Goal: Information Seeking & Learning: Learn about a topic

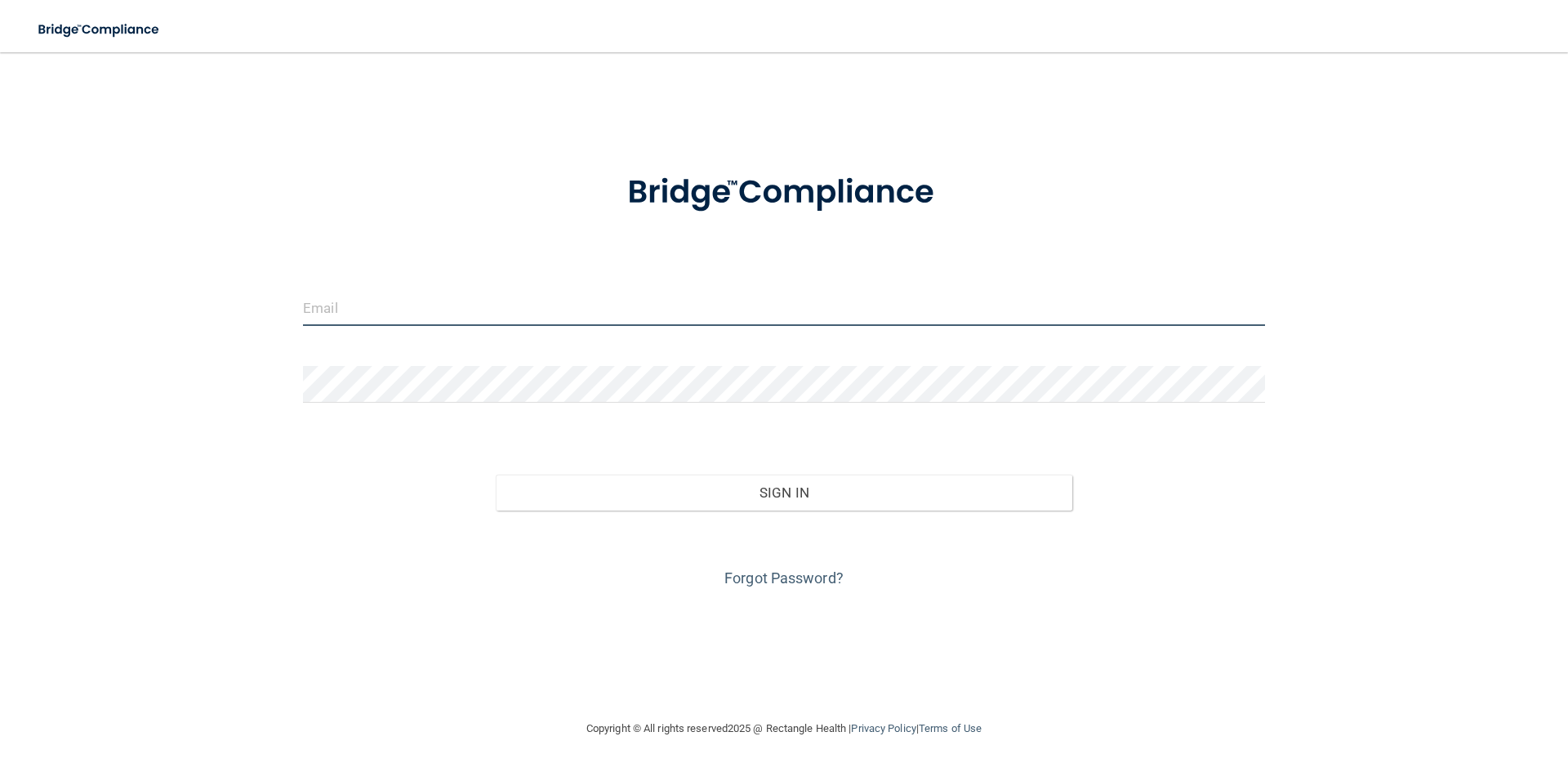
click at [353, 314] on input "email" at bounding box center [784, 307] width 962 height 37
type input "[EMAIL_ADDRESS][DOMAIN_NAME]"
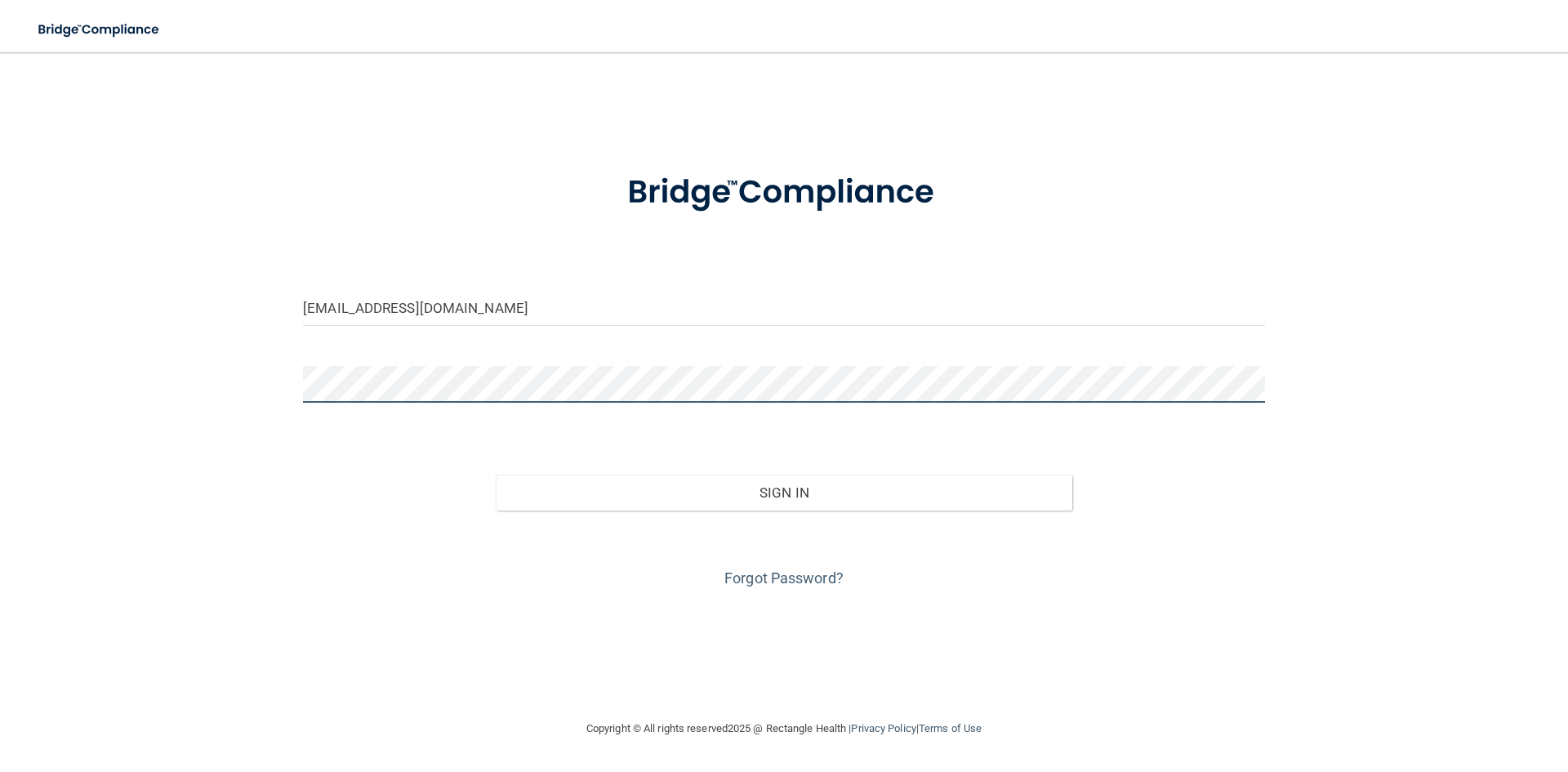
click at [495, 475] on button "Sign In" at bounding box center [784, 493] width 577 height 36
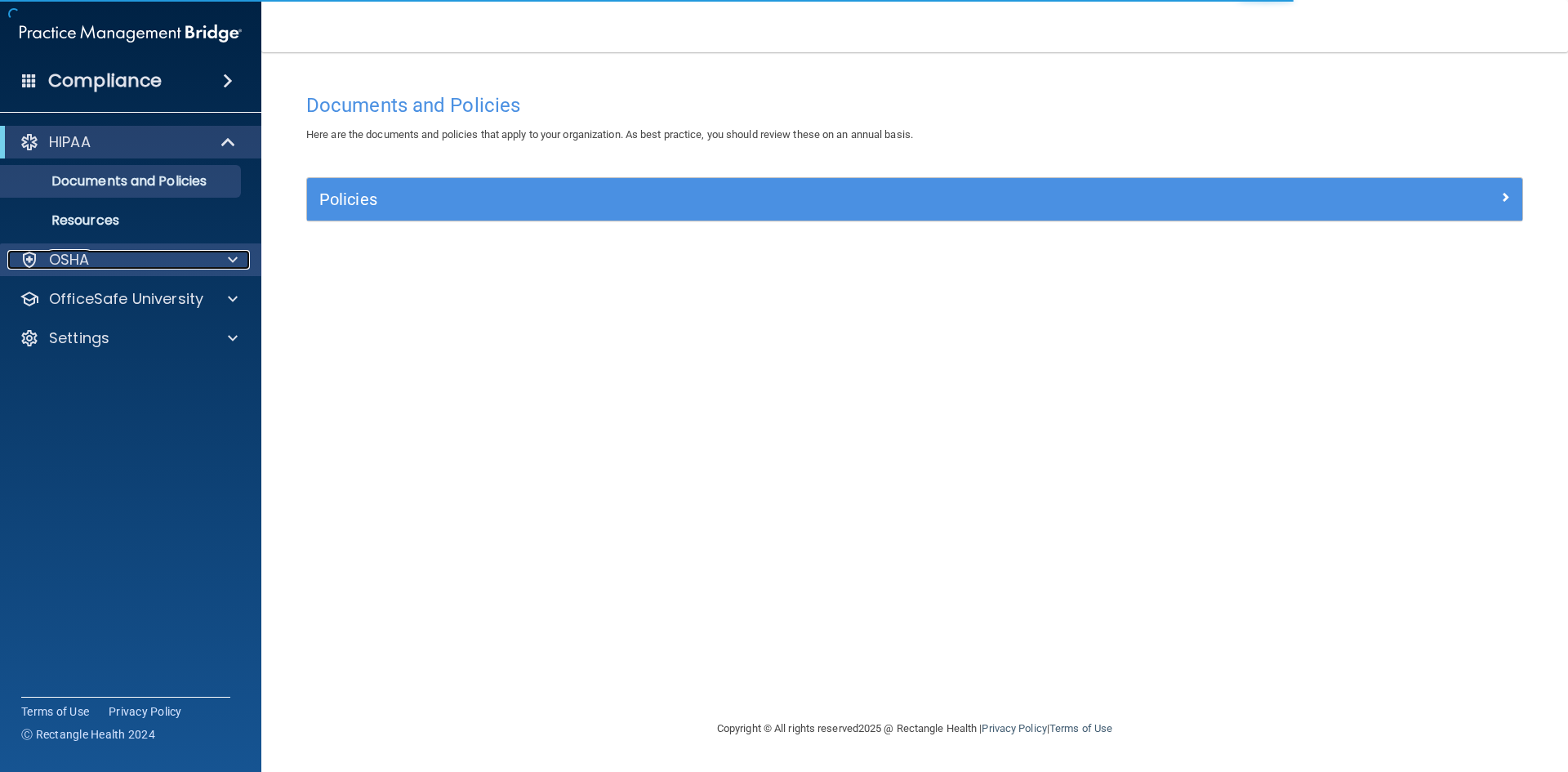
click at [196, 263] on div "OSHA" at bounding box center [108, 260] width 203 height 20
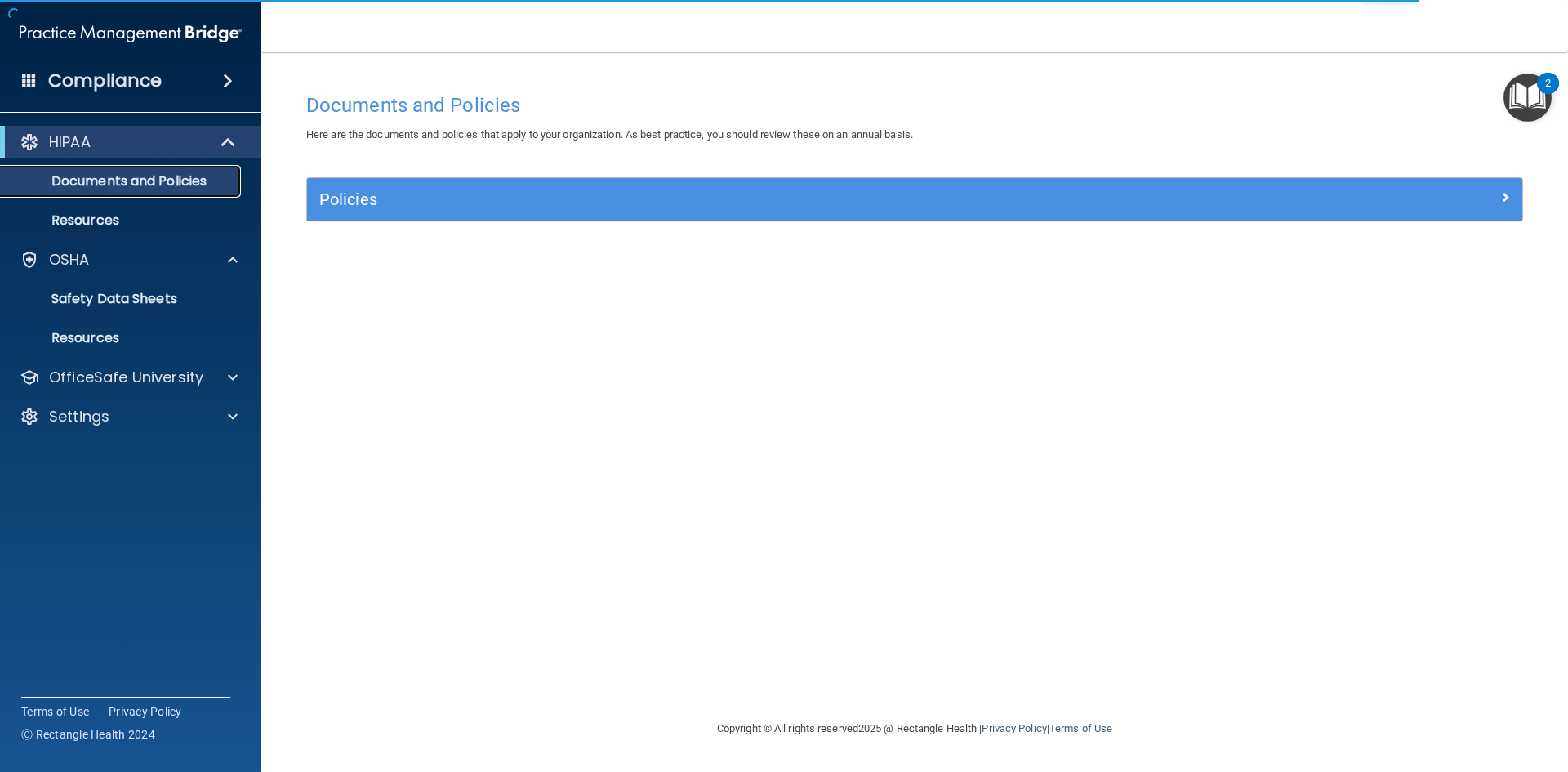
click at [112, 184] on p "Documents and Policies" at bounding box center [122, 180] width 223 height 16
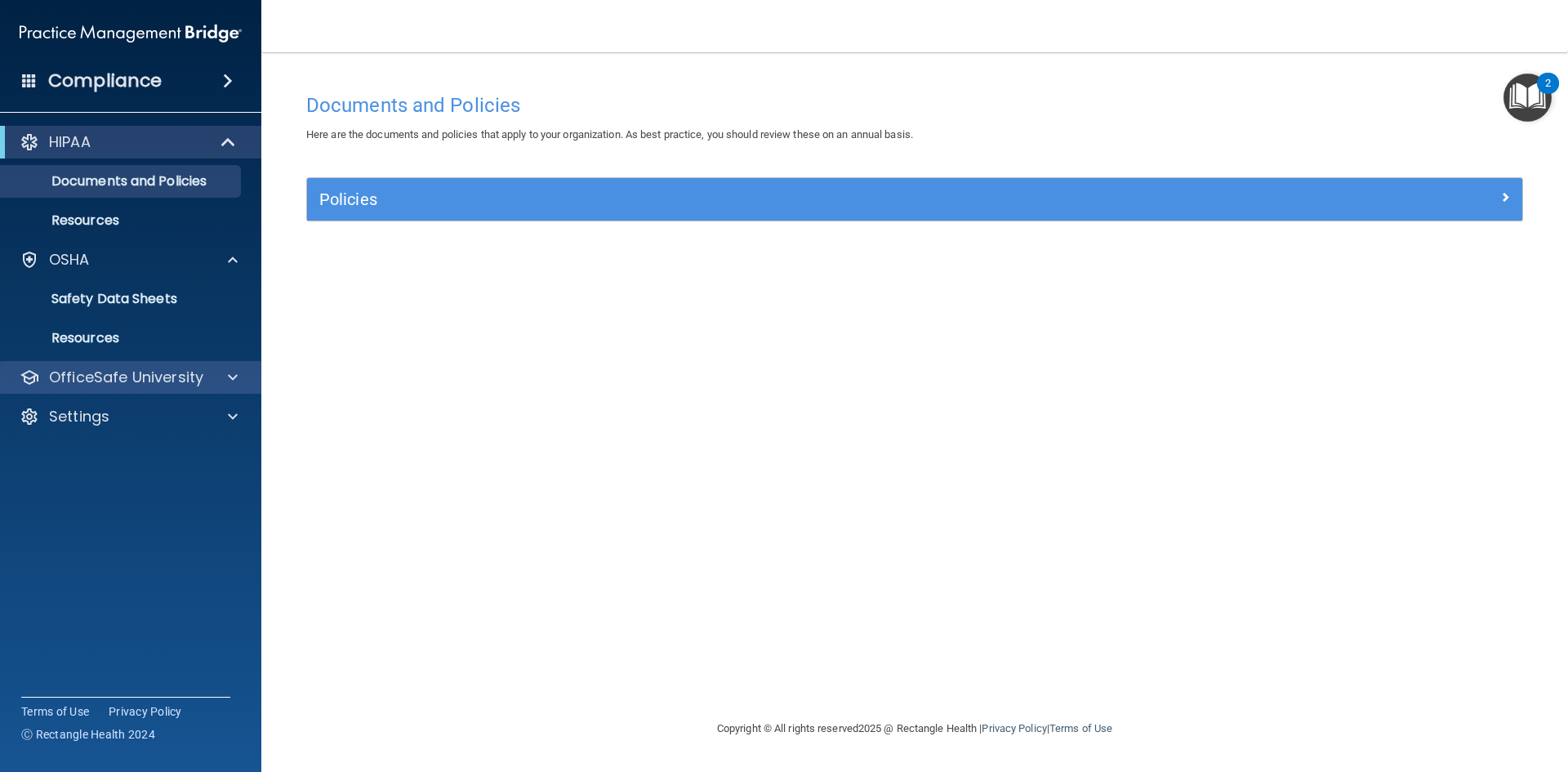
click at [119, 392] on div "OfficeSafe University" at bounding box center [131, 378] width 262 height 33
click at [220, 375] on div at bounding box center [229, 377] width 41 height 20
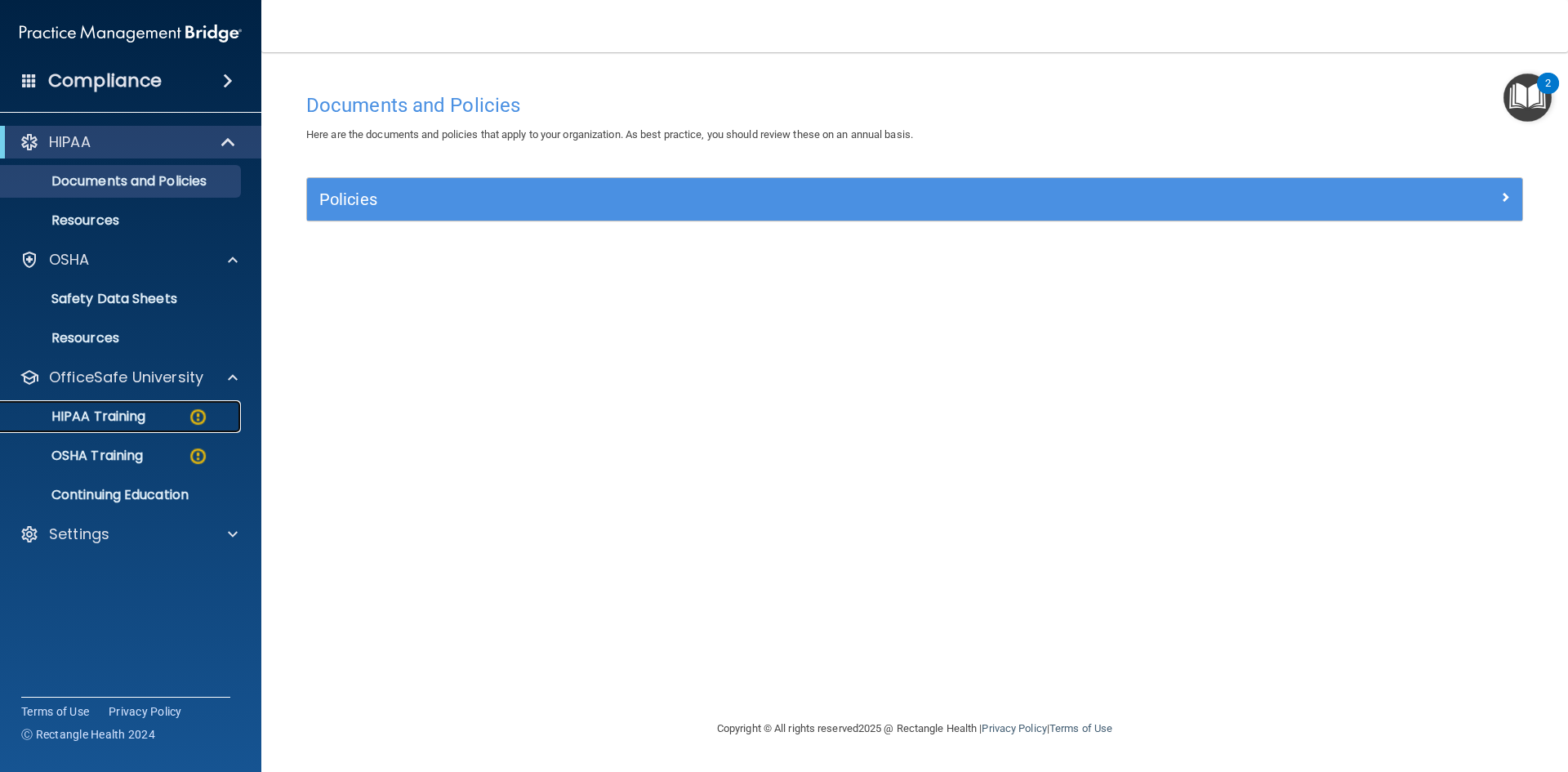
click at [181, 414] on div "HIPAA Training" at bounding box center [122, 416] width 223 height 16
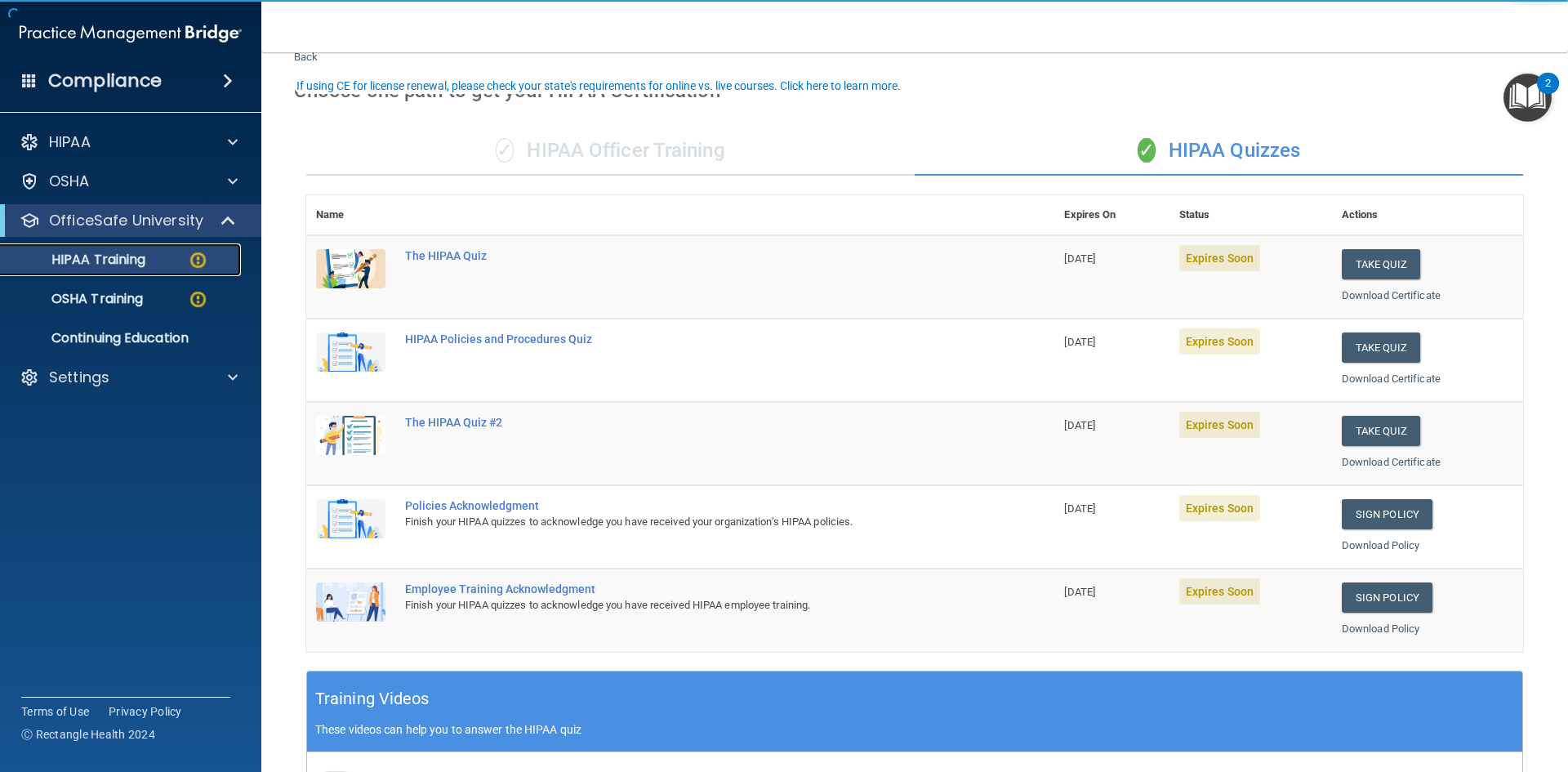
scroll to position [82, 0]
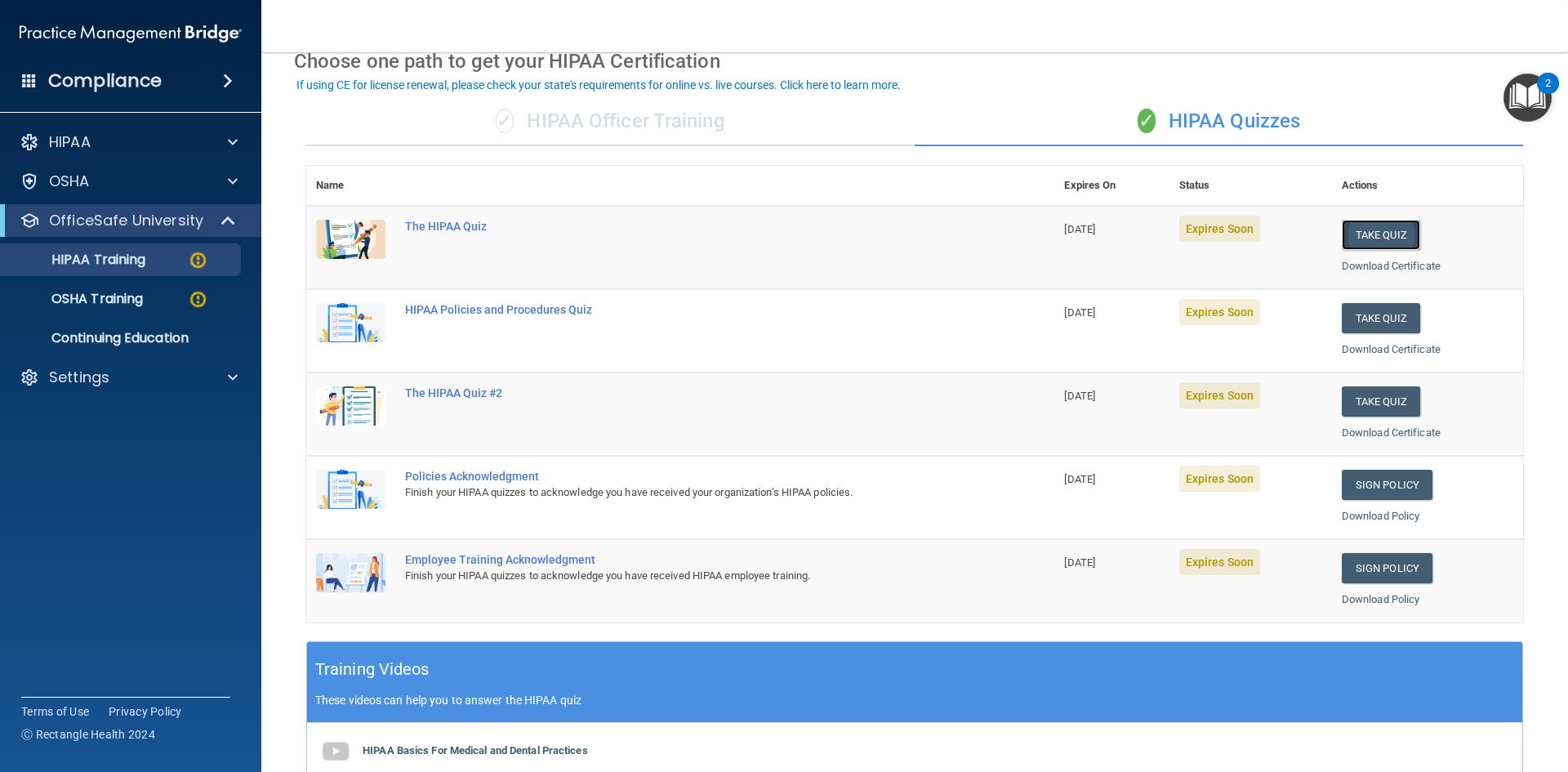
click at [1385, 241] on button "Take Quiz" at bounding box center [1380, 235] width 78 height 30
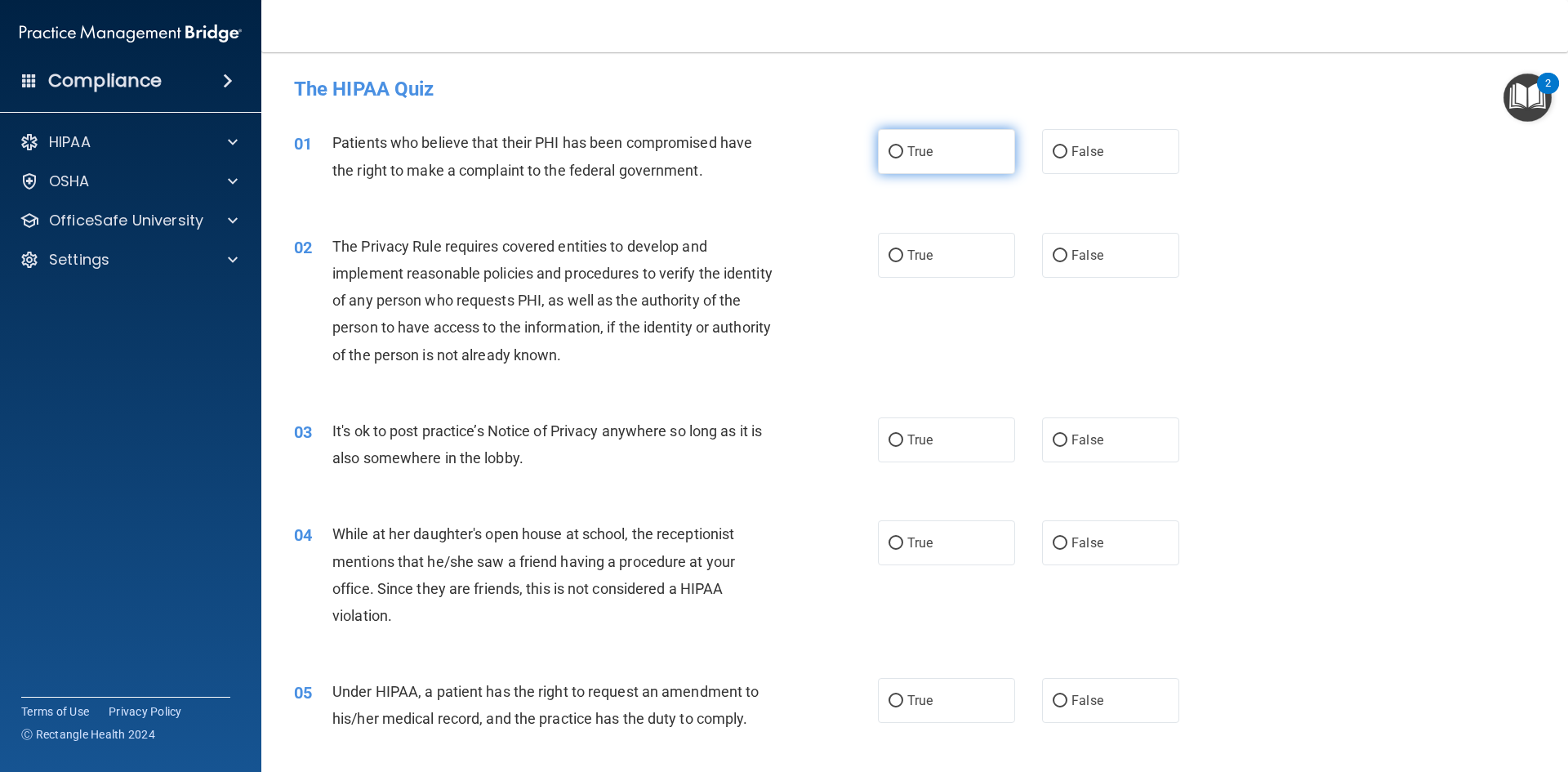
click at [962, 157] on label "True" at bounding box center [945, 152] width 137 height 45
click at [903, 157] on input "True" at bounding box center [896, 152] width 15 height 12
radio input "true"
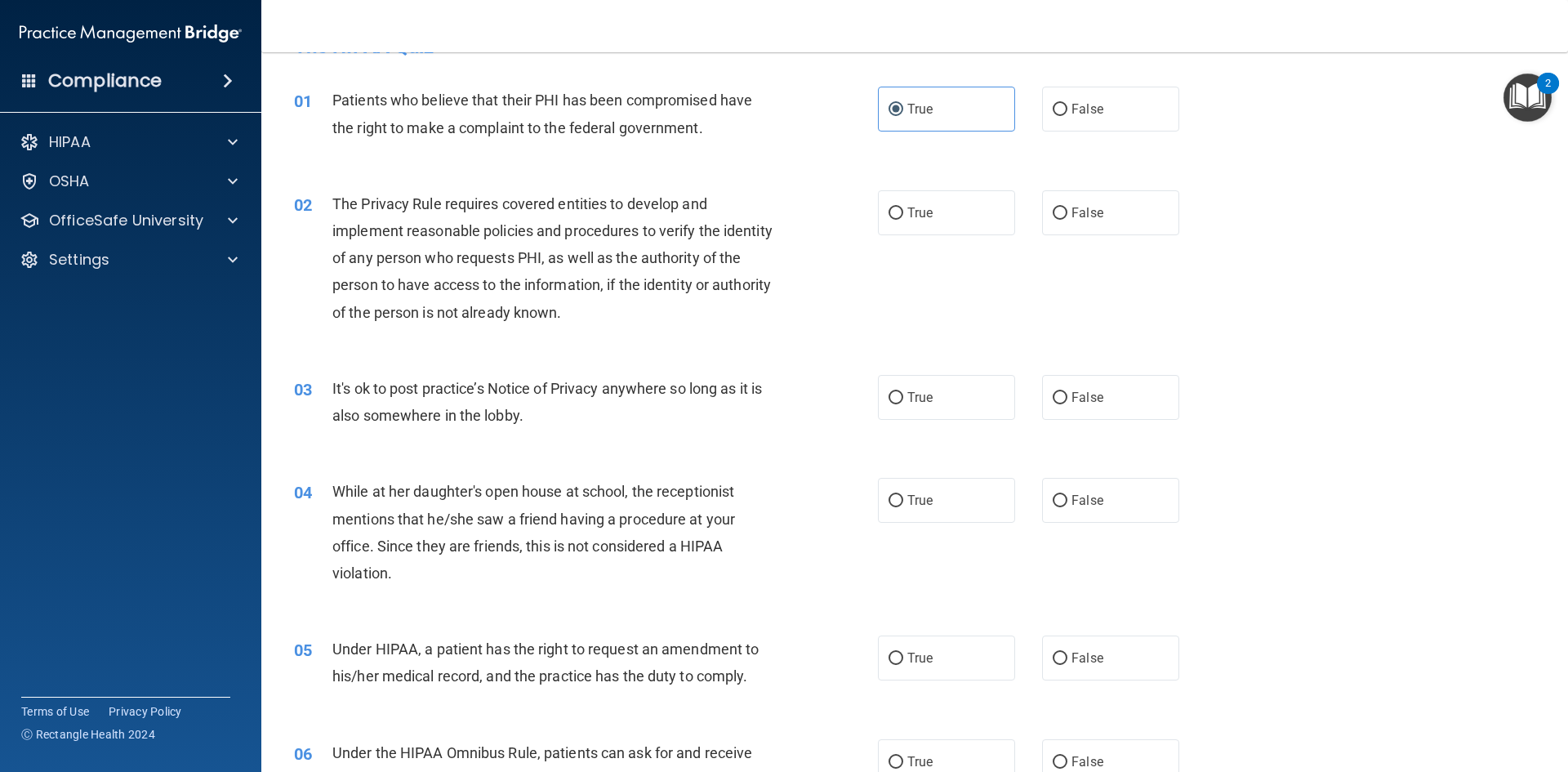
scroll to position [82, 0]
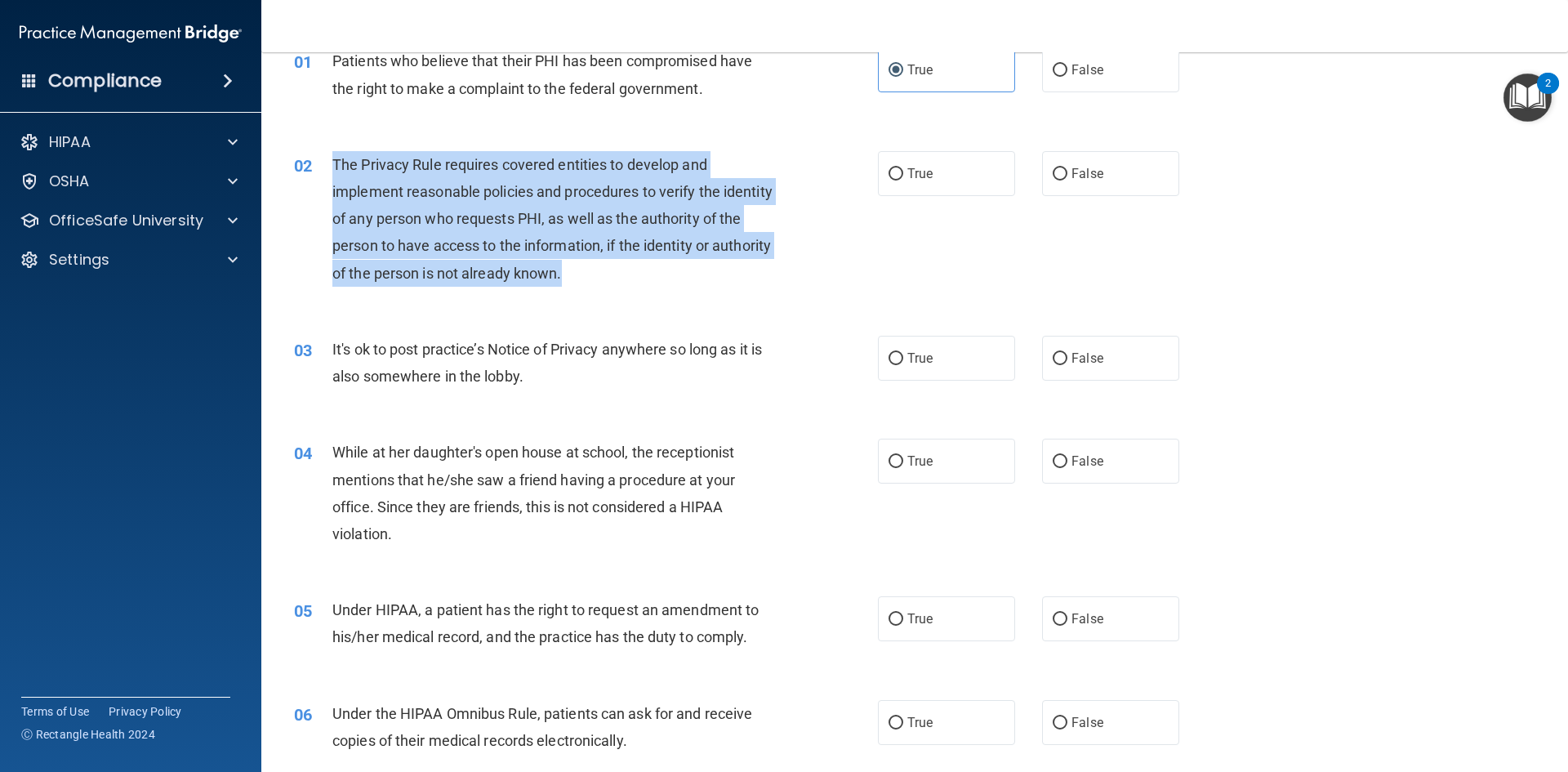
drag, startPoint x: 626, startPoint y: 268, endPoint x: 331, endPoint y: 159, distance: 314.5
click at [331, 162] on div "02 The Privacy Rule requires covered entities to develop and implement reasonab…" at bounding box center [586, 223] width 633 height 143
copy div "The Privacy Rule requires covered entities to develop and implement reasonable …"
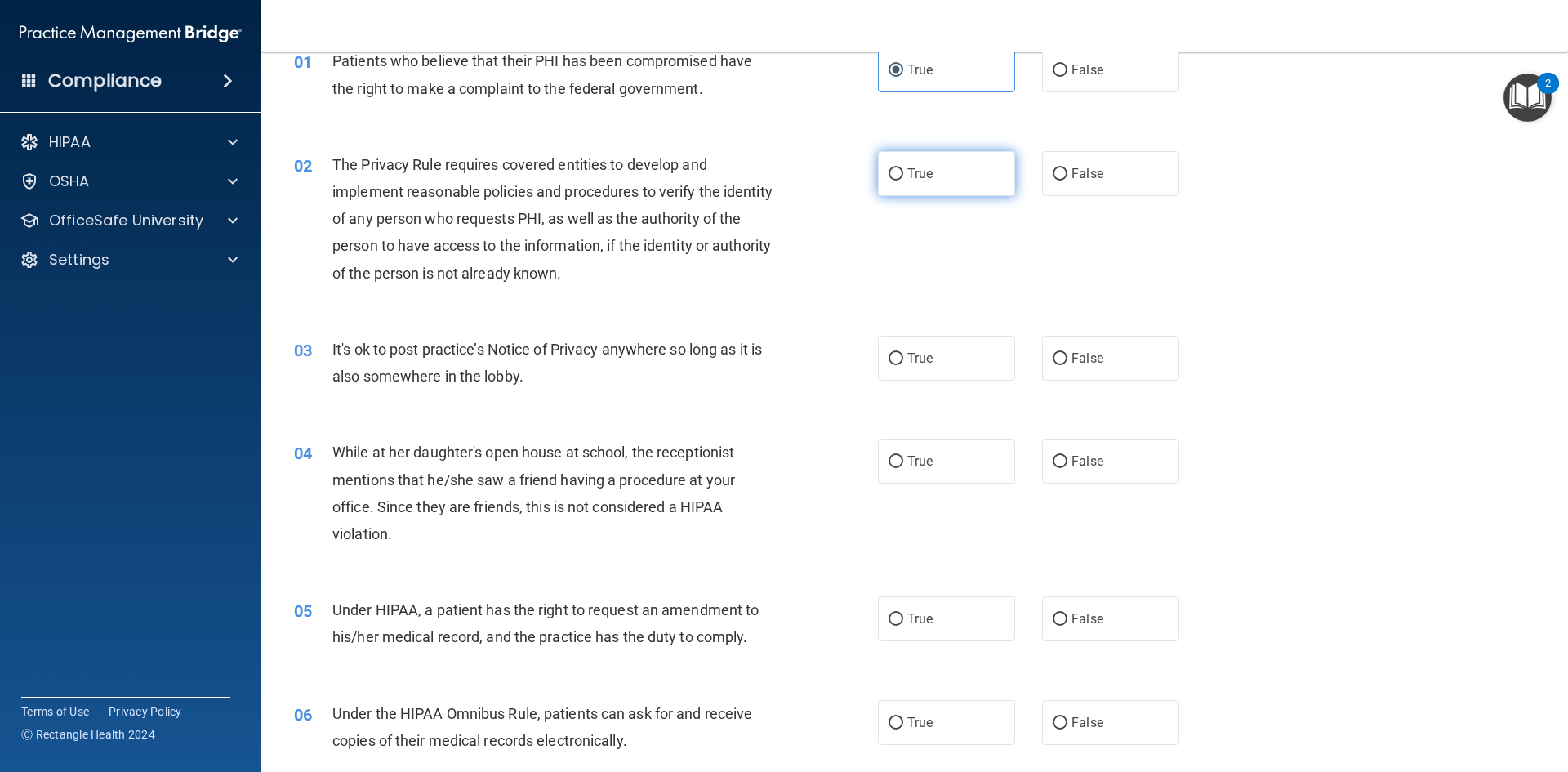
click at [931, 166] on label "True" at bounding box center [945, 174] width 137 height 45
click at [903, 168] on input "True" at bounding box center [896, 174] width 15 height 12
radio input "true"
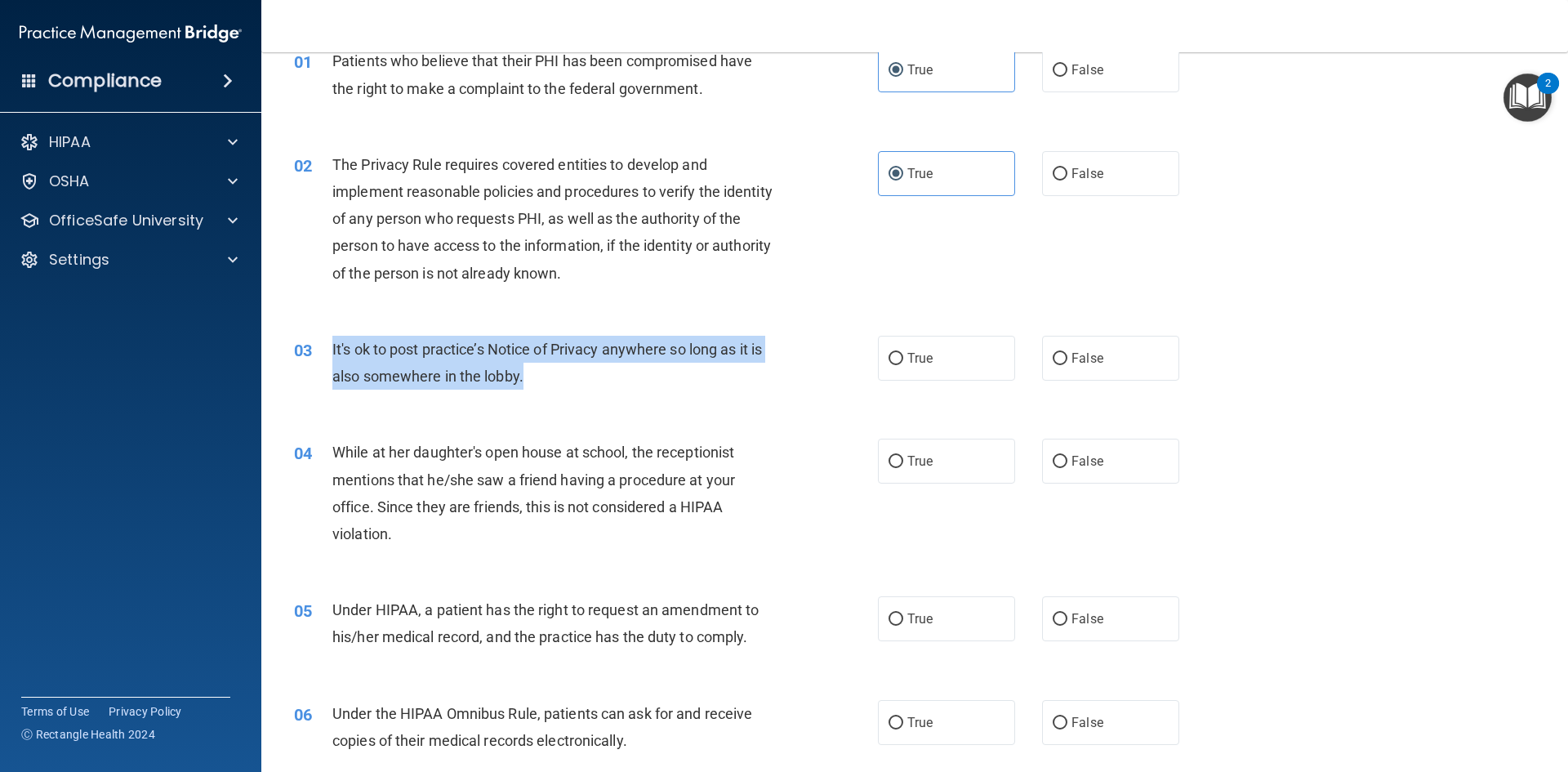
drag, startPoint x: 528, startPoint y: 387, endPoint x: 330, endPoint y: 344, distance: 202.6
click at [331, 344] on div "03 It's ok to post practice’s Notice of Privacy anywhere so long as it is also …" at bounding box center [586, 367] width 633 height 62
copy div "It's ok to post practice’s Notice of Privacy anywhere so long as it is also som…"
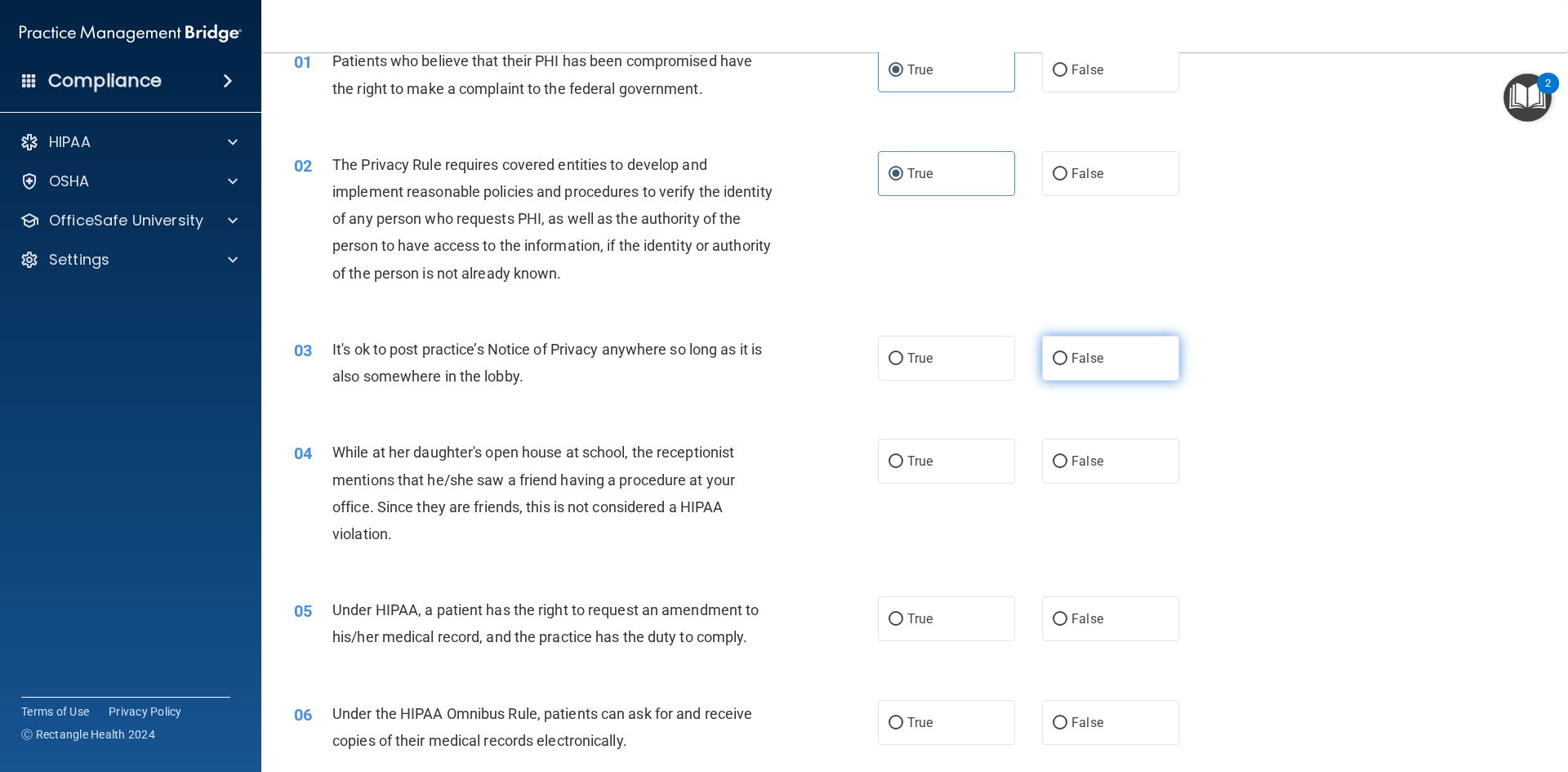
click at [1093, 367] on label "False" at bounding box center [1109, 359] width 137 height 45
click at [1067, 365] on input "False" at bounding box center [1060, 359] width 15 height 12
radio input "true"
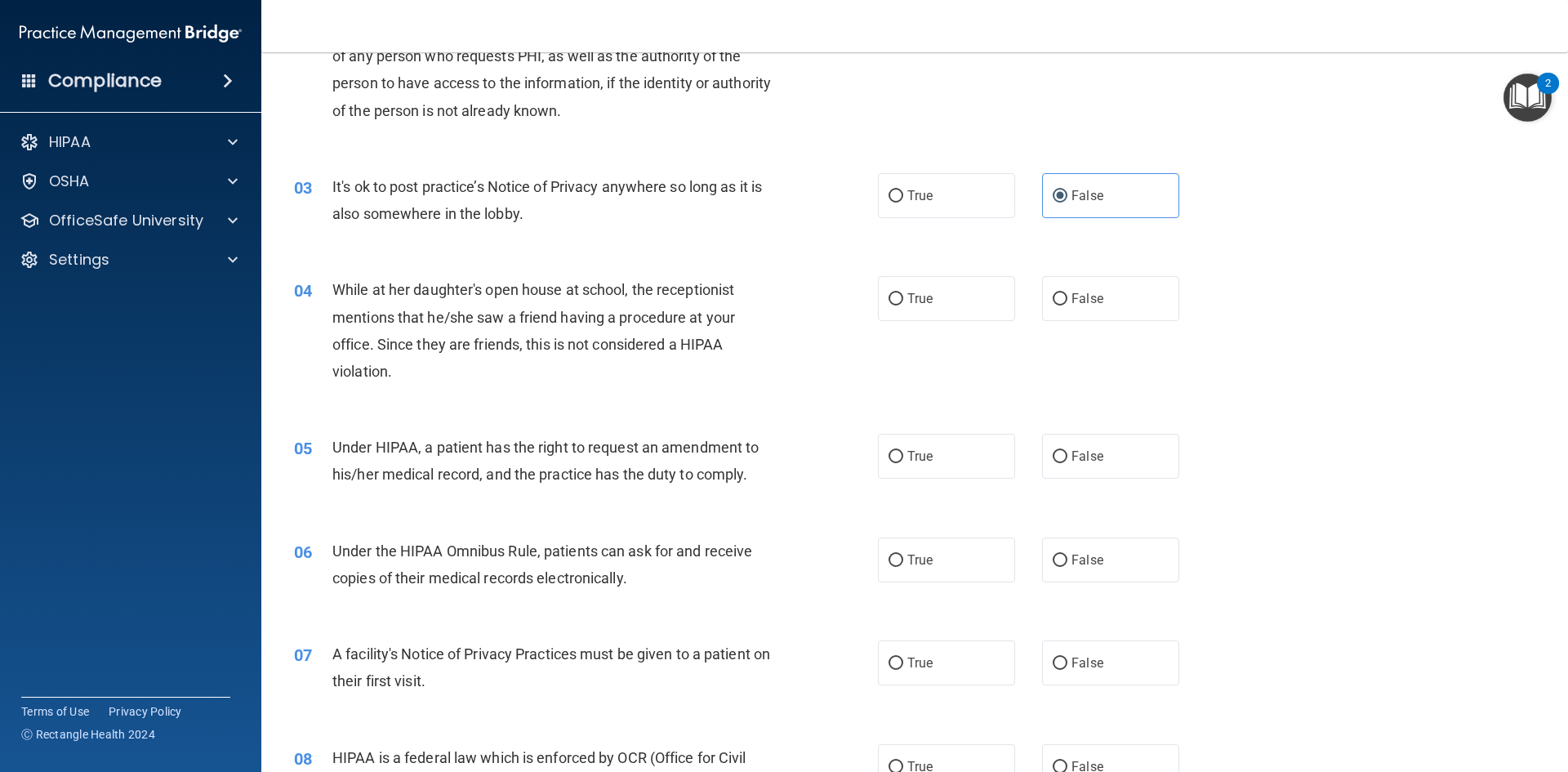
scroll to position [245, 0]
click at [1096, 310] on label "False" at bounding box center [1109, 298] width 137 height 45
click at [1067, 305] on input "False" at bounding box center [1060, 298] width 15 height 12
radio input "true"
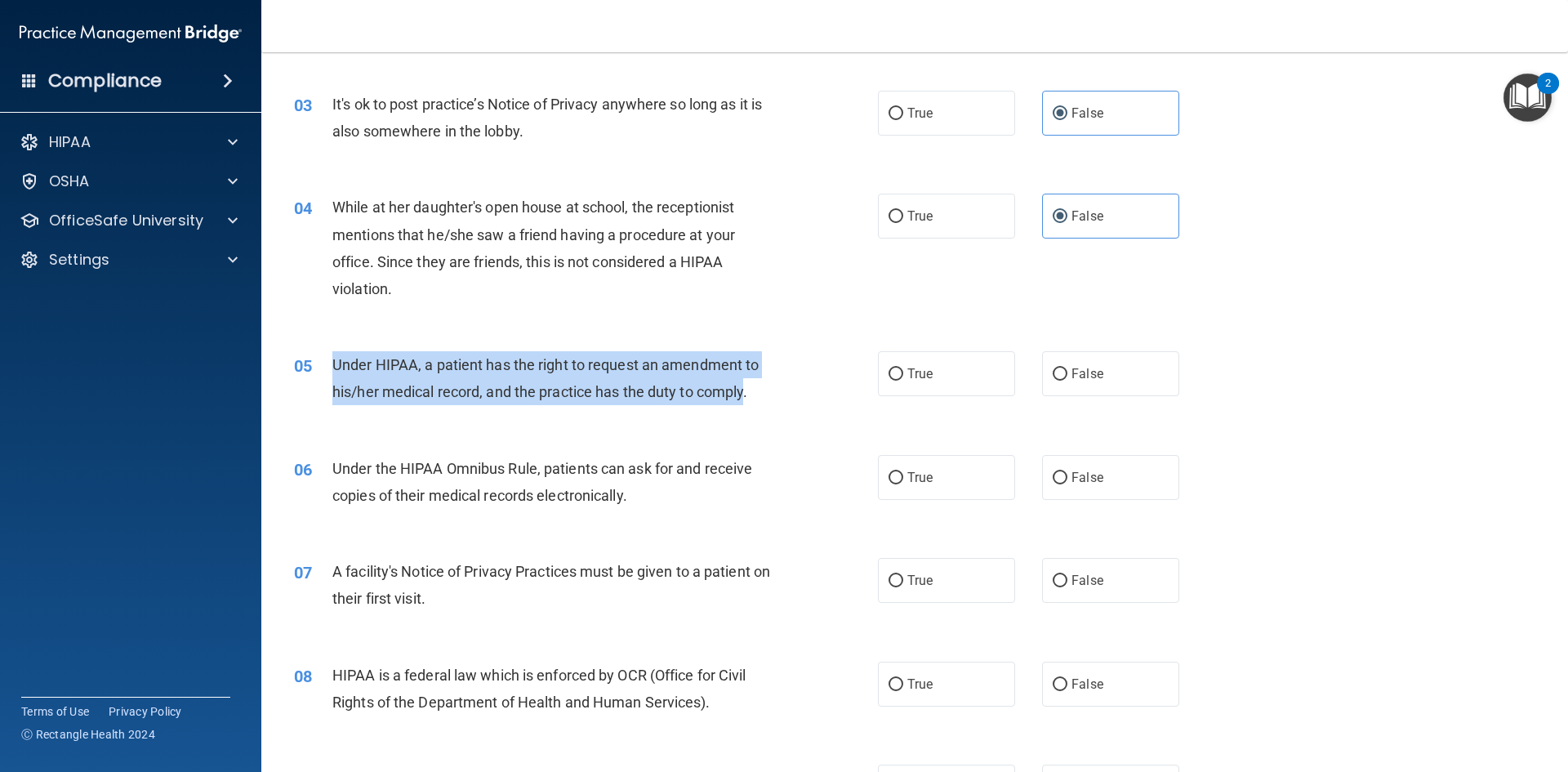
drag, startPoint x: 330, startPoint y: 361, endPoint x: 744, endPoint y: 400, distance: 415.8
click at [744, 400] on div "05 Under HIPAA, a patient has the right to request an amendment to his/her medi…" at bounding box center [586, 382] width 633 height 62
copy div "Under HIPAA, a patient has the right to request an amendment to his/her medical…"
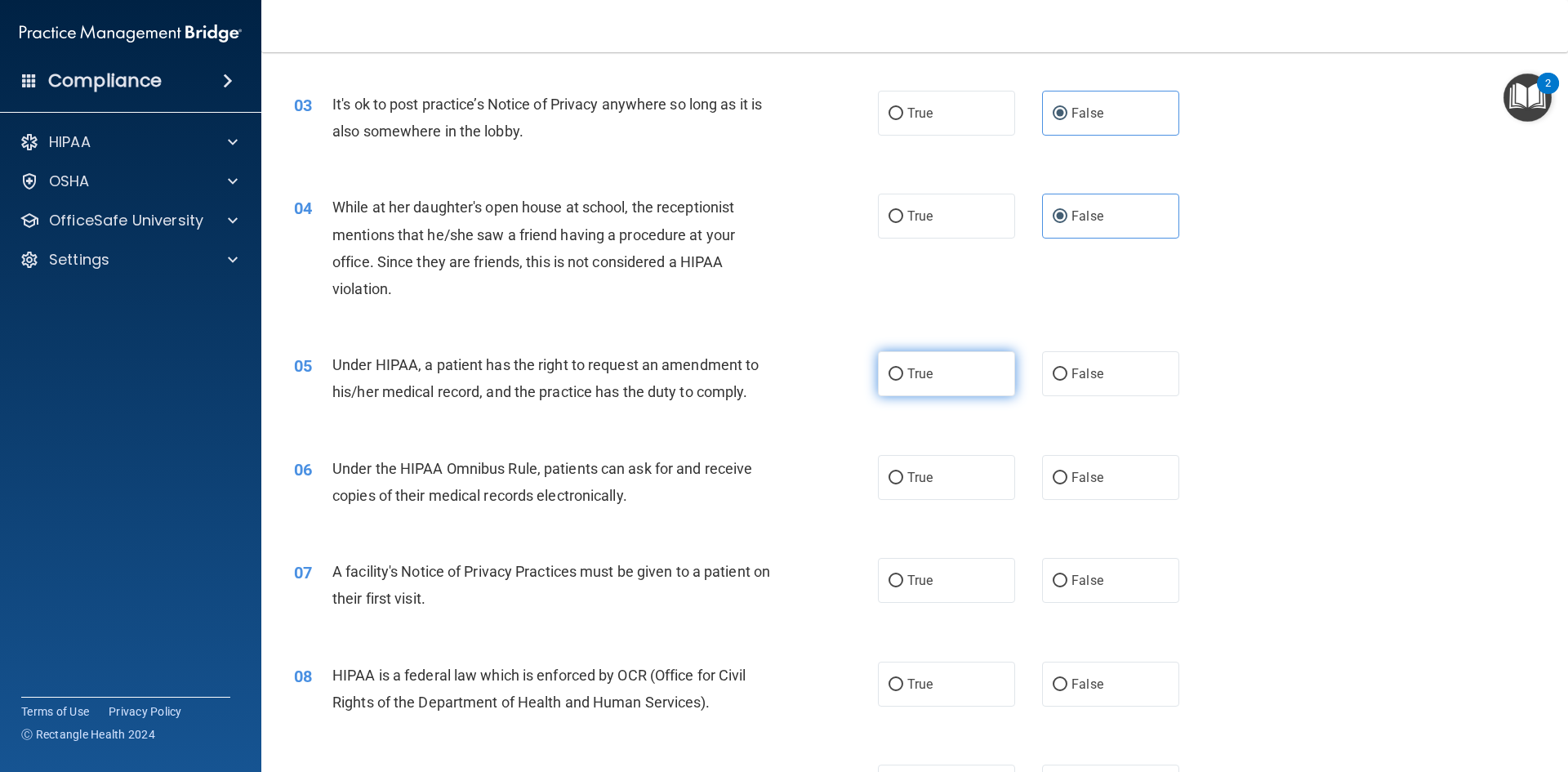
click at [905, 386] on label "True" at bounding box center [945, 374] width 137 height 45
click at [903, 380] on input "True" at bounding box center [896, 374] width 15 height 12
radio input "true"
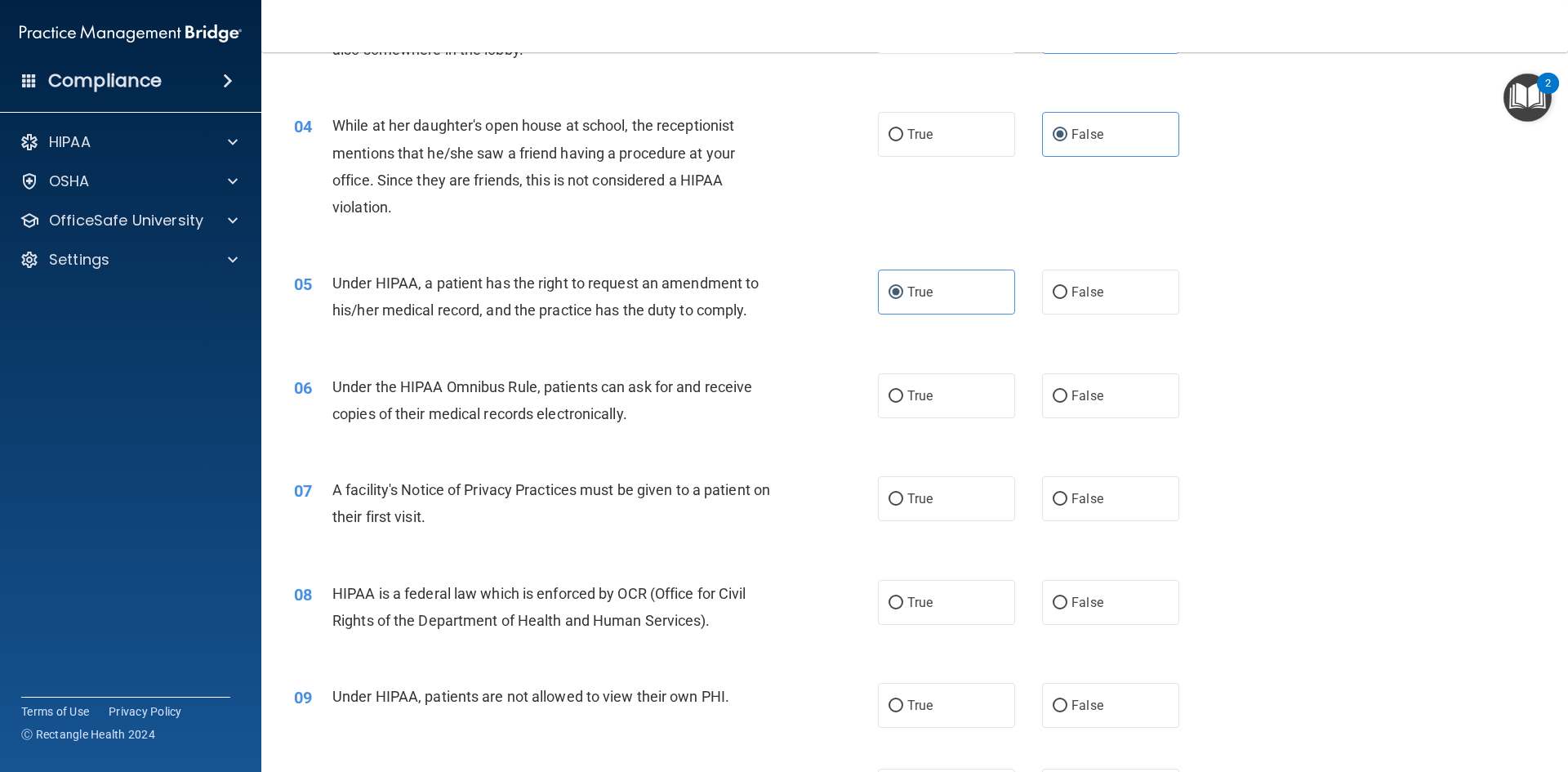
scroll to position [490, 0]
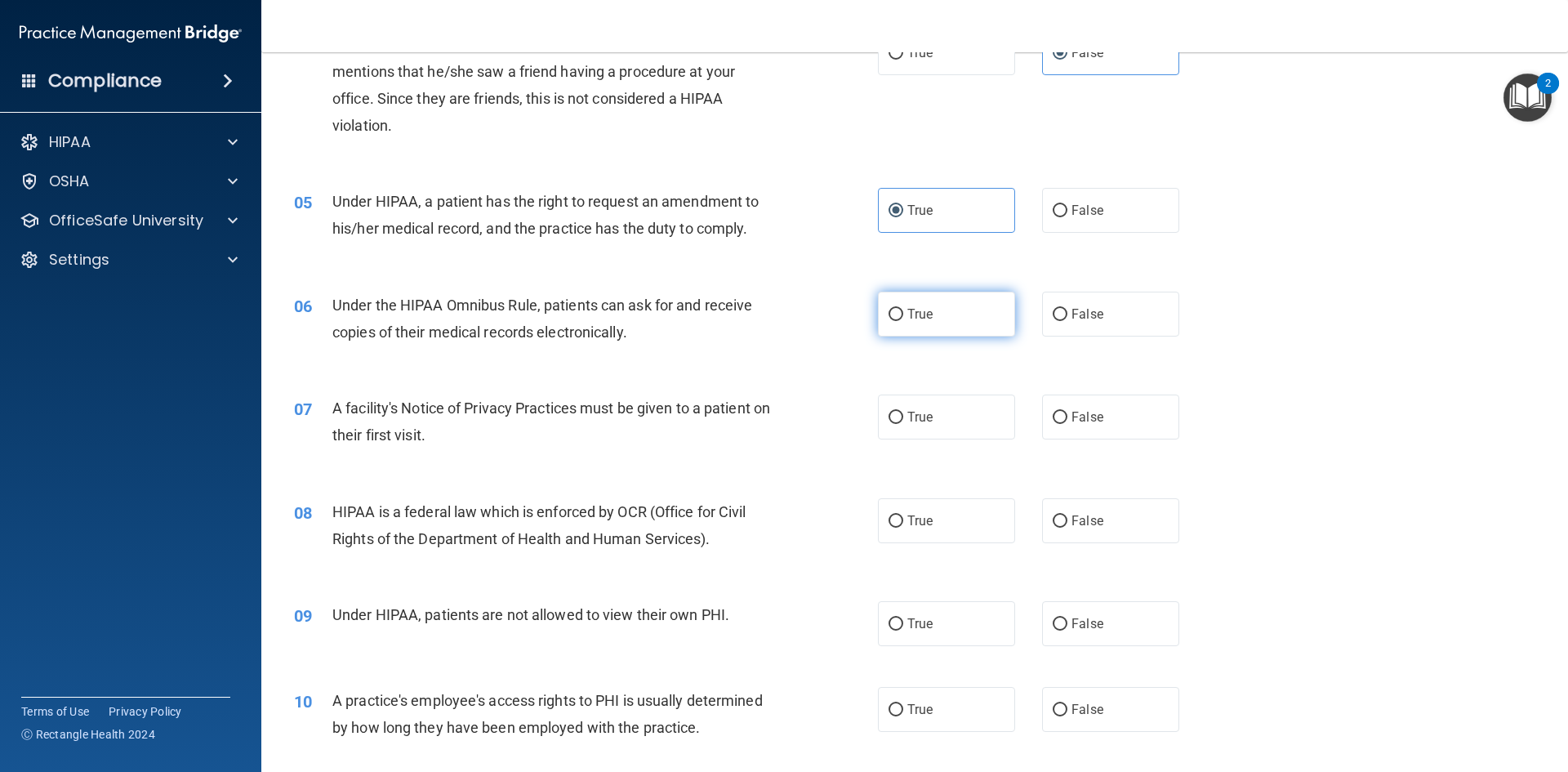
click at [914, 319] on span "True" at bounding box center [920, 314] width 25 height 15
click at [903, 319] on input "True" at bounding box center [896, 314] width 15 height 12
radio input "true"
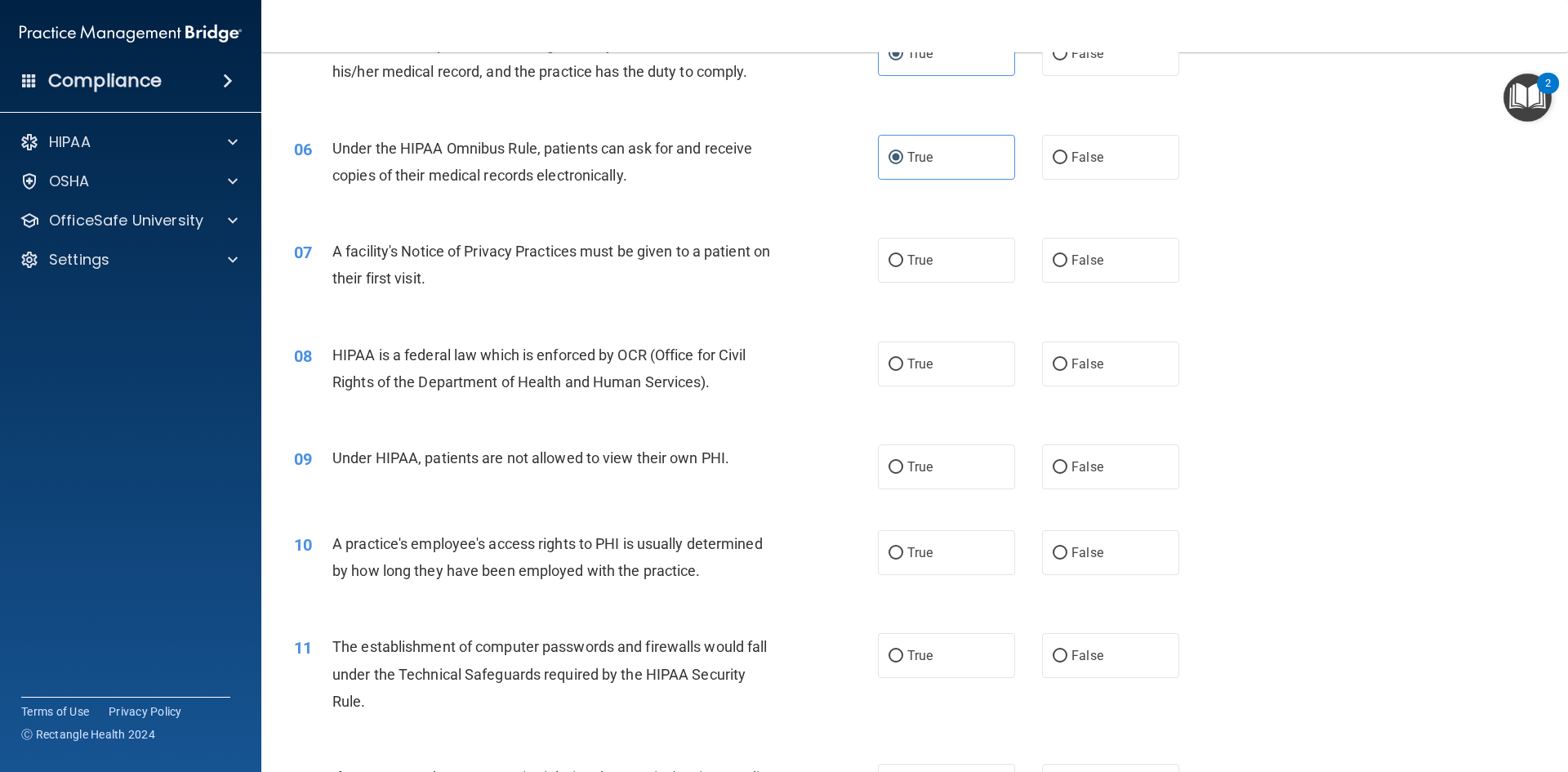
scroll to position [653, 0]
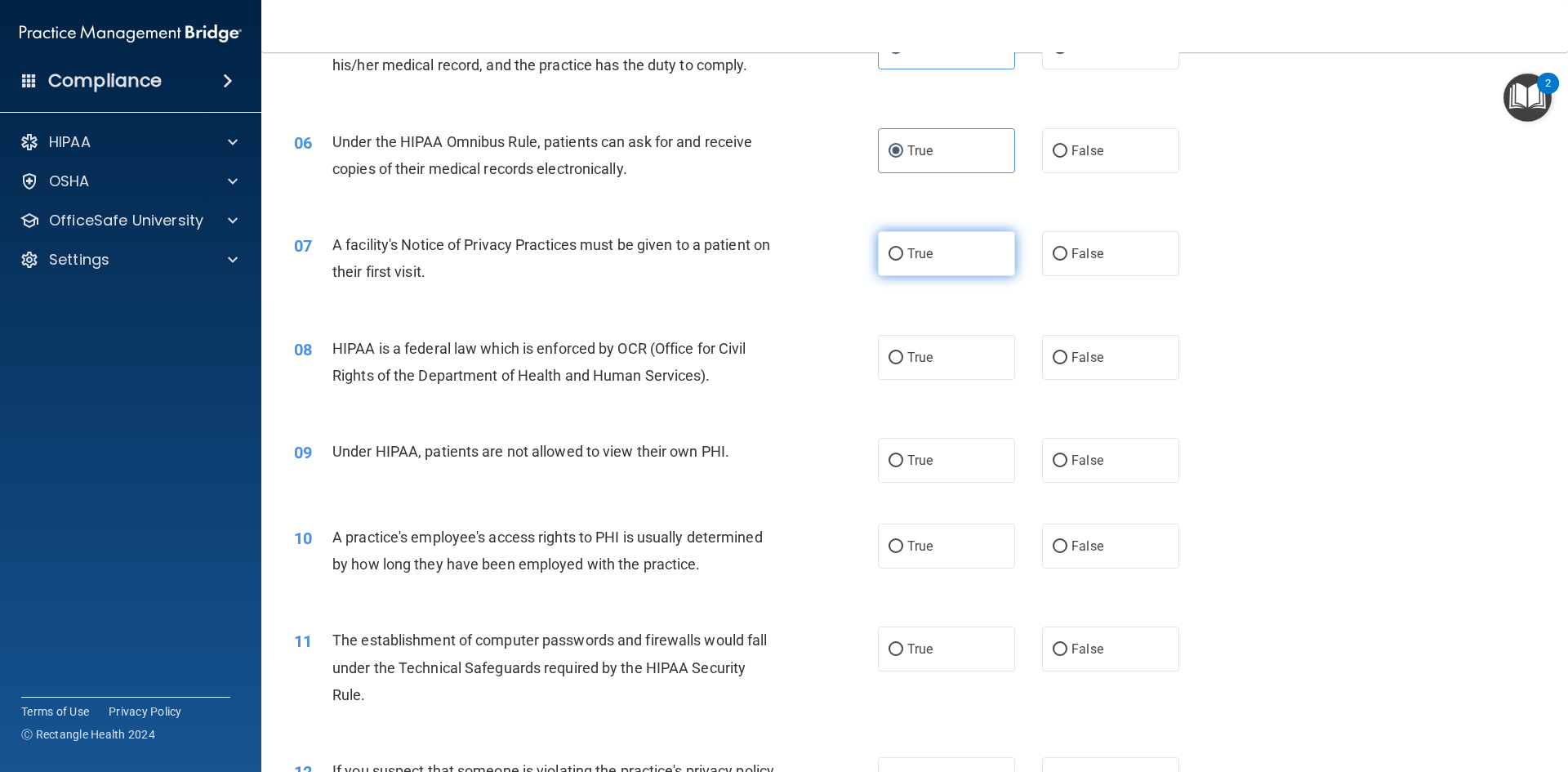
click at [920, 277] on label "True" at bounding box center [945, 254] width 137 height 45
click at [903, 260] on input "True" at bounding box center [896, 254] width 15 height 12
radio input "true"
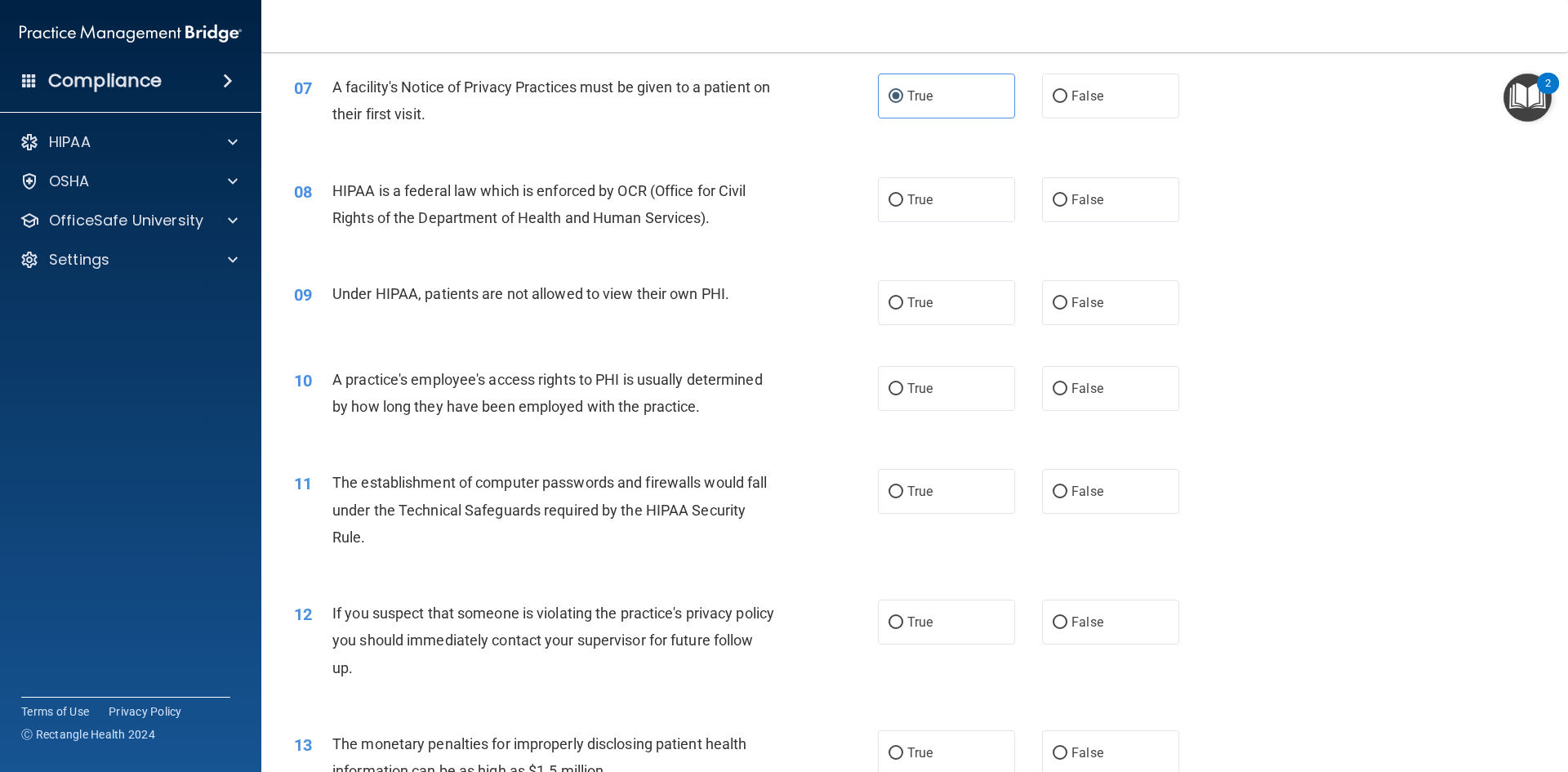
scroll to position [817, 0]
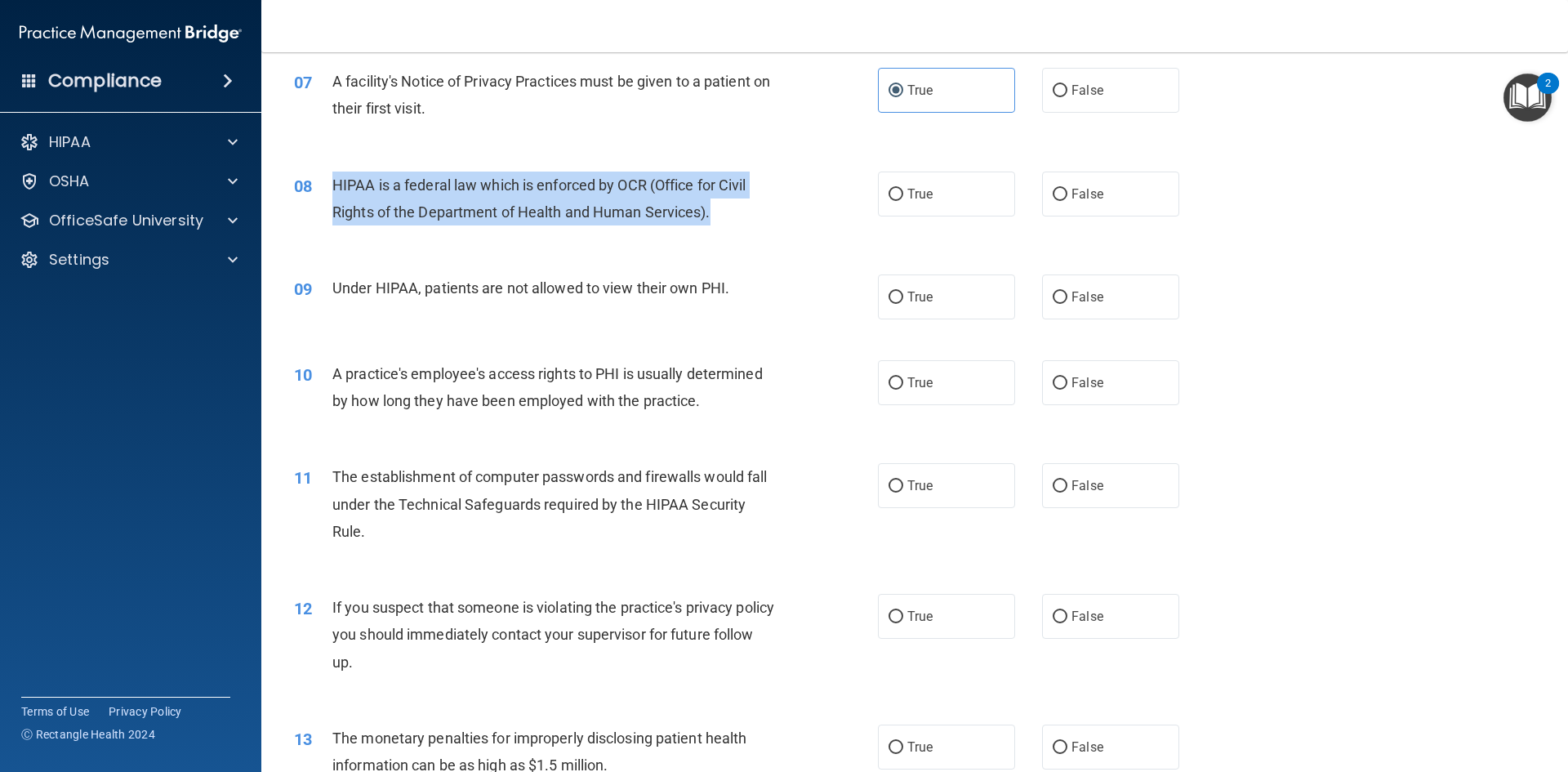
drag, startPoint x: 712, startPoint y: 225, endPoint x: 330, endPoint y: 191, distance: 383.5
click at [330, 191] on div "08 HIPAA is a federal law which is enforced by OCR (Office for Civil Rights of …" at bounding box center [586, 203] width 633 height 62
copy div "HIPAA is a federal law which is enforced by OCR (Office for Civil Rights of the…"
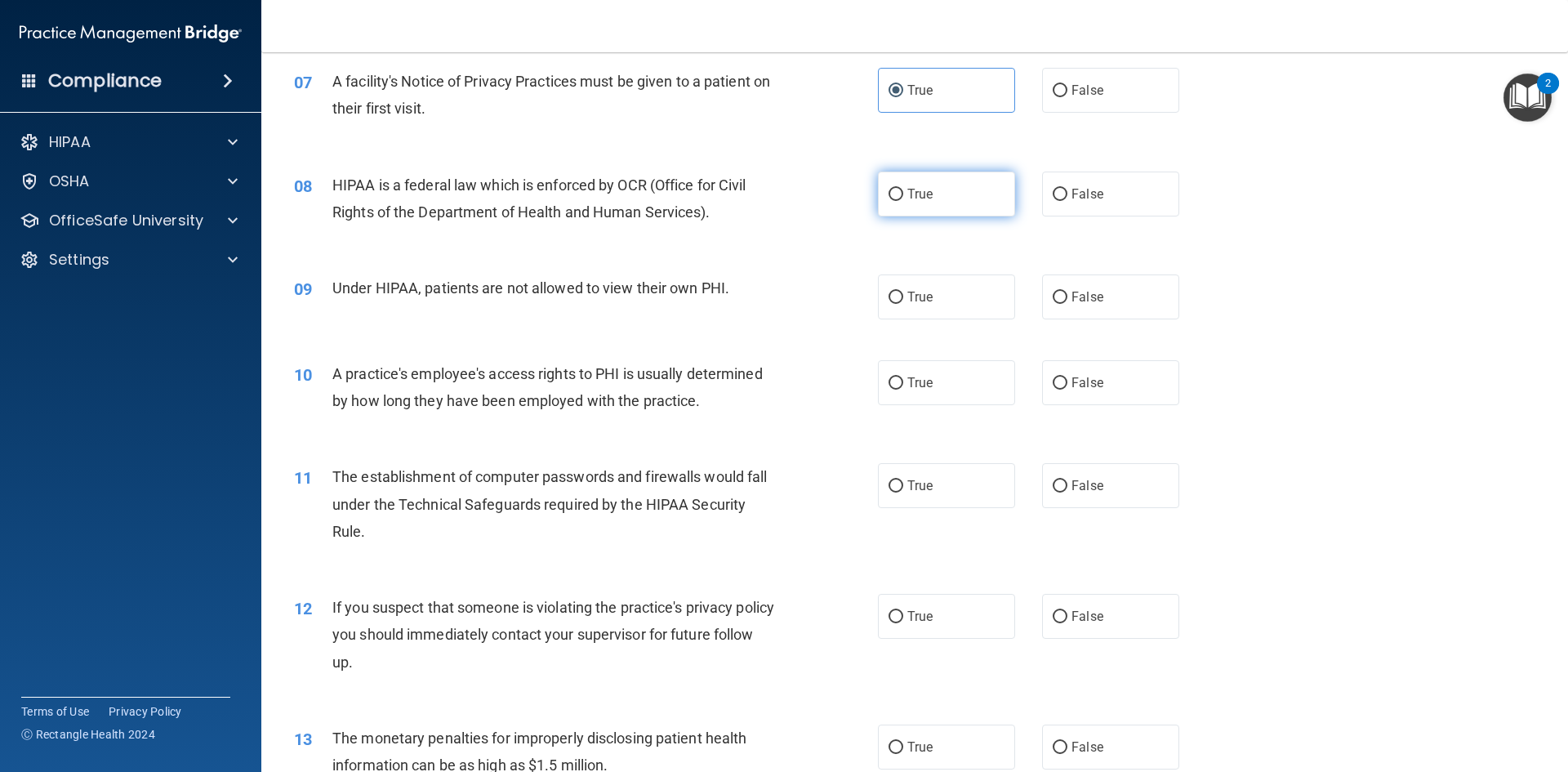
click at [915, 185] on label "True" at bounding box center [945, 194] width 137 height 45
click at [1042, 303] on label "False" at bounding box center [1109, 297] width 137 height 45
click at [1053, 303] on input "False" at bounding box center [1060, 297] width 15 height 12
radio input "true"
drag, startPoint x: 910, startPoint y: 191, endPoint x: 949, endPoint y: 207, distance: 42.2
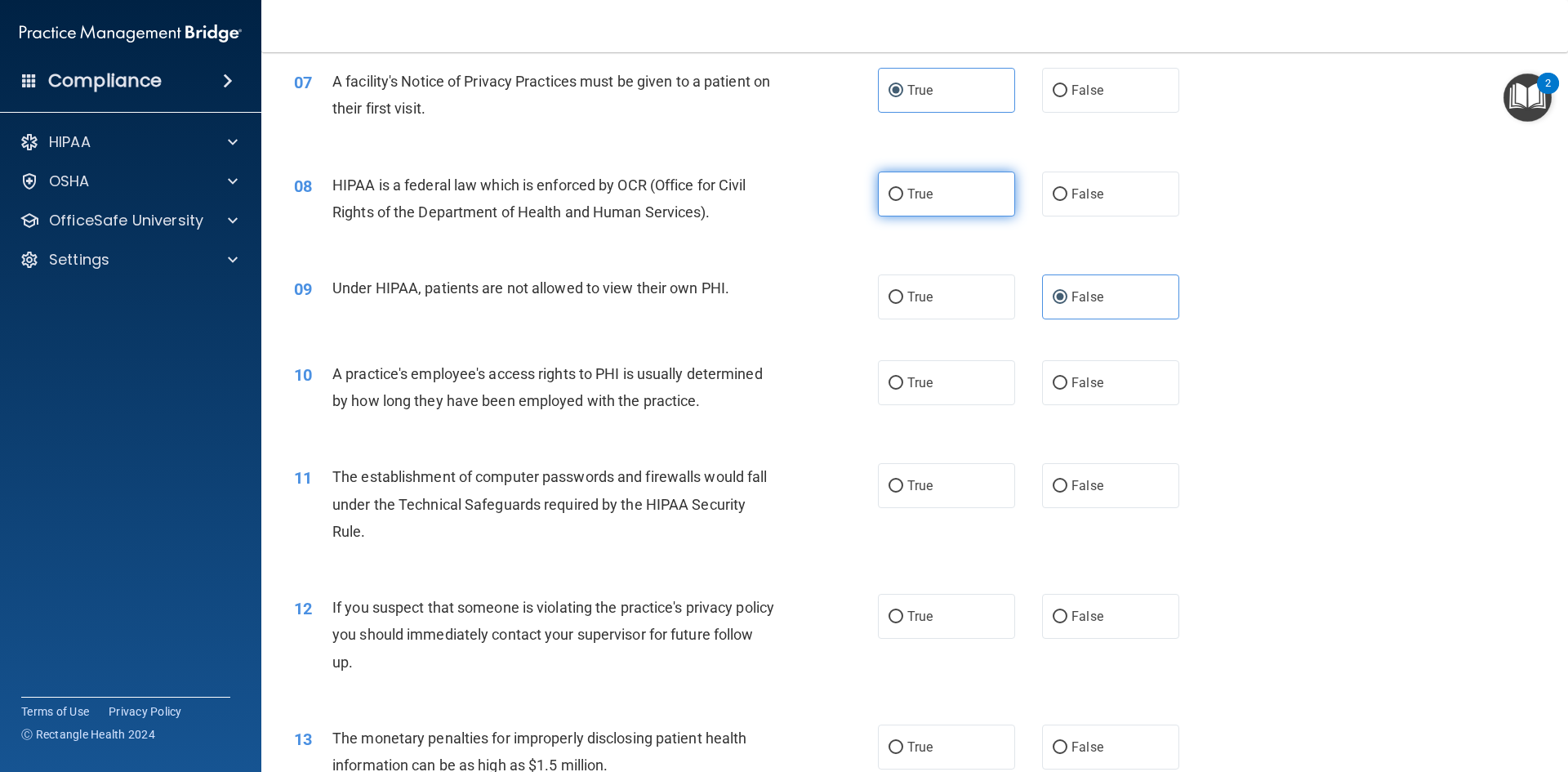
click at [911, 190] on span "True" at bounding box center [920, 193] width 25 height 15
click at [1072, 301] on span "False" at bounding box center [1088, 296] width 32 height 15
click at [1065, 301] on input "False" at bounding box center [1060, 297] width 15 height 12
click at [896, 189] on input "True" at bounding box center [896, 194] width 15 height 12
radio input "true"
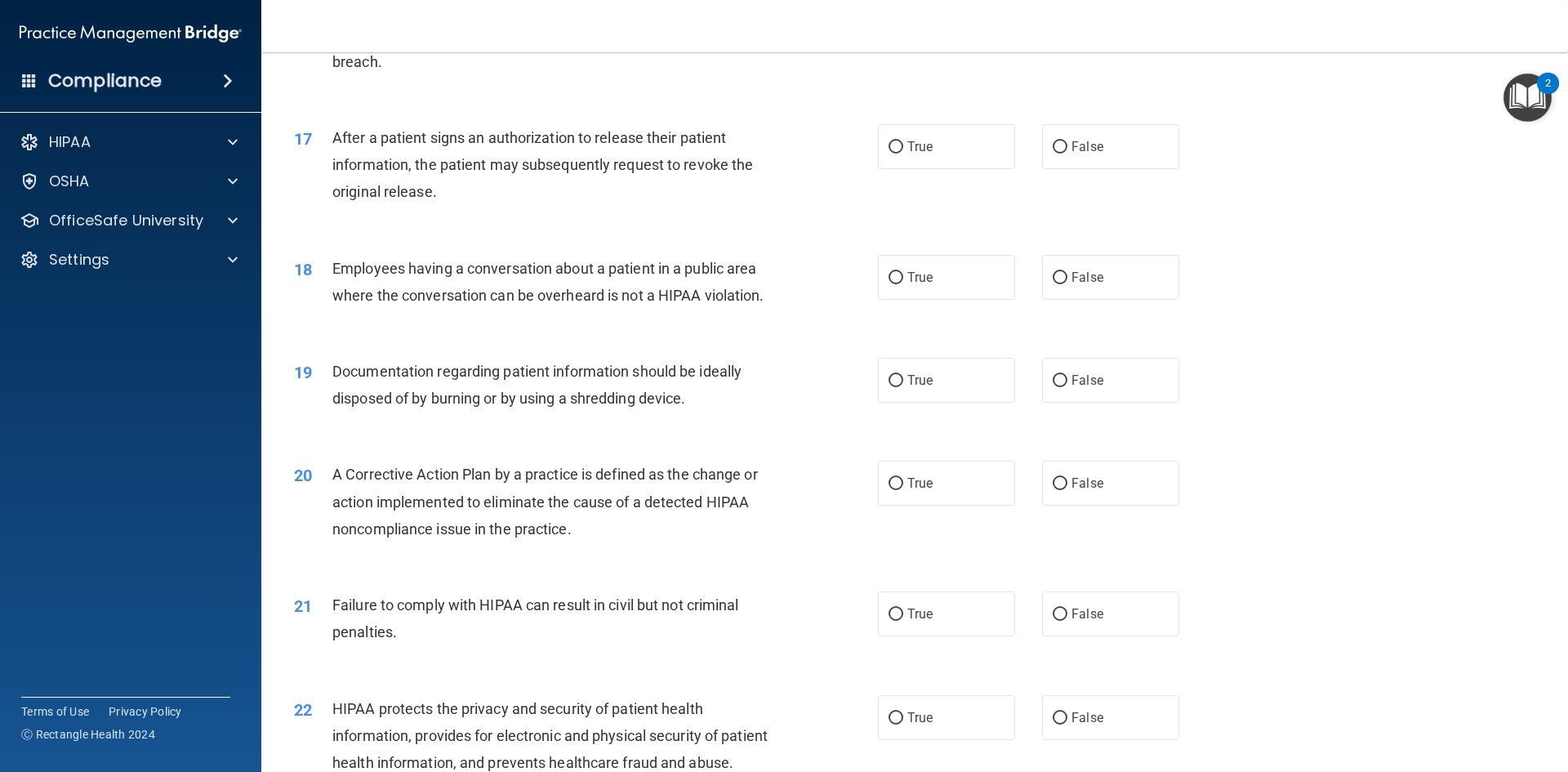
scroll to position [1960, 0]
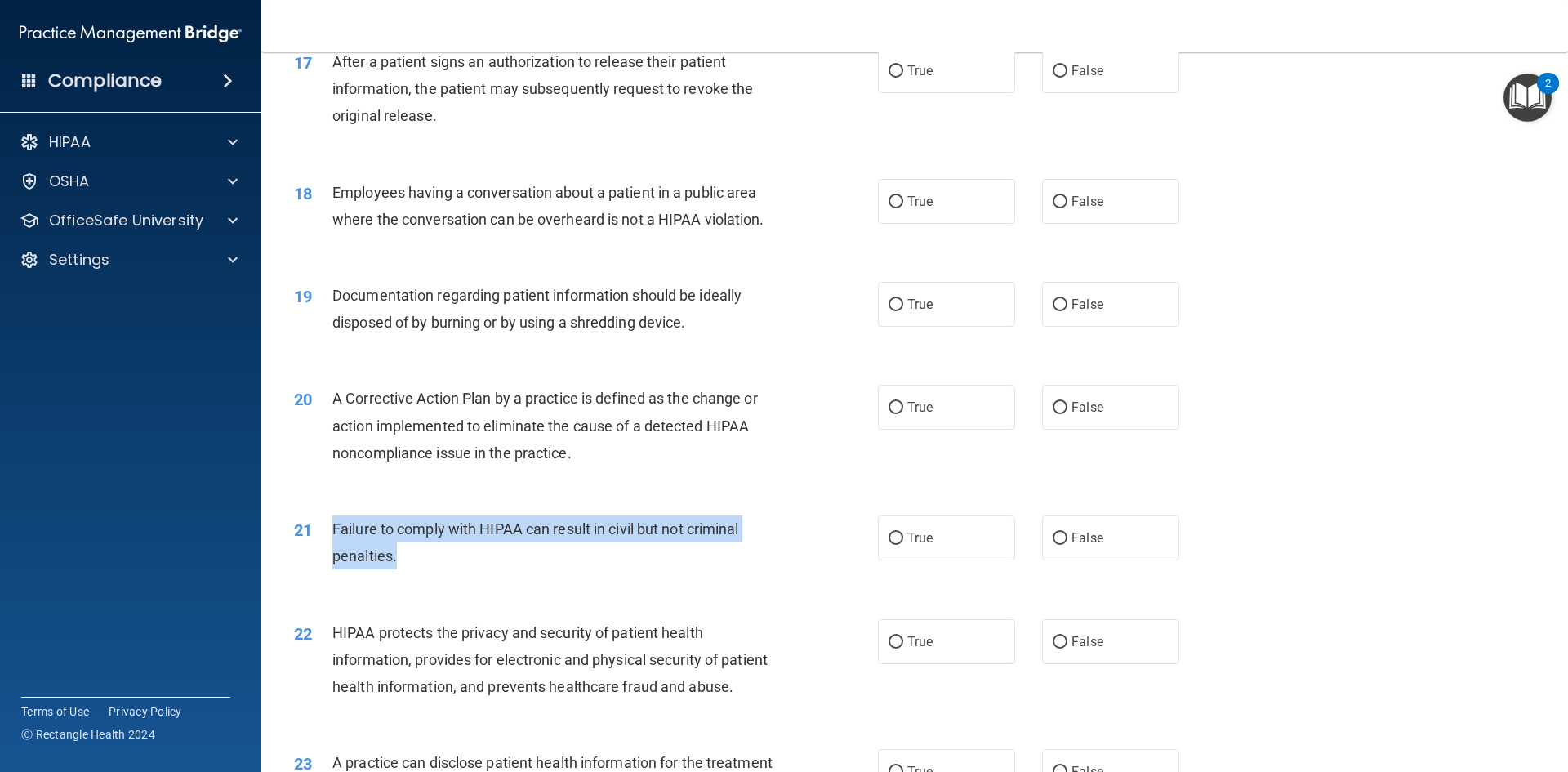
drag, startPoint x: 393, startPoint y: 583, endPoint x: 327, endPoint y: 560, distance: 69.9
click at [327, 556] on div "21 Failure to comply with HIPAA can result in civil but not criminal penalties." at bounding box center [586, 546] width 633 height 62
copy div "Failure to comply with HIPAA can result in civil but not criminal penalties."
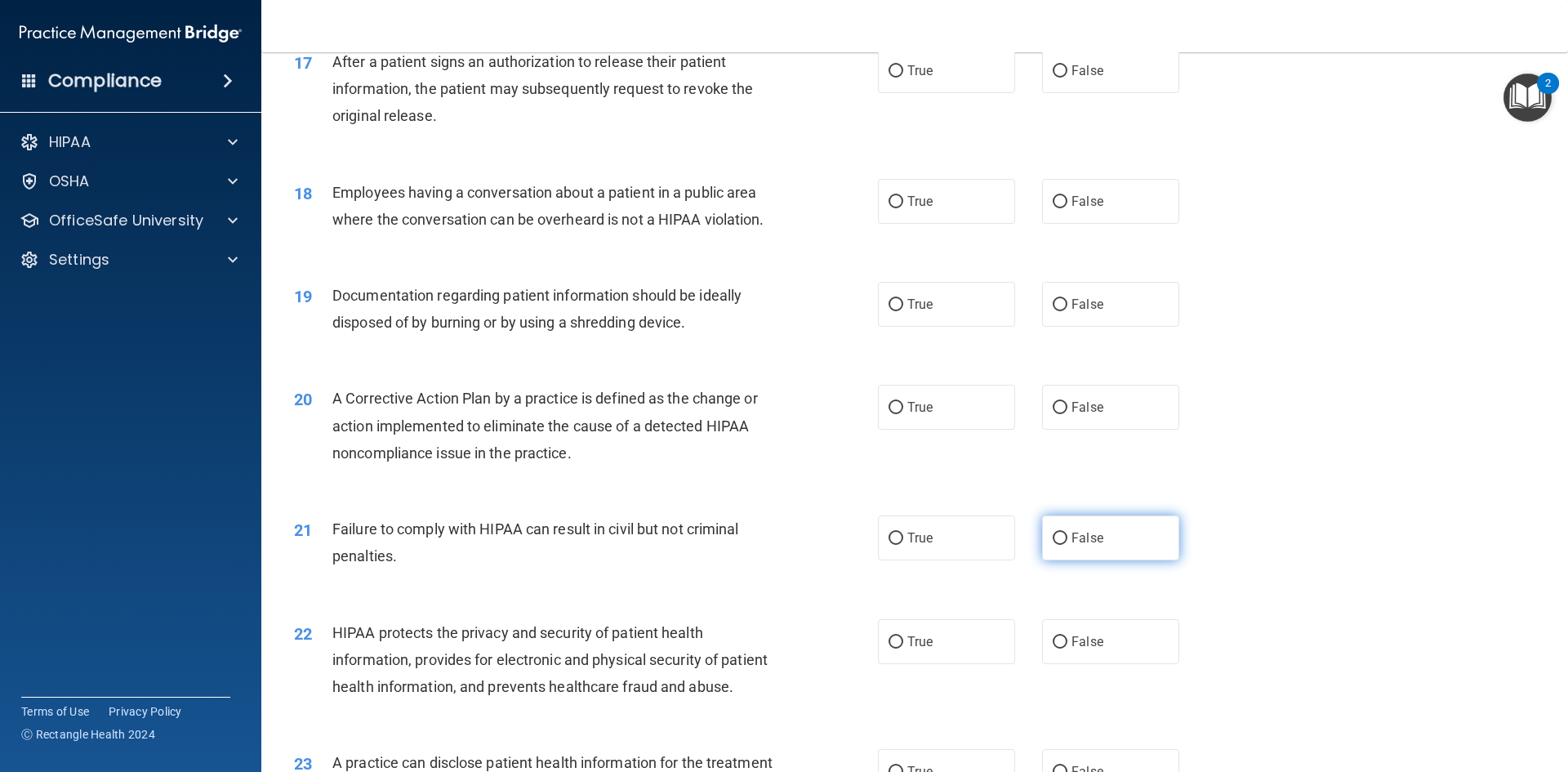
click at [1086, 561] on label "False" at bounding box center [1109, 538] width 137 height 45
click at [1059, 545] on input "False" at bounding box center [1060, 538] width 15 height 12
radio input "true"
drag, startPoint x: 854, startPoint y: 617, endPoint x: 853, endPoint y: 610, distance: 7.1
click at [853, 598] on div "21 Failure to comply with HIPAA can result in civil but not criminal penalties.…" at bounding box center [915, 546] width 1266 height 103
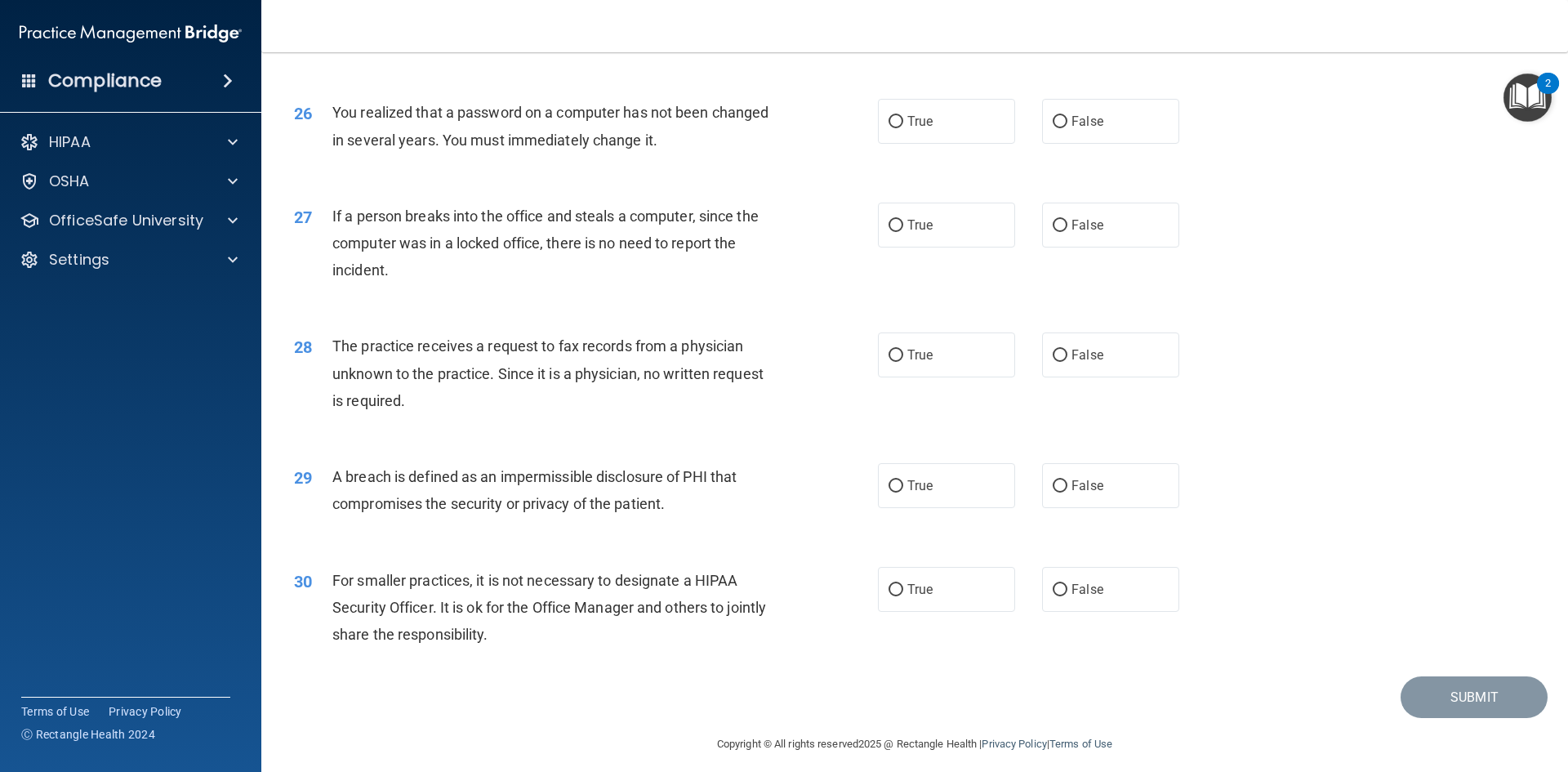
scroll to position [3095, 0]
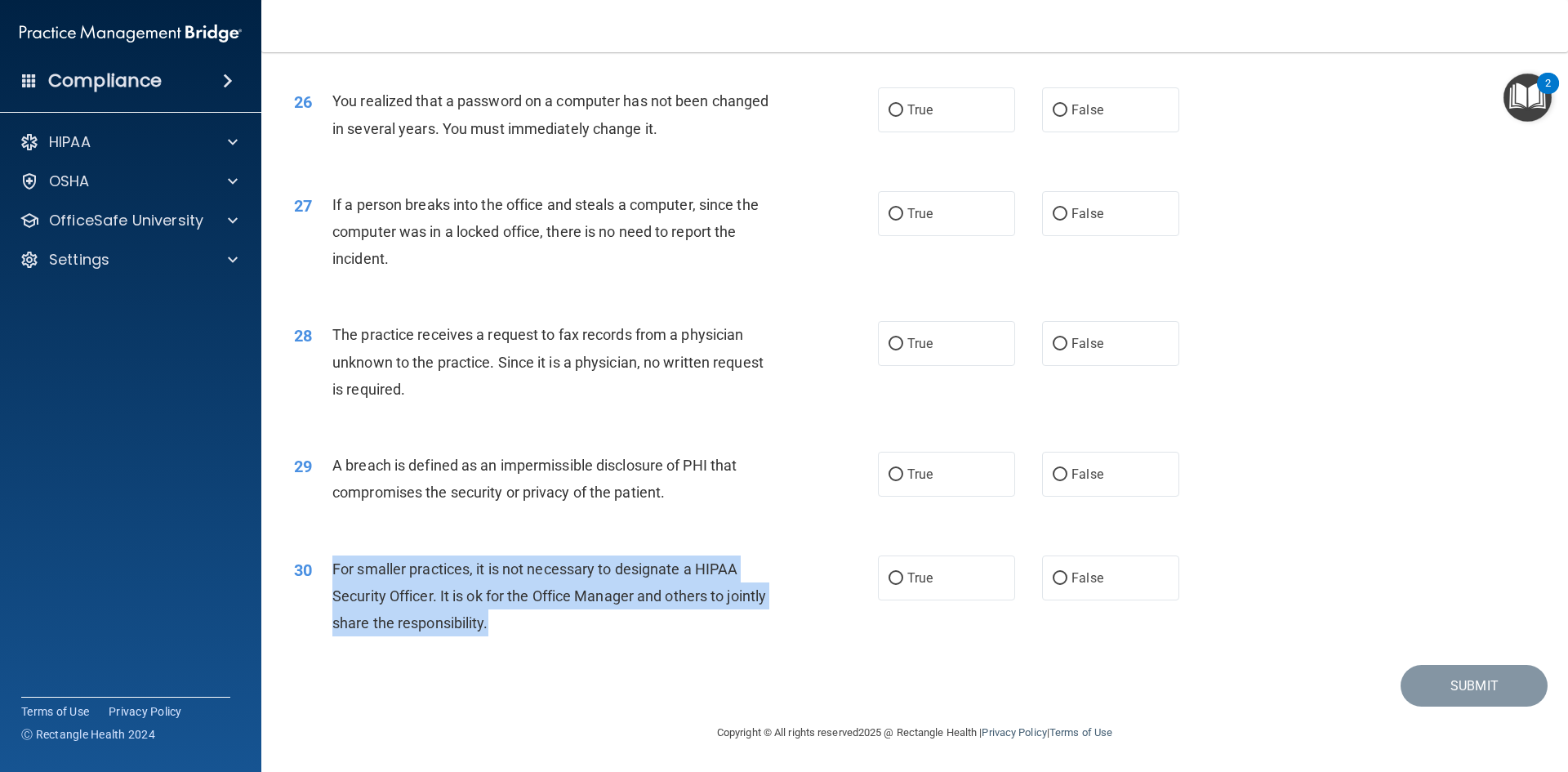
drag, startPoint x: 530, startPoint y: 619, endPoint x: 325, endPoint y: 576, distance: 209.5
click at [325, 574] on div "30 For smaller practices, it is not necessary to designate a HIPAA Security Off…" at bounding box center [586, 600] width 633 height 90
copy div "For smaller practices, it is not necessary to designate a HIPAA Security Office…"
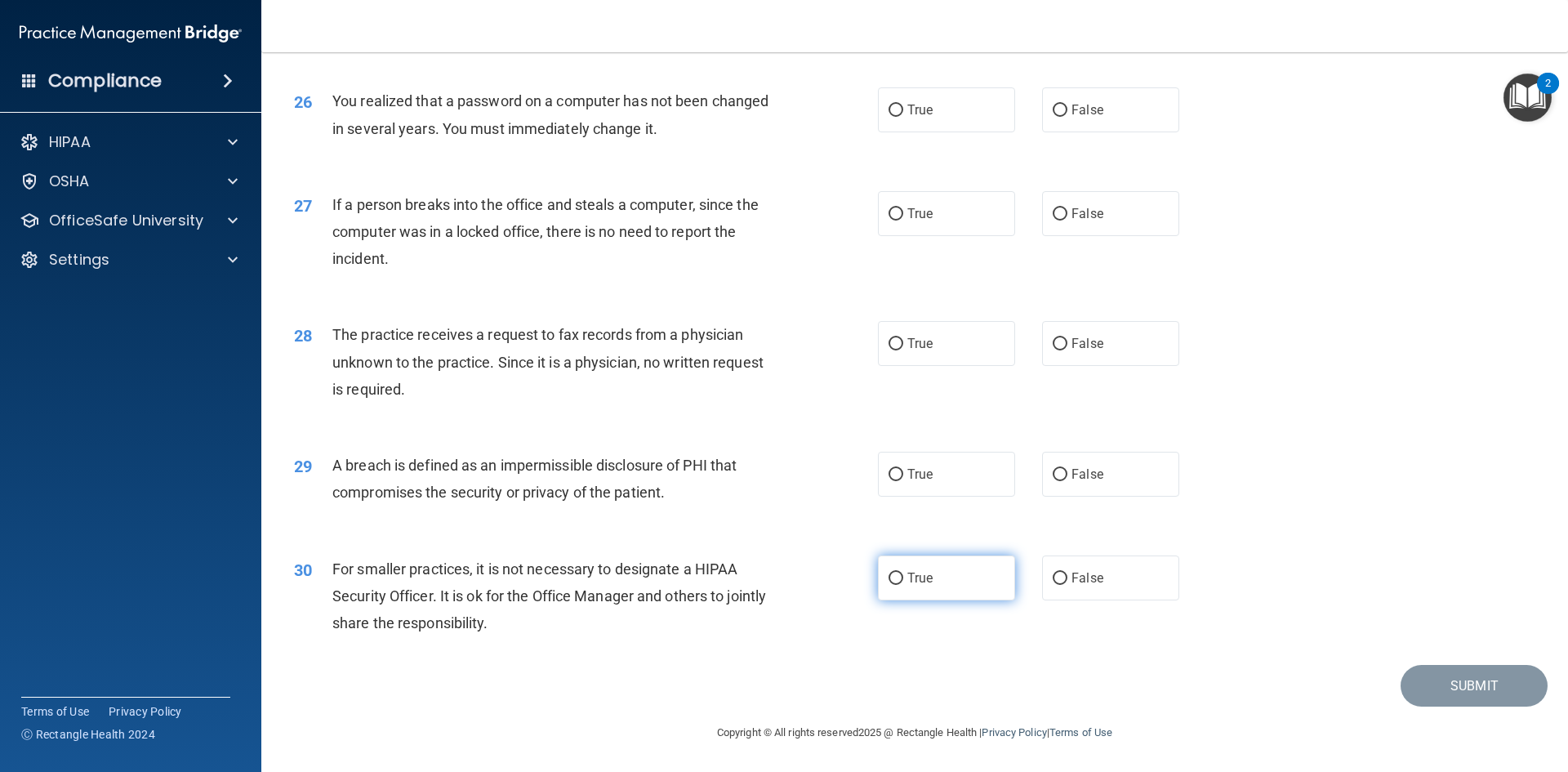
click at [917, 594] on label "True" at bounding box center [945, 579] width 137 height 45
click at [903, 585] on input "True" at bounding box center [896, 579] width 15 height 12
radio input "true"
click at [961, 466] on label "True" at bounding box center [945, 475] width 137 height 45
click at [903, 469] on input "True" at bounding box center [896, 475] width 15 height 12
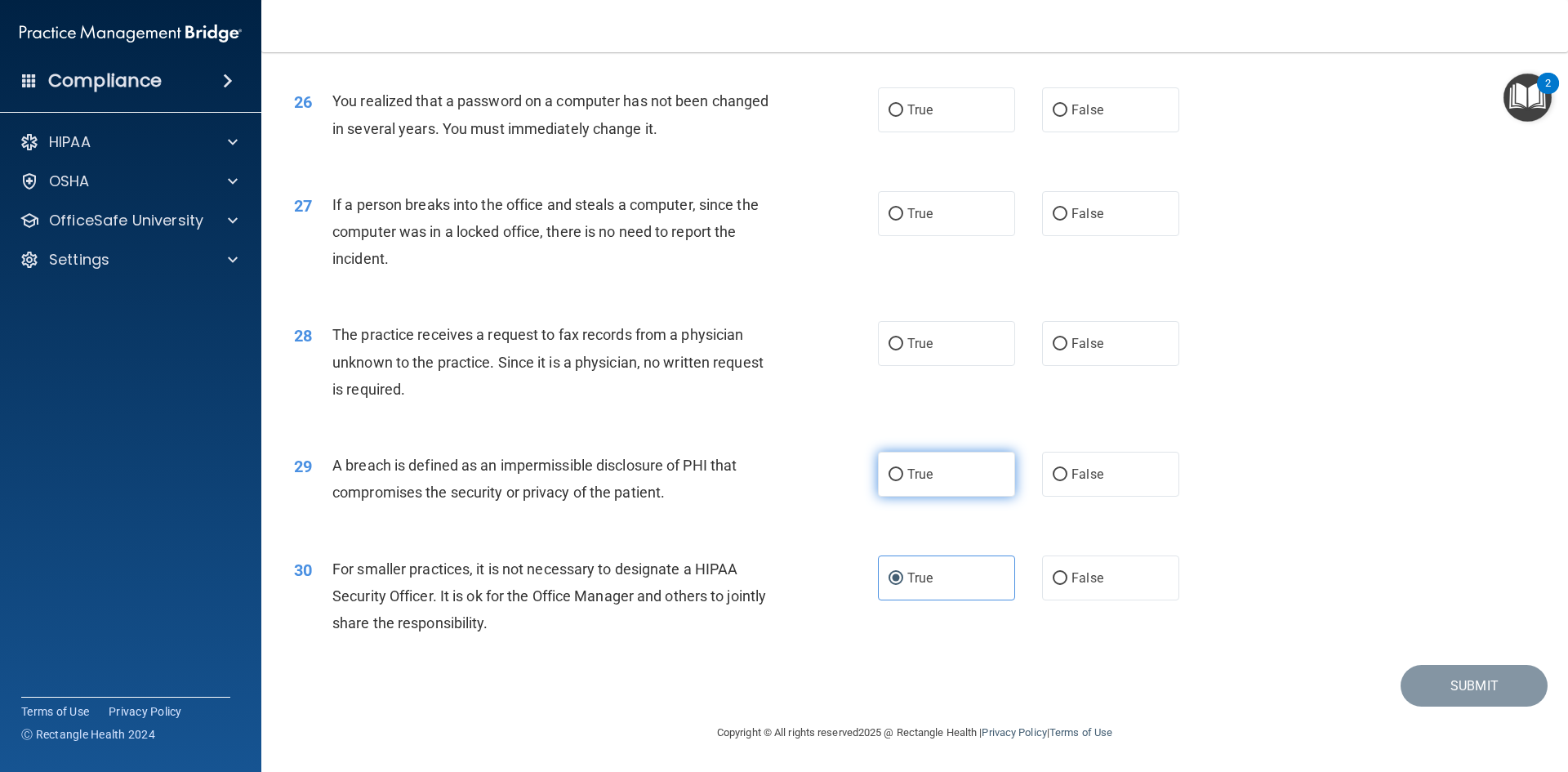
radio input "true"
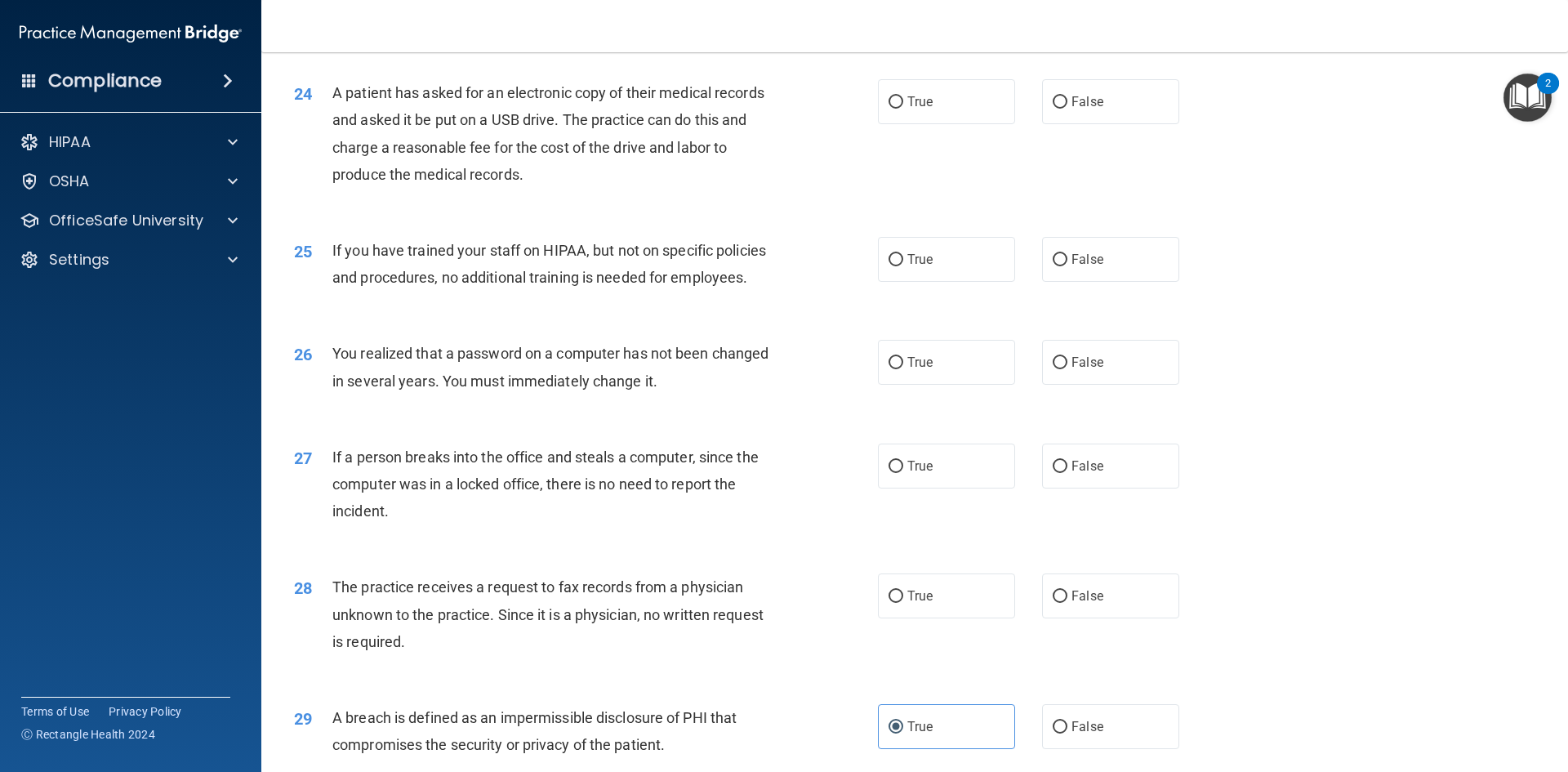
scroll to position [2604, 0]
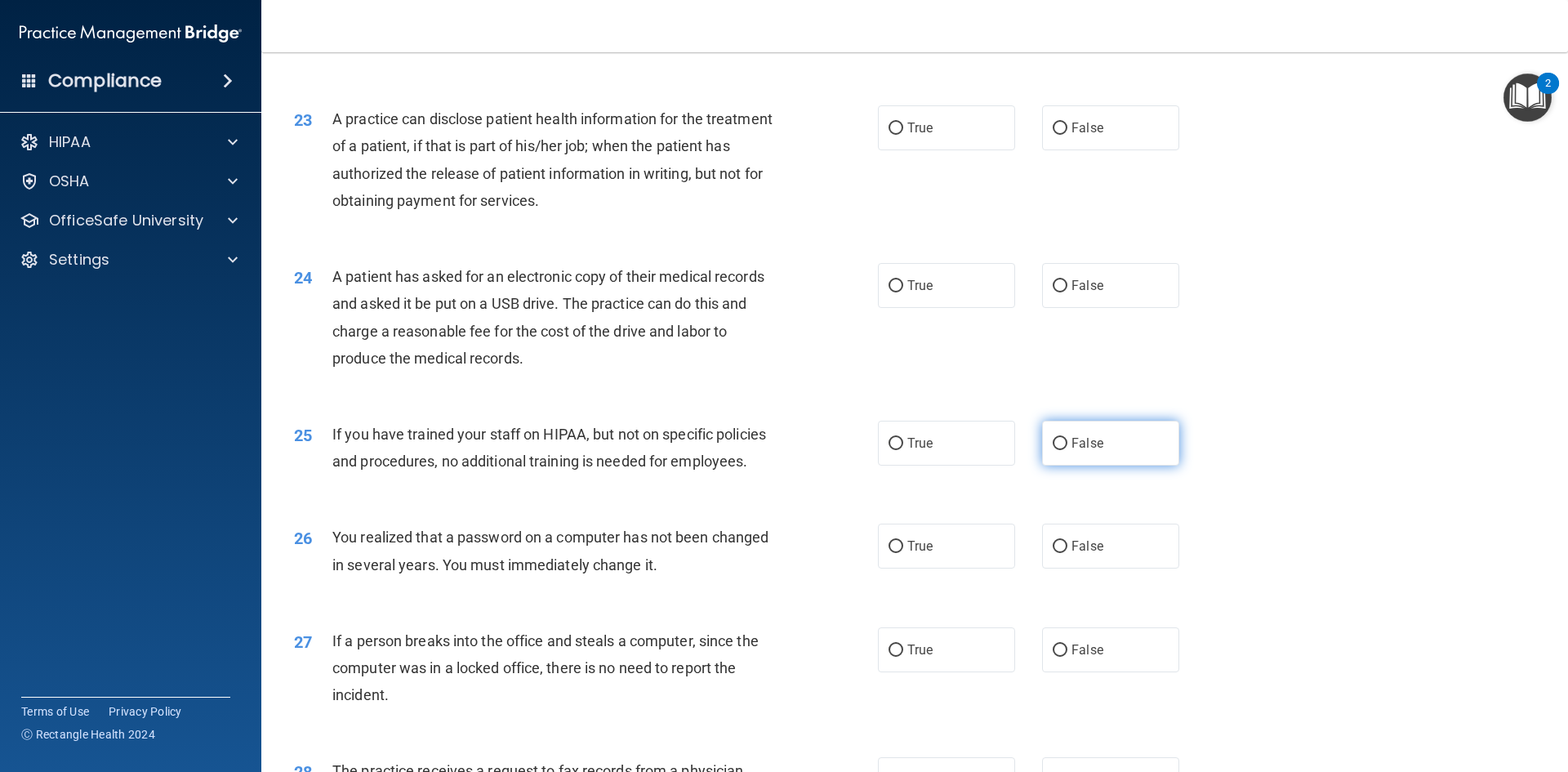
click at [1090, 465] on label "False" at bounding box center [1109, 444] width 137 height 45
click at [1067, 450] on input "False" at bounding box center [1060, 444] width 15 height 12
radio input "true"
click at [889, 293] on input "True" at bounding box center [896, 286] width 15 height 12
radio input "true"
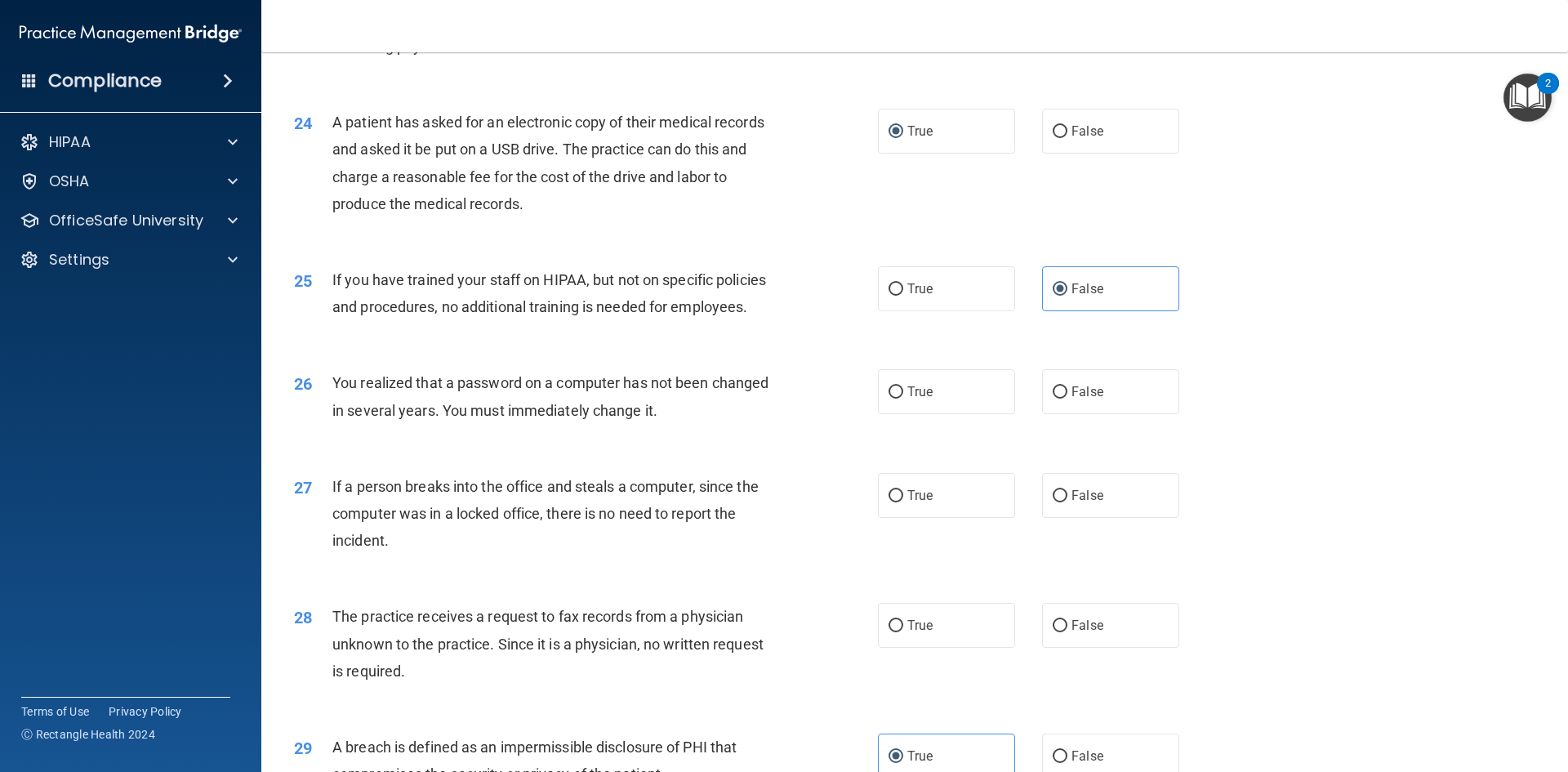
scroll to position [2767, 0]
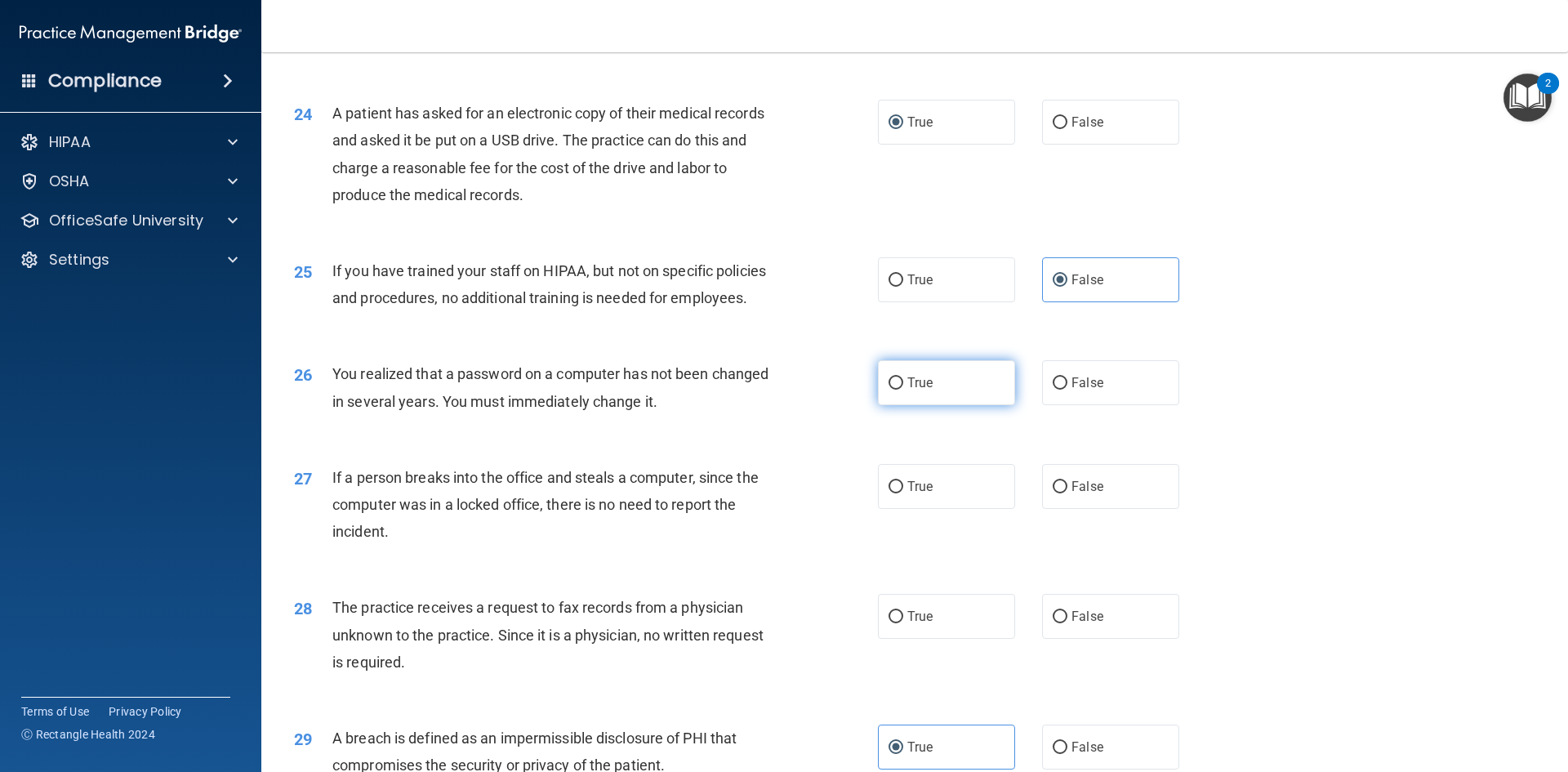
click at [889, 390] on input "True" at bounding box center [896, 383] width 15 height 12
radio input "true"
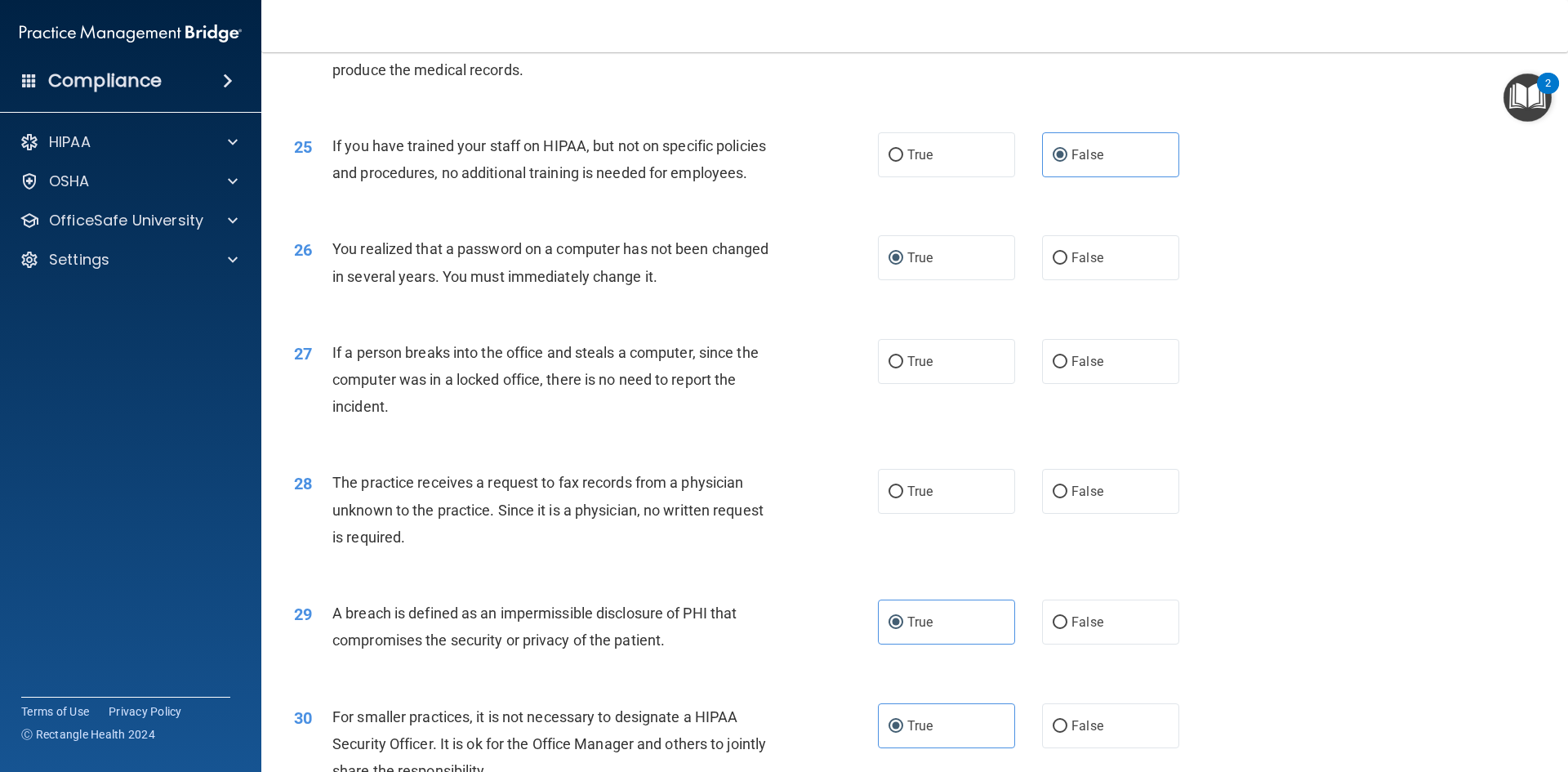
scroll to position [2931, 0]
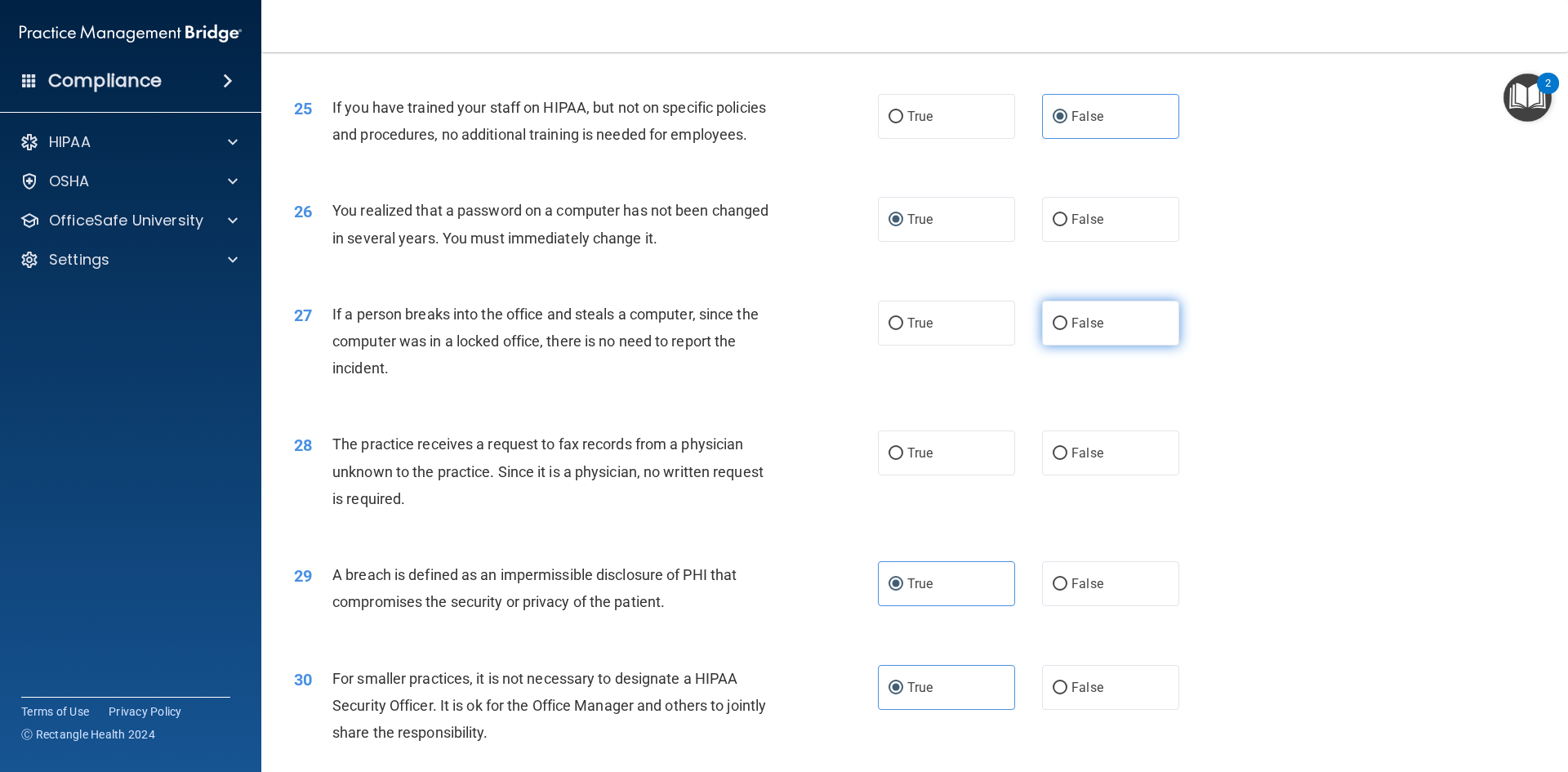
click at [1072, 331] on span "False" at bounding box center [1088, 323] width 32 height 15
click at [1065, 330] on input "False" at bounding box center [1060, 324] width 15 height 12
radio input "true"
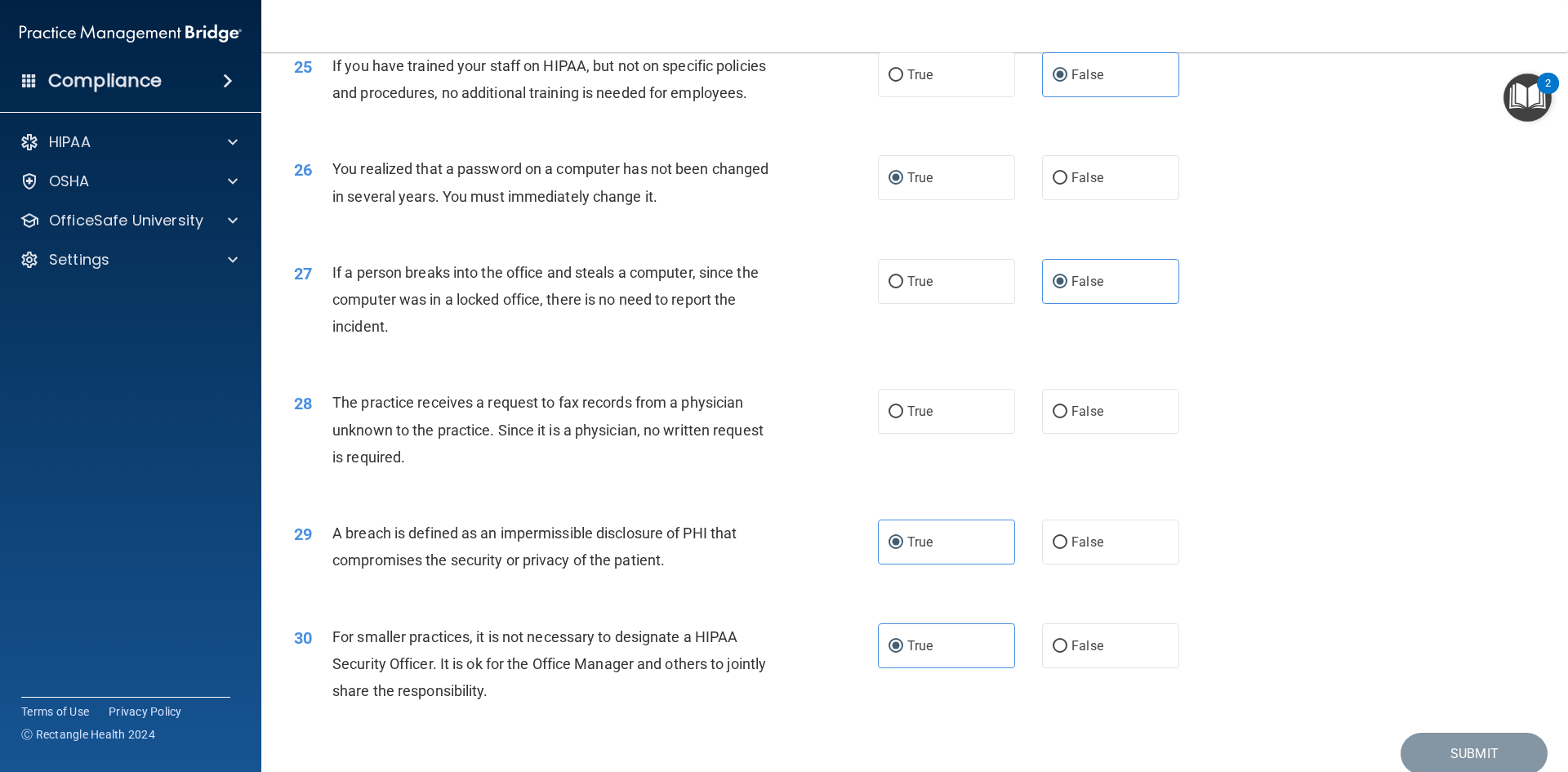
scroll to position [3012, 0]
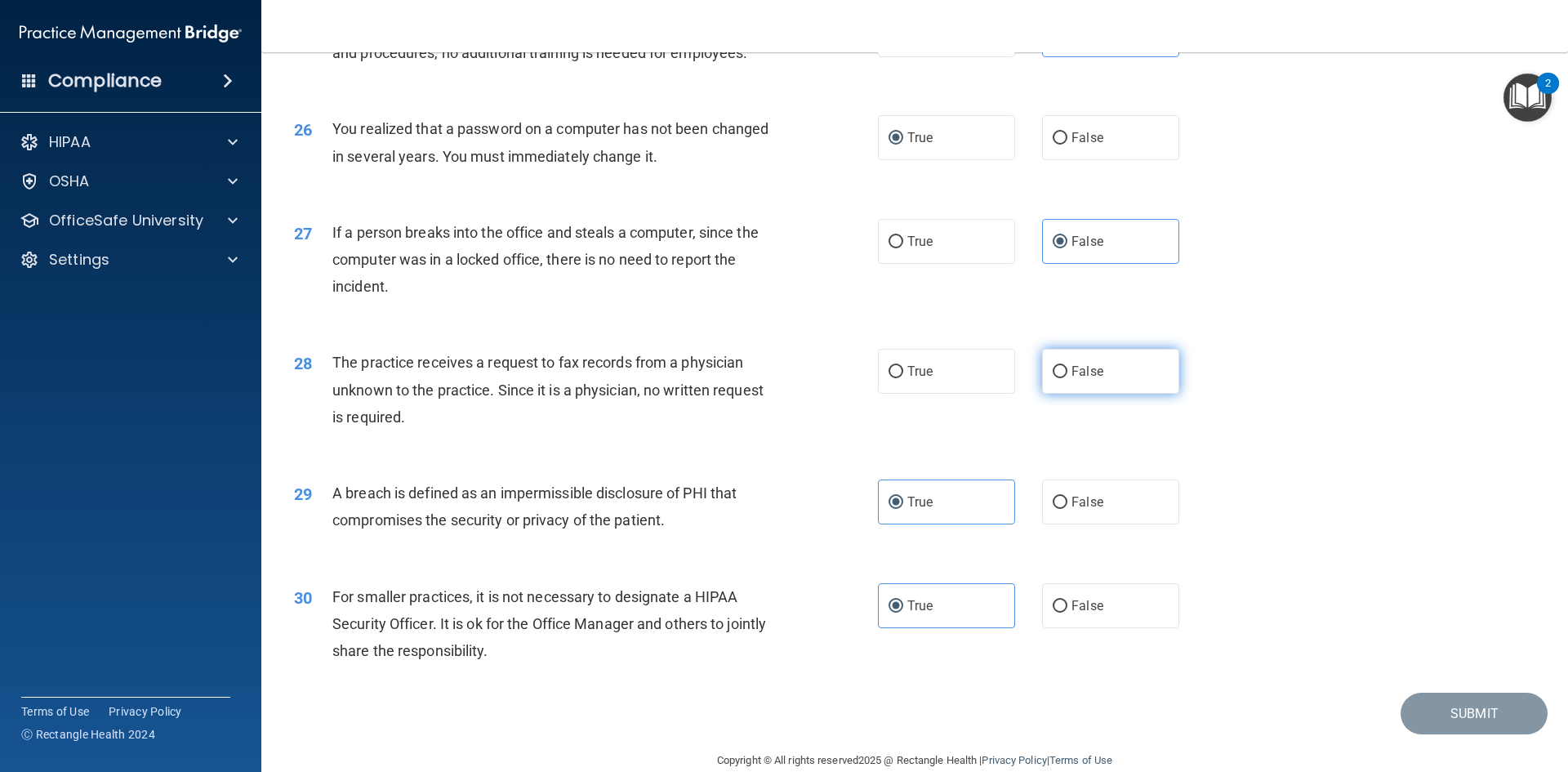
click at [1043, 394] on label "False" at bounding box center [1109, 372] width 137 height 45
click at [1053, 378] on input "False" at bounding box center [1060, 372] width 15 height 12
radio input "true"
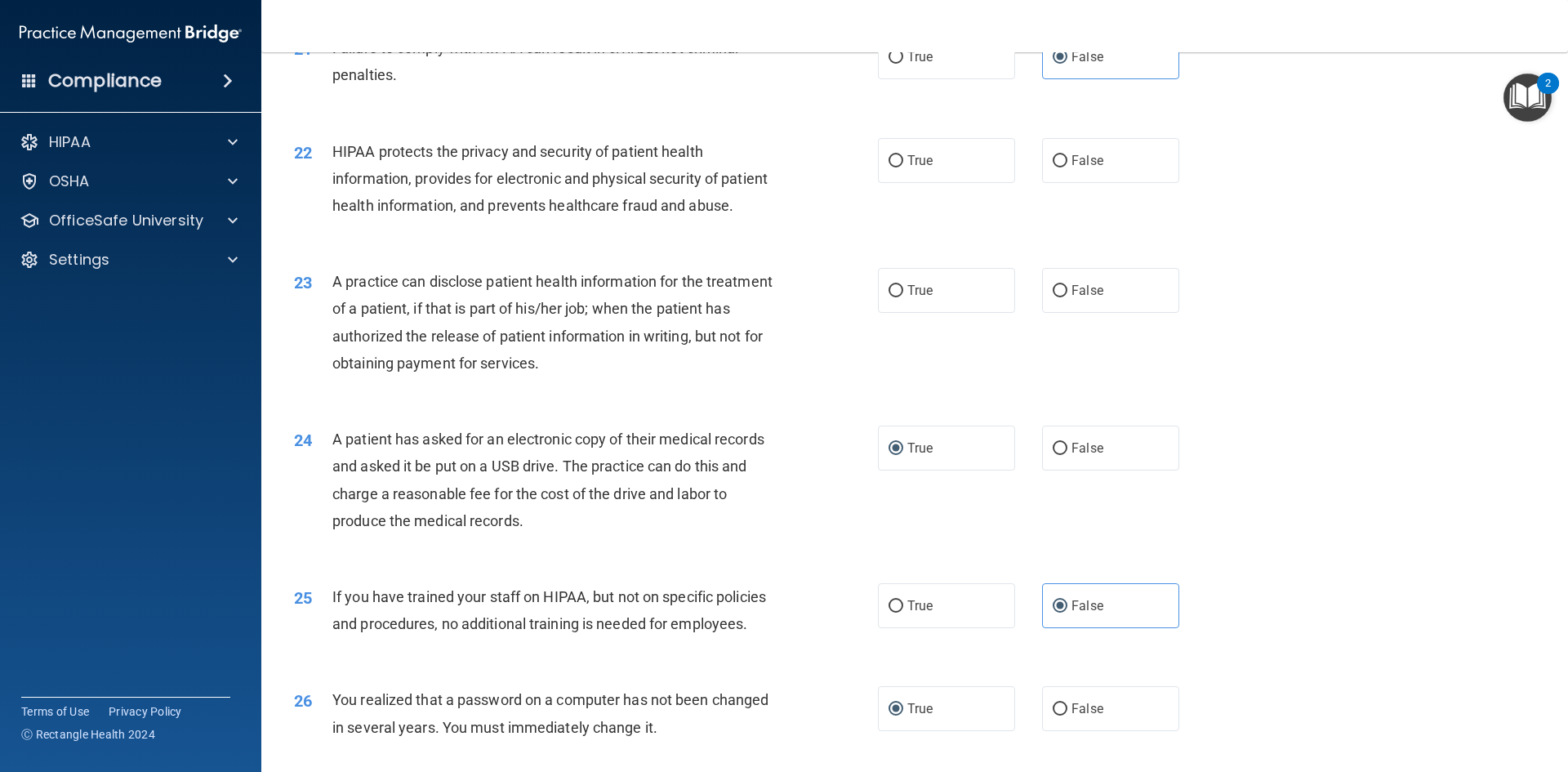
scroll to position [2441, 0]
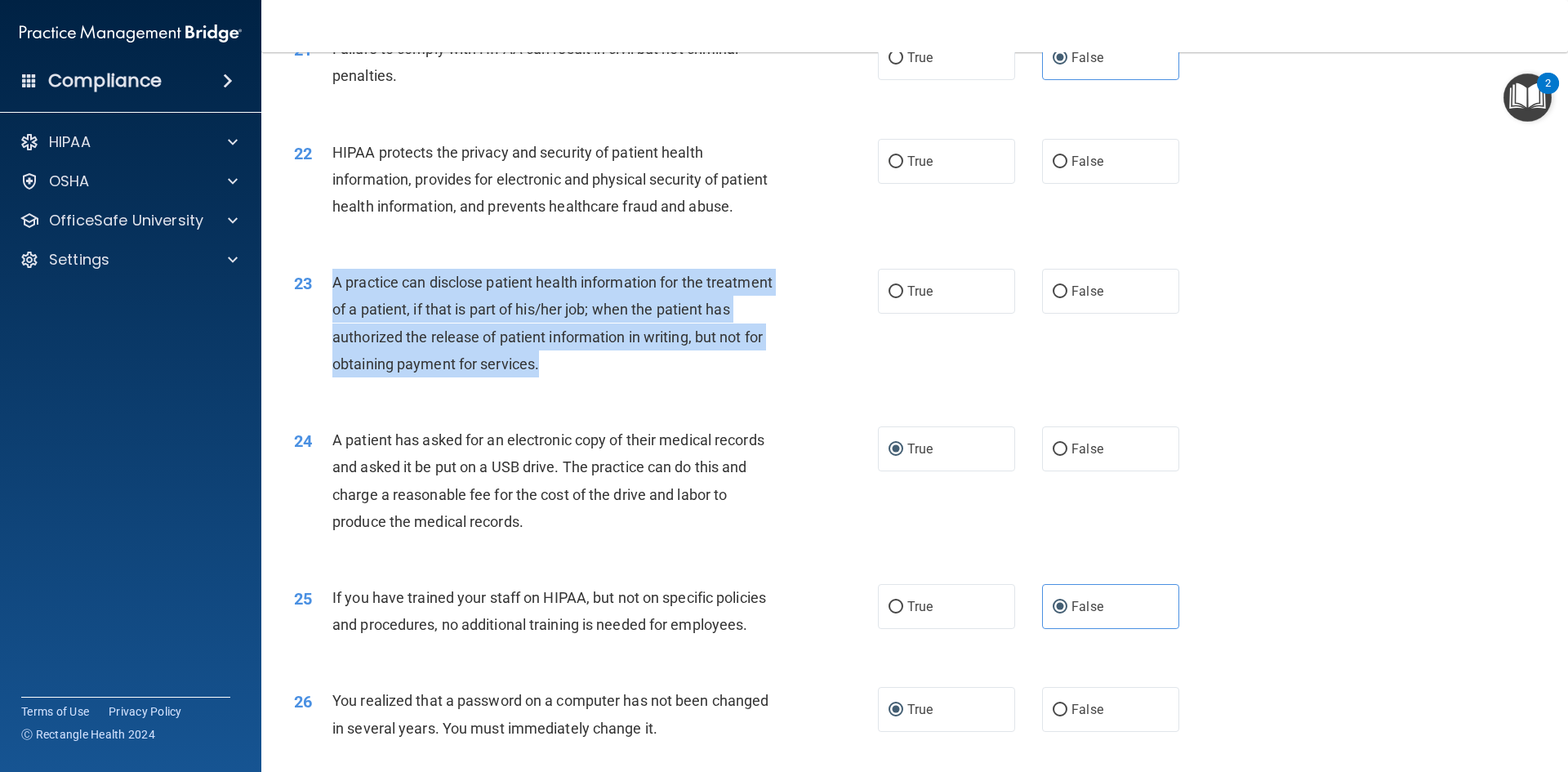
drag, startPoint x: 613, startPoint y: 417, endPoint x: 329, endPoint y: 336, distance: 295.3
click at [329, 336] on div "23 A practice can disclose patient health information for the treatment of a pa…" at bounding box center [586, 327] width 633 height 117
copy div "A practice can disclose patient health information for the treatment of a patie…"
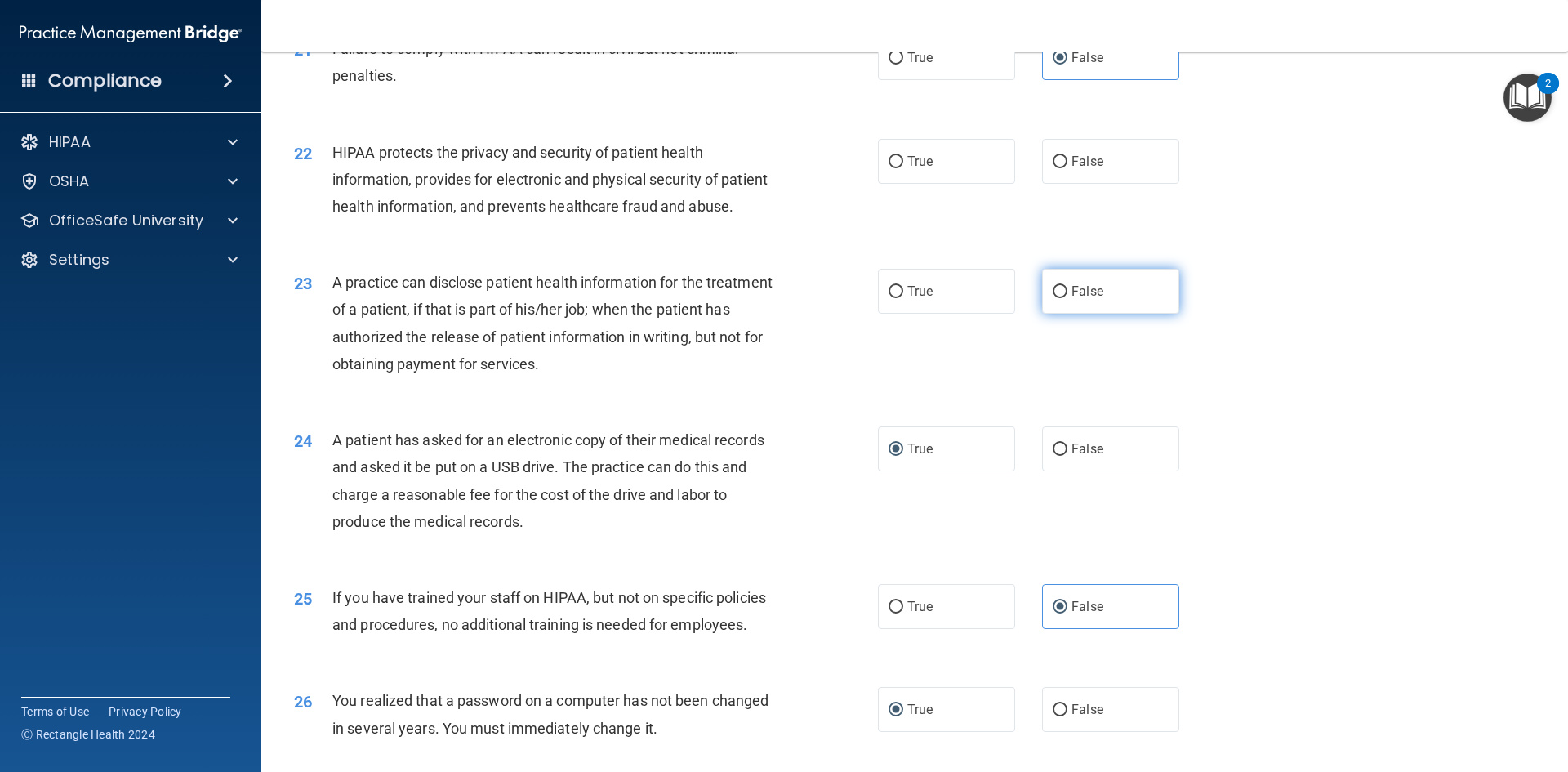
click at [1074, 313] on label "False" at bounding box center [1109, 292] width 137 height 45
click at [1067, 298] on input "False" at bounding box center [1060, 292] width 15 height 12
radio input "true"
click at [781, 249] on div "22 HIPAA protects the privacy and security of patient health information, provi…" at bounding box center [915, 184] width 1266 height 130
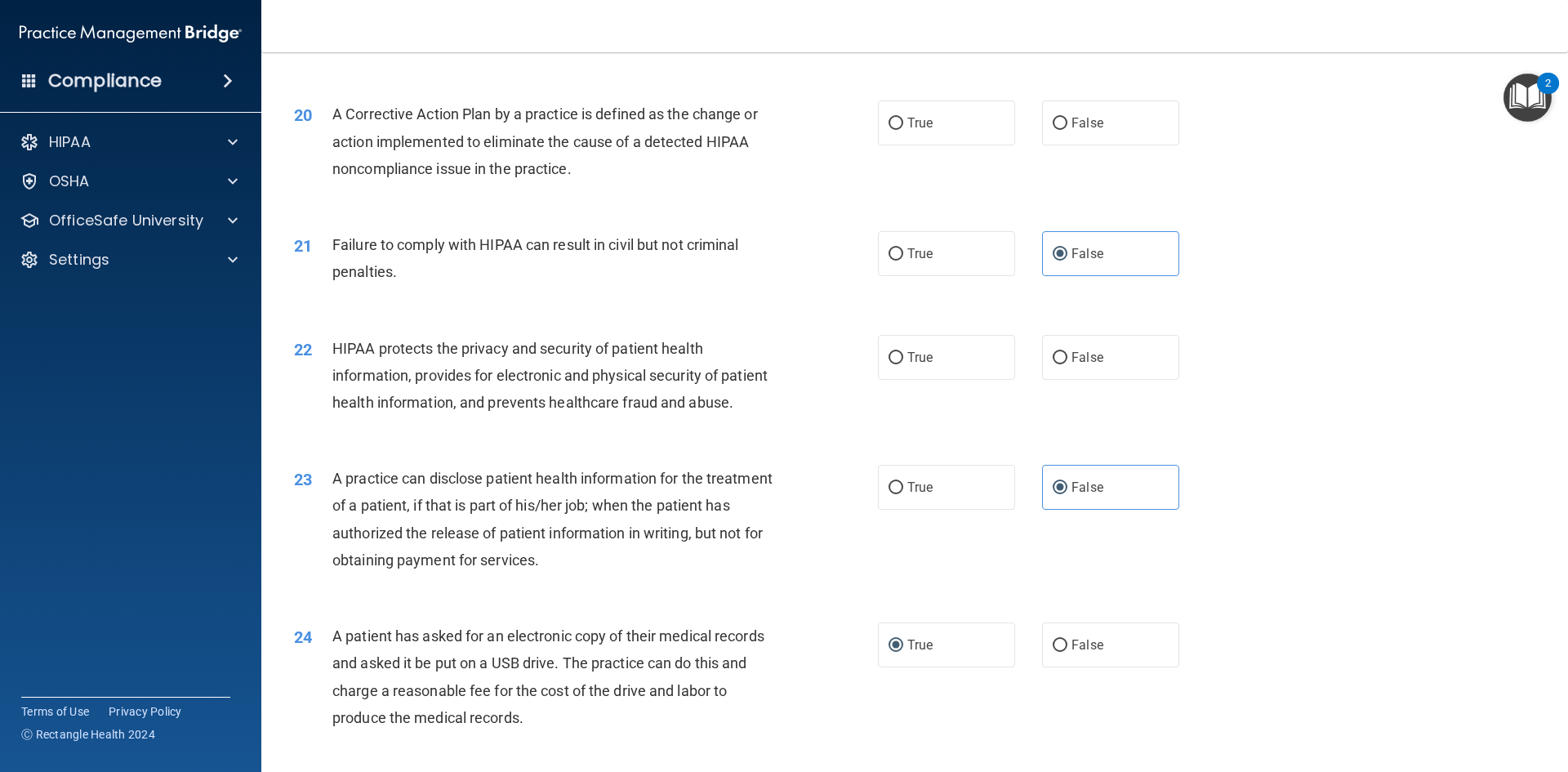
scroll to position [2196, 0]
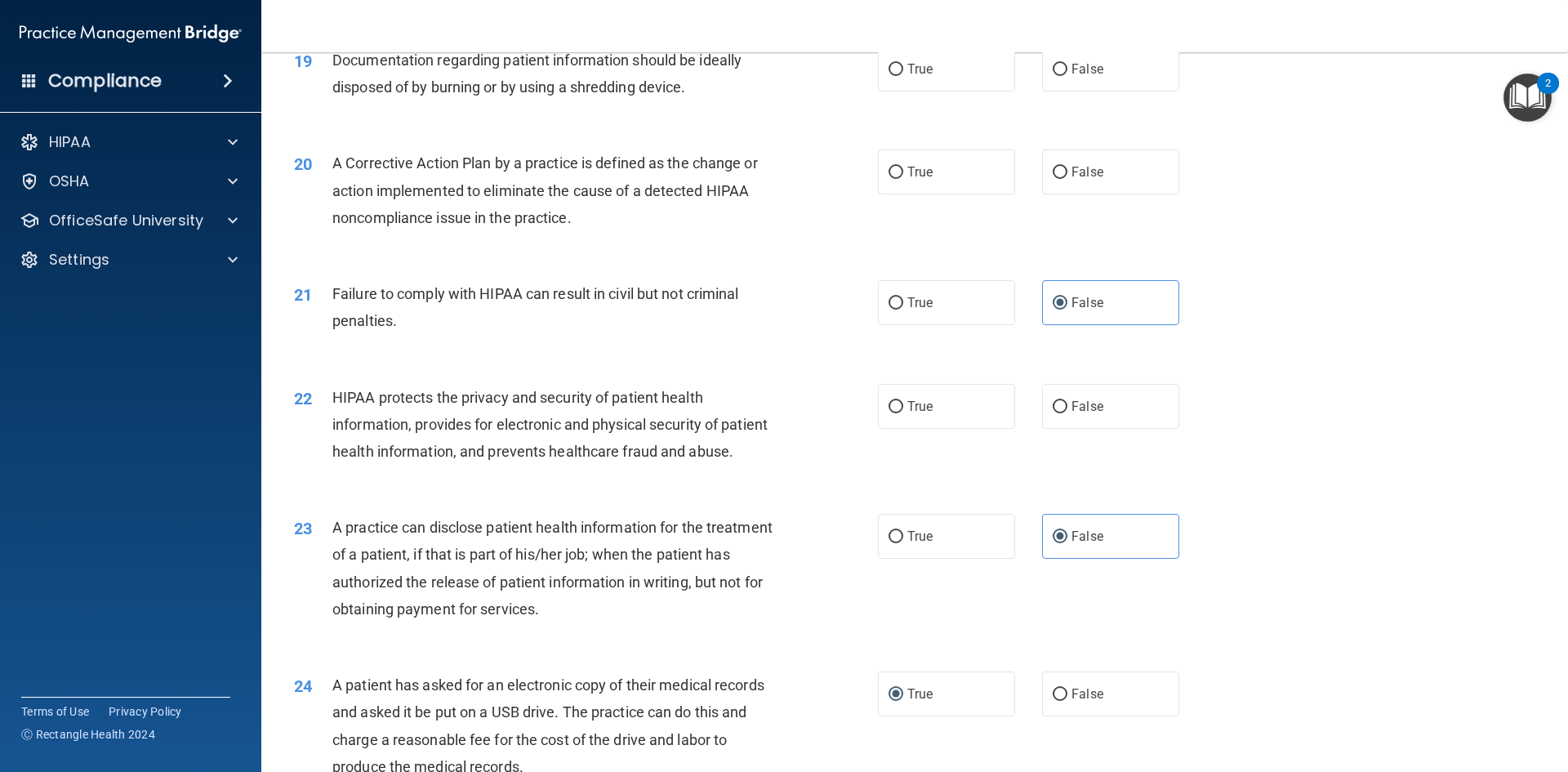
click at [374, 465] on div "HIPAA protects the privacy and security of patient health information, provides…" at bounding box center [560, 425] width 457 height 82
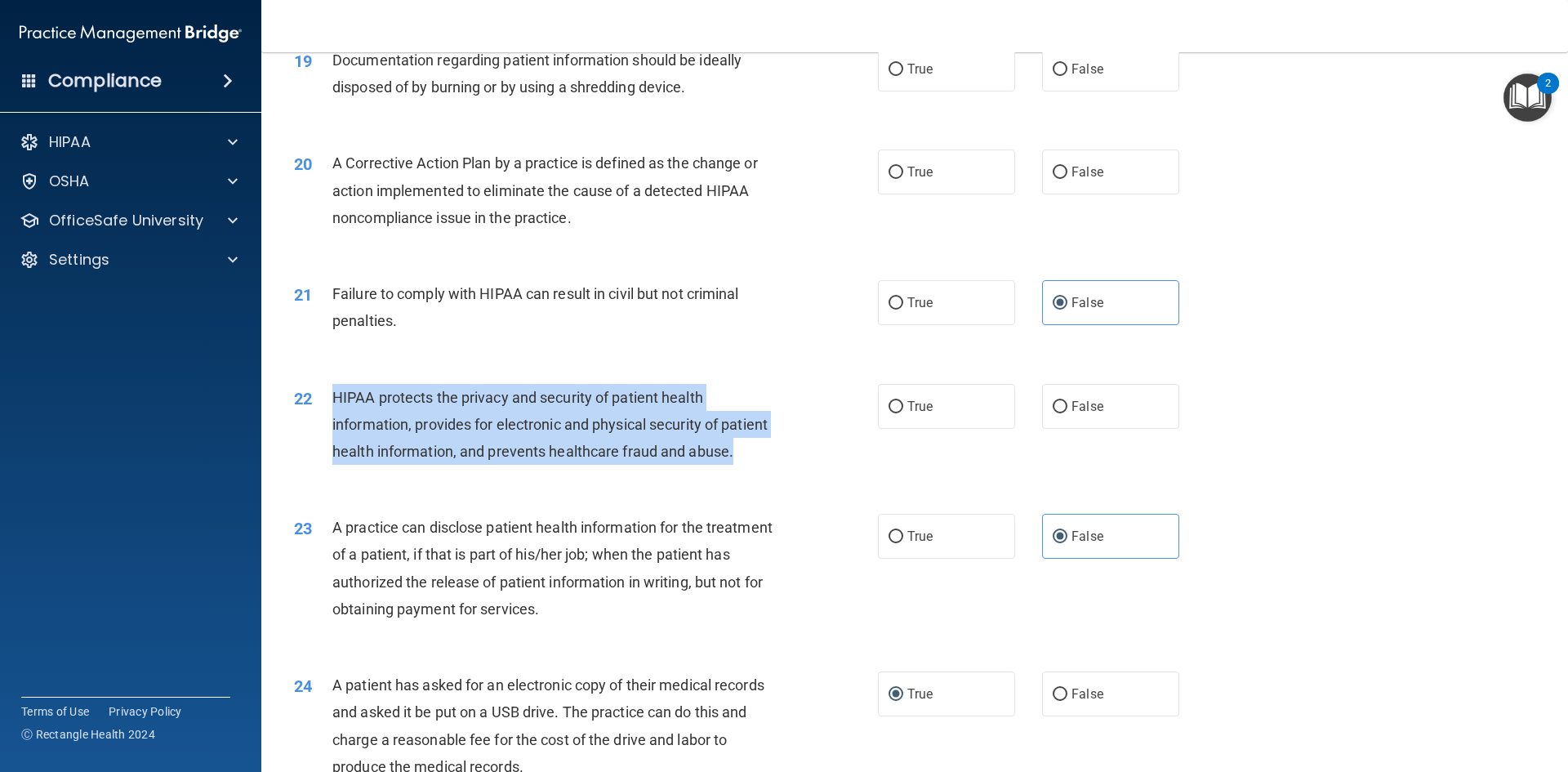
drag, startPoint x: 381, startPoint y: 511, endPoint x: 331, endPoint y: 426, distance: 98.6
click at [332, 426] on div "HIPAA protects the privacy and security of patient health information, provides…" at bounding box center [560, 425] width 457 height 82
copy span "HIPAA protects the privacy and security of patient health information, provides…"
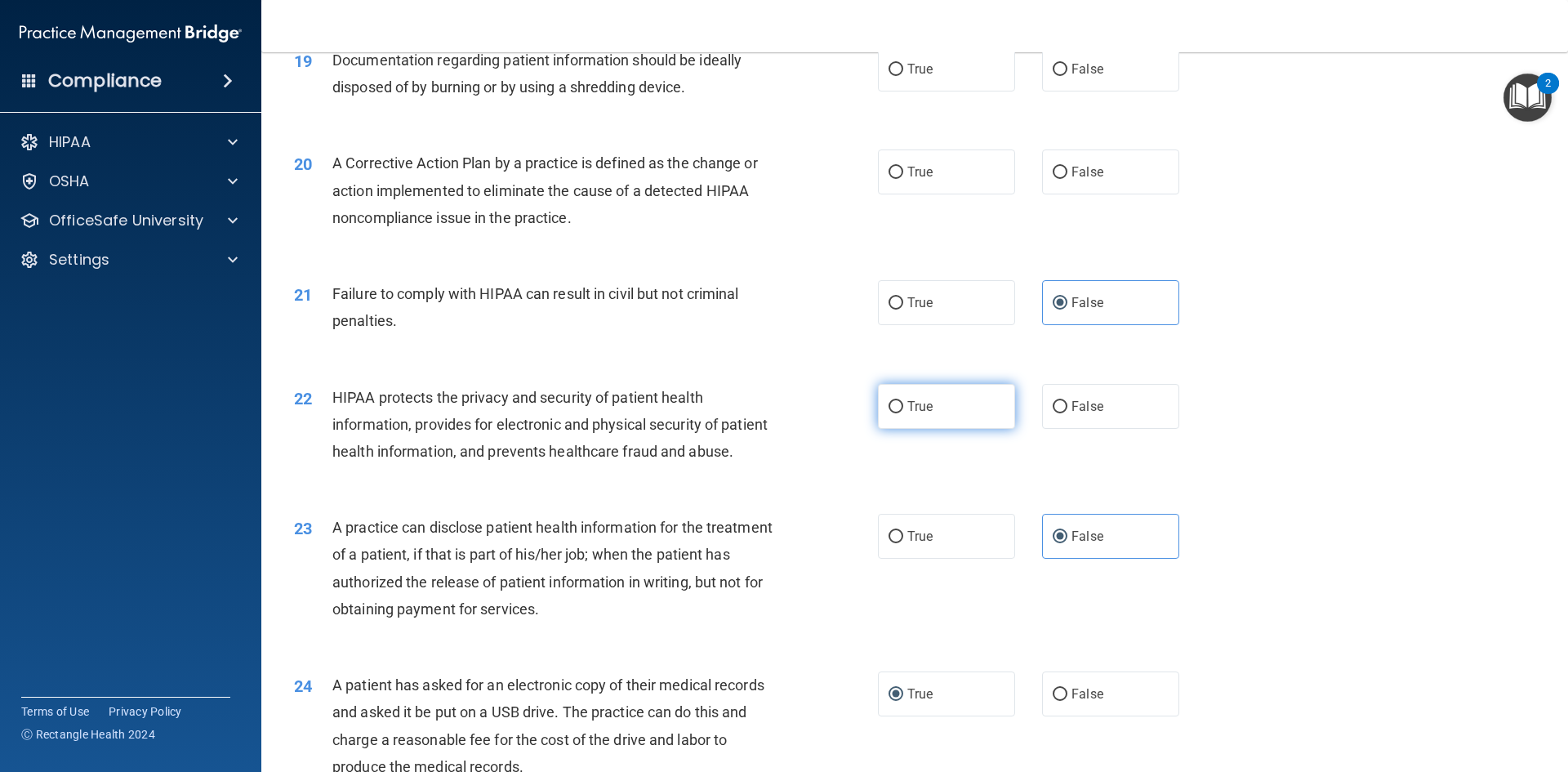
click at [908, 414] on span "True" at bounding box center [920, 406] width 25 height 15
click at [903, 413] on input "True" at bounding box center [896, 407] width 15 height 12
radio input "true"
click at [879, 428] on label "True" at bounding box center [945, 407] width 137 height 45
click at [889, 413] on input "True" at bounding box center [896, 407] width 15 height 12
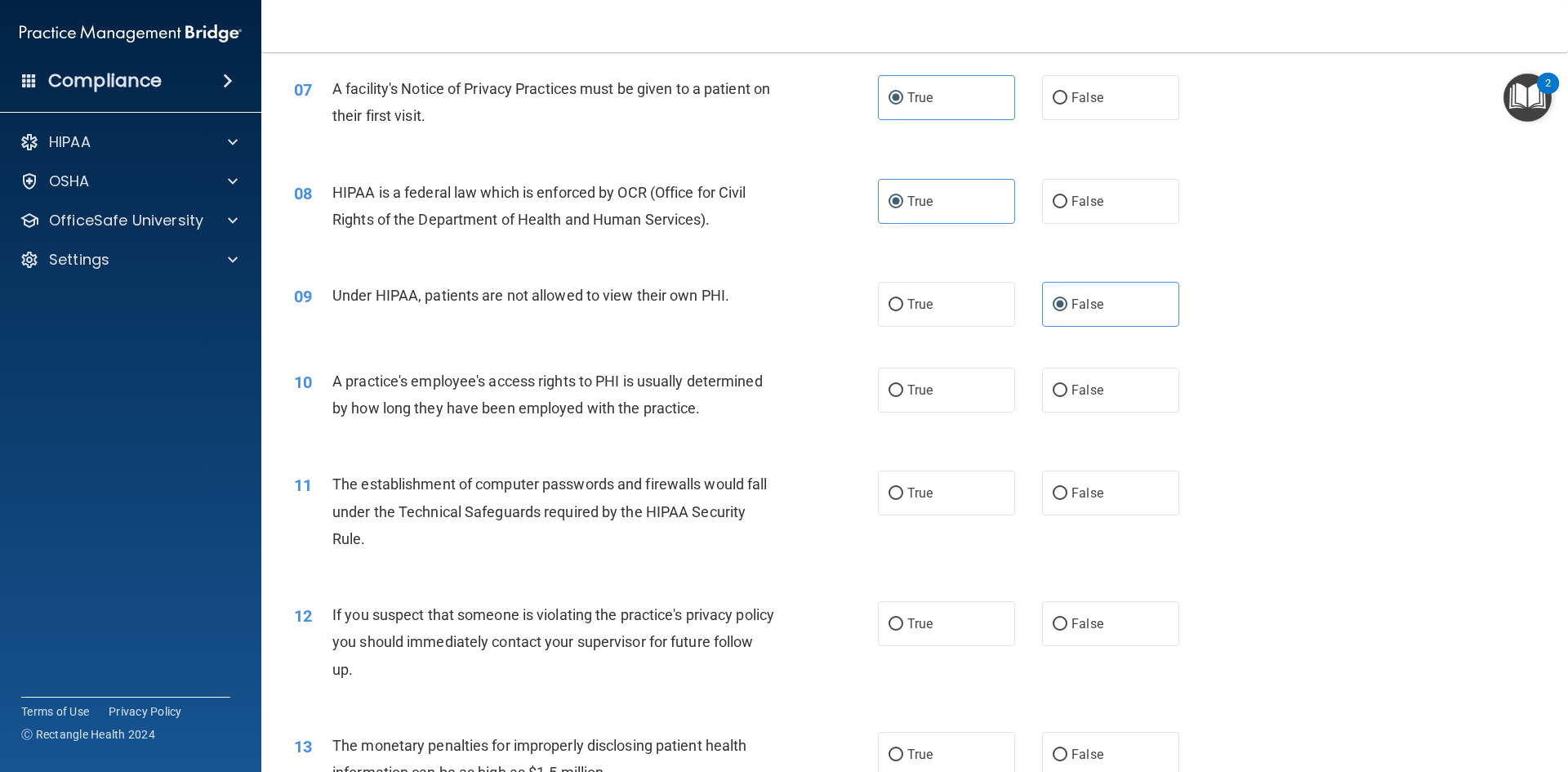
scroll to position [817, 0]
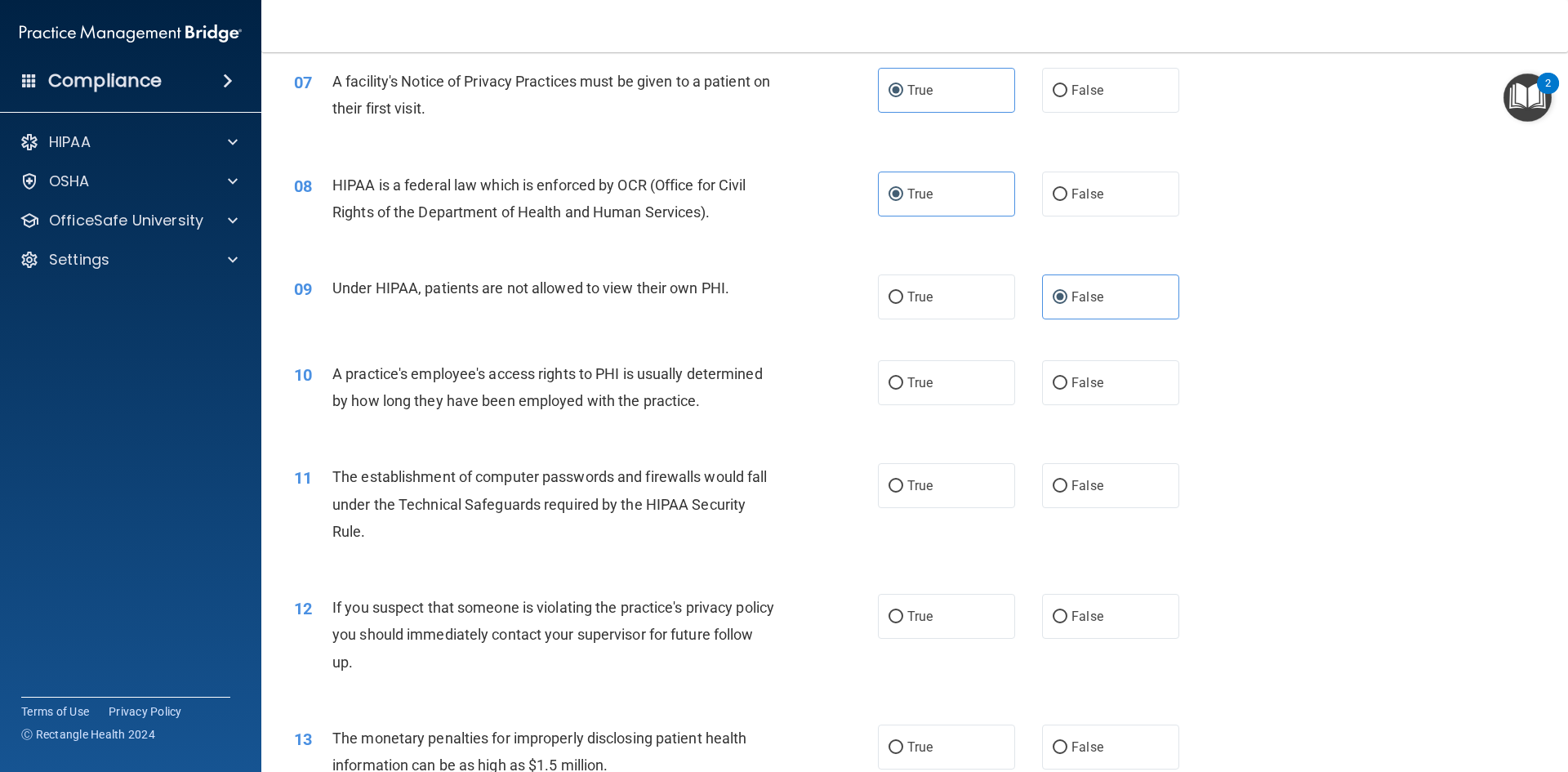
click at [690, 399] on span "A practice's employee's access rights to PHI is usually determined by how long …" at bounding box center [547, 387] width 430 height 44
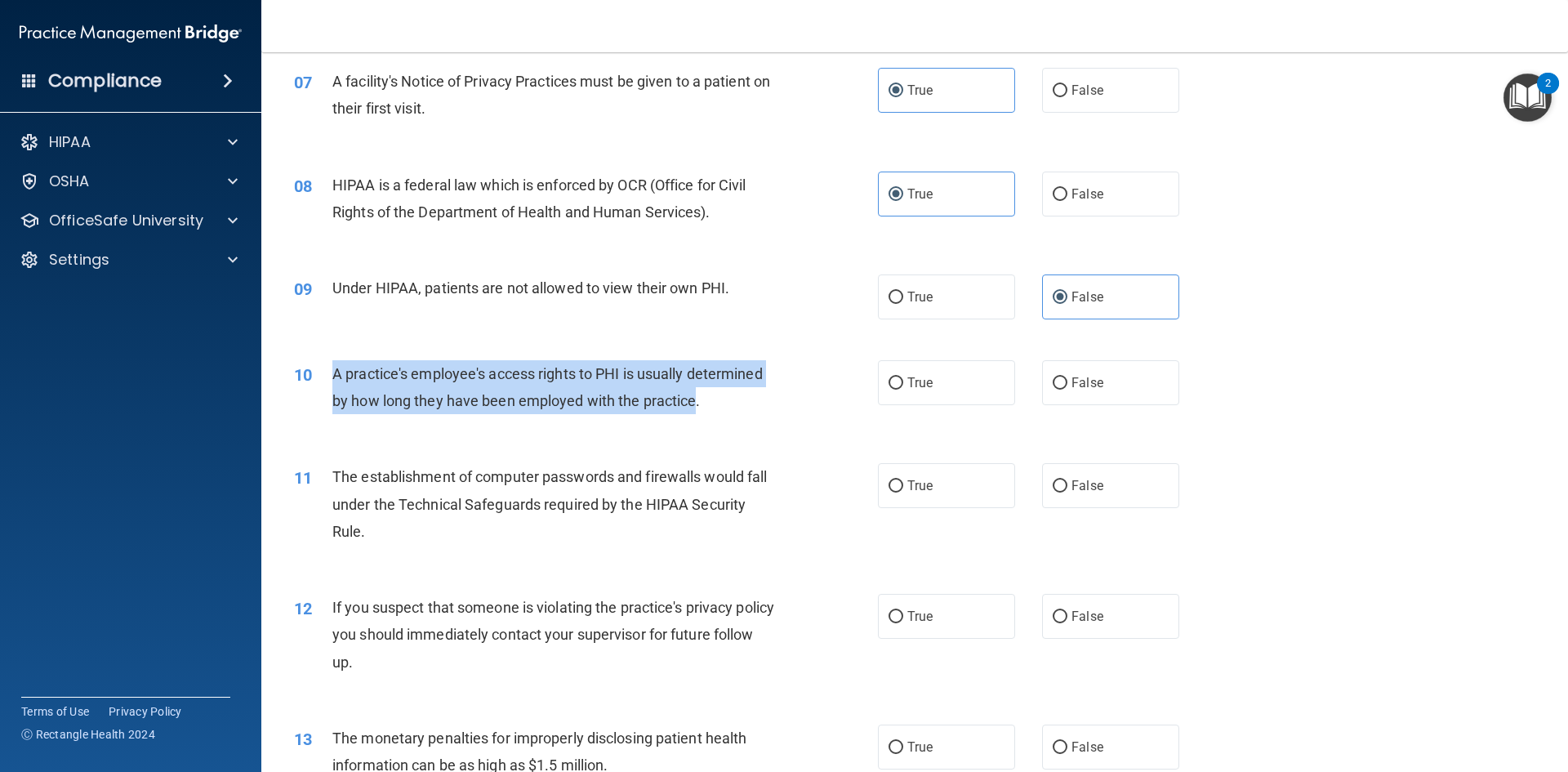
drag, startPoint x: 696, startPoint y: 402, endPoint x: 329, endPoint y: 375, distance: 368.0
click at [329, 375] on div "10 A practice's employee's access rights to PHI is usually determined by how lo…" at bounding box center [586, 392] width 633 height 62
copy div "A practice's employee's access rights to PHI is usually determined by how long …"
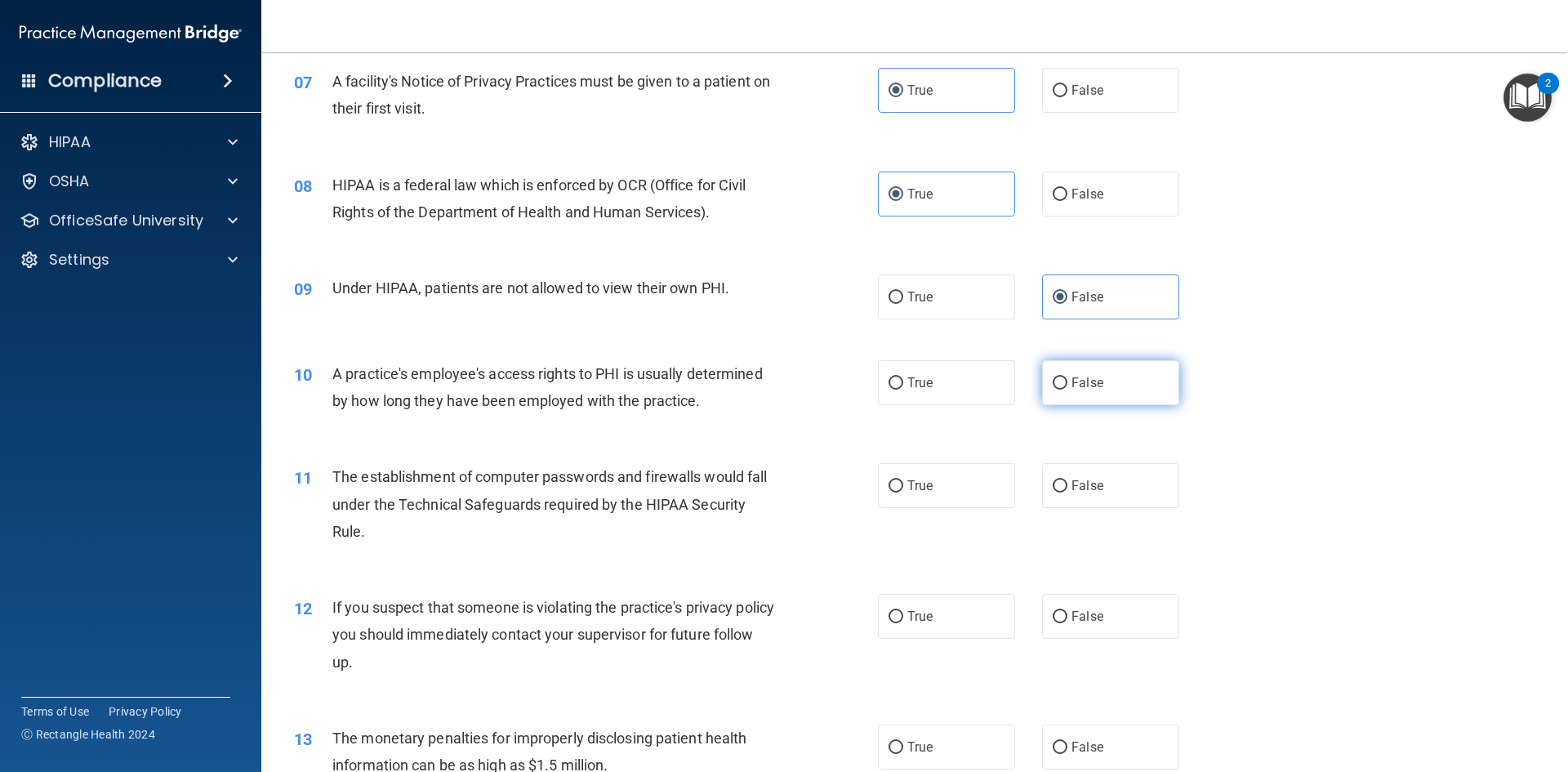
click at [1065, 369] on label "False" at bounding box center [1109, 383] width 137 height 45
click at [1065, 378] on input "False" at bounding box center [1060, 383] width 15 height 12
radio input "true"
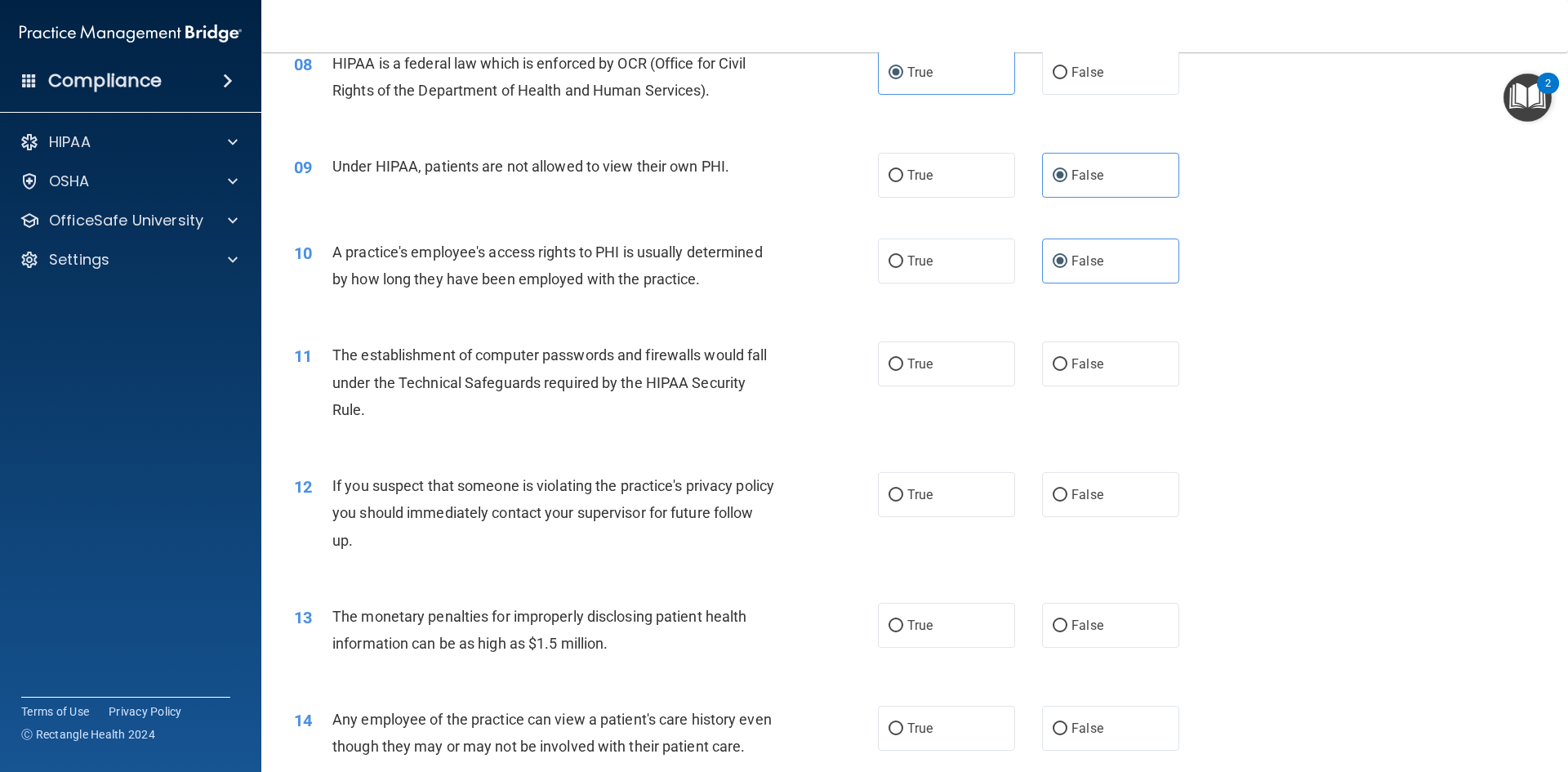
scroll to position [1062, 0]
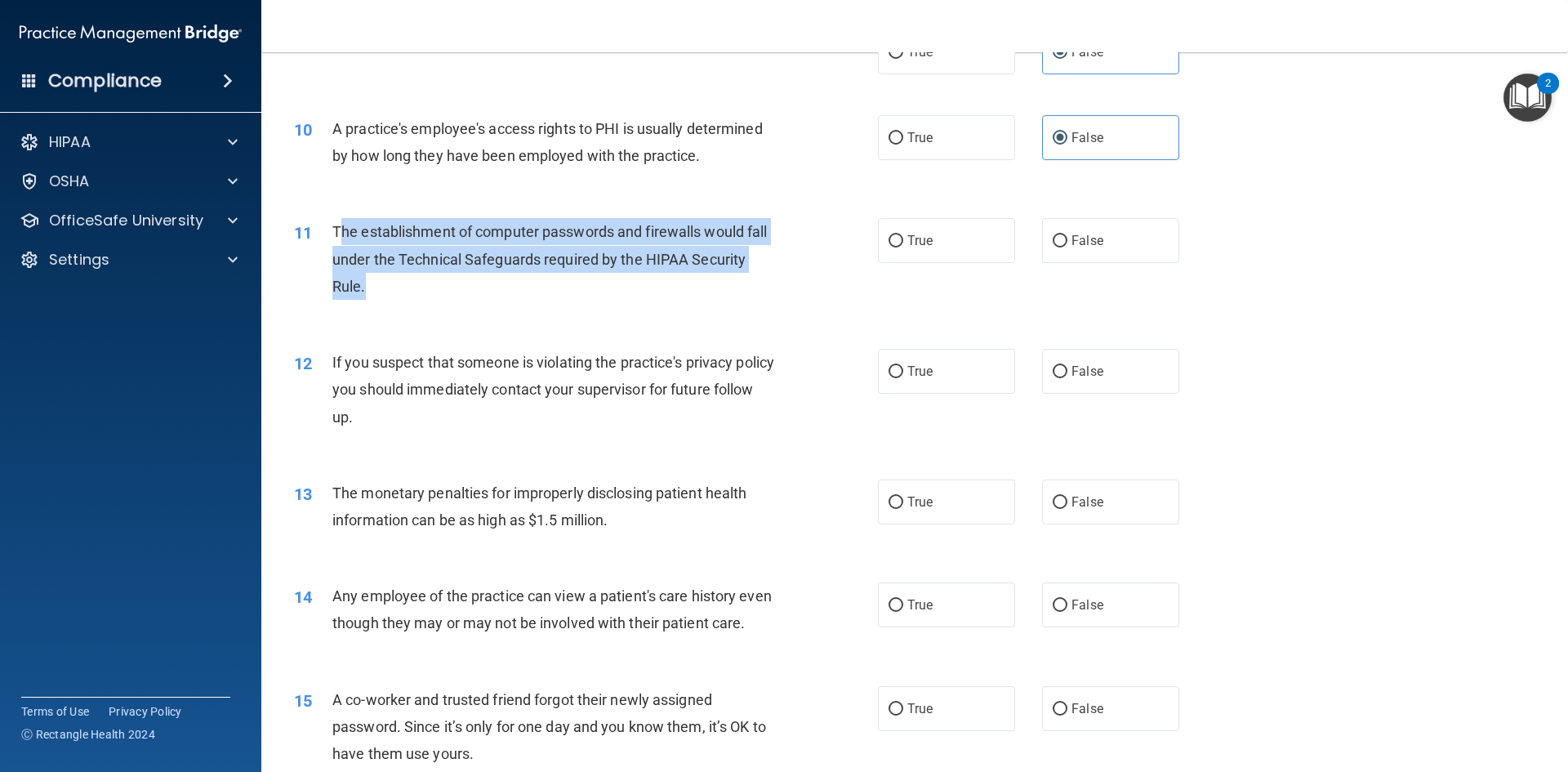
drag, startPoint x: 370, startPoint y: 288, endPoint x: 342, endPoint y: 233, distance: 61.7
click at [342, 233] on div "The establishment of computer passwords and firewalls would fall under the Tech…" at bounding box center [560, 259] width 457 height 82
click at [570, 280] on div "The establishment of computer passwords and firewalls would fall under the Tech…" at bounding box center [560, 259] width 457 height 82
drag, startPoint x: 335, startPoint y: 222, endPoint x: 364, endPoint y: 292, distance: 75.8
click at [364, 294] on div "The establishment of computer passwords and firewalls would fall under the Tech…" at bounding box center [560, 259] width 457 height 82
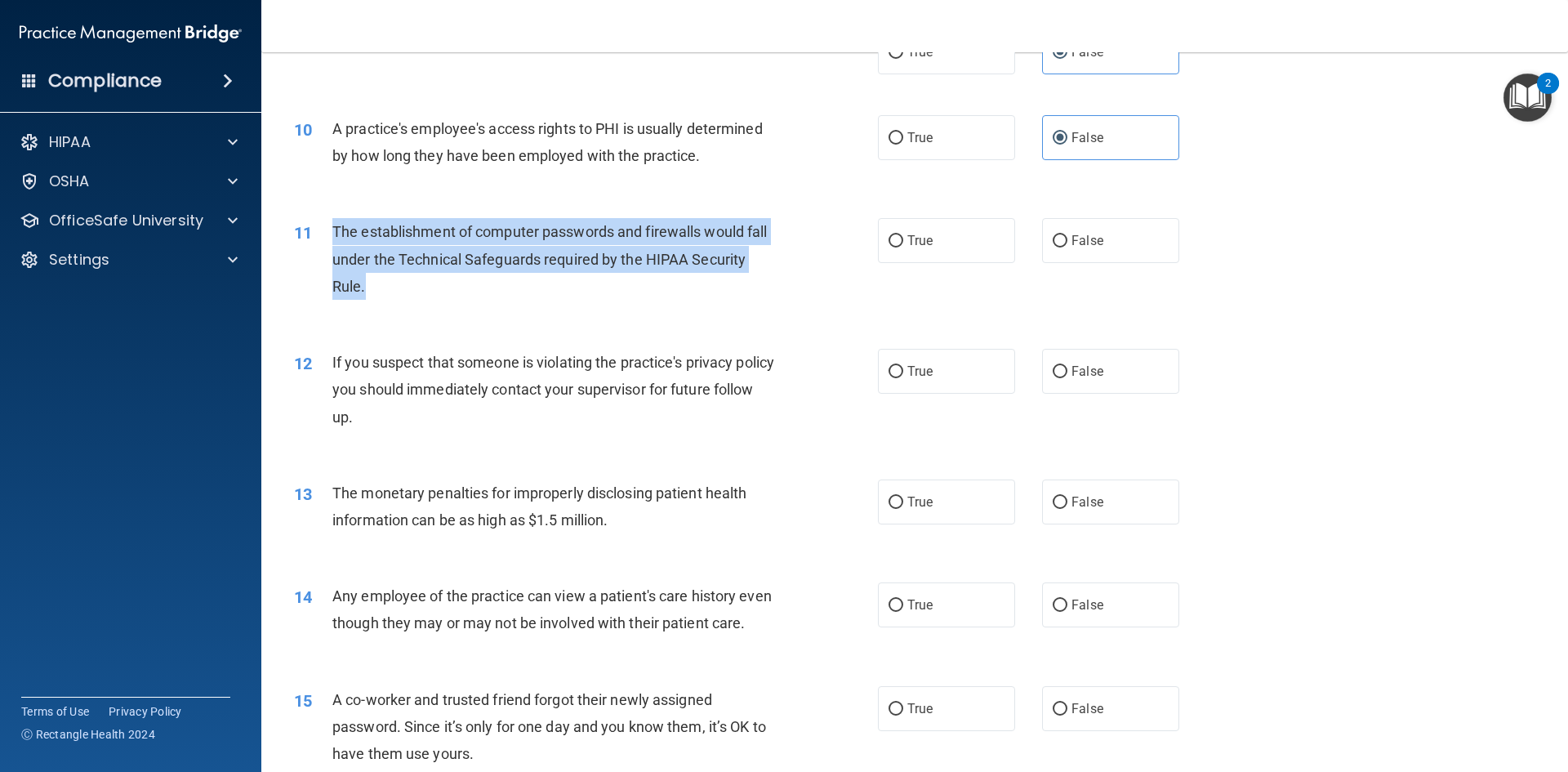
copy span "The establishment of computer passwords and firewalls would fall under the Tech…"
click at [892, 246] on input "True" at bounding box center [896, 241] width 15 height 12
radio input "true"
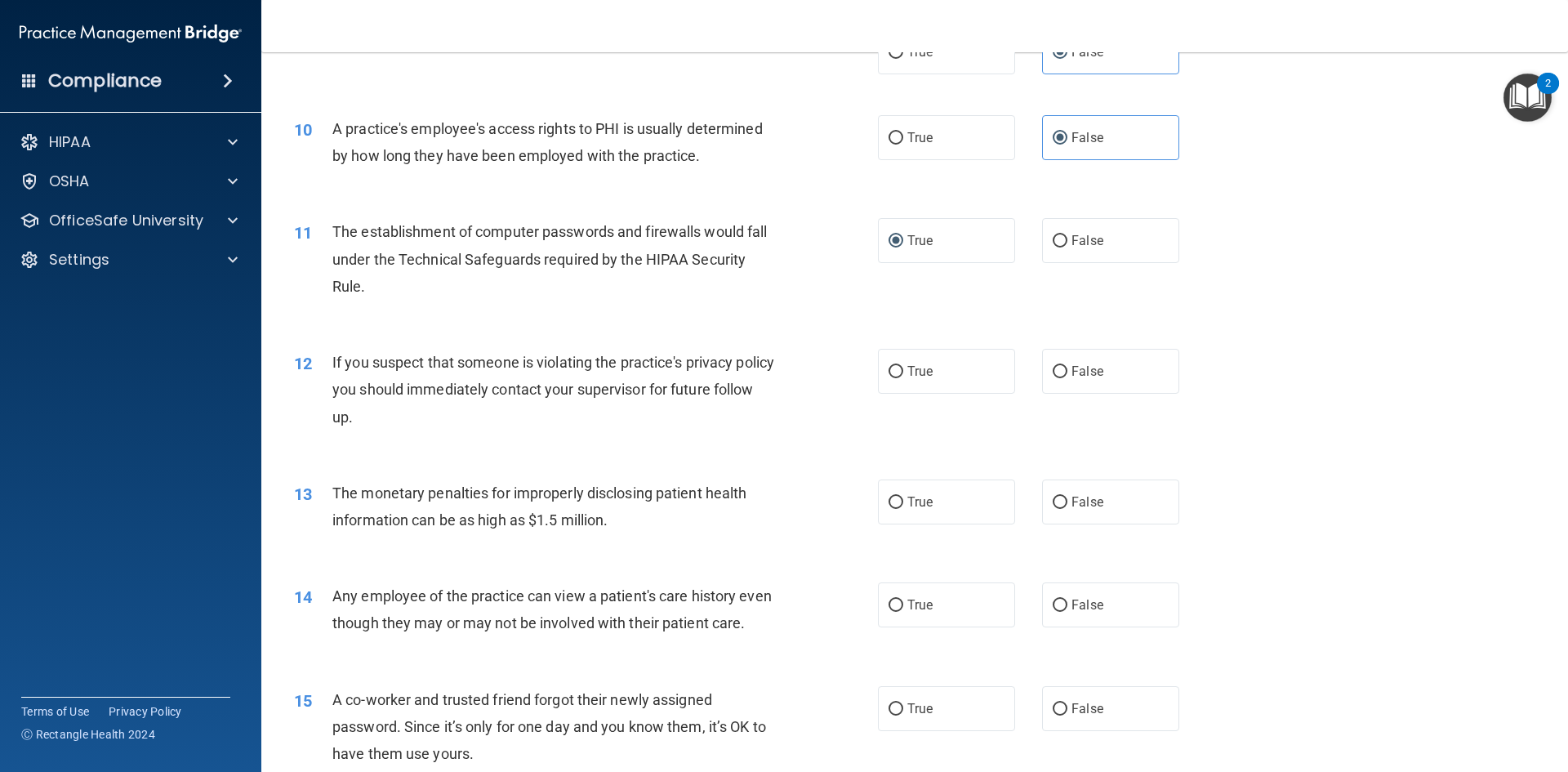
click at [844, 331] on div "12 If you suspect that someone is violating the practice's privacy policy you s…" at bounding box center [915, 394] width 1266 height 130
click at [895, 368] on input "True" at bounding box center [896, 372] width 15 height 12
radio input "true"
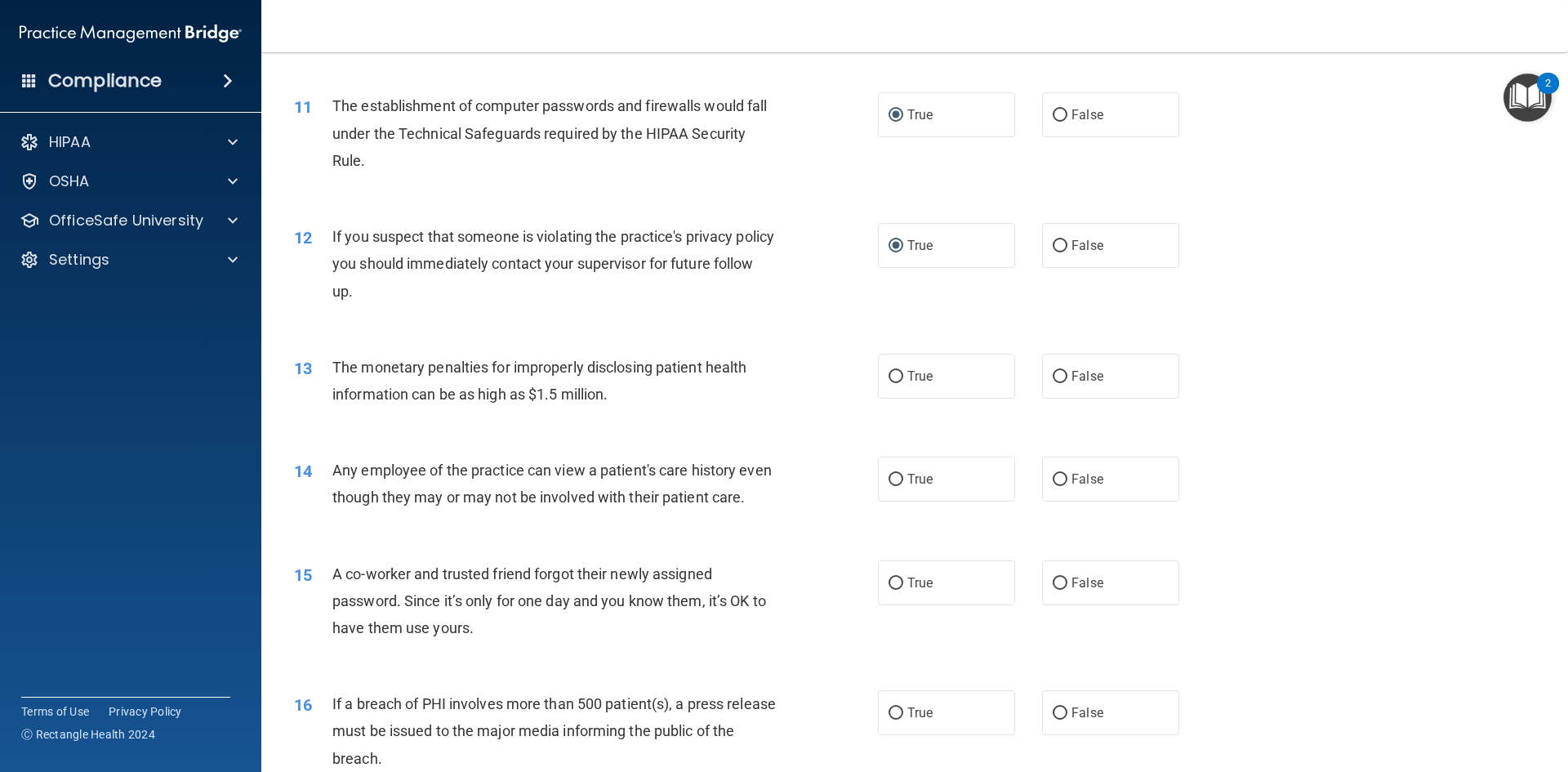
scroll to position [1225, 0]
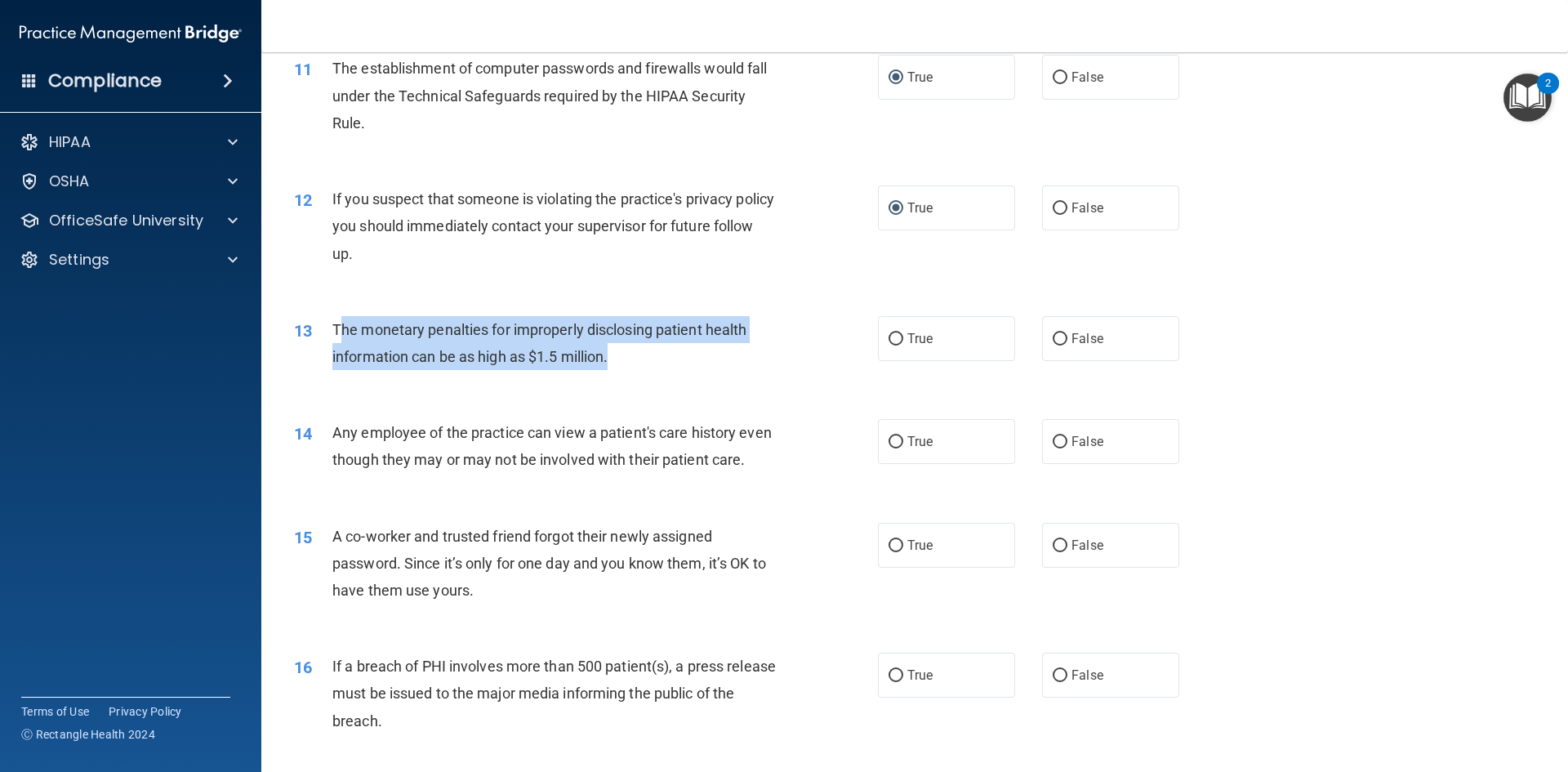
drag, startPoint x: 616, startPoint y: 353, endPoint x: 337, endPoint y: 326, distance: 280.3
click at [337, 326] on div "The monetary penalties for improperly disclosing patient health information can…" at bounding box center [560, 343] width 457 height 54
click at [617, 360] on div "The monetary penalties for improperly disclosing patient health information can…" at bounding box center [560, 343] width 457 height 54
drag, startPoint x: 614, startPoint y: 360, endPoint x: 363, endPoint y: 350, distance: 251.2
click at [385, 353] on div "The monetary penalties for improperly disclosing patient health information can…" at bounding box center [560, 343] width 457 height 54
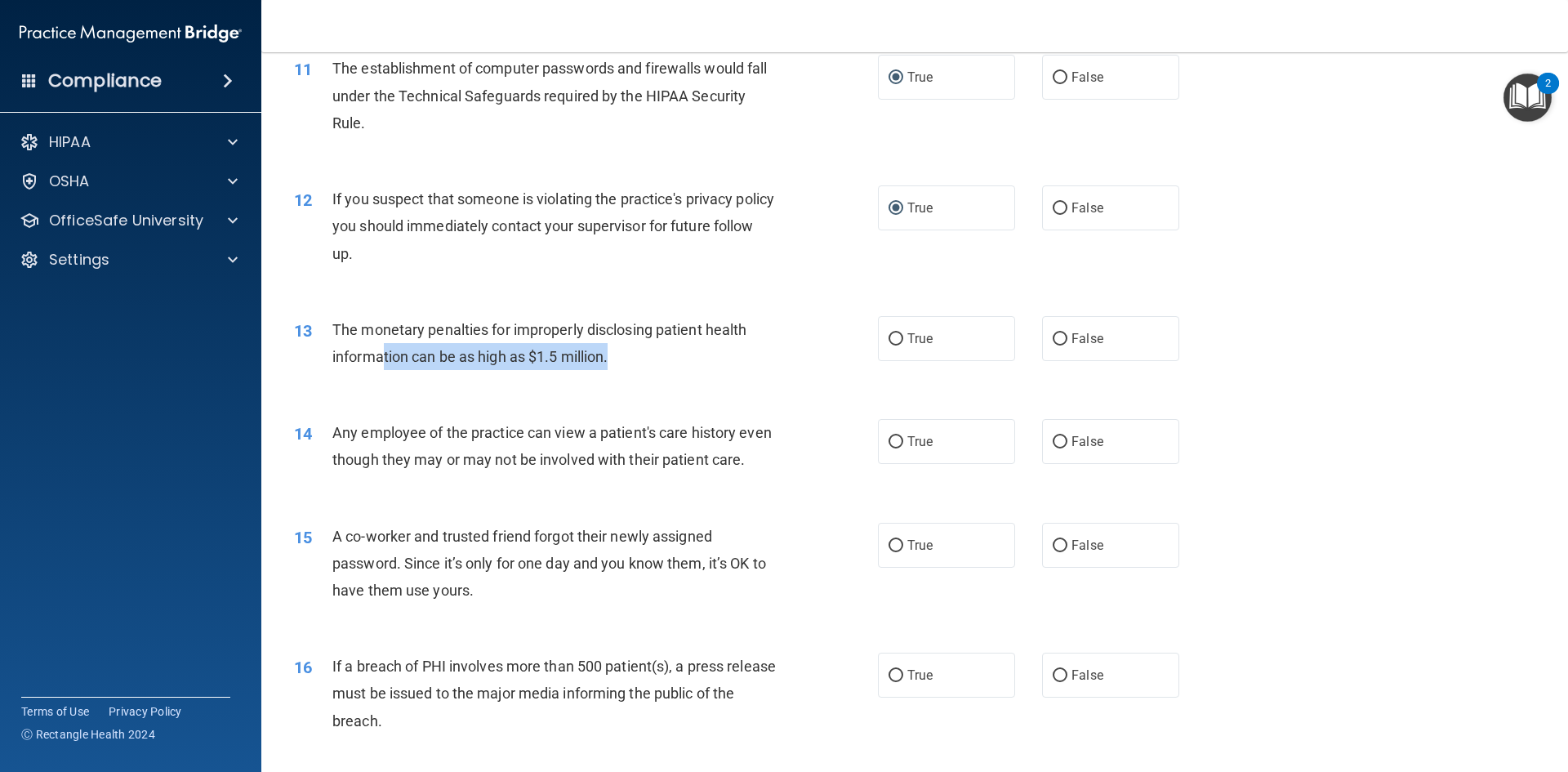
click at [600, 358] on span "The monetary penalties for improperly disclosing patient health information can…" at bounding box center [539, 343] width 414 height 44
drag, startPoint x: 618, startPoint y: 360, endPoint x: 374, endPoint y: 341, distance: 244.7
click at [467, 351] on div "The monetary penalties for improperly disclosing patient health information can…" at bounding box center [560, 343] width 457 height 54
click at [622, 351] on div "The monetary penalties for improperly disclosing patient health information can…" at bounding box center [560, 343] width 457 height 54
drag, startPoint x: 612, startPoint y: 352, endPoint x: 388, endPoint y: 336, distance: 224.6
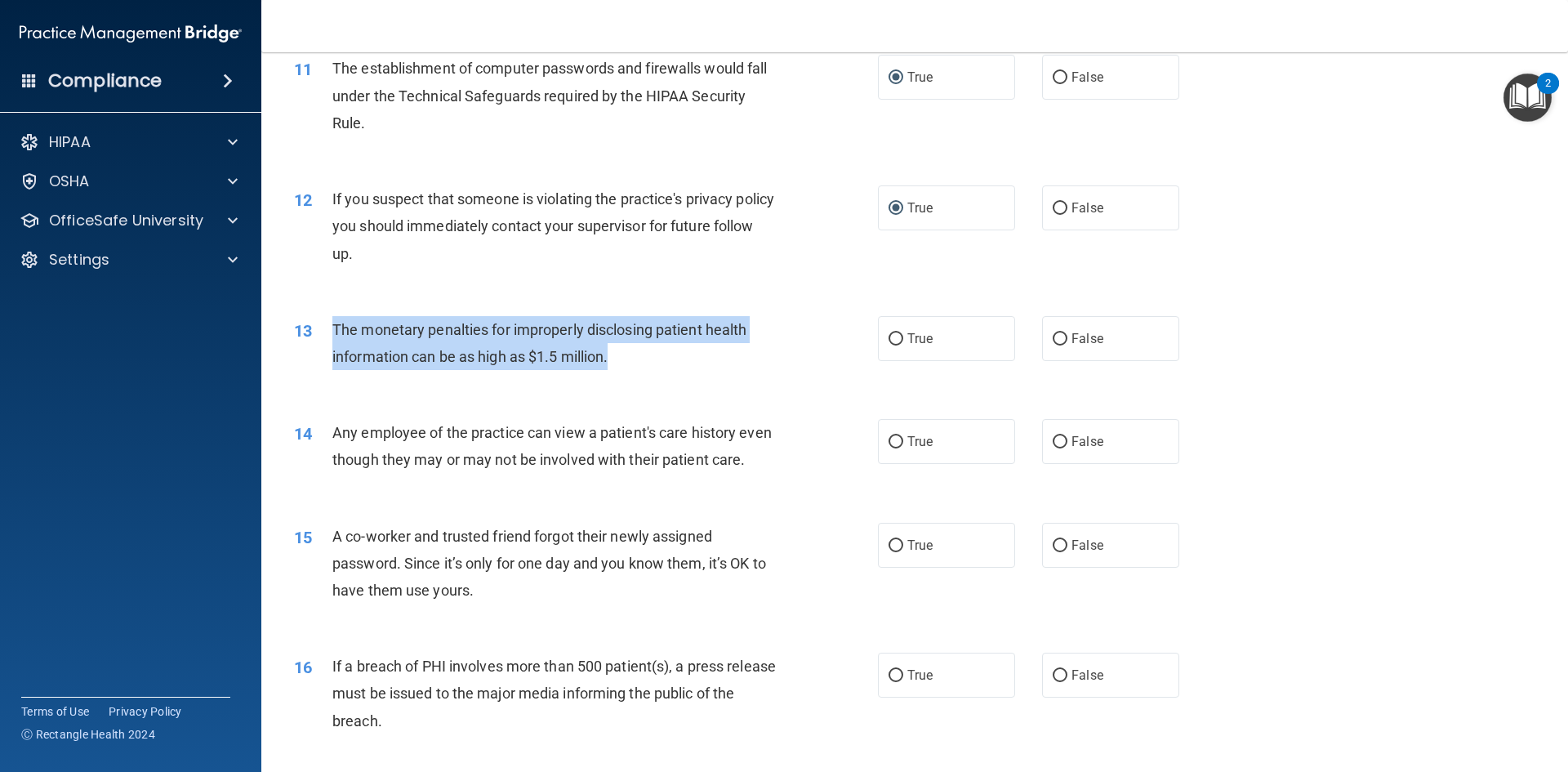
click at [361, 334] on div "The monetary penalties for improperly disclosing patient health information can…" at bounding box center [560, 343] width 457 height 54
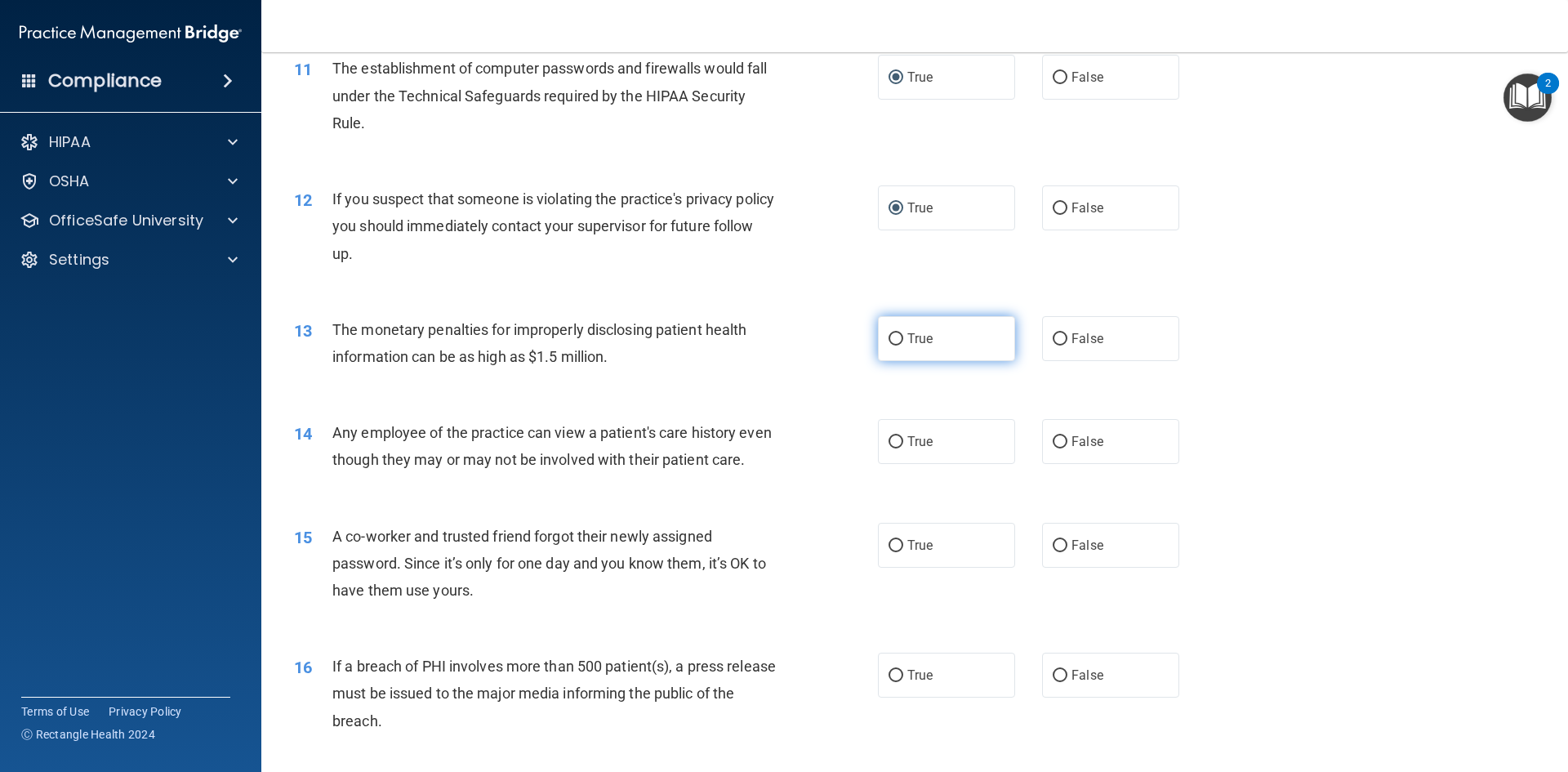
click at [882, 333] on label "True" at bounding box center [945, 339] width 137 height 45
click at [889, 344] on input "True" at bounding box center [896, 339] width 15 height 12
radio input "true"
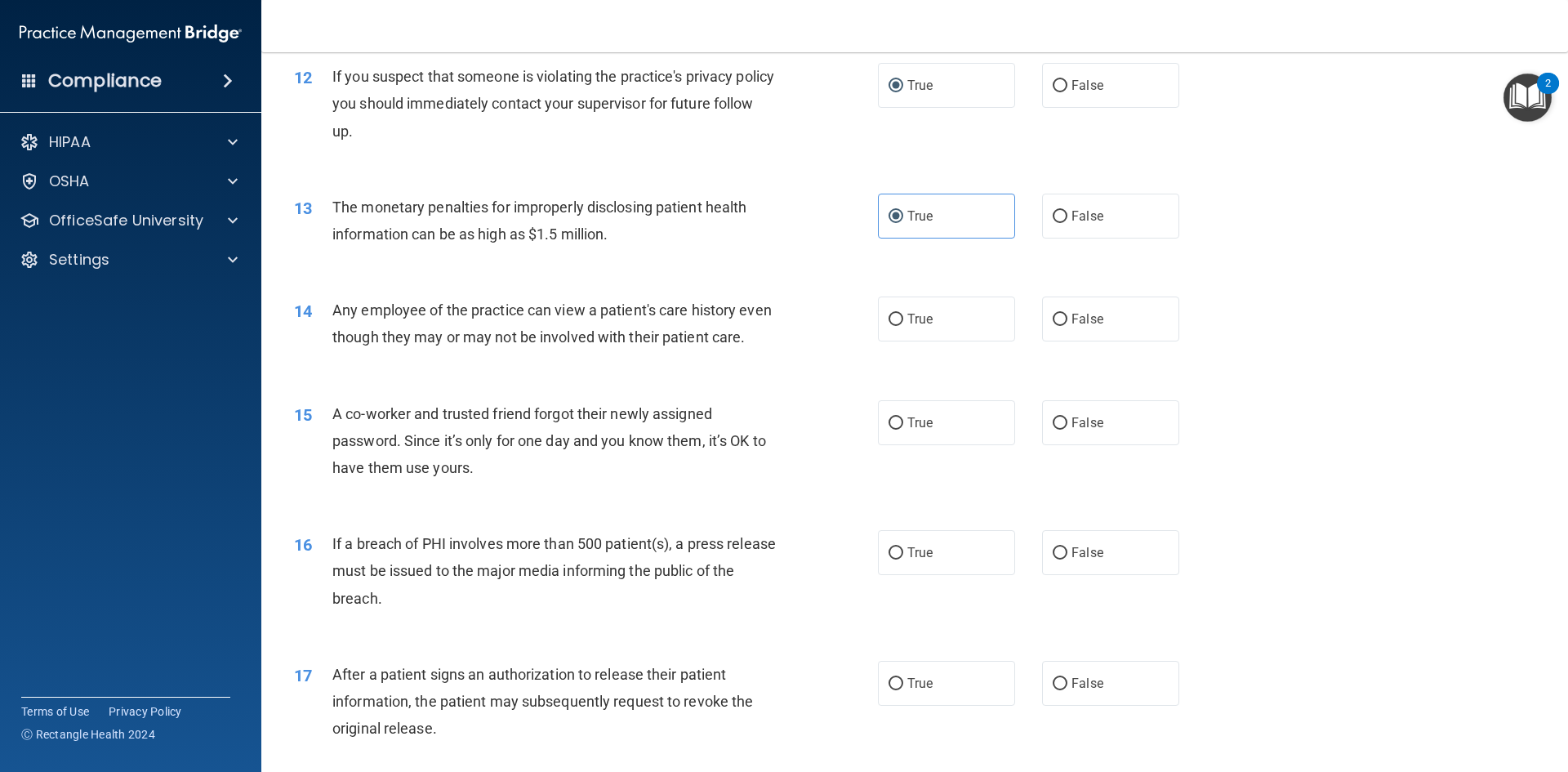
scroll to position [1388, 0]
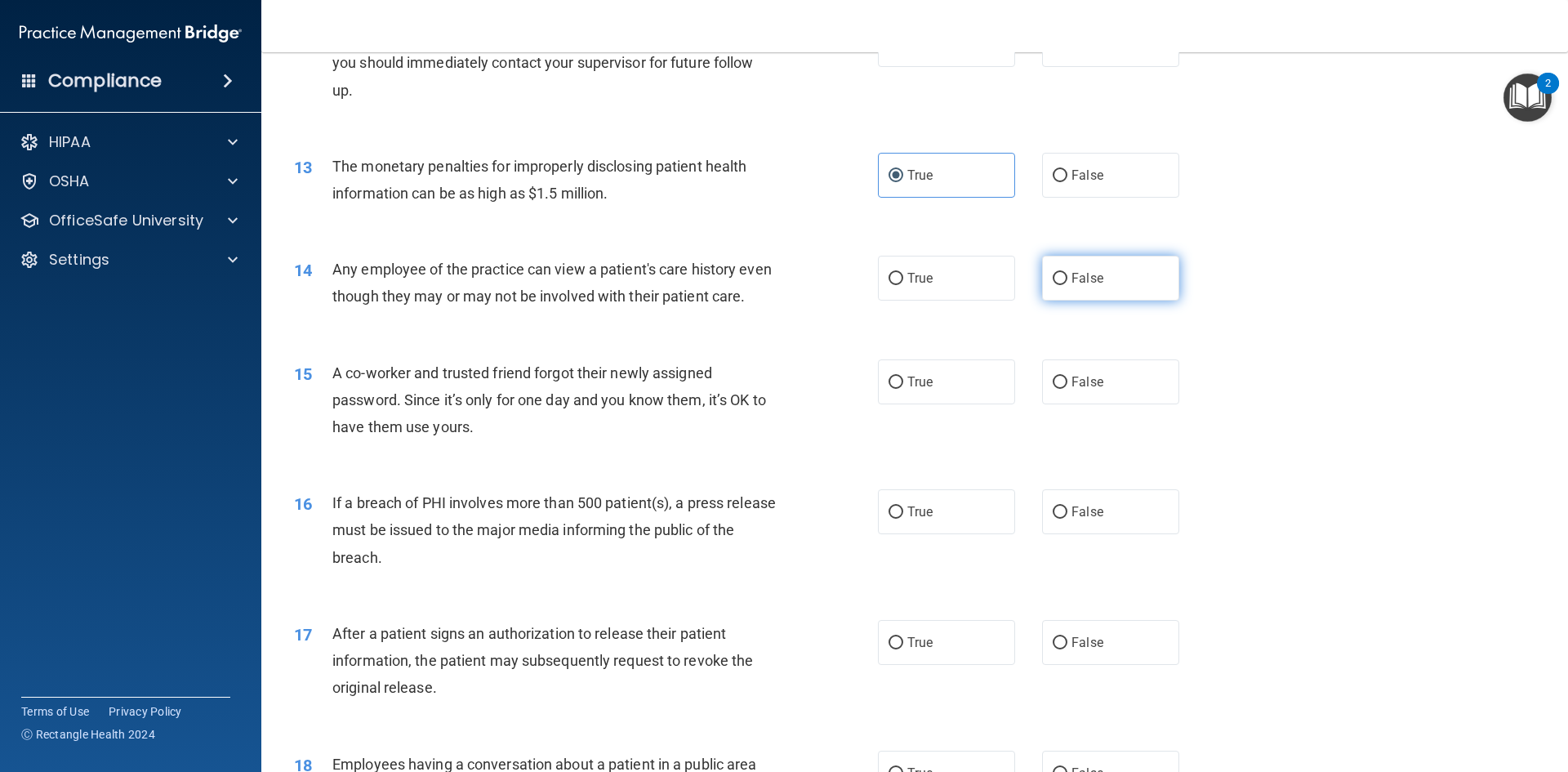
click at [1072, 285] on span "False" at bounding box center [1088, 277] width 32 height 15
click at [1065, 285] on input "False" at bounding box center [1060, 278] width 15 height 12
radio input "true"
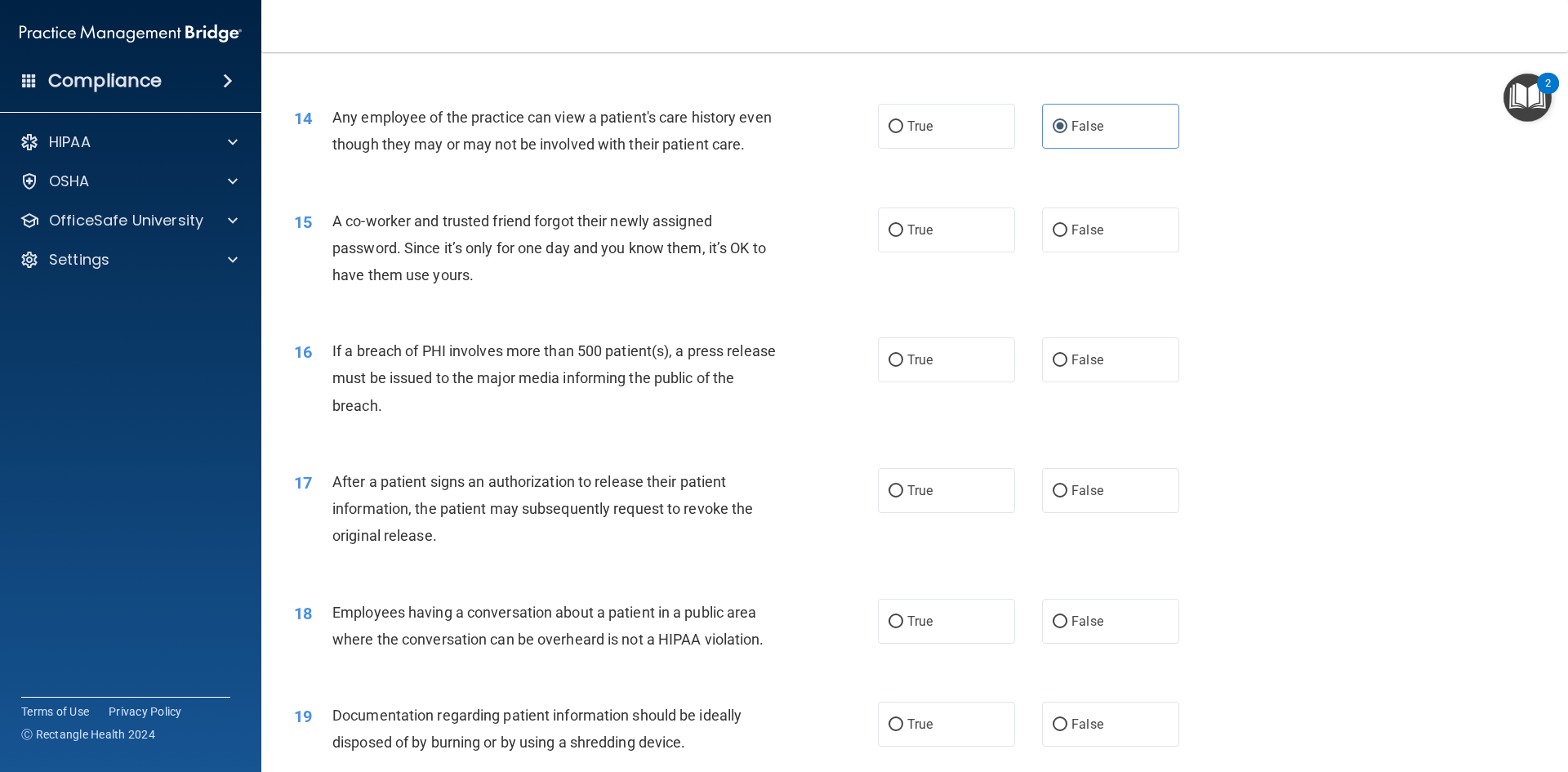
scroll to position [1552, 0]
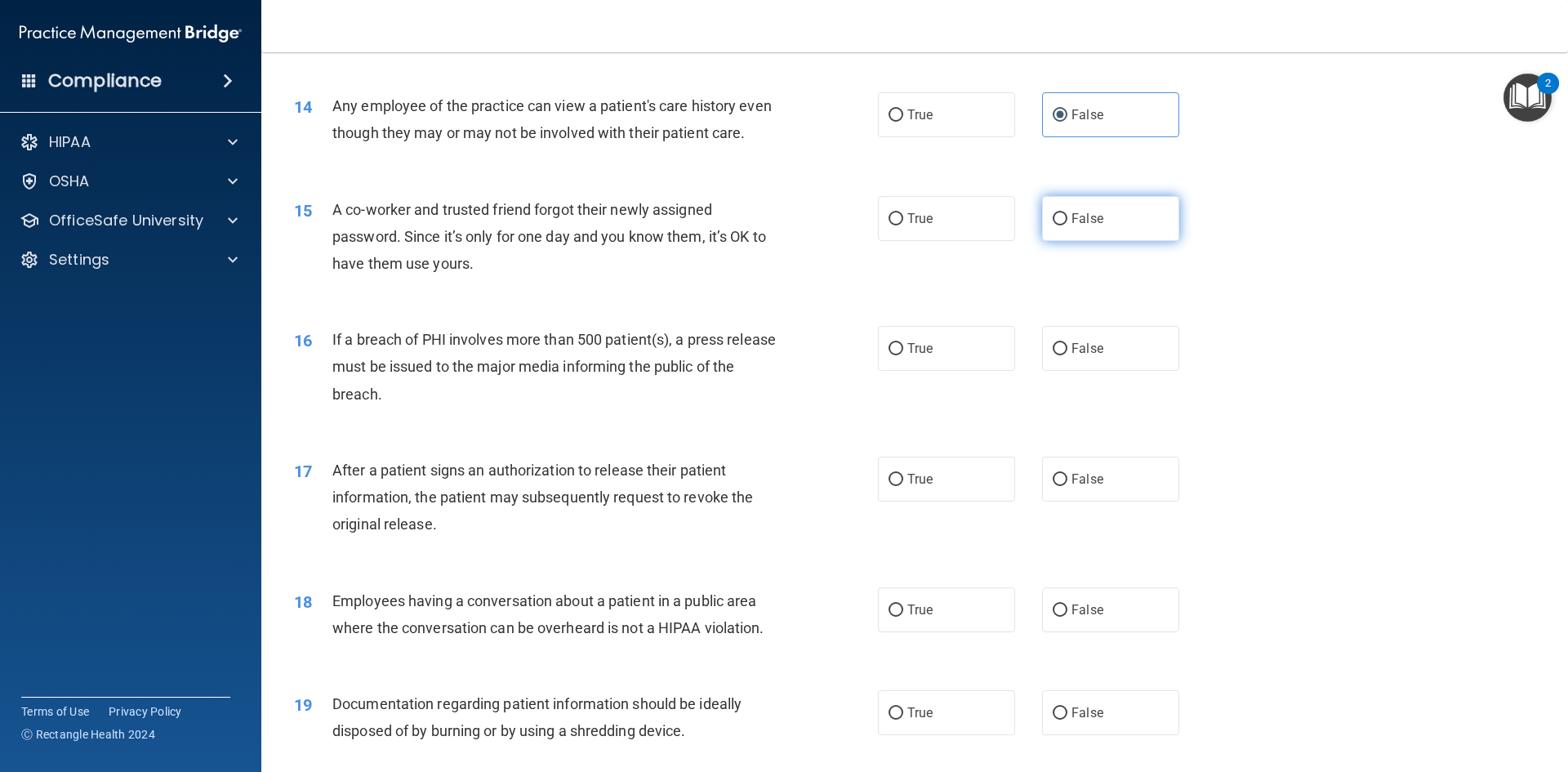
click at [1063, 241] on label "False" at bounding box center [1109, 219] width 137 height 45
click at [1063, 226] on input "False" at bounding box center [1060, 219] width 15 height 12
radio input "true"
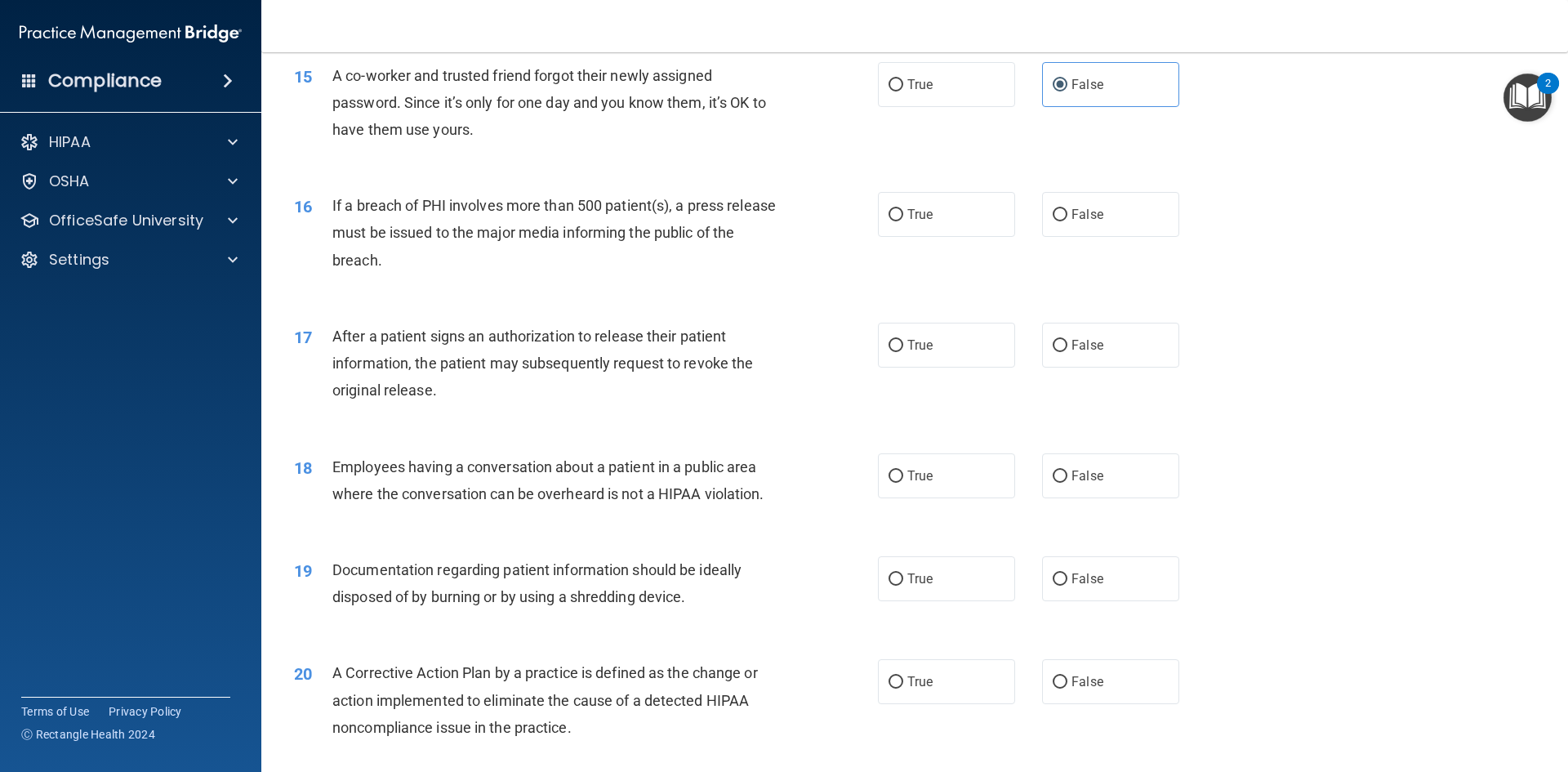
scroll to position [1716, 0]
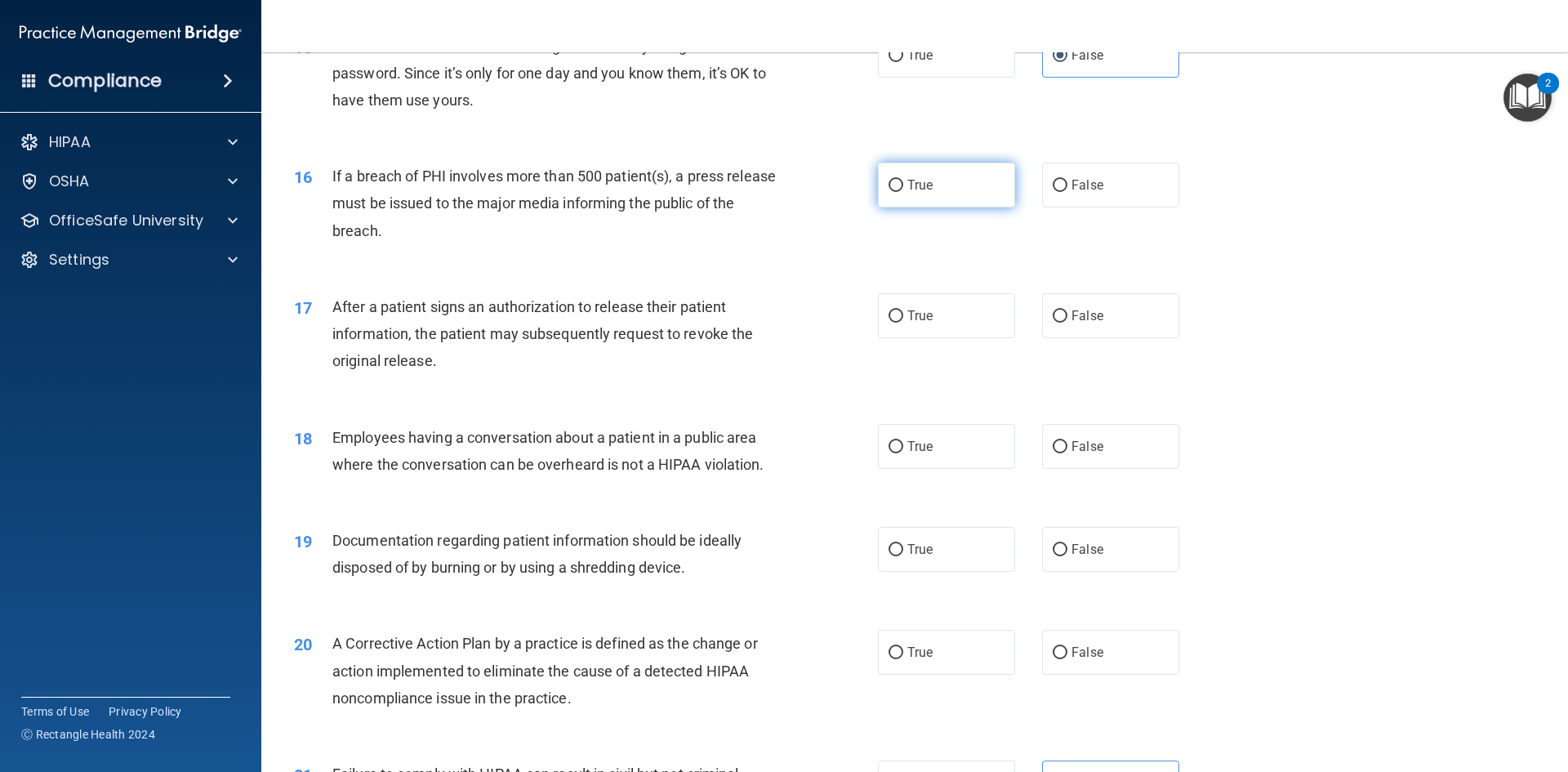
click at [893, 192] on input "True" at bounding box center [896, 185] width 15 height 12
radio input "true"
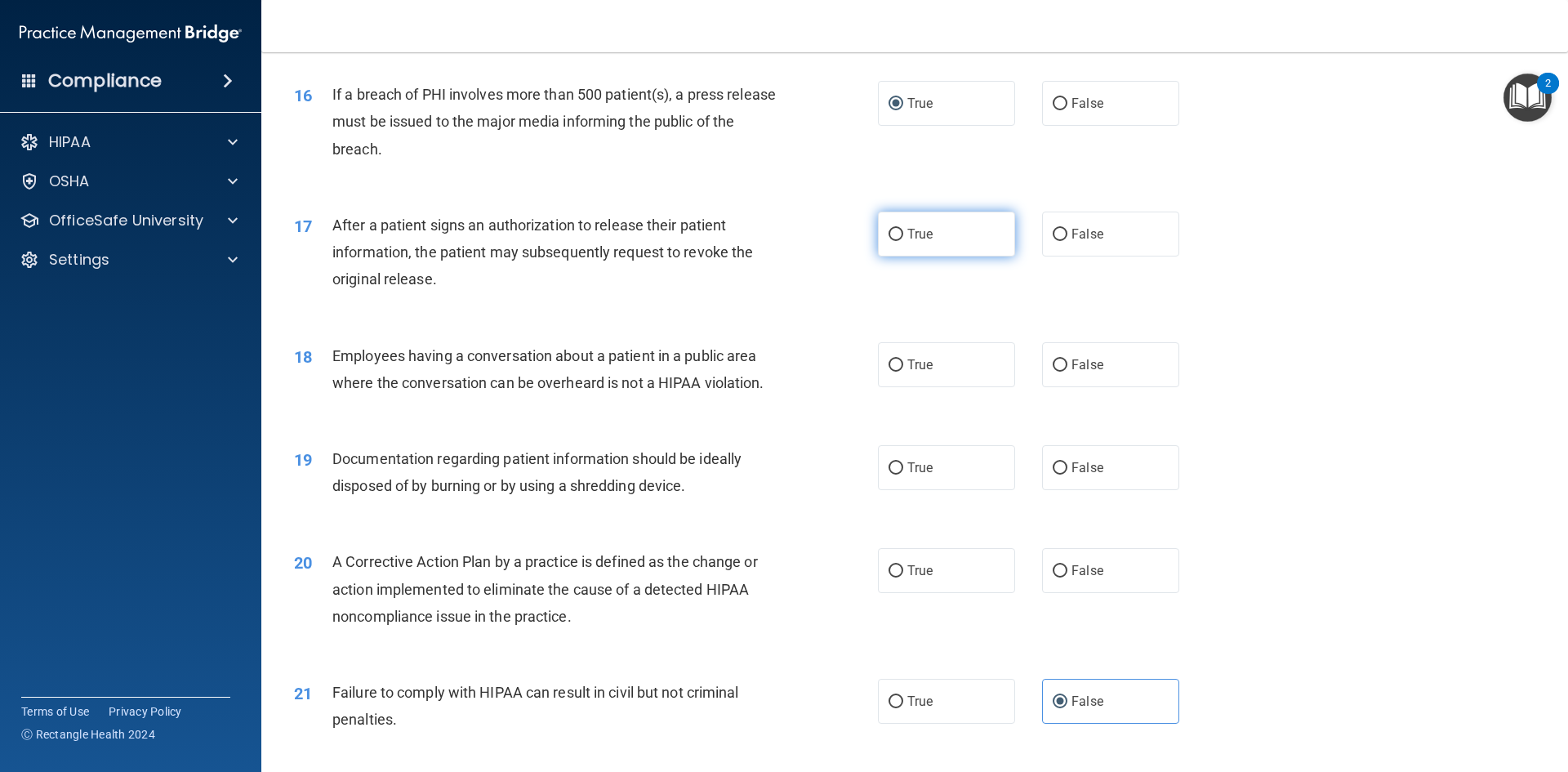
click at [889, 241] on input "True" at bounding box center [896, 234] width 15 height 12
radio input "true"
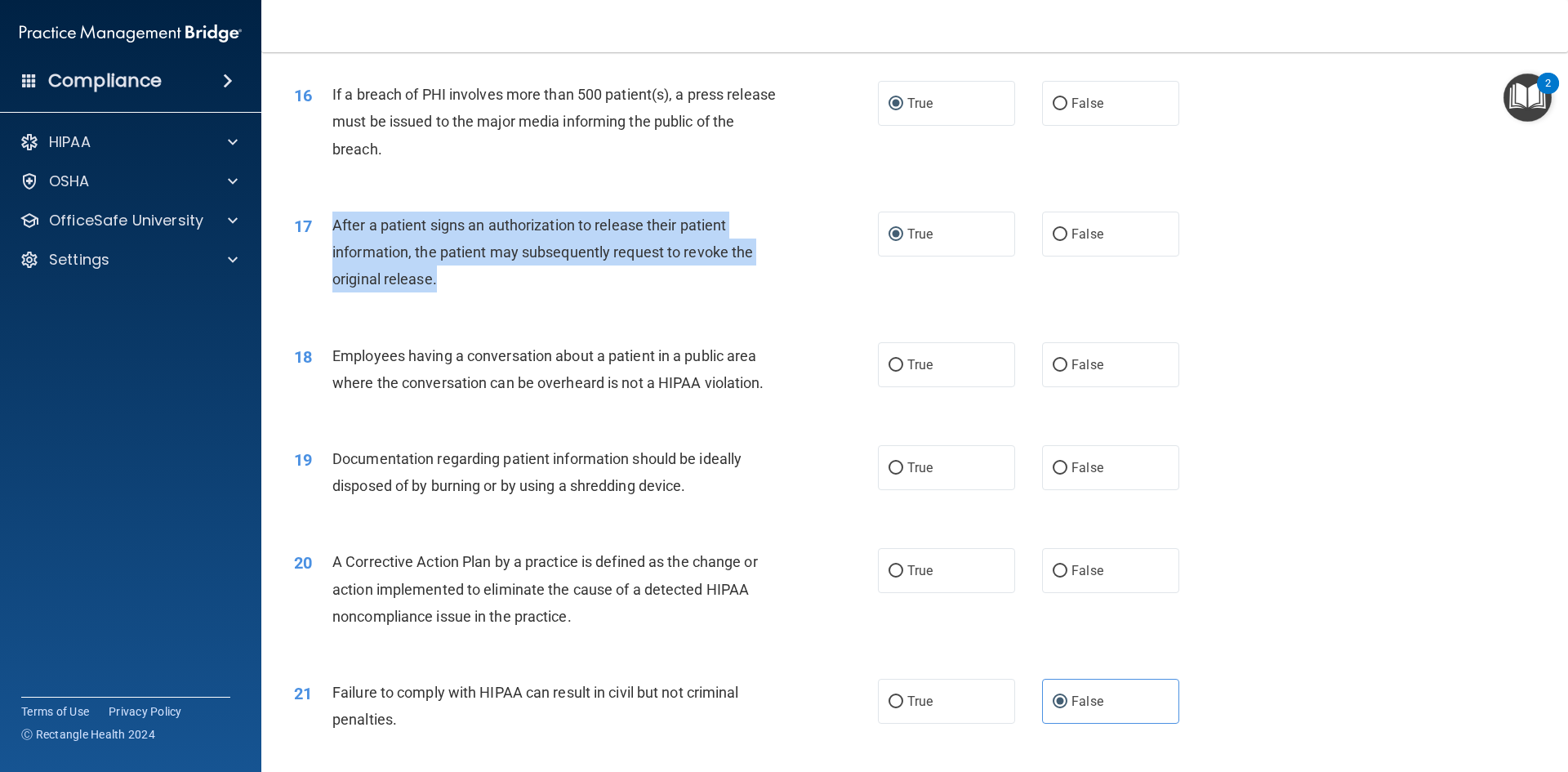
drag, startPoint x: 440, startPoint y: 310, endPoint x: 335, endPoint y: 255, distance: 118.5
click at [335, 255] on div "After a patient signs an authorization to release their patient information, th…" at bounding box center [560, 252] width 457 height 82
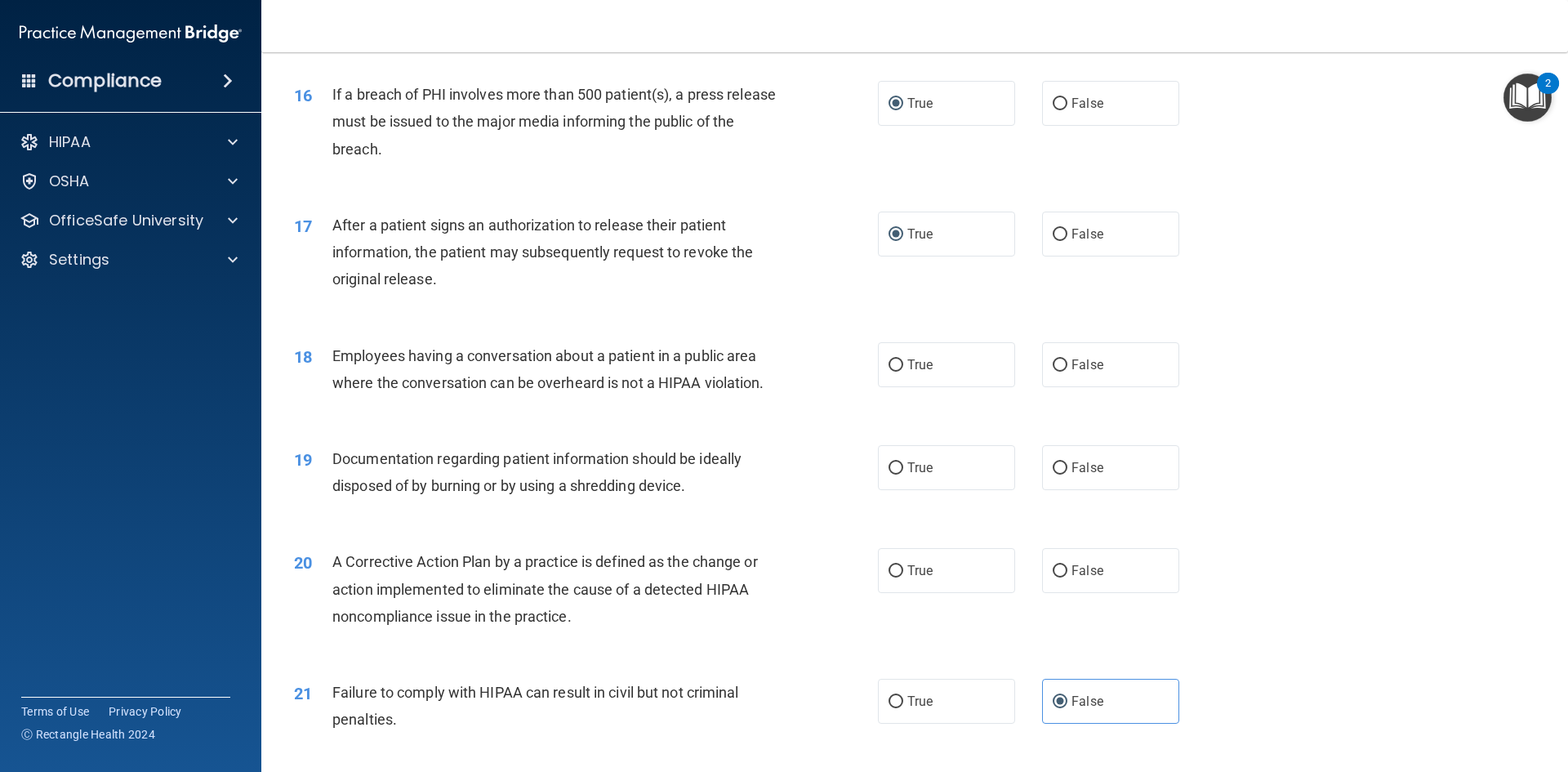
click at [766, 322] on div "17 After a patient signs an authorization to release their patient information,…" at bounding box center [915, 257] width 1266 height 130
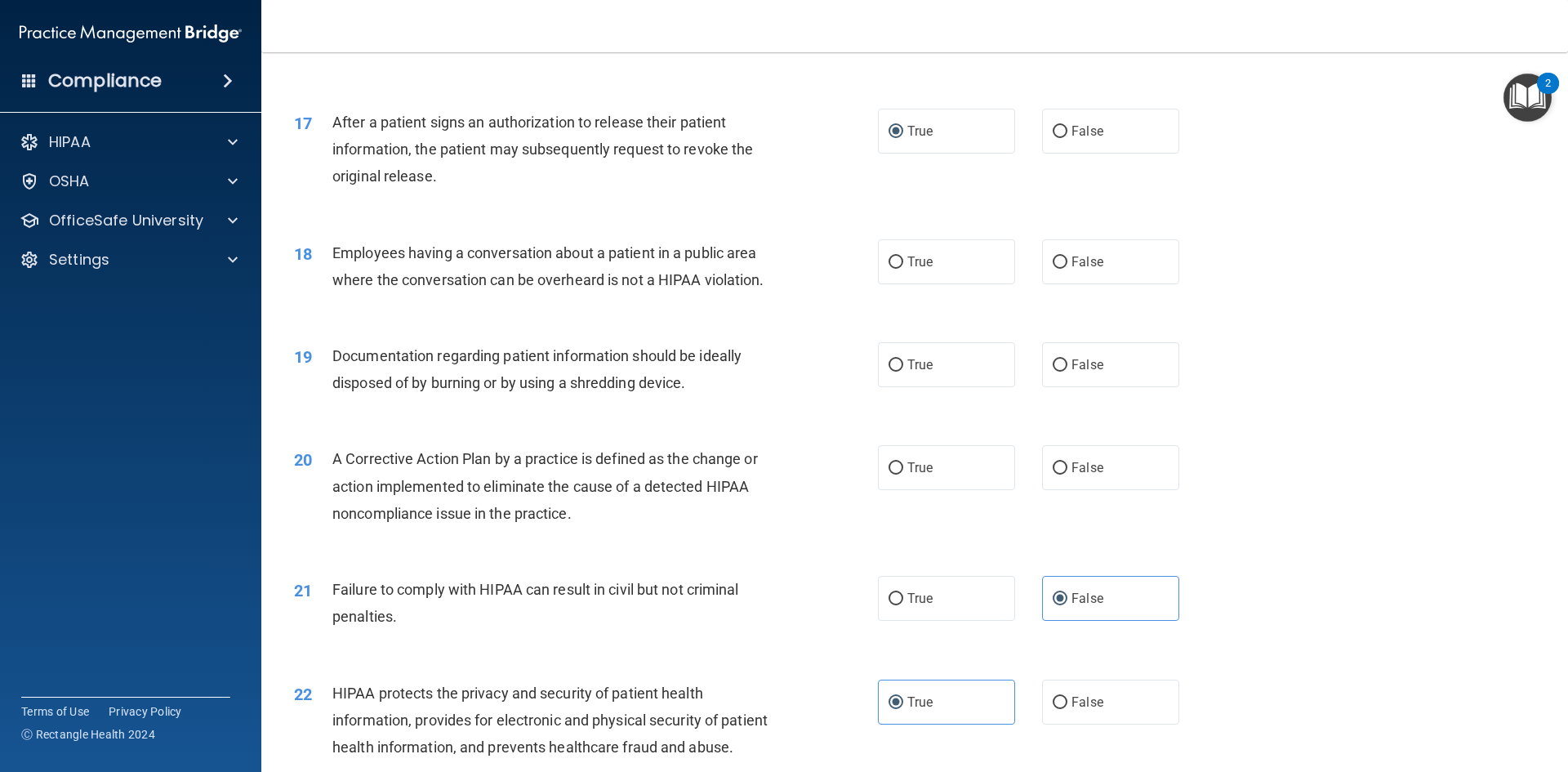
scroll to position [1960, 0]
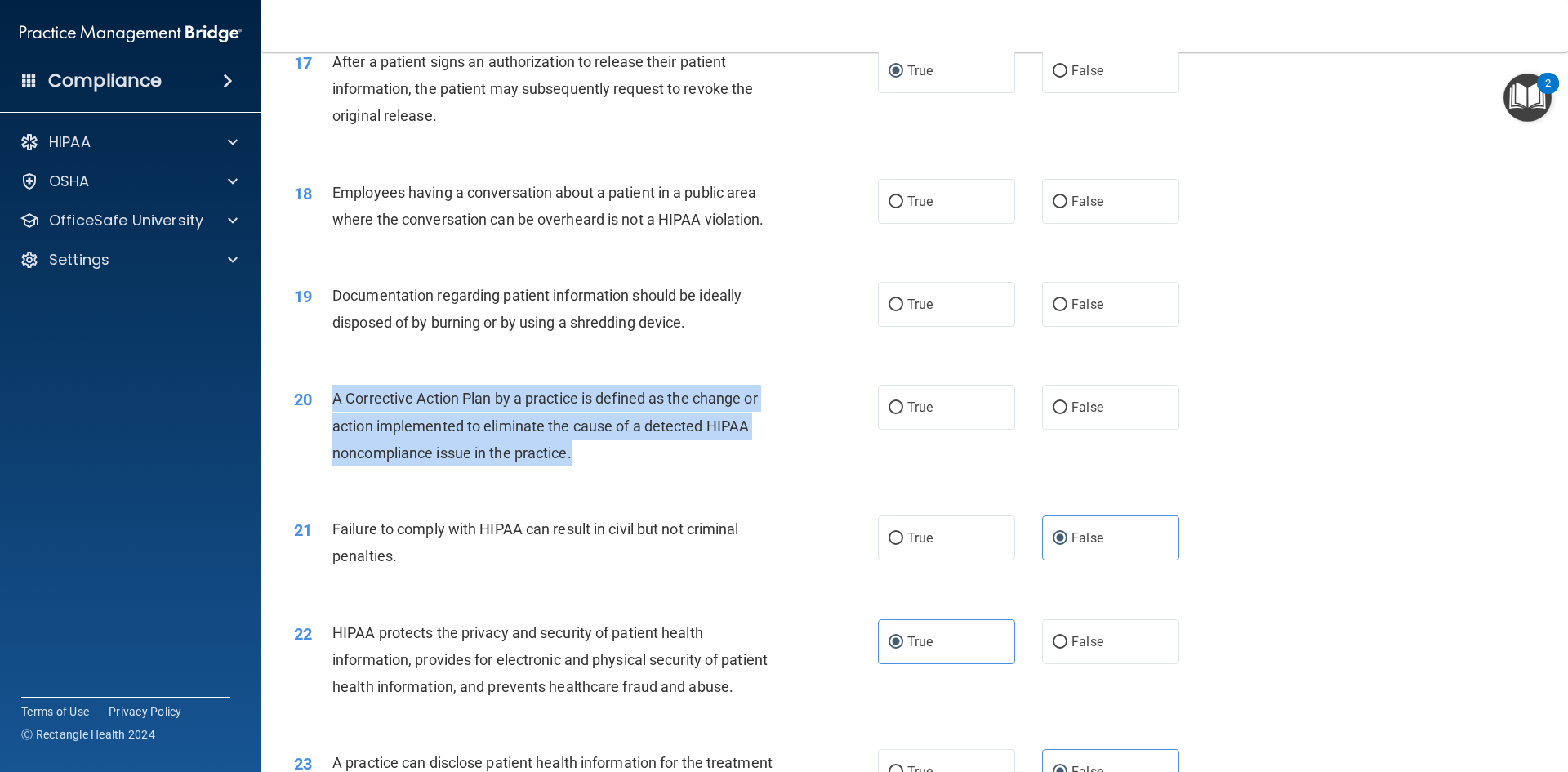
drag, startPoint x: 583, startPoint y: 482, endPoint x: 334, endPoint y: 430, distance: 254.4
click at [334, 430] on div "A Corrective Action Plan by a practice is defined as the change or action imple…" at bounding box center [560, 426] width 457 height 82
click at [896, 414] on input "True" at bounding box center [896, 408] width 15 height 12
radio input "true"
click at [842, 475] on div "20 A Corrective Action Plan by a practice is defined as the change or action im…" at bounding box center [586, 429] width 633 height 90
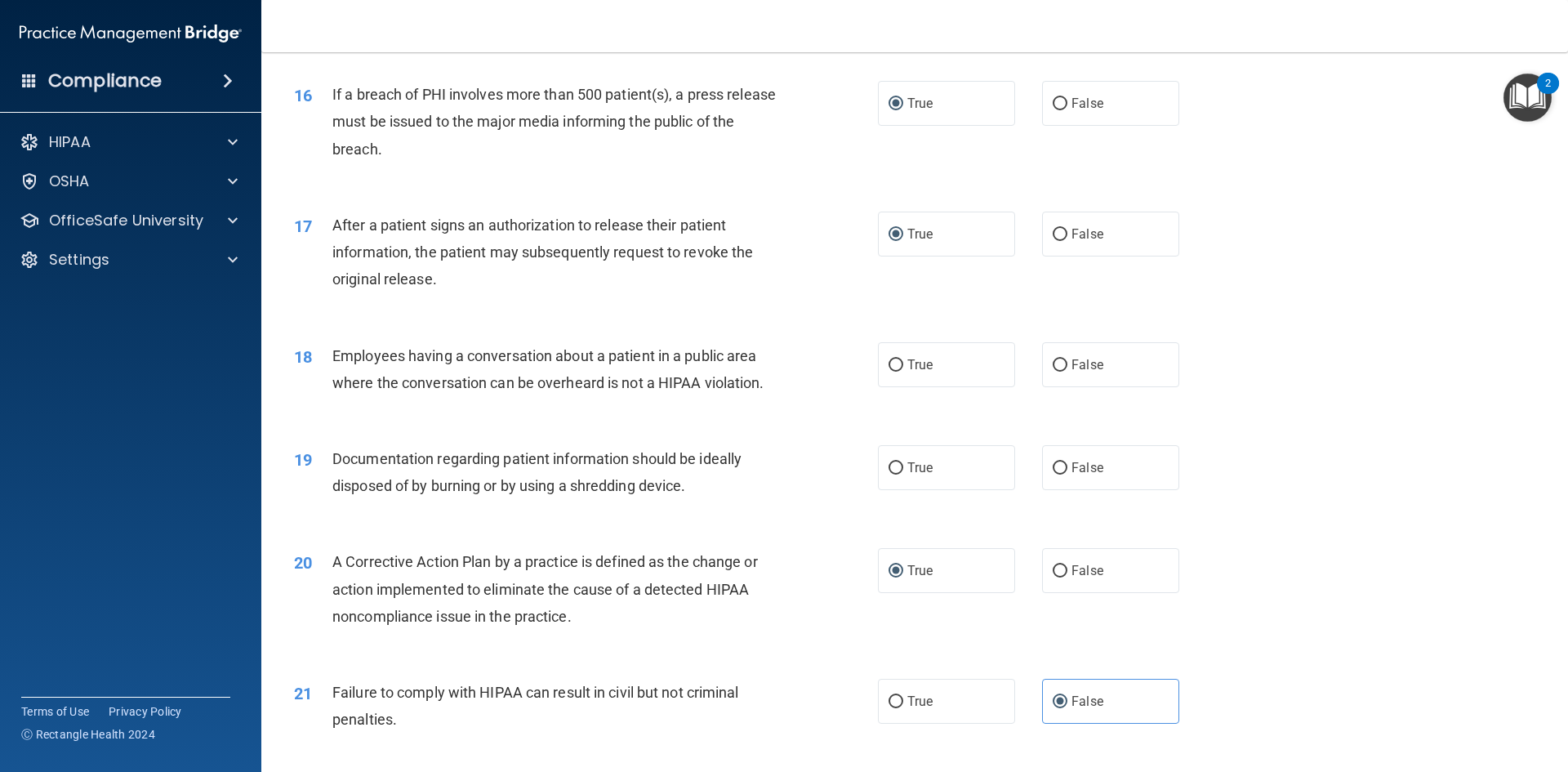
scroll to position [1716, 0]
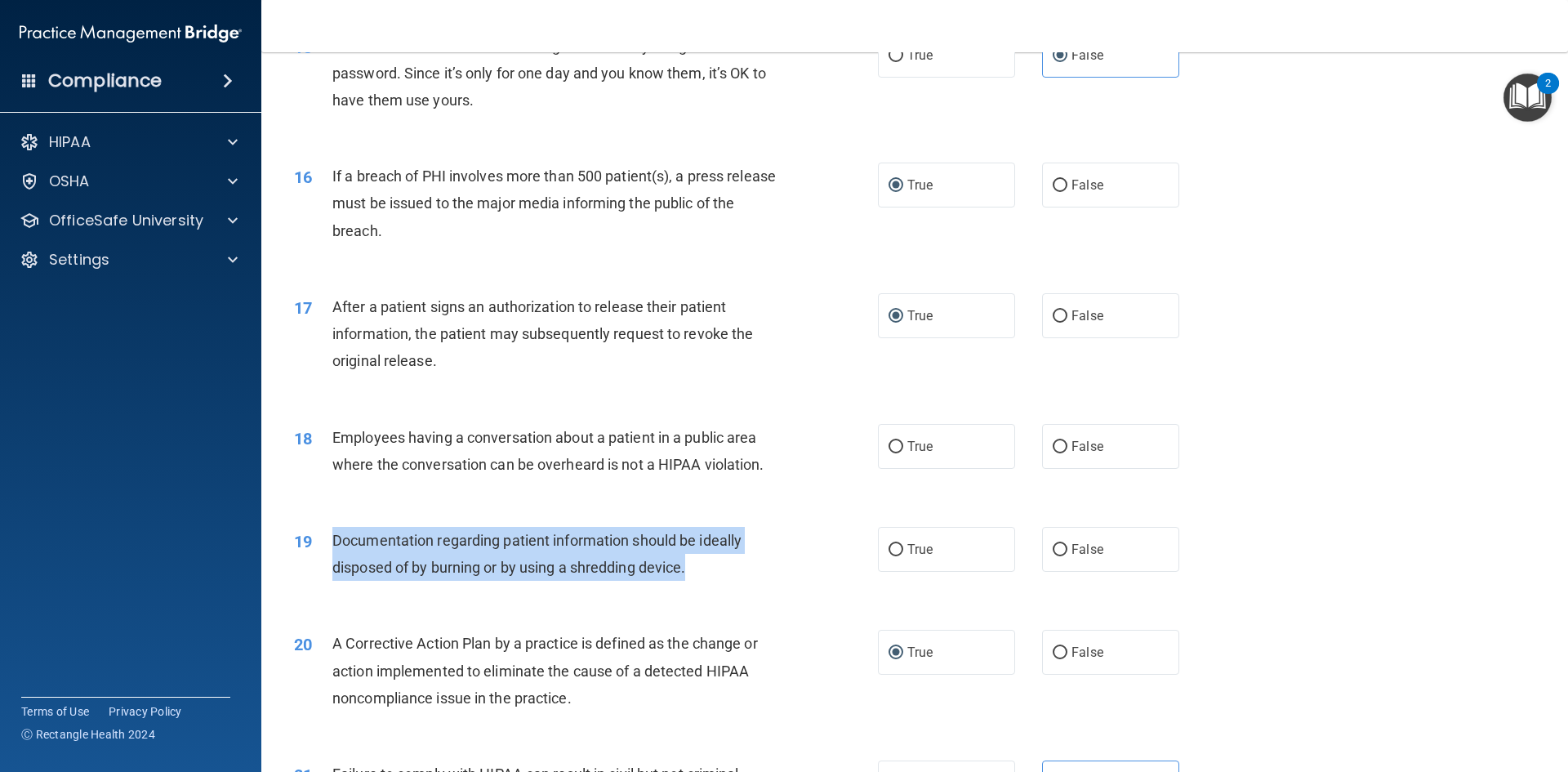
drag, startPoint x: 692, startPoint y: 596, endPoint x: 326, endPoint y: 576, distance: 366.5
click at [326, 576] on div "19 Documentation regarding patient information should be ideally disposed of by…" at bounding box center [586, 558] width 633 height 62
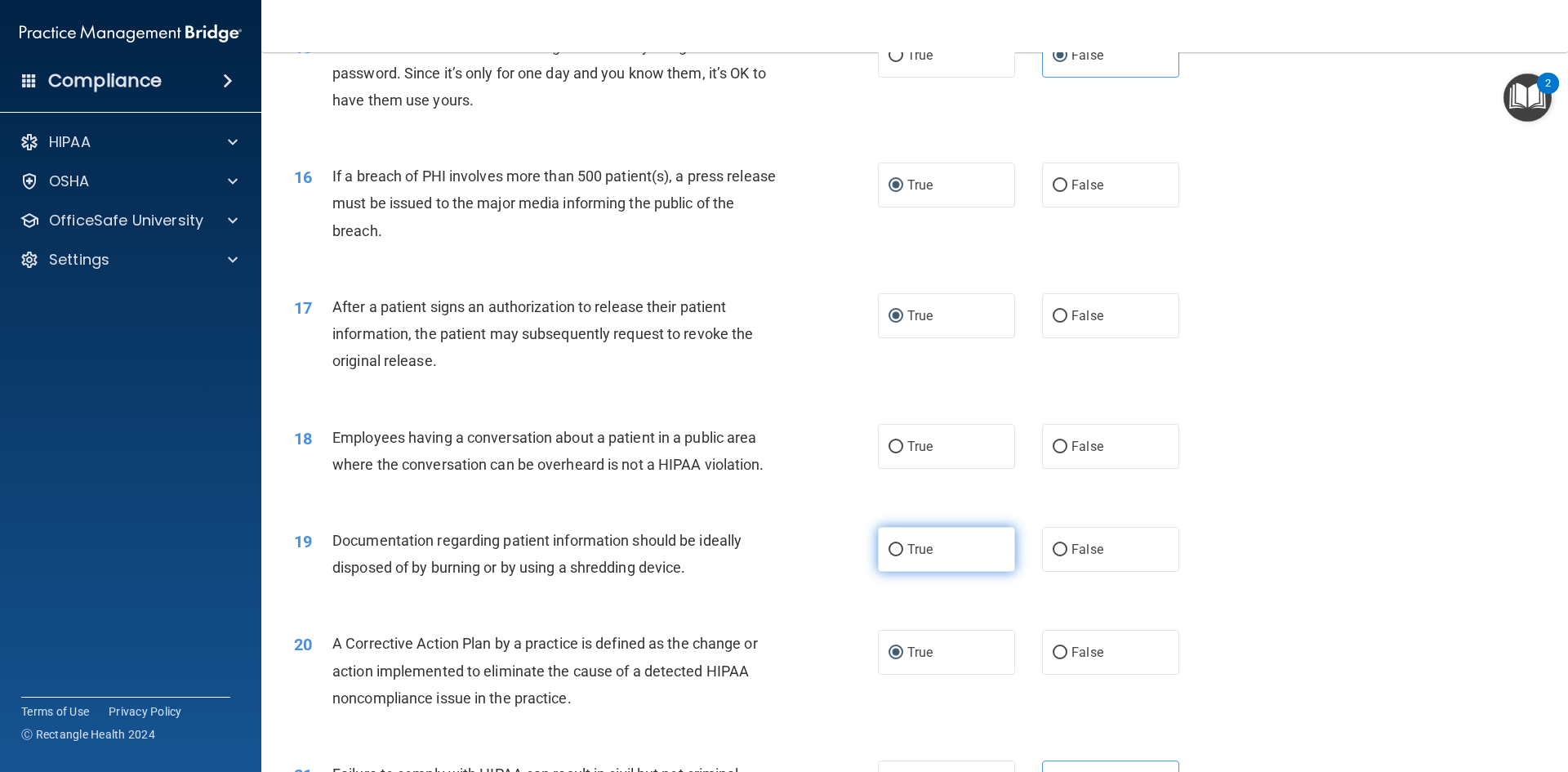
click at [899, 572] on label "True" at bounding box center [945, 549] width 137 height 45
click at [899, 556] on input "True" at bounding box center [896, 549] width 15 height 12
radio input "true"
click at [1042, 469] on label "False" at bounding box center [1109, 446] width 137 height 45
click at [1053, 453] on input "False" at bounding box center [1060, 446] width 15 height 12
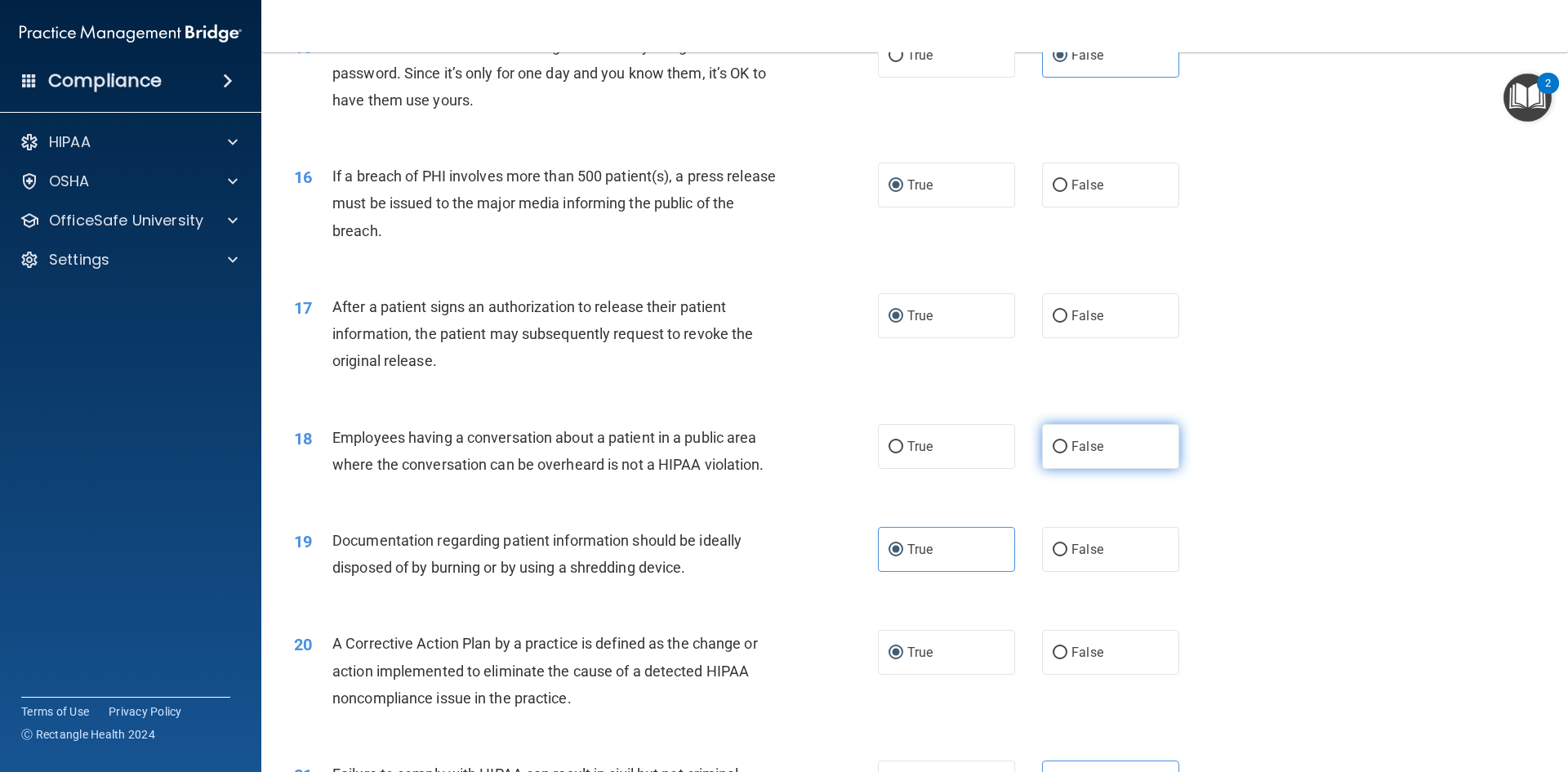
radio input "true"
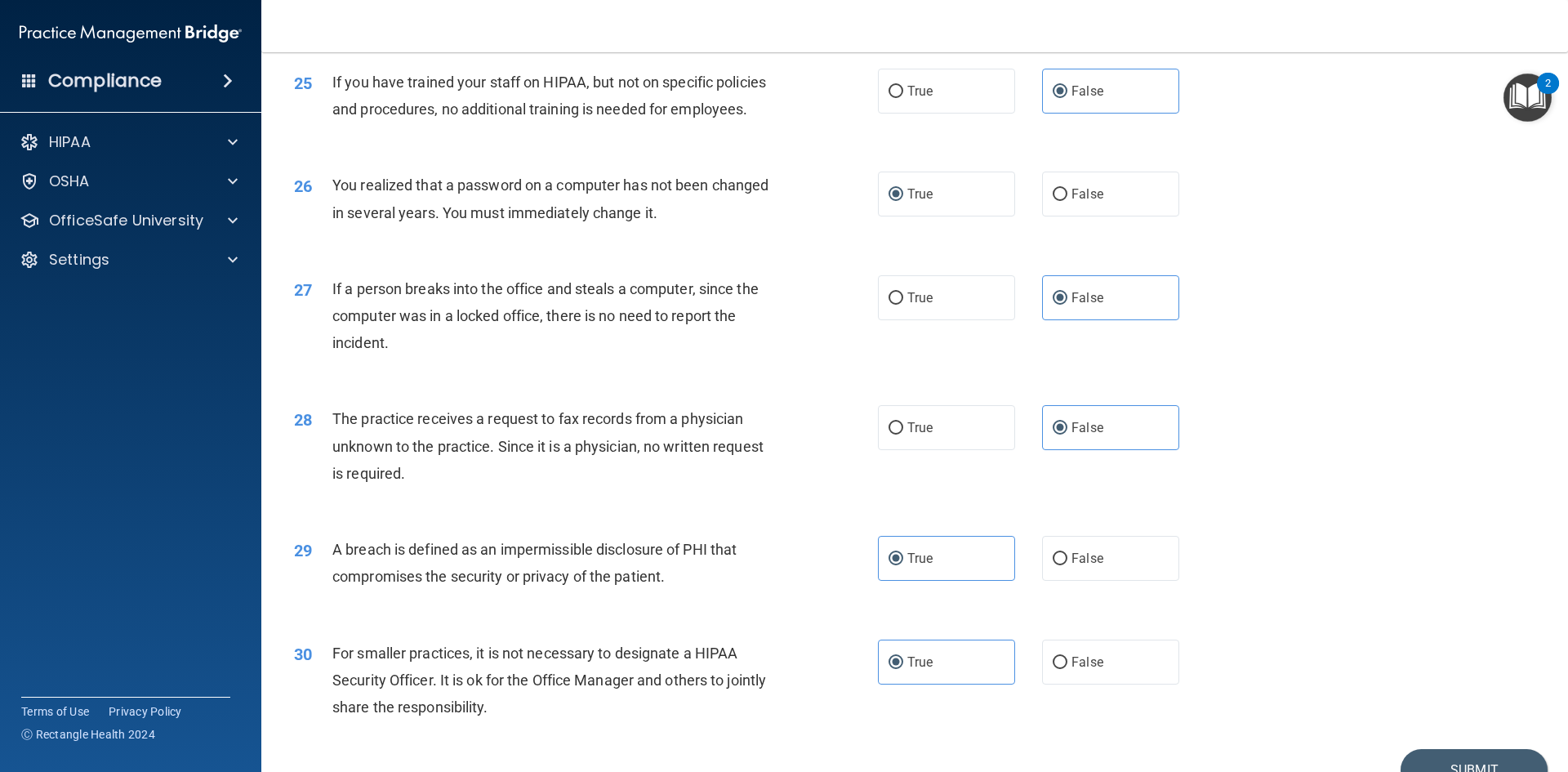
scroll to position [3095, 0]
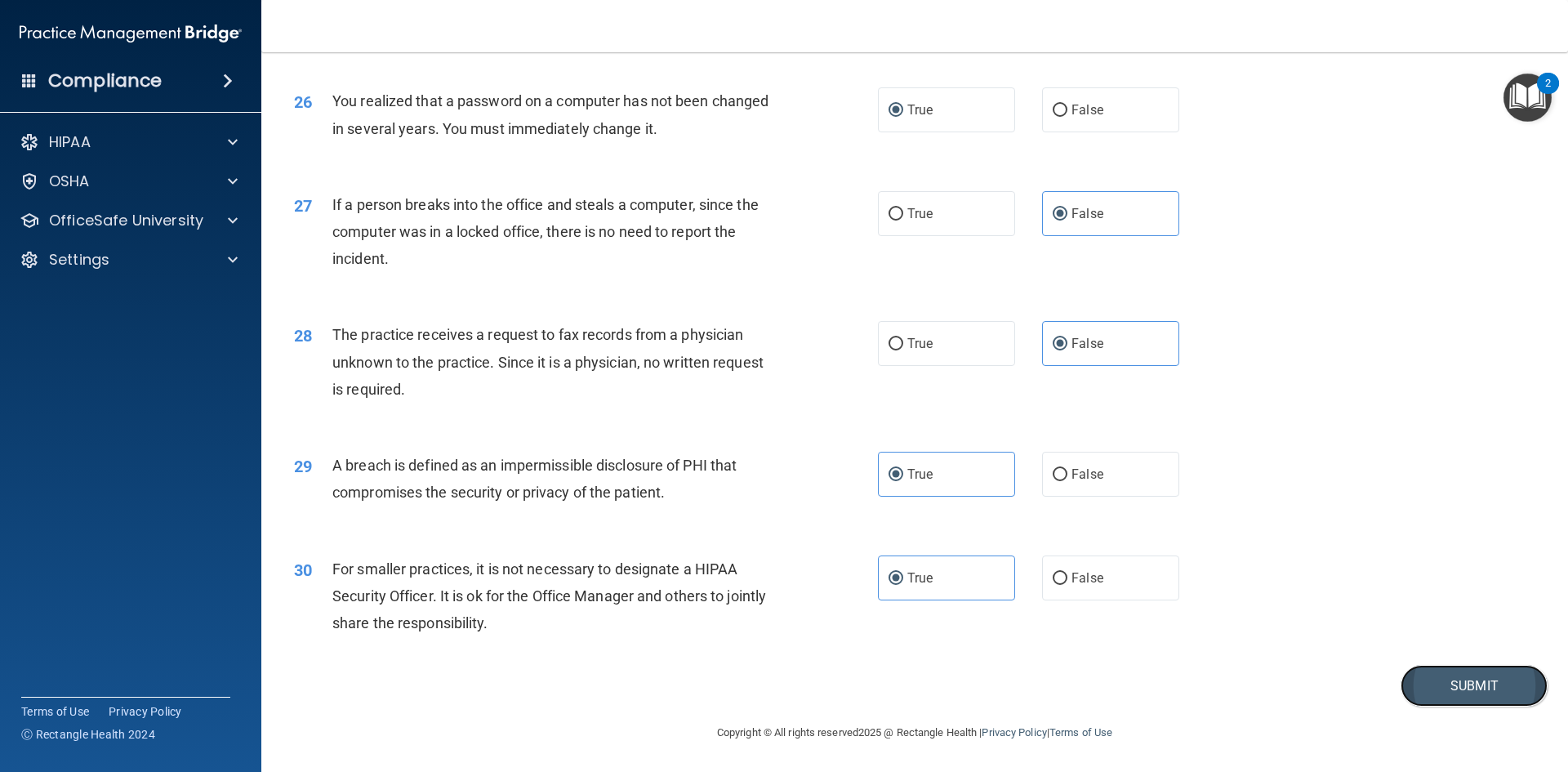
click at [1430, 672] on button "Submit" at bounding box center [1474, 686] width 147 height 42
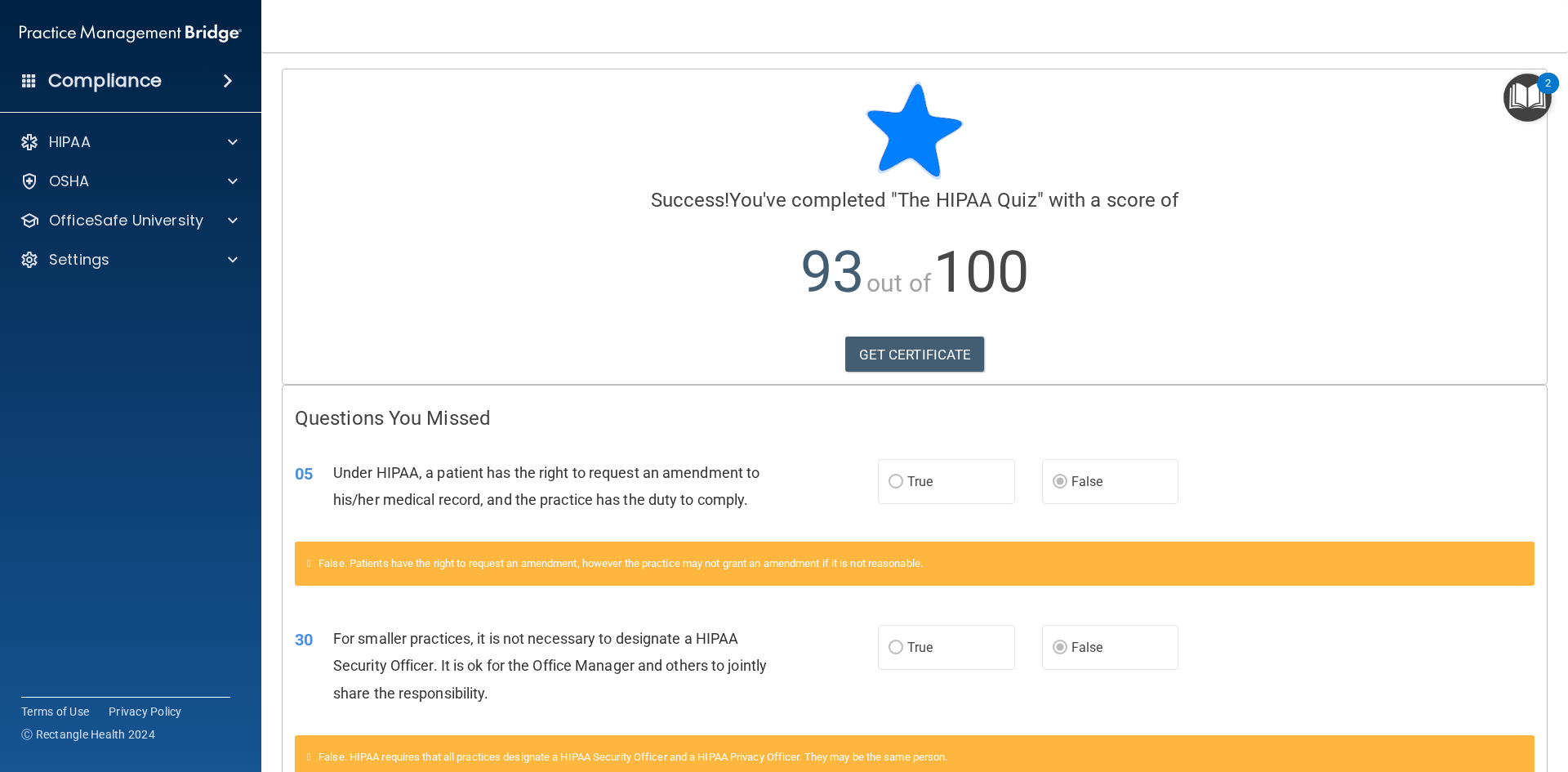
click at [79, 79] on h4 "Compliance" at bounding box center [105, 81] width 113 height 23
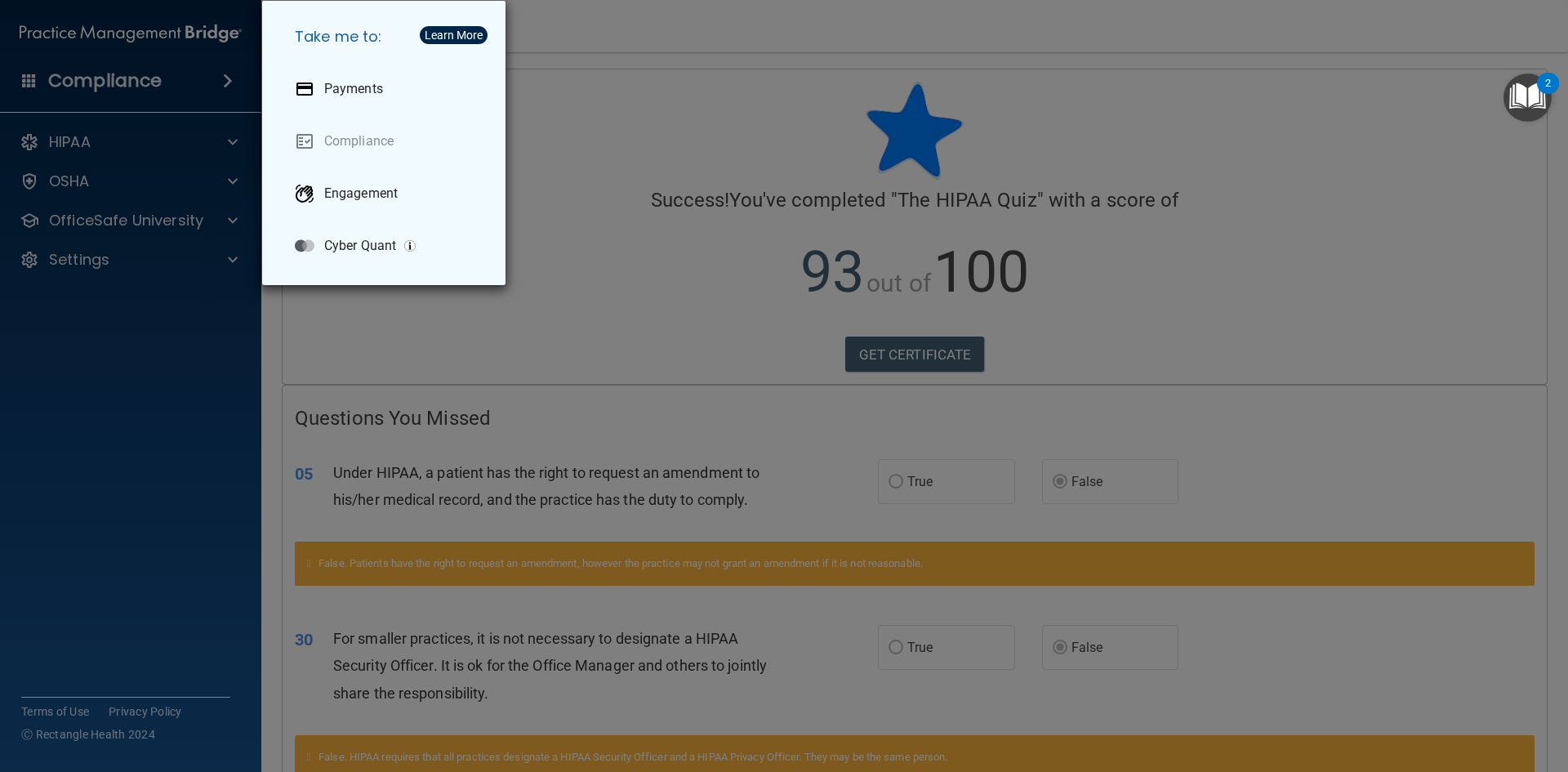
click at [173, 374] on div "Take me to: Payments Compliance Engagement Cyber Quant" at bounding box center [784, 386] width 1568 height 772
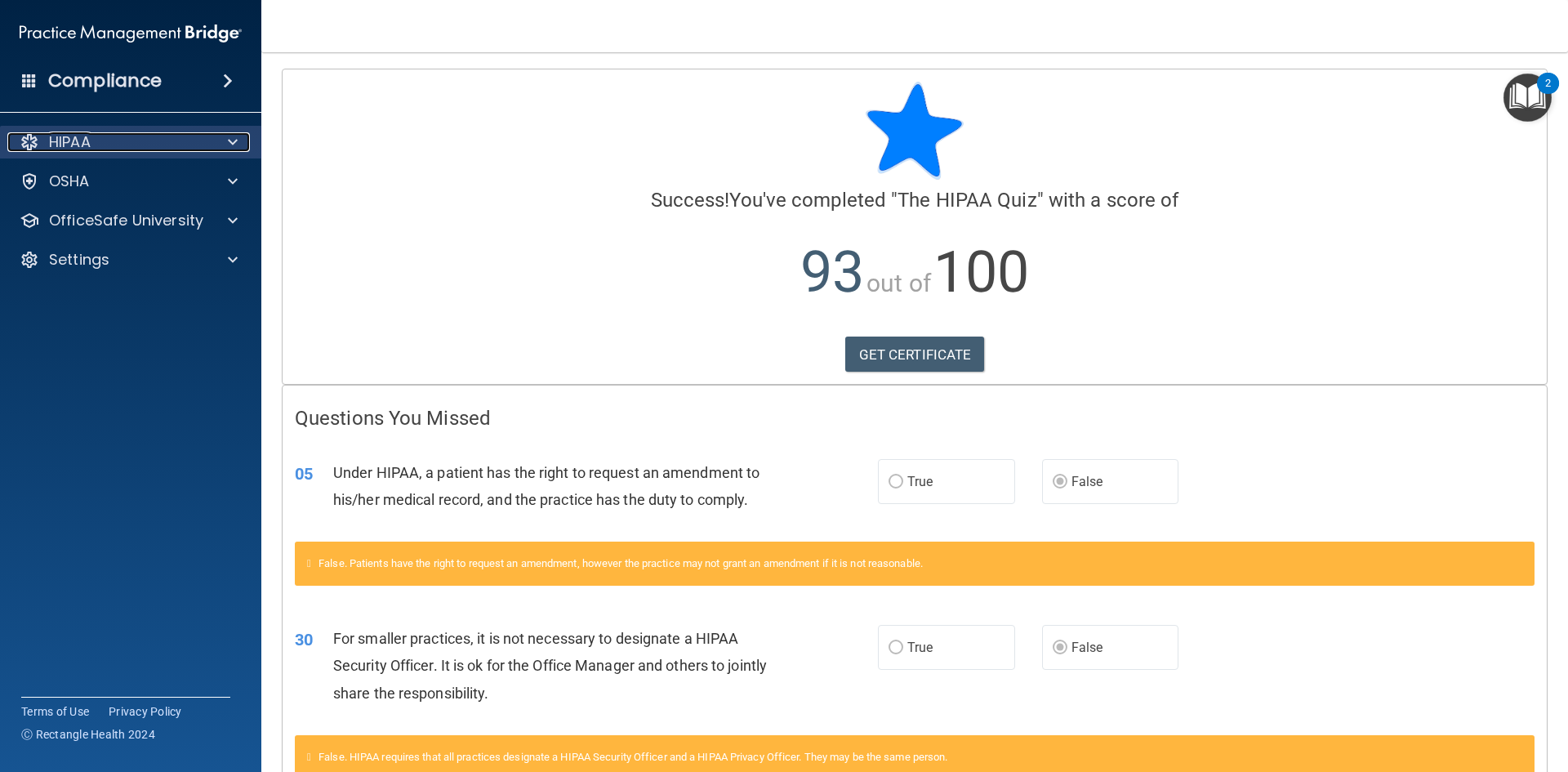
click at [74, 150] on p "HIPAA" at bounding box center [70, 142] width 42 height 20
click at [71, 146] on p "HIPAA" at bounding box center [70, 142] width 42 height 20
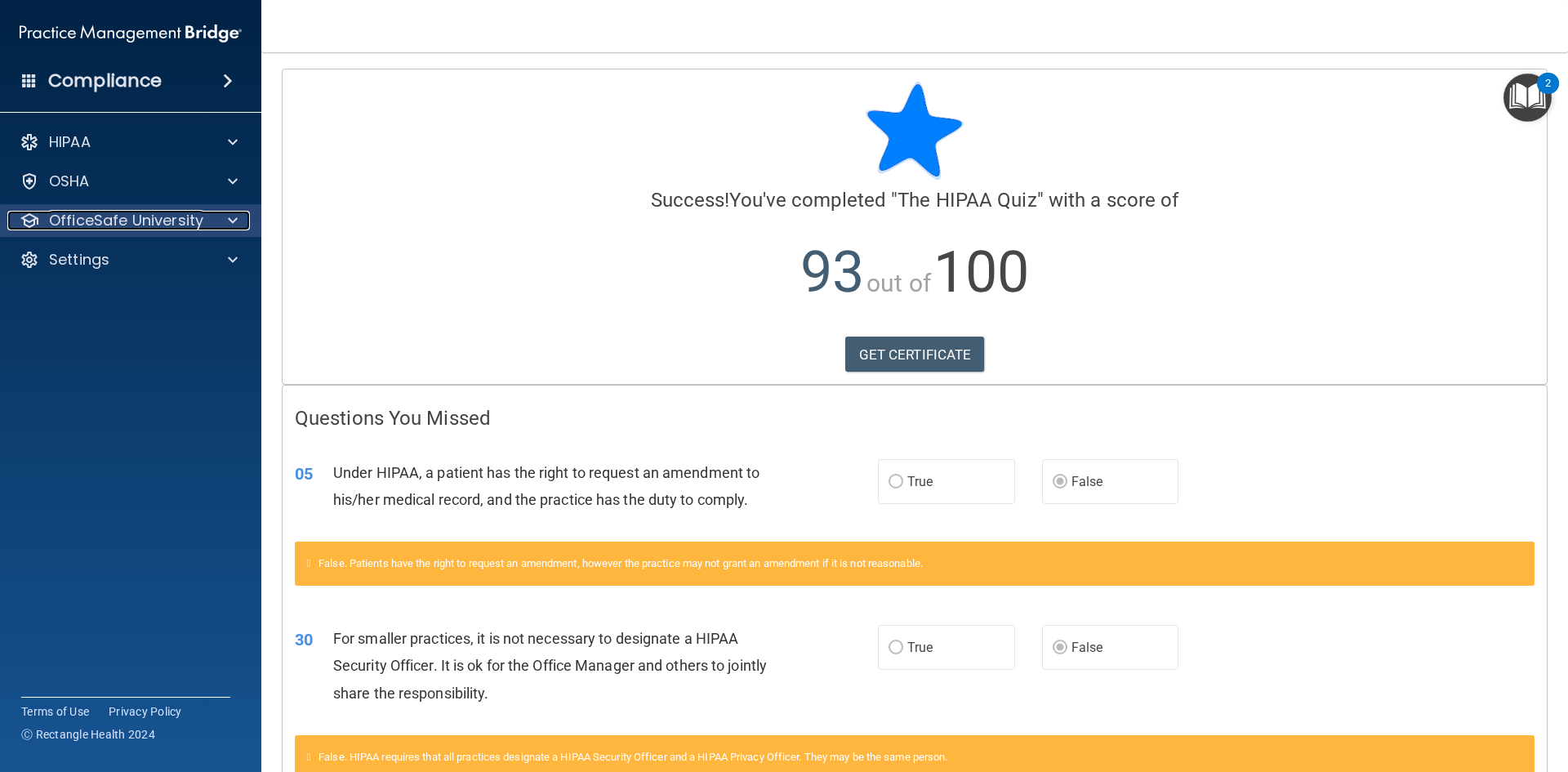
click at [93, 223] on p "OfficeSafe University" at bounding box center [126, 220] width 155 height 20
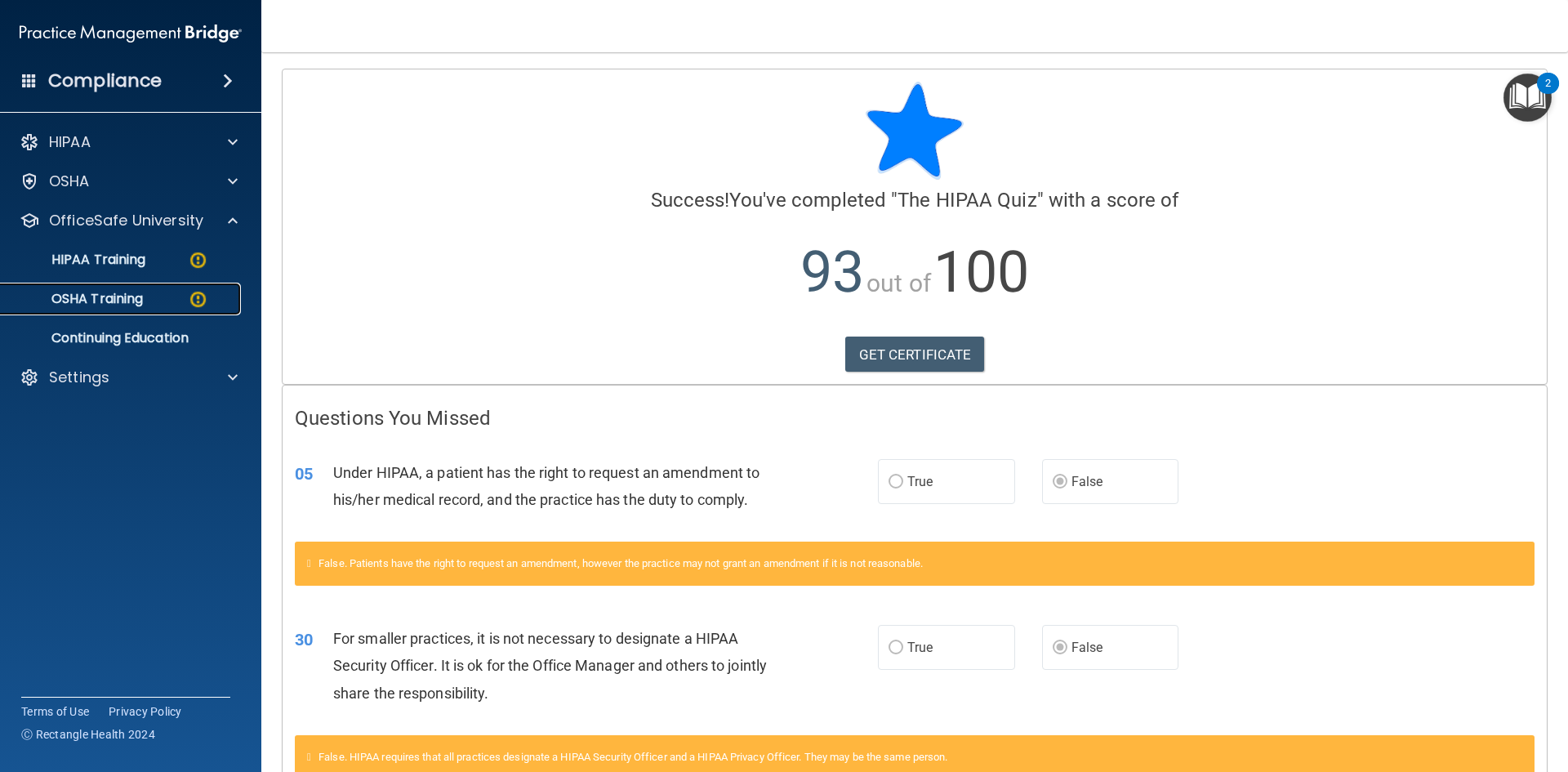
click at [119, 296] on p "OSHA Training" at bounding box center [76, 298] width 132 height 16
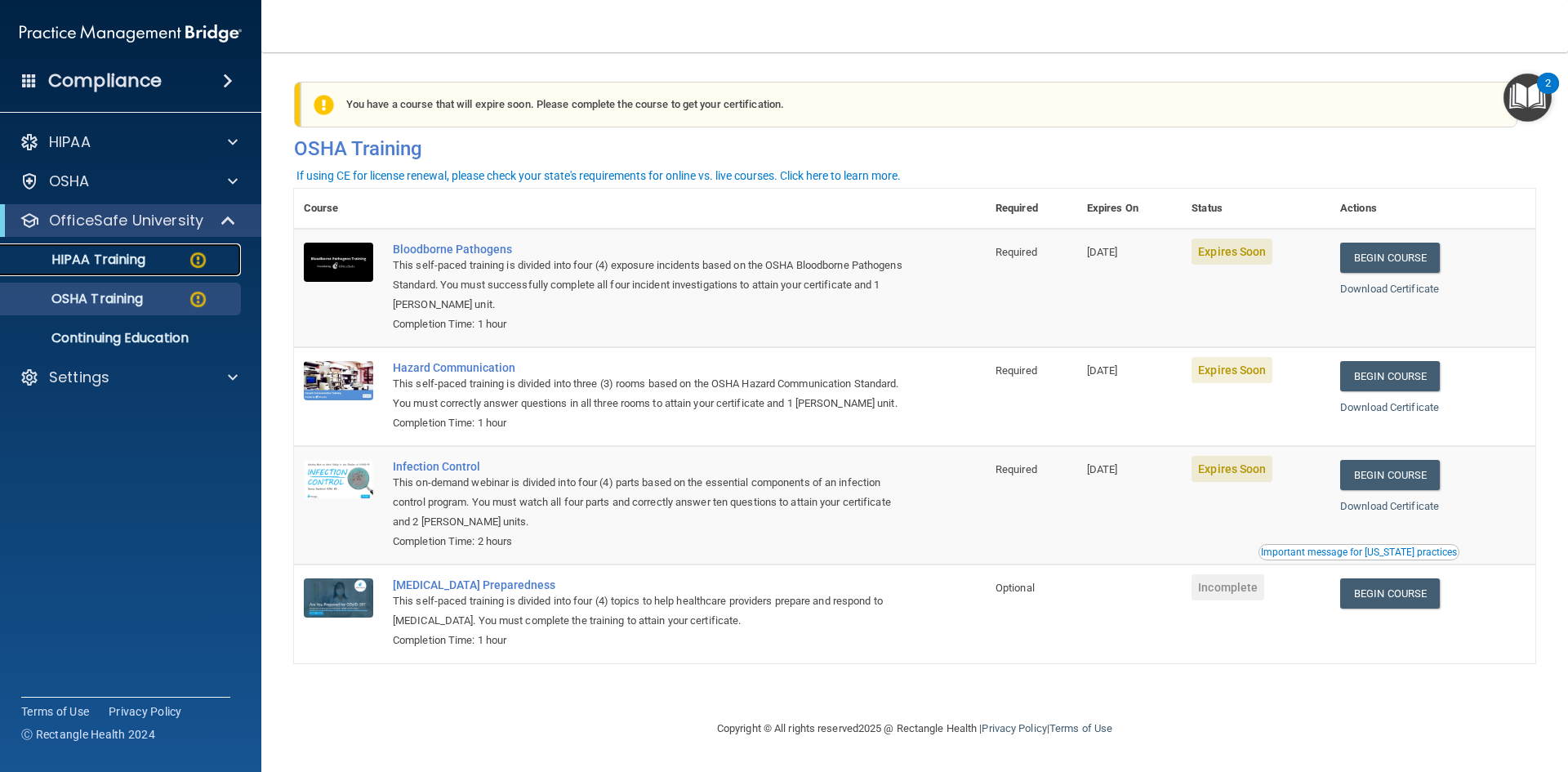
click at [112, 265] on p "HIPAA Training" at bounding box center [77, 260] width 135 height 16
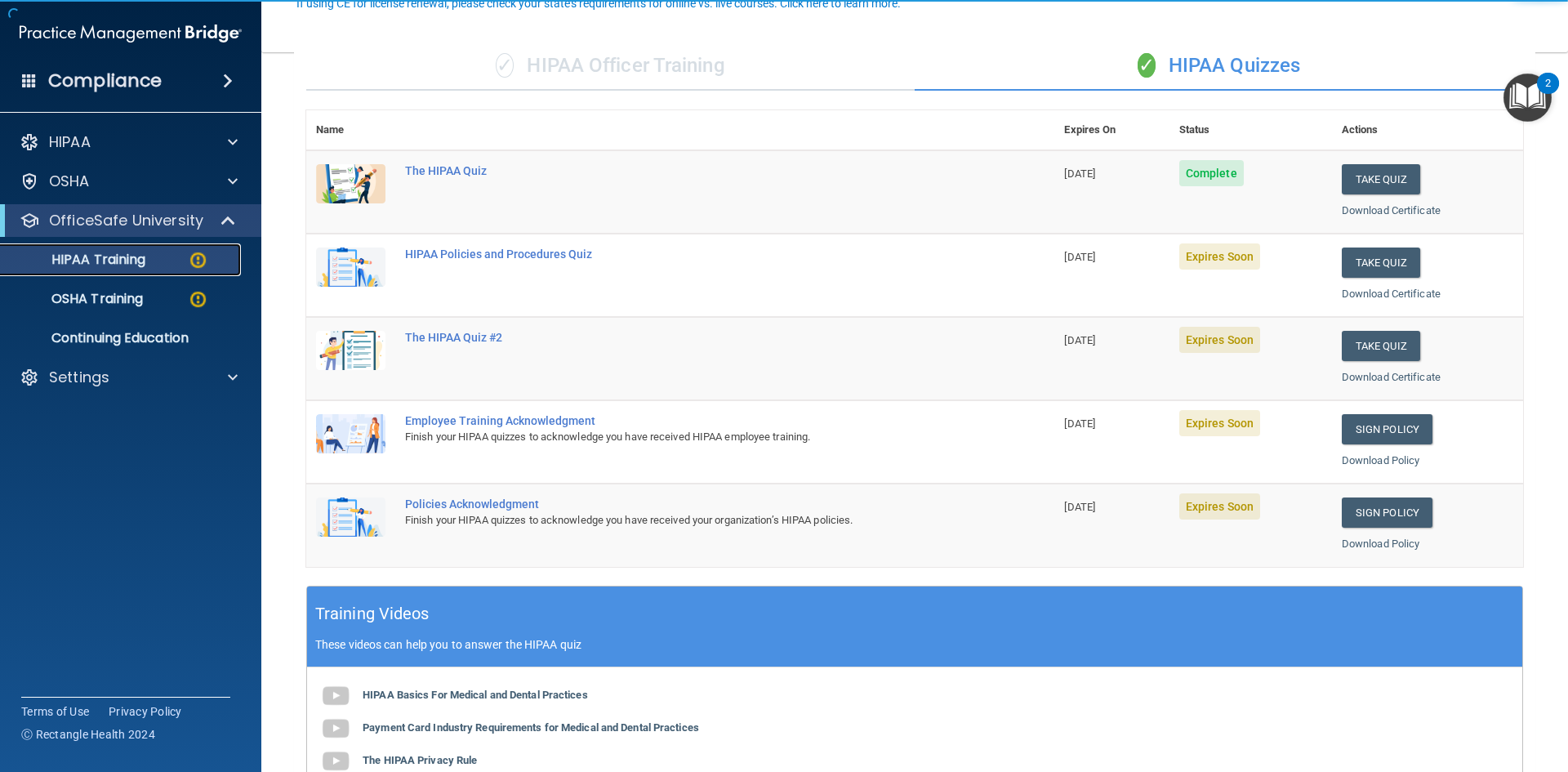
scroll to position [163, 0]
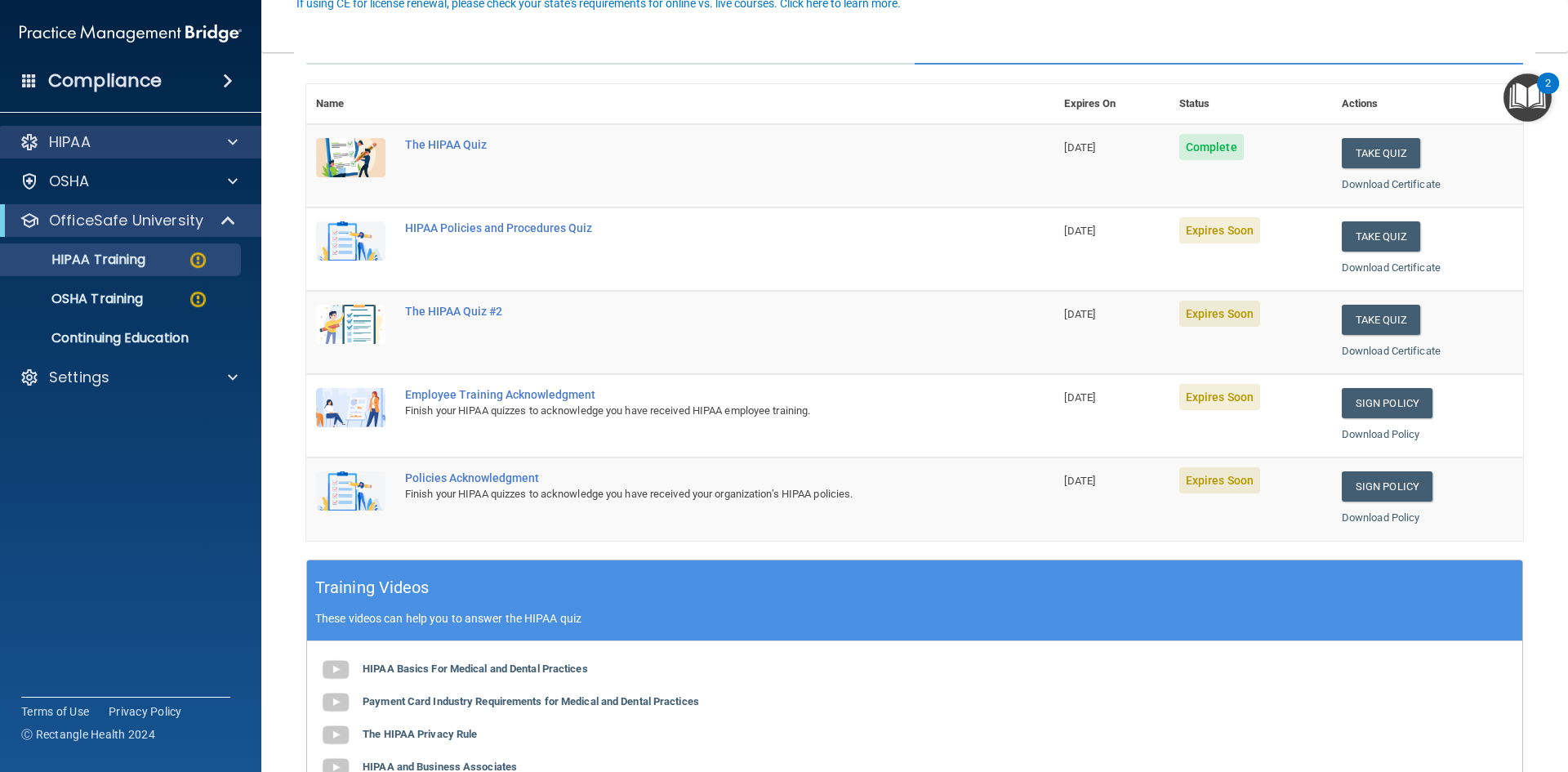
click at [115, 152] on div "HIPAA" at bounding box center [131, 142] width 262 height 33
click at [237, 139] on span at bounding box center [232, 142] width 9 height 20
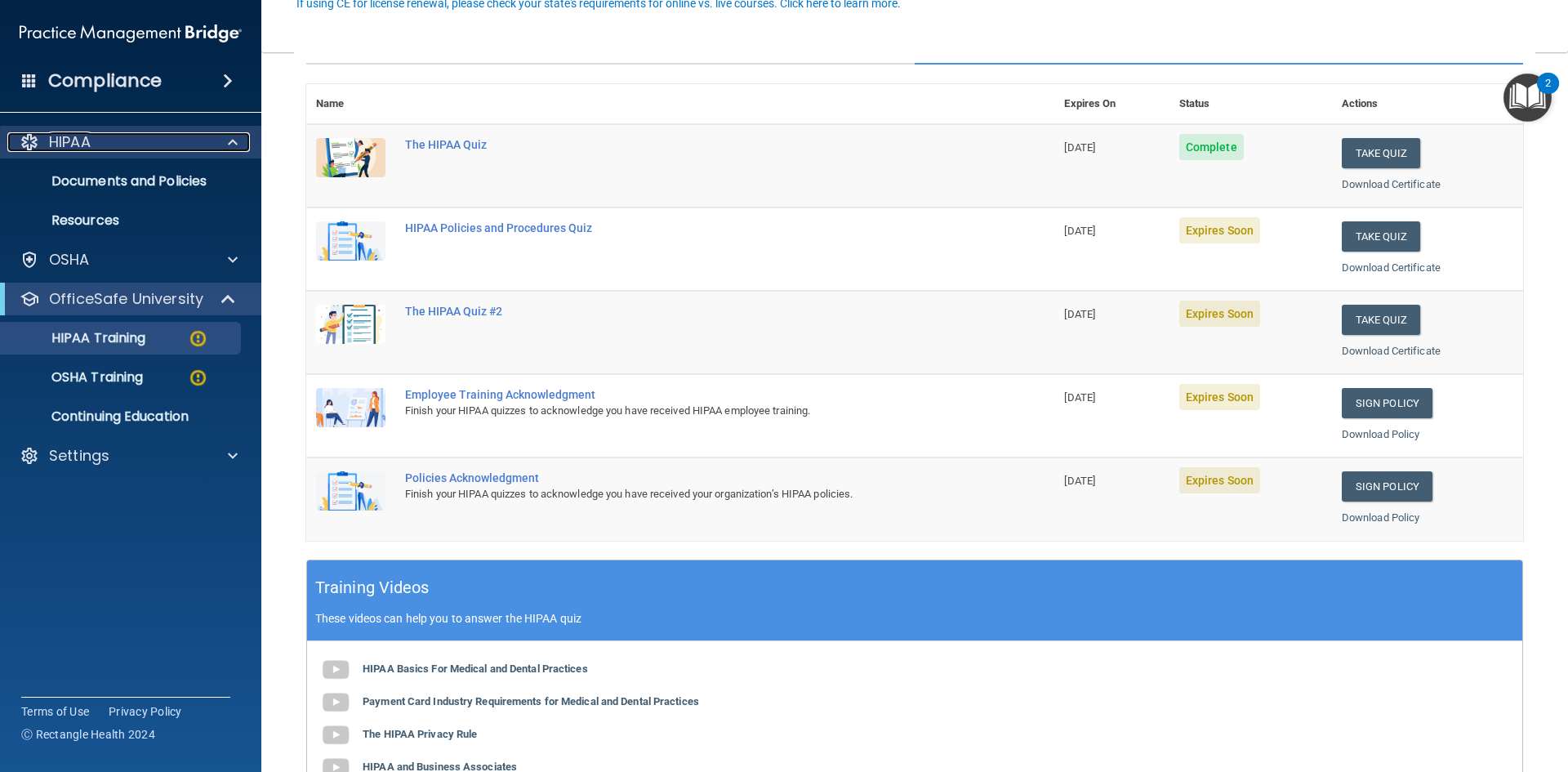
click at [222, 143] on div at bounding box center [229, 142] width 41 height 20
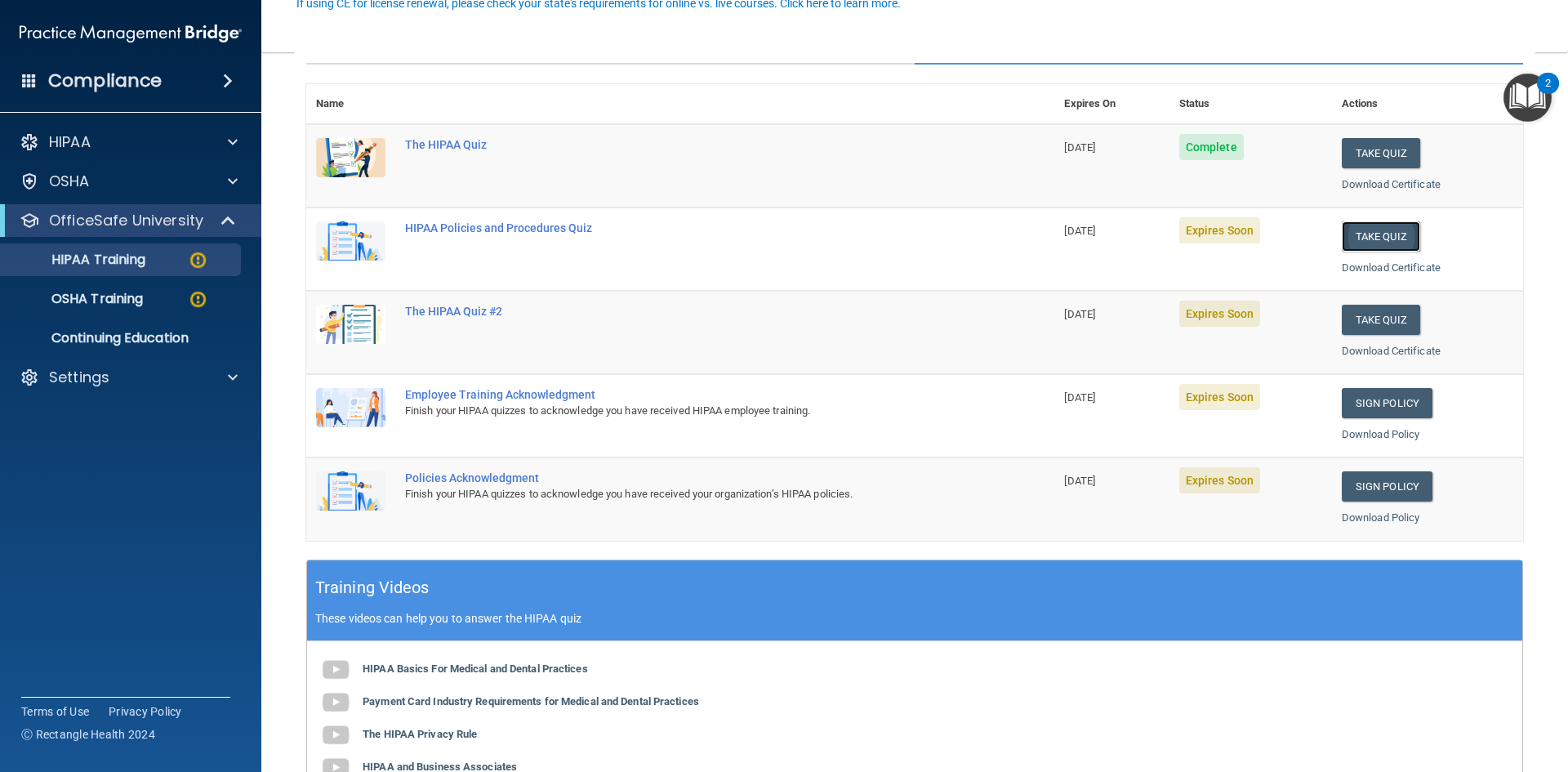
click at [1377, 233] on button "Take Quiz" at bounding box center [1380, 237] width 78 height 30
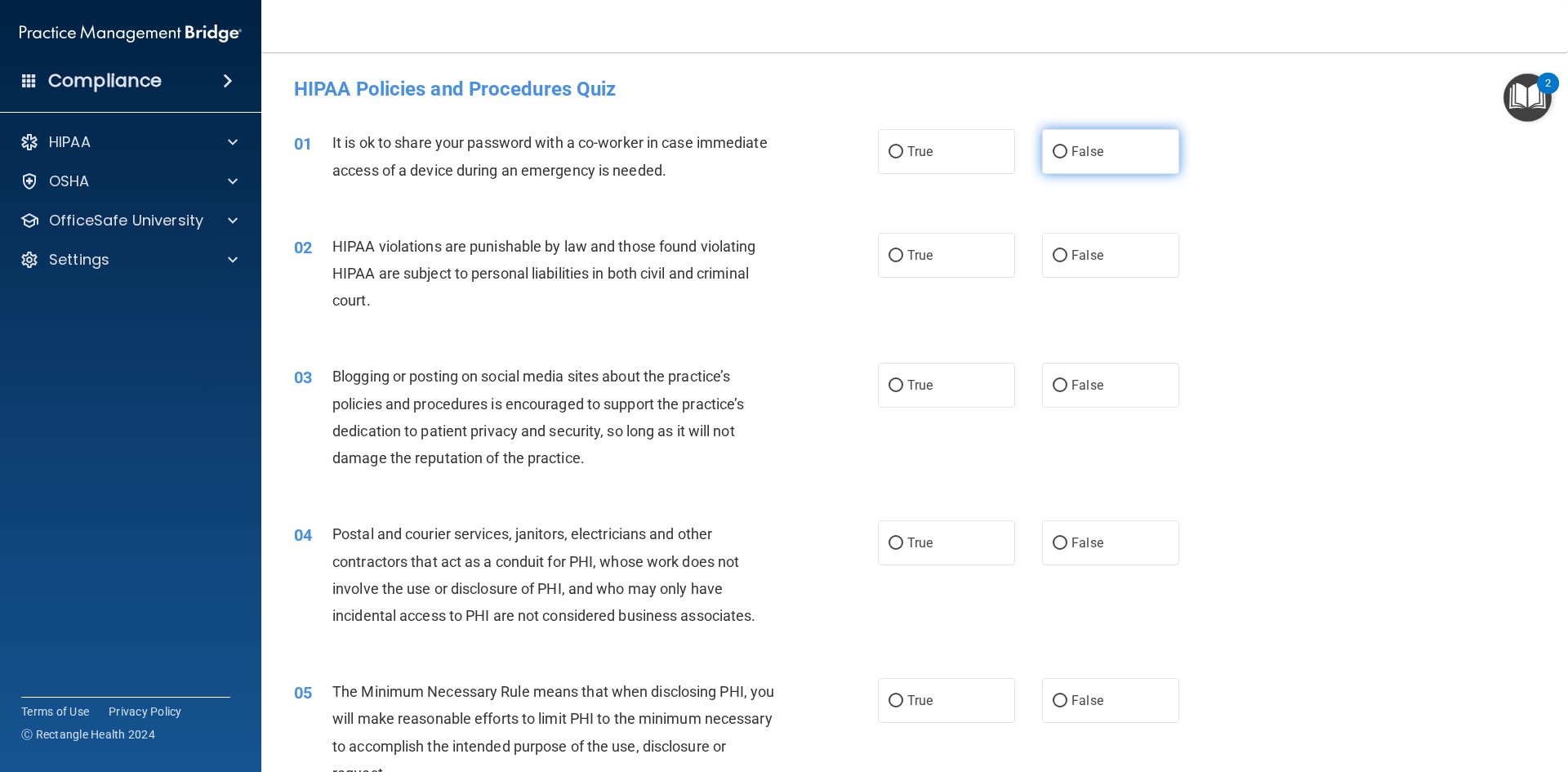
click at [1072, 147] on span "False" at bounding box center [1088, 151] width 32 height 15
click at [1067, 147] on input "False" at bounding box center [1060, 152] width 15 height 12
radio input "true"
click at [845, 235] on div "02 HIPAA violations are punishable by law and those found violating HIPAA are s…" at bounding box center [586, 277] width 633 height 90
click at [908, 259] on span "True" at bounding box center [920, 255] width 25 height 15
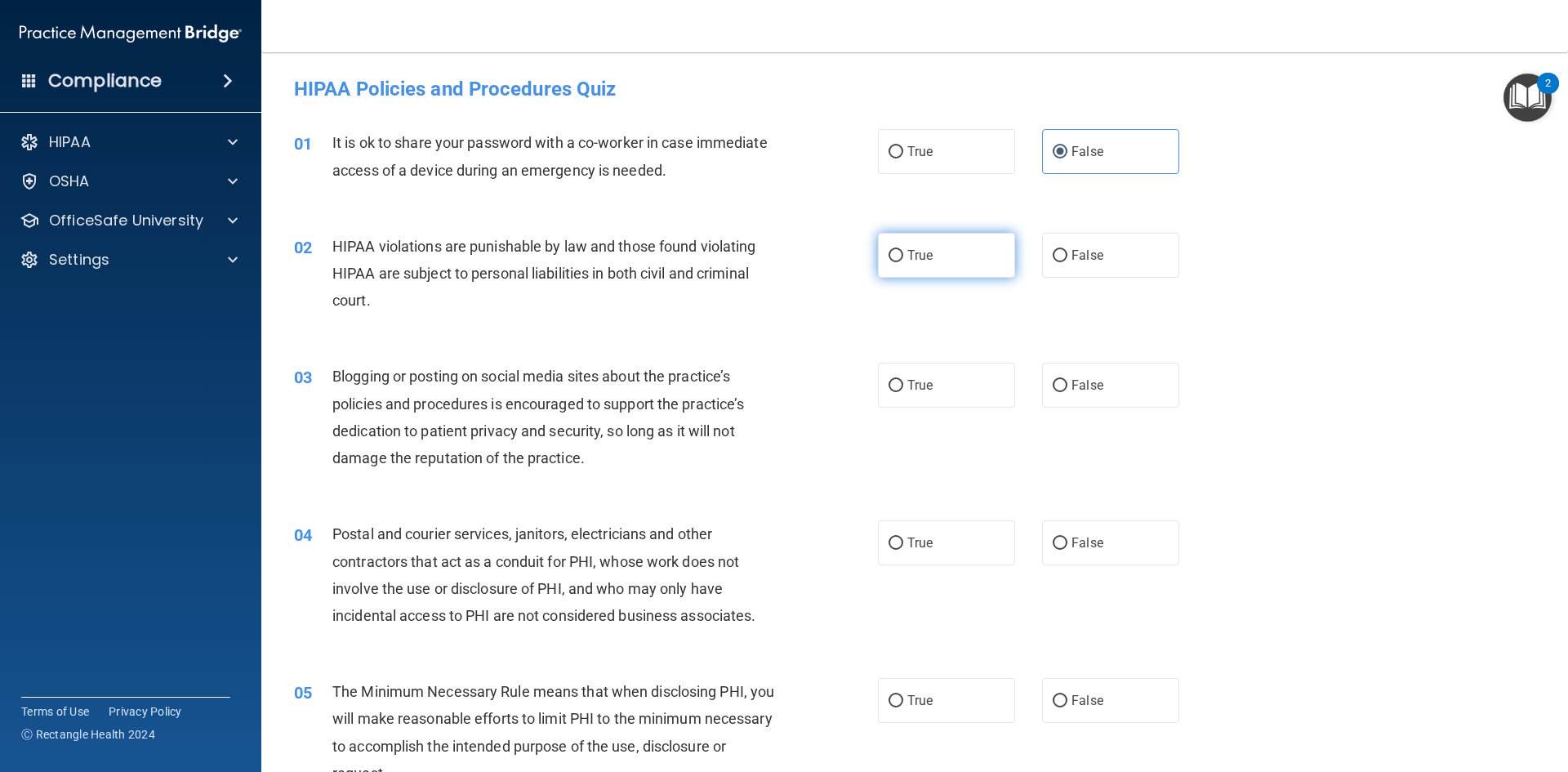
click at [902, 259] on input "True" at bounding box center [896, 256] width 15 height 12
radio input "true"
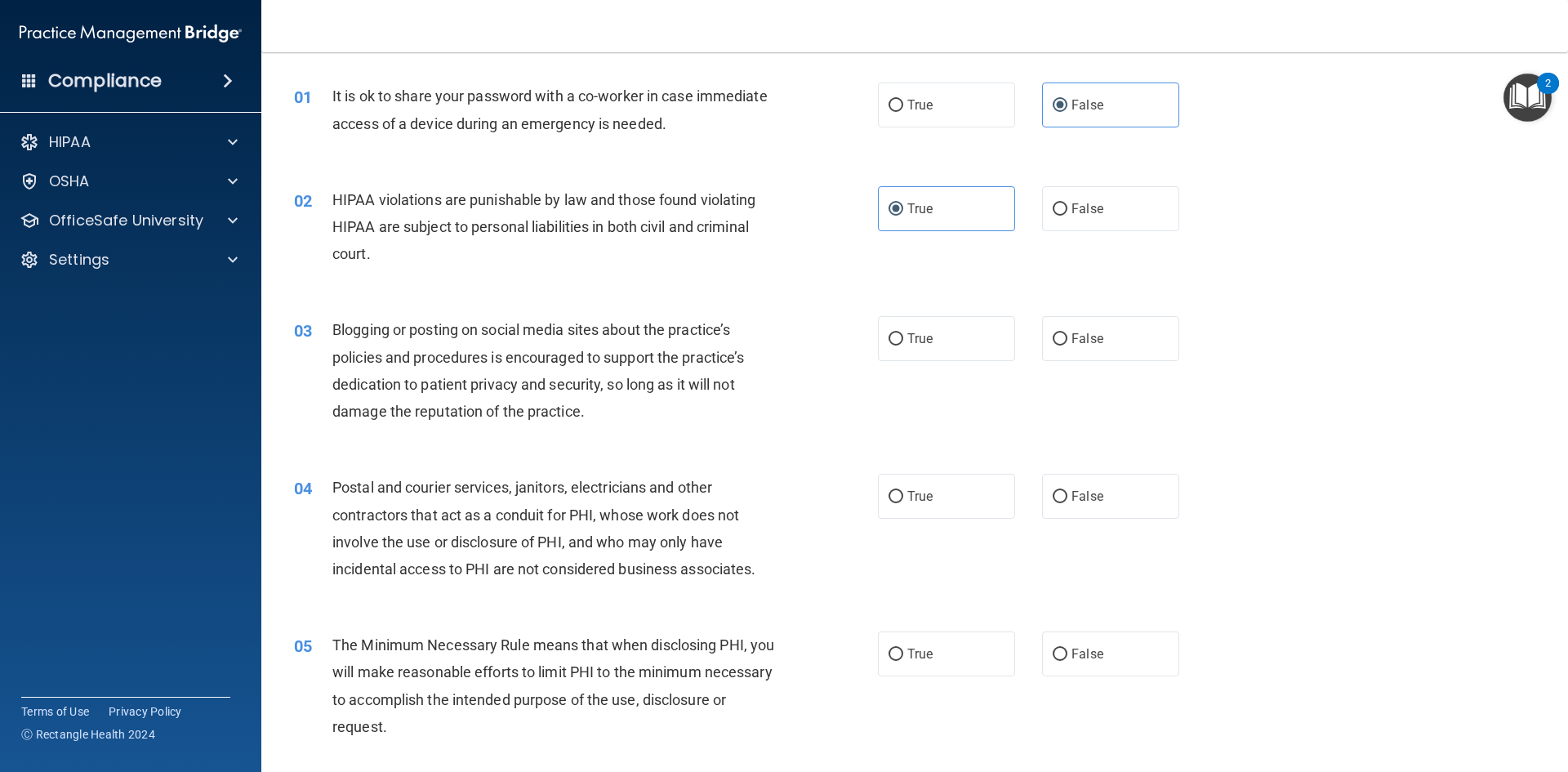
scroll to position [163, 0]
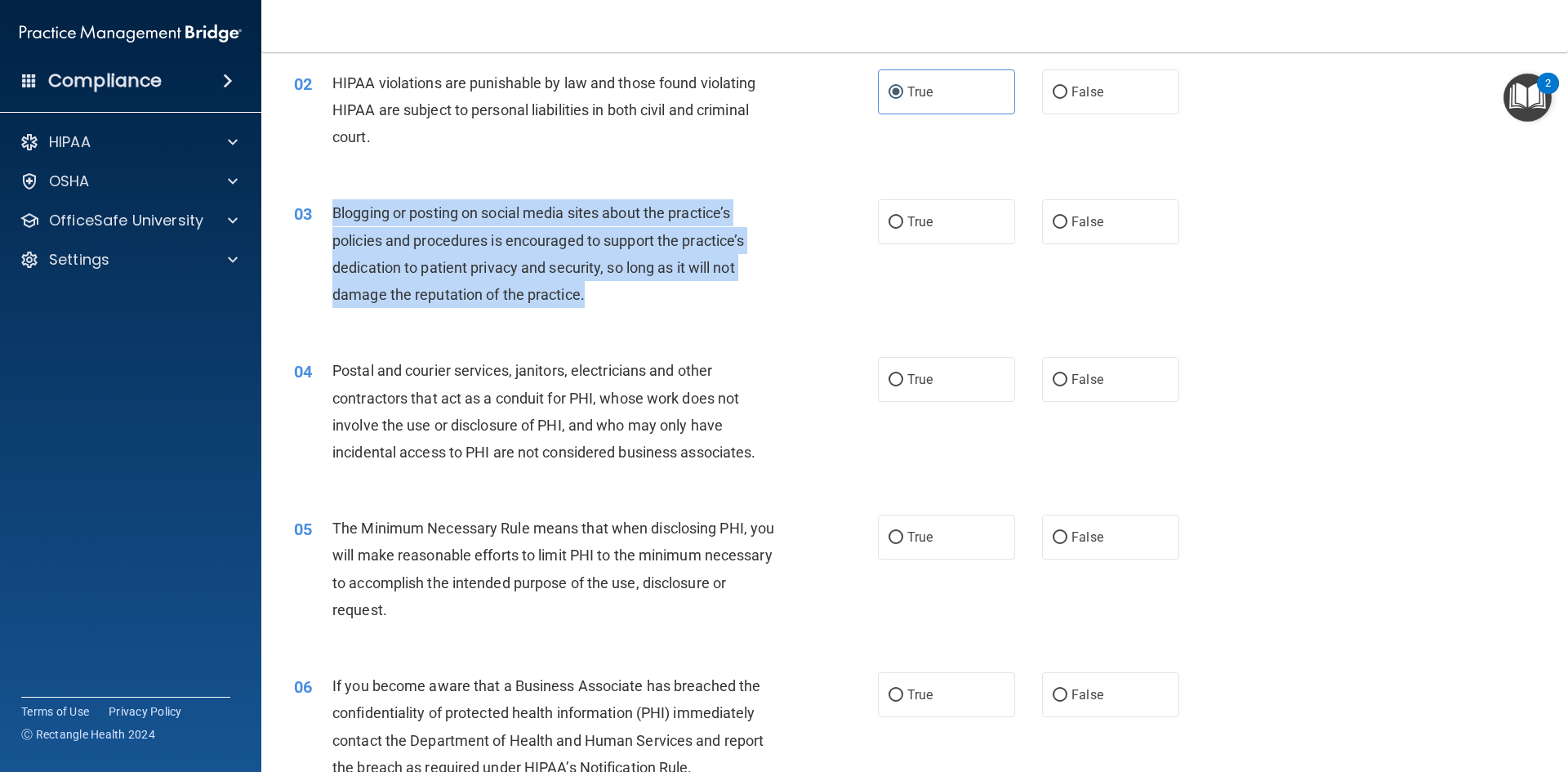
drag, startPoint x: 592, startPoint y: 294, endPoint x: 329, endPoint y: 213, distance: 275.2
click at [329, 213] on div "03 Blogging or posting on social media sites about the practice’s policies and …" at bounding box center [586, 258] width 633 height 117
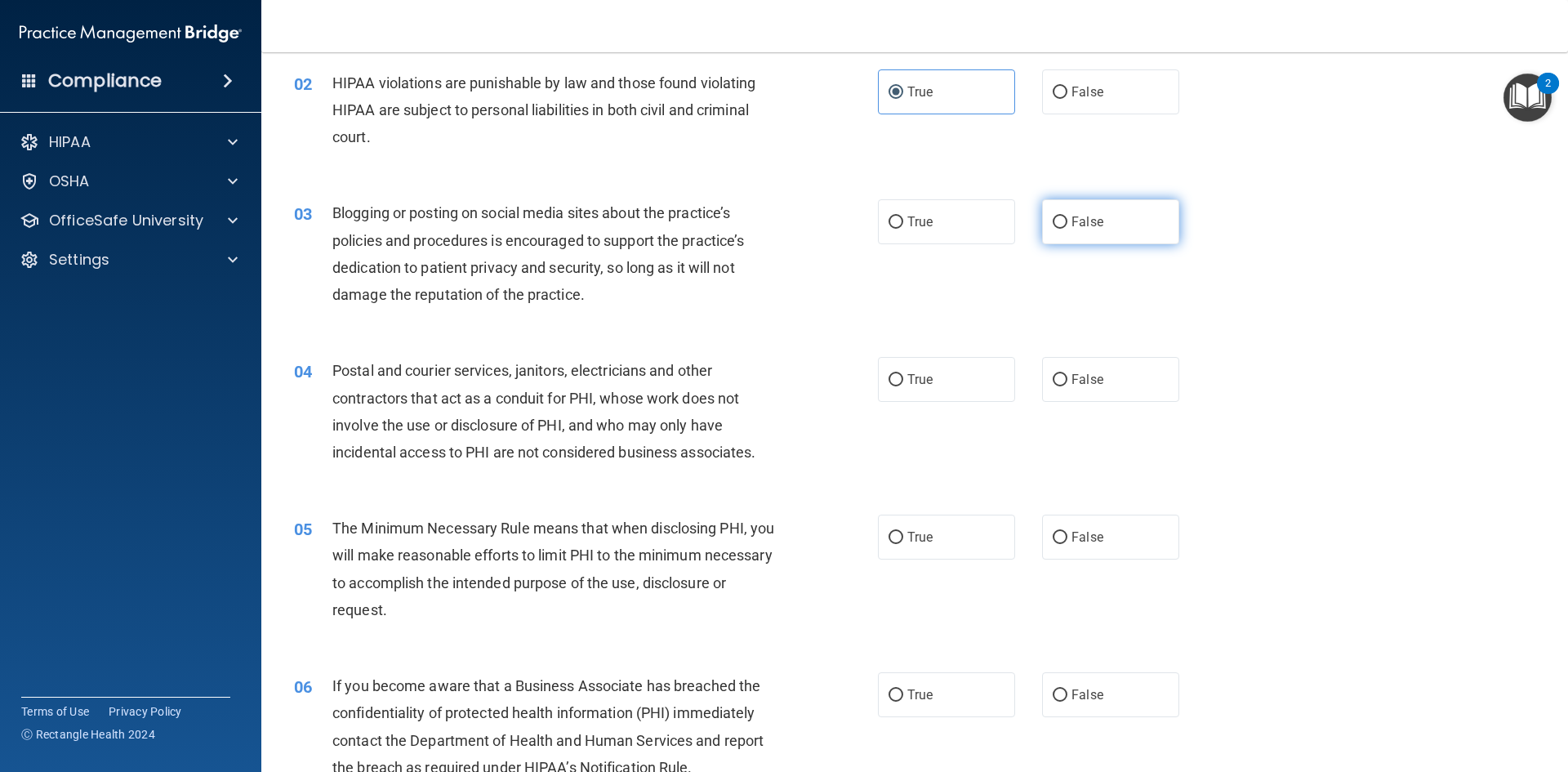
click at [1042, 227] on label "False" at bounding box center [1109, 222] width 137 height 45
click at [1053, 227] on input "False" at bounding box center [1060, 222] width 15 height 12
radio input "true"
click at [942, 307] on div "03 Blogging or posting on social media sites about the practice’s policies and …" at bounding box center [915, 258] width 1266 height 158
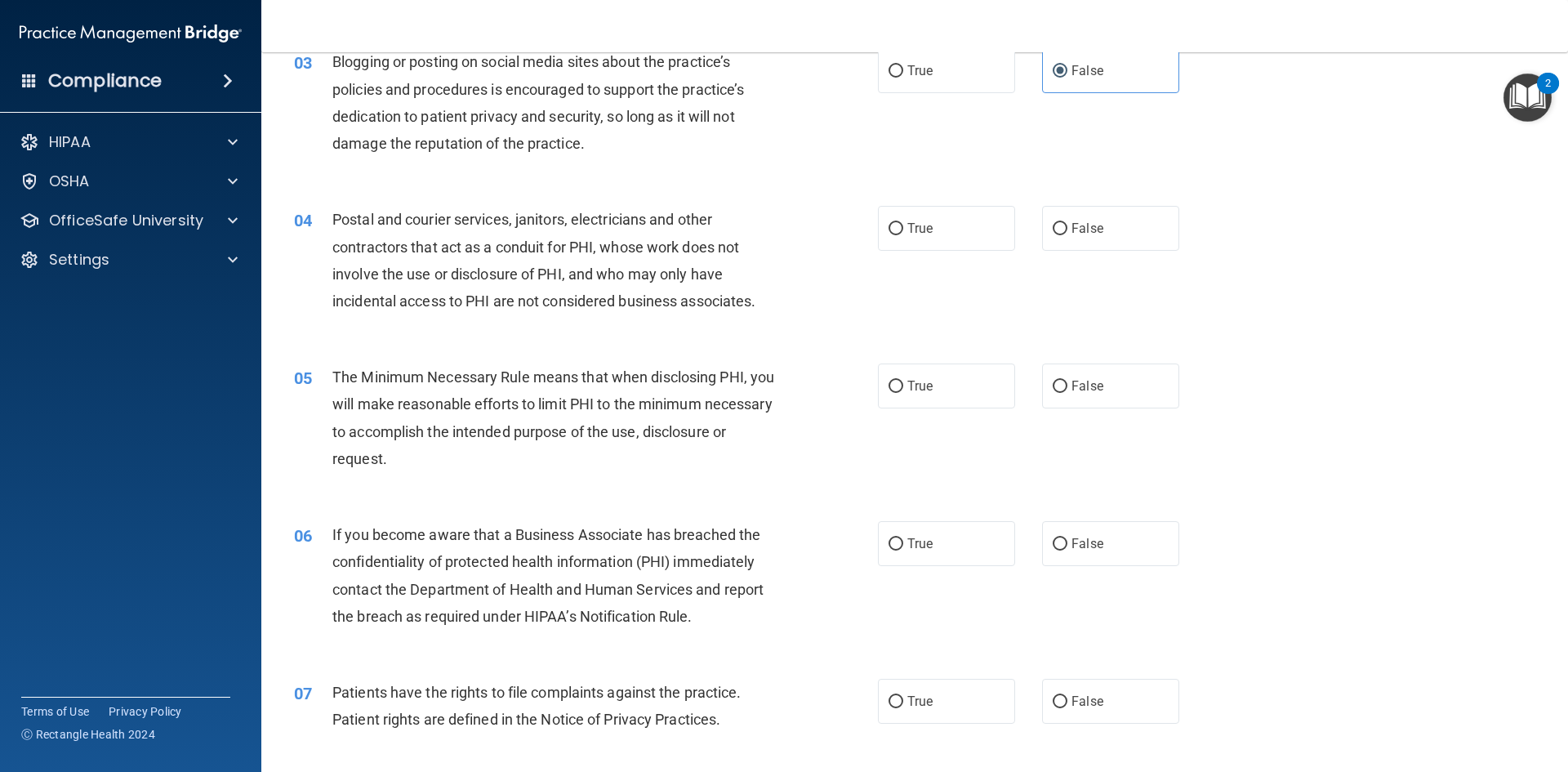
scroll to position [327, 0]
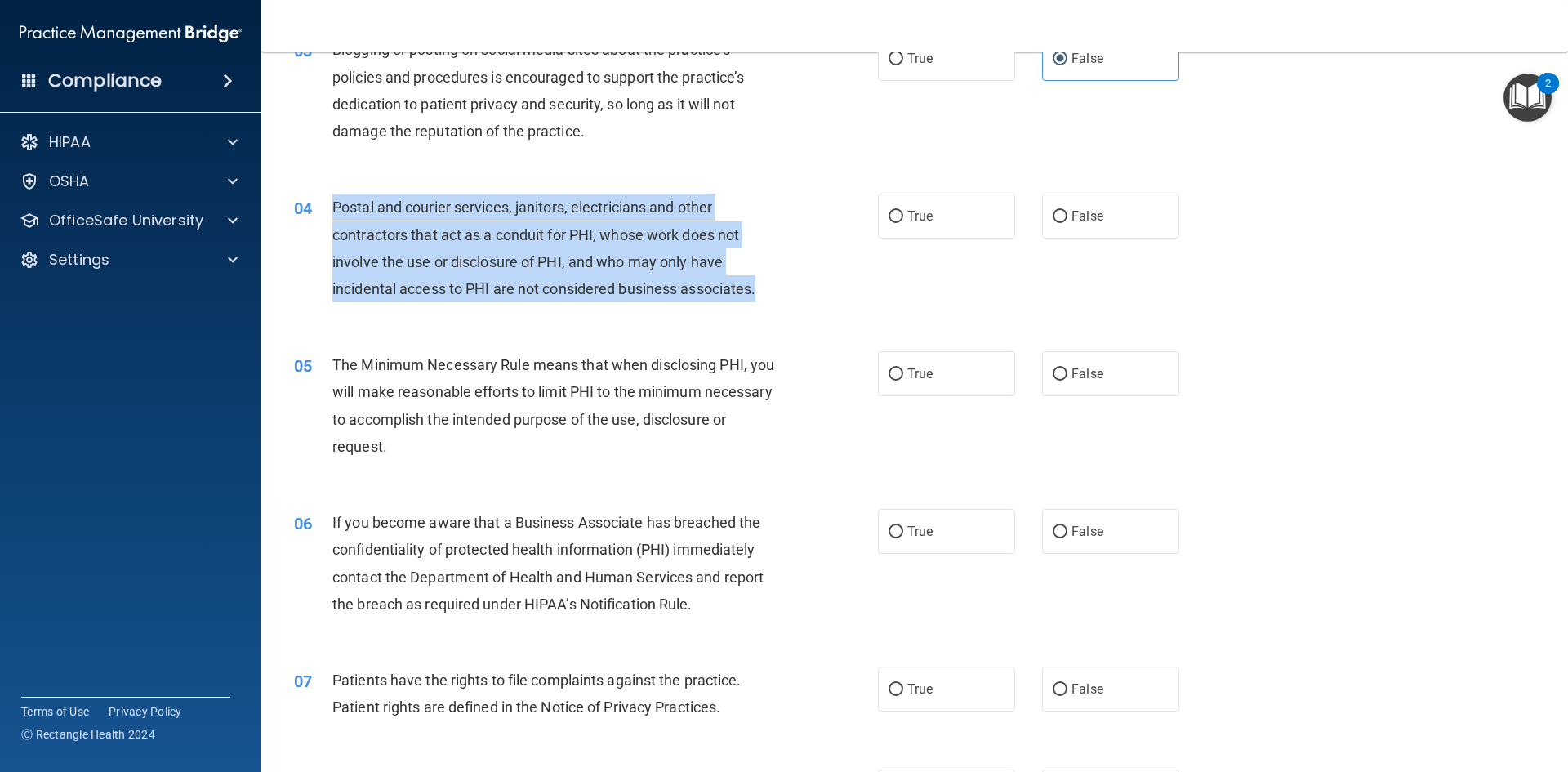
drag, startPoint x: 762, startPoint y: 293, endPoint x: 319, endPoint y: 210, distance: 450.7
click at [321, 210] on div "04 Postal and courier services, janitors, electricians and other contractors th…" at bounding box center [586, 252] width 633 height 117
click at [889, 210] on input "True" at bounding box center [896, 216] width 15 height 12
radio input "true"
click at [861, 268] on div "04 Postal and courier services, janitors, electricians and other contractors th…" at bounding box center [586, 252] width 633 height 117
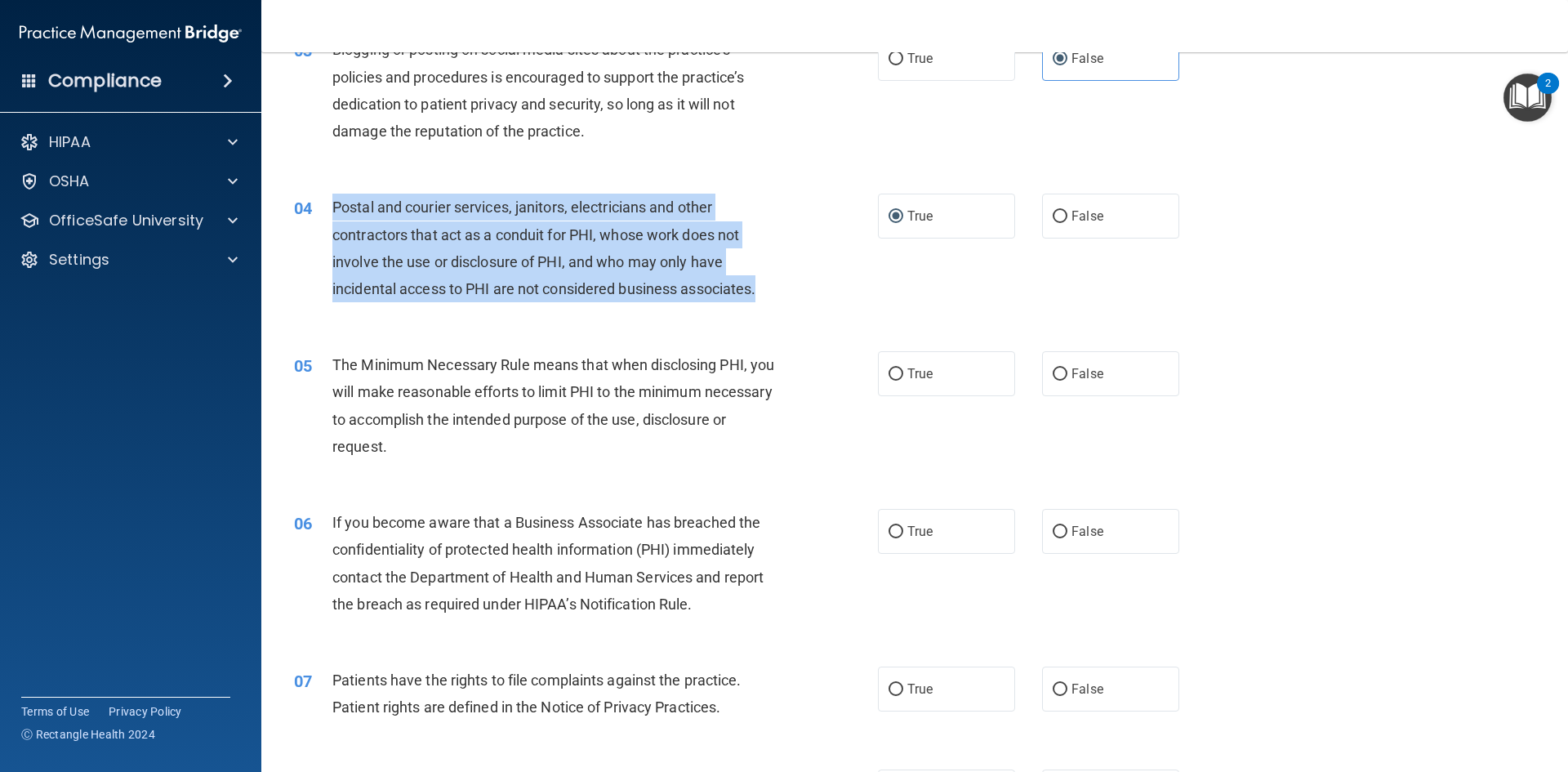
click at [817, 252] on div "04 Postal and courier services, janitors, electricians and other contractors th…" at bounding box center [586, 252] width 633 height 117
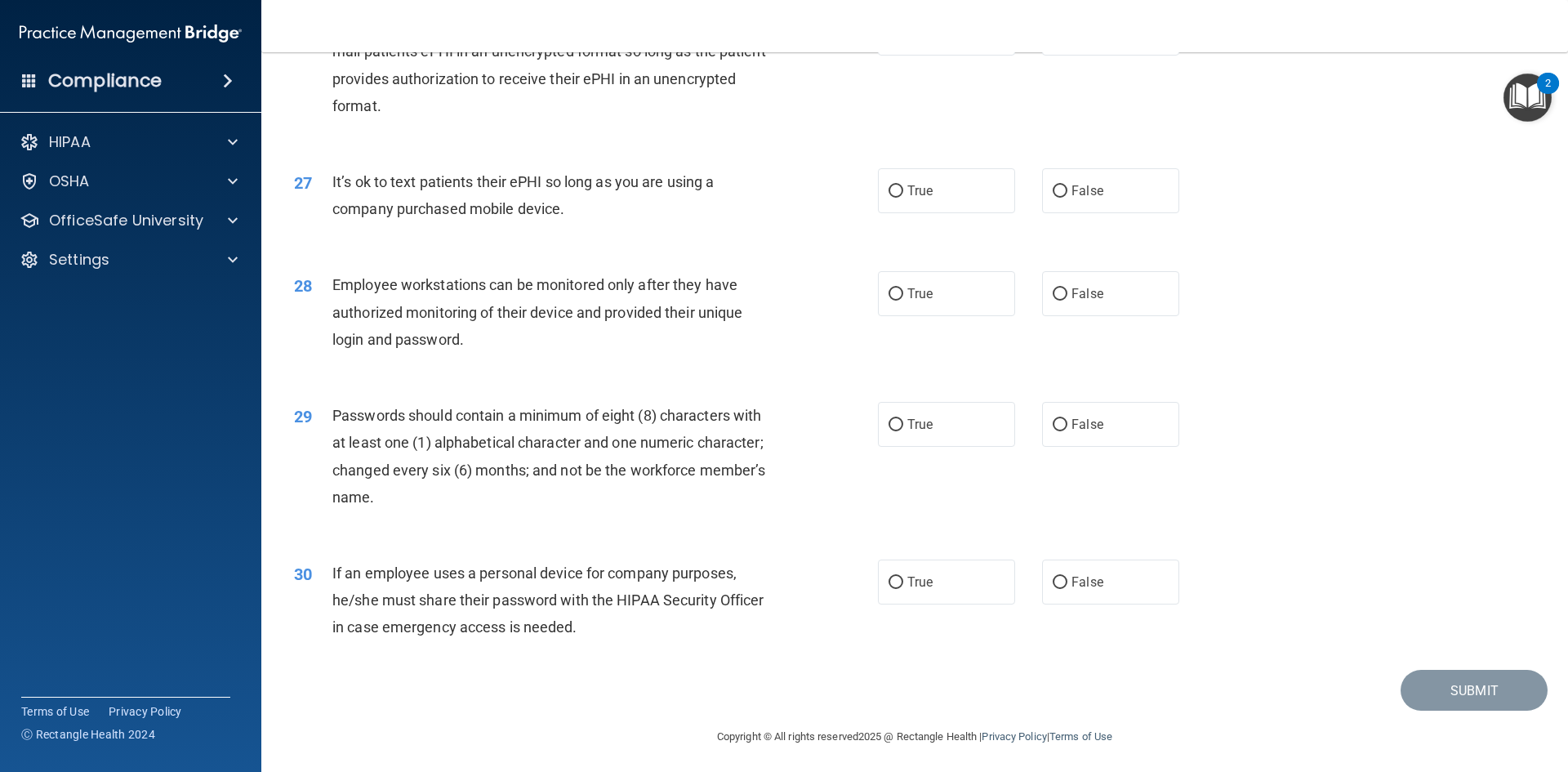
scroll to position [3308, 0]
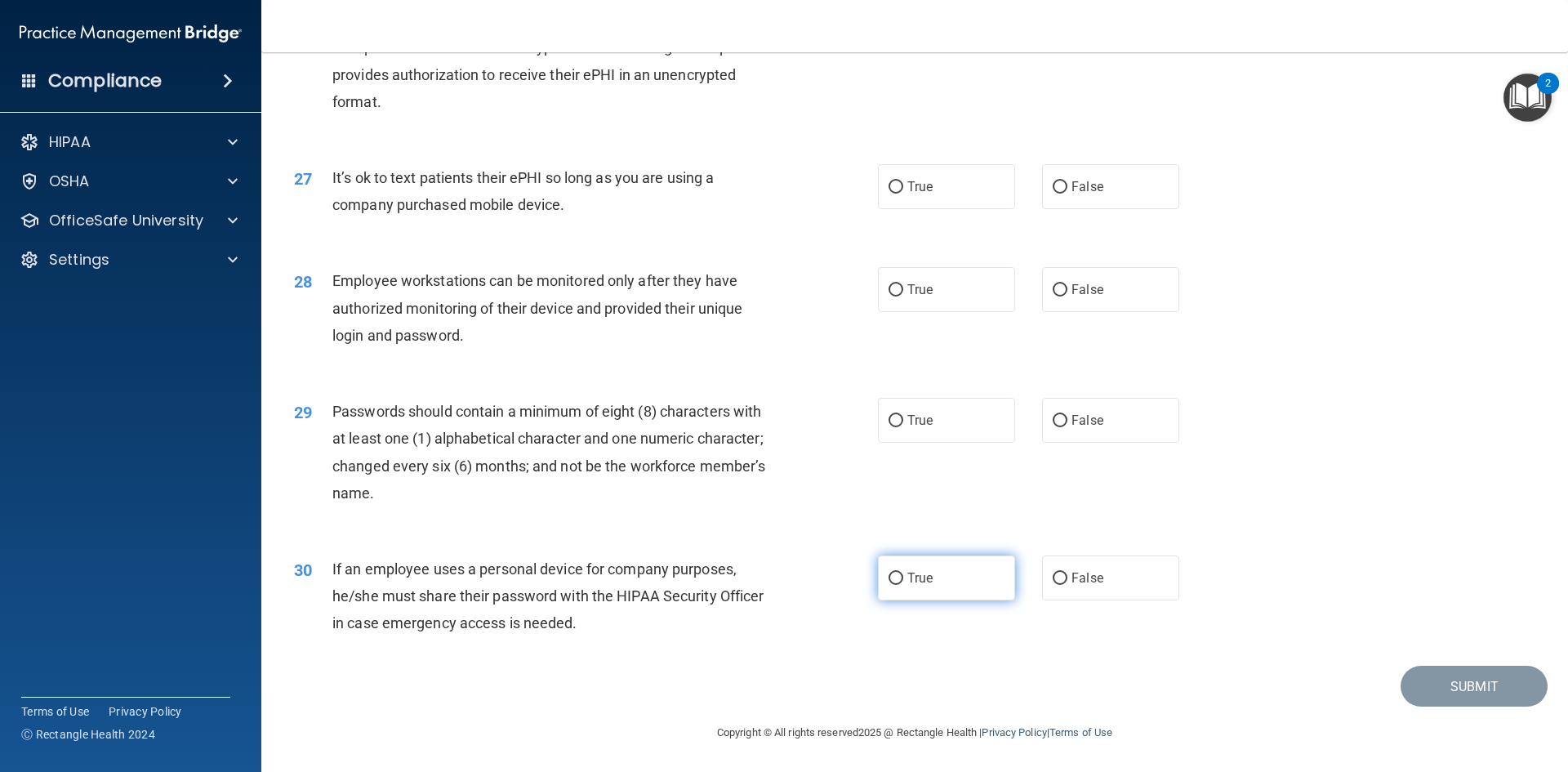
click at [897, 598] on label "True" at bounding box center [945, 579] width 137 height 45
click at [897, 585] on input "True" at bounding box center [896, 579] width 15 height 12
radio input "true"
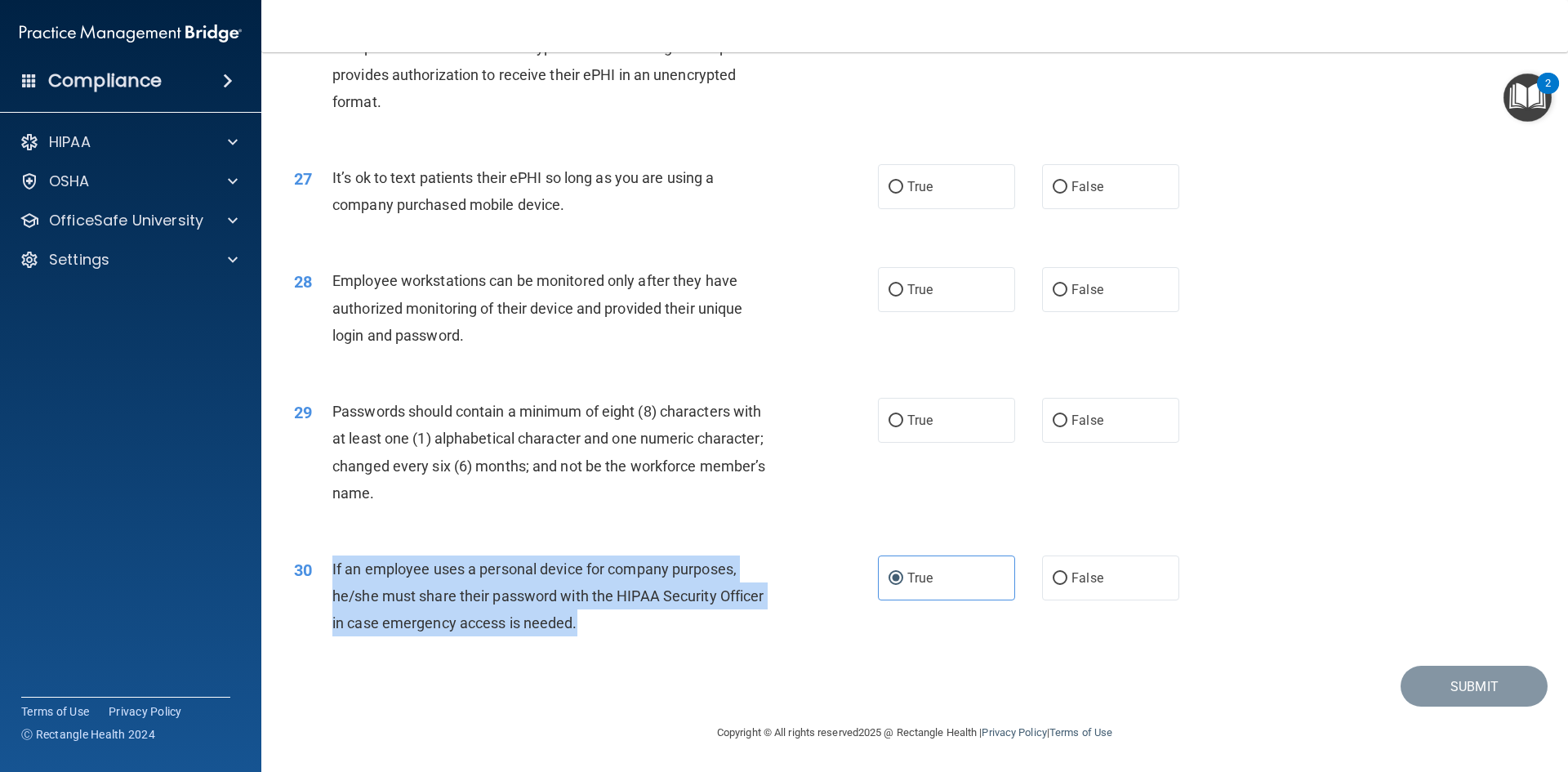
drag, startPoint x: 578, startPoint y: 643, endPoint x: 329, endPoint y: 599, distance: 252.9
click at [329, 599] on div "30 If an employee uses a personal device for company purposes, he/she must shar…" at bounding box center [586, 600] width 633 height 90
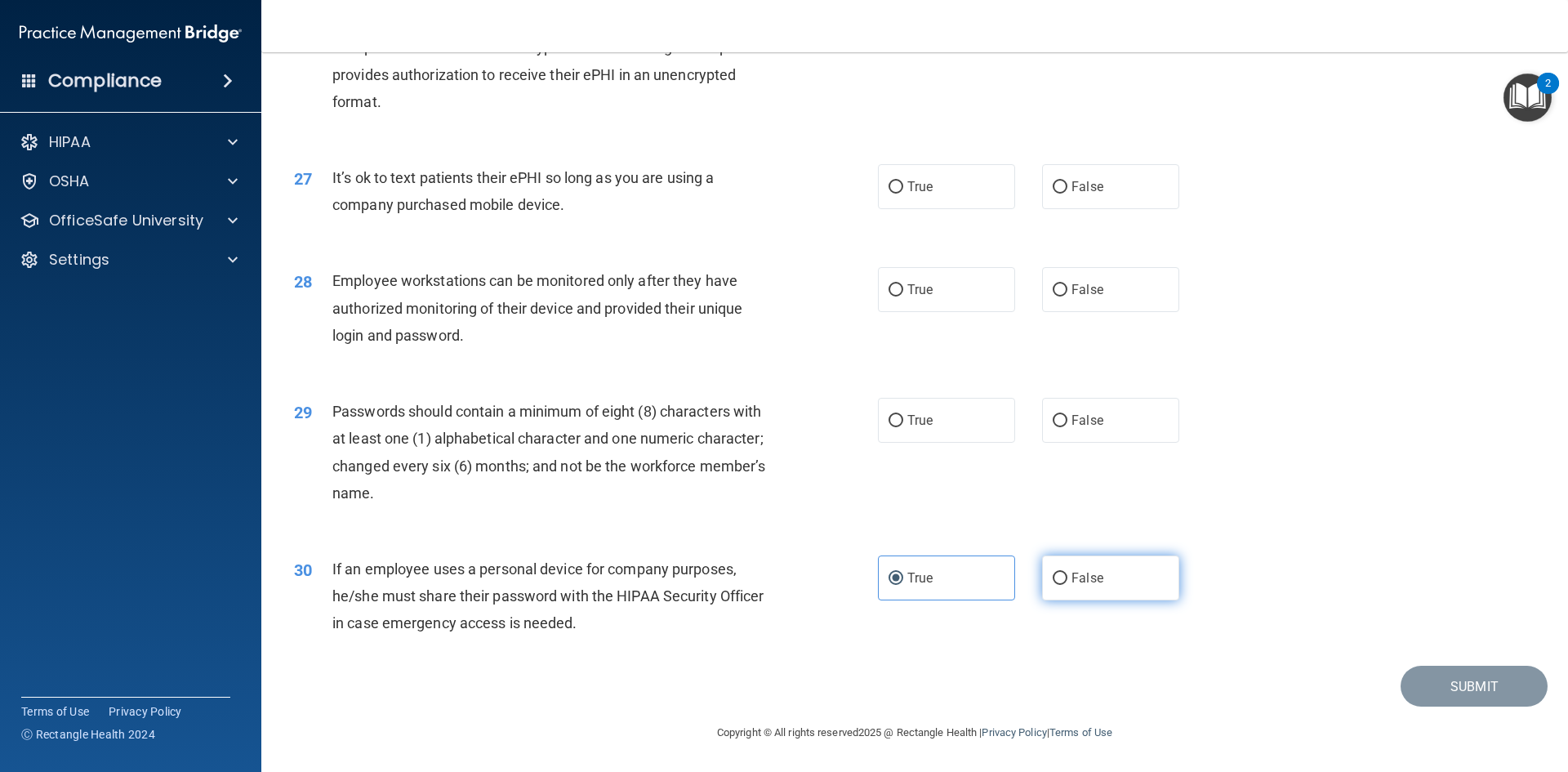
click at [1054, 600] on label "False" at bounding box center [1109, 579] width 137 height 45
click at [1054, 585] on input "False" at bounding box center [1060, 579] width 15 height 12
radio input "true"
radio input "false"
drag, startPoint x: 920, startPoint y: 434, endPoint x: 909, endPoint y: 441, distance: 13.0
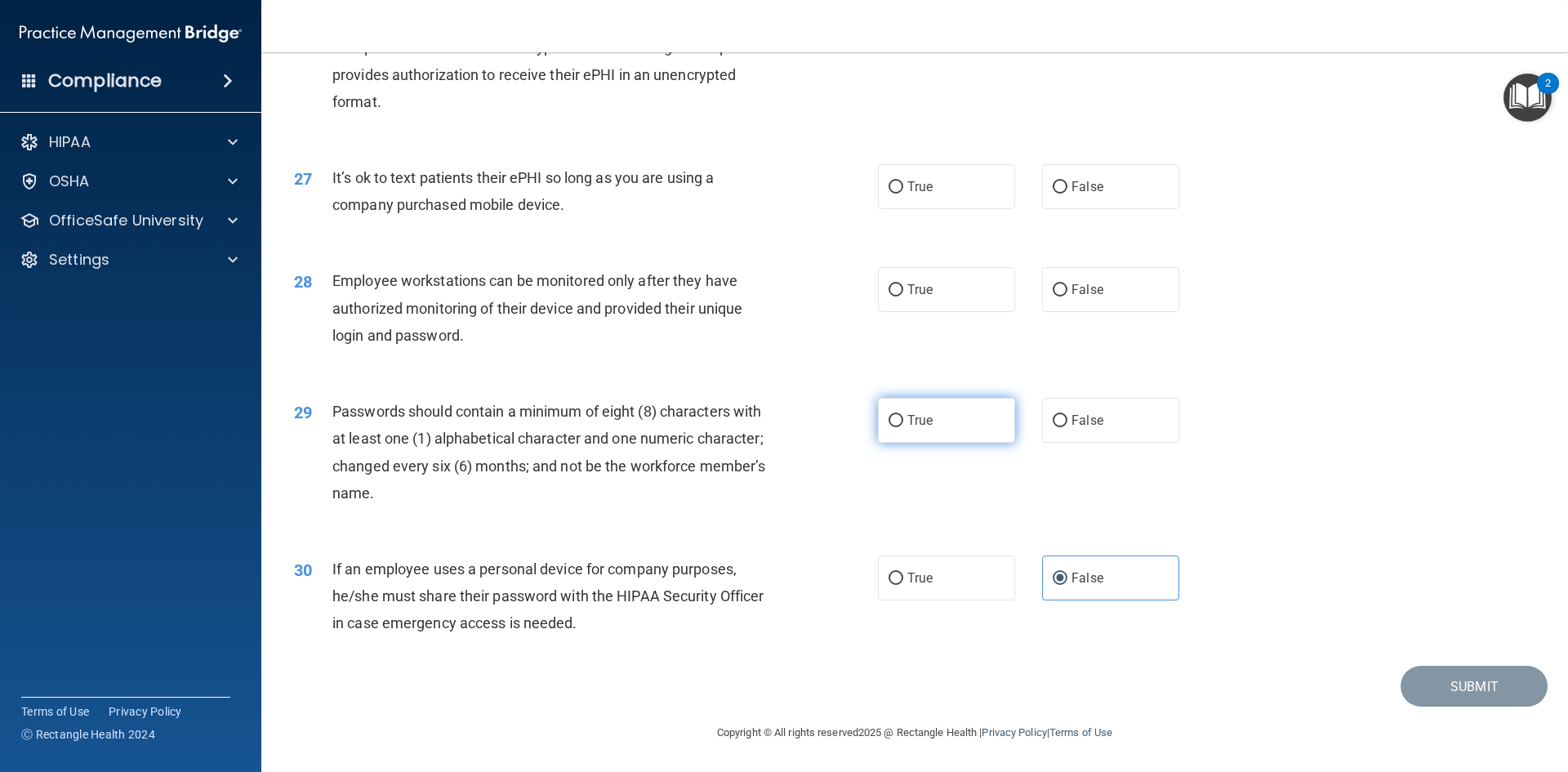
click at [917, 428] on span "True" at bounding box center [920, 420] width 25 height 15
click at [903, 428] on input "True" at bounding box center [896, 421] width 15 height 12
radio input "true"
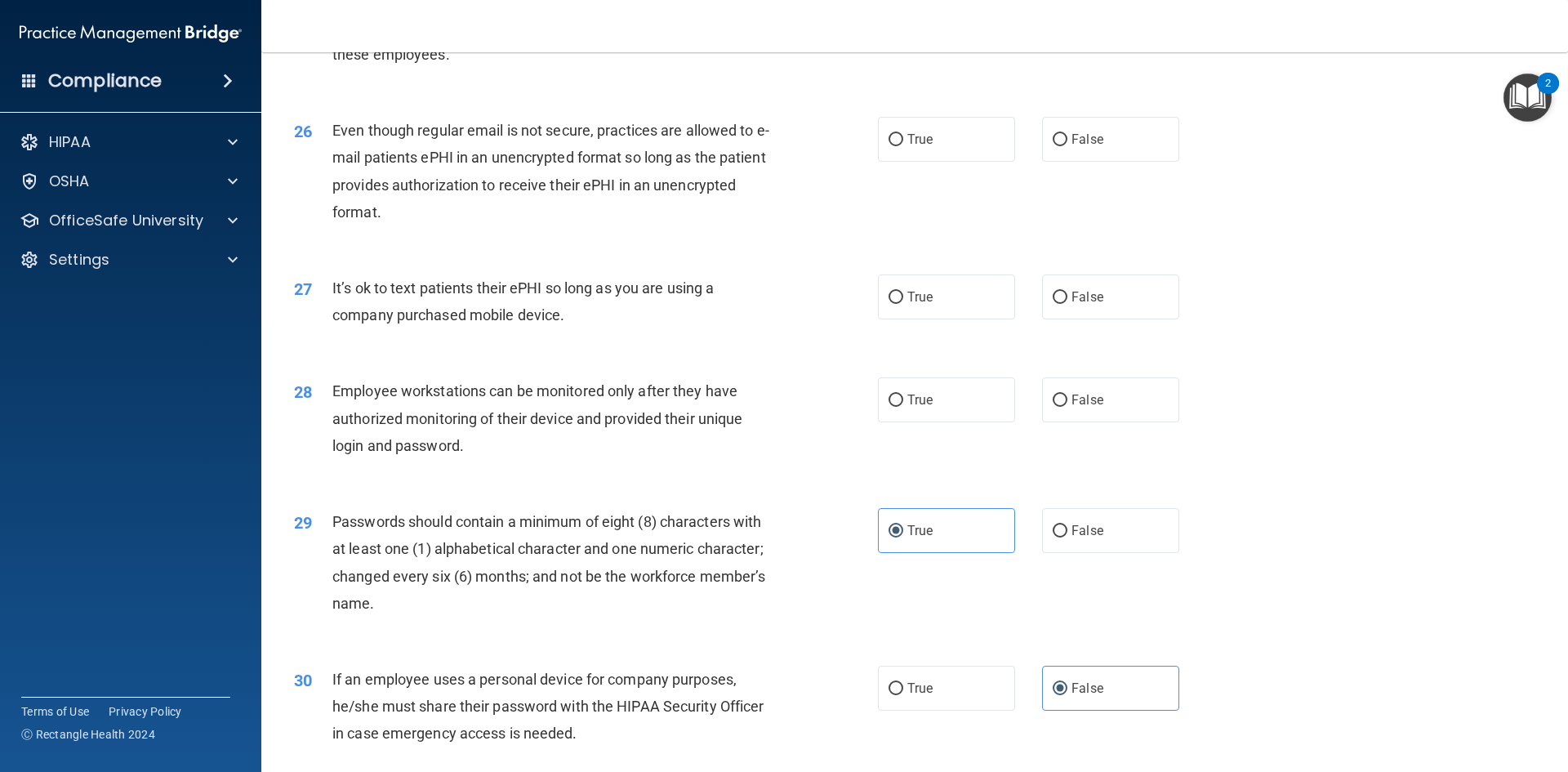
scroll to position [3145, 0]
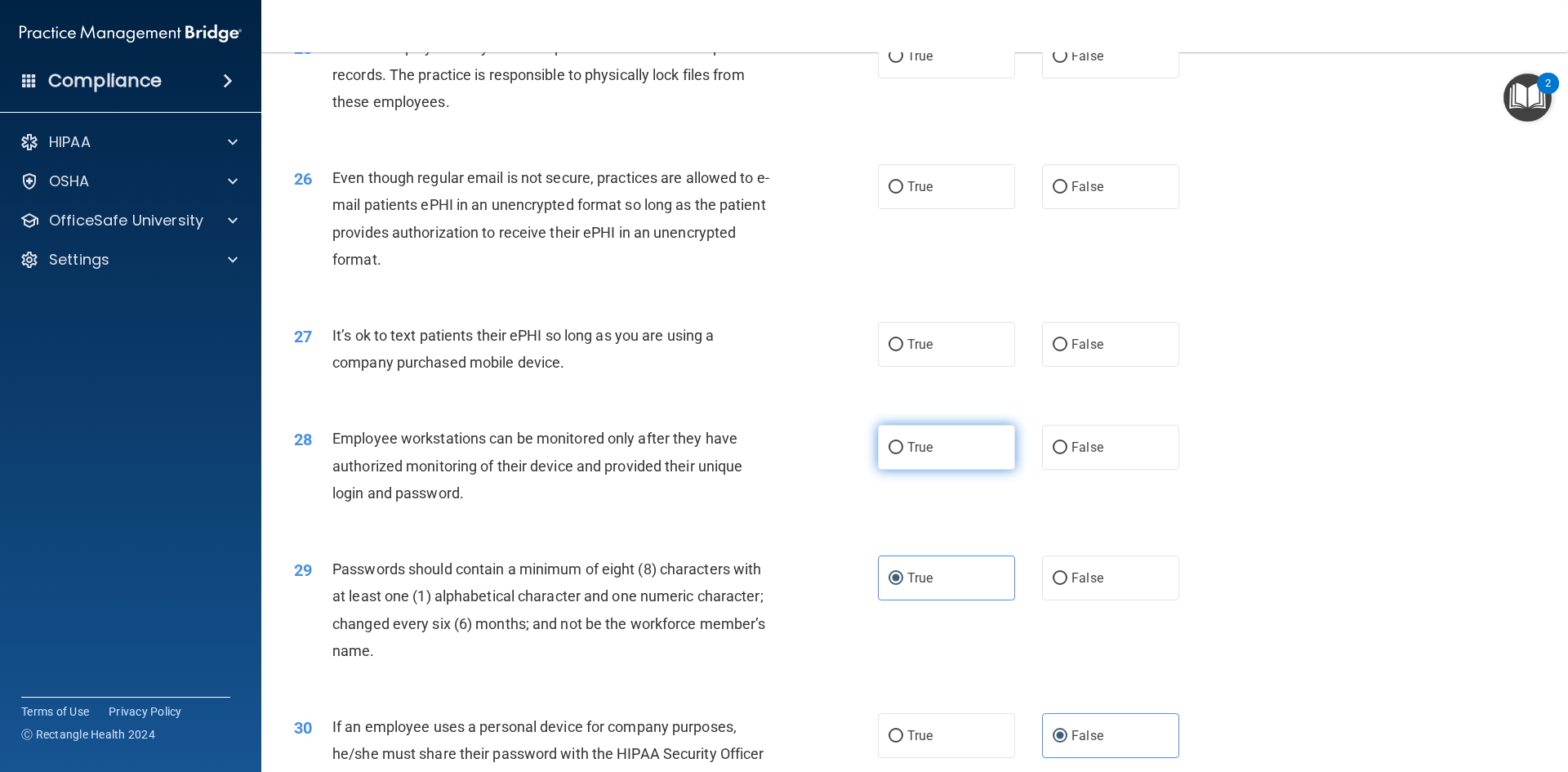
click at [892, 454] on input "True" at bounding box center [896, 447] width 15 height 12
radio input "true"
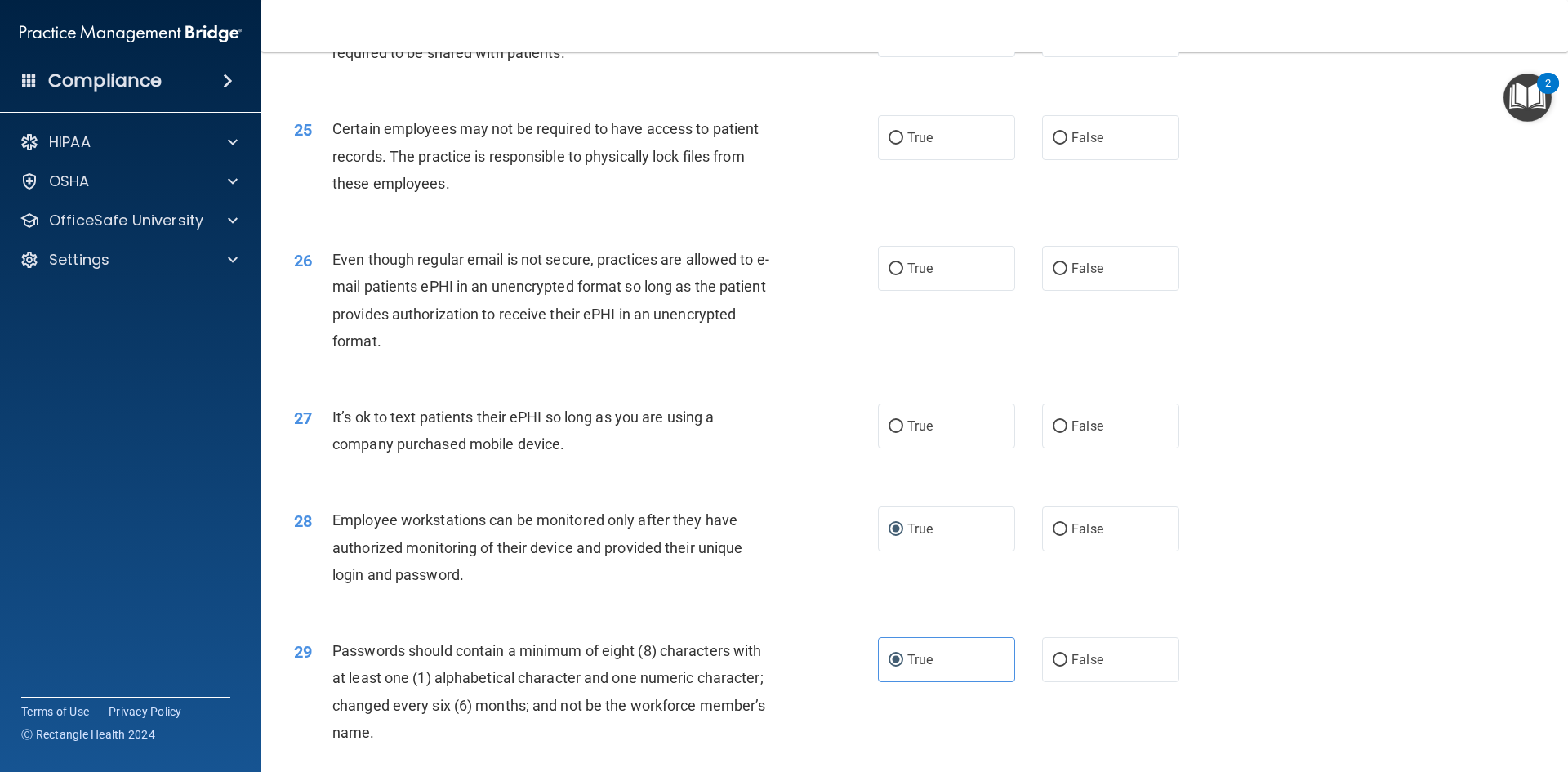
drag, startPoint x: 573, startPoint y: 466, endPoint x: 331, endPoint y: 446, distance: 242.8
click at [331, 446] on div "27 It’s ok to text patients their ePHI so long as you are using a company purch…" at bounding box center [586, 435] width 633 height 62
click at [758, 535] on div "Employee workstations can be monitored only after they have authorized monitori…" at bounding box center [560, 547] width 457 height 82
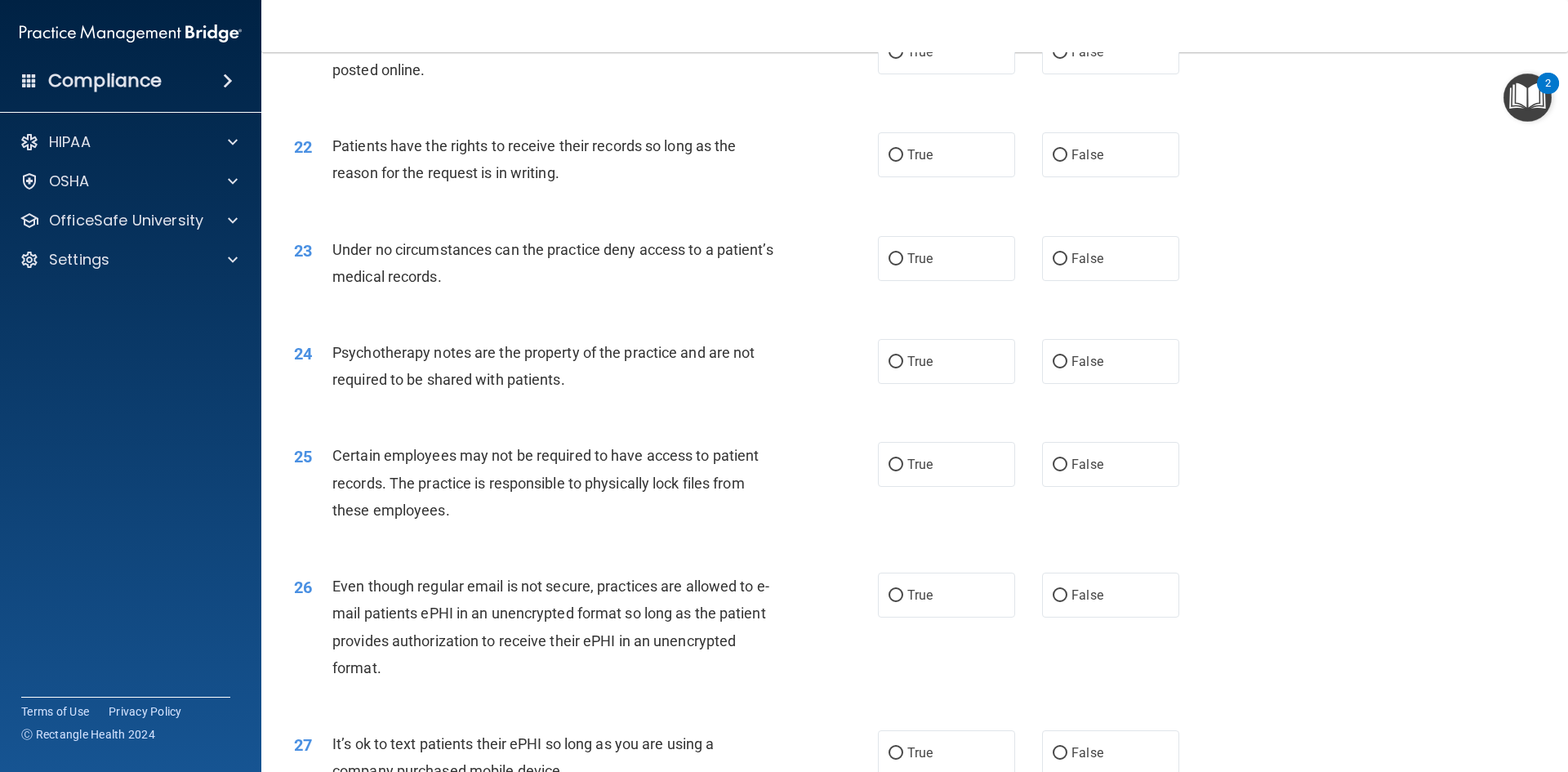
scroll to position [2409, 0]
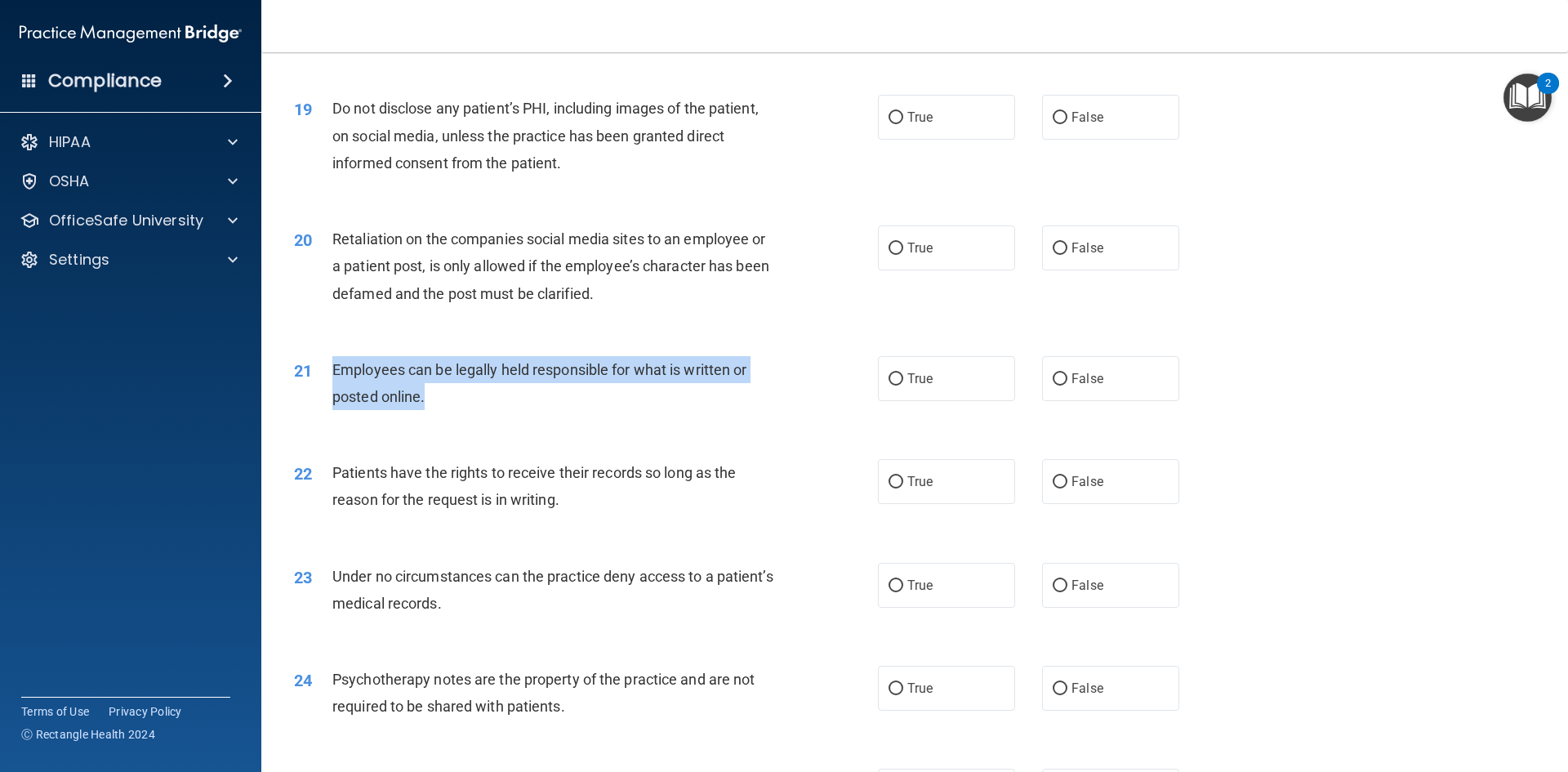
drag, startPoint x: 425, startPoint y: 427, endPoint x: 336, endPoint y: 400, distance: 93.0
click at [336, 400] on span "Employees can be legally held responsible for what is written or posted online." at bounding box center [539, 383] width 414 height 44
click at [525, 411] on div "Employees can be legally held responsible for what is written or posted online." at bounding box center [560, 382] width 457 height 54
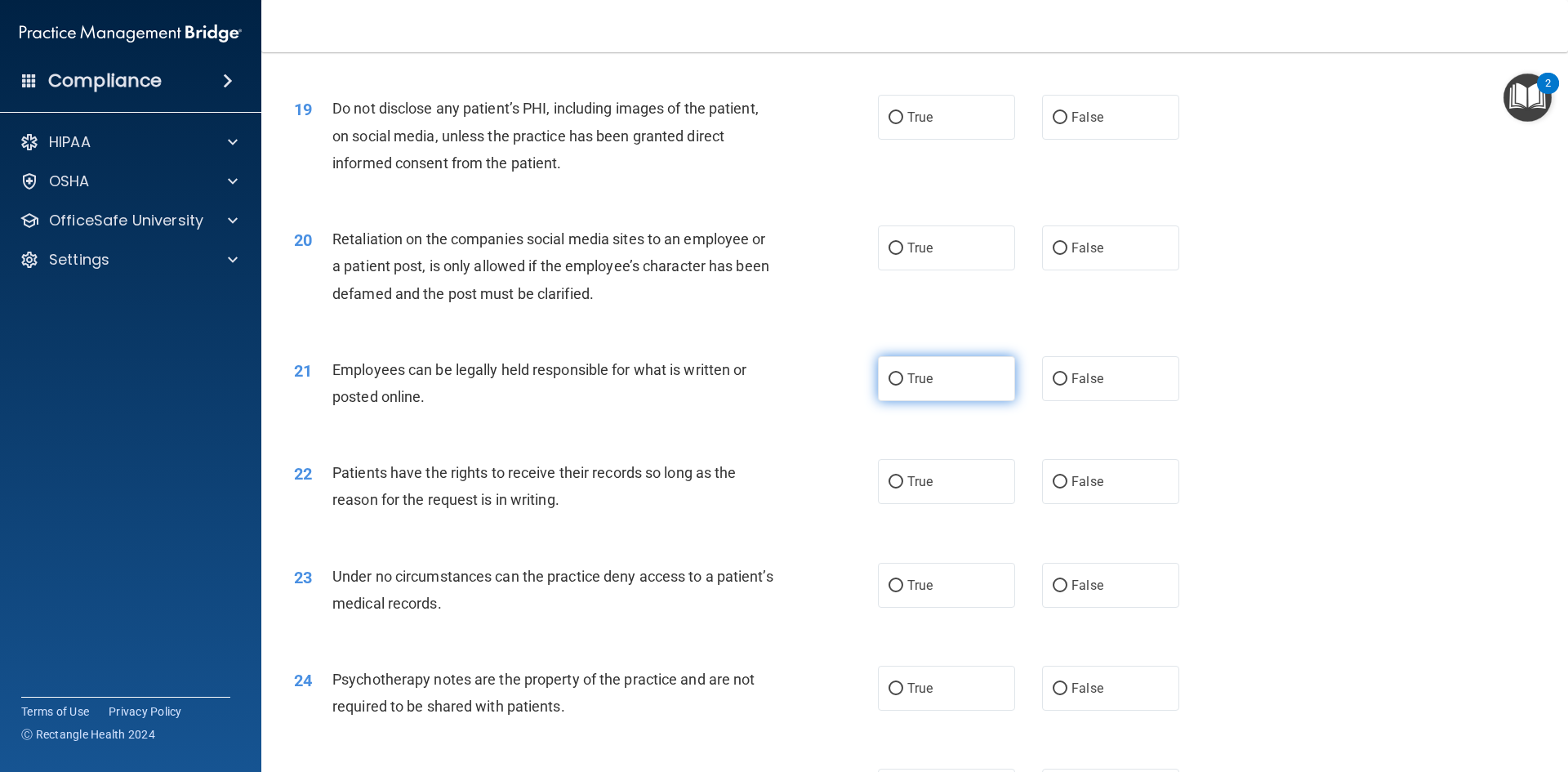
click at [938, 401] on label "True" at bounding box center [945, 378] width 137 height 45
click at [903, 386] on input "True" at bounding box center [896, 379] width 15 height 12
radio input "true"
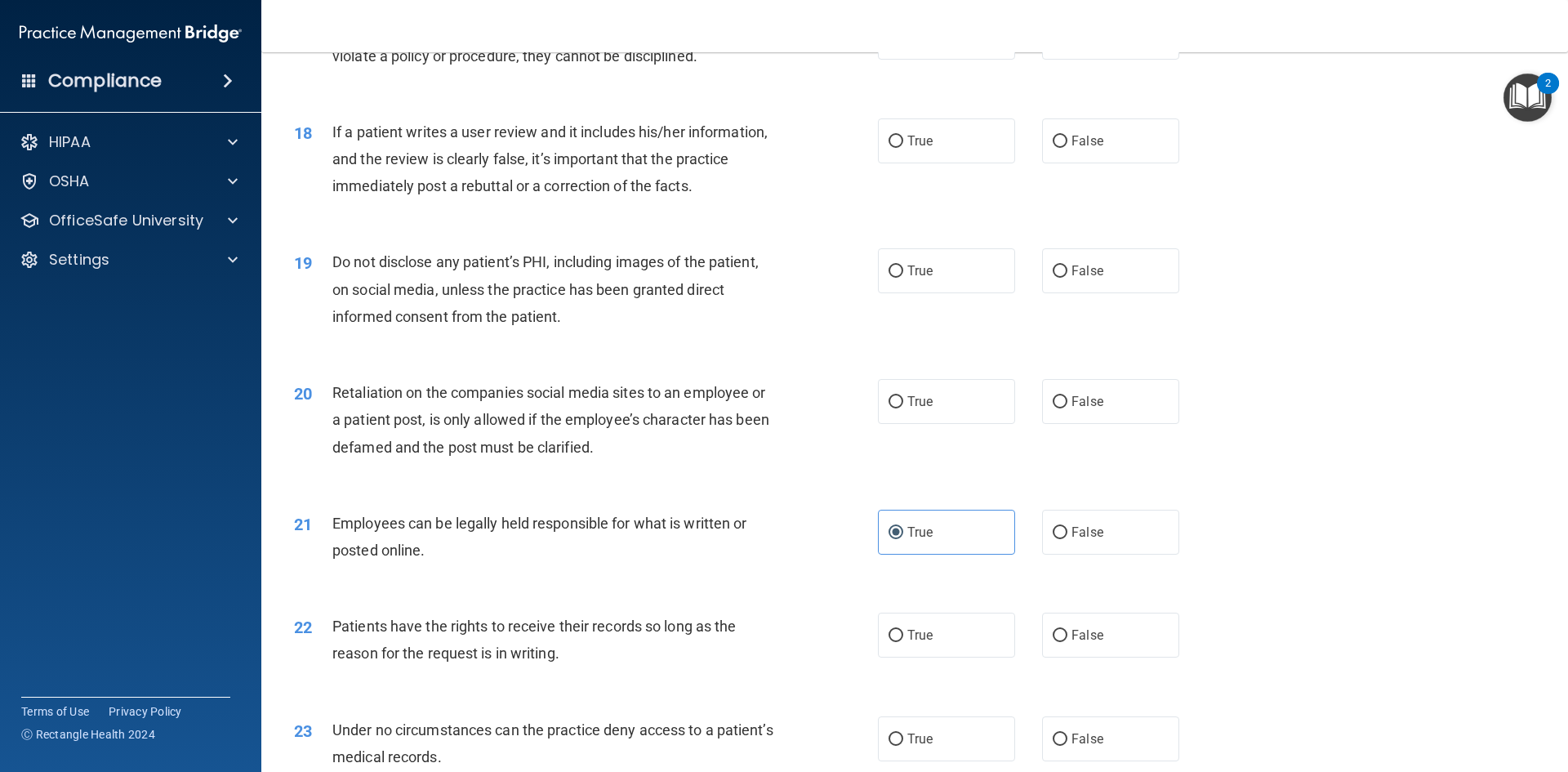
scroll to position [2245, 0]
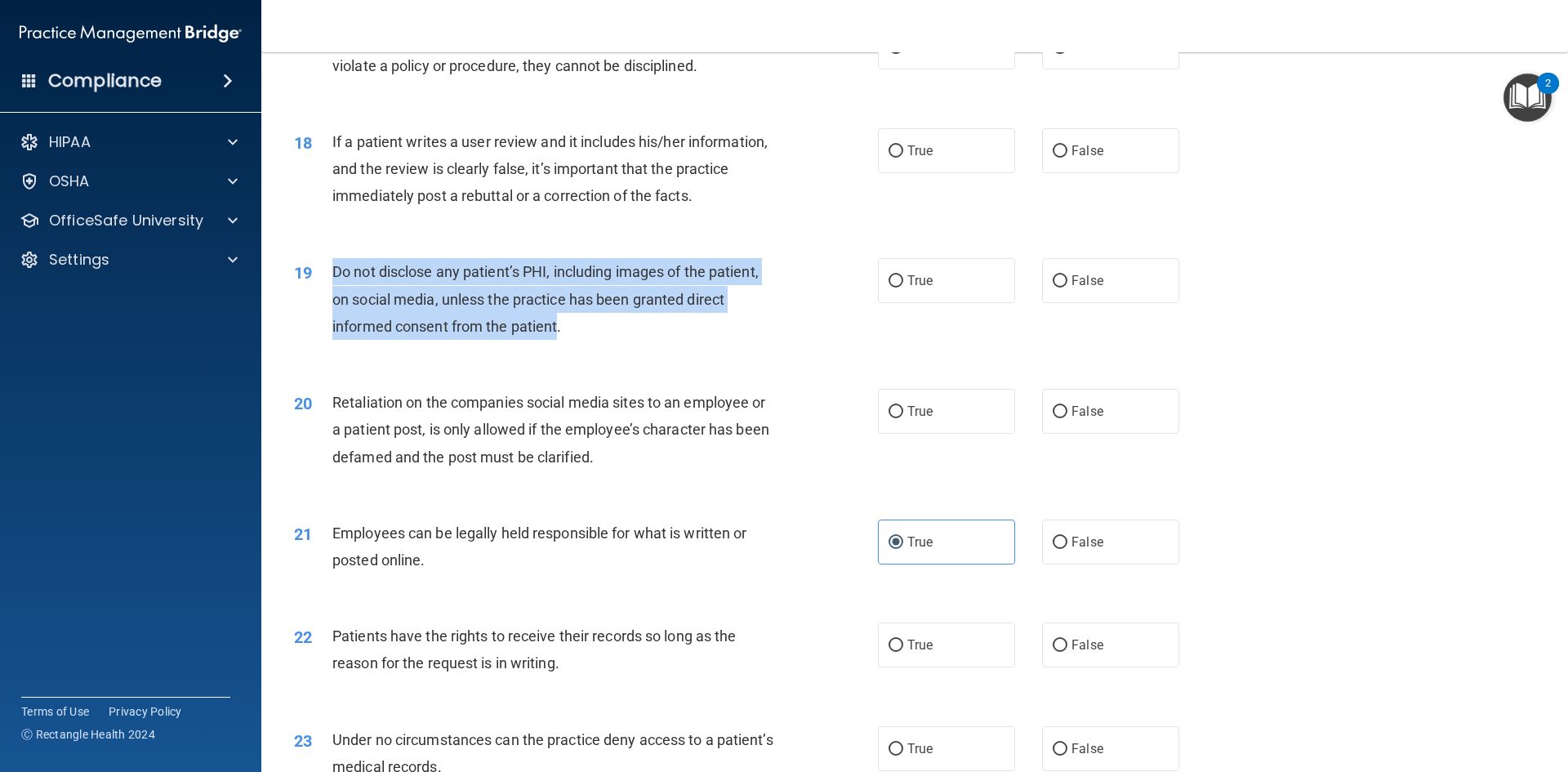
drag, startPoint x: 559, startPoint y: 354, endPoint x: 332, endPoint y: 299, distance: 233.6
click at [332, 299] on span "Do not disclose any patient’s PHI, including images of the patient, on social m…" at bounding box center [545, 298] width 426 height 71
click at [890, 288] on input "True" at bounding box center [896, 281] width 15 height 12
radio input "true"
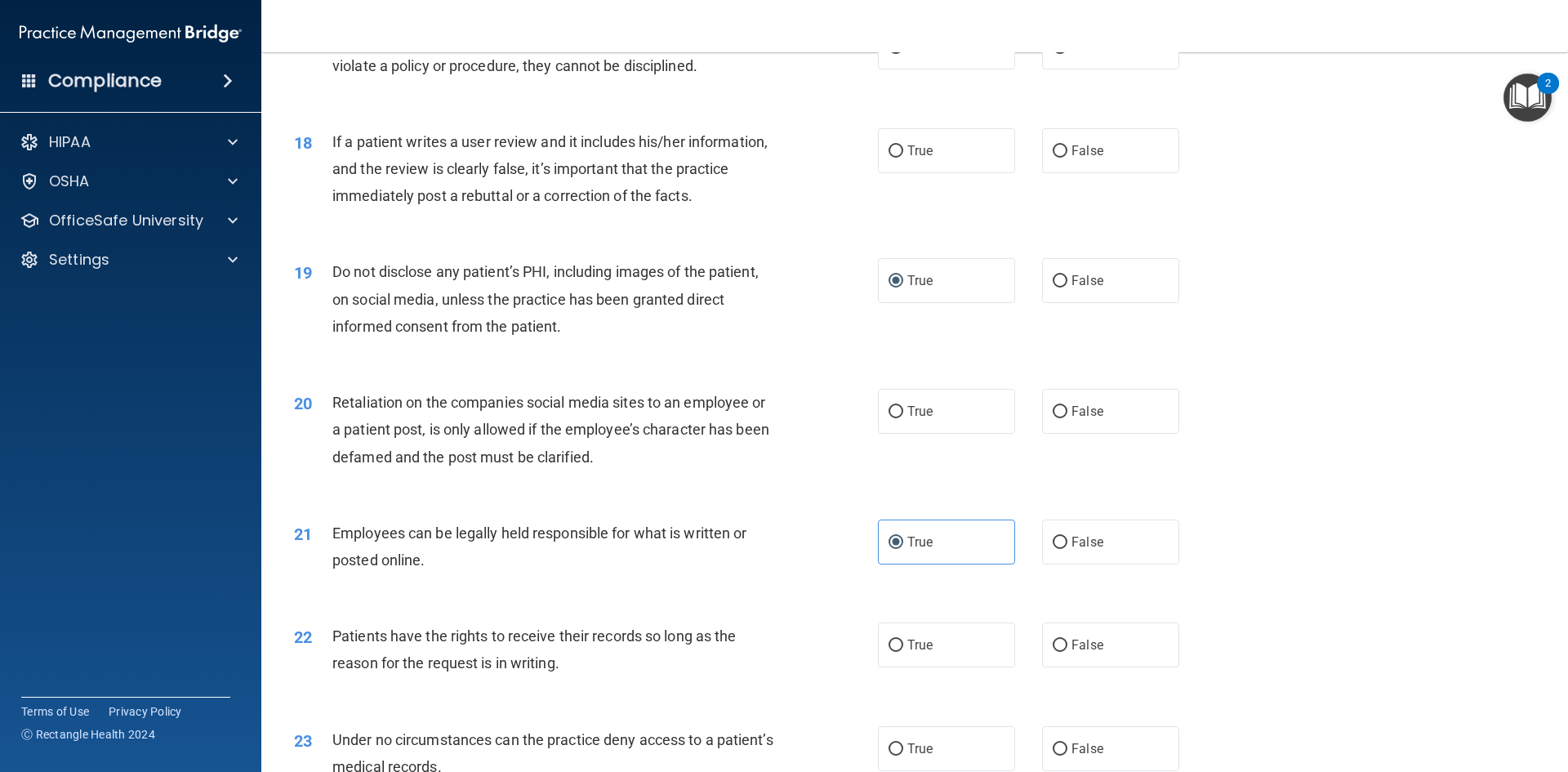
click at [805, 348] on div "19 Do not disclose any patient’s PHI, including images of the patient, on socia…" at bounding box center [586, 303] width 633 height 90
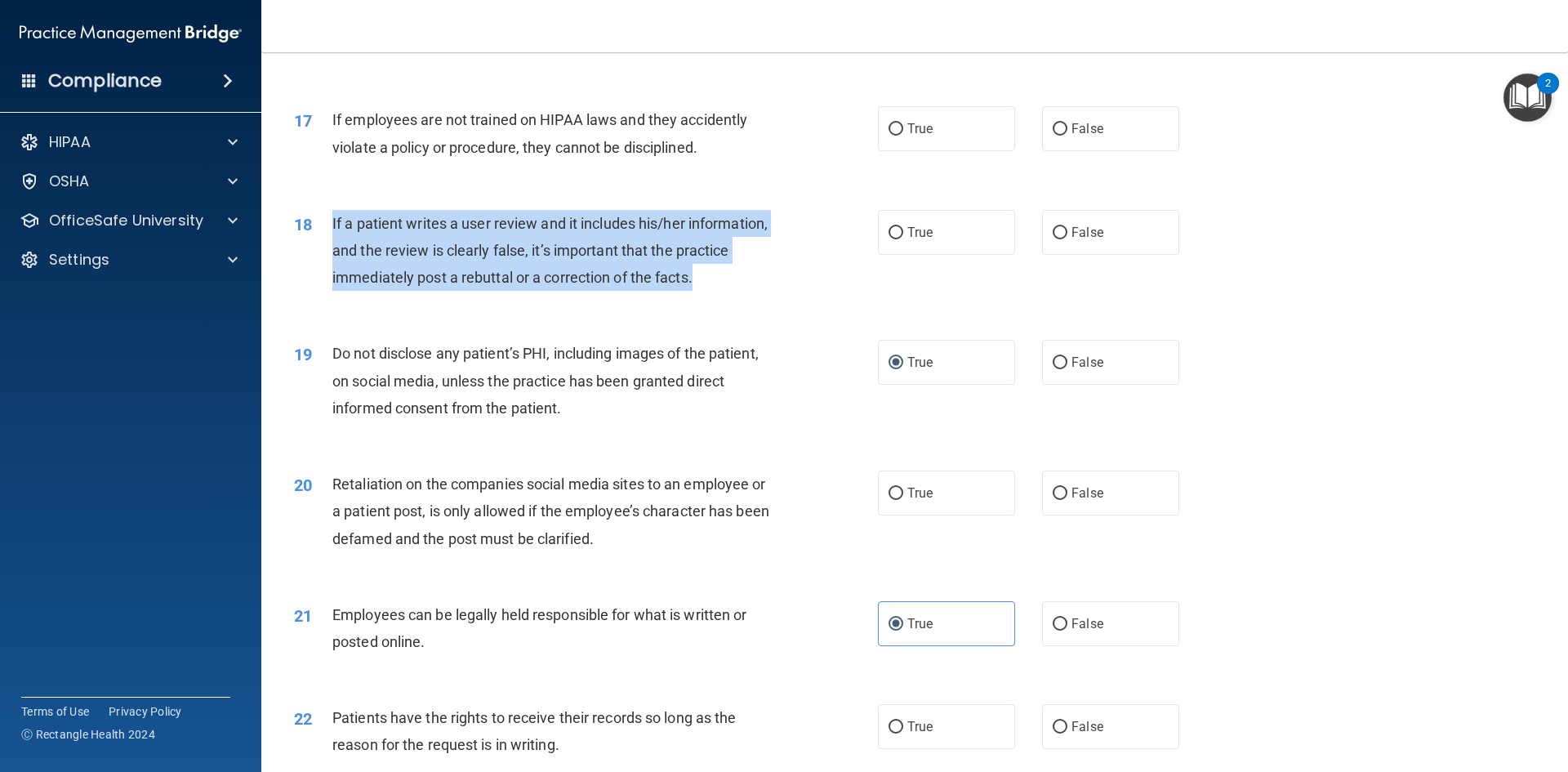
drag, startPoint x: 695, startPoint y: 307, endPoint x: 331, endPoint y: 258, distance: 367.3
click at [331, 258] on div "18 If a patient writes a user review and it includes his/her information, and t…" at bounding box center [586, 254] width 633 height 90
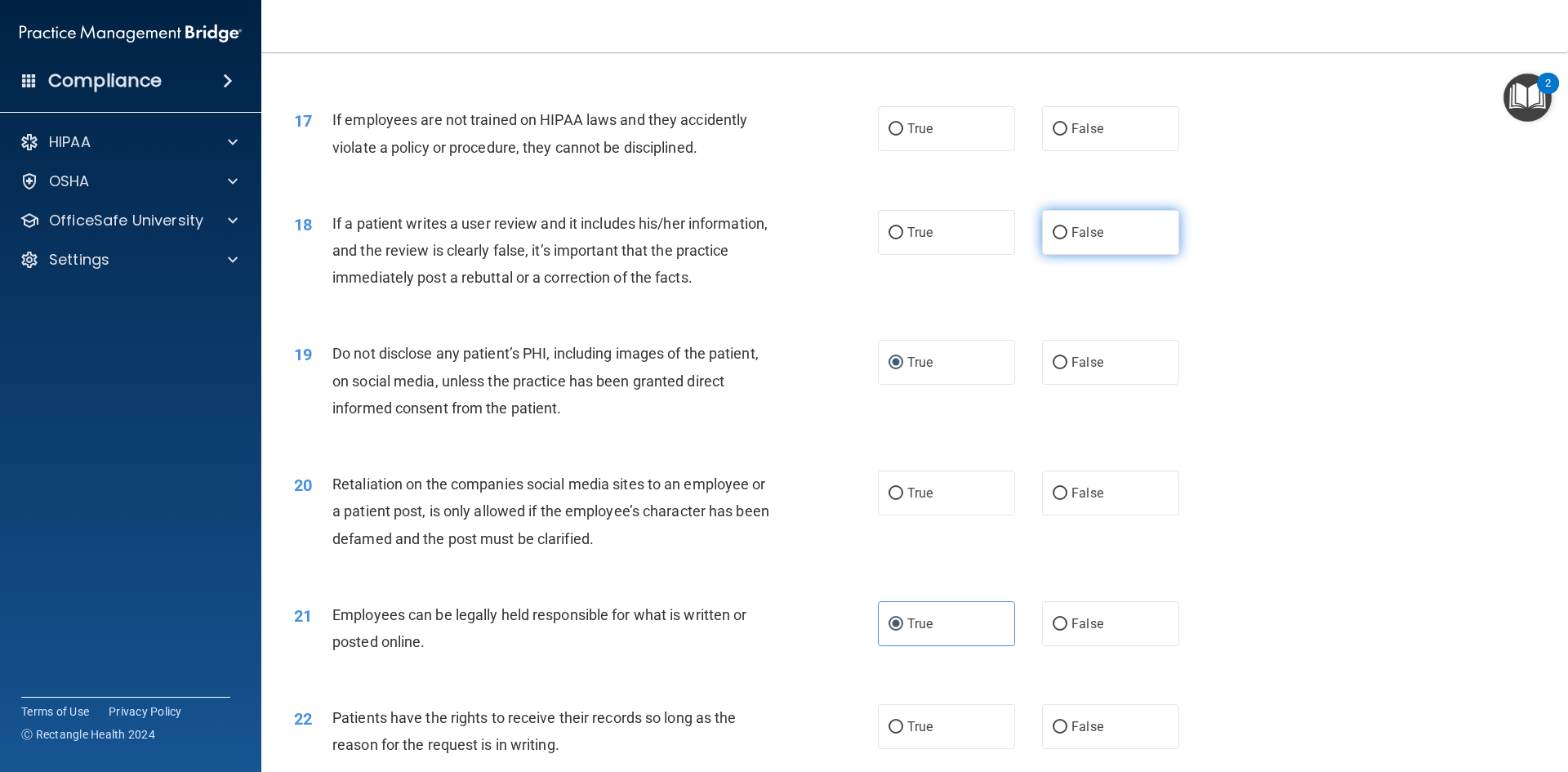
click at [1062, 255] on label "False" at bounding box center [1109, 232] width 137 height 45
click at [1062, 240] on input "False" at bounding box center [1060, 233] width 15 height 12
radio input "true"
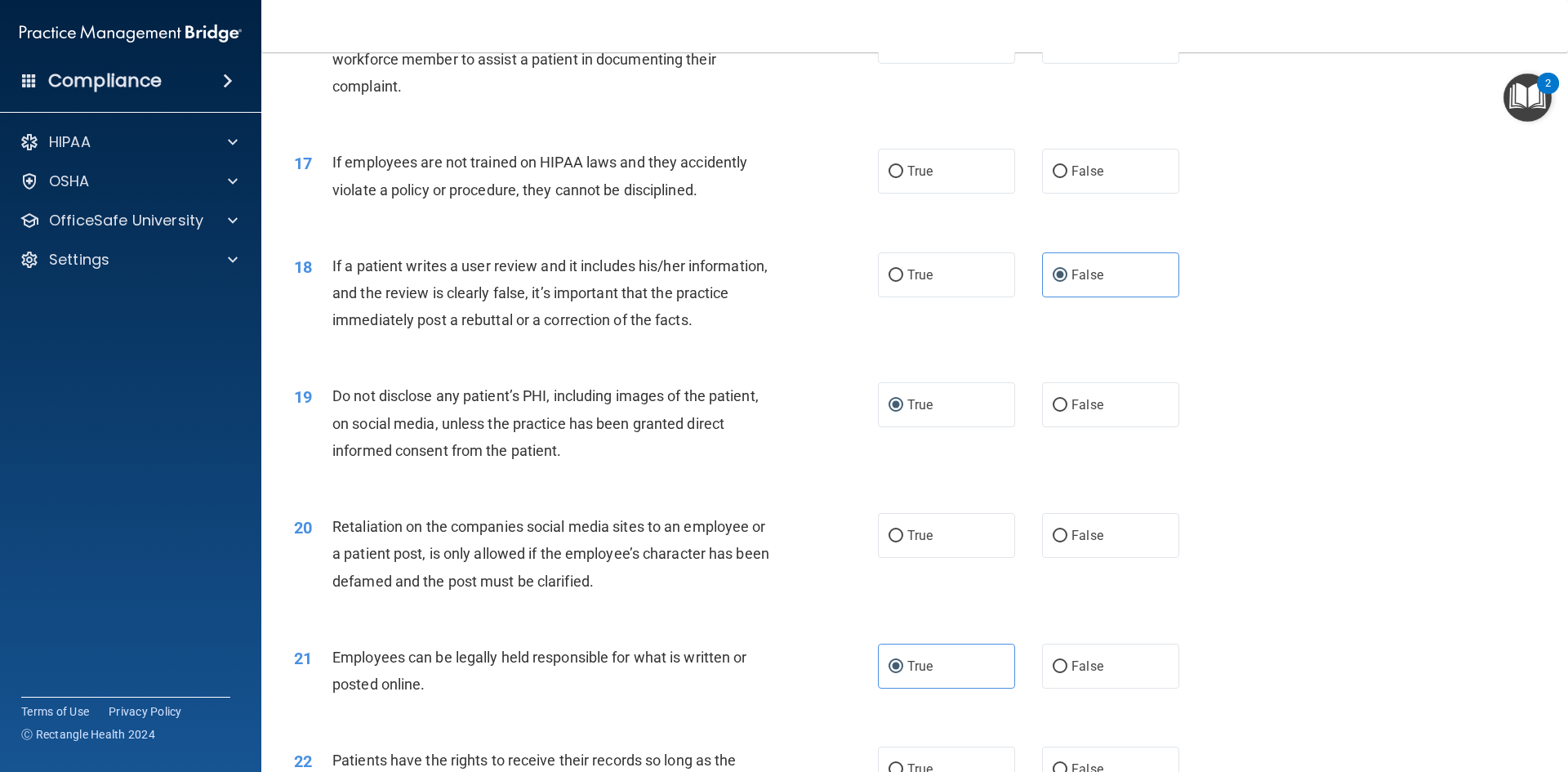
scroll to position [2082, 0]
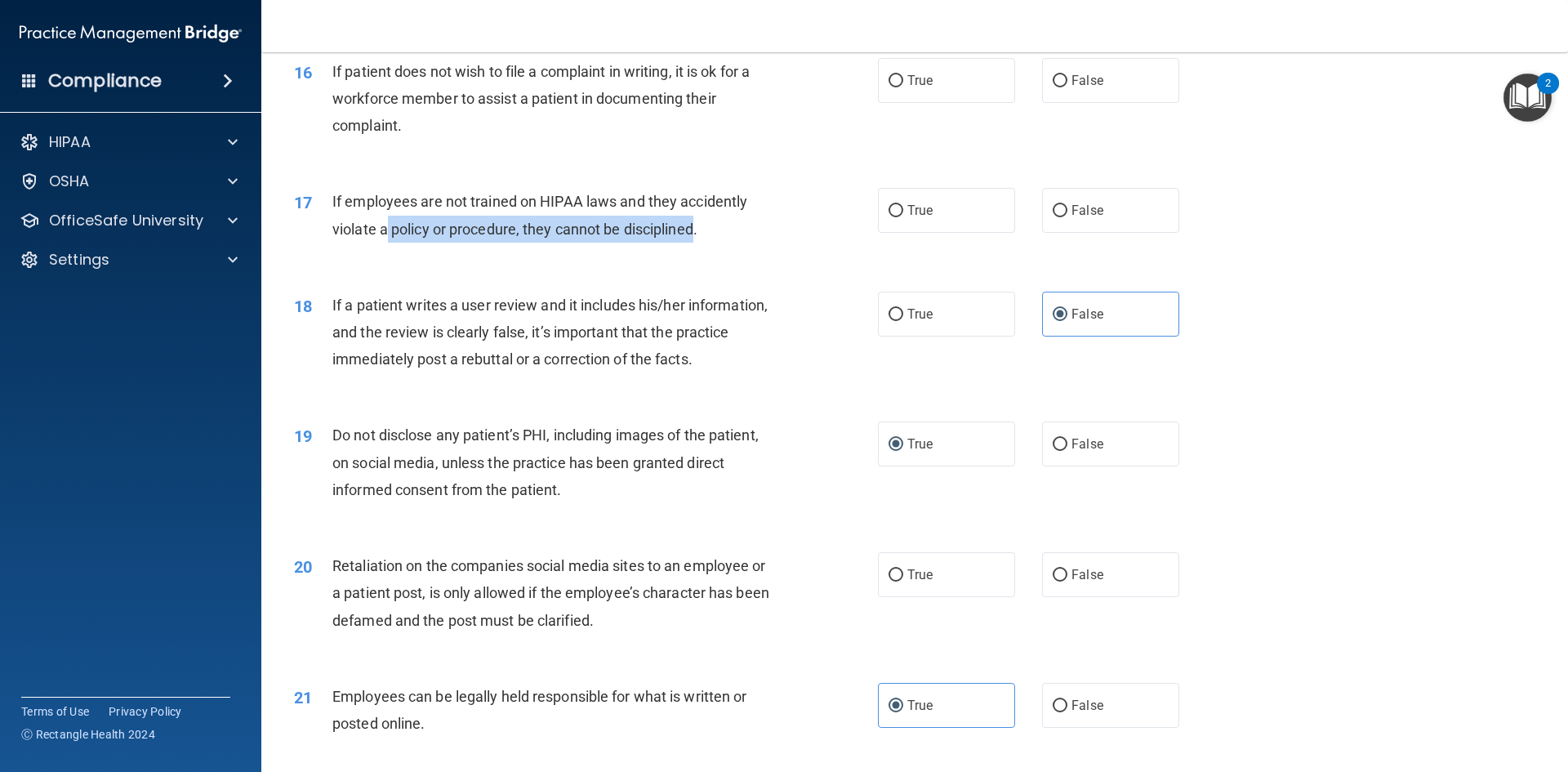
drag, startPoint x: 695, startPoint y: 262, endPoint x: 386, endPoint y: 264, distance: 309.0
click at [386, 237] on span "If employees are not trained on HIPAA laws and they accidently violate a policy…" at bounding box center [540, 214] width 415 height 44
click at [349, 270] on div "17 If employees are not trained on HIPAA laws and they accidently violate a pol…" at bounding box center [915, 218] width 1266 height 103
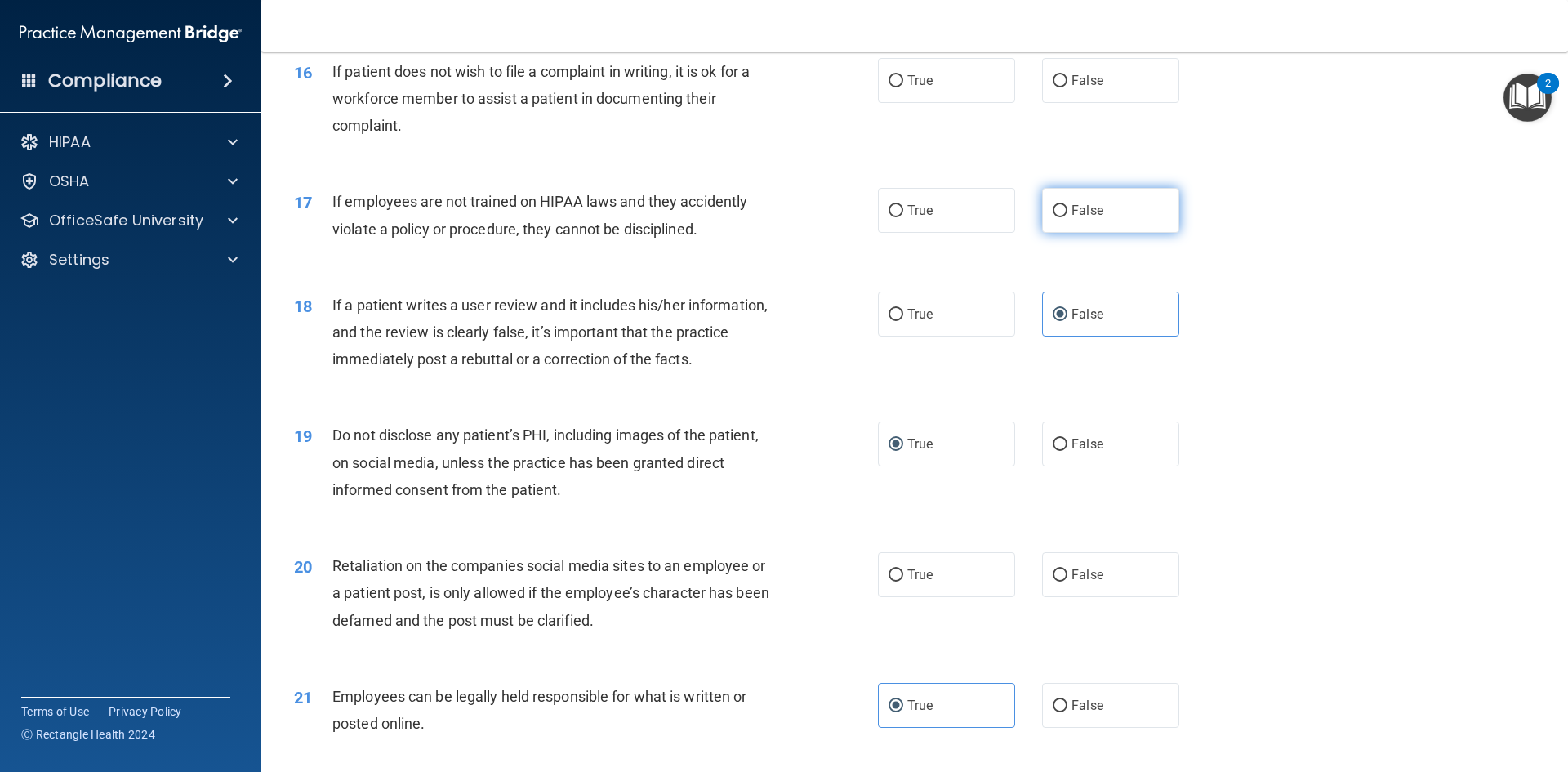
click at [1076, 218] on span "False" at bounding box center [1088, 210] width 32 height 15
click at [1067, 217] on input "False" at bounding box center [1060, 210] width 15 height 12
radio input "true"
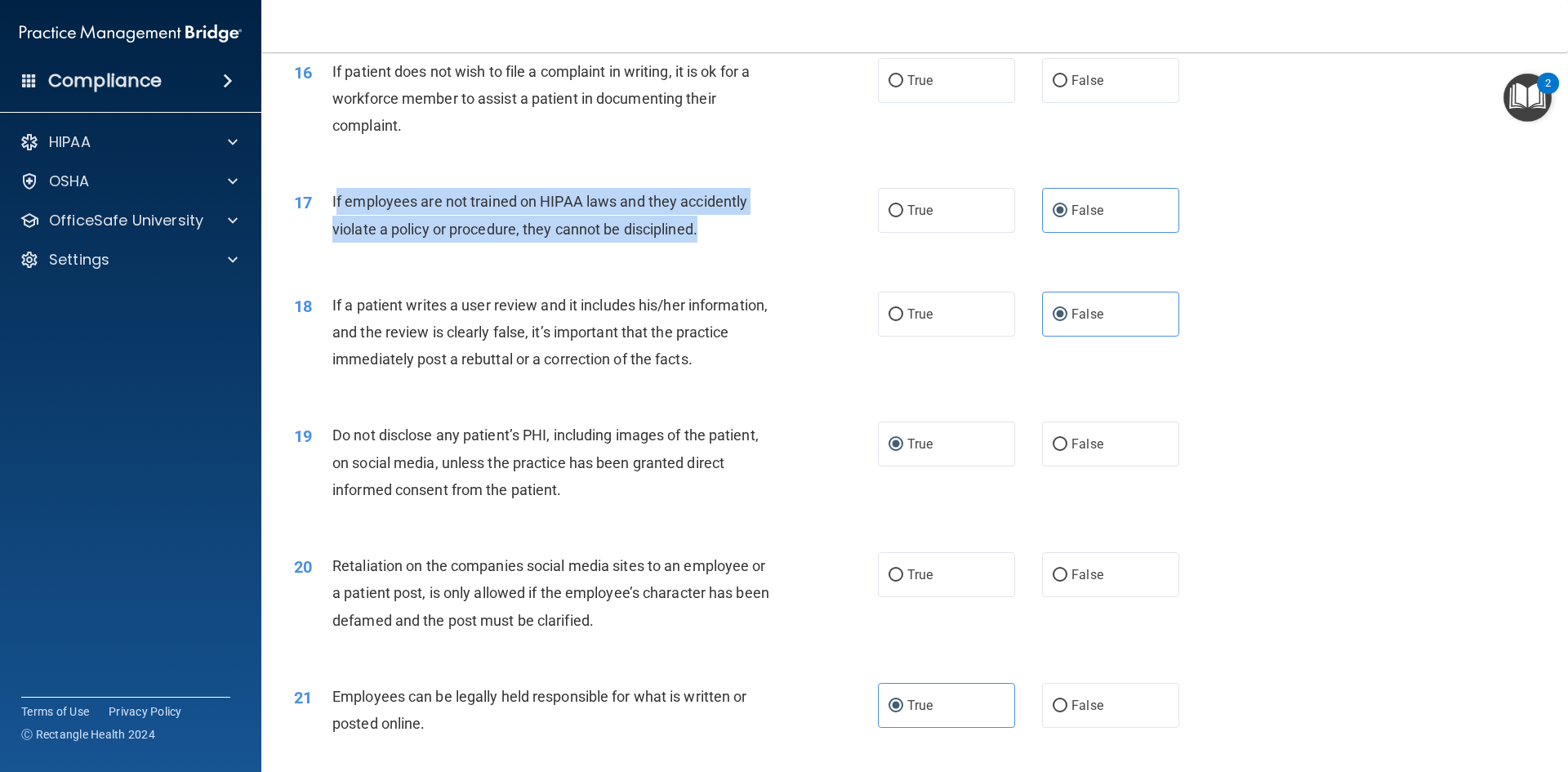
drag, startPoint x: 701, startPoint y: 258, endPoint x: 337, endPoint y: 236, distance: 364.7
click at [337, 236] on span "If employees are not trained on HIPAA laws and they accidently violate a policy…" at bounding box center [540, 214] width 415 height 44
click at [843, 250] on div "17 If employees are not trained on HIPAA laws and they accidently violate a pol…" at bounding box center [586, 219] width 633 height 62
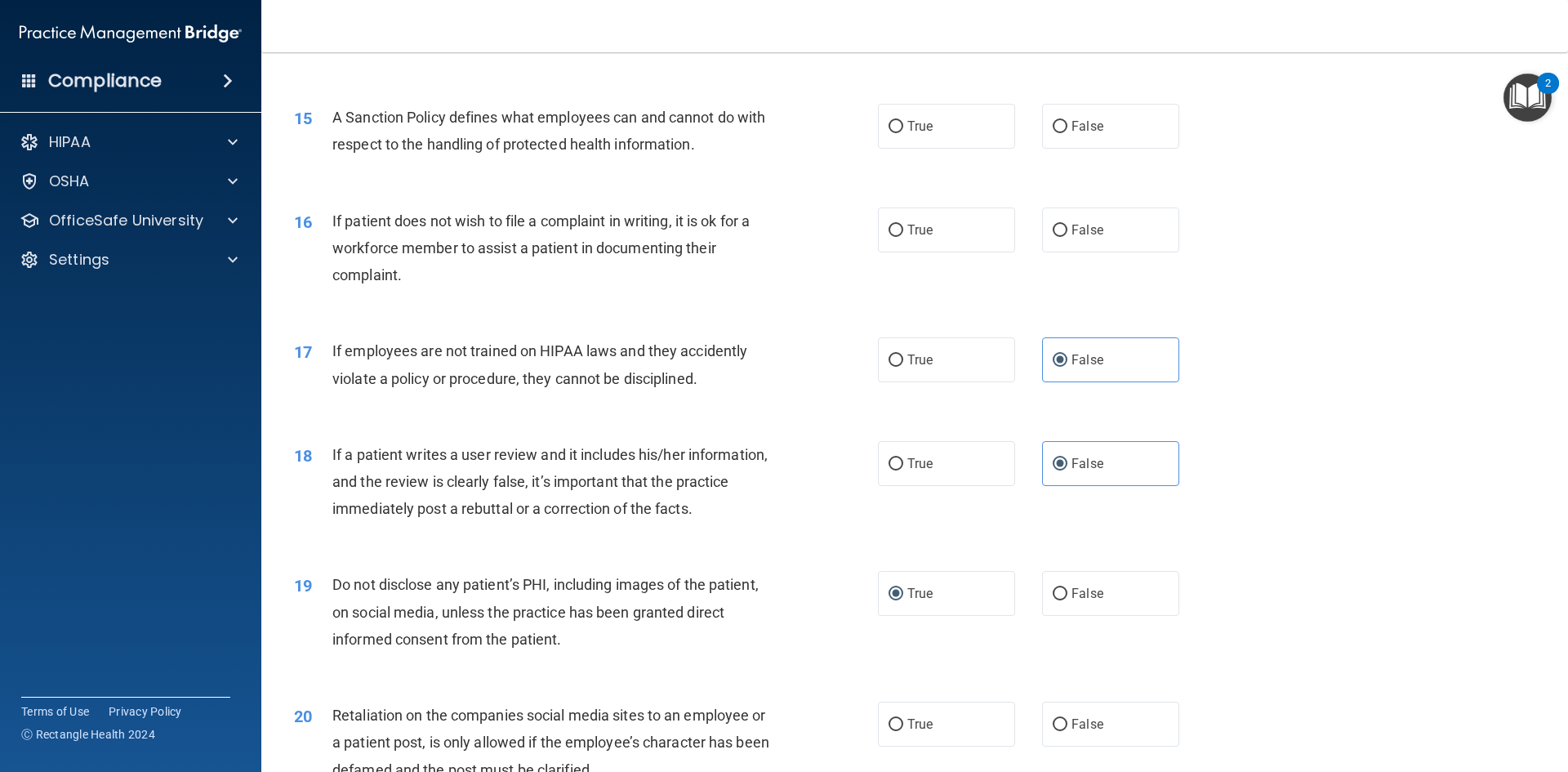
scroll to position [1919, 0]
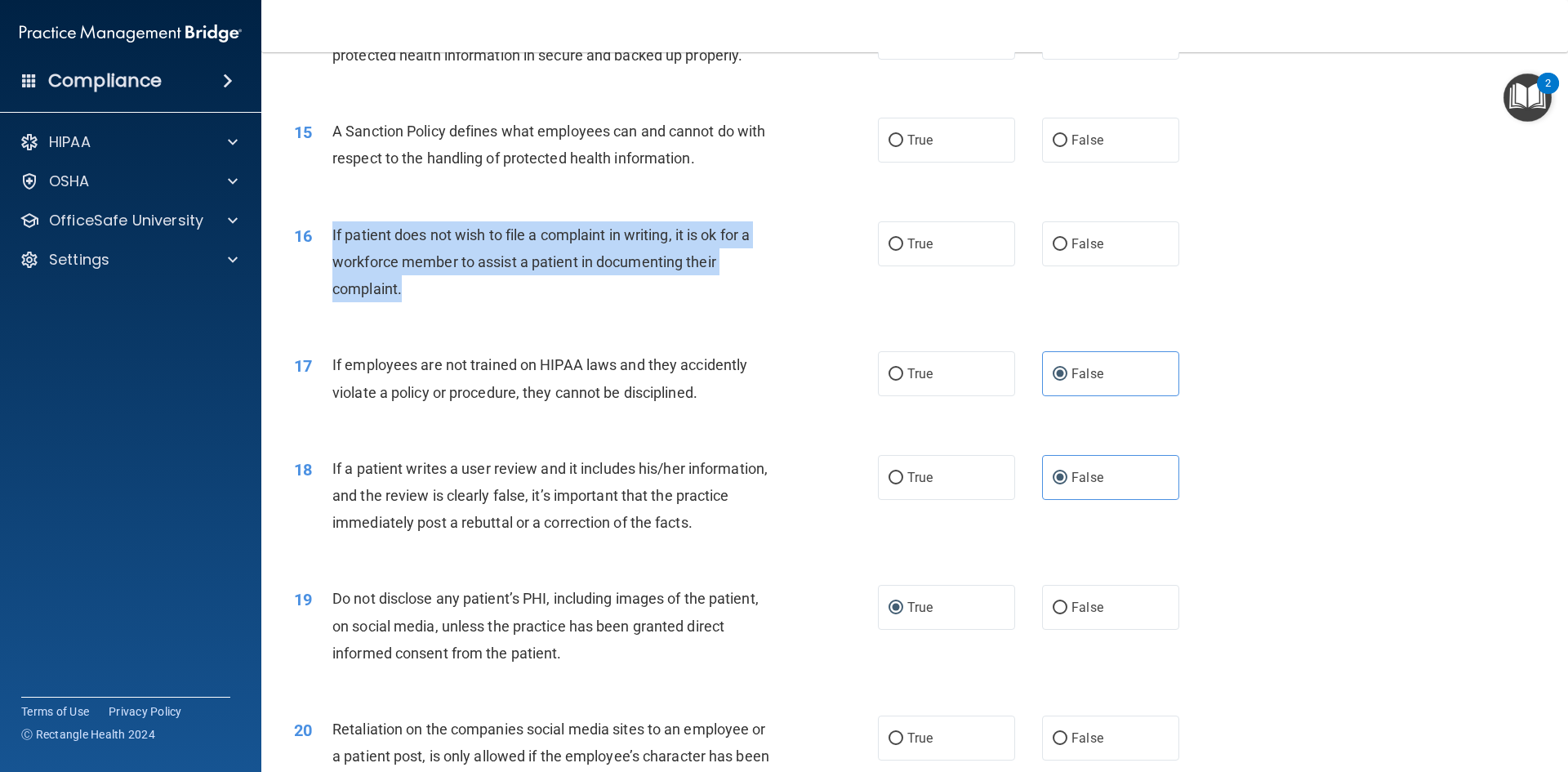
drag, startPoint x: 404, startPoint y: 314, endPoint x: 325, endPoint y: 260, distance: 95.7
click at [325, 260] on div "16 If patient does not wish to file a complaint in writing, it is ok for a work…" at bounding box center [586, 266] width 633 height 90
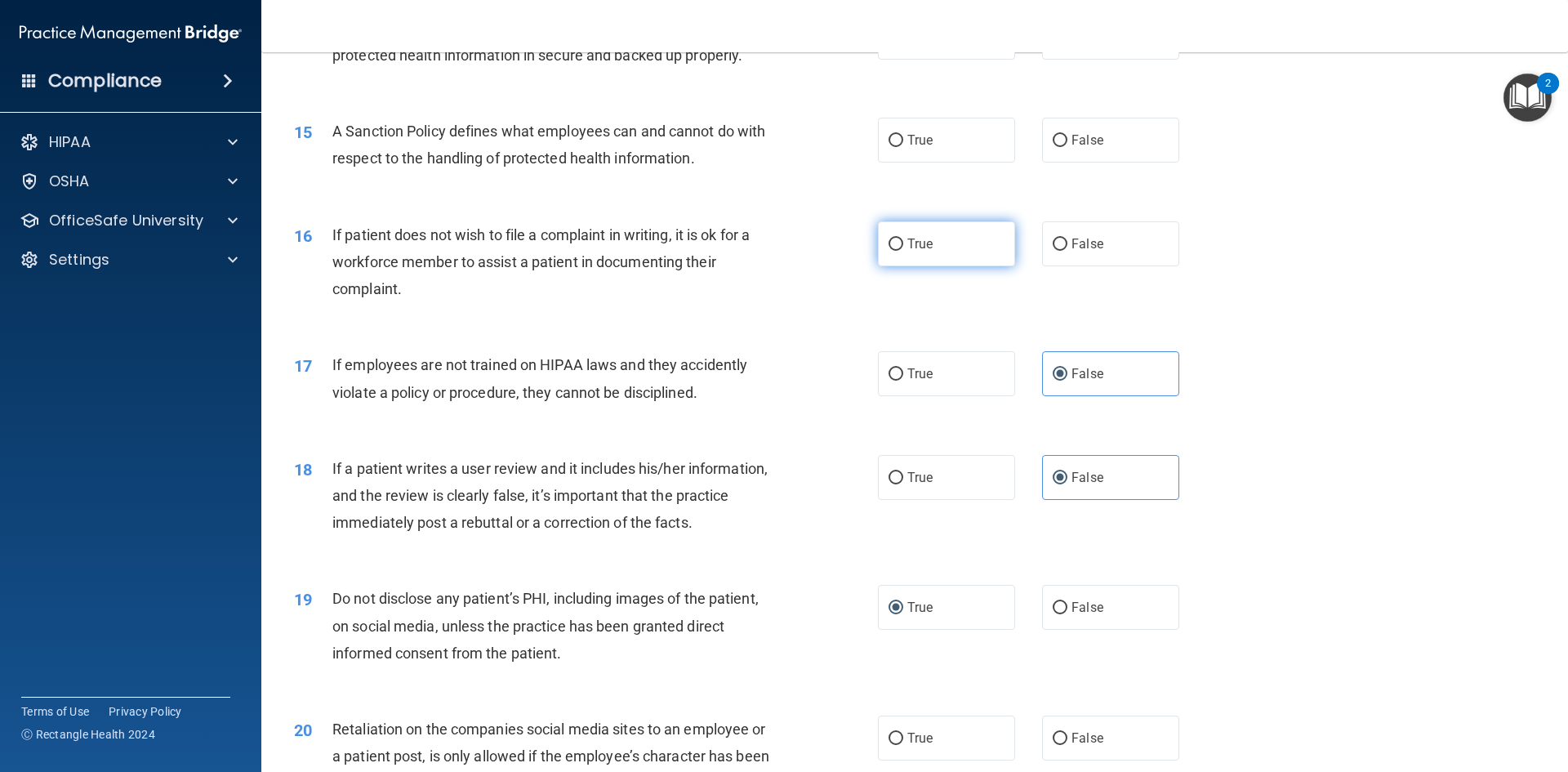
click at [909, 266] on label "True" at bounding box center [945, 244] width 137 height 45
click at [903, 251] on input "True" at bounding box center [896, 244] width 15 height 12
radio input "true"
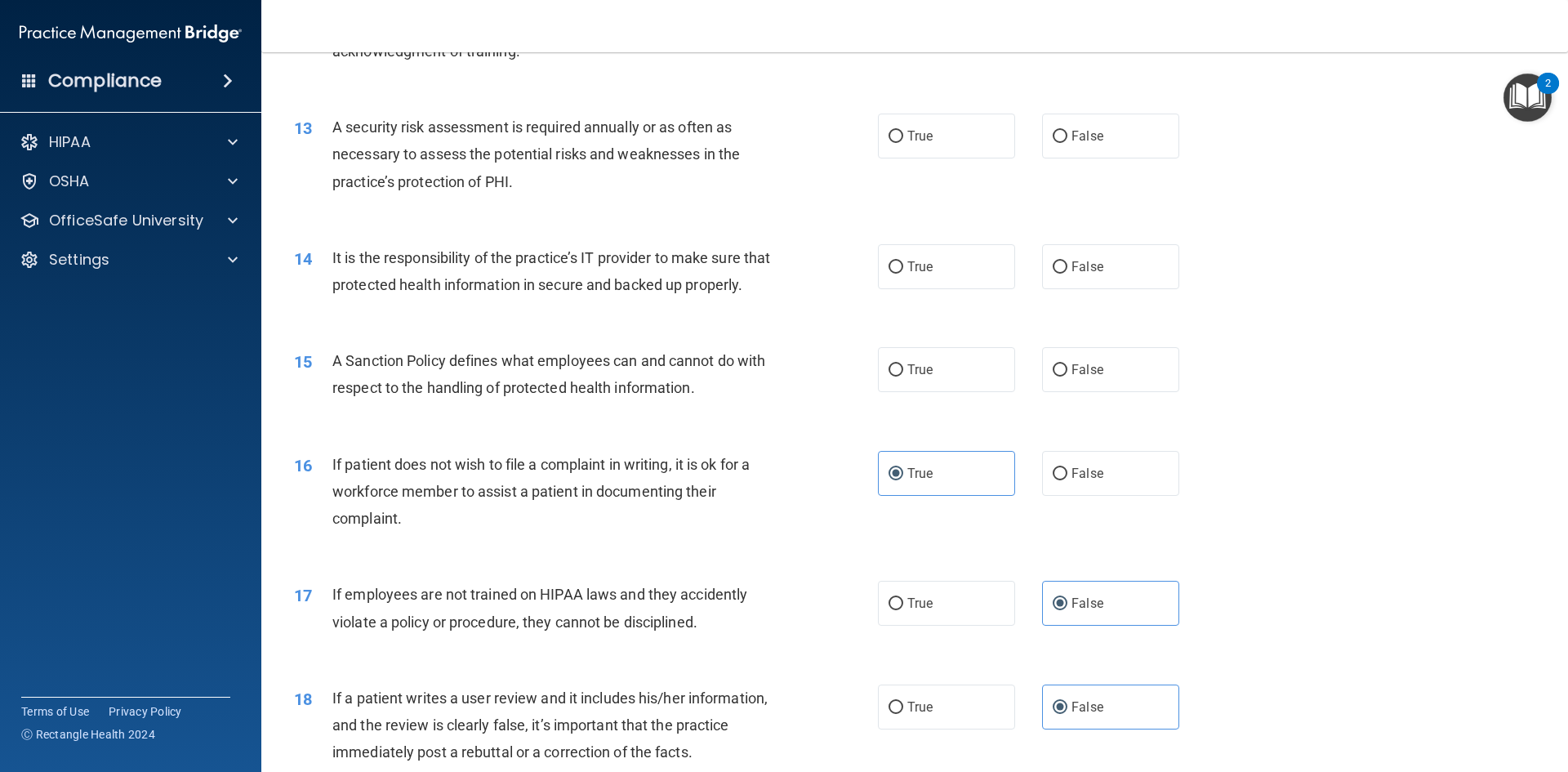
scroll to position [1674, 0]
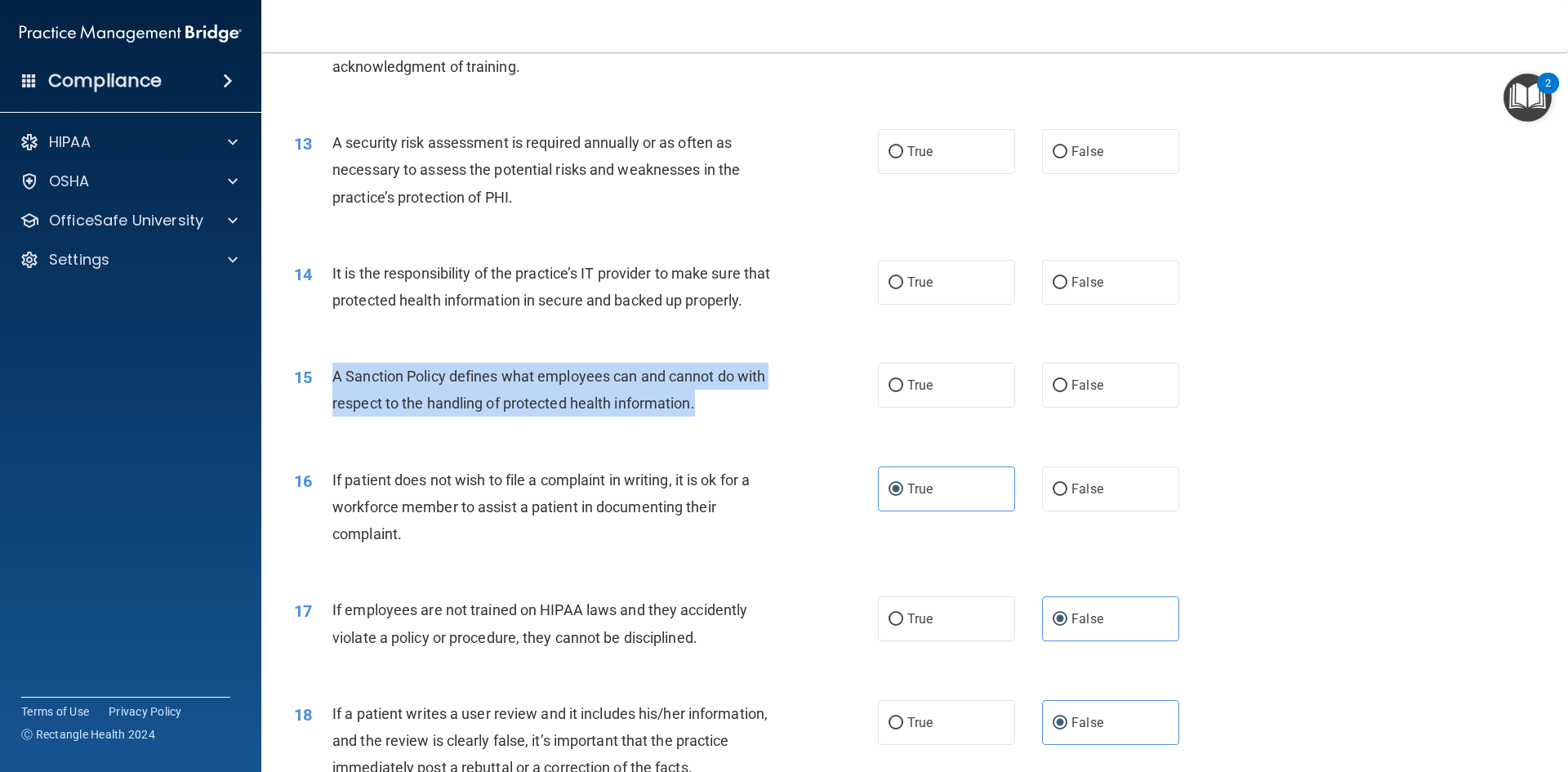
drag, startPoint x: 721, startPoint y: 433, endPoint x: 326, endPoint y: 411, distance: 395.6
click at [326, 411] on div "15 A Sanction Policy defines what employees can and cannot do with respect to t…" at bounding box center [586, 394] width 633 height 62
click at [889, 392] on input "True" at bounding box center [896, 385] width 15 height 12
radio input "true"
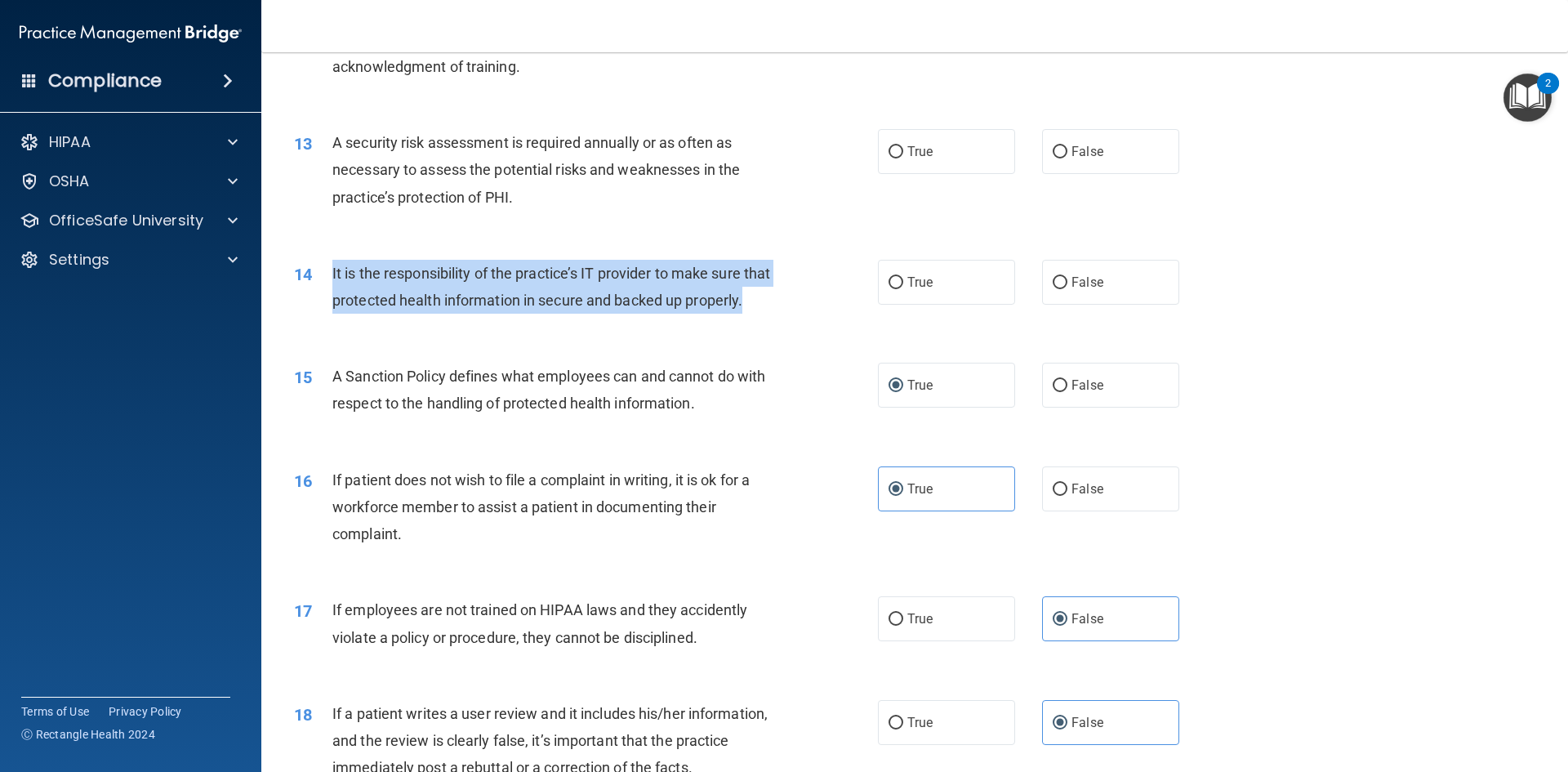
drag, startPoint x: 422, startPoint y: 328, endPoint x: 332, endPoint y: 273, distance: 105.5
click at [332, 273] on div "It is the responsibility of the practice’s IT provider to make sure that protec…" at bounding box center [560, 286] width 457 height 54
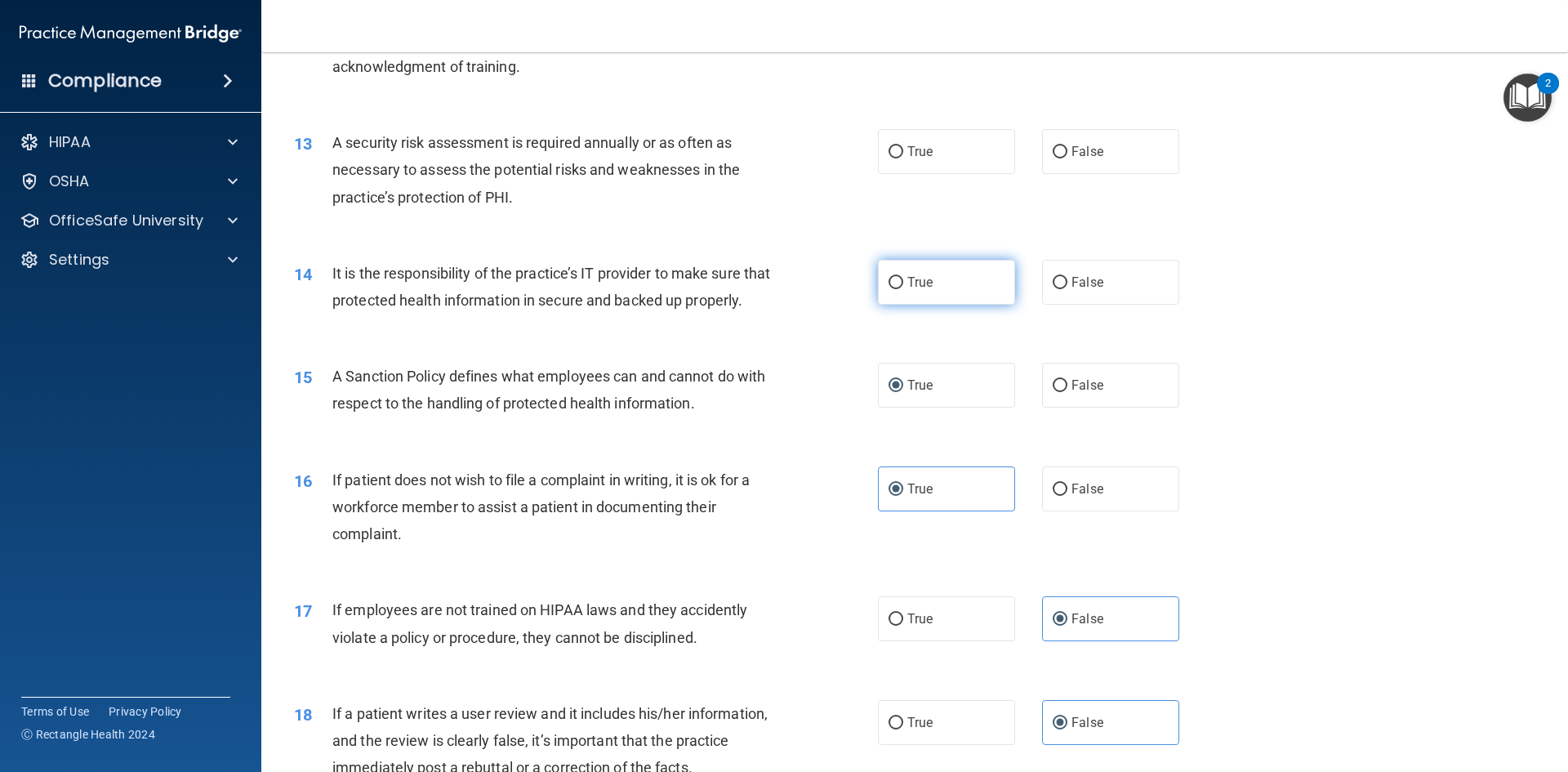
drag, startPoint x: 896, startPoint y: 276, endPoint x: 877, endPoint y: 284, distance: 20.6
click at [894, 276] on label "True" at bounding box center [945, 282] width 137 height 45
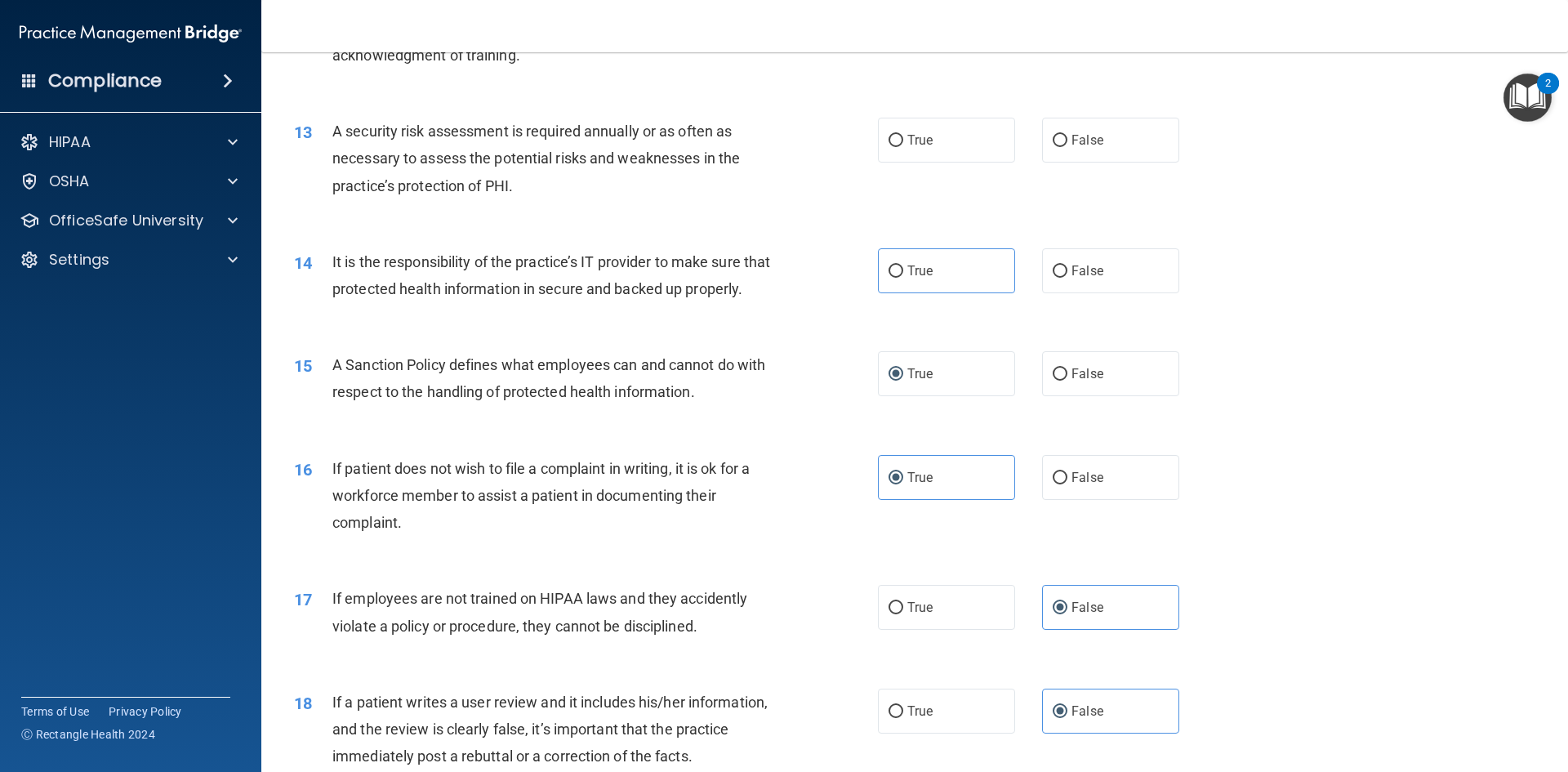
scroll to position [1510, 0]
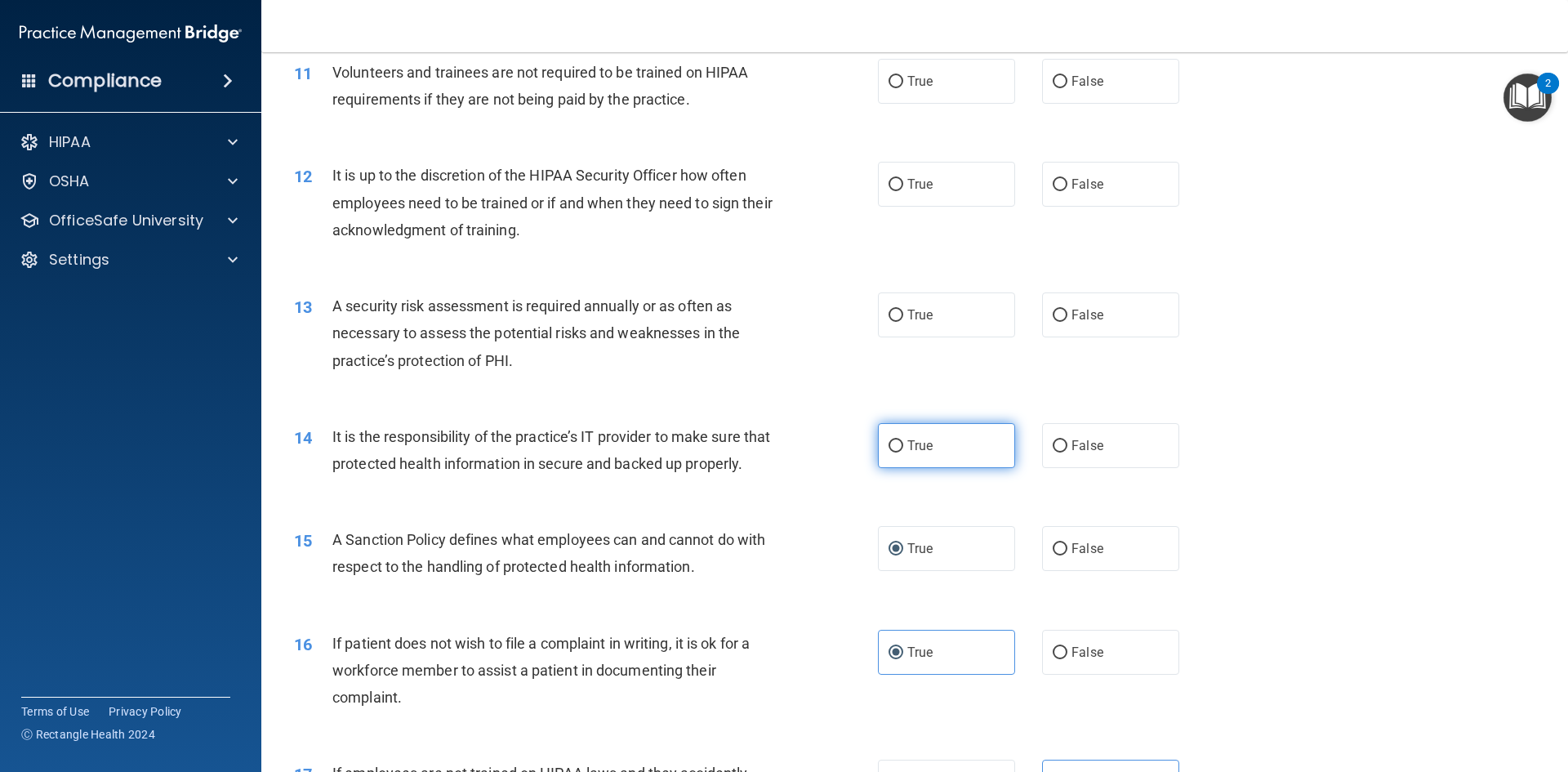
click at [889, 446] on input "True" at bounding box center [896, 446] width 15 height 12
radio input "true"
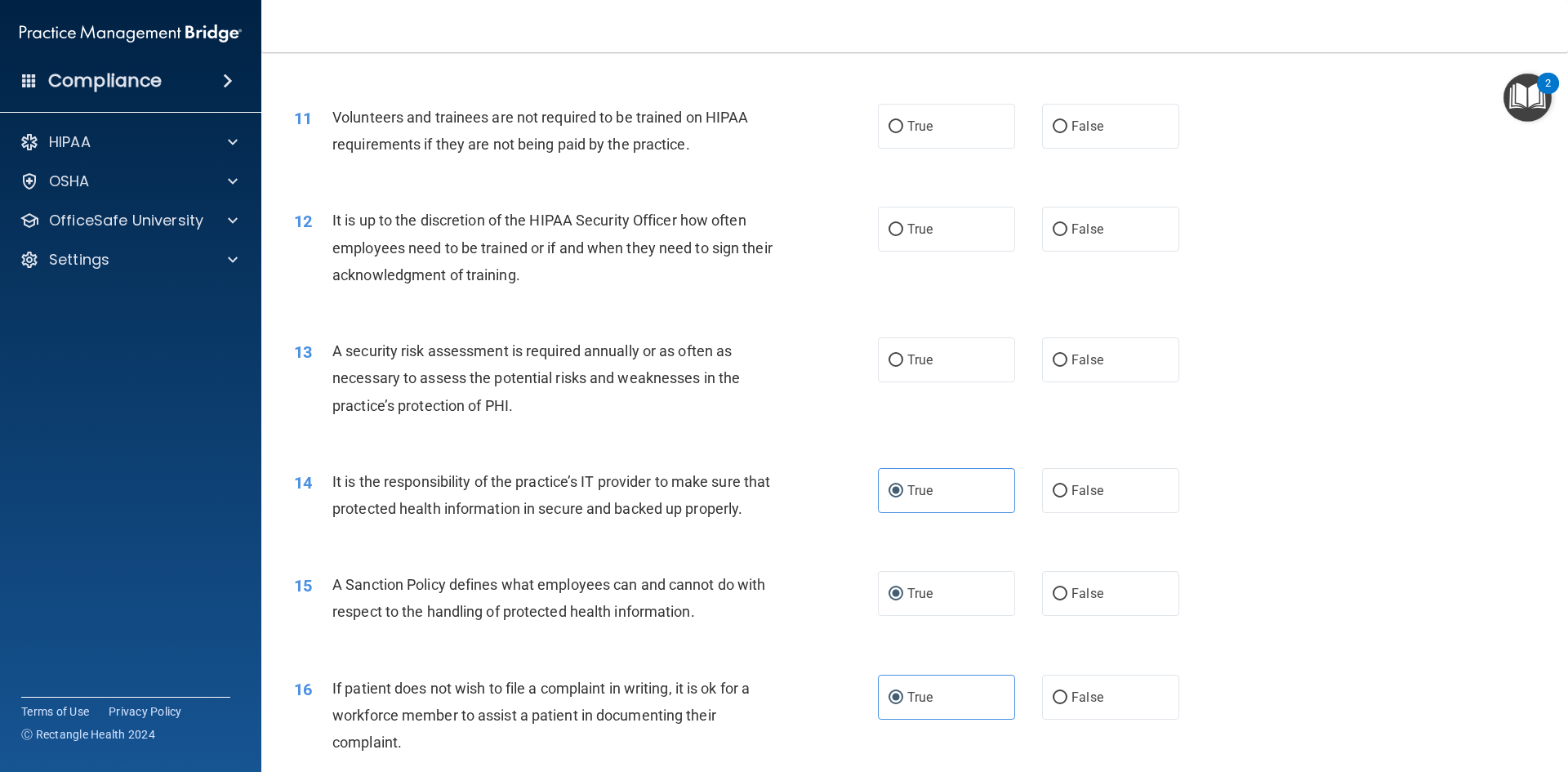
scroll to position [1429, 0]
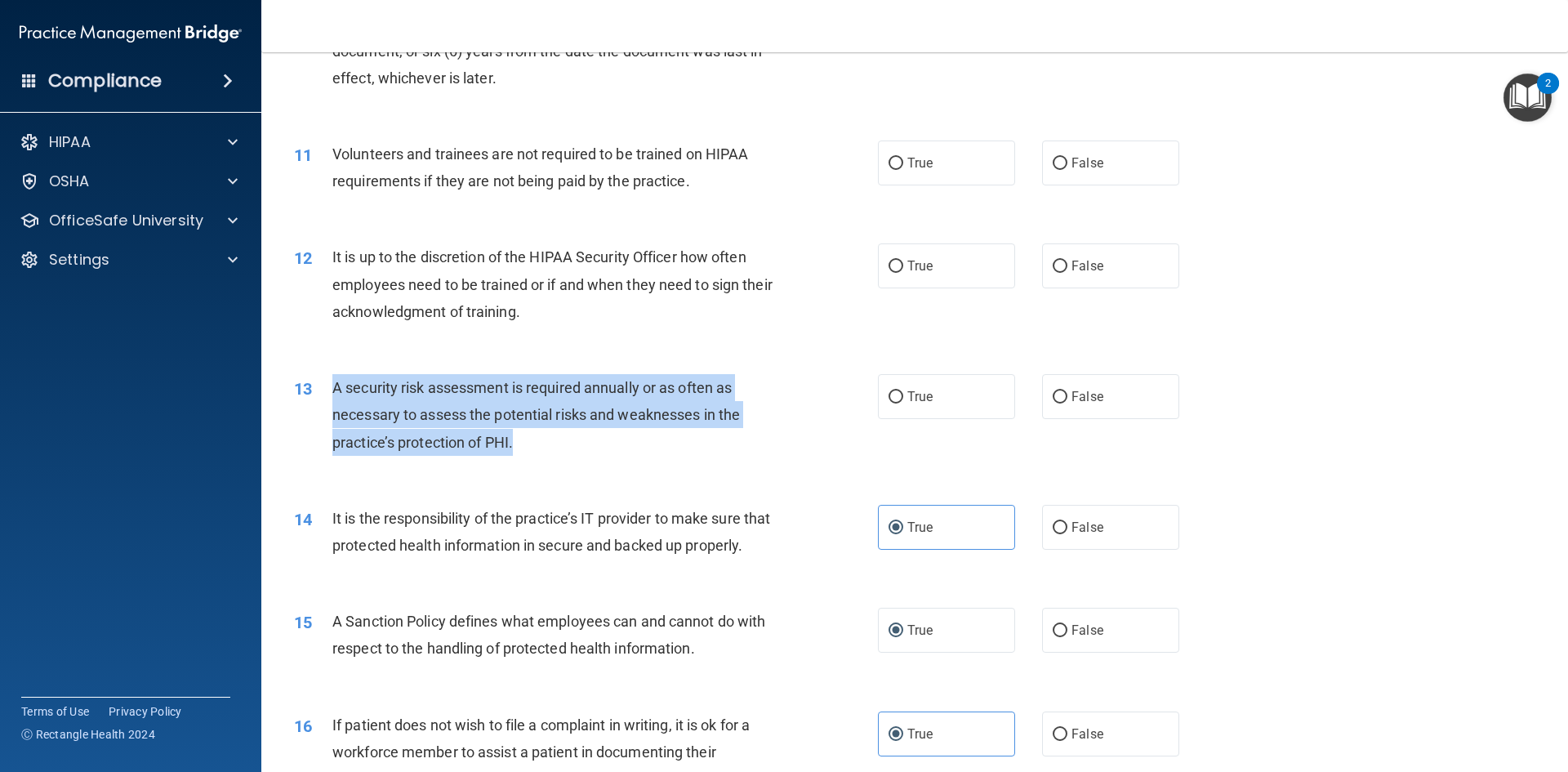
drag, startPoint x: 520, startPoint y: 435, endPoint x: 335, endPoint y: 392, distance: 189.9
click at [335, 392] on div "A security risk assessment is required annually or as often as necessary to ass…" at bounding box center [560, 414] width 457 height 82
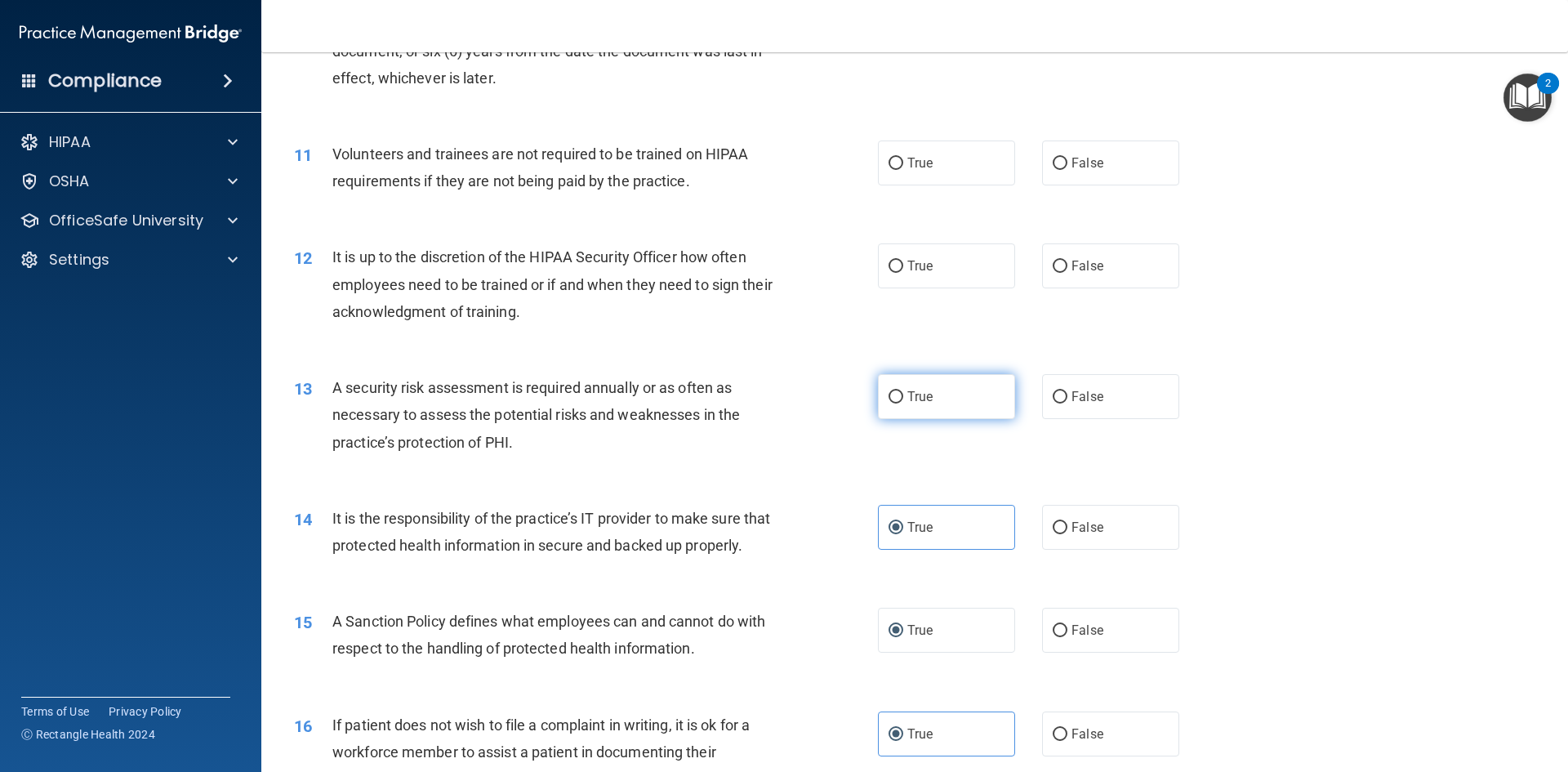
click at [885, 405] on label "True" at bounding box center [945, 396] width 137 height 45
click at [889, 404] on input "True" at bounding box center [896, 397] width 15 height 12
radio input "true"
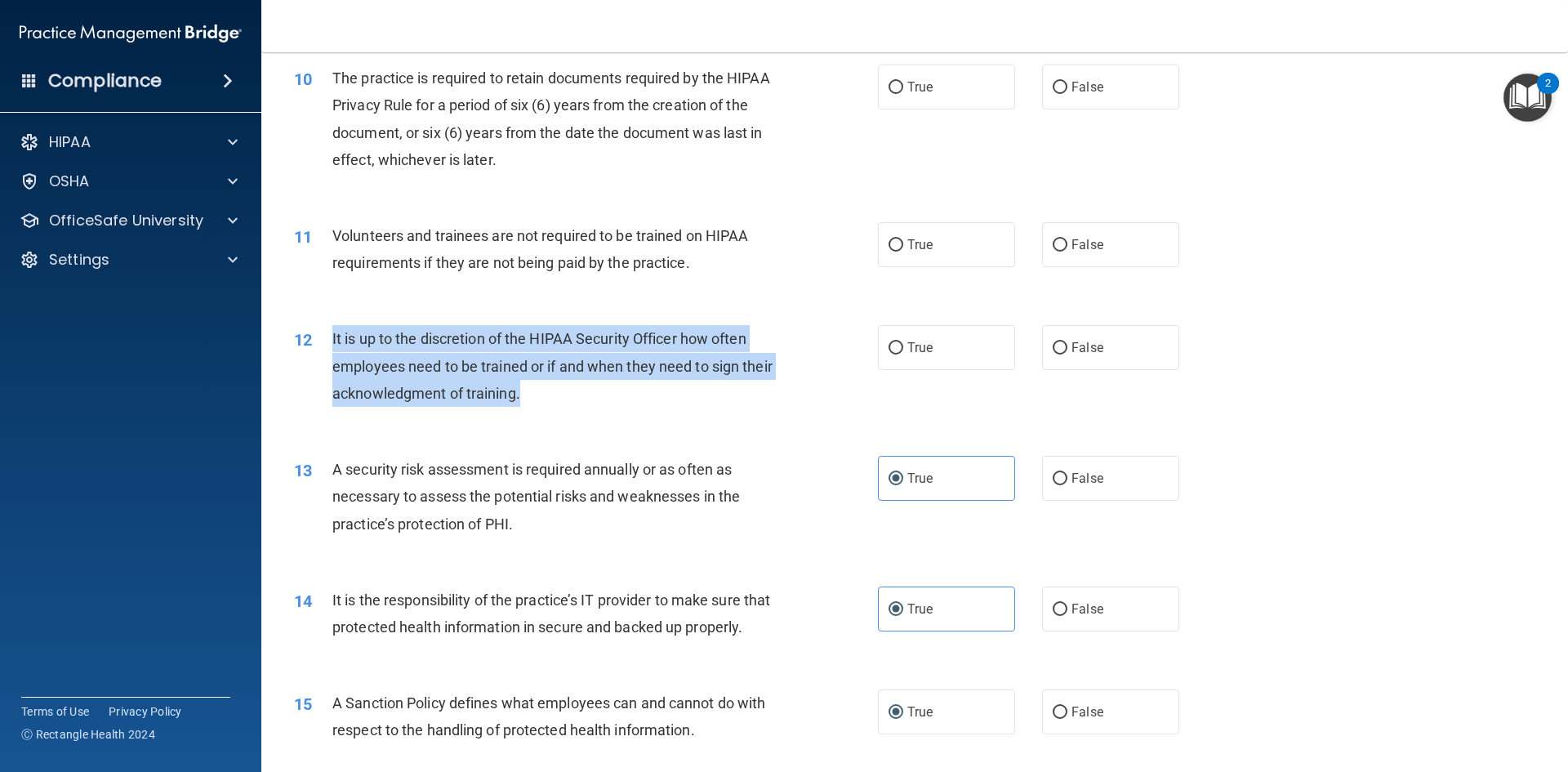
drag, startPoint x: 559, startPoint y: 394, endPoint x: 328, endPoint y: 341, distance: 237.0
click at [328, 341] on div "12 It is up to the discretion of the HIPAA Security Officer how often employees…" at bounding box center [586, 369] width 633 height 90
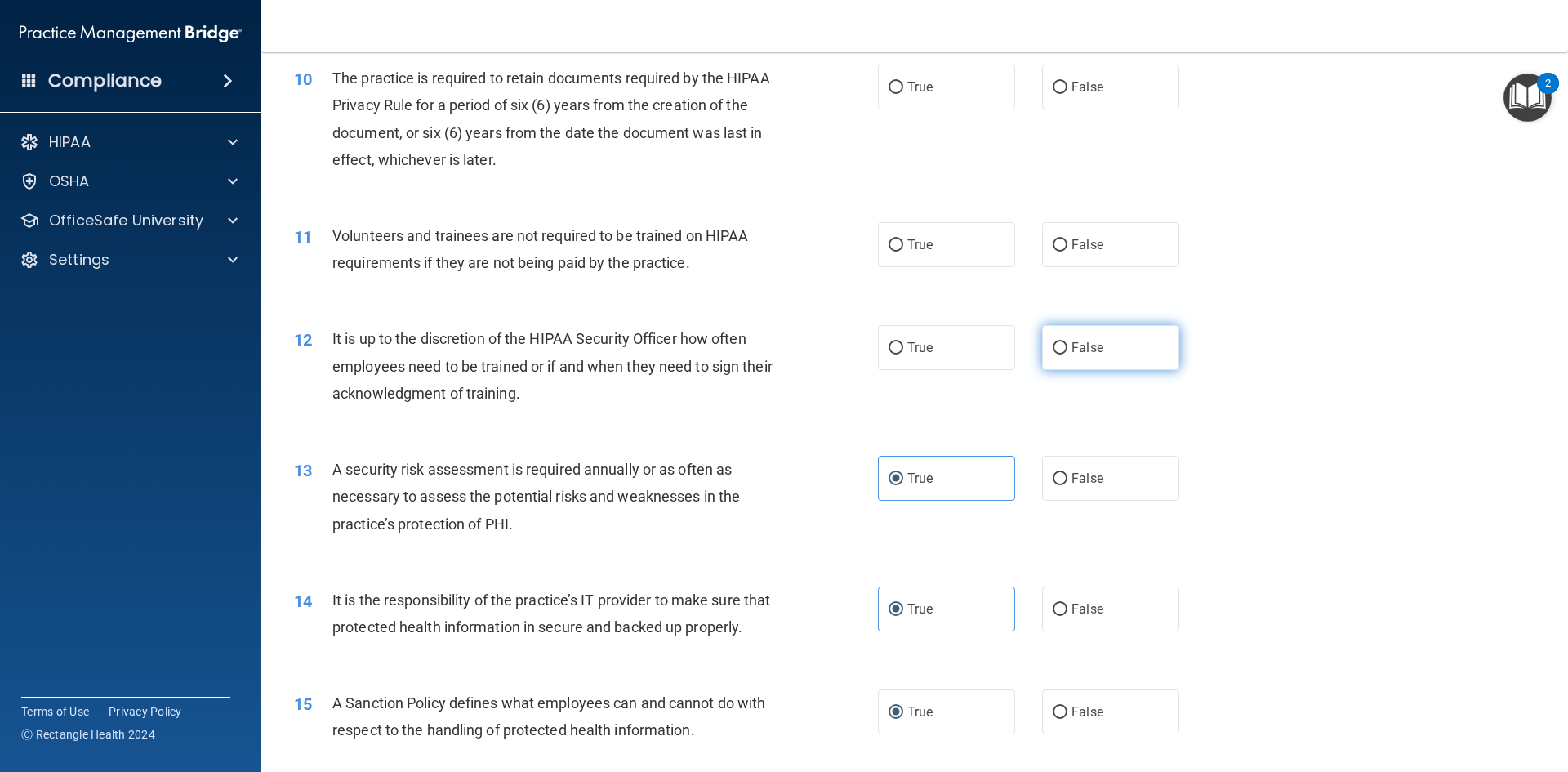
drag, startPoint x: 1017, startPoint y: 333, endPoint x: 1061, endPoint y: 347, distance: 46.2
click at [1043, 349] on div "True False" at bounding box center [1042, 347] width 329 height 45
click at [1056, 347] on input "False" at bounding box center [1060, 348] width 15 height 12
radio input "true"
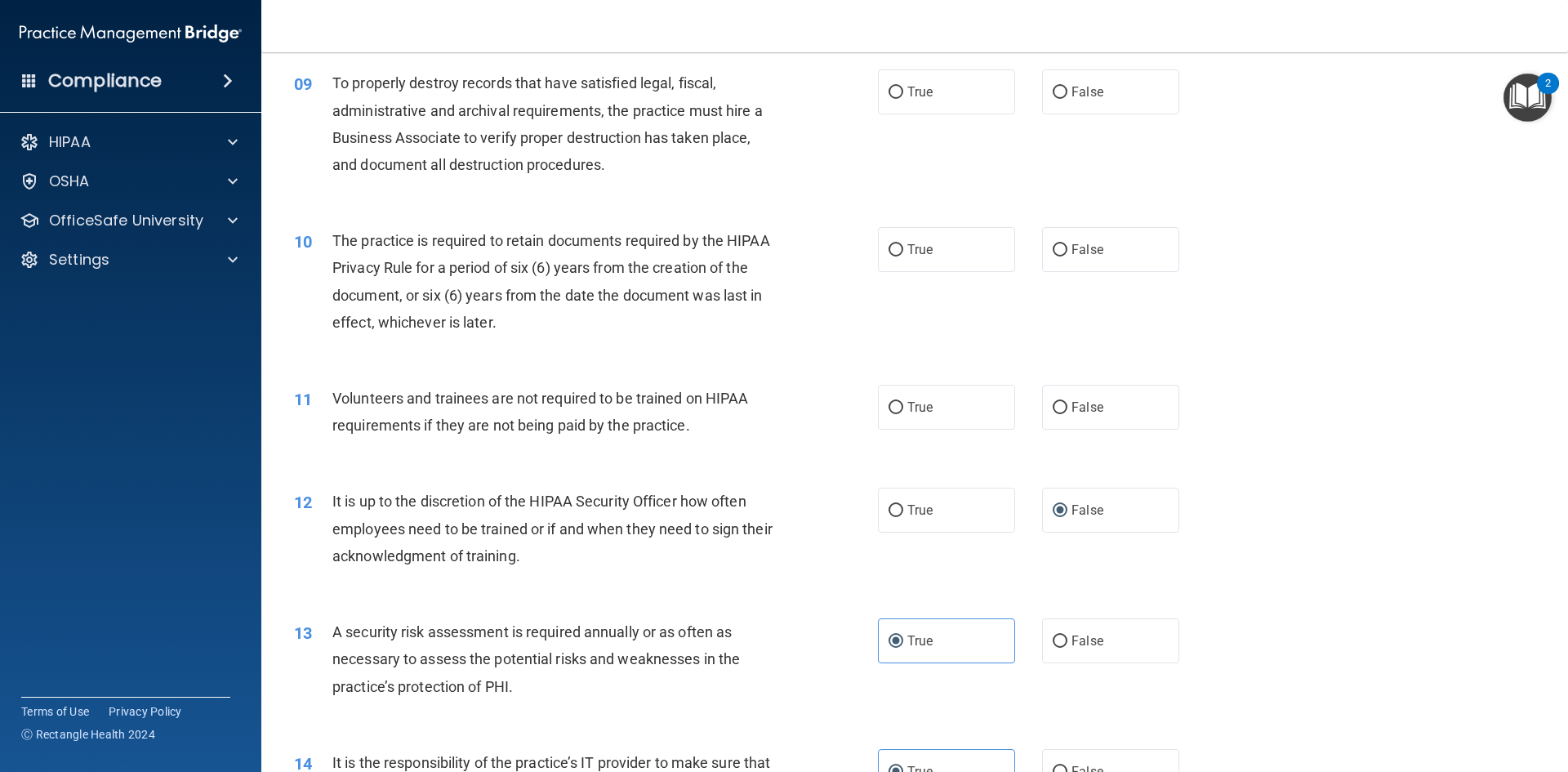
scroll to position [1183, 0]
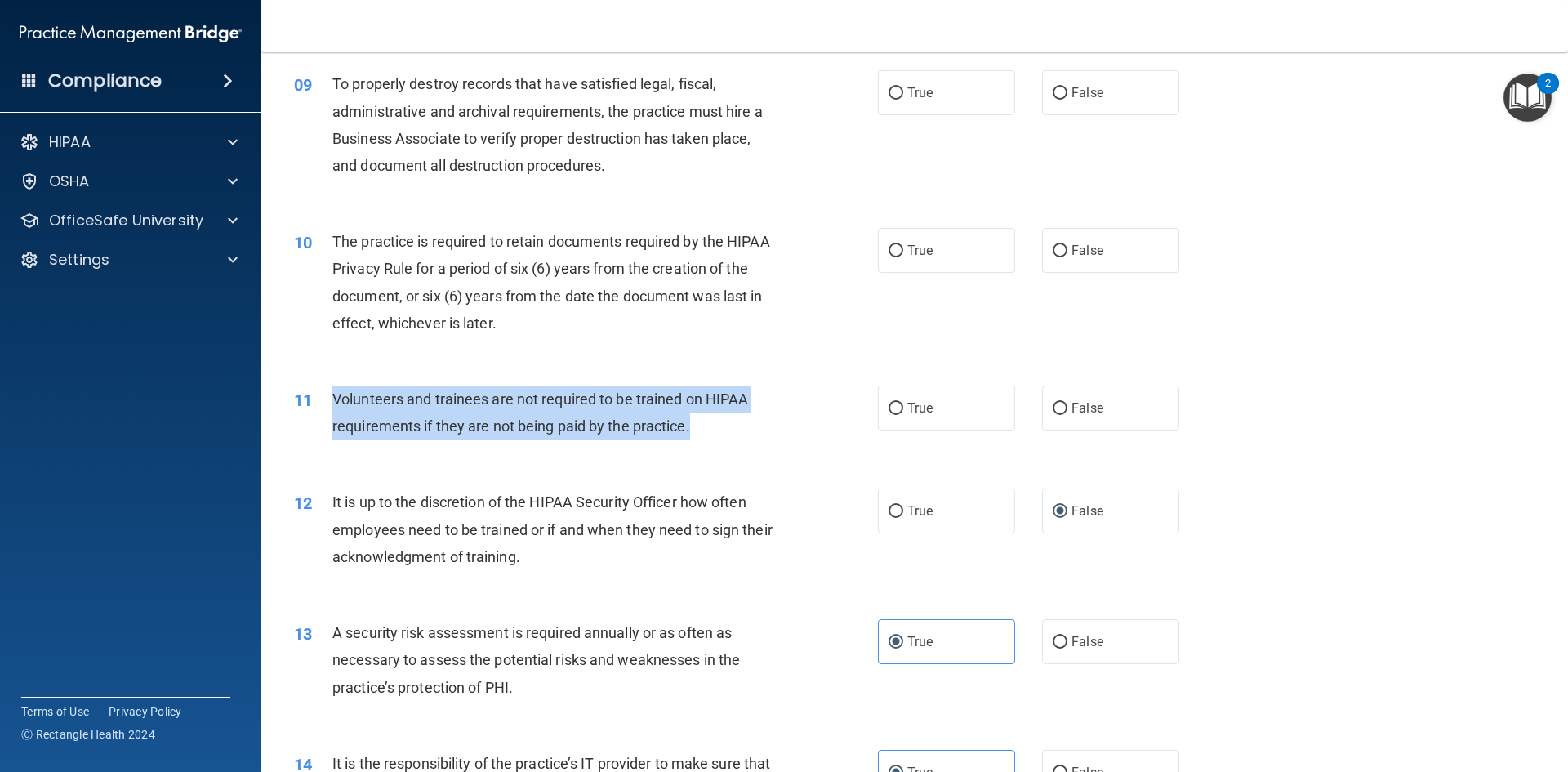
drag, startPoint x: 673, startPoint y: 427, endPoint x: 336, endPoint y: 403, distance: 337.9
click at [336, 403] on div "Volunteers and trainees are not required to be trained on HIPAA requirements if…" at bounding box center [560, 412] width 457 height 54
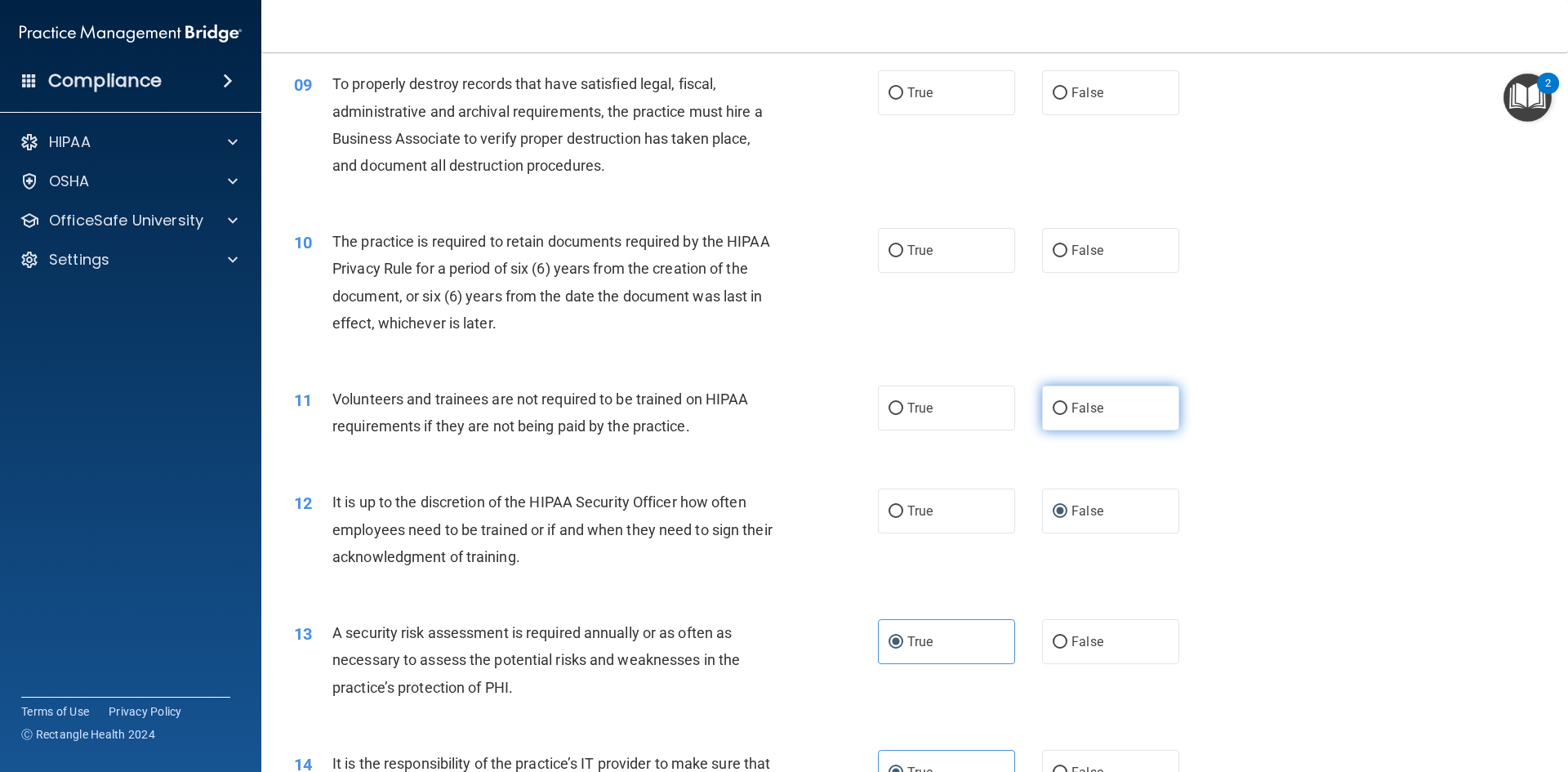
drag, startPoint x: 1011, startPoint y: 410, endPoint x: 1041, endPoint y: 411, distance: 30.0
click at [1013, 410] on div "True False" at bounding box center [1042, 409] width 329 height 45
click at [1042, 411] on label "False" at bounding box center [1109, 409] width 137 height 45
click at [1053, 411] on input "False" at bounding box center [1060, 409] width 15 height 12
radio input "true"
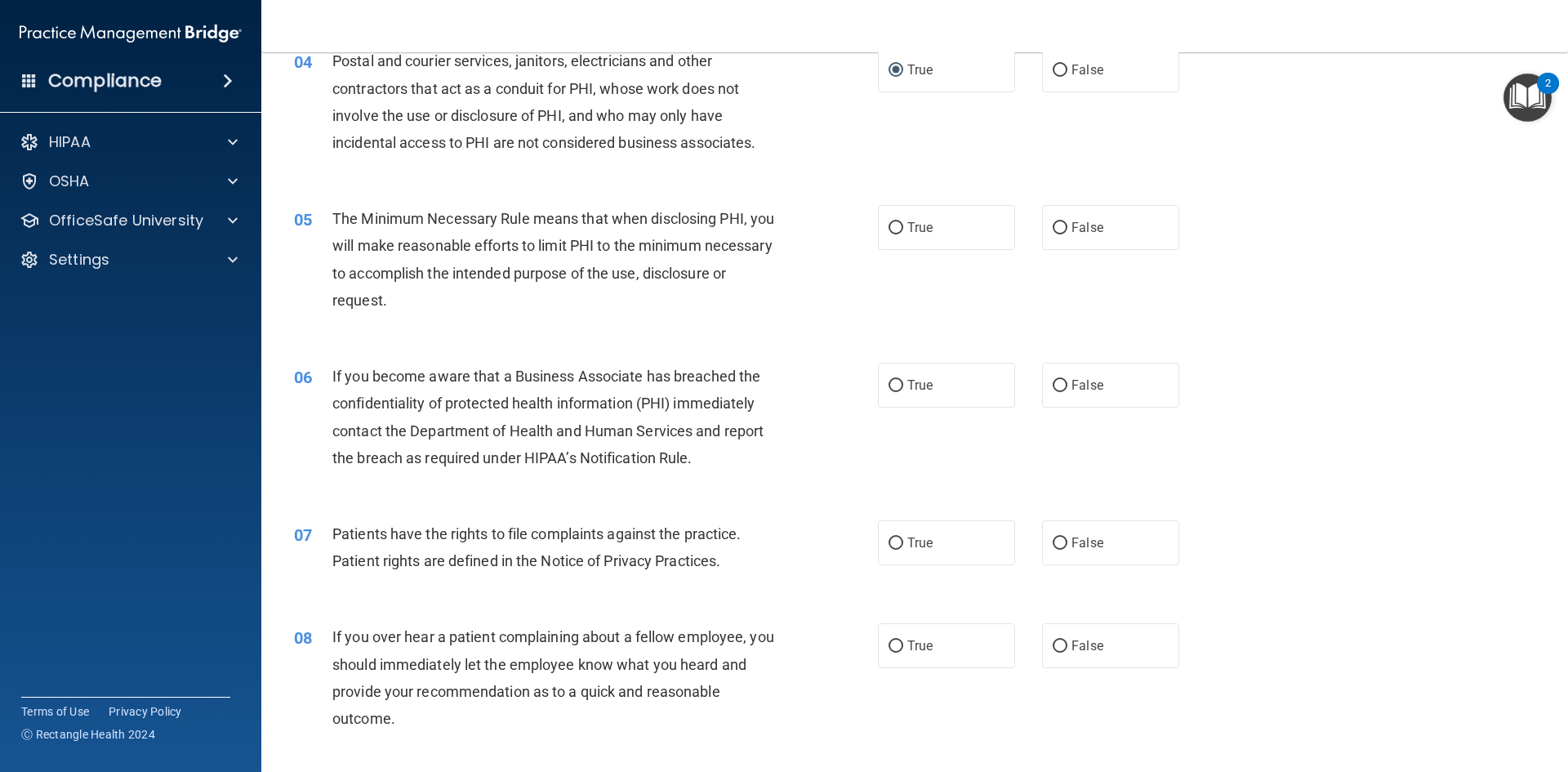
scroll to position [490, 0]
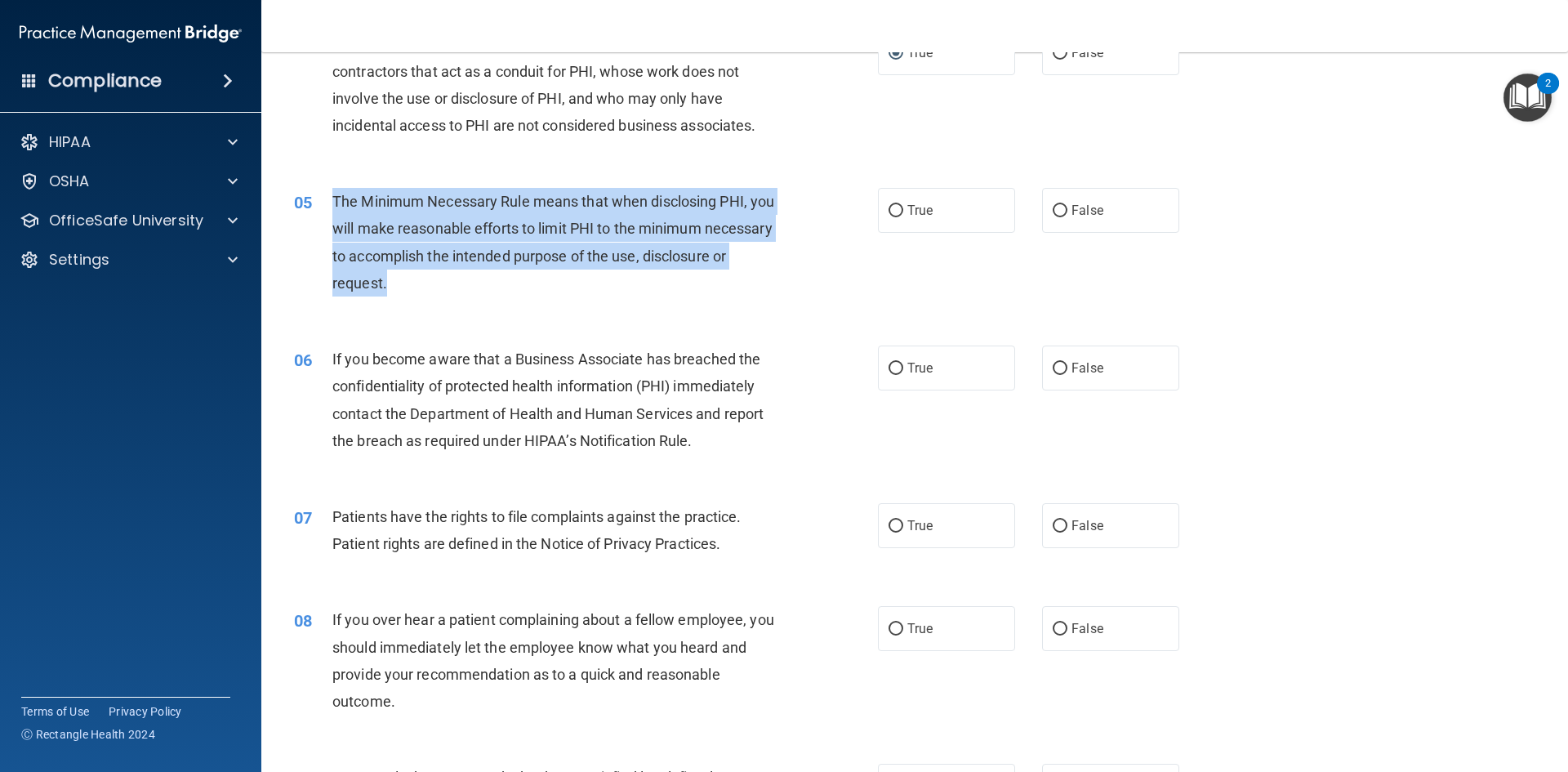
drag, startPoint x: 475, startPoint y: 282, endPoint x: 327, endPoint y: 201, distance: 168.7
click at [327, 201] on div "05 The Minimum Necessary Rule means that when disclosing PHI, you will make rea…" at bounding box center [586, 246] width 633 height 117
drag, startPoint x: 890, startPoint y: 203, endPoint x: 892, endPoint y: 240, distance: 37.1
click at [889, 205] on input "True" at bounding box center [896, 210] width 15 height 12
radio input "true"
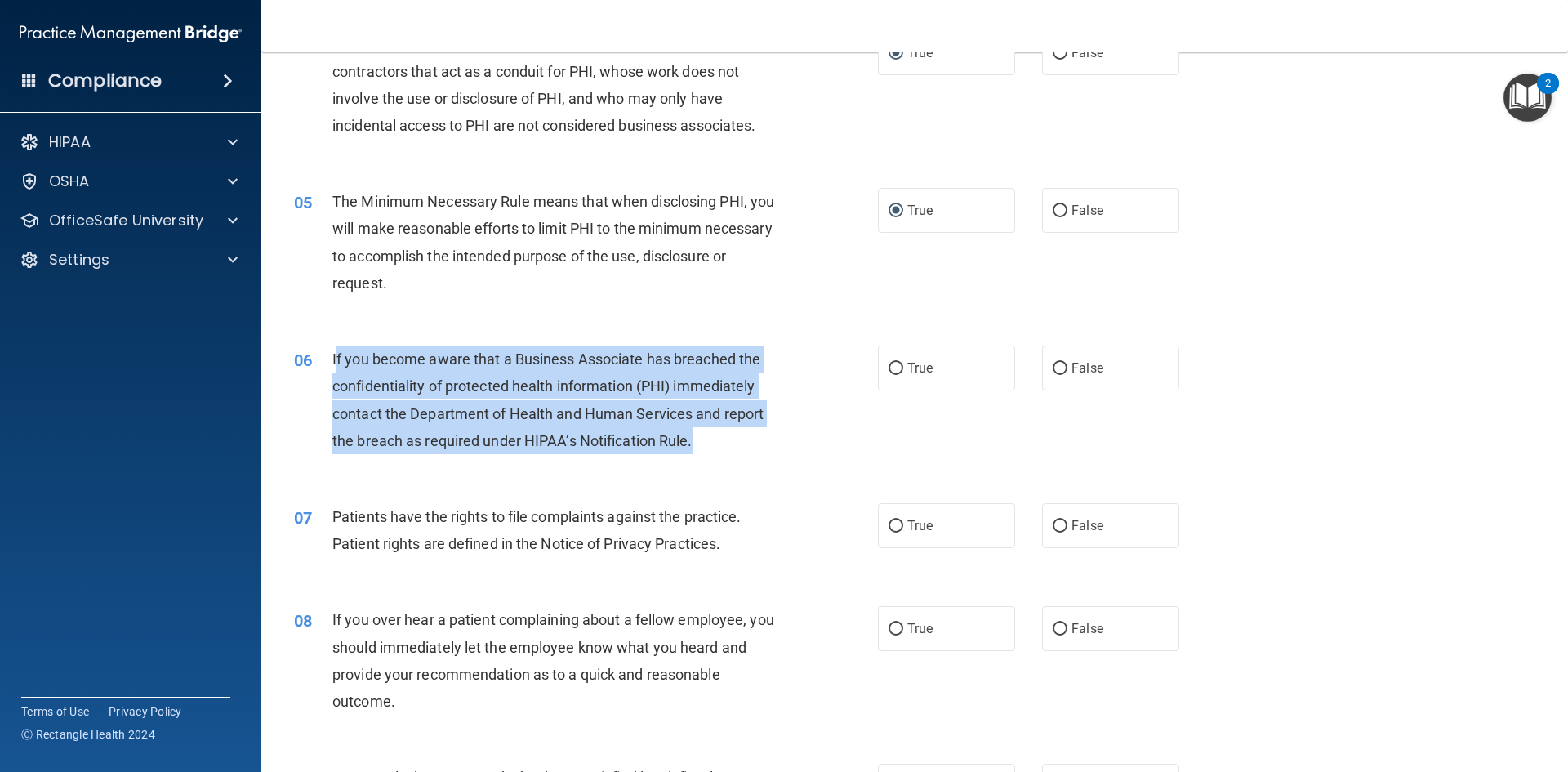
drag, startPoint x: 694, startPoint y: 445, endPoint x: 336, endPoint y: 365, distance: 366.8
click at [336, 365] on div "If you become aware that a Business Associate has breached the confidentiality …" at bounding box center [560, 399] width 457 height 109
drag, startPoint x: 332, startPoint y: 361, endPoint x: 700, endPoint y: 444, distance: 377.2
click at [700, 444] on div "If you become aware that a Business Associate has breached the confidentiality …" at bounding box center [560, 399] width 457 height 109
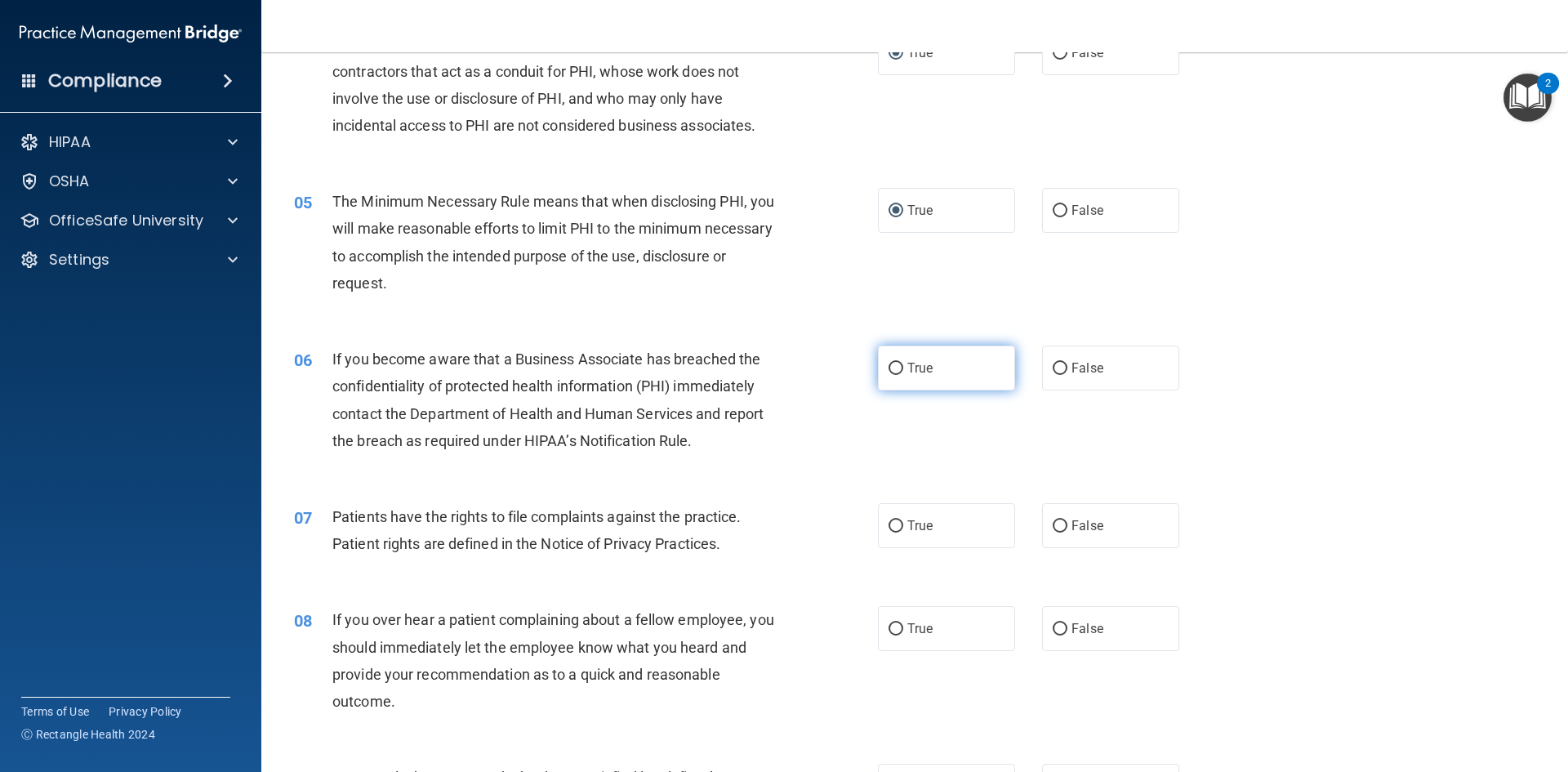
click at [908, 379] on label "True" at bounding box center [945, 368] width 137 height 45
click at [903, 375] on input "True" at bounding box center [896, 368] width 15 height 12
radio input "true"
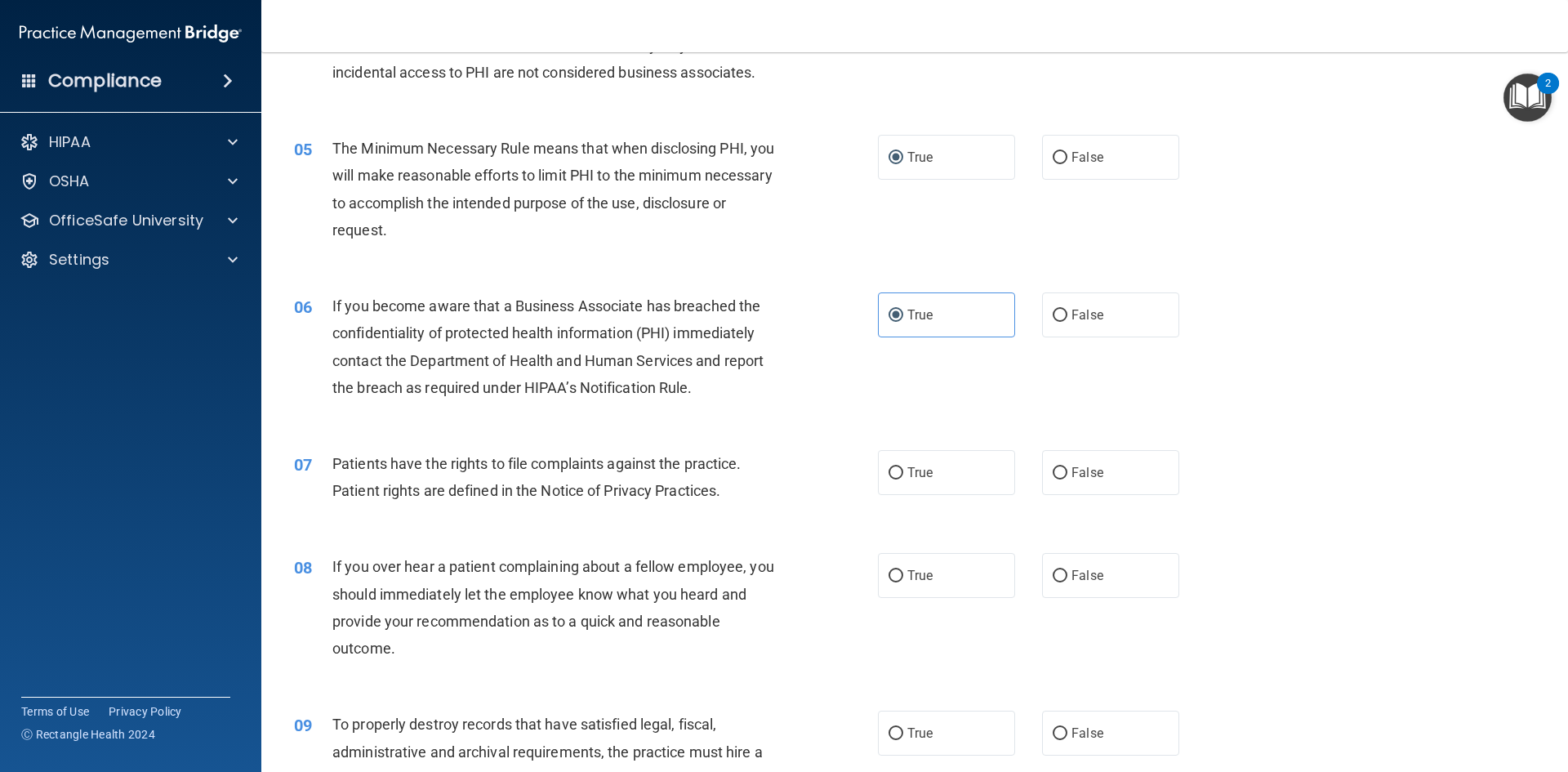
scroll to position [653, 0]
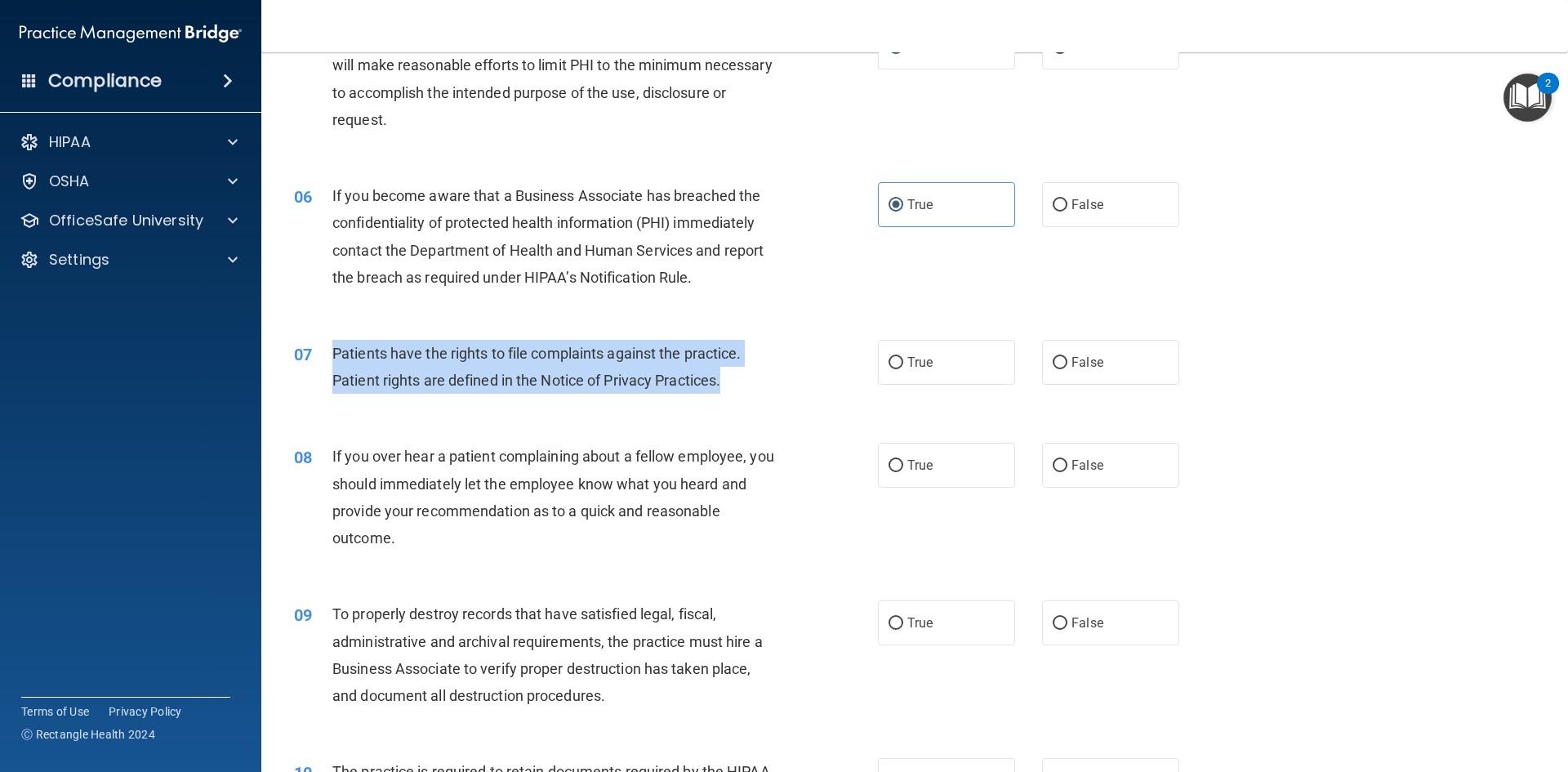
drag, startPoint x: 727, startPoint y: 384, endPoint x: 350, endPoint y: 350, distance: 378.5
click at [332, 366] on div "Patients have the rights to file complaints against the practice. Patient right…" at bounding box center [560, 366] width 457 height 54
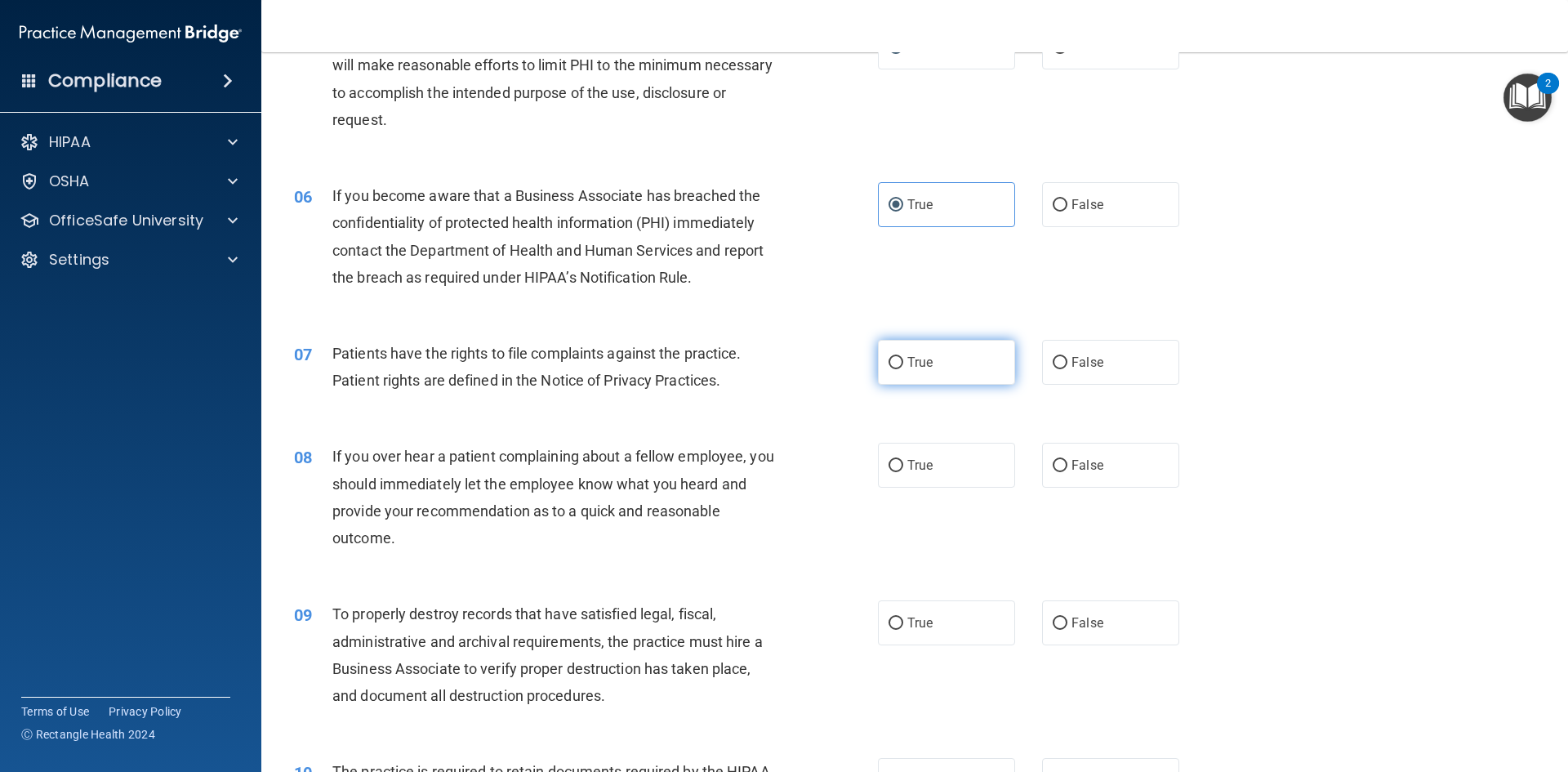
click at [914, 369] on span "True" at bounding box center [920, 362] width 25 height 15
click at [903, 369] on input "True" at bounding box center [896, 362] width 15 height 12
radio input "true"
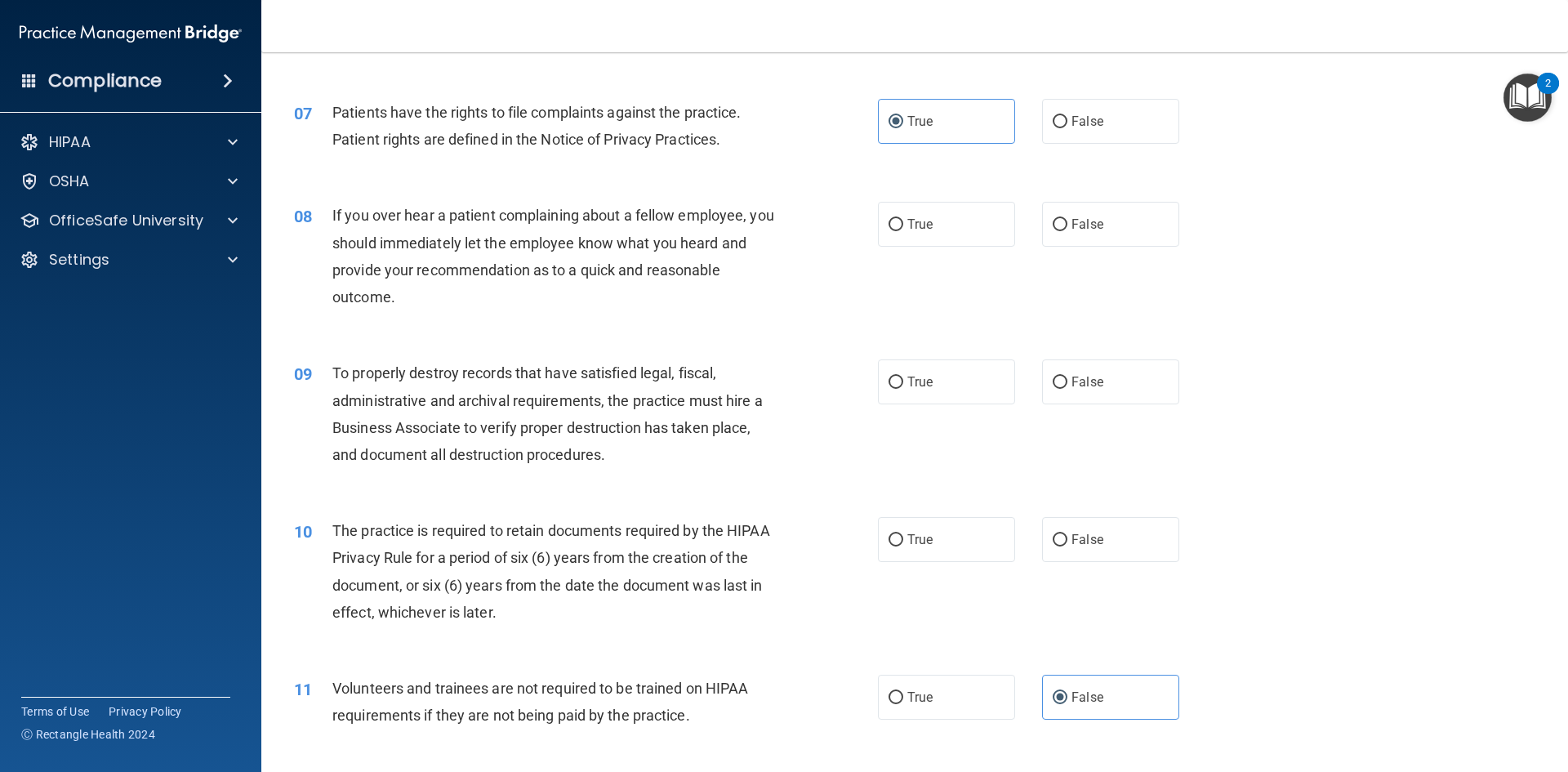
scroll to position [981, 0]
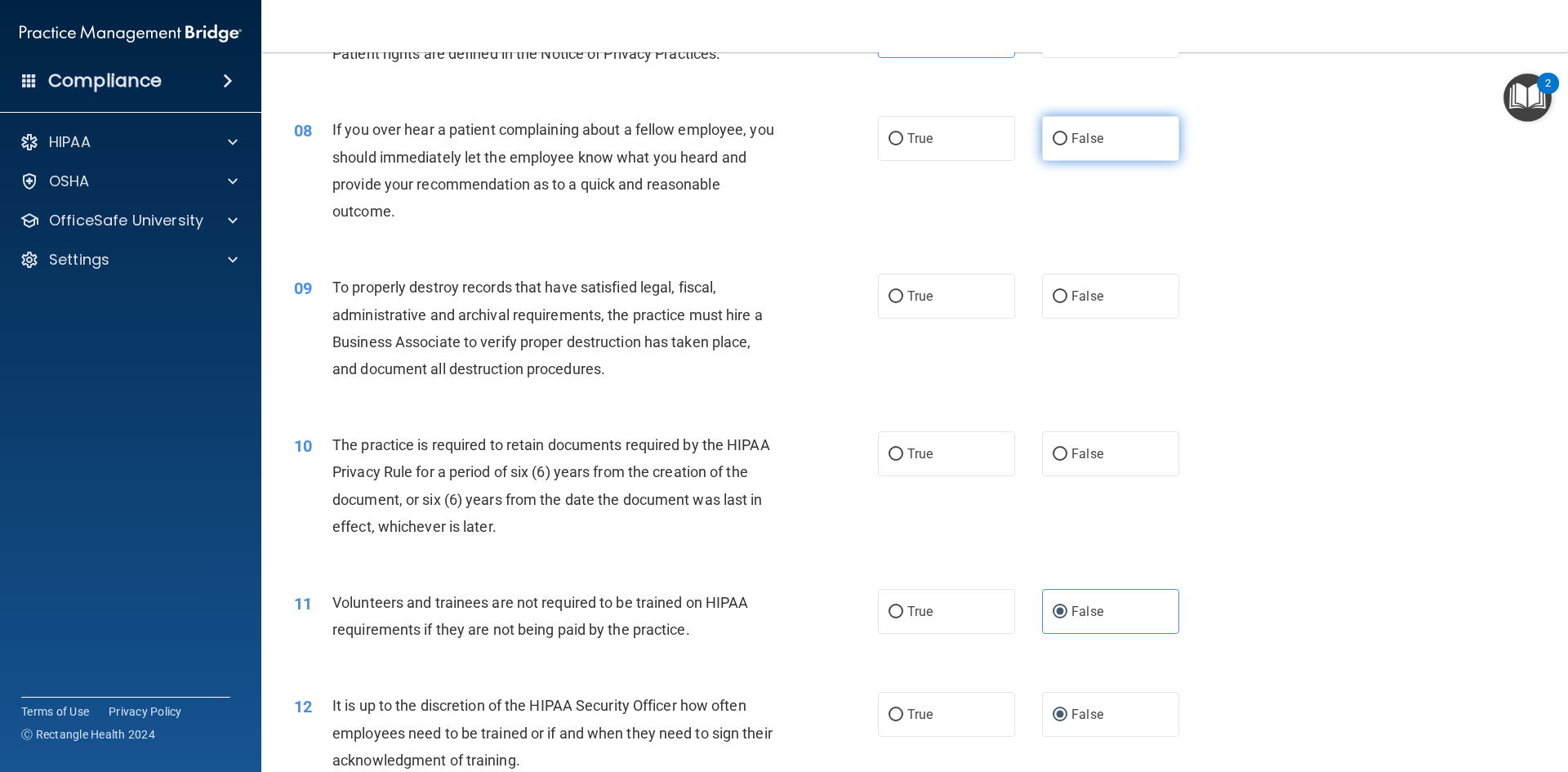
click at [1072, 140] on span "False" at bounding box center [1088, 138] width 32 height 15
click at [1066, 140] on input "False" at bounding box center [1060, 139] width 15 height 12
radio input "true"
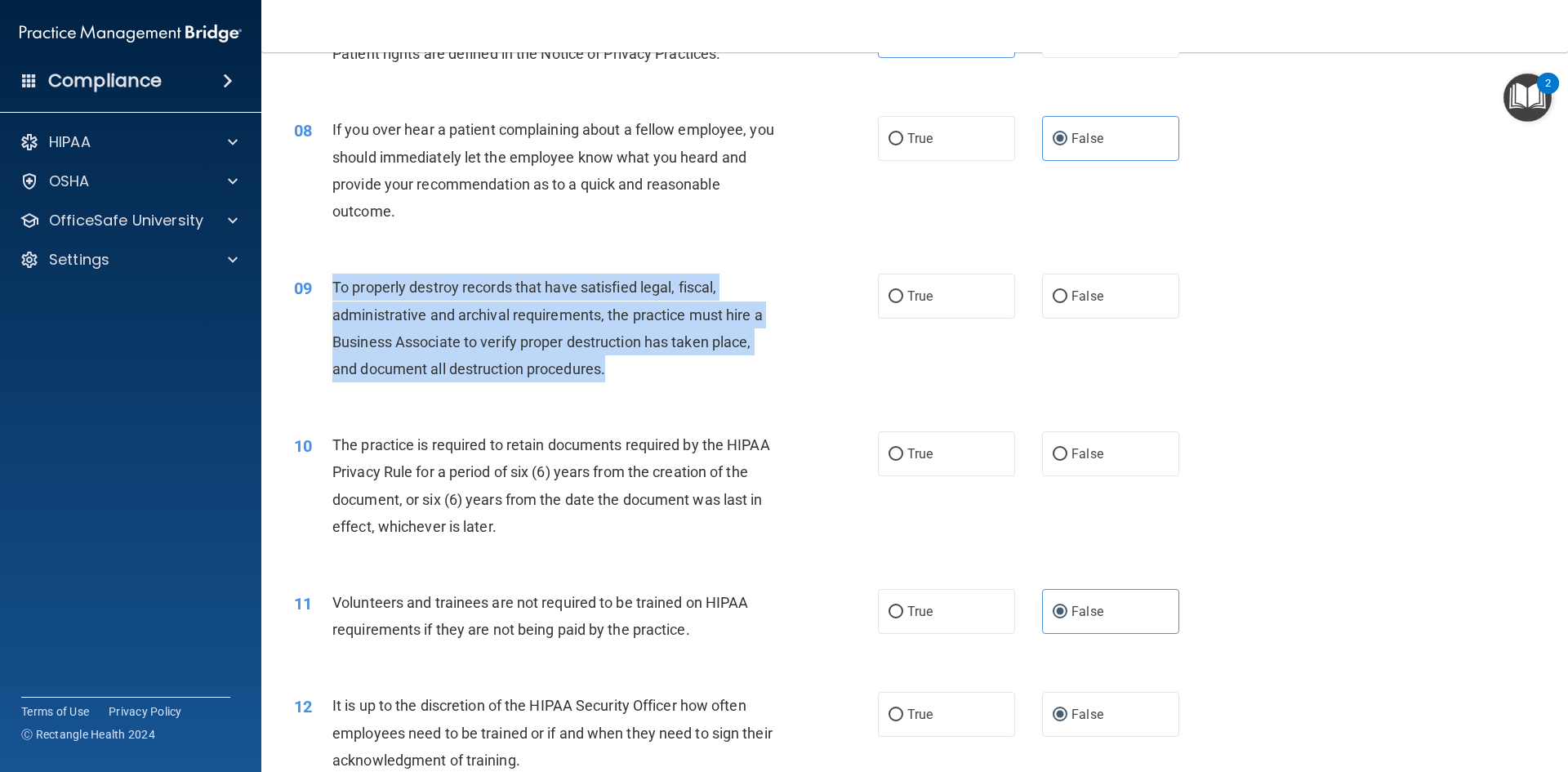
drag, startPoint x: 608, startPoint y: 369, endPoint x: 329, endPoint y: 298, distance: 287.9
click at [329, 298] on div "09 To properly destroy records that have satisfied legal, fiscal, administrativ…" at bounding box center [586, 332] width 633 height 117
click at [1056, 296] on input "False" at bounding box center [1060, 296] width 15 height 12
radio input "true"
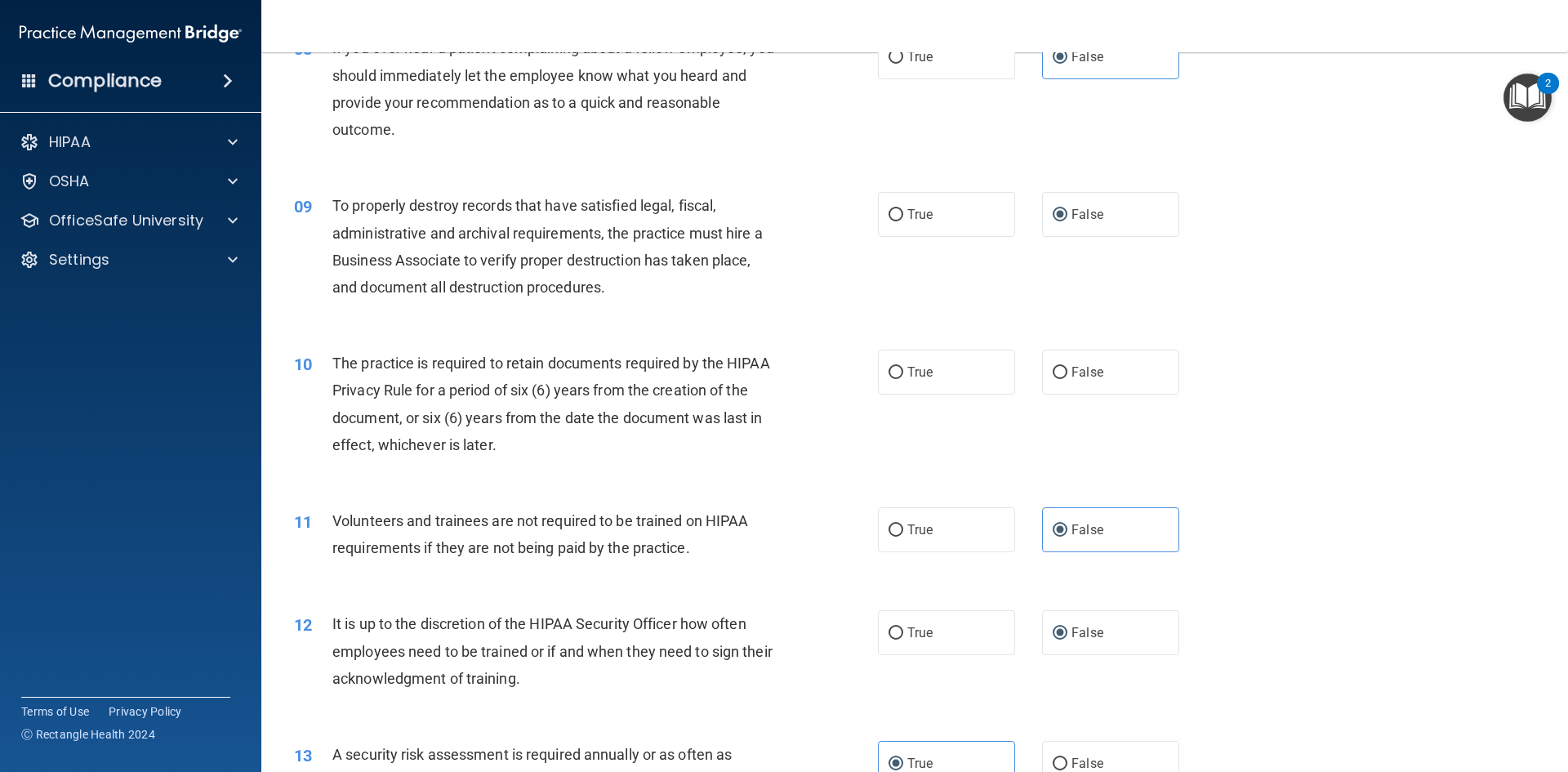
click at [809, 341] on div "10 The practice is required to retain documents required by the HIPAA Privacy R…" at bounding box center [915, 408] width 1266 height 158
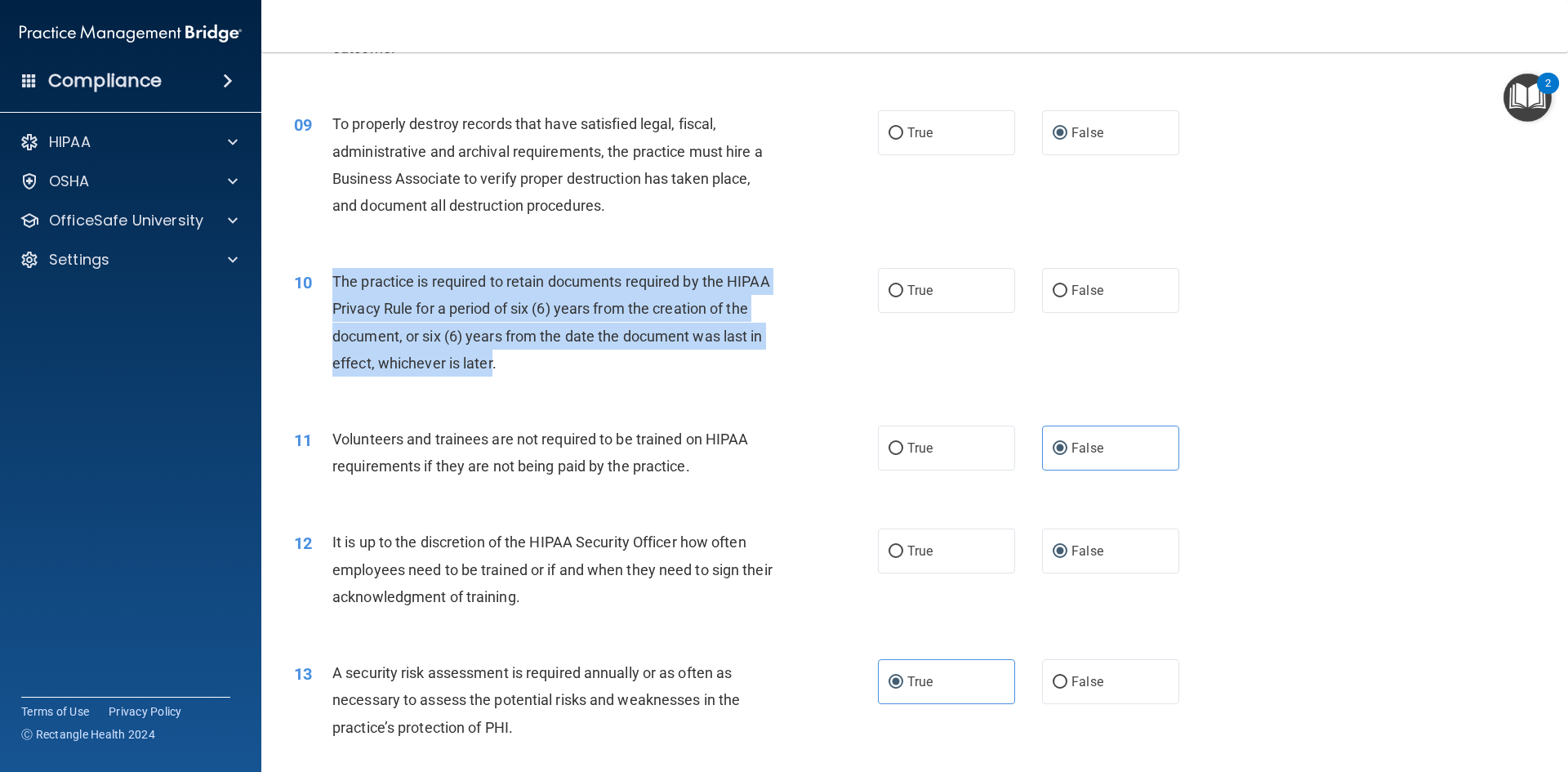
drag, startPoint x: 493, startPoint y: 368, endPoint x: 328, endPoint y: 288, distance: 183.4
click at [328, 288] on div "10 The practice is required to retain documents required by the HIPAA Privacy R…" at bounding box center [586, 327] width 633 height 117
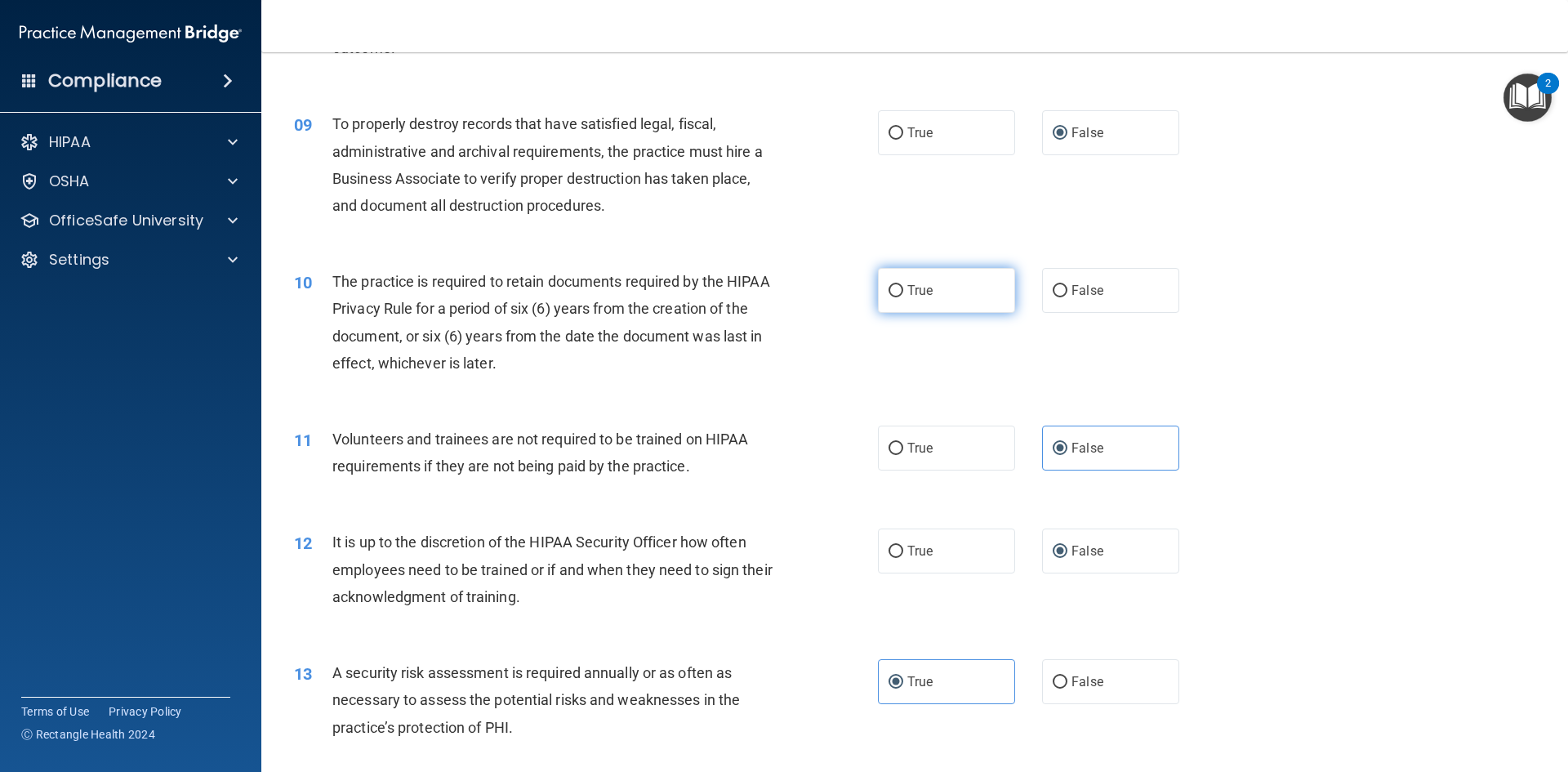
click at [896, 278] on label "True" at bounding box center [945, 291] width 137 height 45
click at [896, 285] on input "True" at bounding box center [896, 291] width 15 height 12
radio input "true"
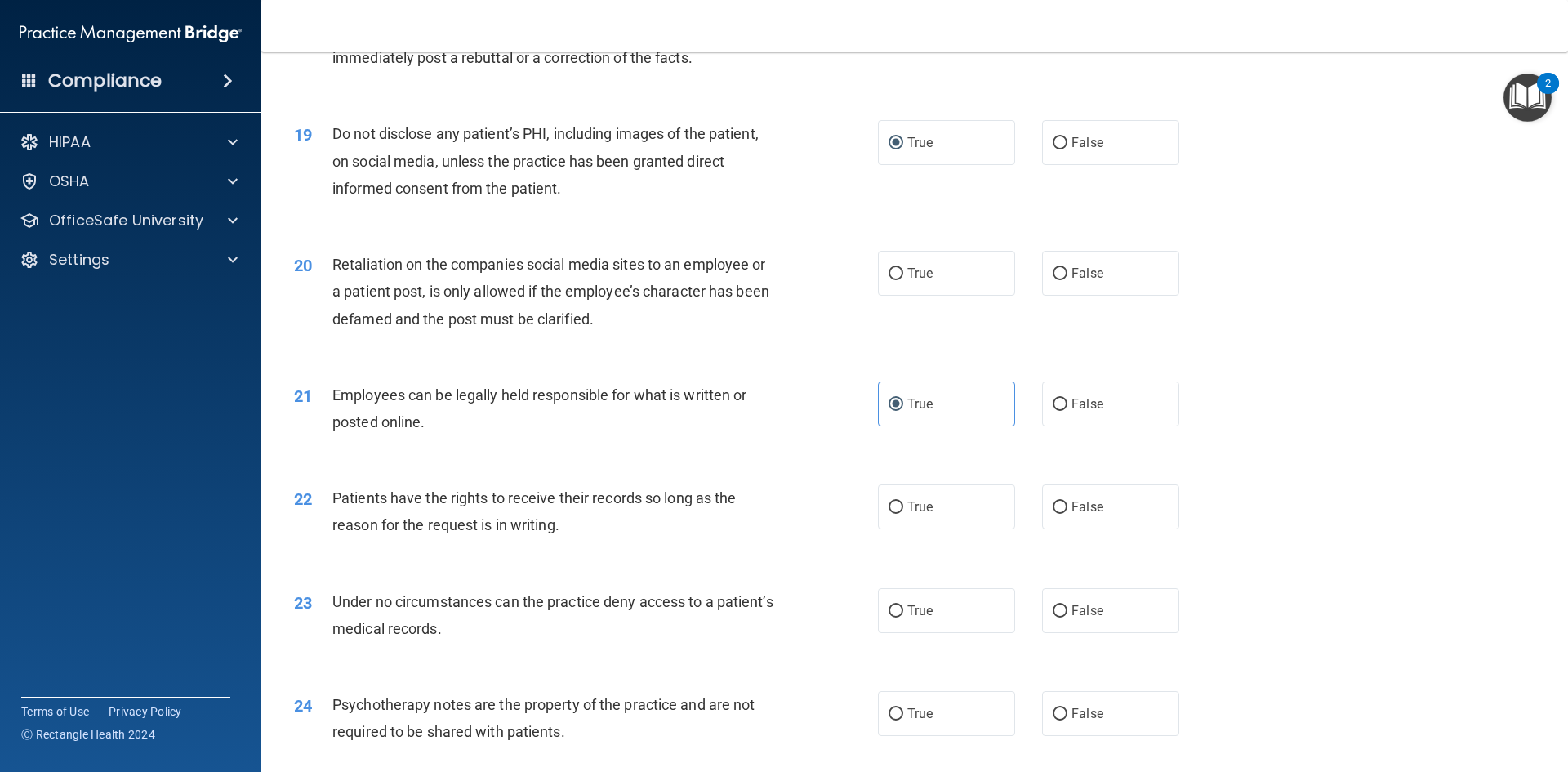
scroll to position [2388, 0]
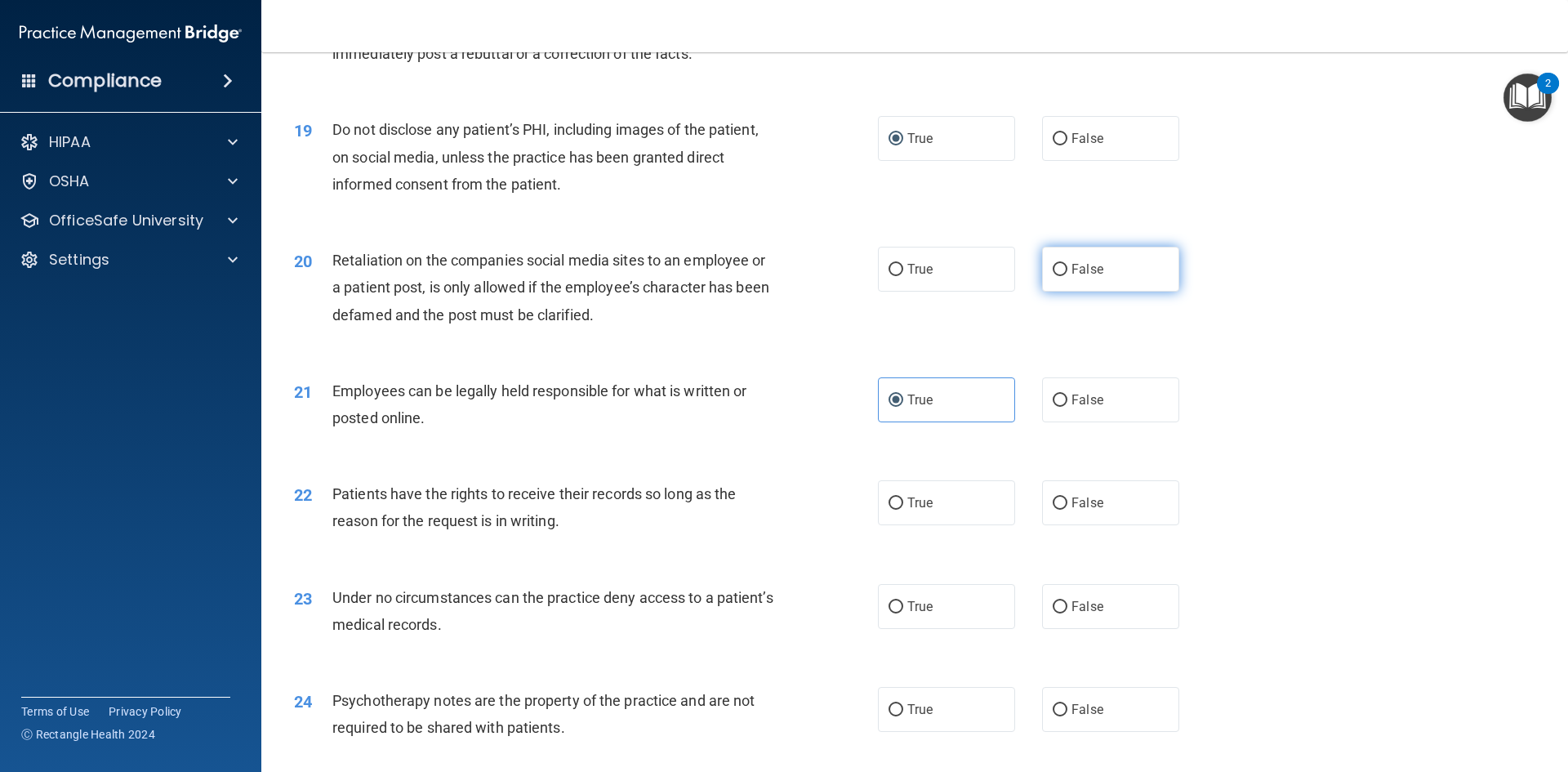
click at [1056, 277] on input "False" at bounding box center [1060, 270] width 15 height 12
radio input "true"
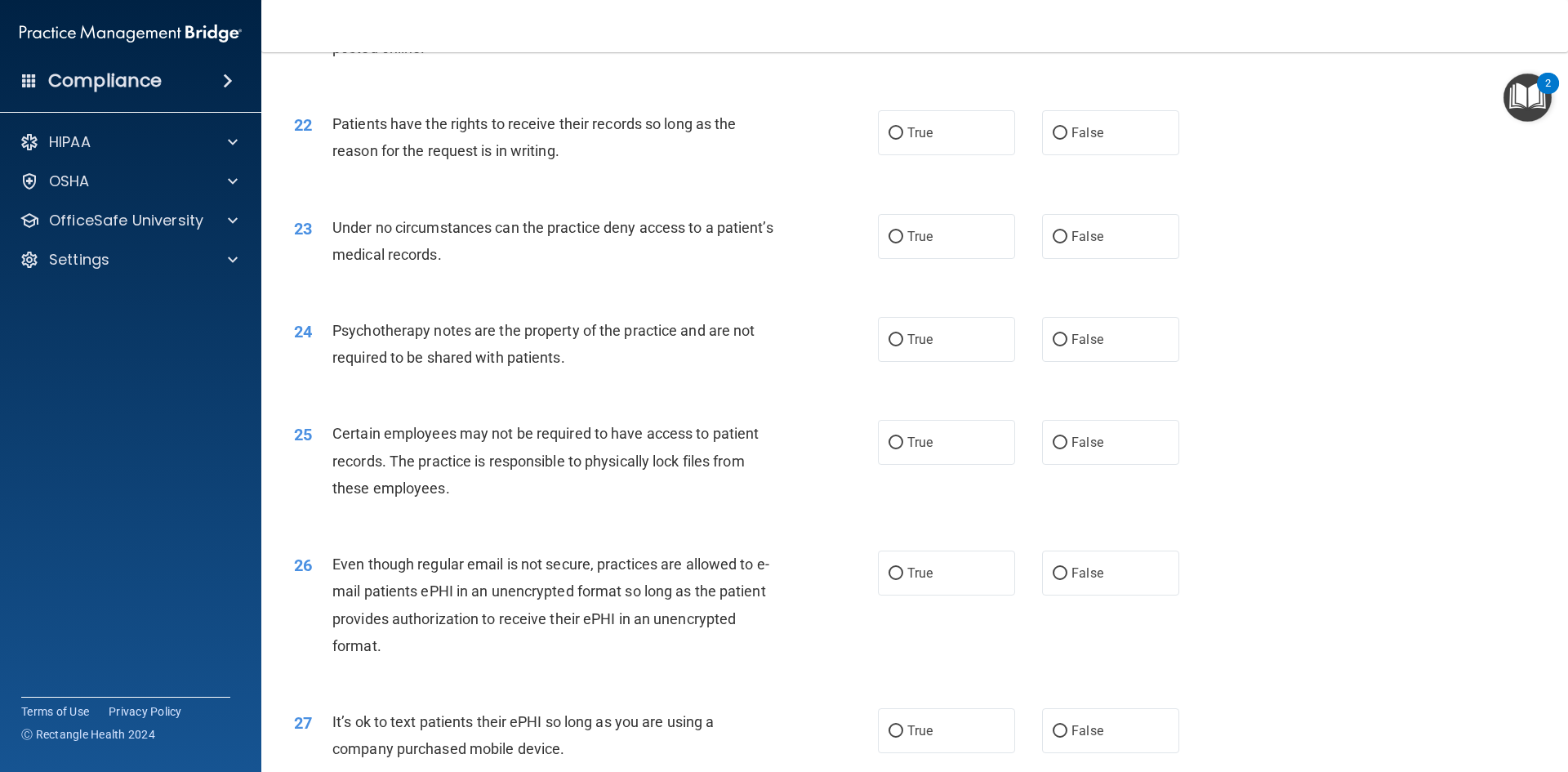
scroll to position [2796, 0]
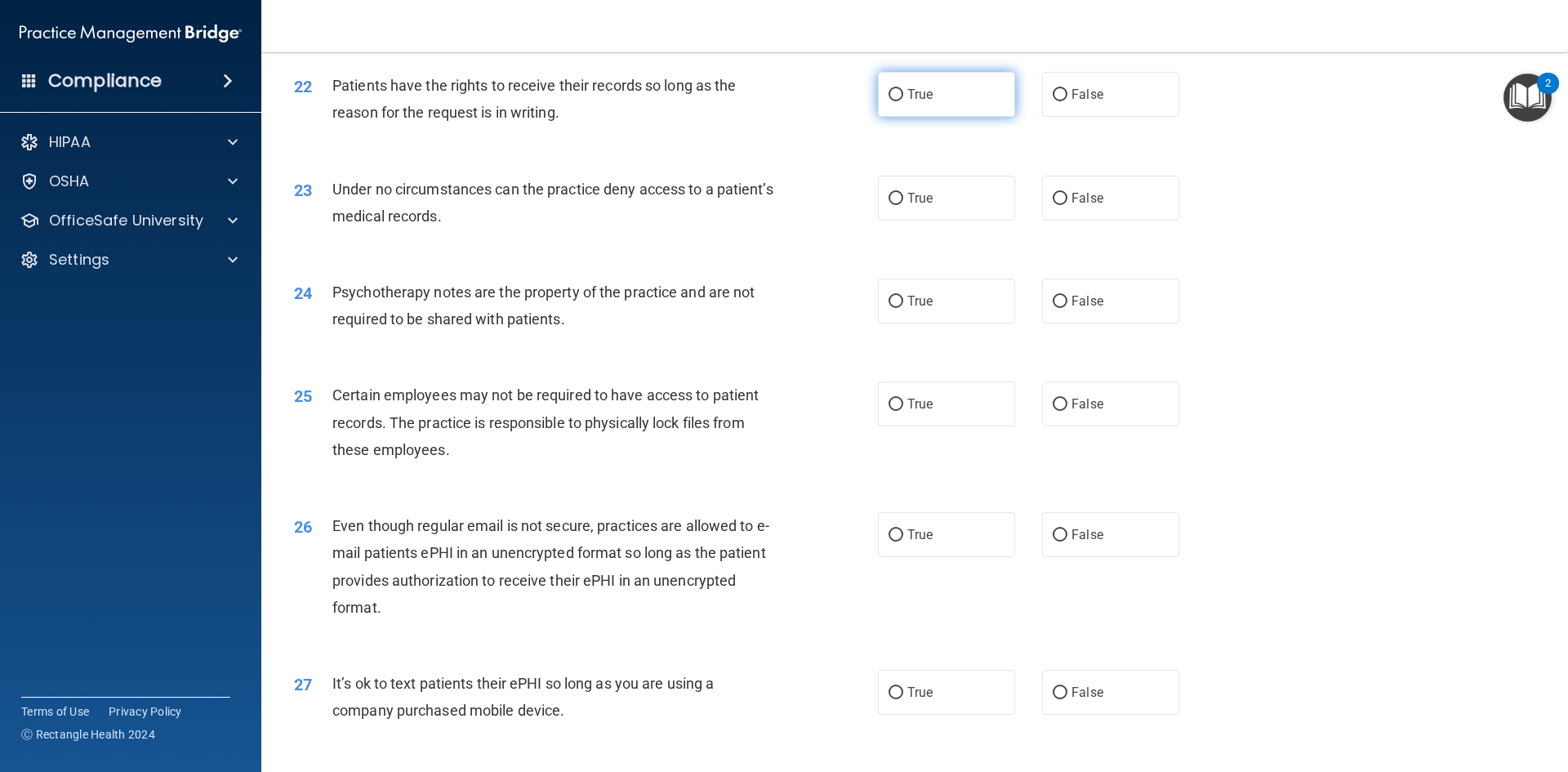
click at [893, 101] on input "True" at bounding box center [896, 94] width 15 height 12
radio input "true"
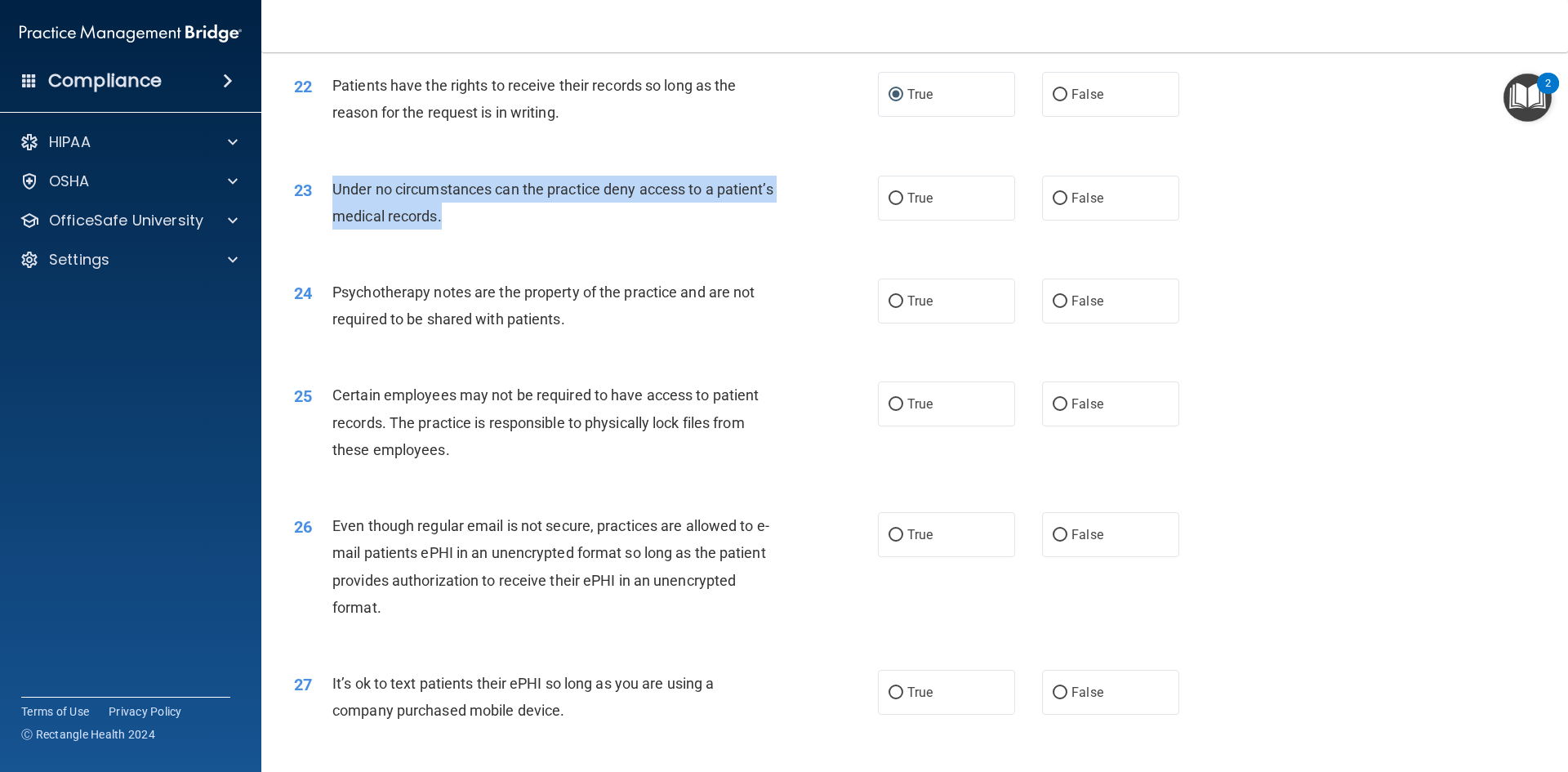
drag, startPoint x: 512, startPoint y: 246, endPoint x: 334, endPoint y: 218, distance: 180.2
click at [334, 218] on div "Under no circumstances can the practice deny access to a patient’s medical reco…" at bounding box center [560, 202] width 457 height 54
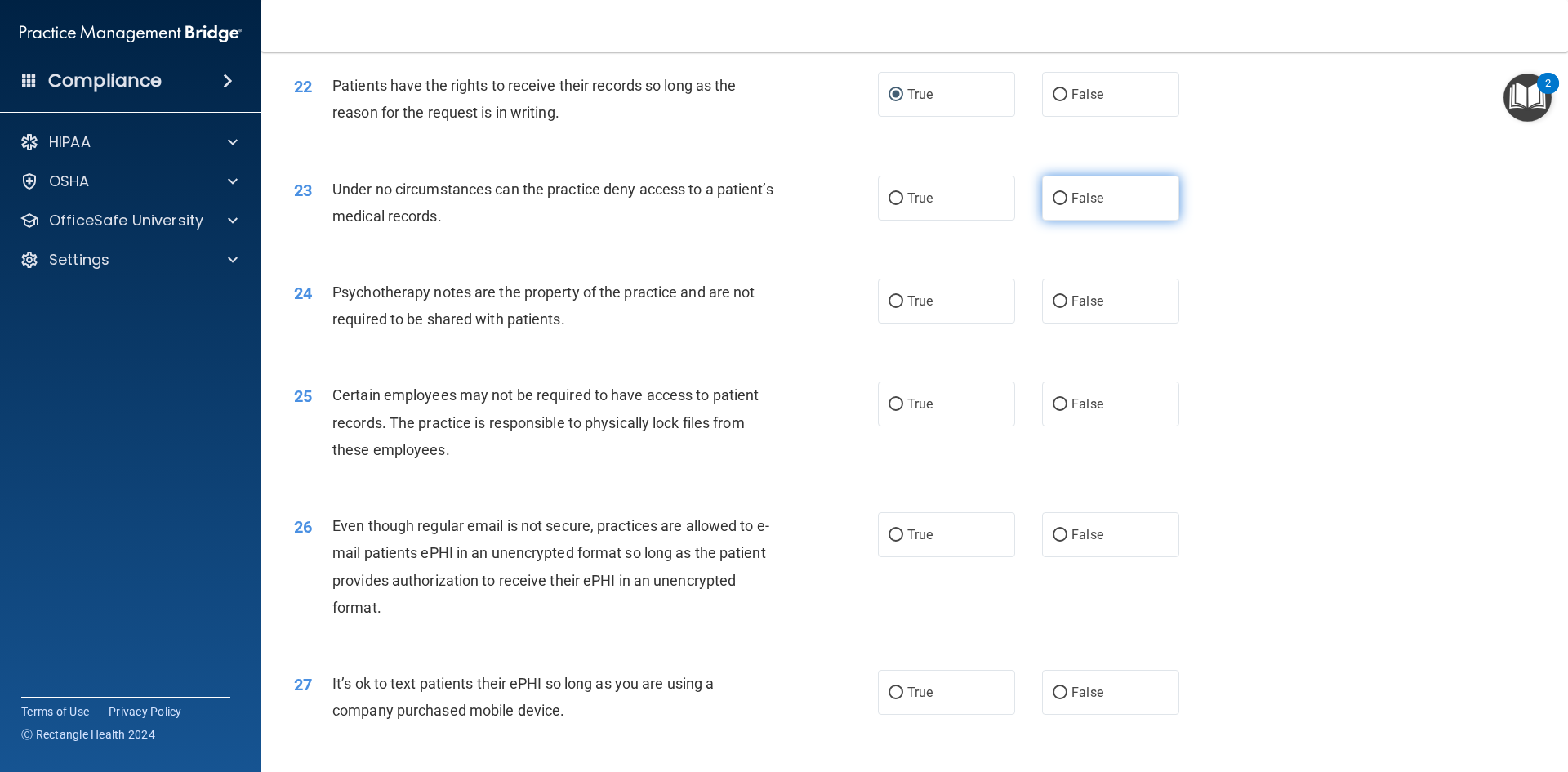
click at [1056, 221] on label "False" at bounding box center [1109, 198] width 137 height 45
click at [1056, 205] on input "False" at bounding box center [1060, 198] width 15 height 12
radio input "true"
click at [915, 324] on label "True" at bounding box center [945, 301] width 137 height 45
click at [903, 308] on input "True" at bounding box center [896, 301] width 15 height 12
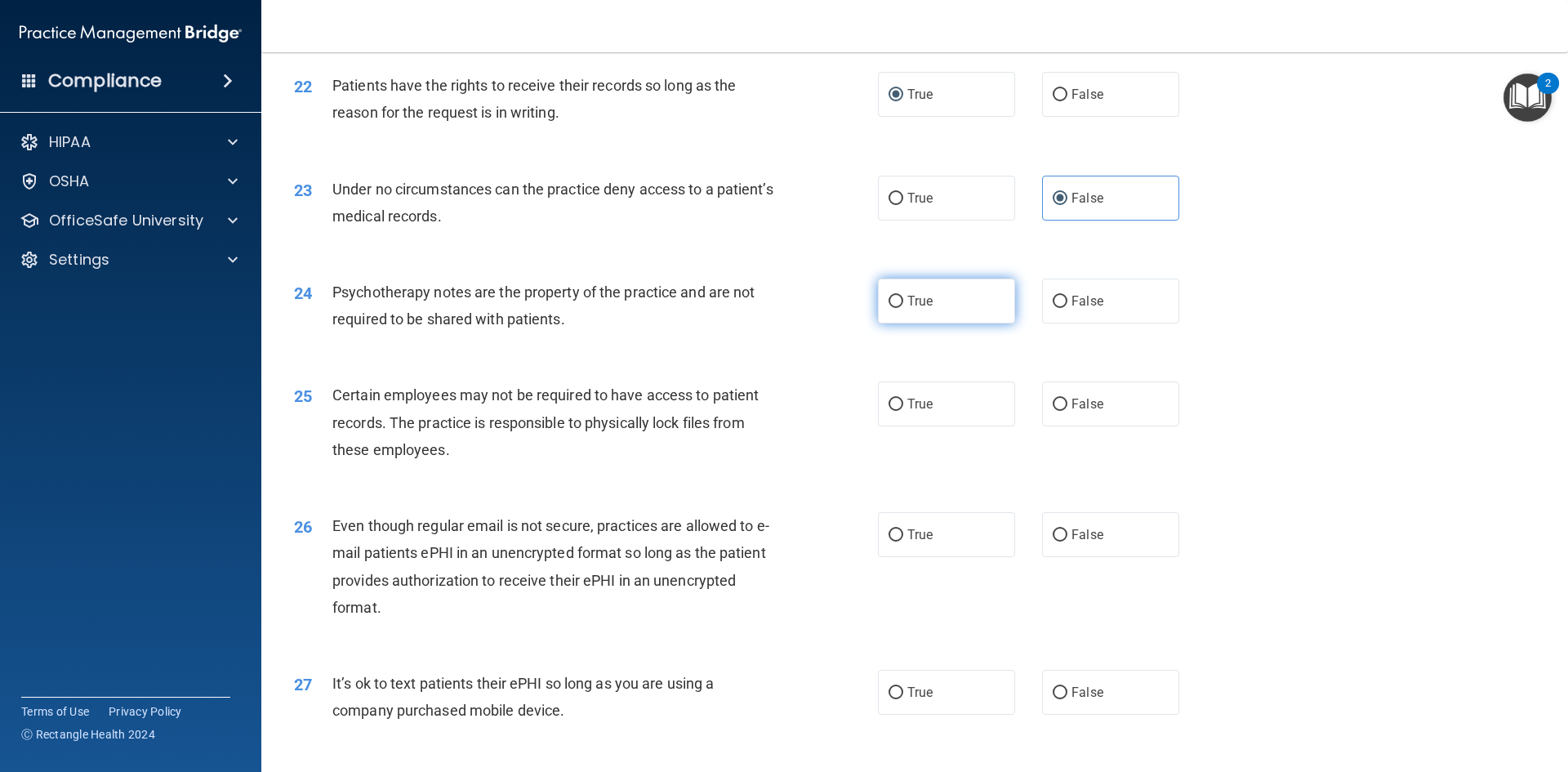
radio input "true"
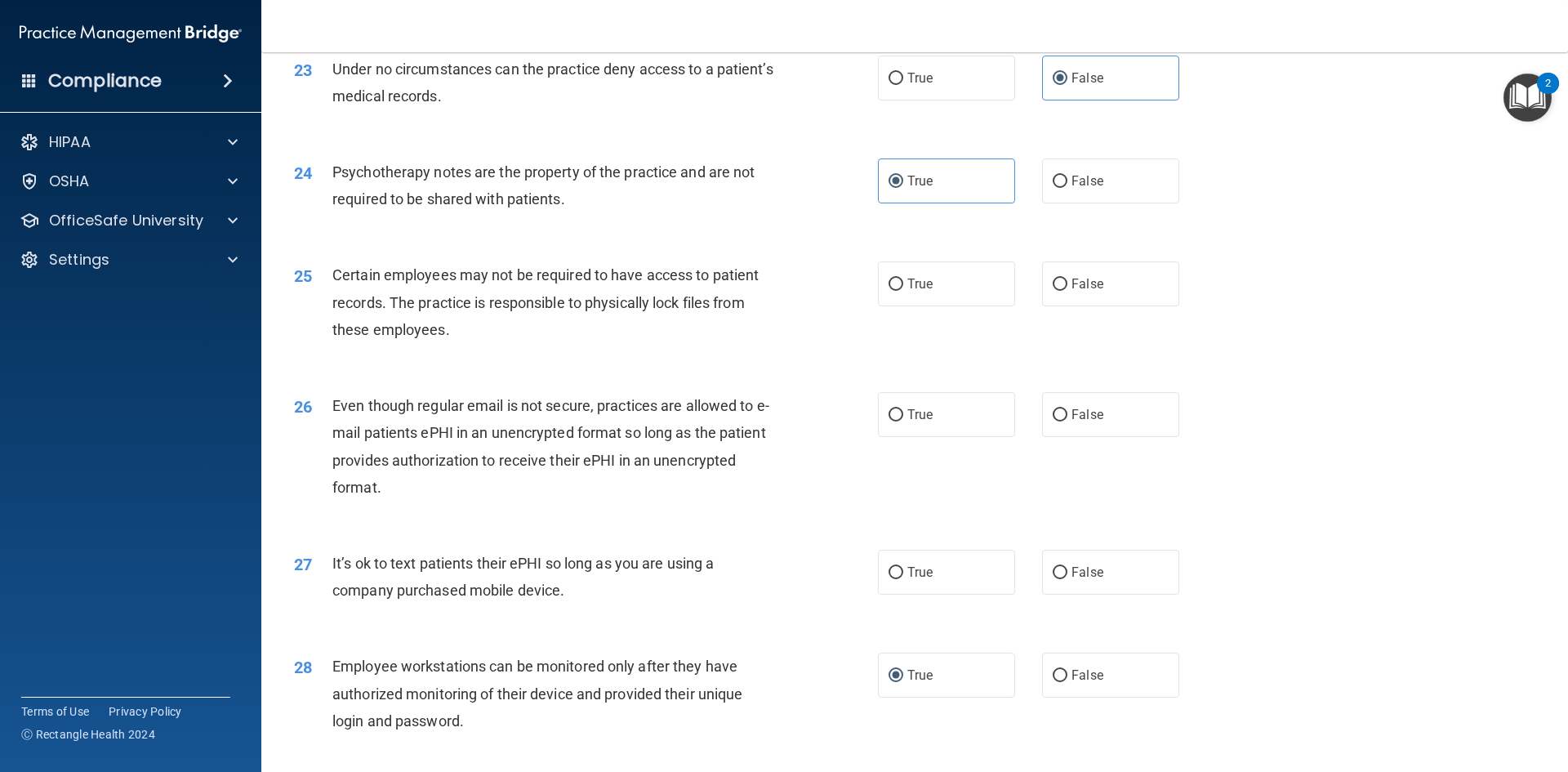
scroll to position [2960, 0]
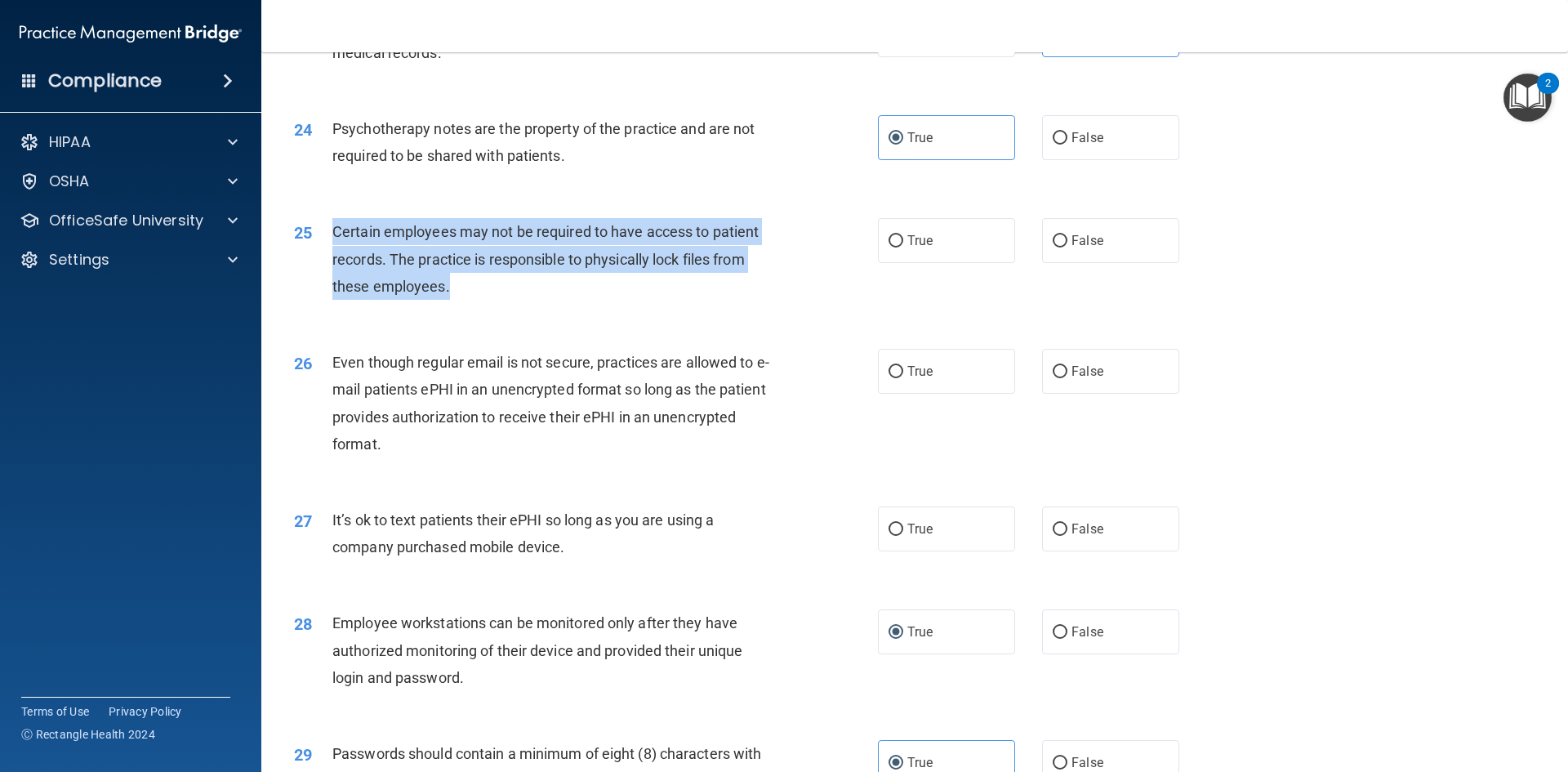
drag, startPoint x: 454, startPoint y: 314, endPoint x: 334, endPoint y: 267, distance: 128.9
click at [334, 267] on div "Certain employees may not be required to have access to patient records. The pr…" at bounding box center [560, 259] width 457 height 82
click at [894, 247] on input "True" at bounding box center [896, 241] width 15 height 12
radio input "true"
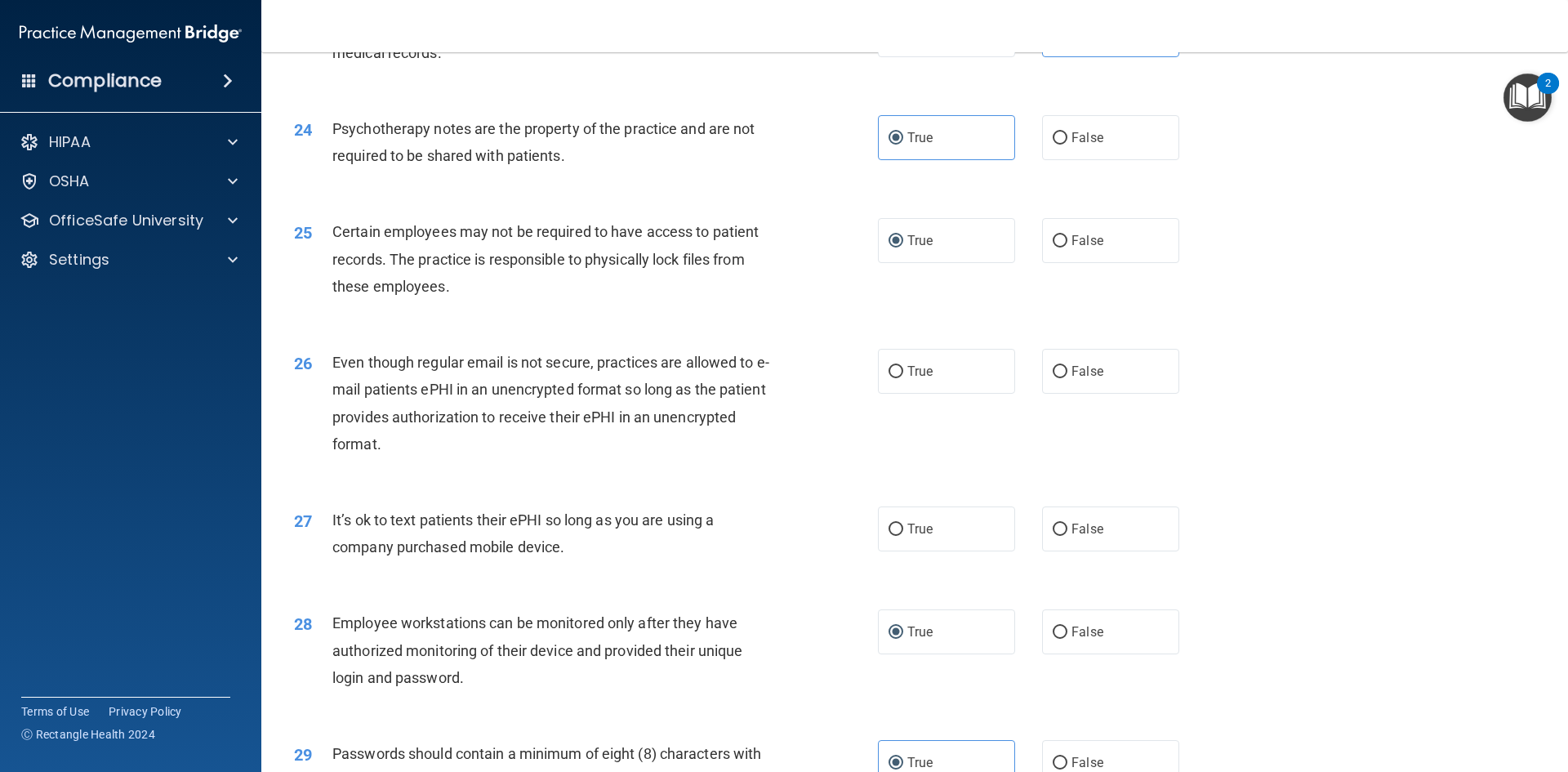
click at [813, 374] on div "26 Even though regular email is not secure, practices are allowed to e-mail pat…" at bounding box center [915, 407] width 1266 height 158
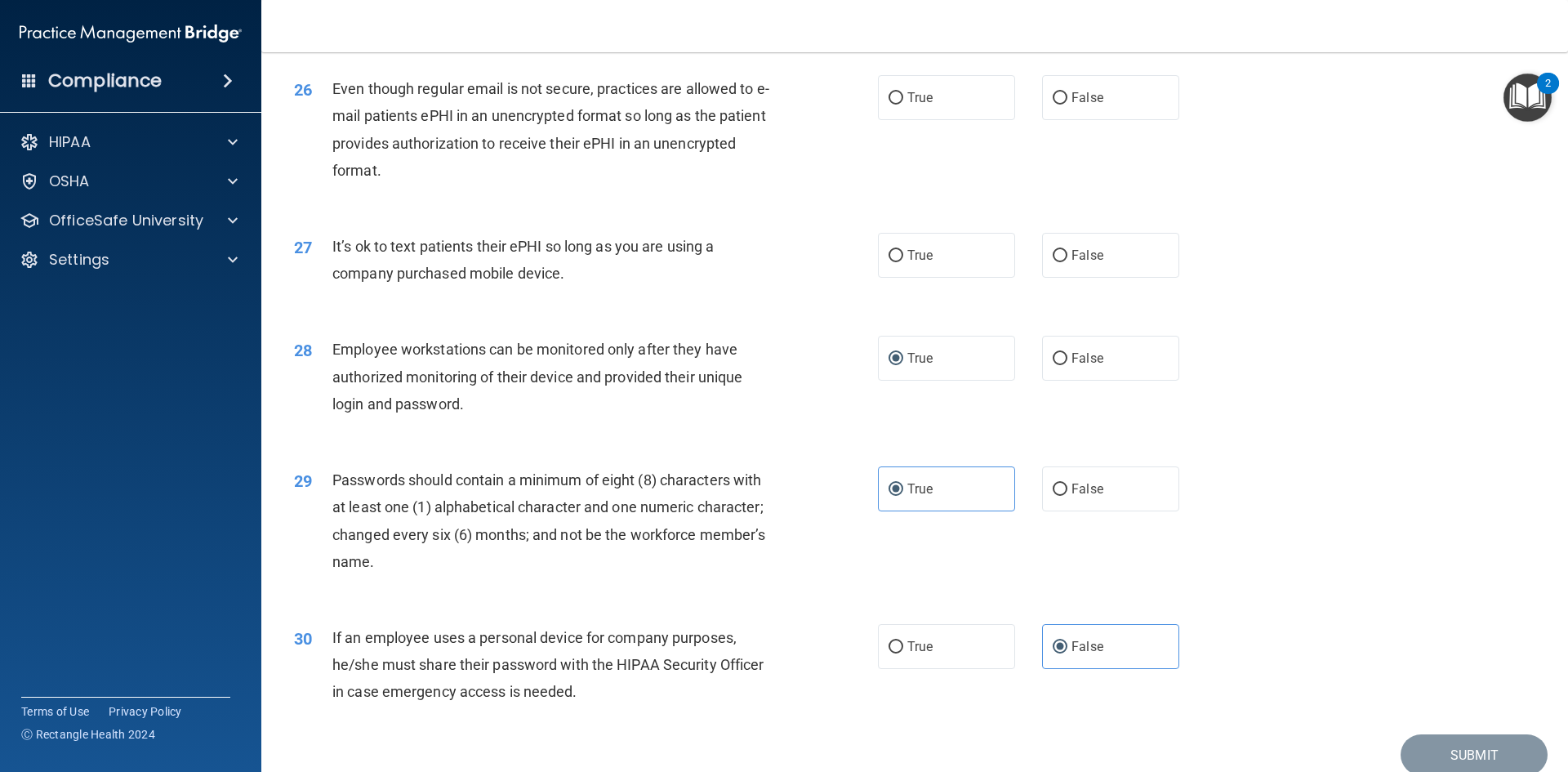
scroll to position [3083, 0]
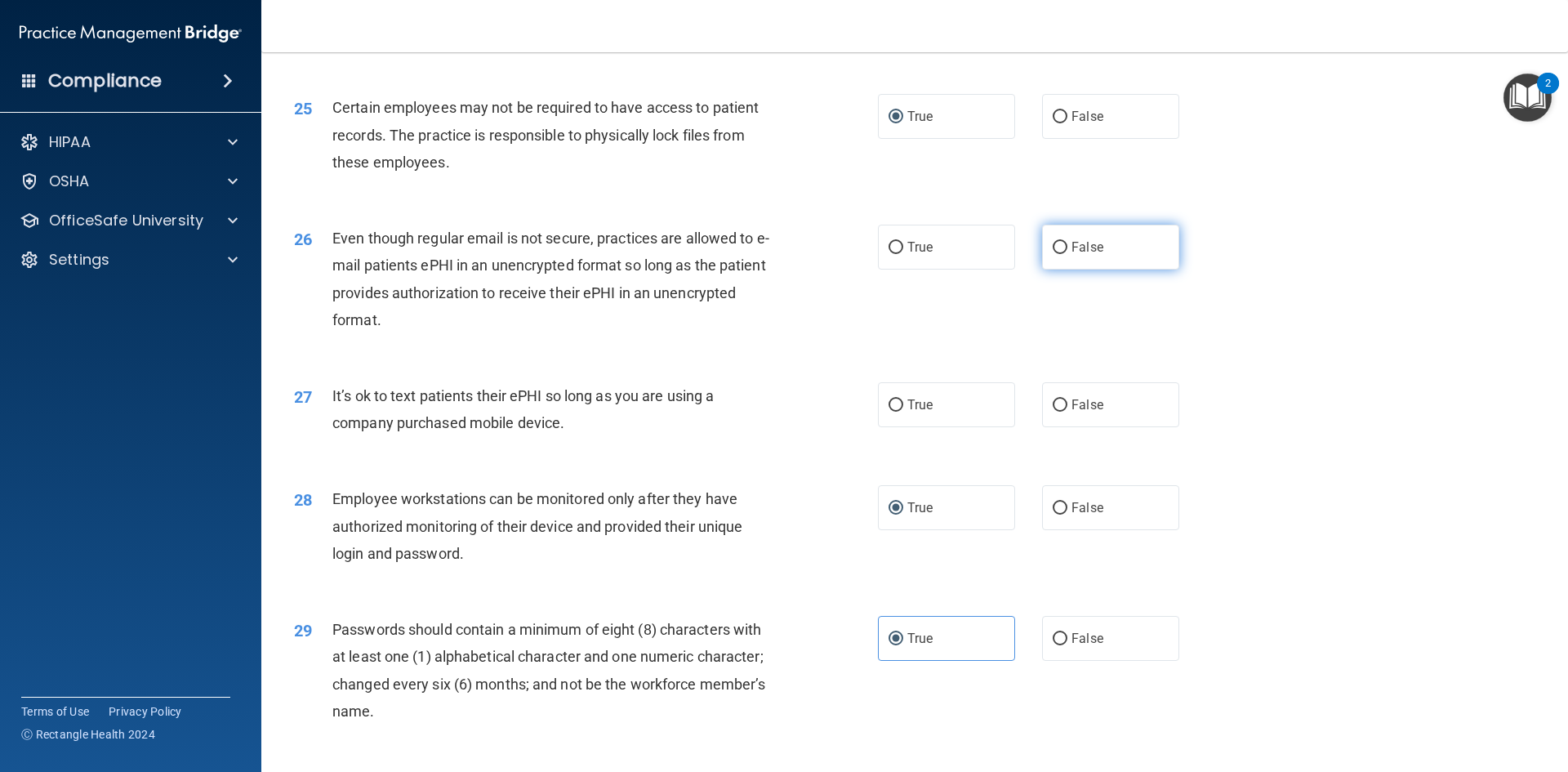
click at [1072, 255] on span "False" at bounding box center [1088, 247] width 32 height 15
click at [1065, 254] on input "False" at bounding box center [1060, 247] width 15 height 12
radio input "true"
click at [1053, 411] on input "False" at bounding box center [1060, 405] width 15 height 12
radio input "true"
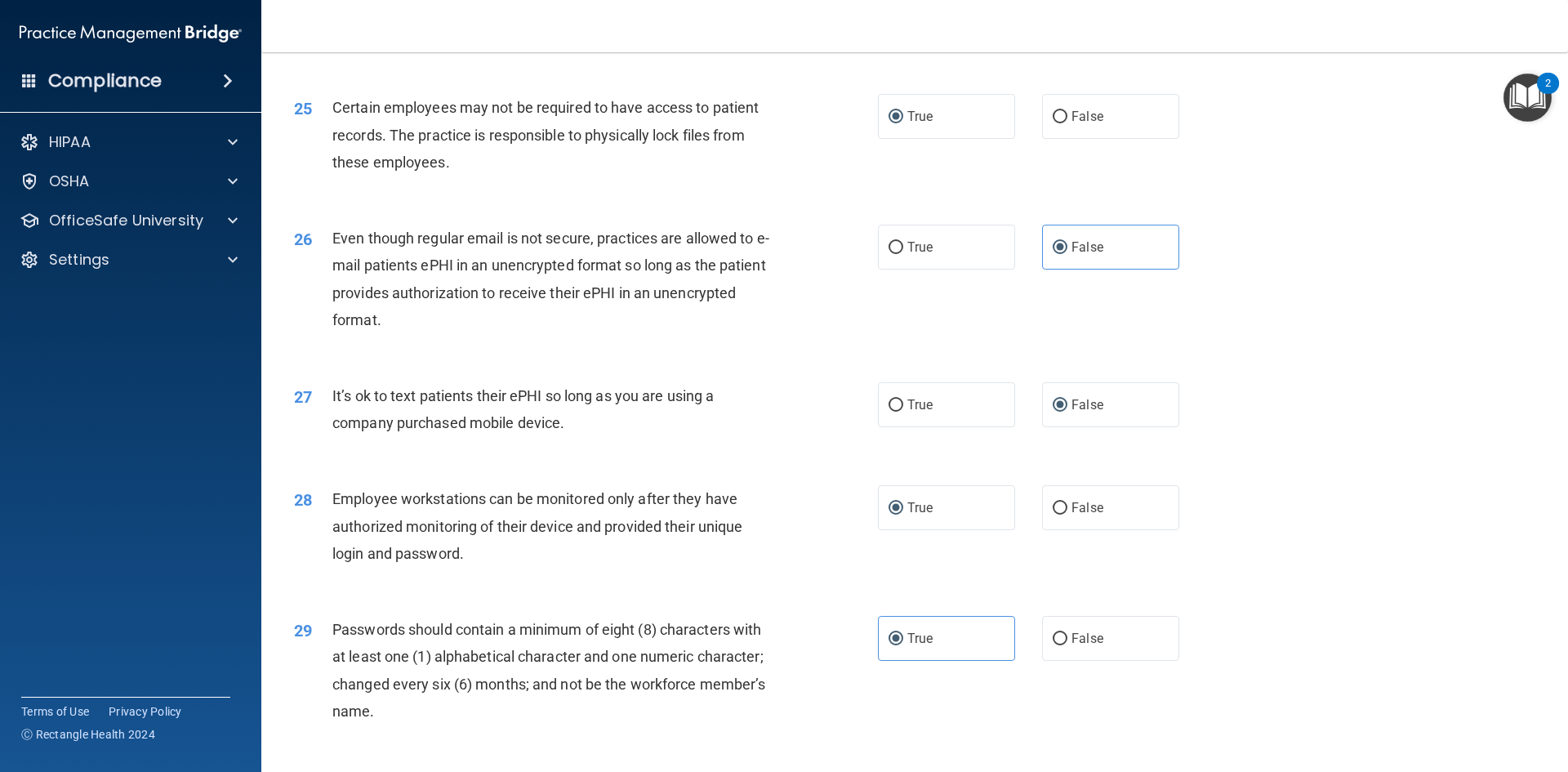
drag, startPoint x: 579, startPoint y: 445, endPoint x: 324, endPoint y: 419, distance: 256.3
click at [324, 419] on div "27 It’s ok to text patients their ePHI so long as you are using a company purch…" at bounding box center [586, 413] width 633 height 62
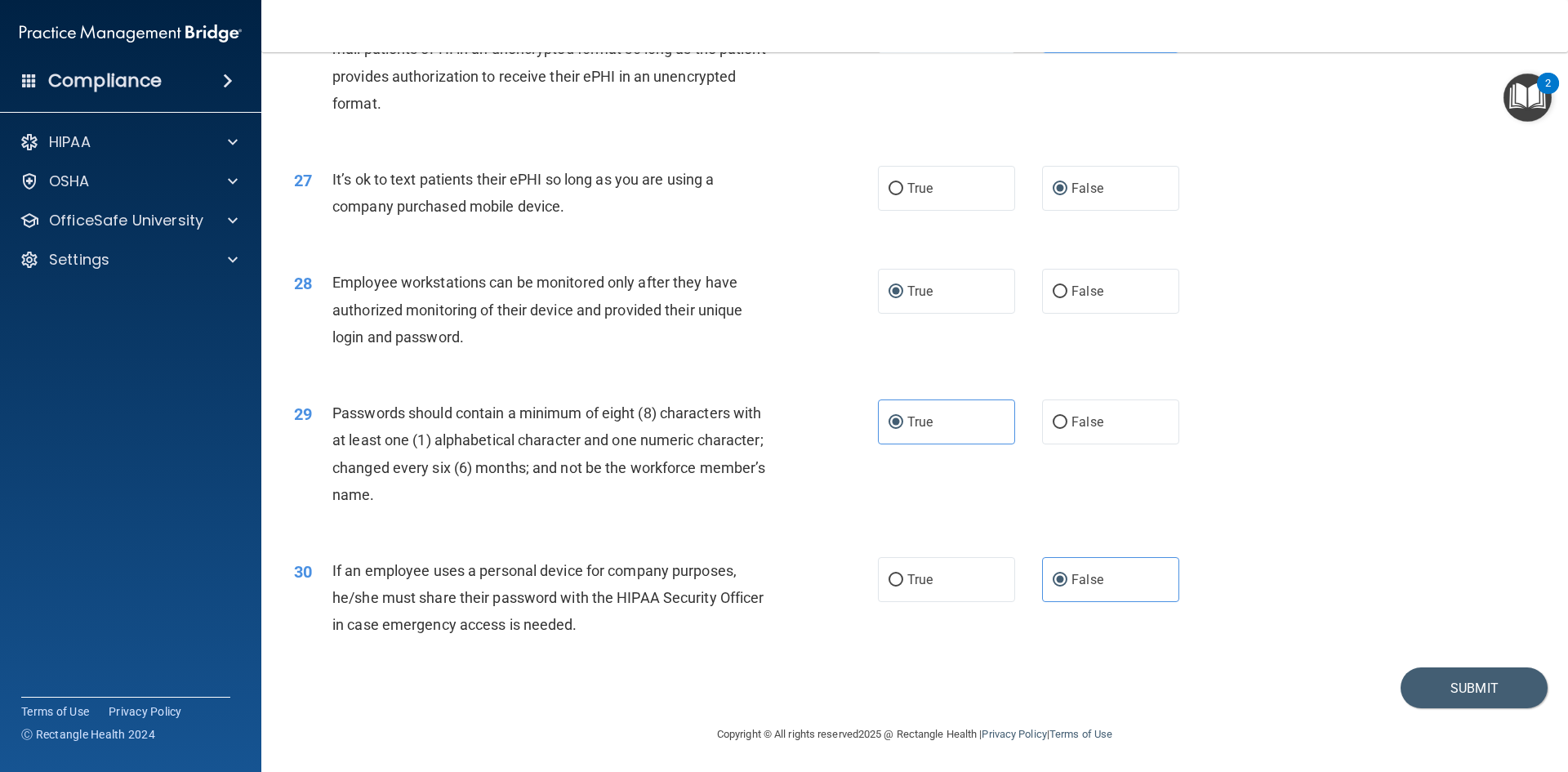
scroll to position [3329, 0]
click at [1424, 680] on button "Submit" at bounding box center [1474, 686] width 147 height 42
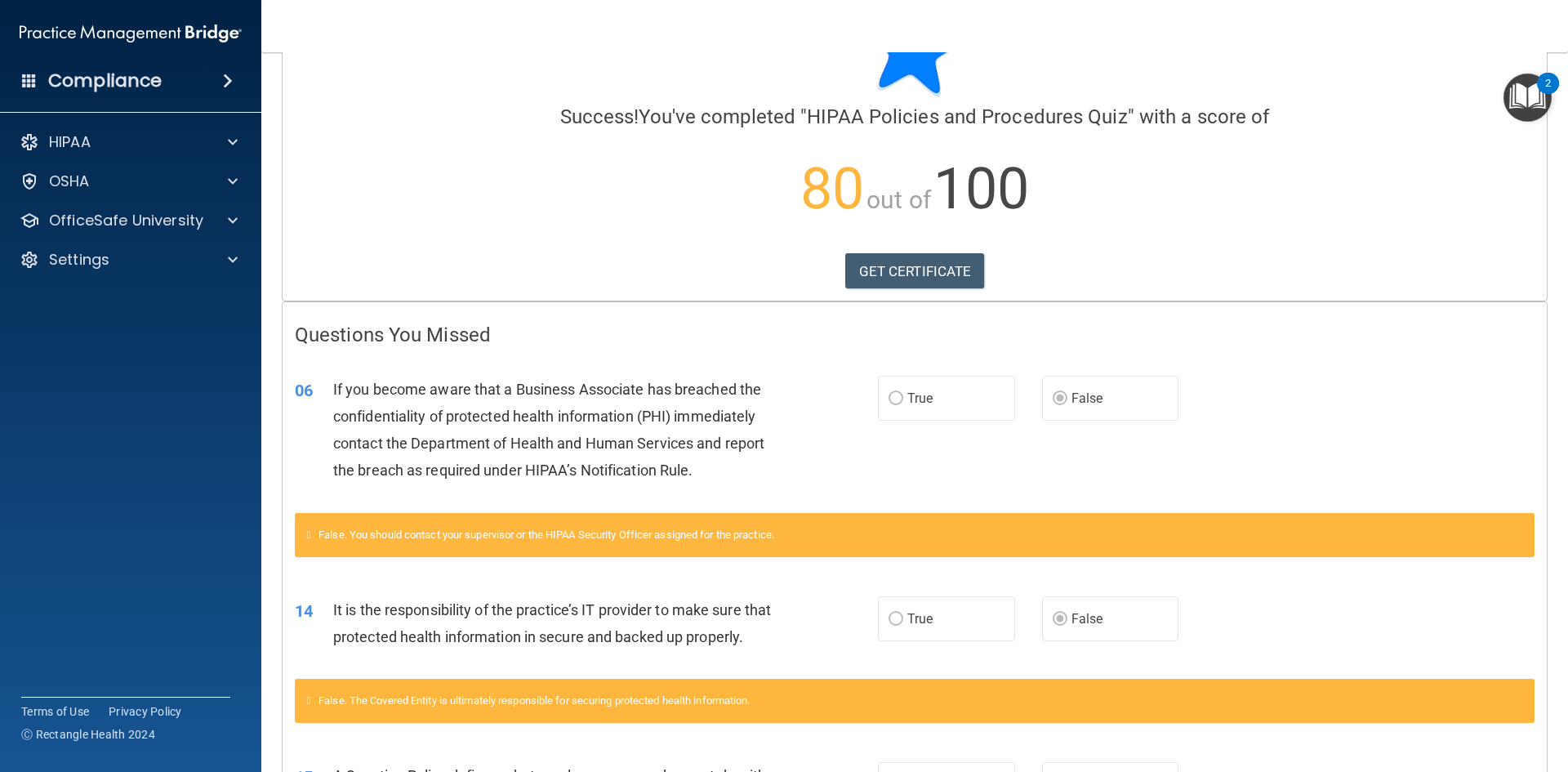
scroll to position [82, 0]
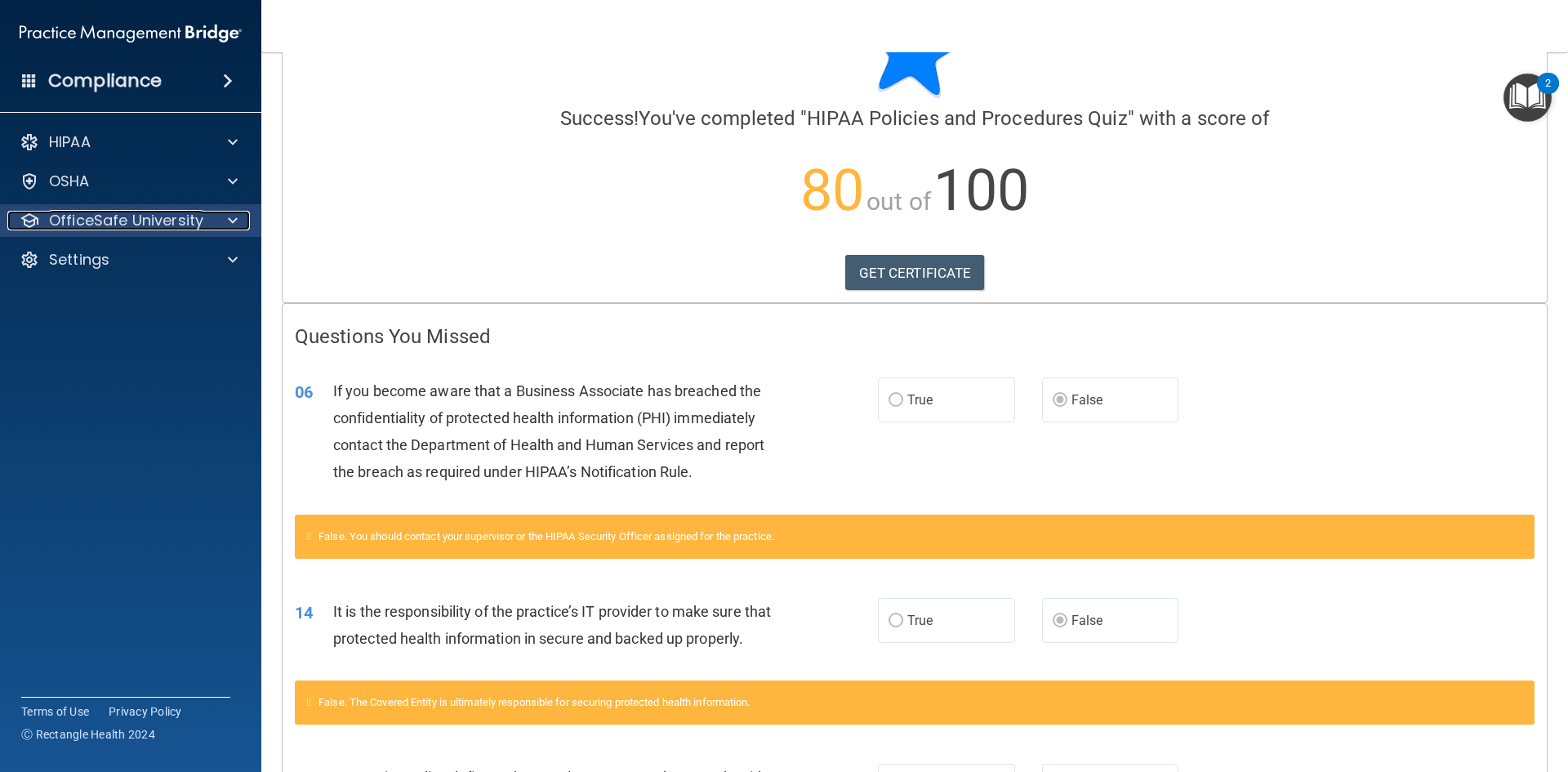
click at [167, 223] on p "OfficeSafe University" at bounding box center [126, 220] width 155 height 20
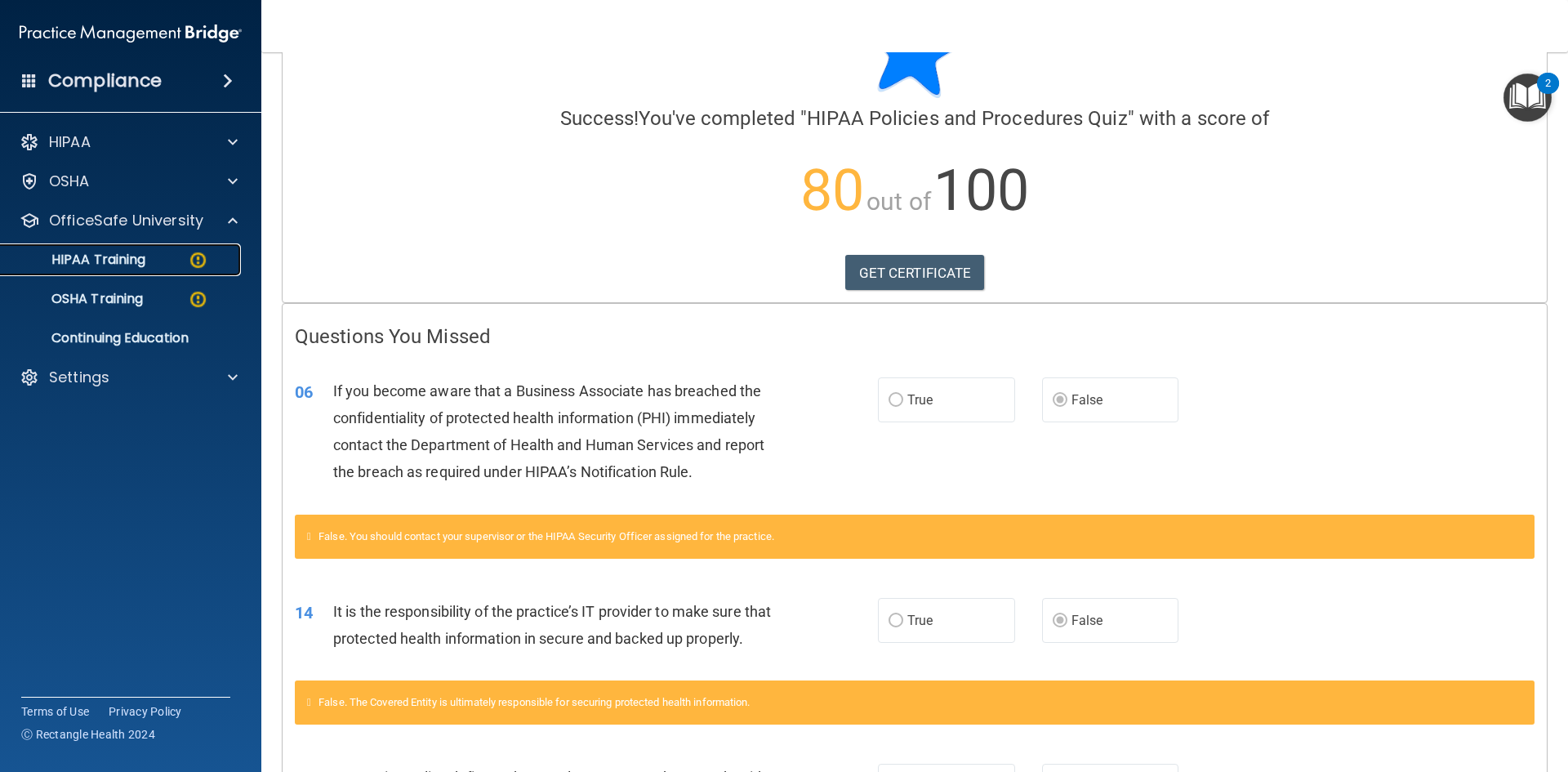
click at [158, 270] on link "HIPAA Training" at bounding box center [112, 260] width 258 height 33
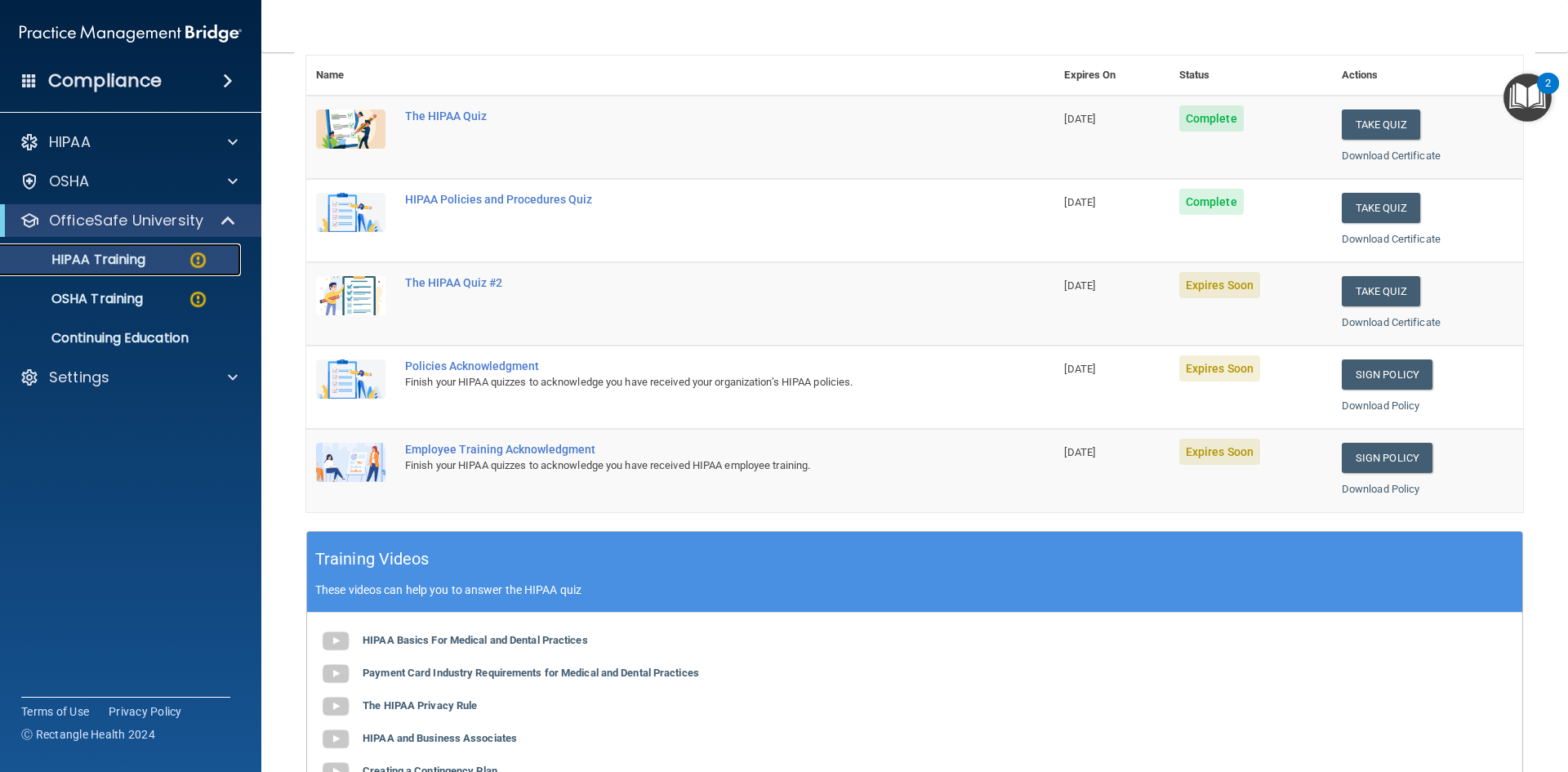
scroll to position [163, 0]
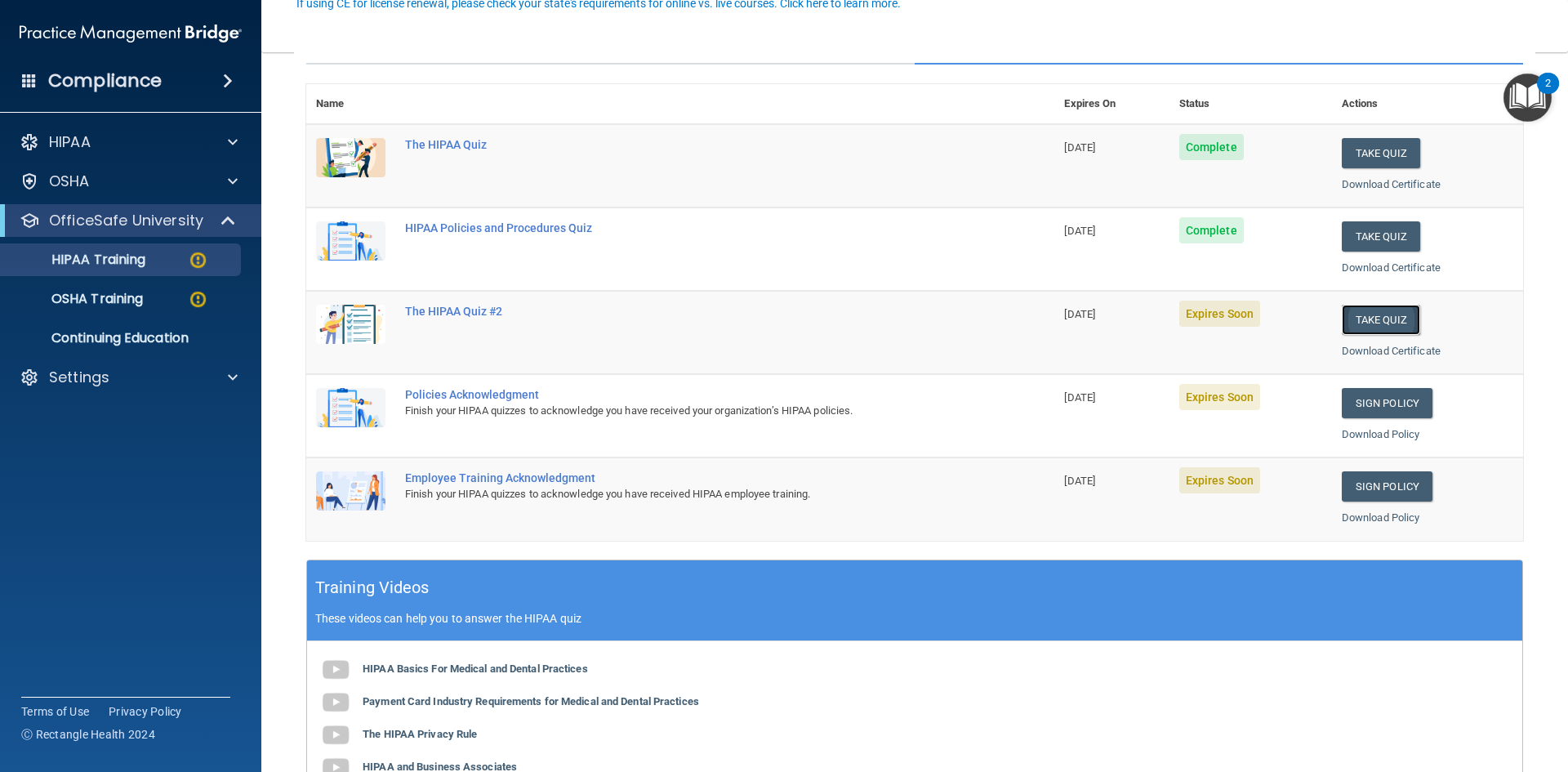
click at [1390, 325] on button "Take Quiz" at bounding box center [1380, 320] width 78 height 30
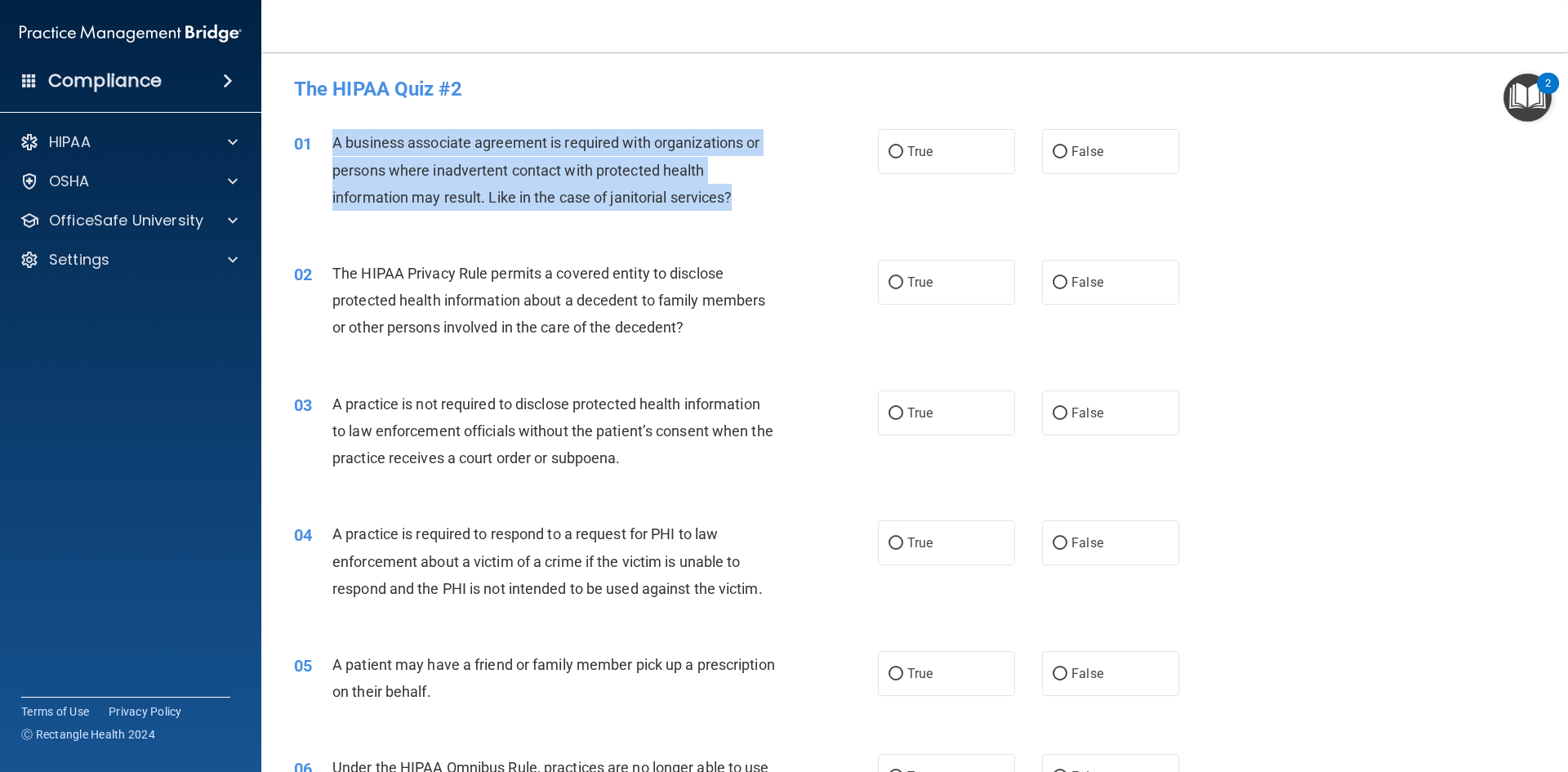
drag, startPoint x: 742, startPoint y: 194, endPoint x: 332, endPoint y: 149, distance: 412.5
click at [332, 149] on div "A business associate agreement is required with organizations or persons where …" at bounding box center [560, 170] width 457 height 82
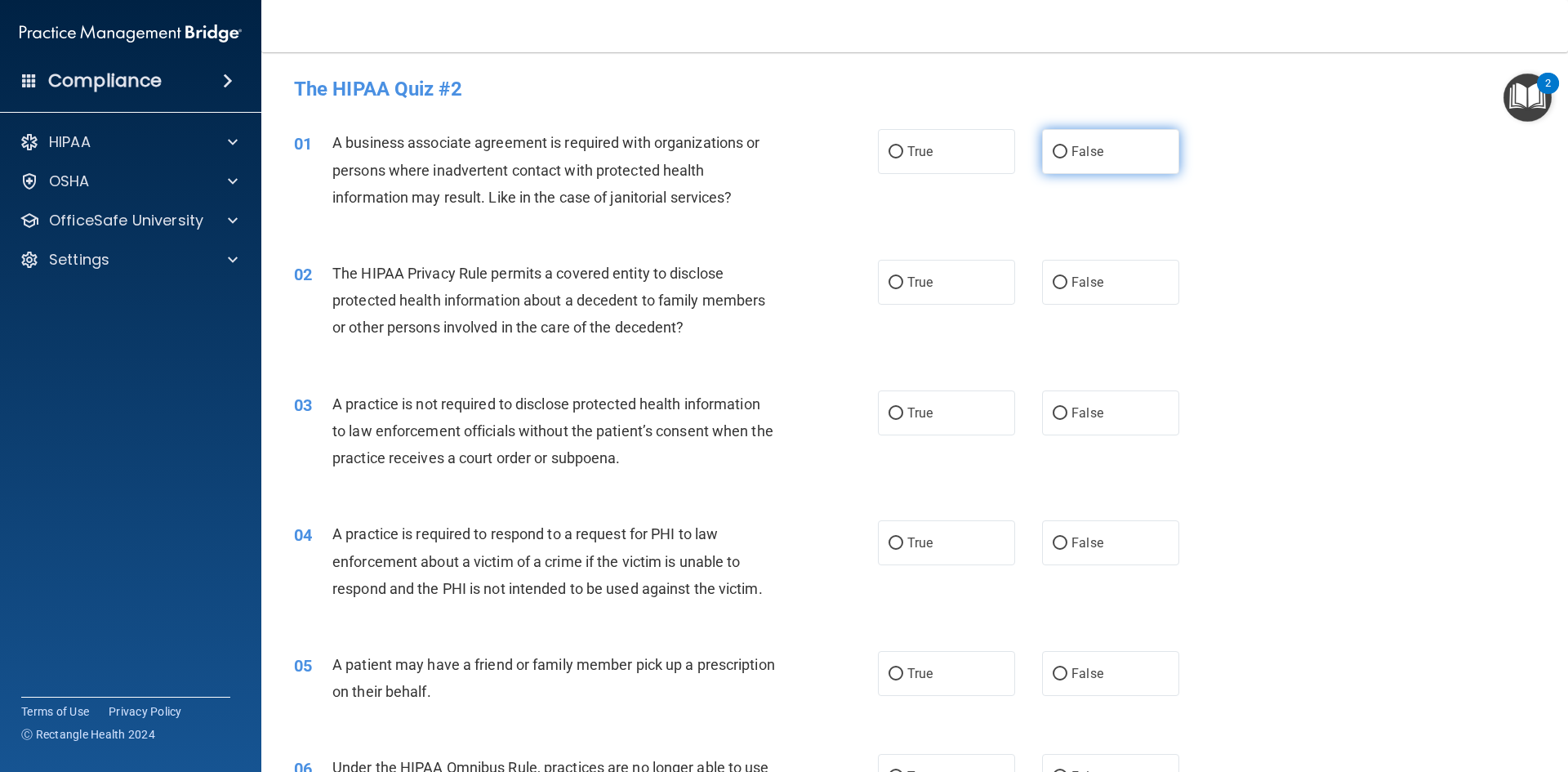
click at [1081, 157] on span "False" at bounding box center [1088, 151] width 32 height 15
click at [1067, 157] on input "False" at bounding box center [1060, 152] width 15 height 12
radio input "true"
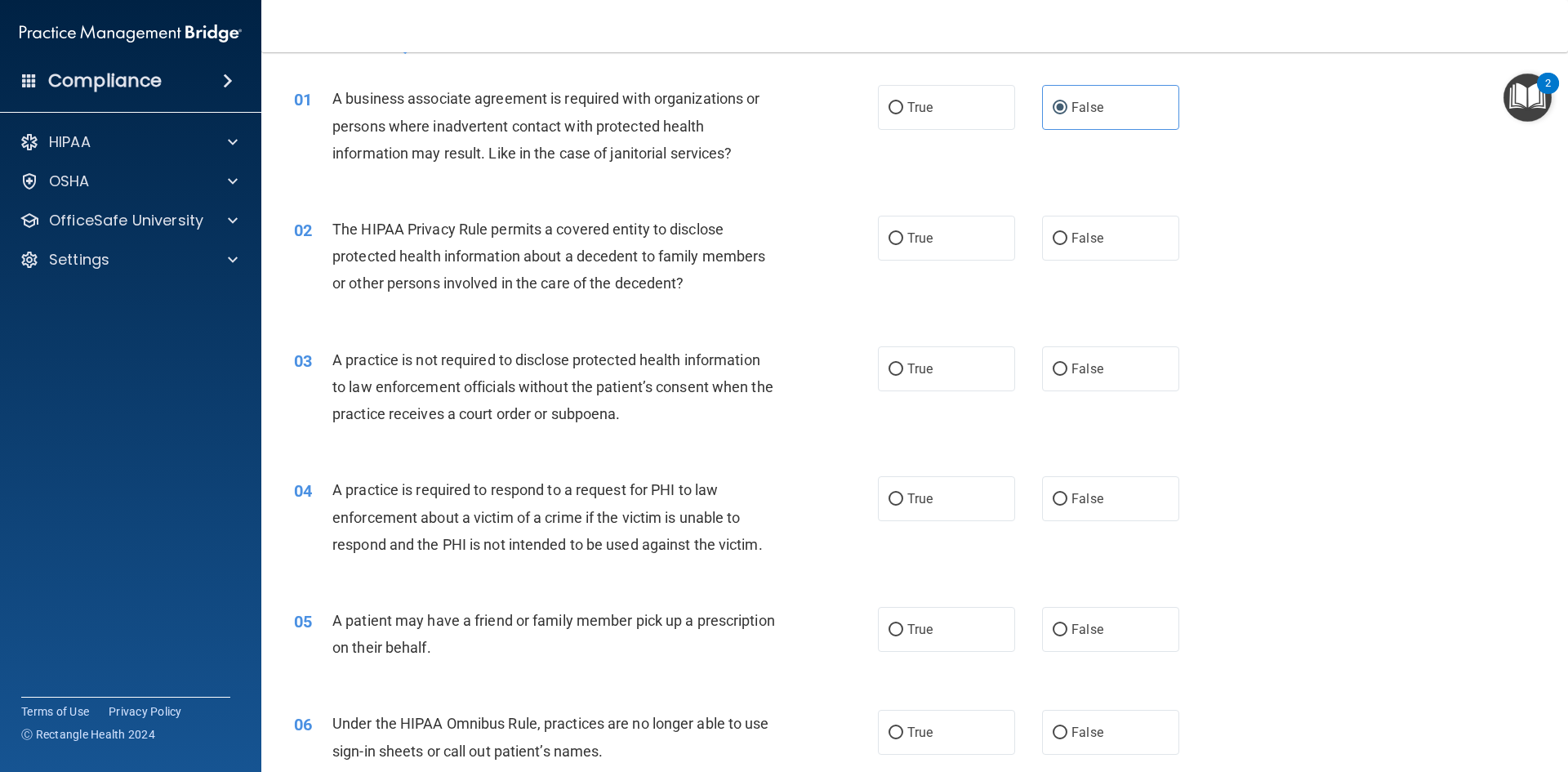
scroll to position [82, 0]
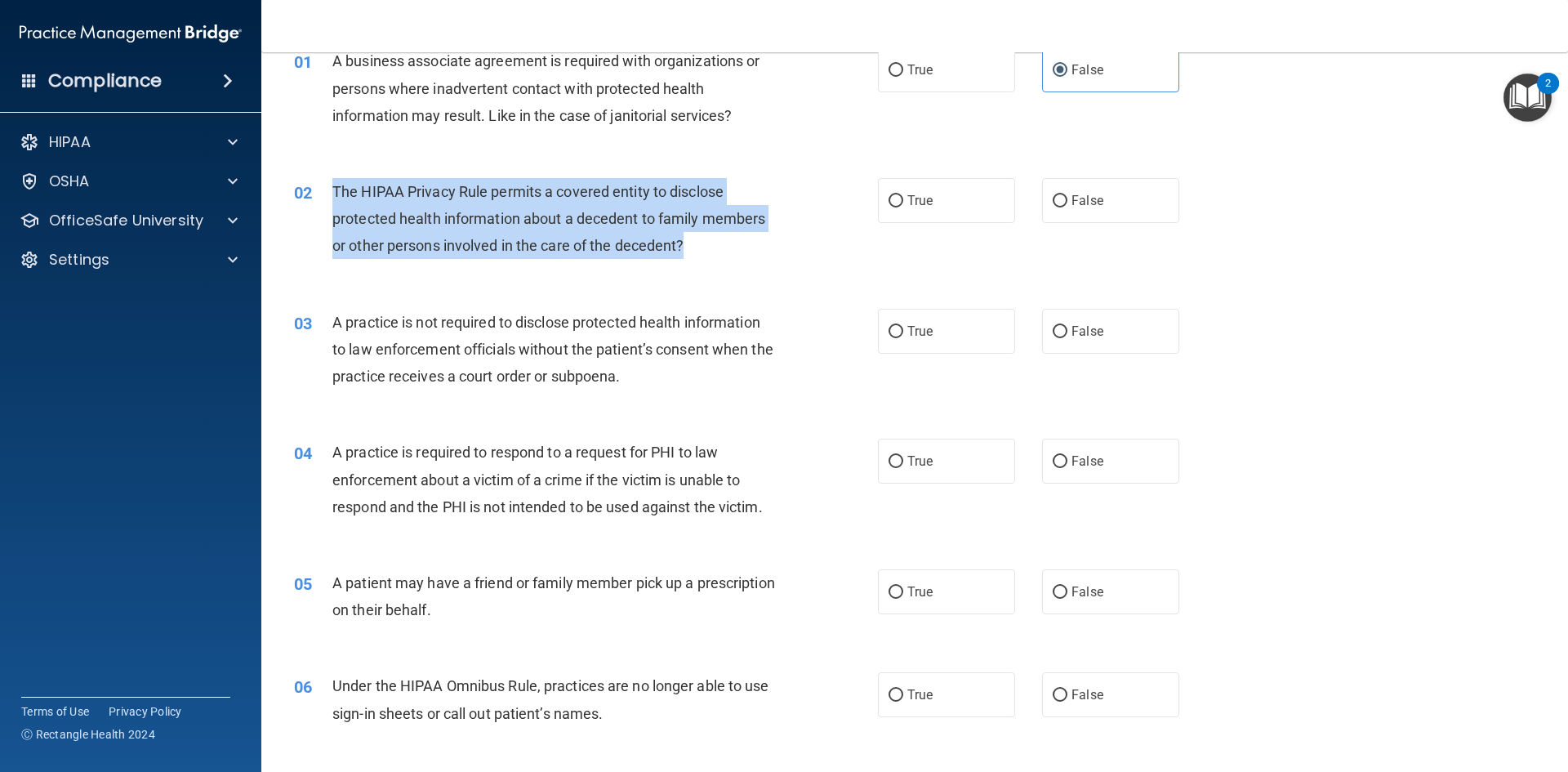
drag, startPoint x: 692, startPoint y: 245, endPoint x: 328, endPoint y: 194, distance: 367.6
click at [328, 194] on div "02 The HIPAA Privacy Rule permits a covered entity to disclose protected health…" at bounding box center [586, 223] width 633 height 90
click at [891, 195] on input "True" at bounding box center [896, 201] width 15 height 12
radio input "true"
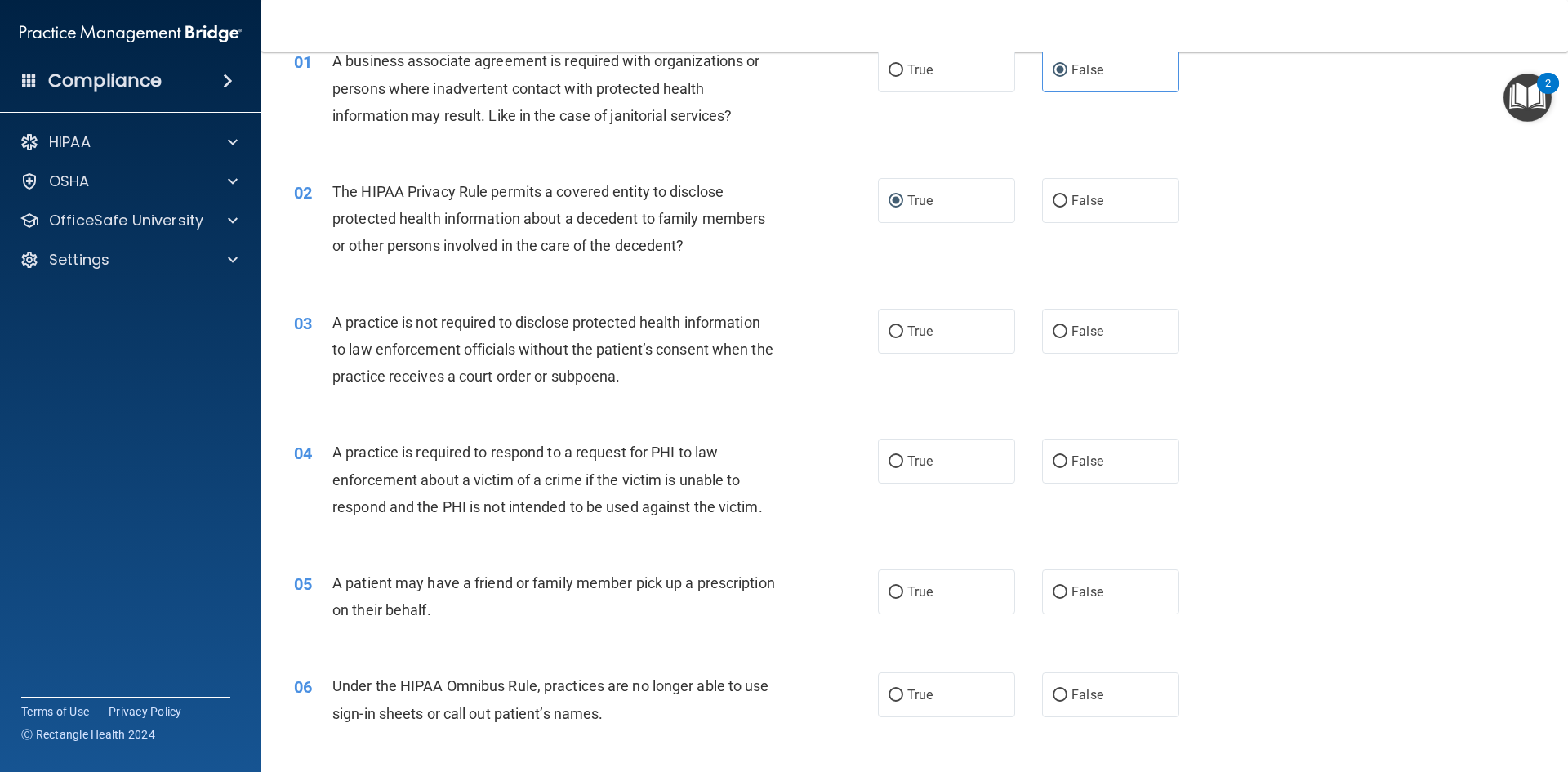
click at [798, 401] on div "03 A practice is not required to disclose protected health information to law e…" at bounding box center [915, 354] width 1266 height 130
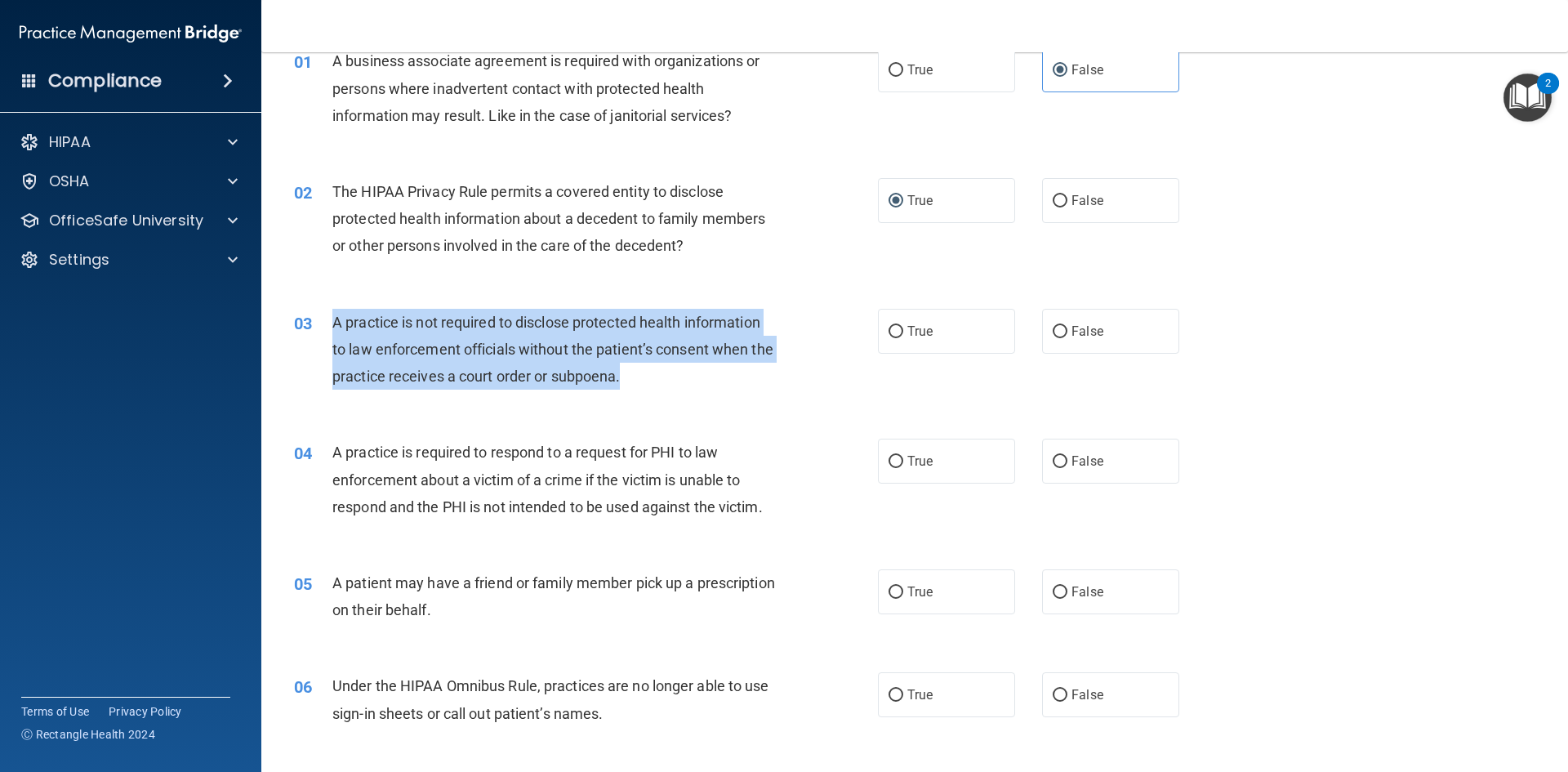
drag, startPoint x: 649, startPoint y: 386, endPoint x: 330, endPoint y: 325, distance: 324.8
click at [330, 325] on div "03 A practice is not required to disclose protected health information to law e…" at bounding box center [586, 353] width 633 height 90
click at [759, 362] on div "A practice is not required to disclose protected health information to law enfo…" at bounding box center [560, 349] width 457 height 82
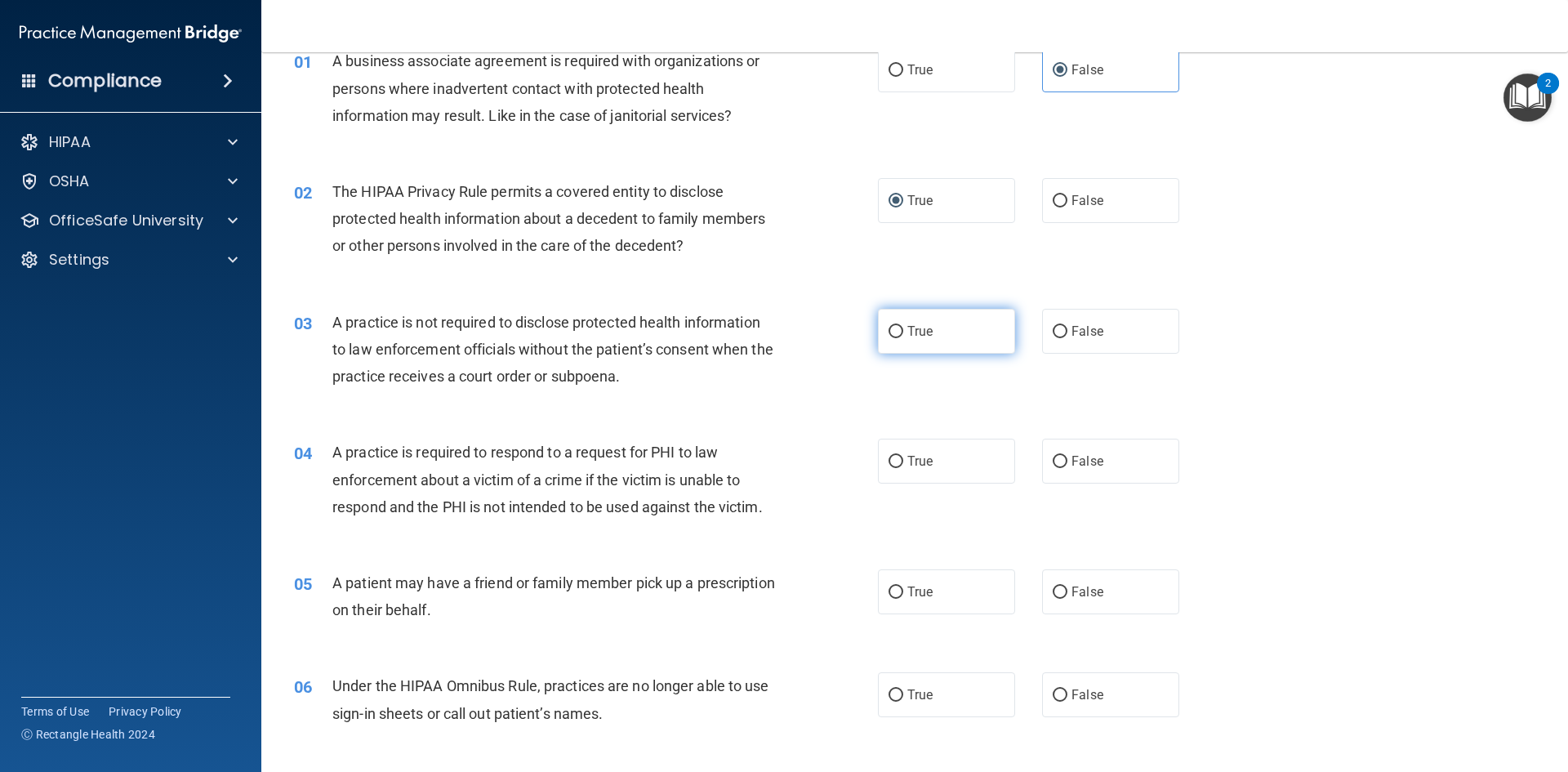
click at [908, 329] on span "True" at bounding box center [920, 331] width 25 height 15
click at [903, 329] on input "True" at bounding box center [896, 331] width 15 height 12
radio input "true"
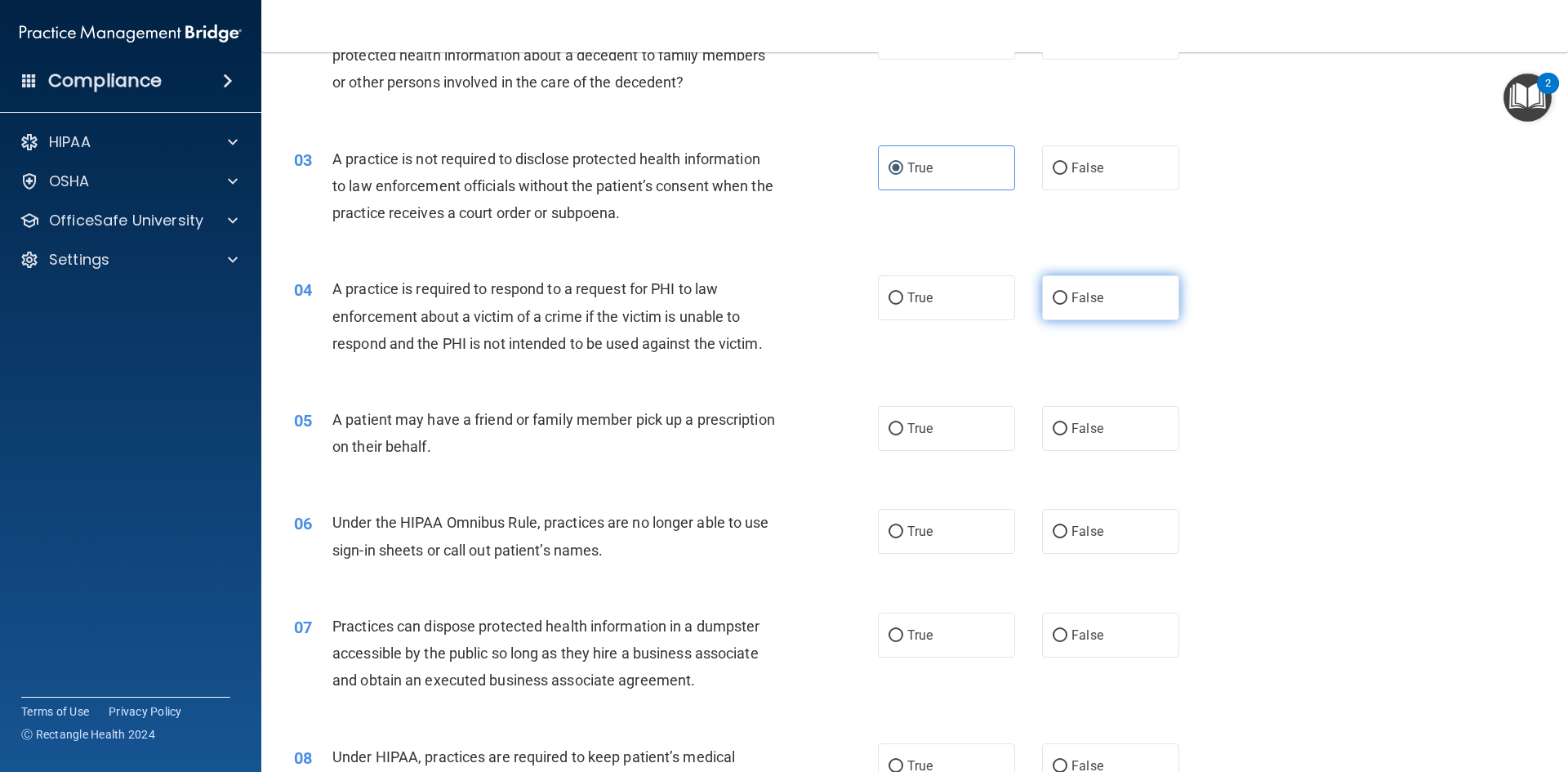
click at [1072, 299] on span "False" at bounding box center [1088, 297] width 32 height 15
click at [1067, 299] on input "False" at bounding box center [1060, 298] width 15 height 12
radio input "true"
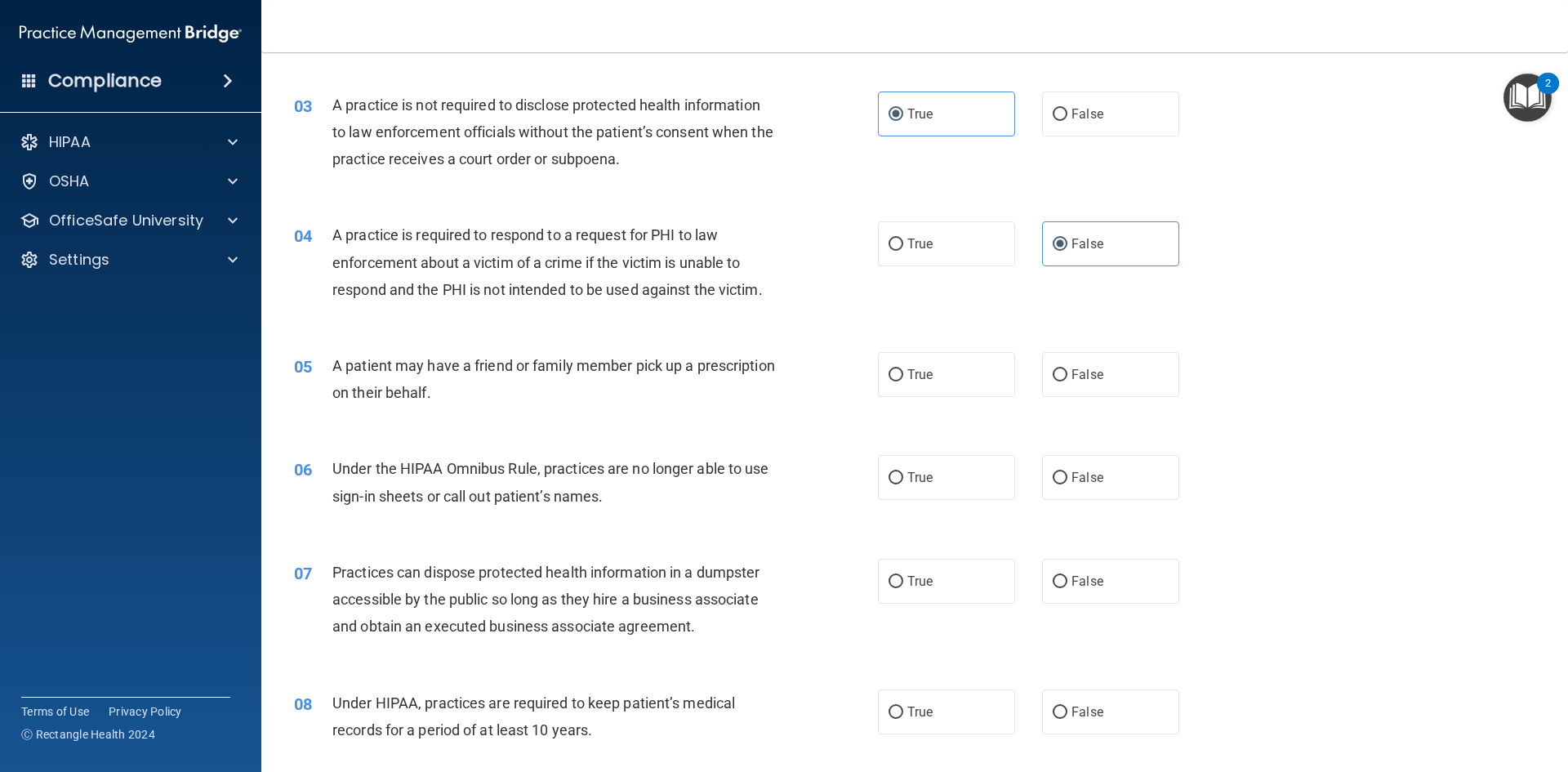
scroll to position [327, 0]
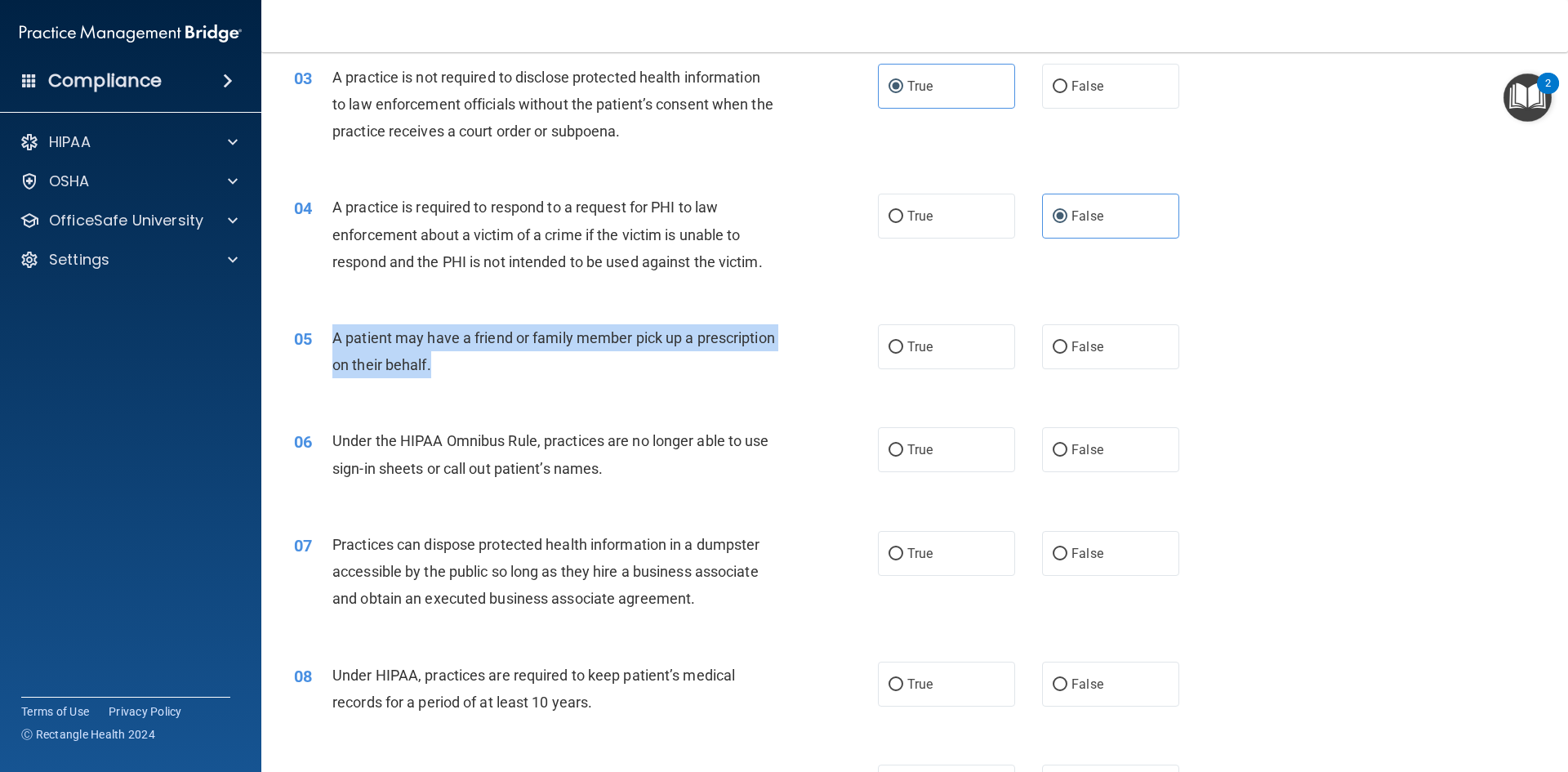
drag, startPoint x: 515, startPoint y: 369, endPoint x: 331, endPoint y: 337, distance: 186.8
click at [331, 337] on div "05 A patient may have a friend or family member pick up a prescription on their…" at bounding box center [586, 356] width 633 height 62
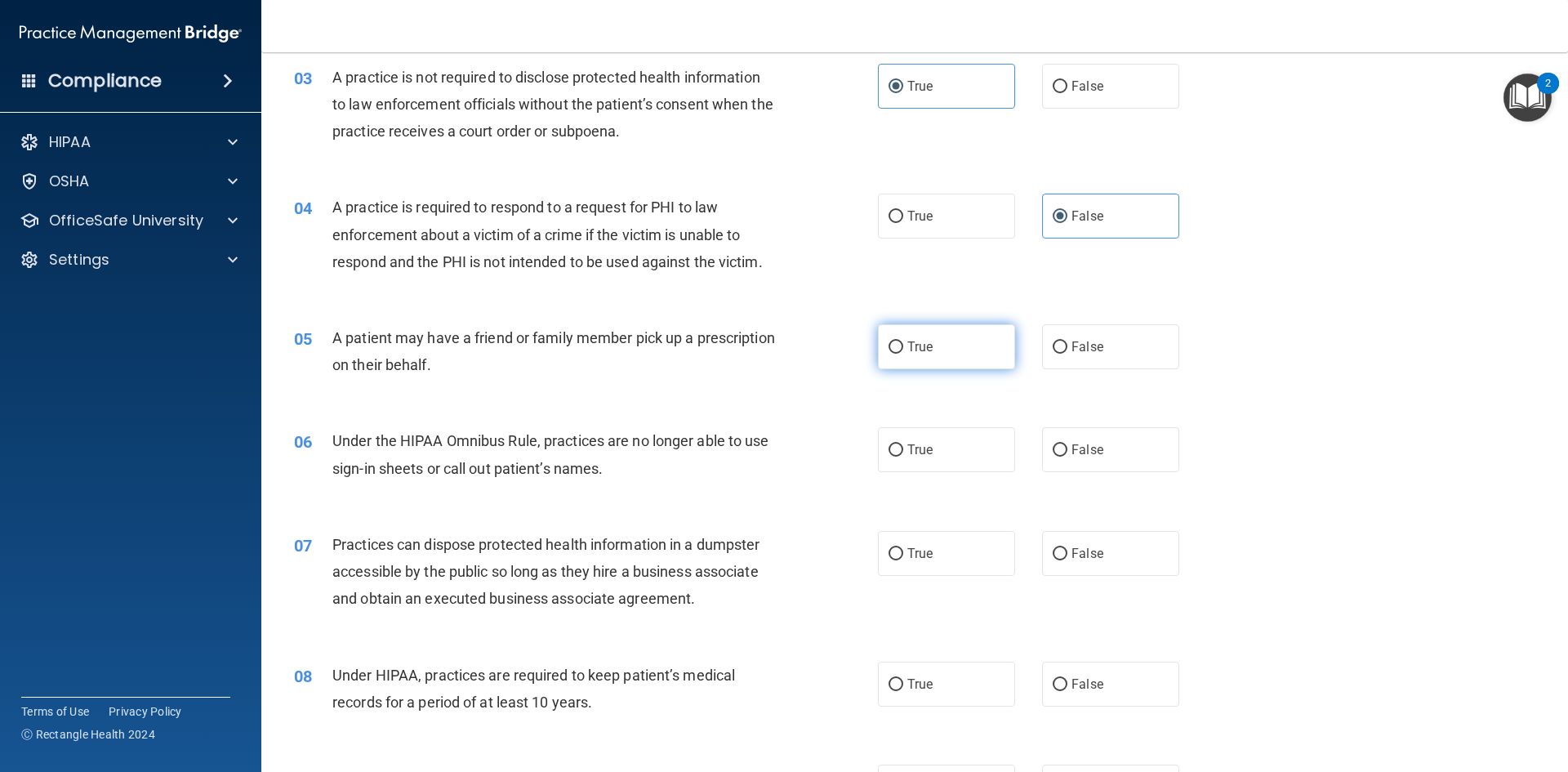
click at [908, 354] on span "True" at bounding box center [920, 346] width 25 height 15
click at [902, 354] on input "True" at bounding box center [896, 347] width 15 height 12
radio input "true"
click at [780, 367] on div "A patient may have a friend or family member pick up a prescription on their be…" at bounding box center [560, 351] width 457 height 54
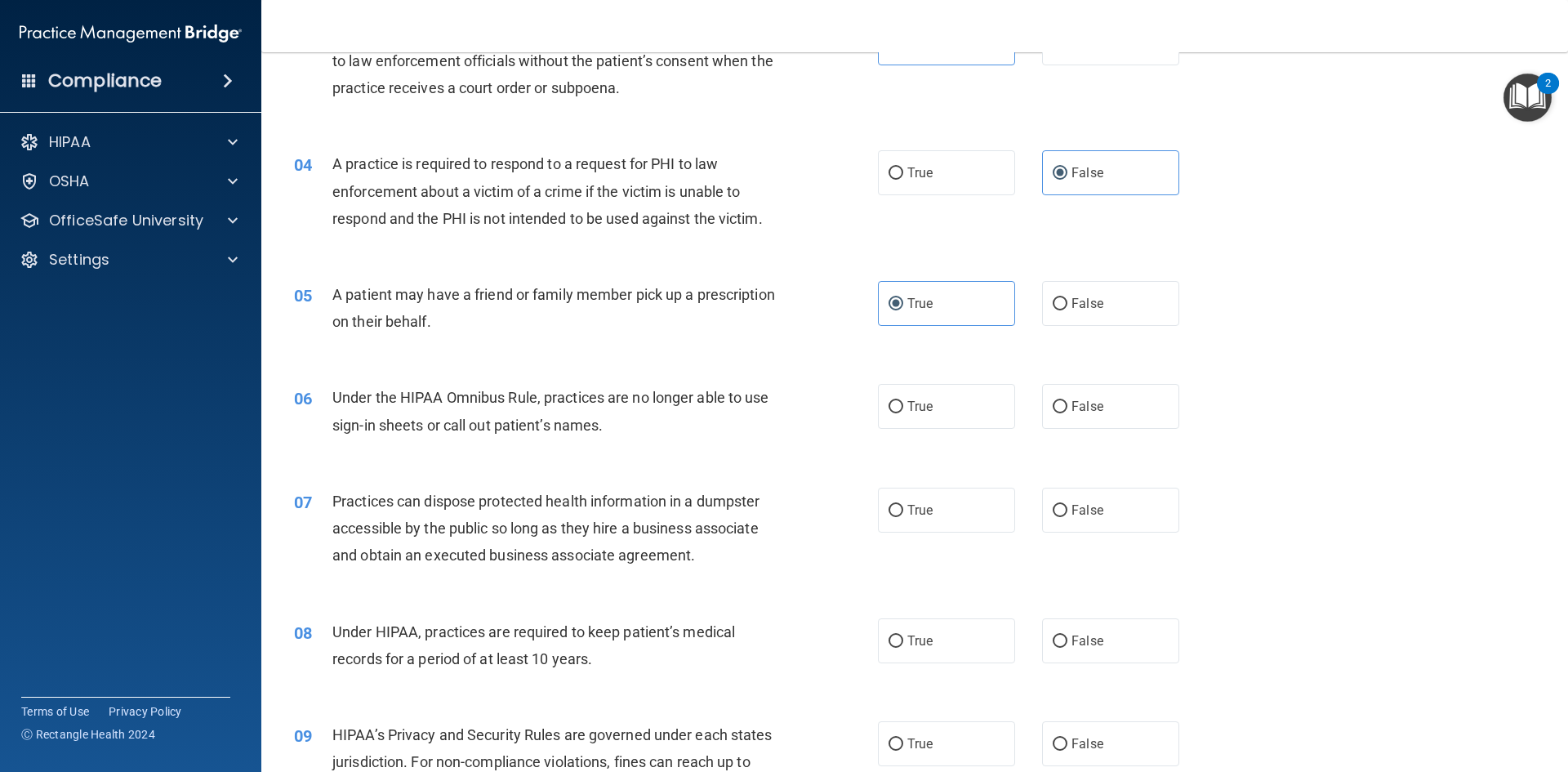
scroll to position [409, 0]
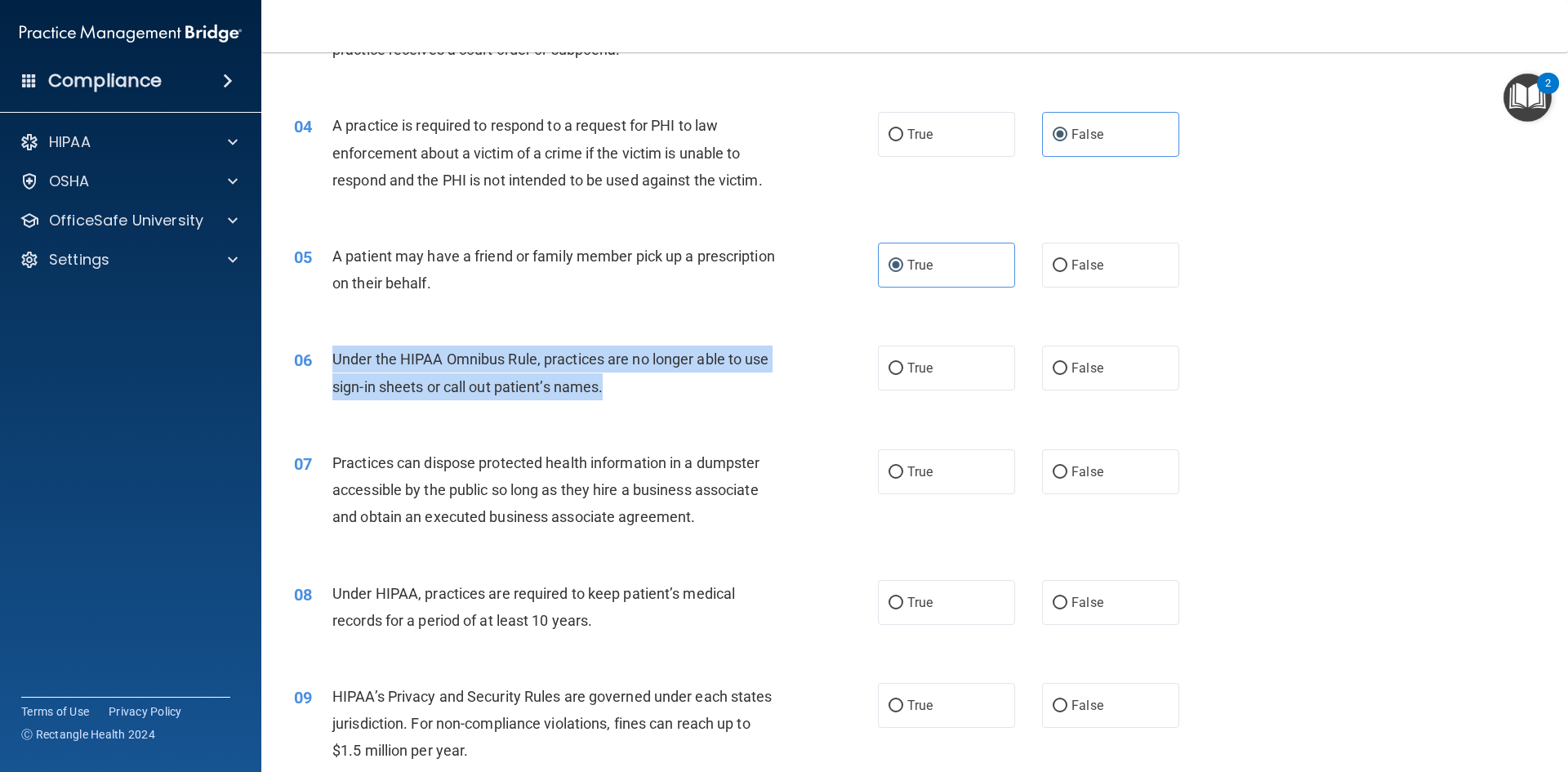
drag, startPoint x: 615, startPoint y: 383, endPoint x: 335, endPoint y: 361, distance: 280.9
click at [335, 361] on div "Under the HIPAA Omnibus Rule, practices are no longer able to use sign-in sheet…" at bounding box center [560, 372] width 457 height 54
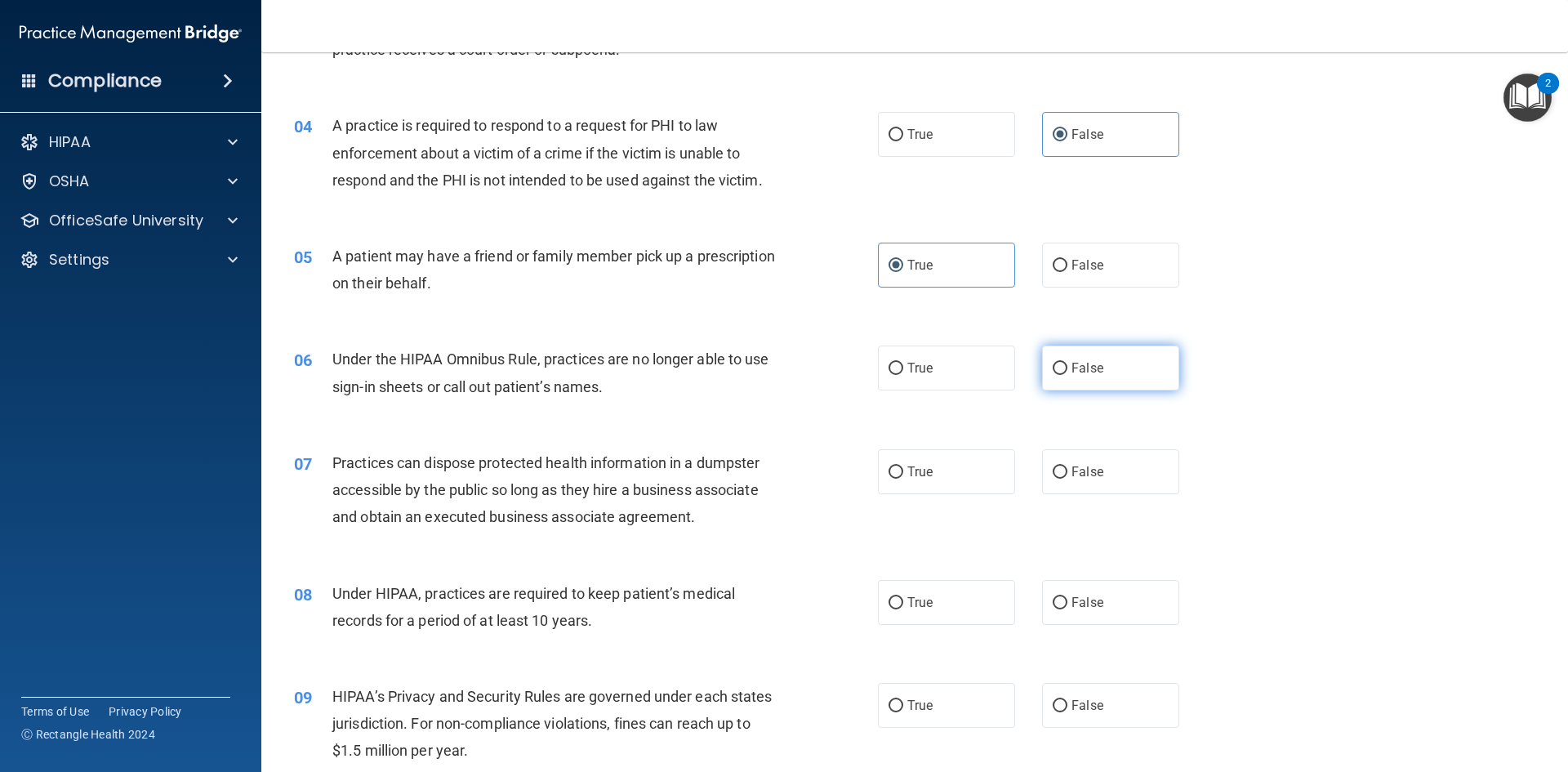
click at [1052, 377] on label "False" at bounding box center [1109, 368] width 137 height 45
click at [1053, 375] on input "False" at bounding box center [1060, 368] width 15 height 12
radio input "true"
click at [809, 404] on div "06 Under the HIPAA Omnibus Rule, practices are no longer able to use sign-in sh…" at bounding box center [586, 377] width 633 height 62
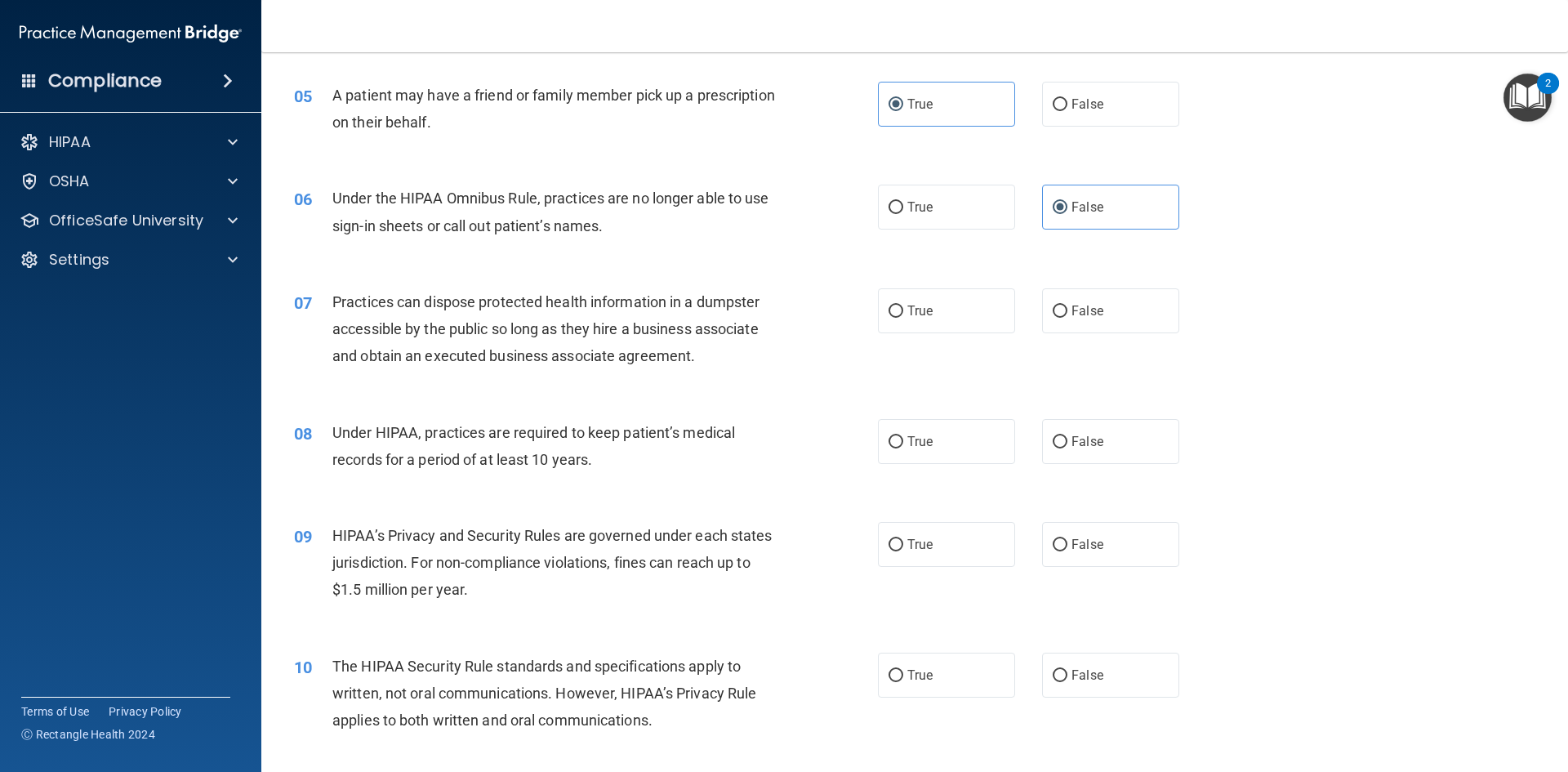
scroll to position [572, 0]
click at [1042, 316] on label "False" at bounding box center [1109, 309] width 137 height 45
click at [1053, 315] on input "False" at bounding box center [1060, 309] width 15 height 12
radio input "true"
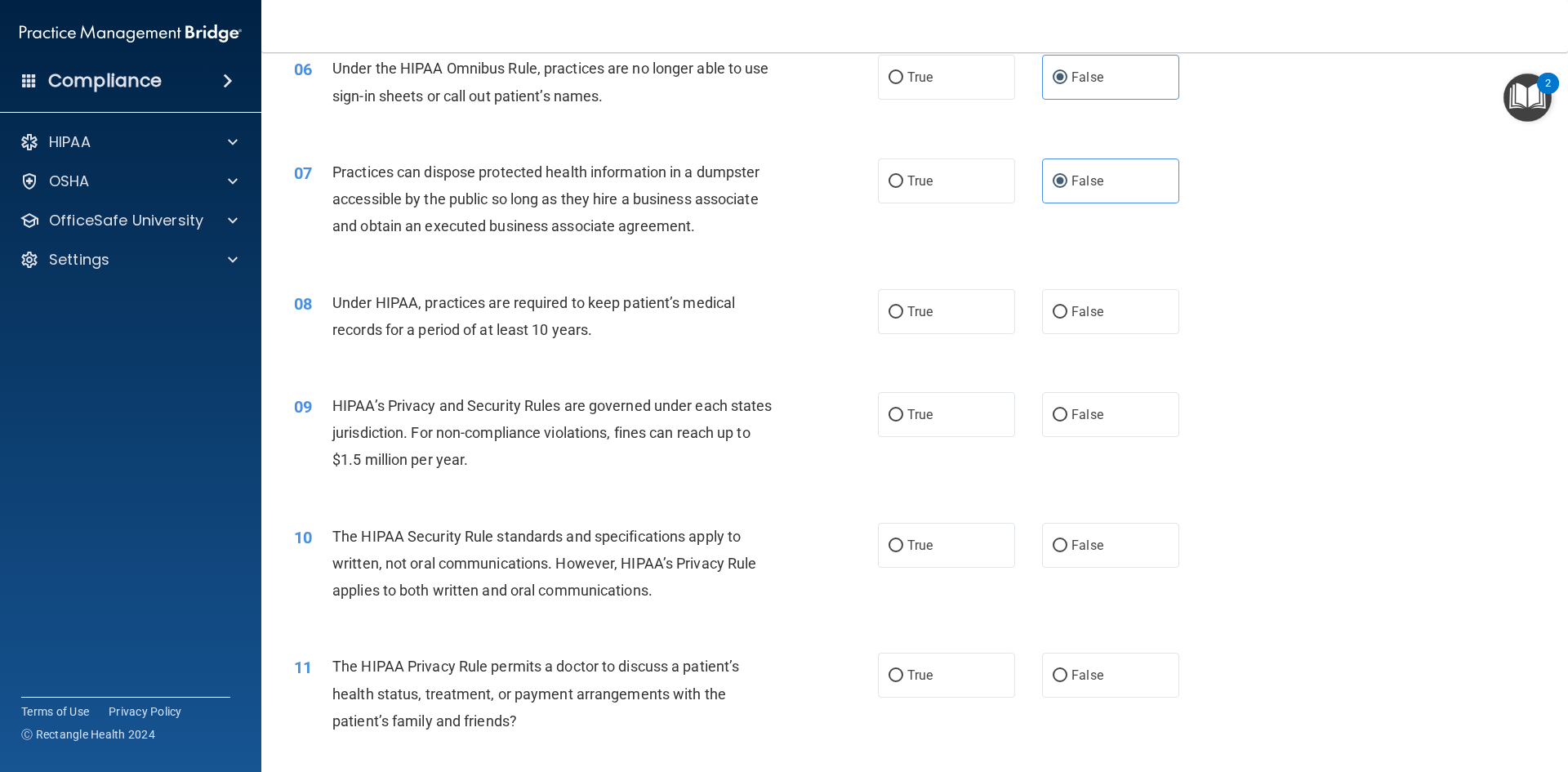
scroll to position [735, 0]
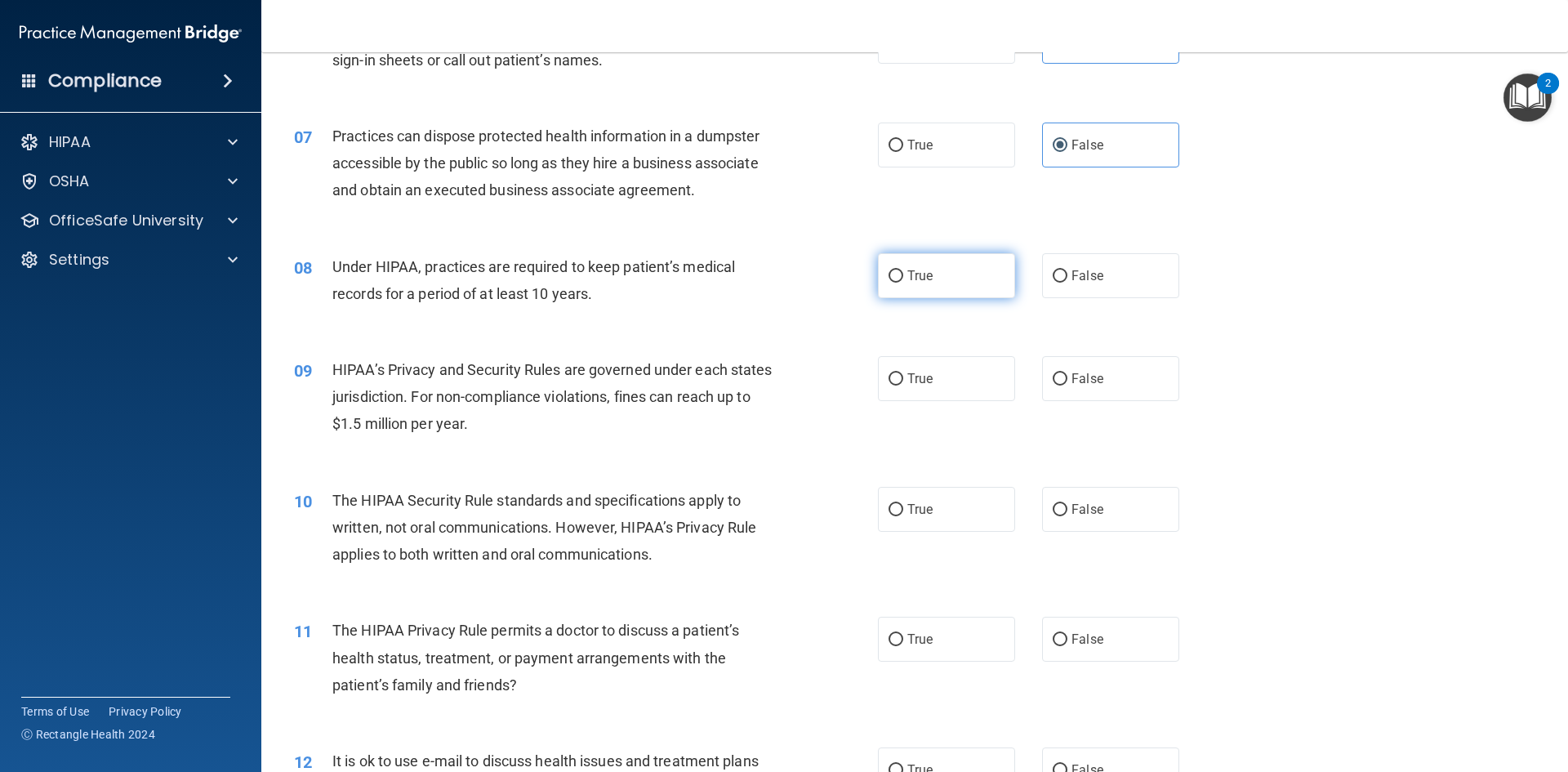
click at [908, 281] on span "True" at bounding box center [920, 276] width 25 height 15
click at [903, 281] on input "True" at bounding box center [896, 276] width 15 height 12
radio input "true"
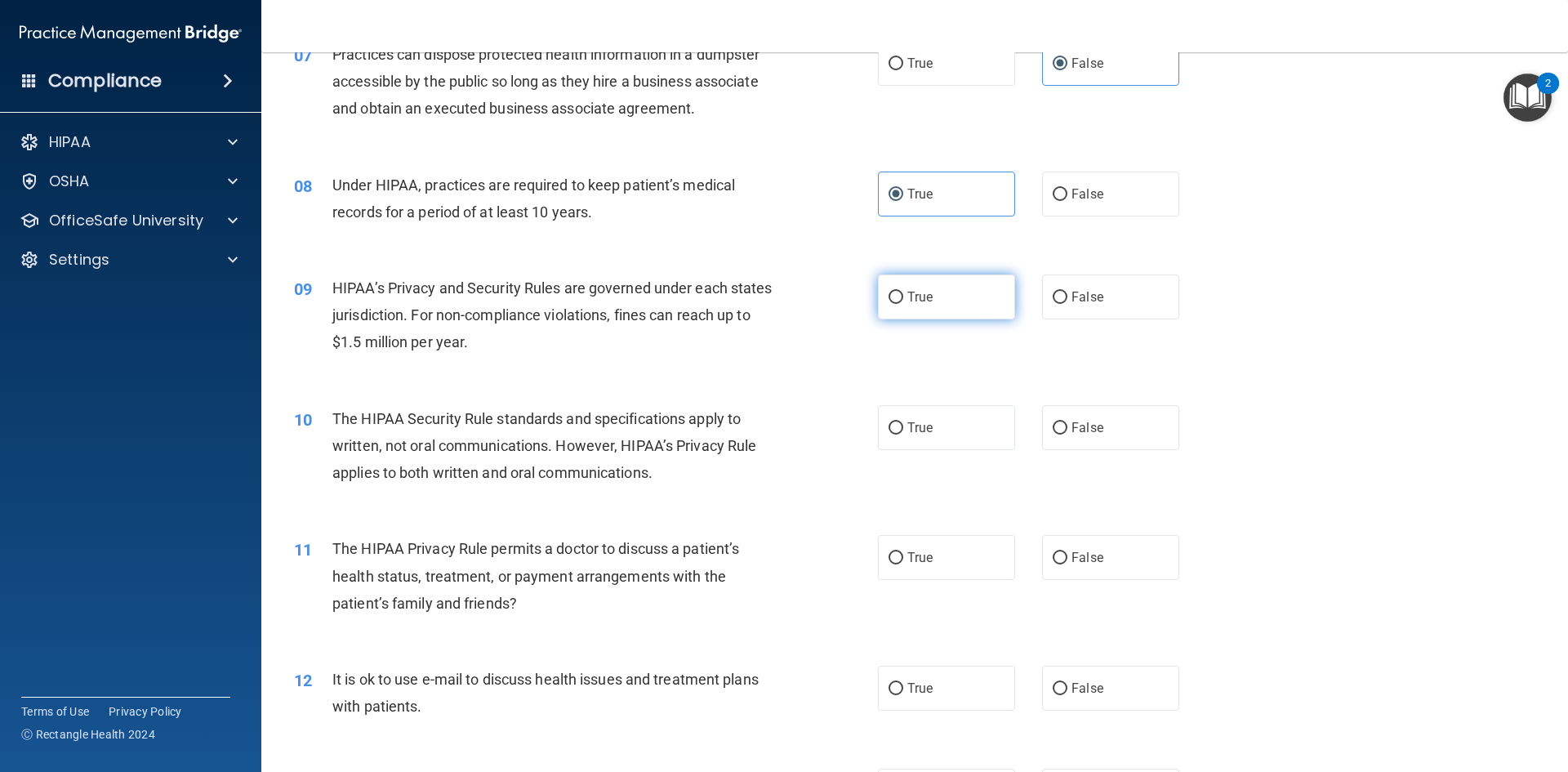
click at [877, 298] on label "True" at bounding box center [945, 297] width 137 height 45
click at [889, 298] on input "True" at bounding box center [896, 297] width 15 height 12
radio input "true"
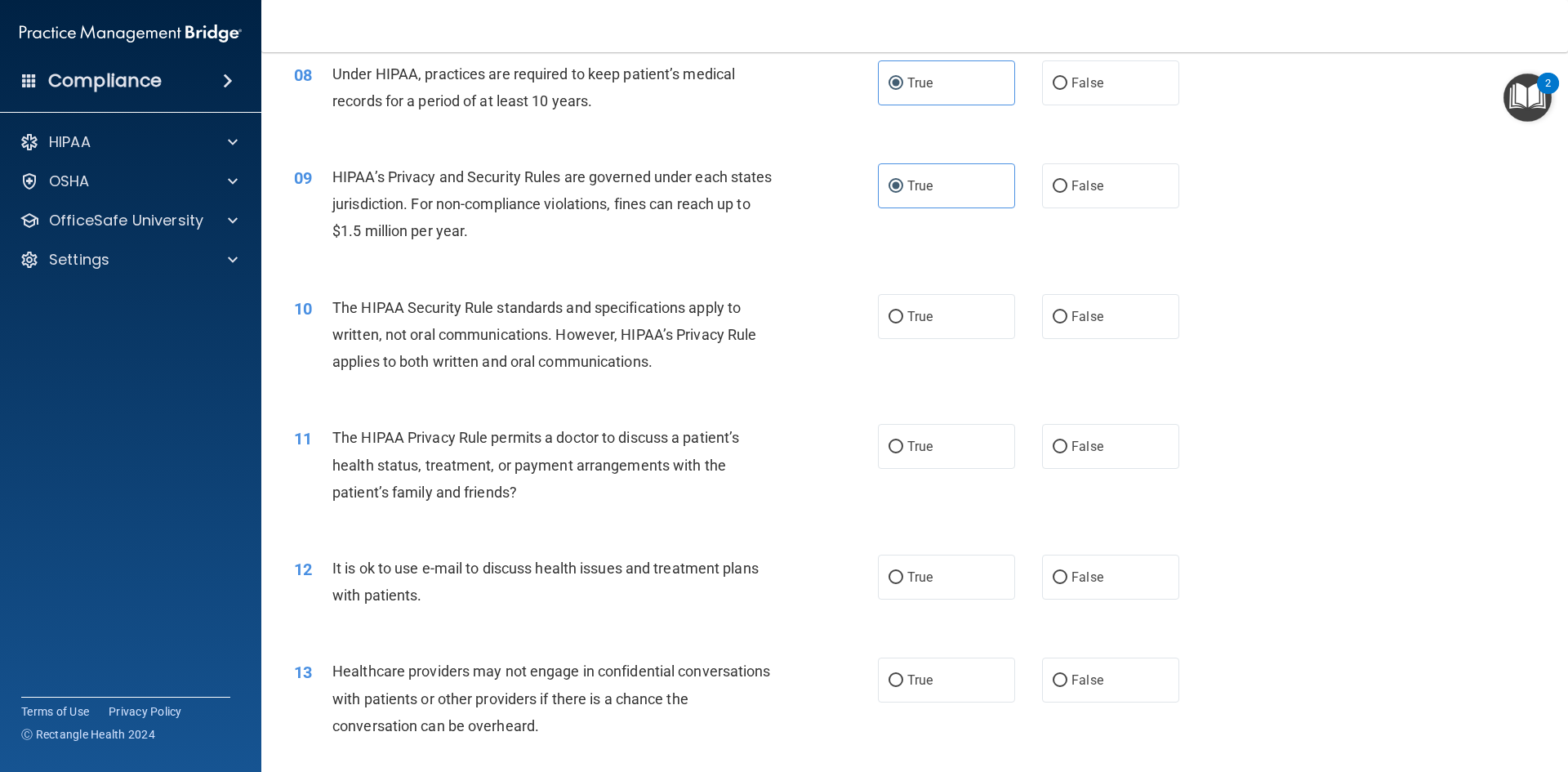
scroll to position [981, 0]
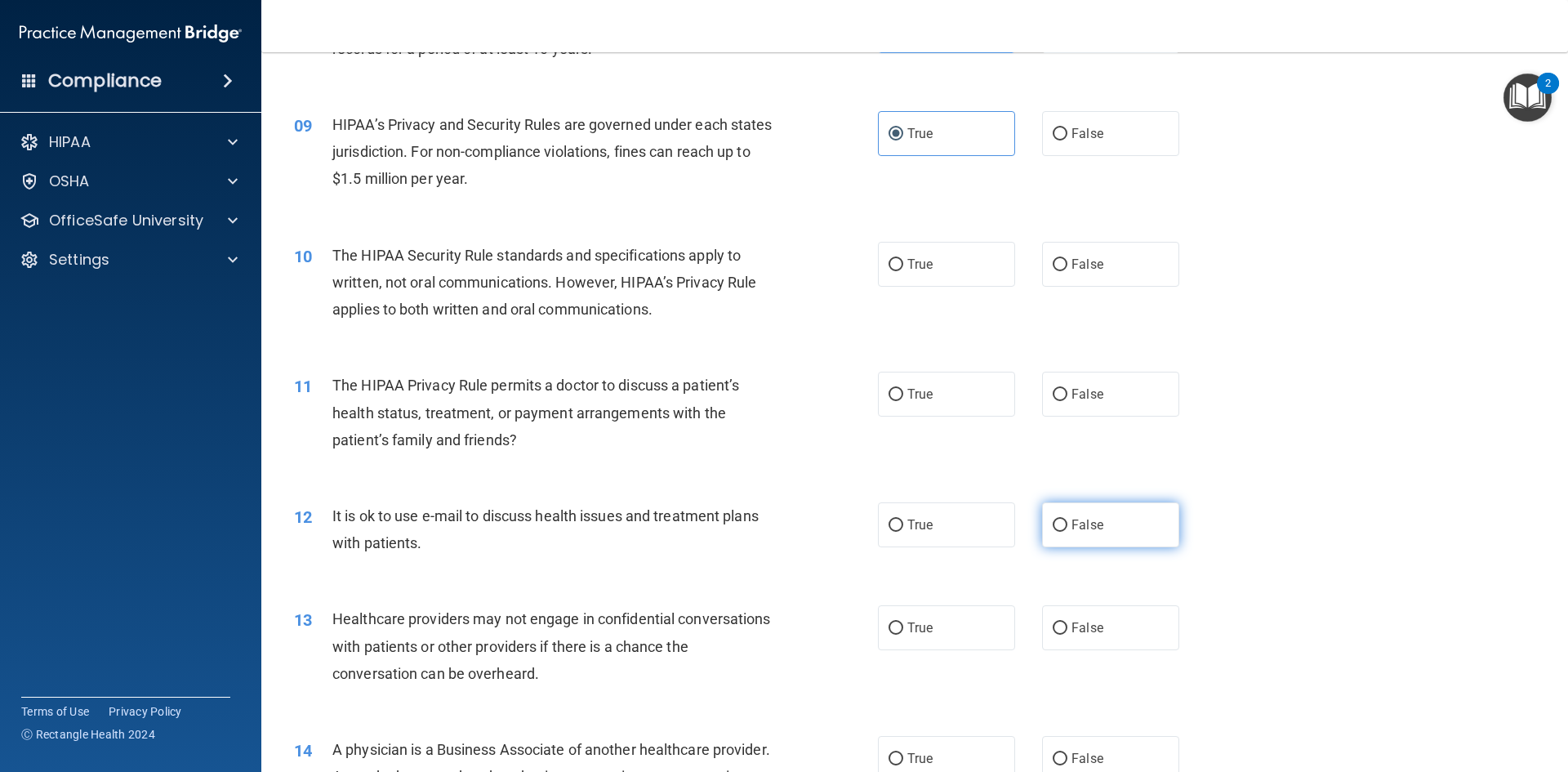
click at [1056, 511] on label "False" at bounding box center [1109, 525] width 137 height 45
click at [1056, 519] on input "False" at bounding box center [1060, 525] width 15 height 12
radio input "true"
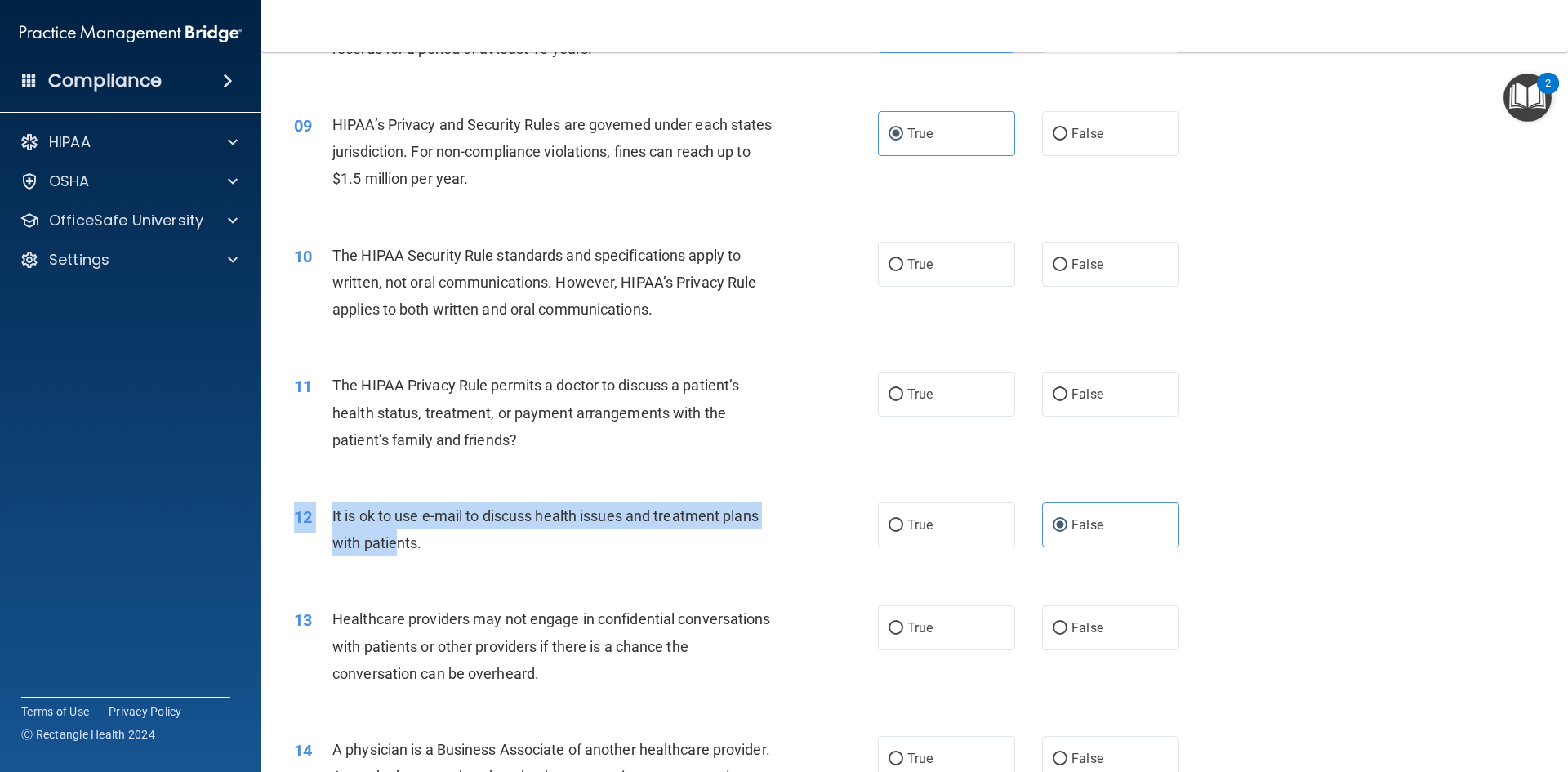
drag, startPoint x: 396, startPoint y: 544, endPoint x: 296, endPoint y: 516, distance: 103.8
click at [296, 516] on div "12 It is ok to use e-mail to discuss health issues and treatment plans with pat…" at bounding box center [586, 533] width 633 height 62
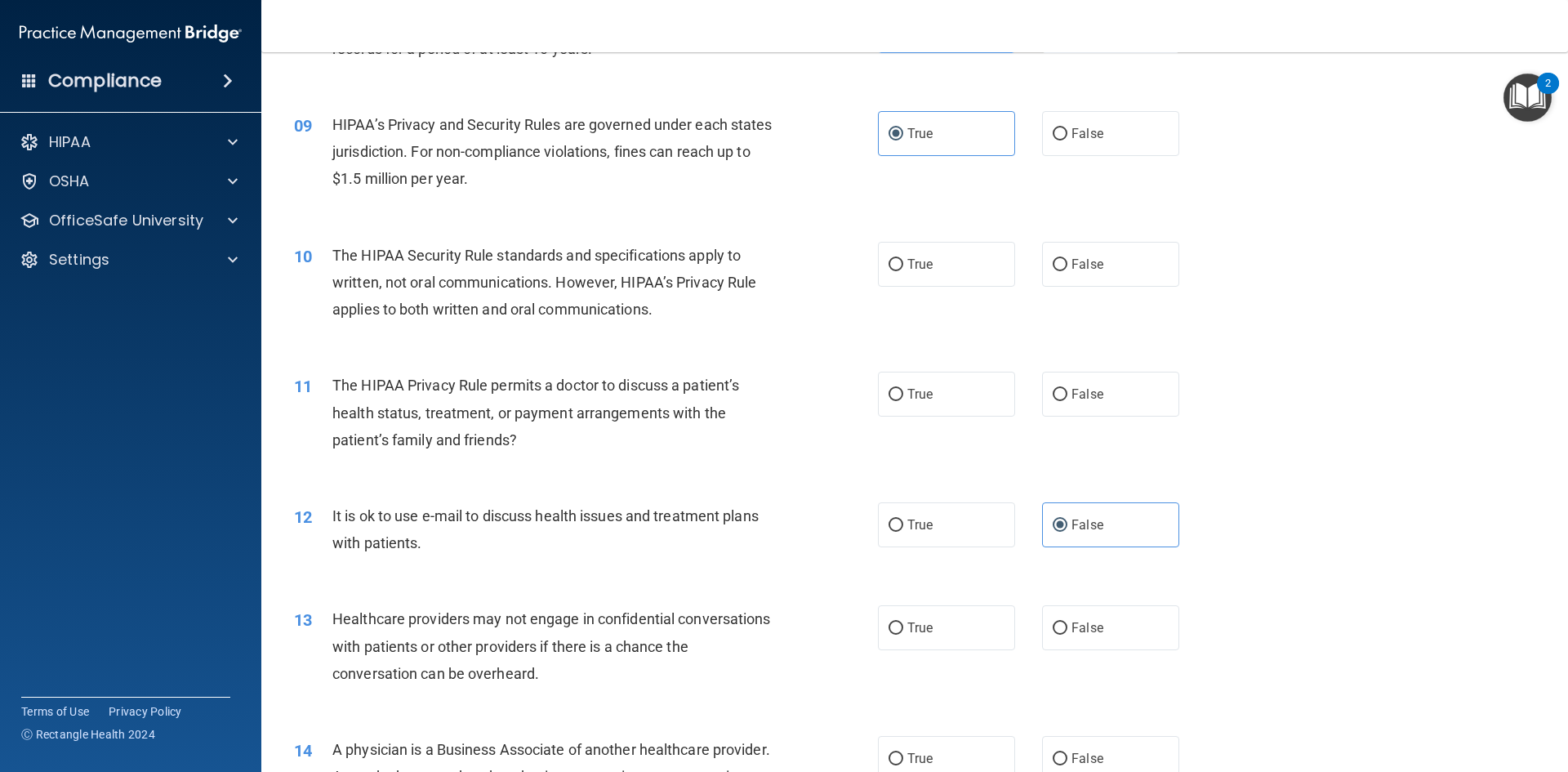
drag, startPoint x: 407, startPoint y: 541, endPoint x: 446, endPoint y: 547, distance: 39.5
click at [408, 541] on span "It is ok to use e-mail to discuss health issues and treatment plans with patien…" at bounding box center [545, 529] width 426 height 44
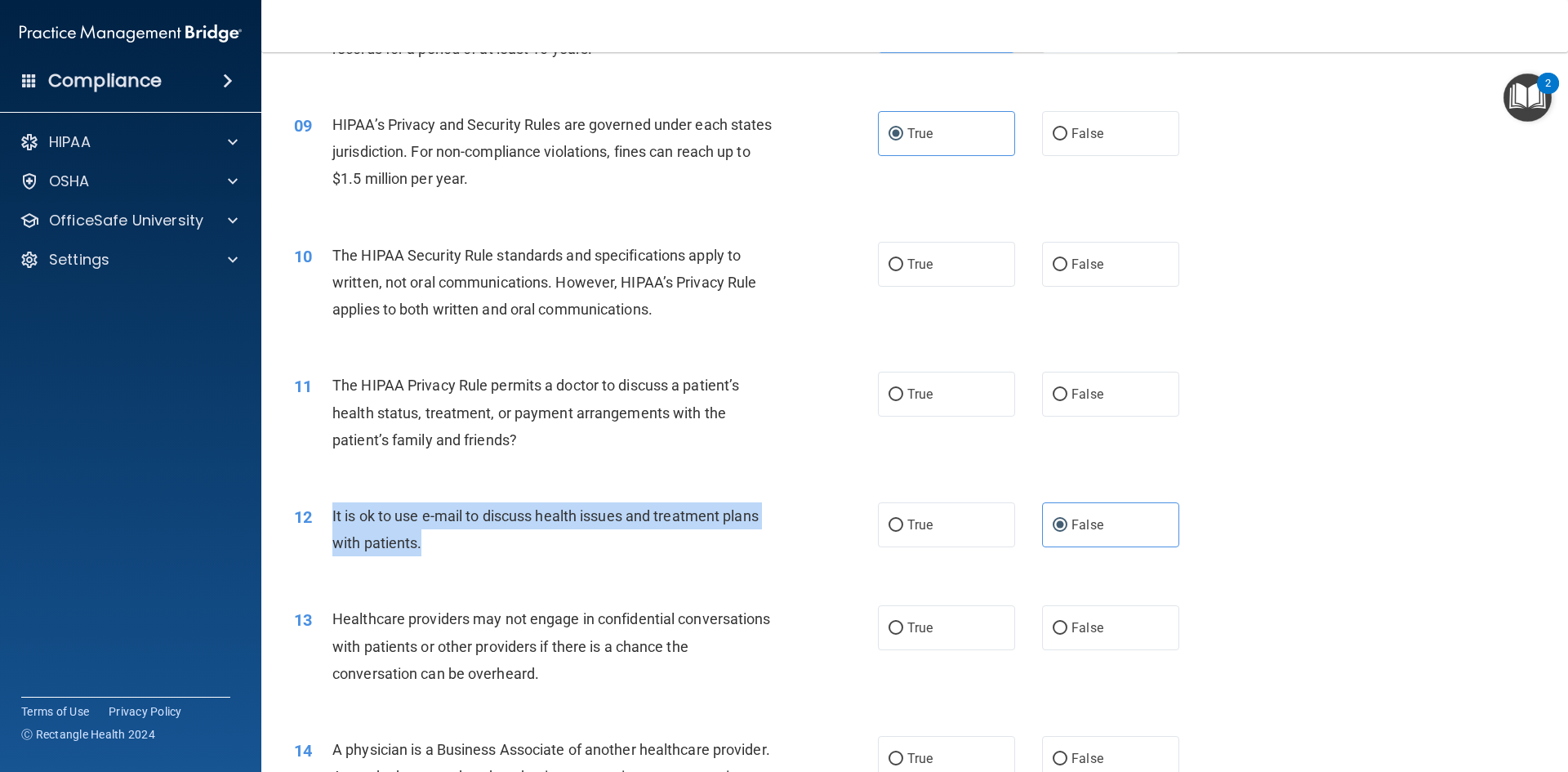
drag, startPoint x: 446, startPoint y: 547, endPoint x: 332, endPoint y: 519, distance: 117.4
click at [332, 519] on div "It is ok to use e-mail to discuss health issues and treatment plans with patien…" at bounding box center [560, 529] width 457 height 54
click at [891, 529] on input "True" at bounding box center [896, 525] width 15 height 12
radio input "true"
radio input "false"
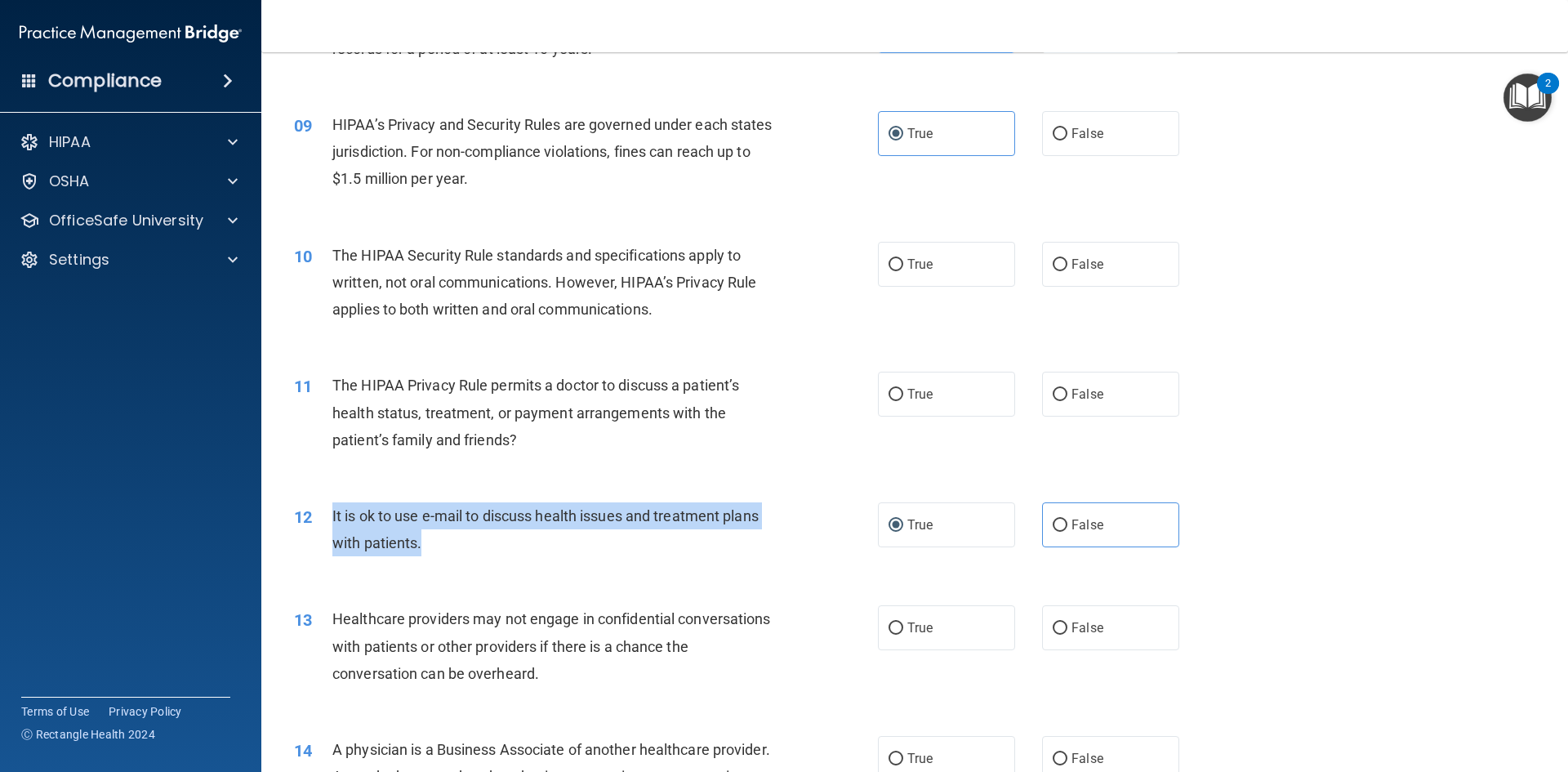
click at [831, 559] on div "12 It is ok to use e-mail to discuss health issues and treatment plans with pat…" at bounding box center [586, 533] width 633 height 62
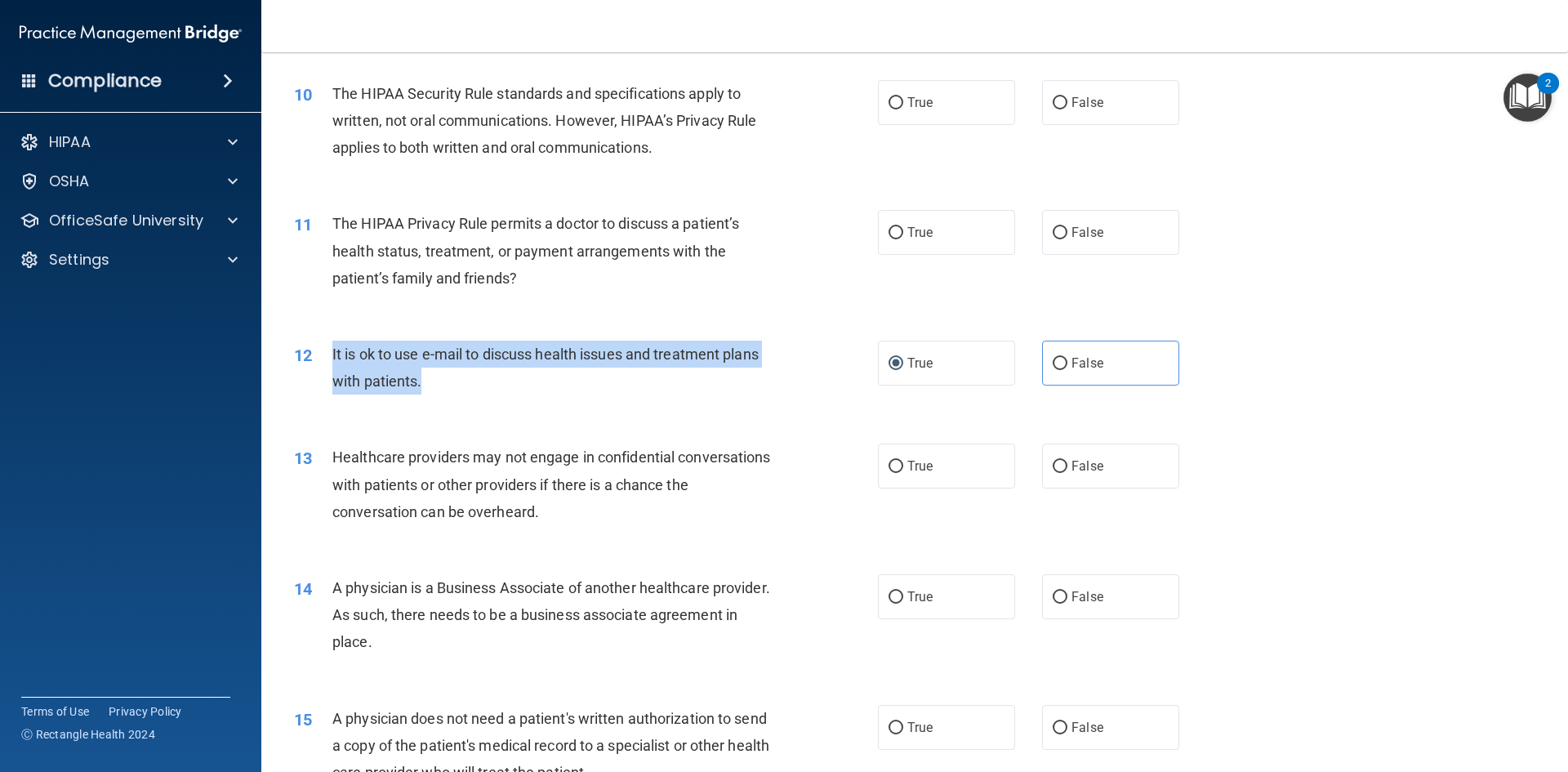
scroll to position [1144, 0]
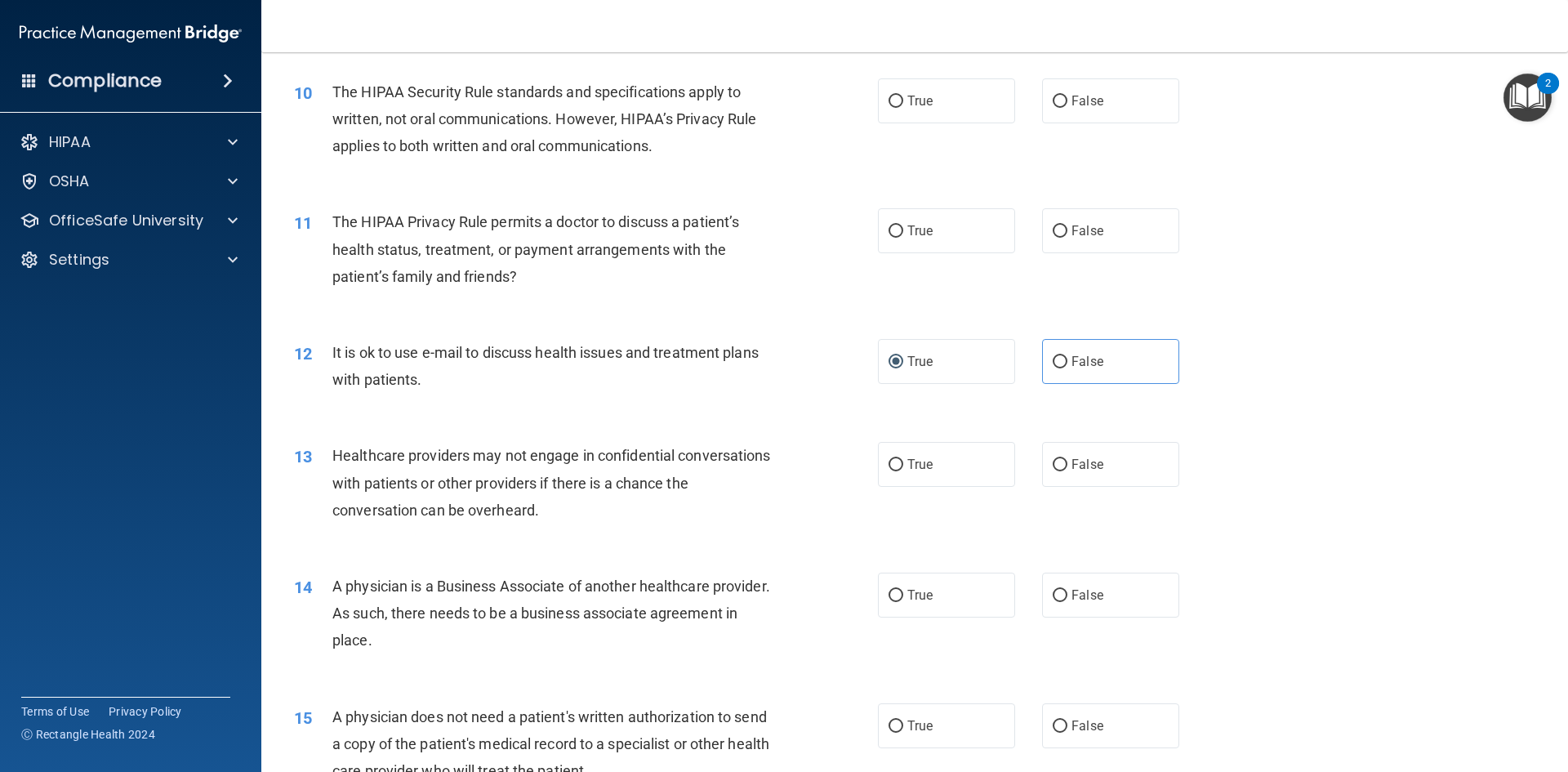
click at [811, 544] on div "13 Healthcare providers may not engage in confidential conversations with patie…" at bounding box center [915, 487] width 1266 height 130
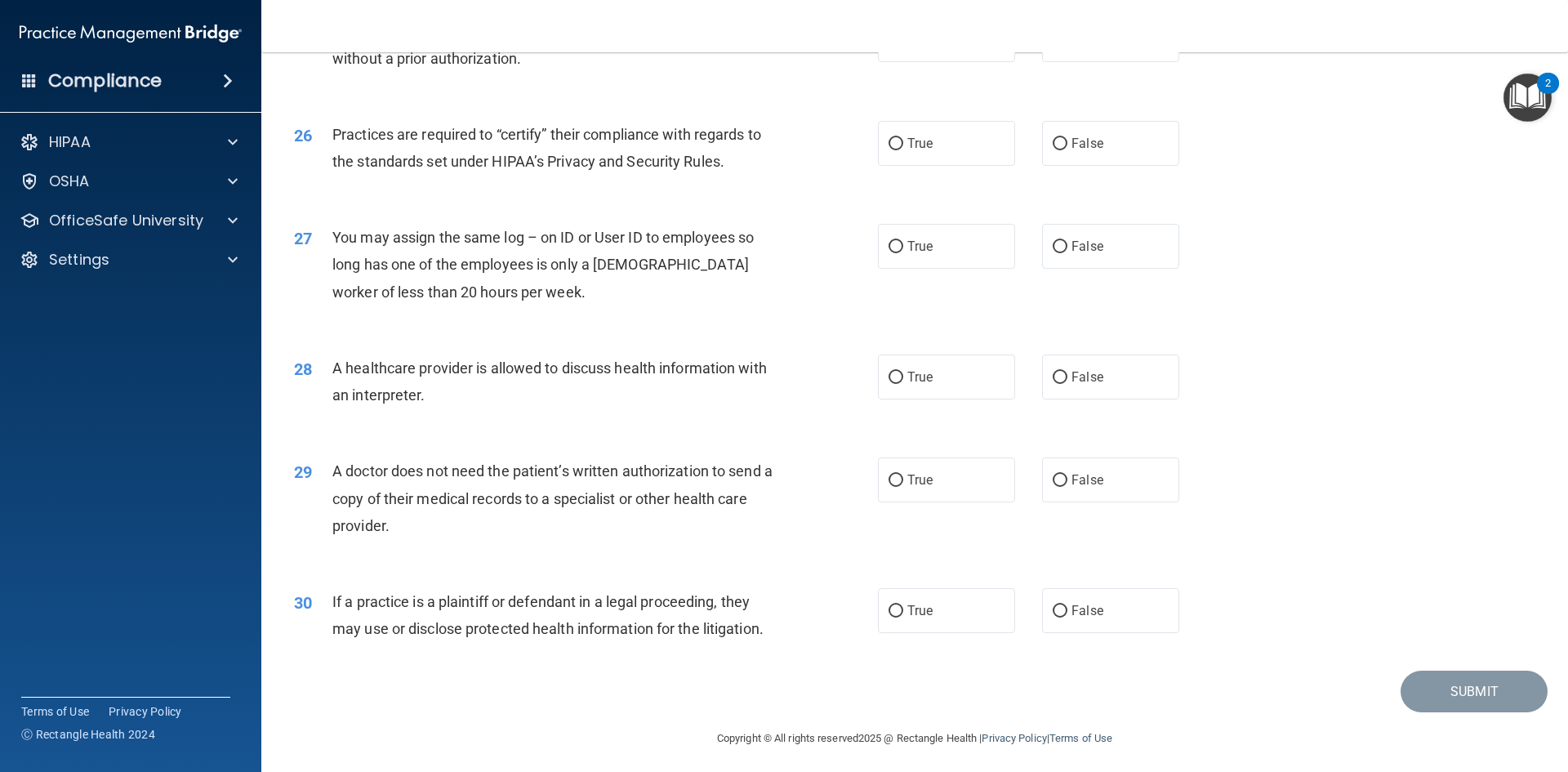
scroll to position [3030, 0]
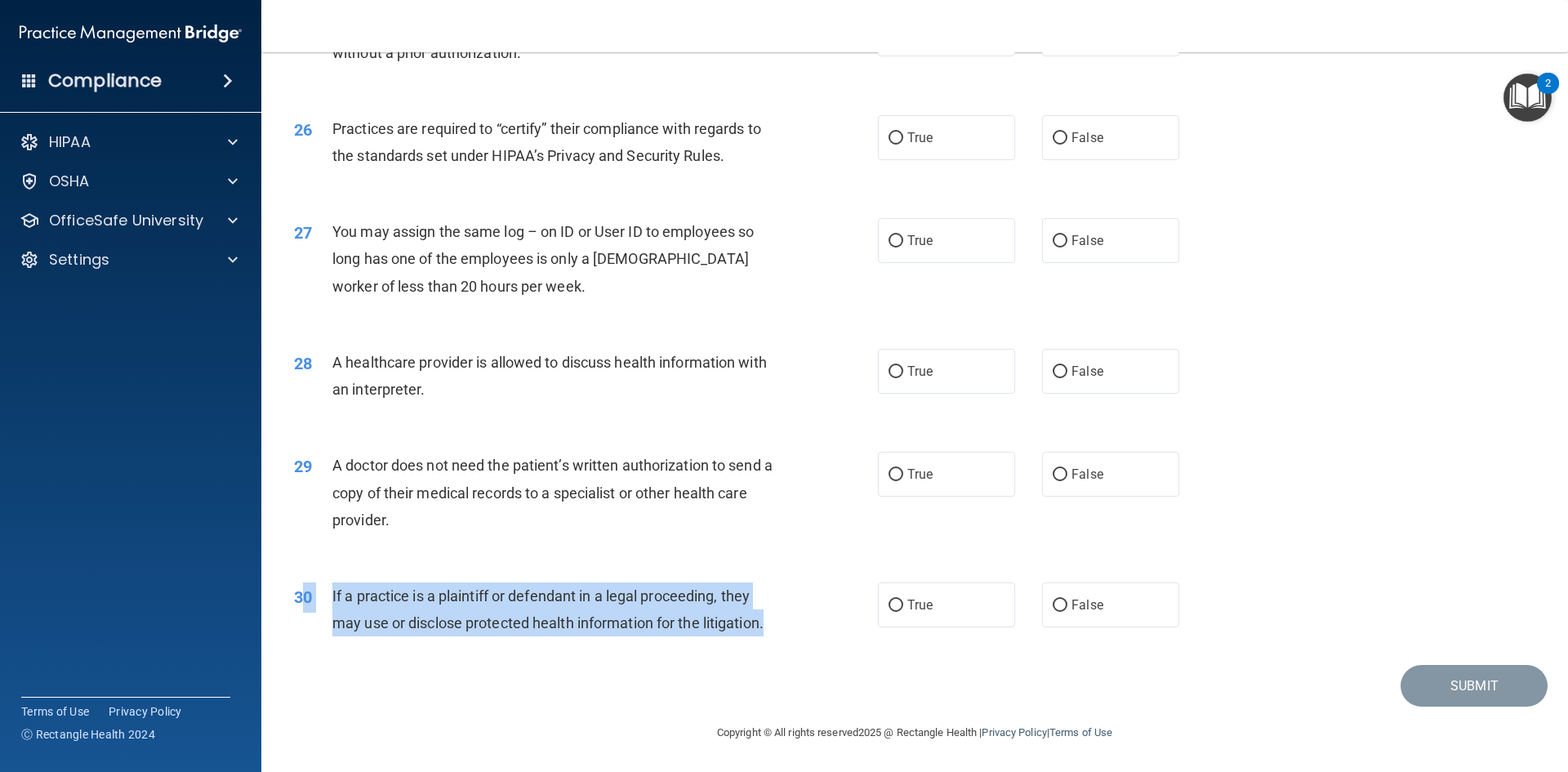
drag, startPoint x: 773, startPoint y: 623, endPoint x: 333, endPoint y: 605, distance: 440.4
click at [314, 605] on div "30 If a practice is a plaintiff or defendant in a legal proceeding, they may us…" at bounding box center [586, 613] width 633 height 62
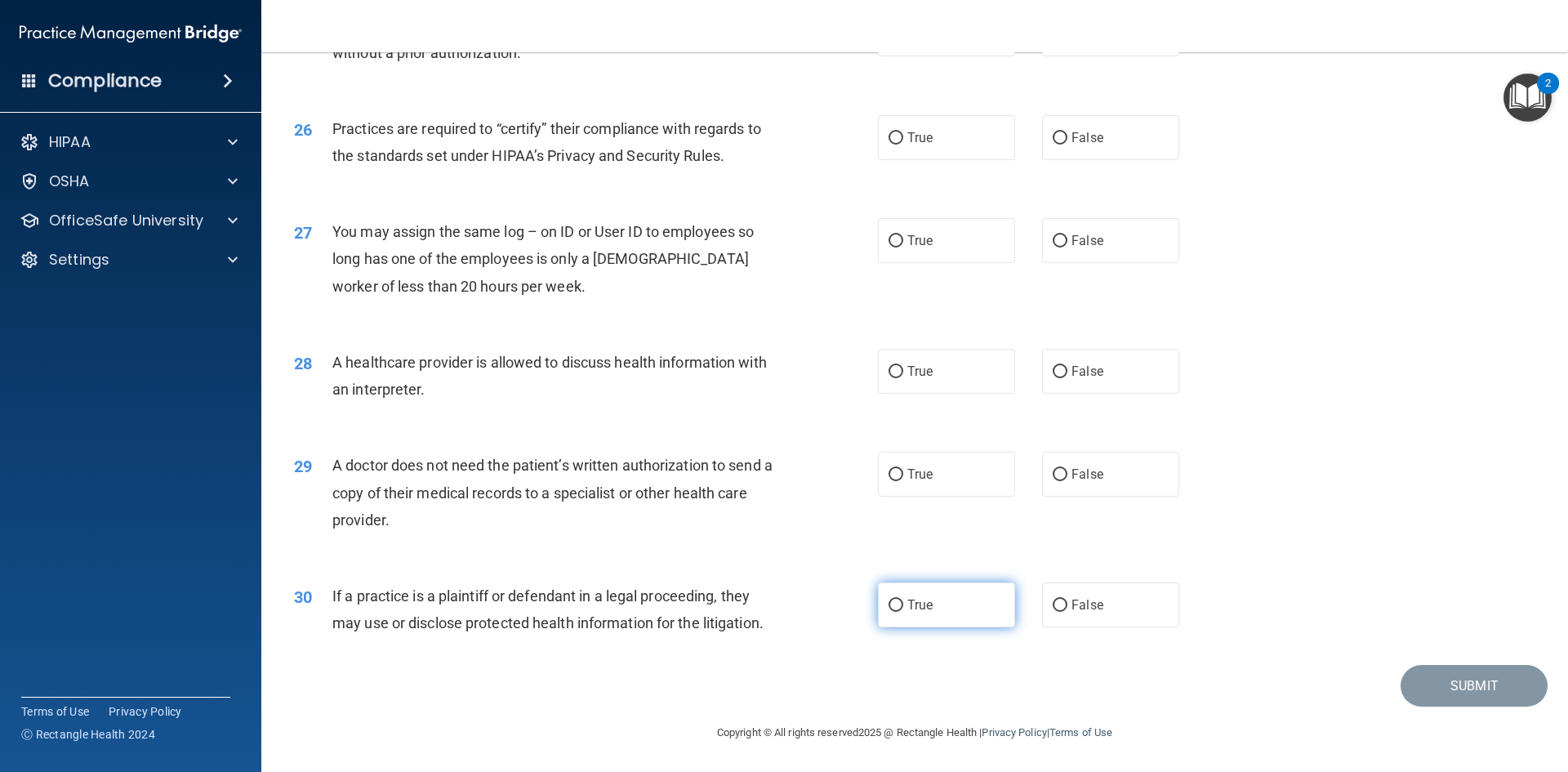
click at [908, 606] on span "True" at bounding box center [920, 605] width 25 height 15
click at [903, 606] on input "True" at bounding box center [896, 605] width 15 height 12
radio input "true"
drag, startPoint x: 421, startPoint y: 524, endPoint x: 336, endPoint y: 466, distance: 102.9
click at [336, 466] on div "A doctor does not need the patient’s written authorization to send a copy of th…" at bounding box center [560, 493] width 457 height 82
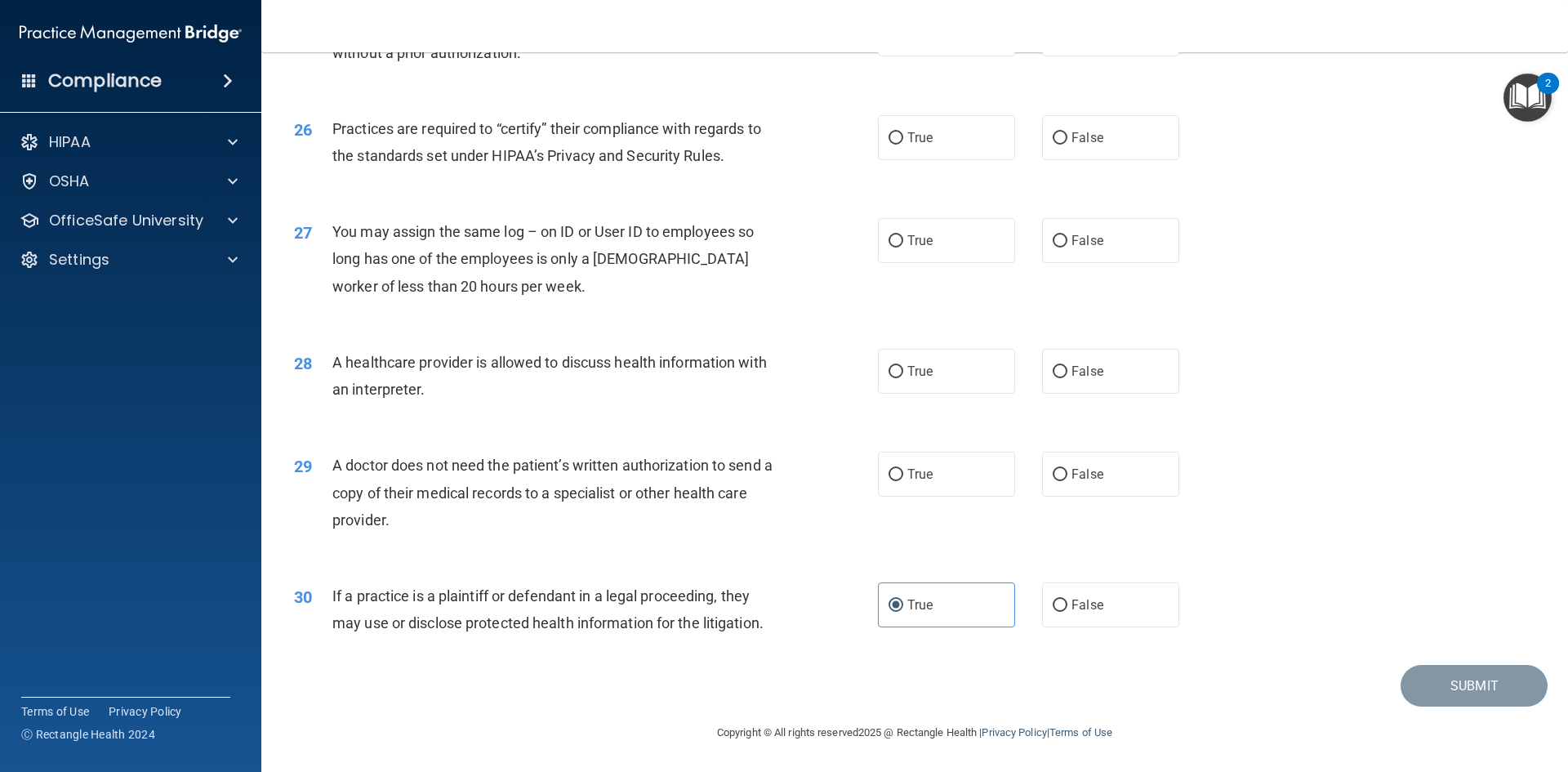
click at [1024, 473] on div "True False" at bounding box center [1042, 475] width 329 height 45
click at [1053, 477] on input "False" at bounding box center [1060, 475] width 15 height 12
radio input "true"
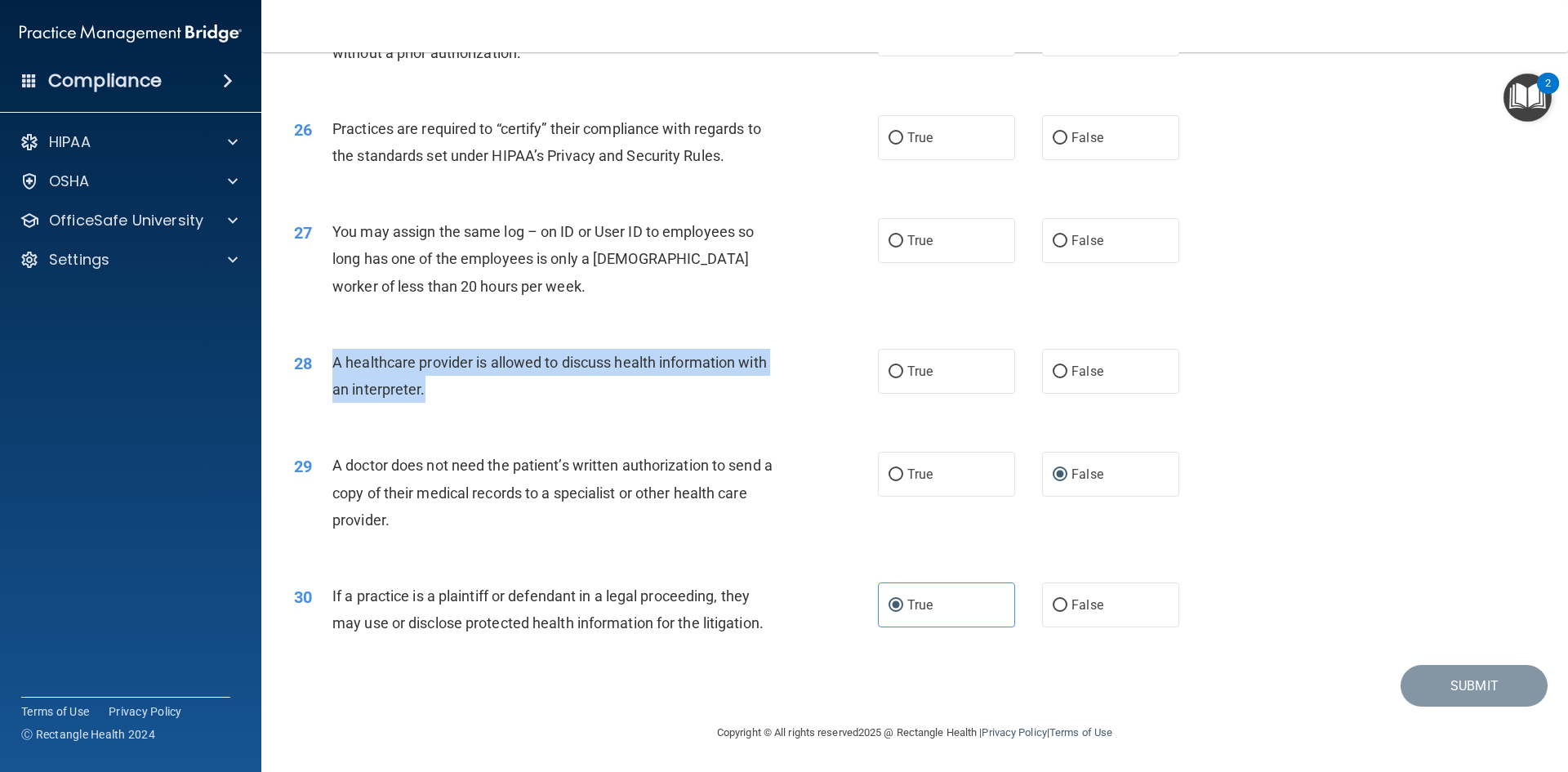
drag, startPoint x: 432, startPoint y: 394, endPoint x: 326, endPoint y: 370, distance: 108.7
click at [326, 370] on div "28 A healthcare provider is allowed to discuss health information with an inter…" at bounding box center [586, 380] width 633 height 62
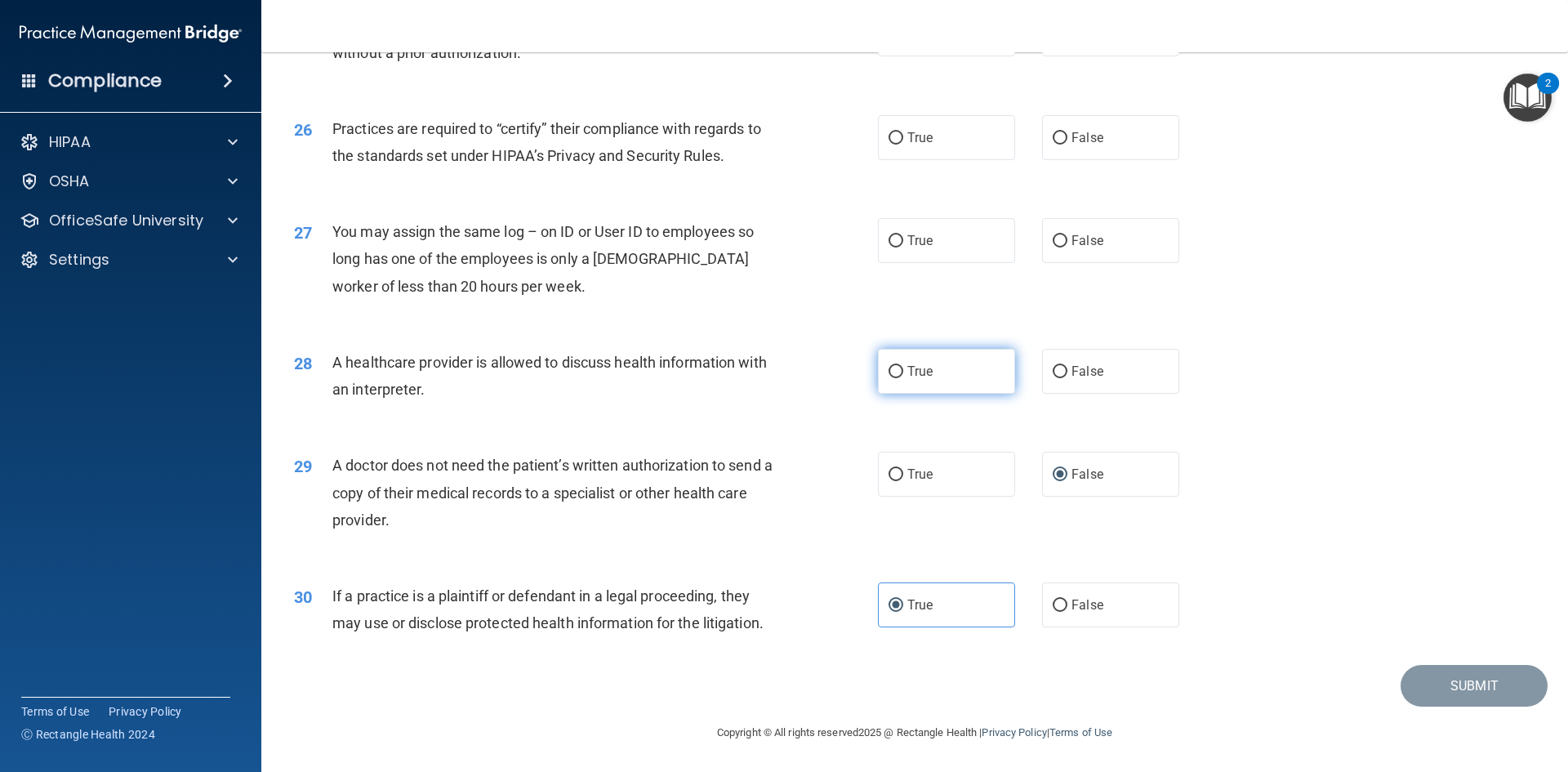
click at [908, 367] on span "True" at bounding box center [920, 371] width 25 height 15
click at [902, 367] on input "True" at bounding box center [896, 372] width 15 height 12
radio input "true"
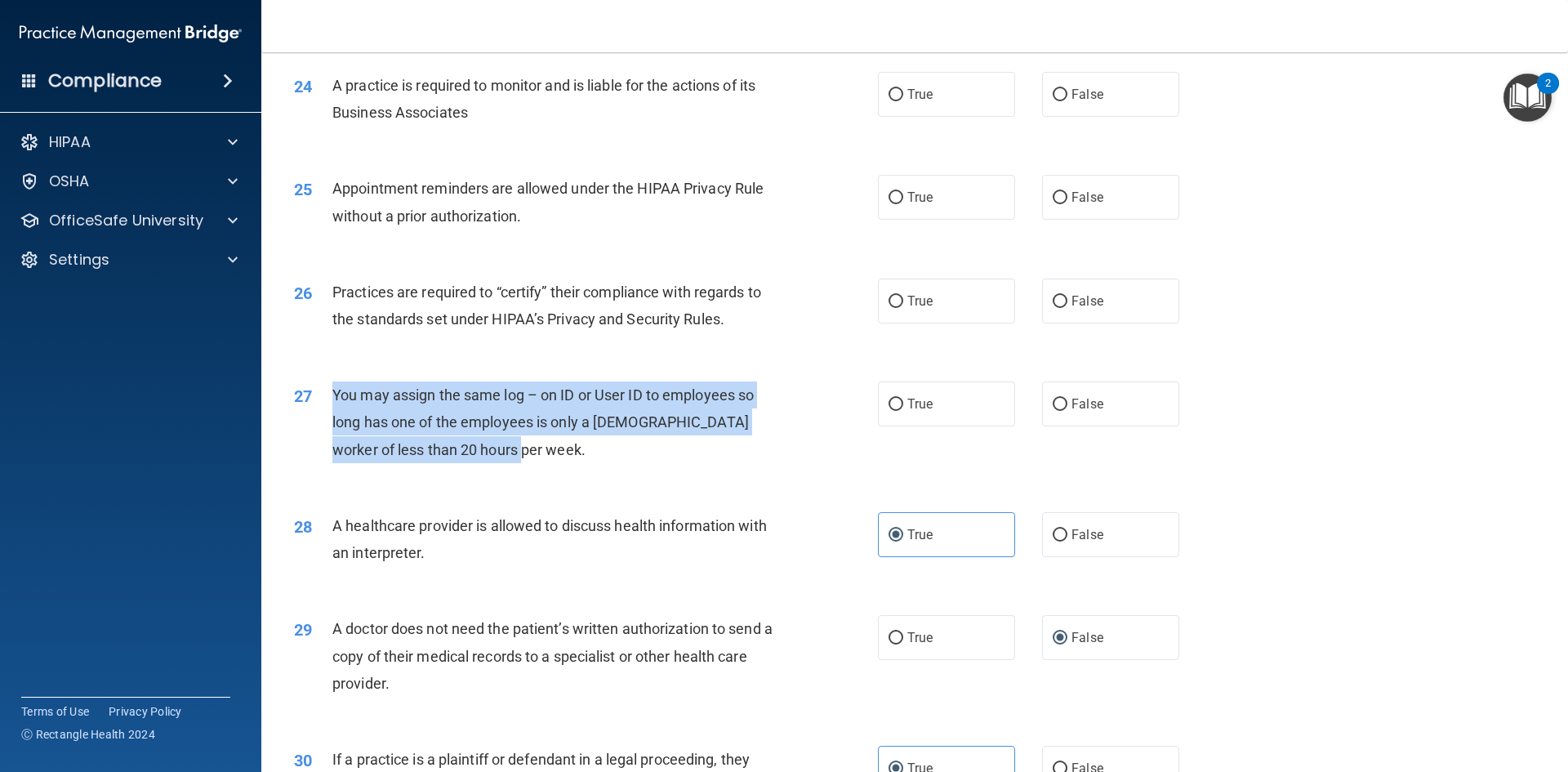
drag, startPoint x: 495, startPoint y: 458, endPoint x: 334, endPoint y: 400, distance: 171.1
click at [334, 400] on div "You may assign the same log – on ID or User ID to employees so long has one of …" at bounding box center [560, 422] width 457 height 82
click at [1053, 411] on input "False" at bounding box center [1060, 404] width 15 height 12
radio input "true"
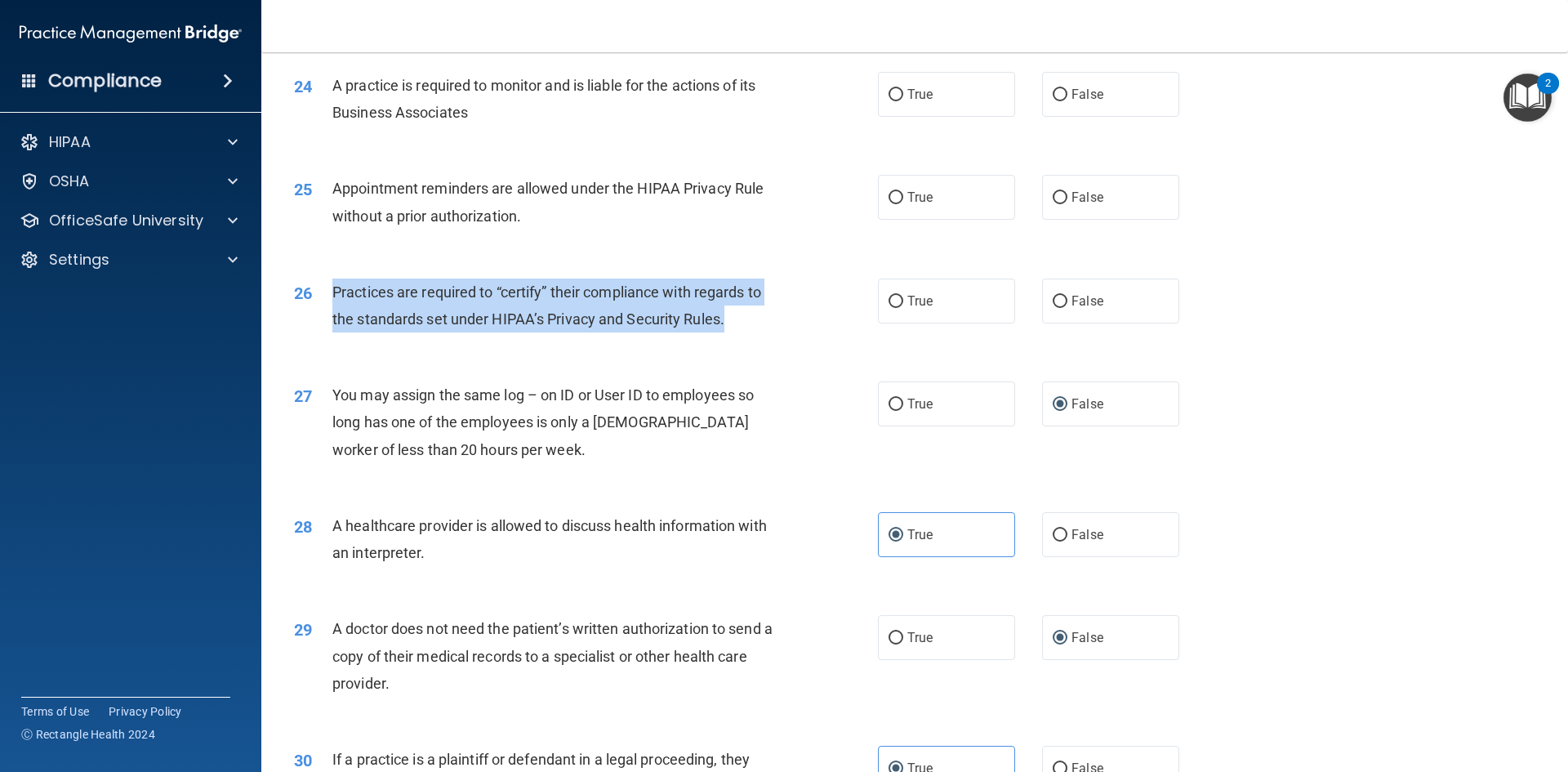
drag, startPoint x: 743, startPoint y: 324, endPoint x: 333, endPoint y: 289, distance: 411.5
click at [333, 289] on div "Practices are required to “certify” their compliance with regards to the standa…" at bounding box center [560, 305] width 457 height 54
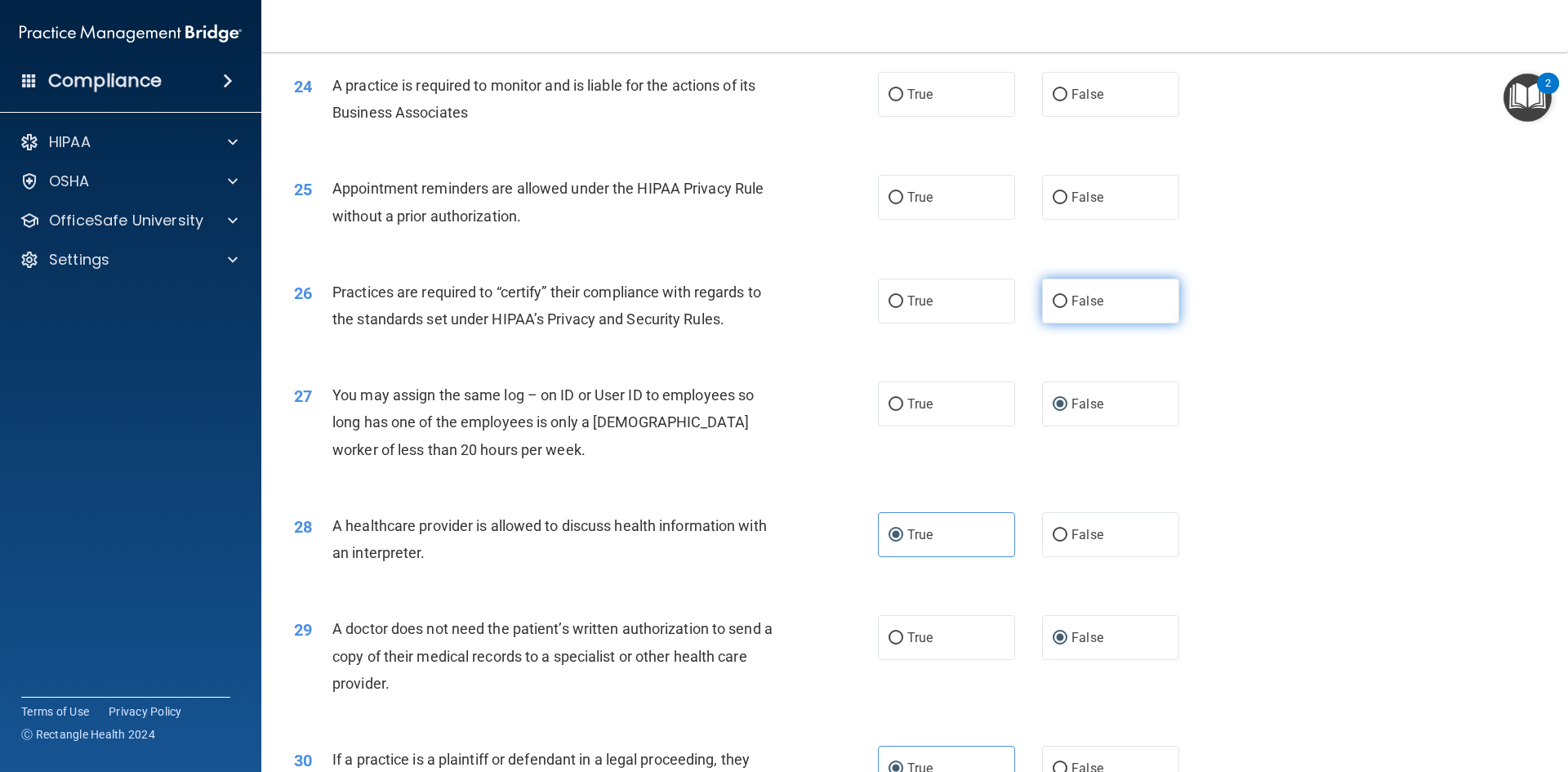
click at [1077, 307] on span "False" at bounding box center [1088, 301] width 32 height 15
click at [1067, 307] on input "False" at bounding box center [1060, 301] width 15 height 12
radio input "true"
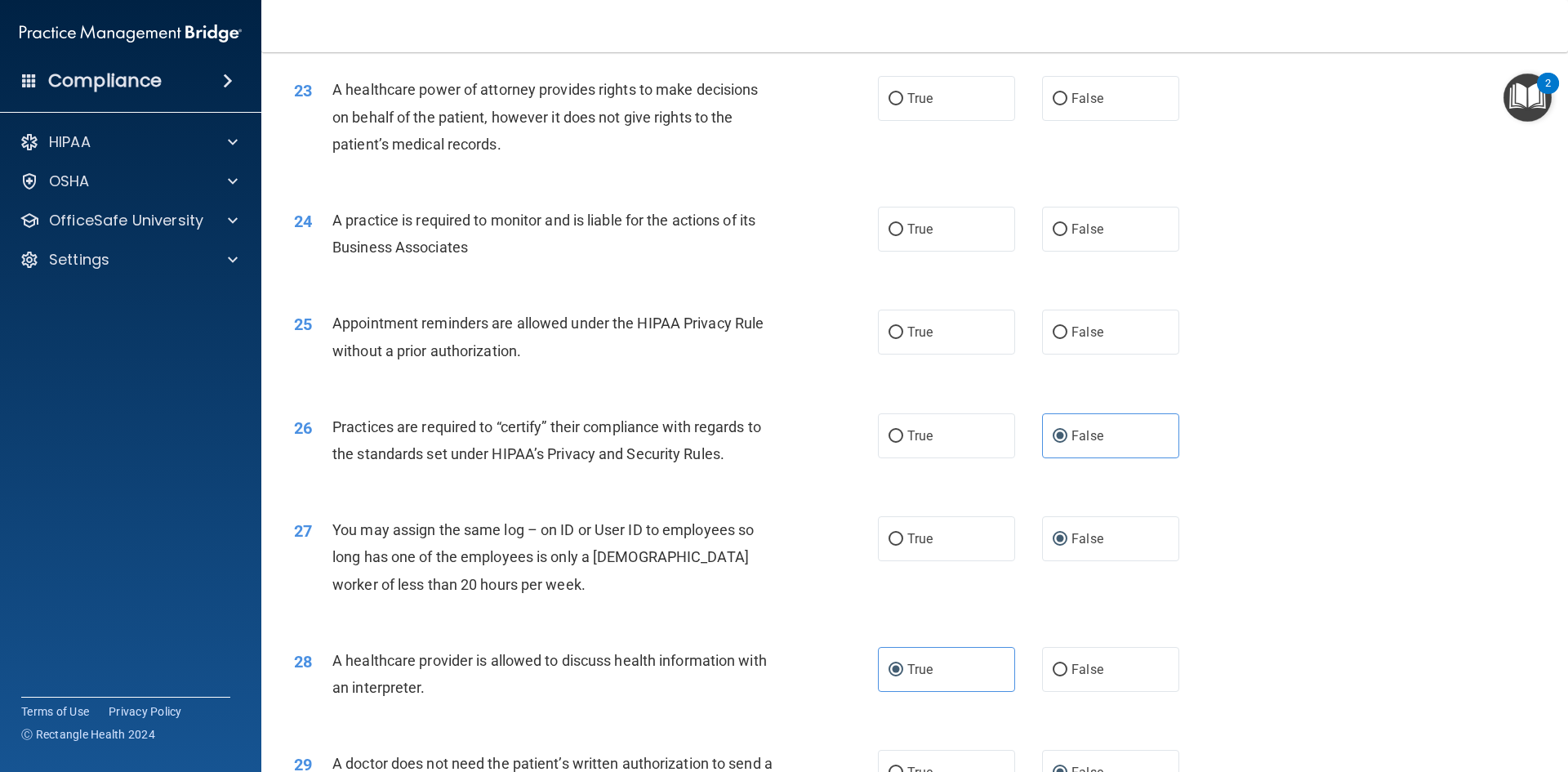
scroll to position [2704, 0]
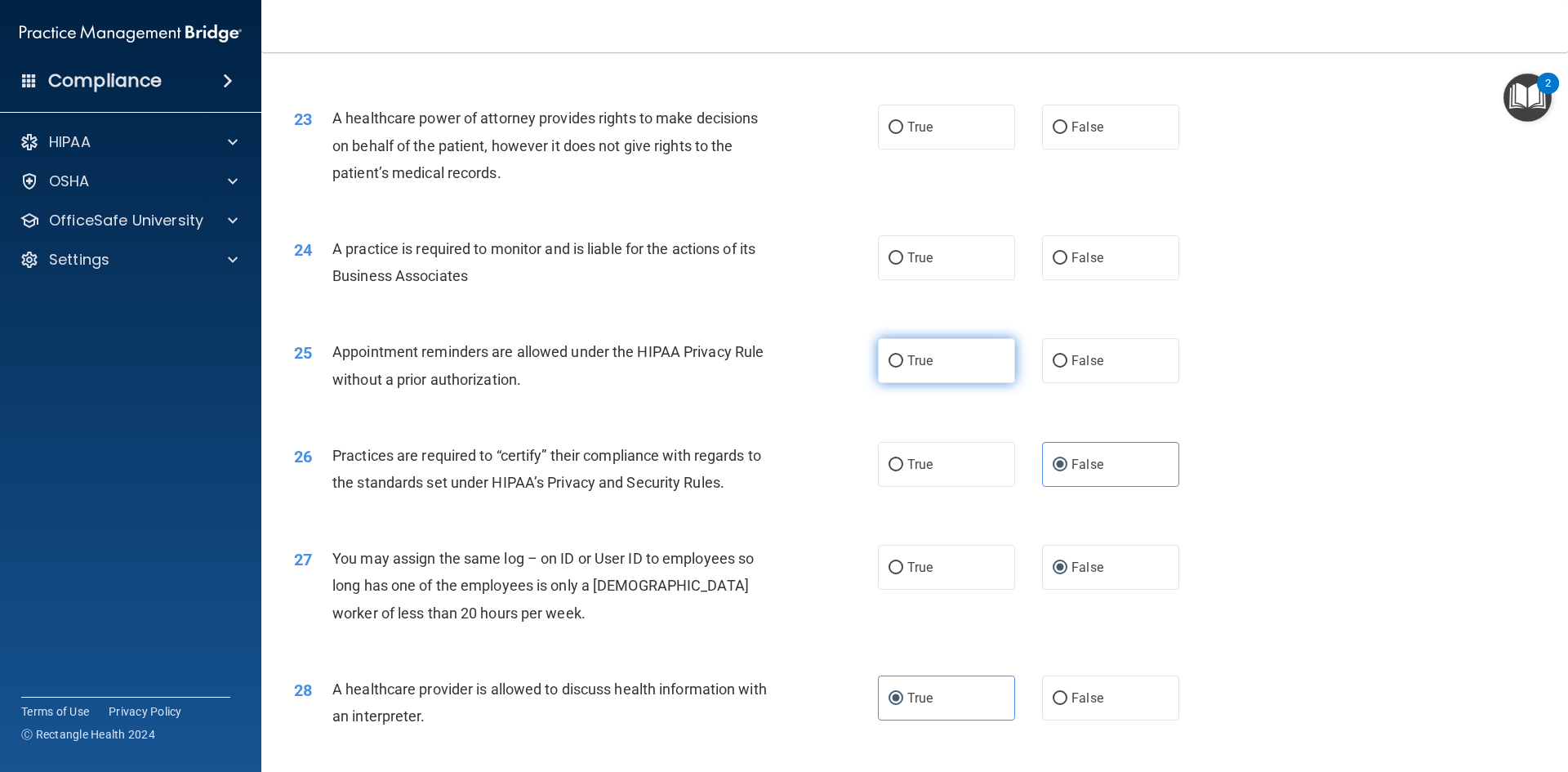
drag, startPoint x: 885, startPoint y: 367, endPoint x: 873, endPoint y: 363, distance: 12.6
click at [889, 367] on input "True" at bounding box center [896, 361] width 15 height 12
radio input "true"
drag, startPoint x: 1068, startPoint y: 361, endPoint x: 952, endPoint y: 363, distance: 116.0
click at [1072, 361] on span "False" at bounding box center [1088, 361] width 32 height 15
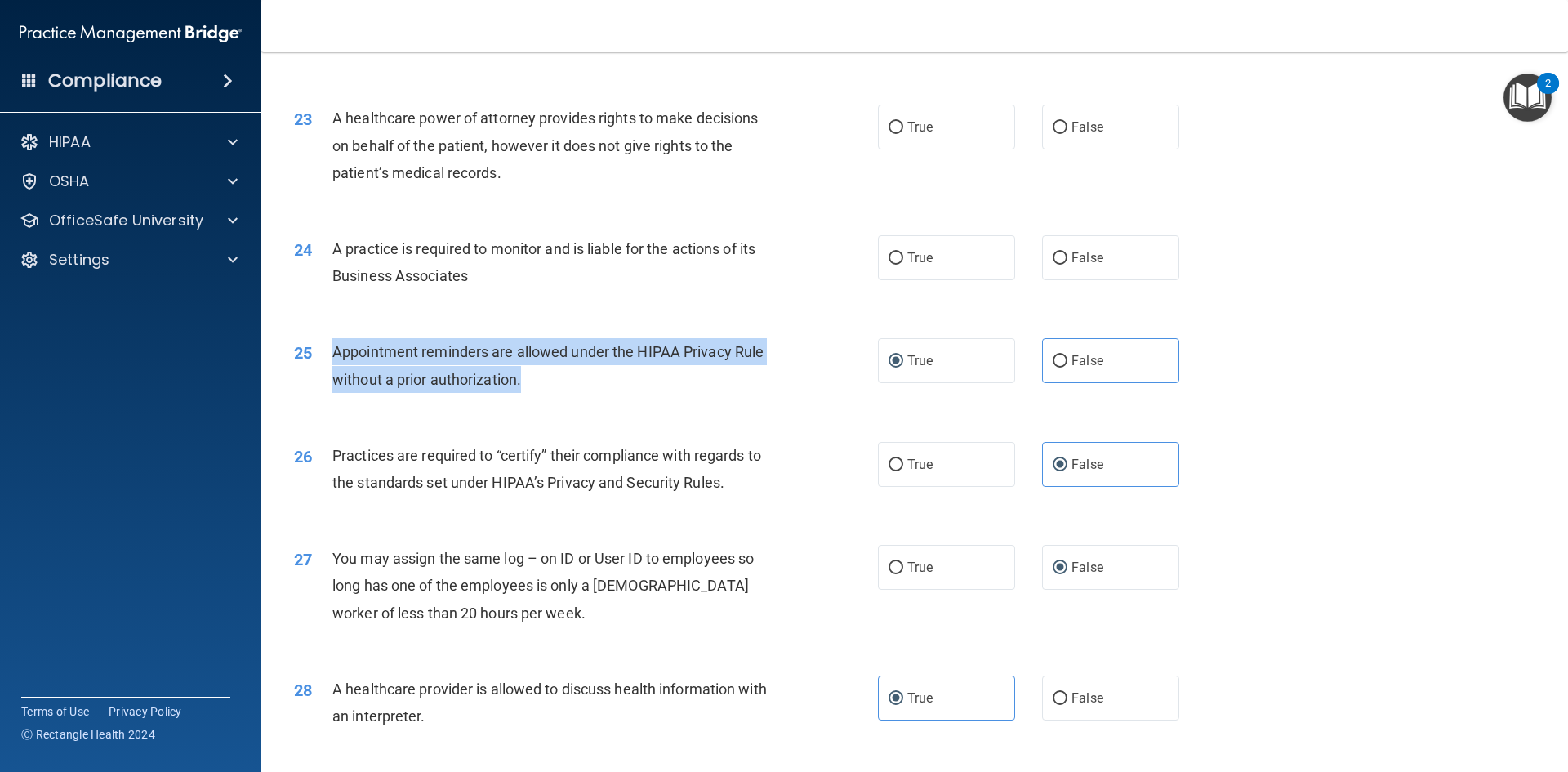
drag, startPoint x: 527, startPoint y: 379, endPoint x: 327, endPoint y: 358, distance: 201.1
click at [327, 358] on div "25 Appointment reminders are allowed under the HIPAA Privacy Rule without a pri…" at bounding box center [586, 369] width 633 height 62
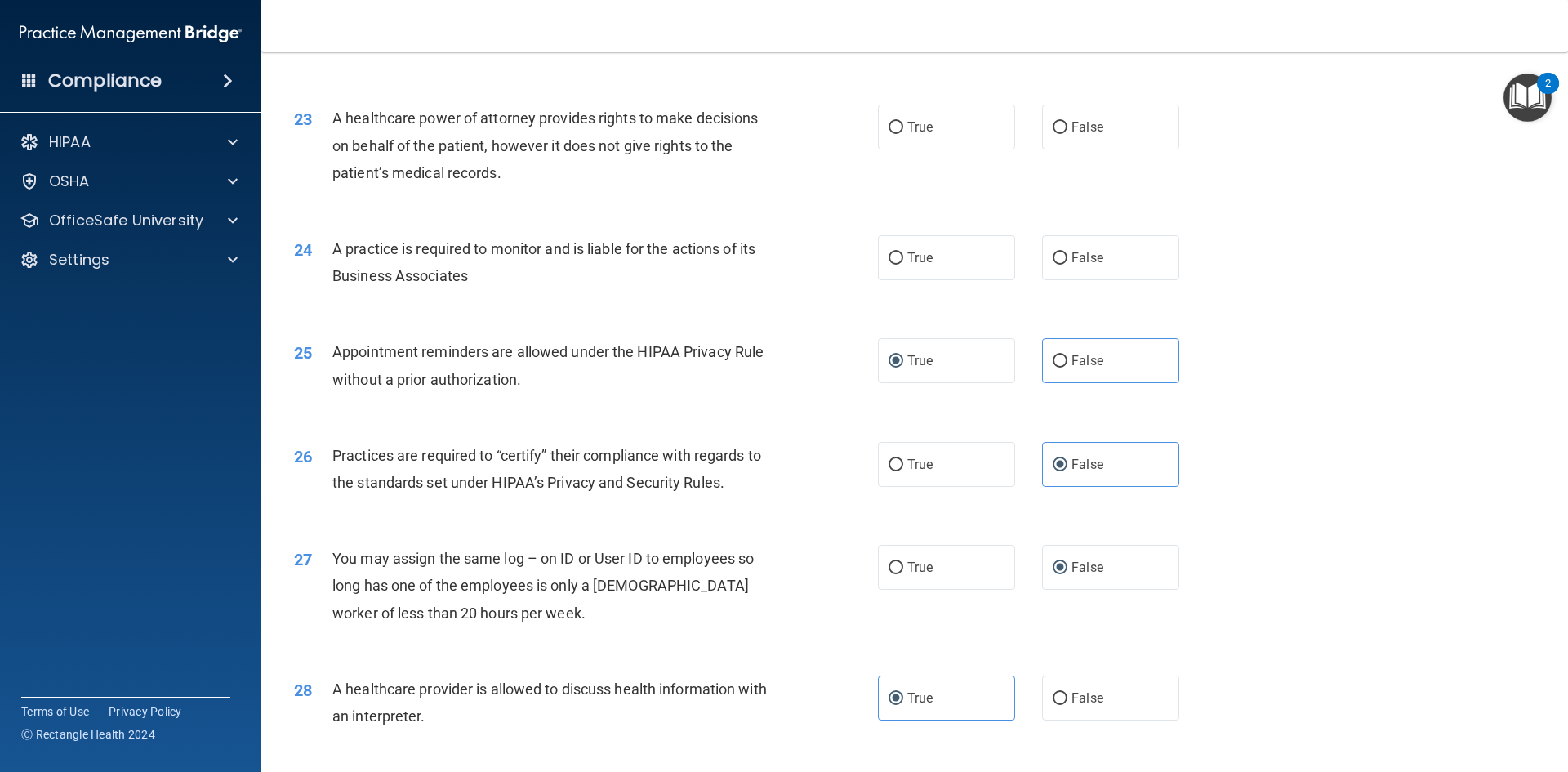
click at [799, 312] on div "24 A practice is required to monitor and is liable for the actions of its Busin…" at bounding box center [915, 266] width 1266 height 103
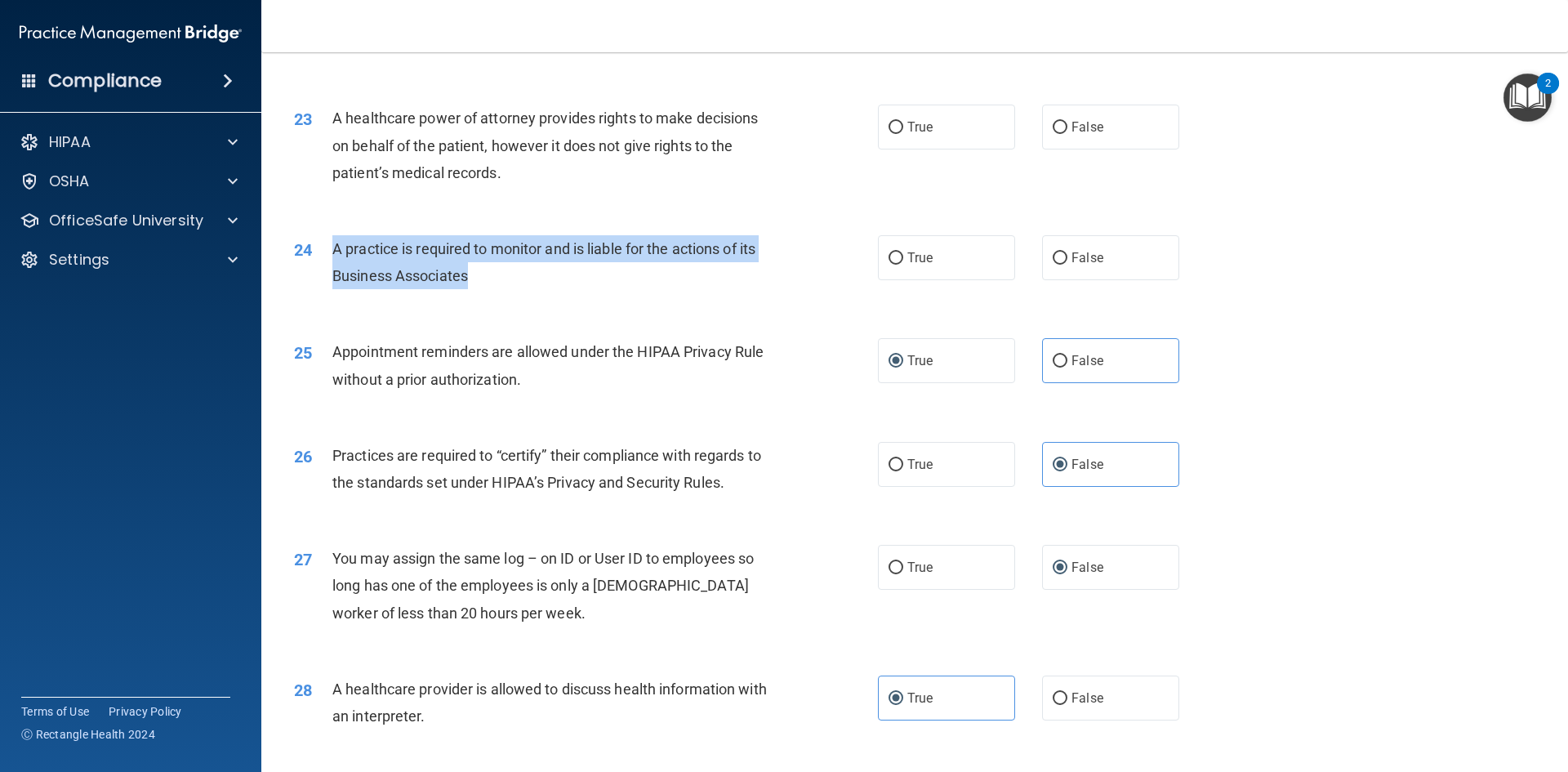
drag, startPoint x: 494, startPoint y: 282, endPoint x: 331, endPoint y: 255, distance: 165.2
click at [331, 255] on div "24 A practice is required to monitor and is liable for the actions of its Busin…" at bounding box center [586, 266] width 633 height 62
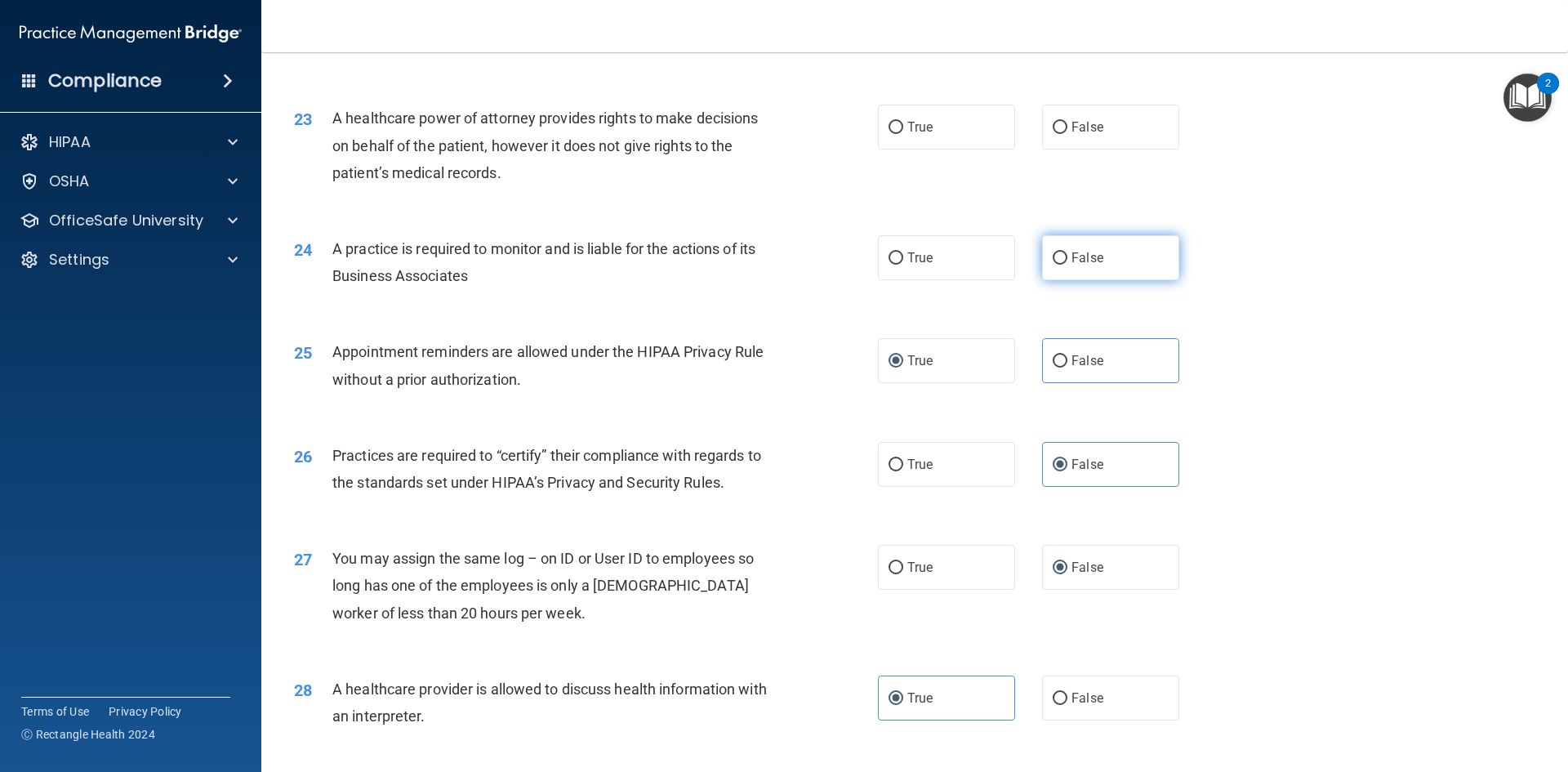
click at [1042, 276] on label "False" at bounding box center [1109, 258] width 137 height 45
click at [1053, 264] on input "False" at bounding box center [1060, 258] width 15 height 12
radio input "true"
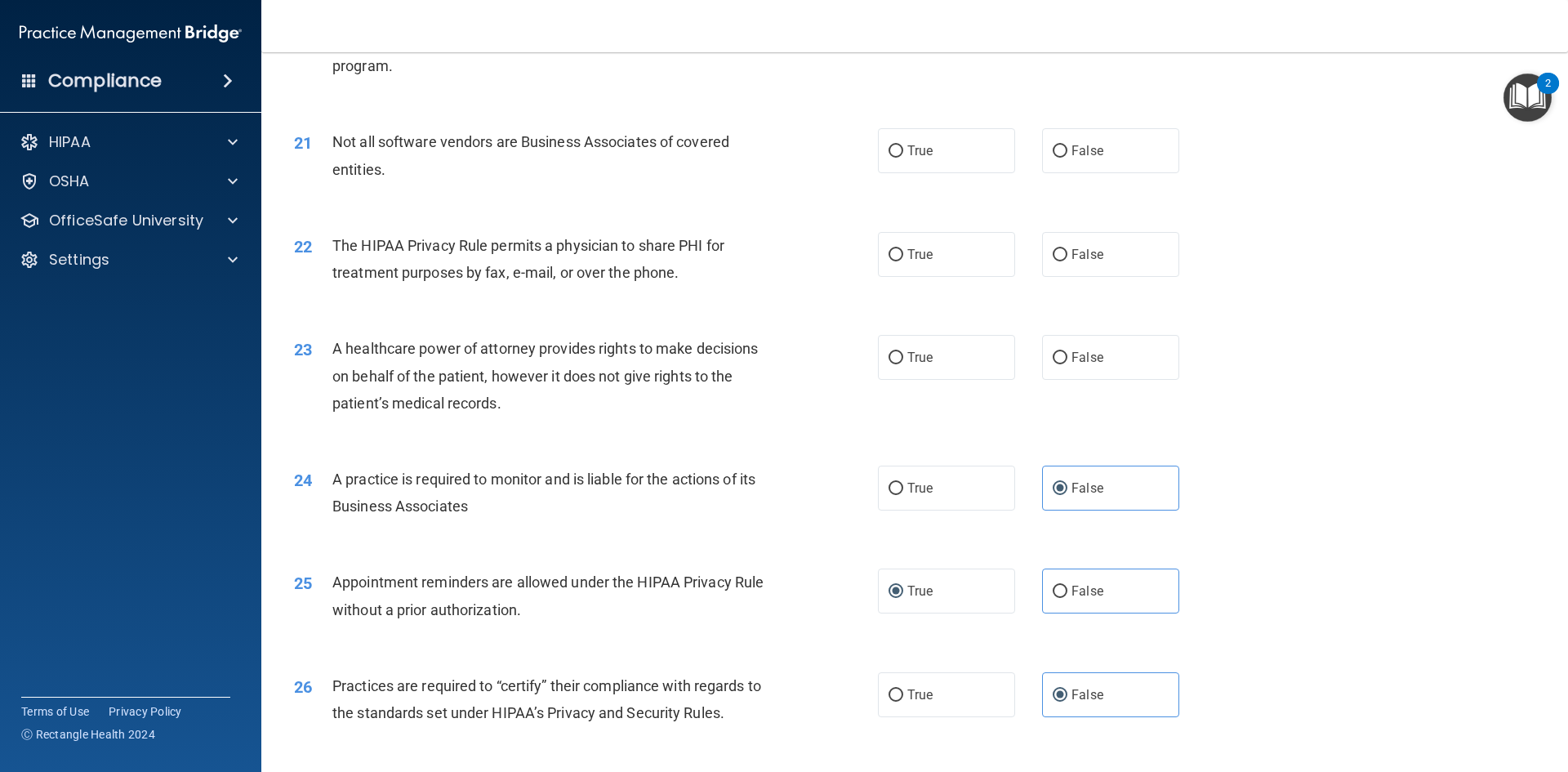
scroll to position [2459, 0]
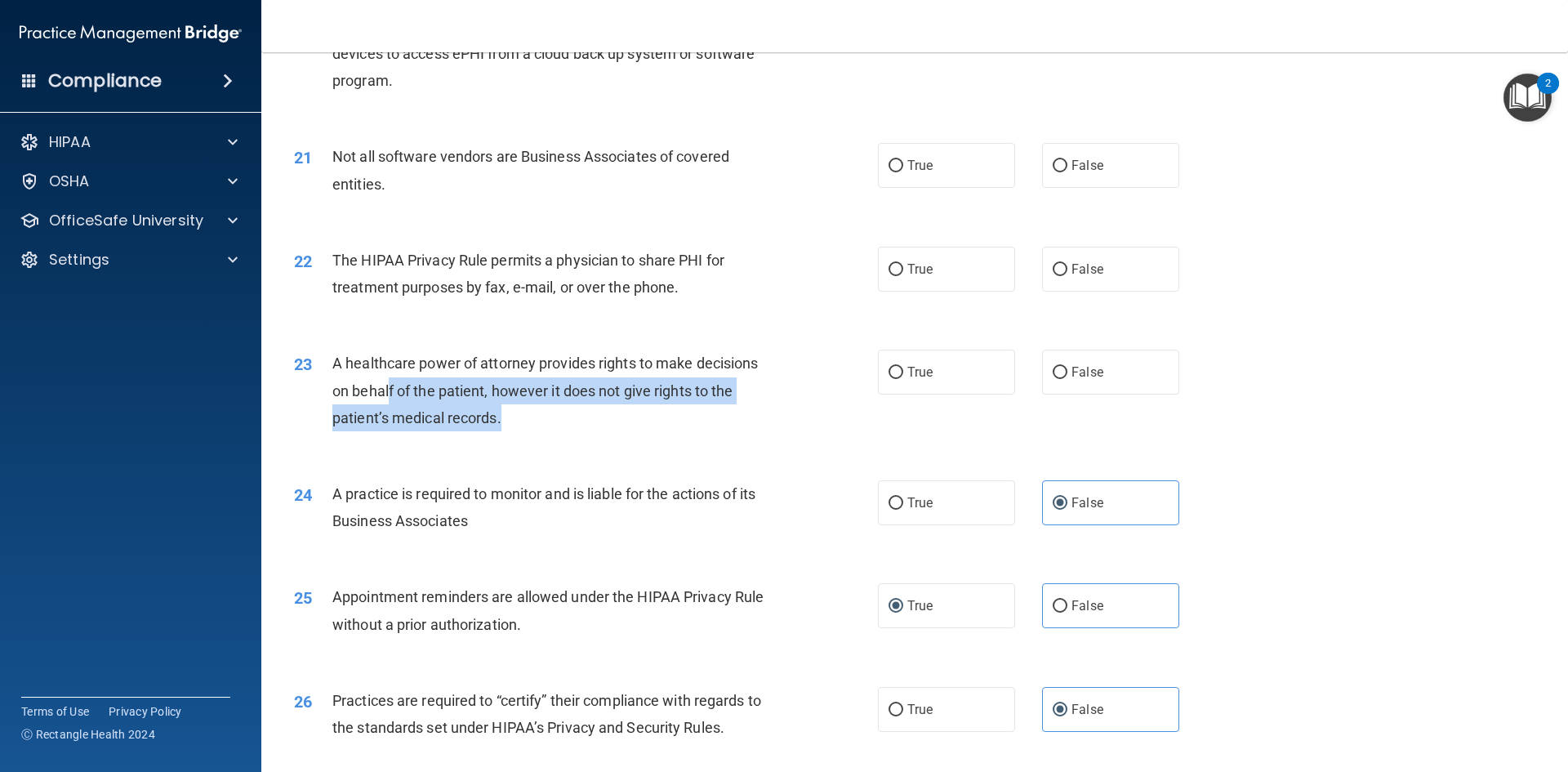
drag, startPoint x: 530, startPoint y: 417, endPoint x: 368, endPoint y: 375, distance: 167.4
click at [381, 378] on div "A healthcare power of attorney provides rights to make decisions on behalf of t…" at bounding box center [560, 390] width 457 height 82
click at [537, 426] on div "A healthcare power of attorney provides rights to make decisions on behalf of t…" at bounding box center [560, 390] width 457 height 82
drag, startPoint x: 516, startPoint y: 416, endPoint x: 328, endPoint y: 364, distance: 195.1
click at [328, 364] on div "23 A healthcare power of attorney provides rights to make decisions on behalf o…" at bounding box center [586, 394] width 633 height 90
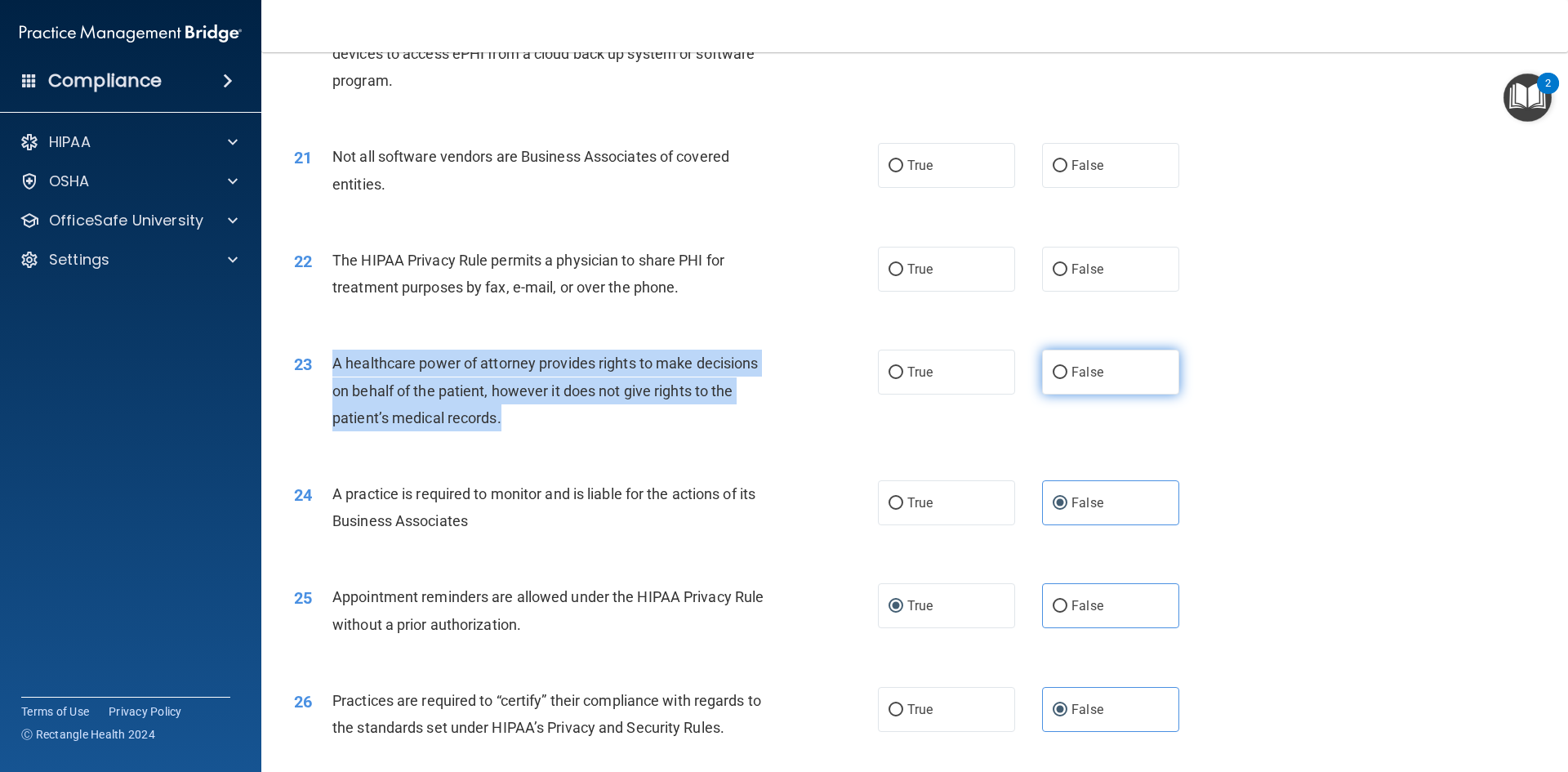
click at [1053, 371] on input "False" at bounding box center [1060, 373] width 15 height 12
radio input "true"
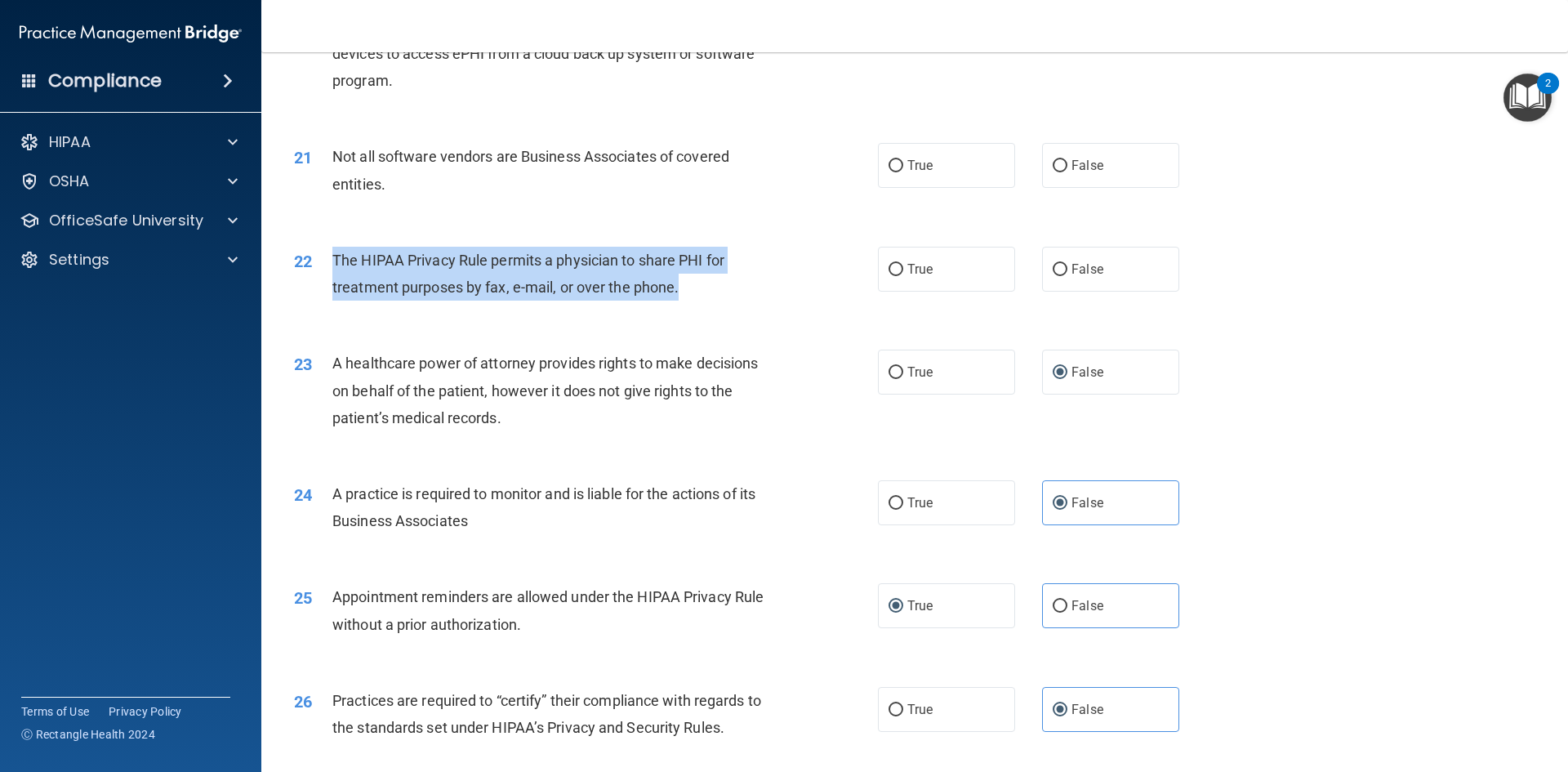
drag, startPoint x: 692, startPoint y: 293, endPoint x: 325, endPoint y: 254, distance: 369.1
click at [325, 254] on div "22 The HIPAA Privacy Rule permits a physician to share PHI for treatment purpos…" at bounding box center [586, 277] width 633 height 62
click at [889, 264] on input "True" at bounding box center [896, 270] width 15 height 12
radio input "true"
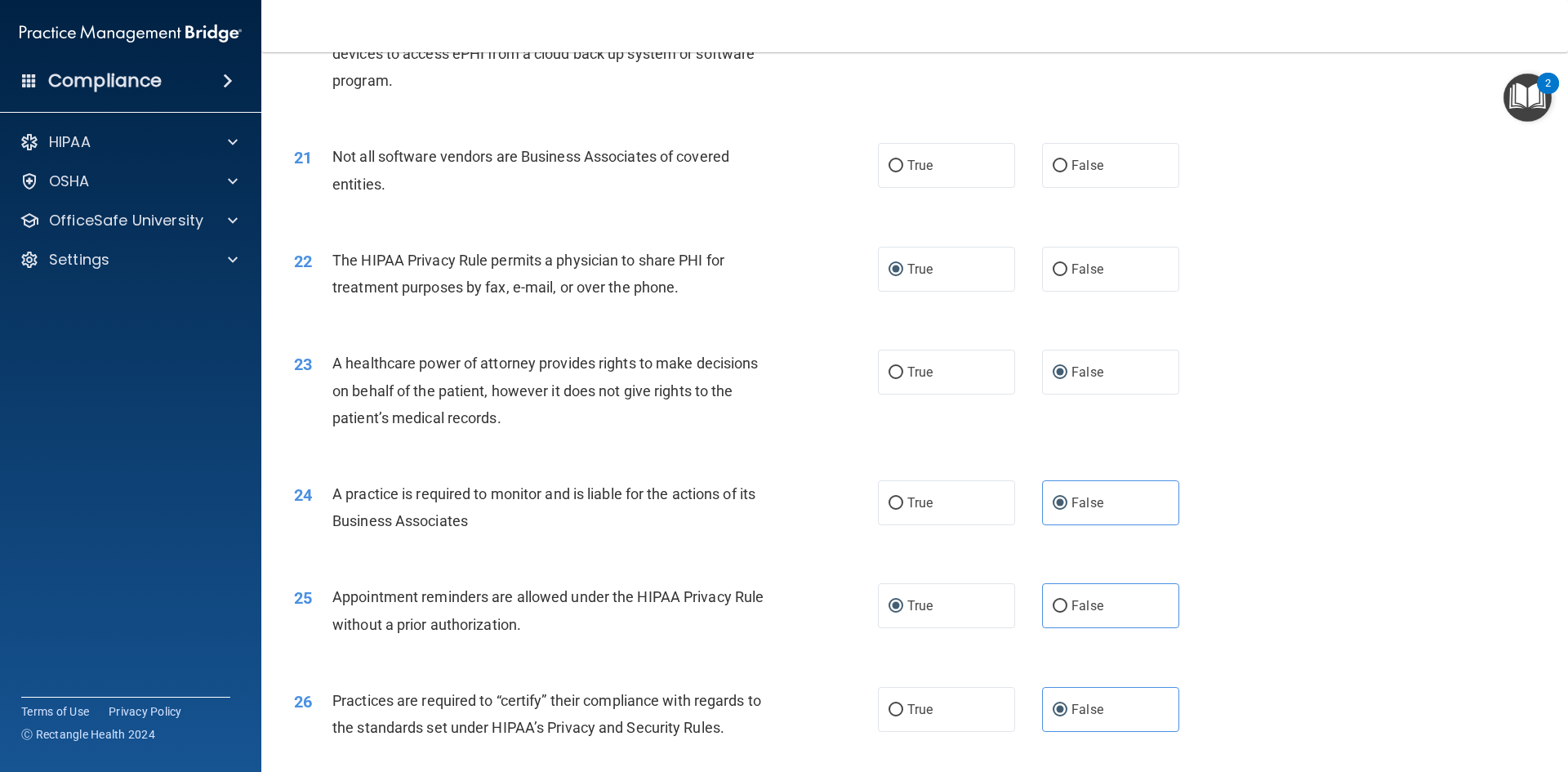
click at [453, 210] on div "21 Not all software vendors are Business Associates of covered entities. True F…" at bounding box center [915, 174] width 1266 height 103
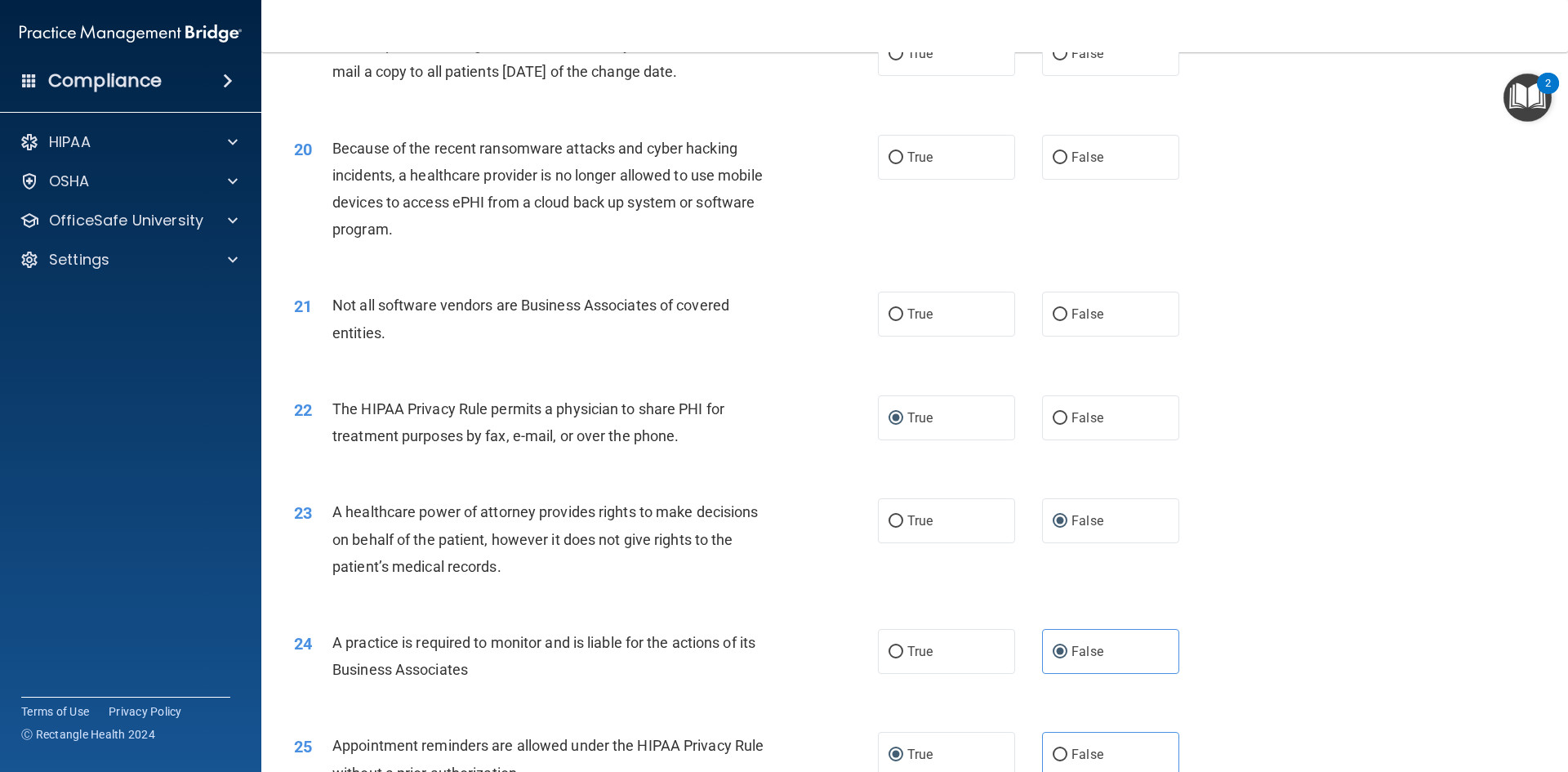
scroll to position [2295, 0]
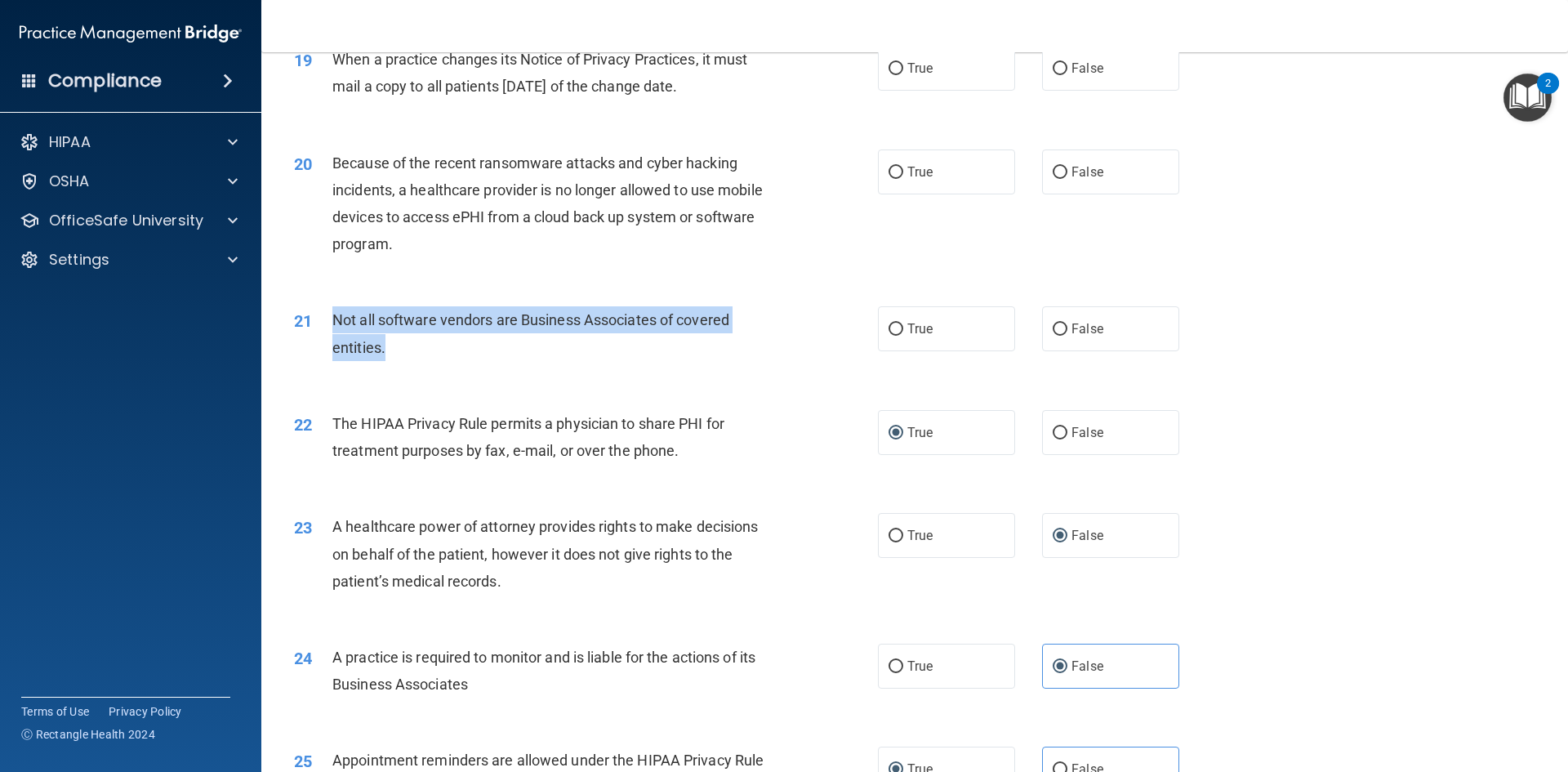
drag, startPoint x: 398, startPoint y: 347, endPoint x: 329, endPoint y: 313, distance: 76.9
click at [329, 313] on div "21 Not all software vendors are Business Associates of covered entities." at bounding box center [586, 338] width 633 height 62
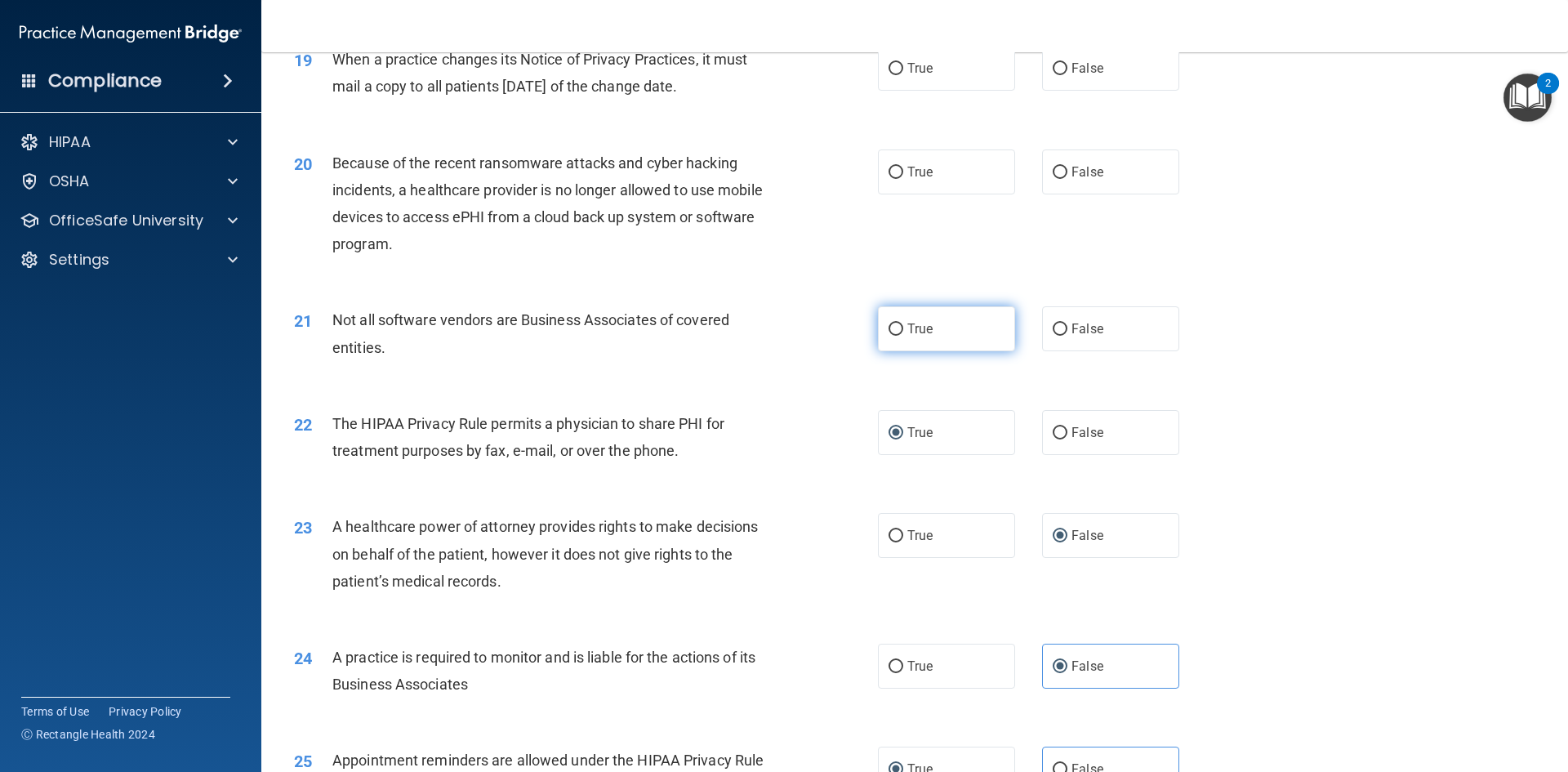
click at [877, 340] on label "True" at bounding box center [945, 329] width 137 height 45
click at [889, 336] on input "True" at bounding box center [896, 329] width 15 height 12
radio input "true"
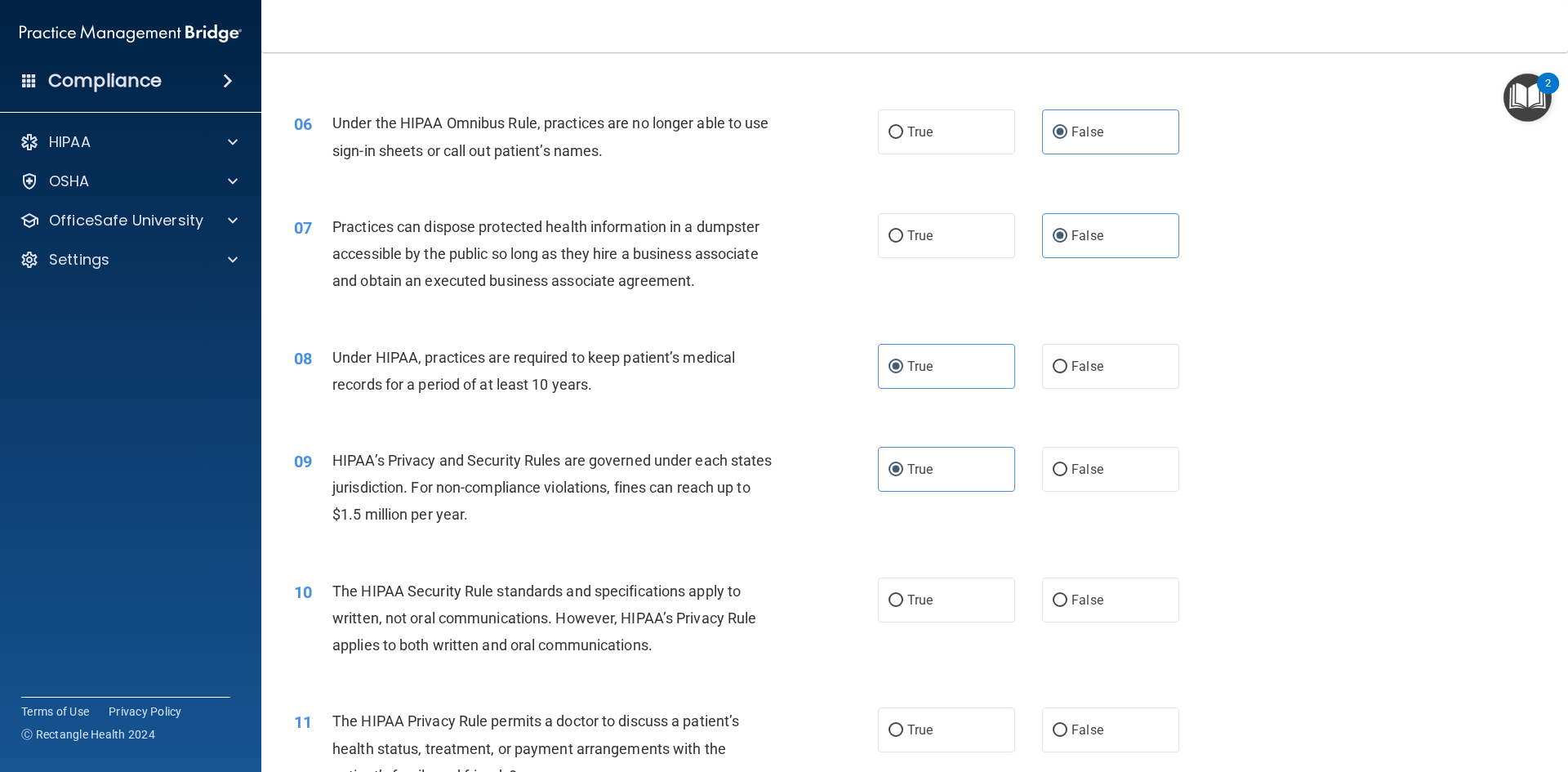
scroll to position [817, 0]
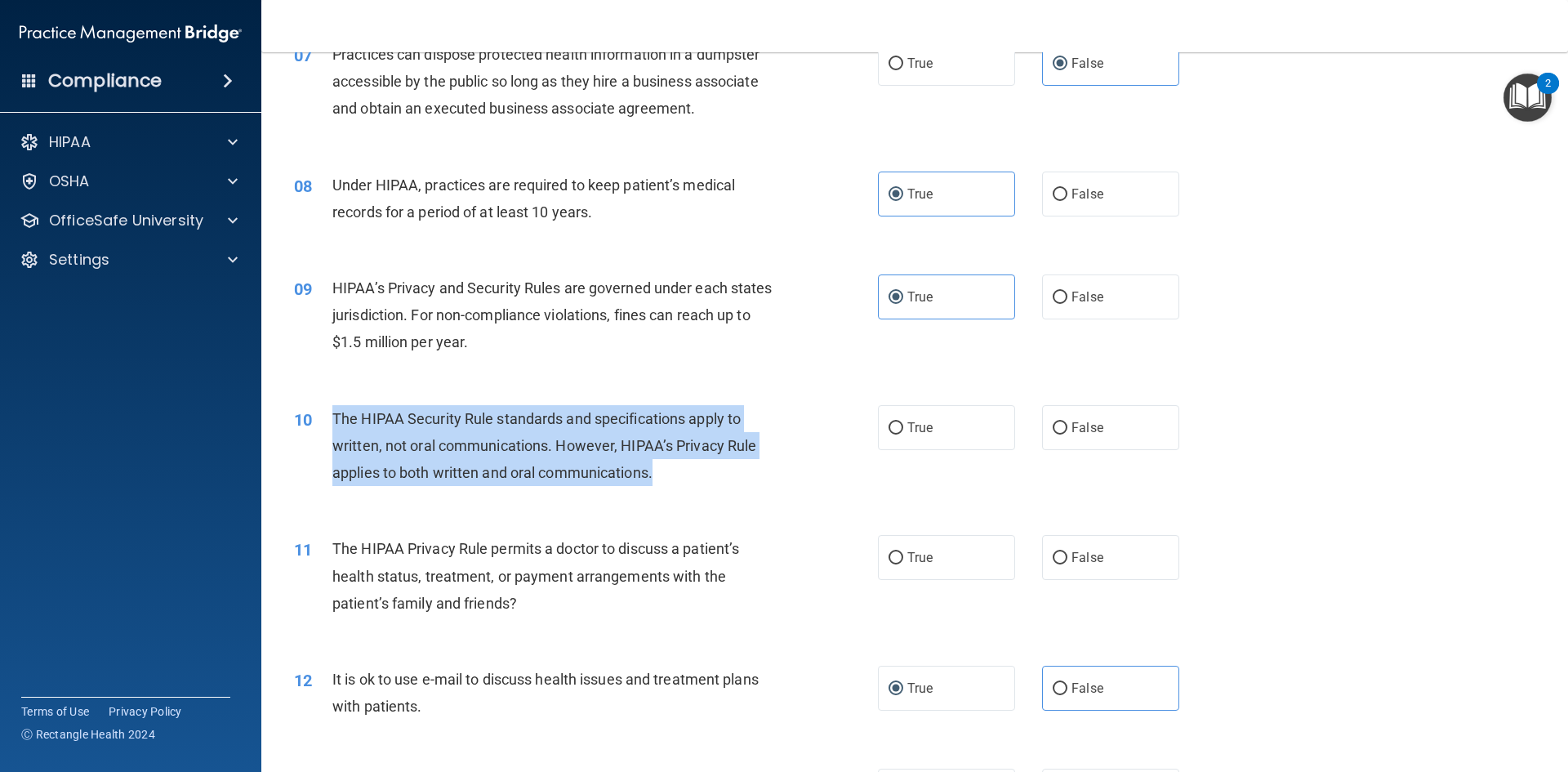
drag, startPoint x: 659, startPoint y: 477, endPoint x: 331, endPoint y: 422, distance: 332.6
click at [332, 422] on div "The HIPAA Security Rule standards and specifications apply to written, not oral…" at bounding box center [560, 445] width 457 height 82
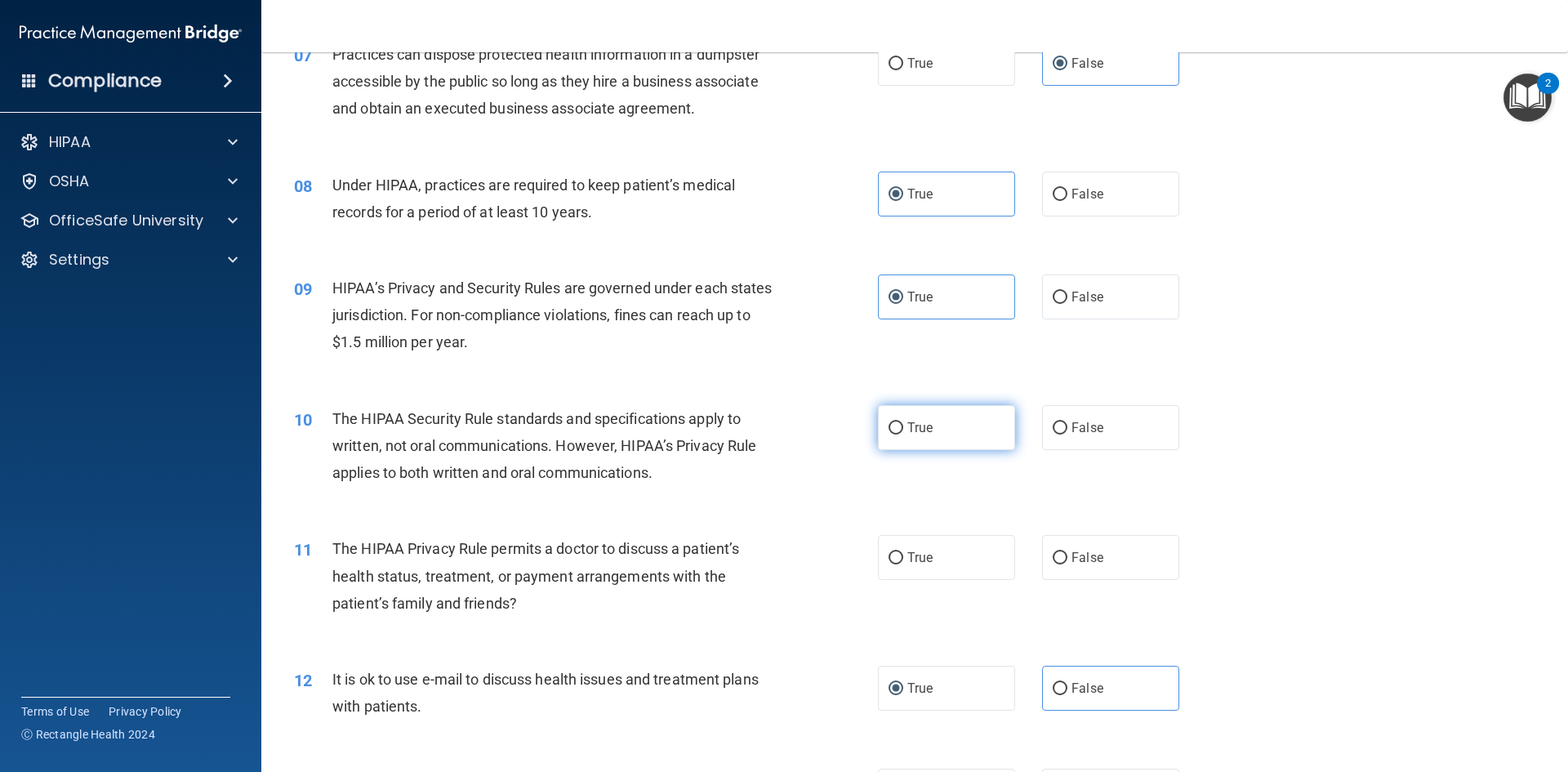
click at [902, 420] on label "True" at bounding box center [945, 428] width 137 height 45
click at [902, 422] on input "True" at bounding box center [896, 428] width 15 height 12
radio input "true"
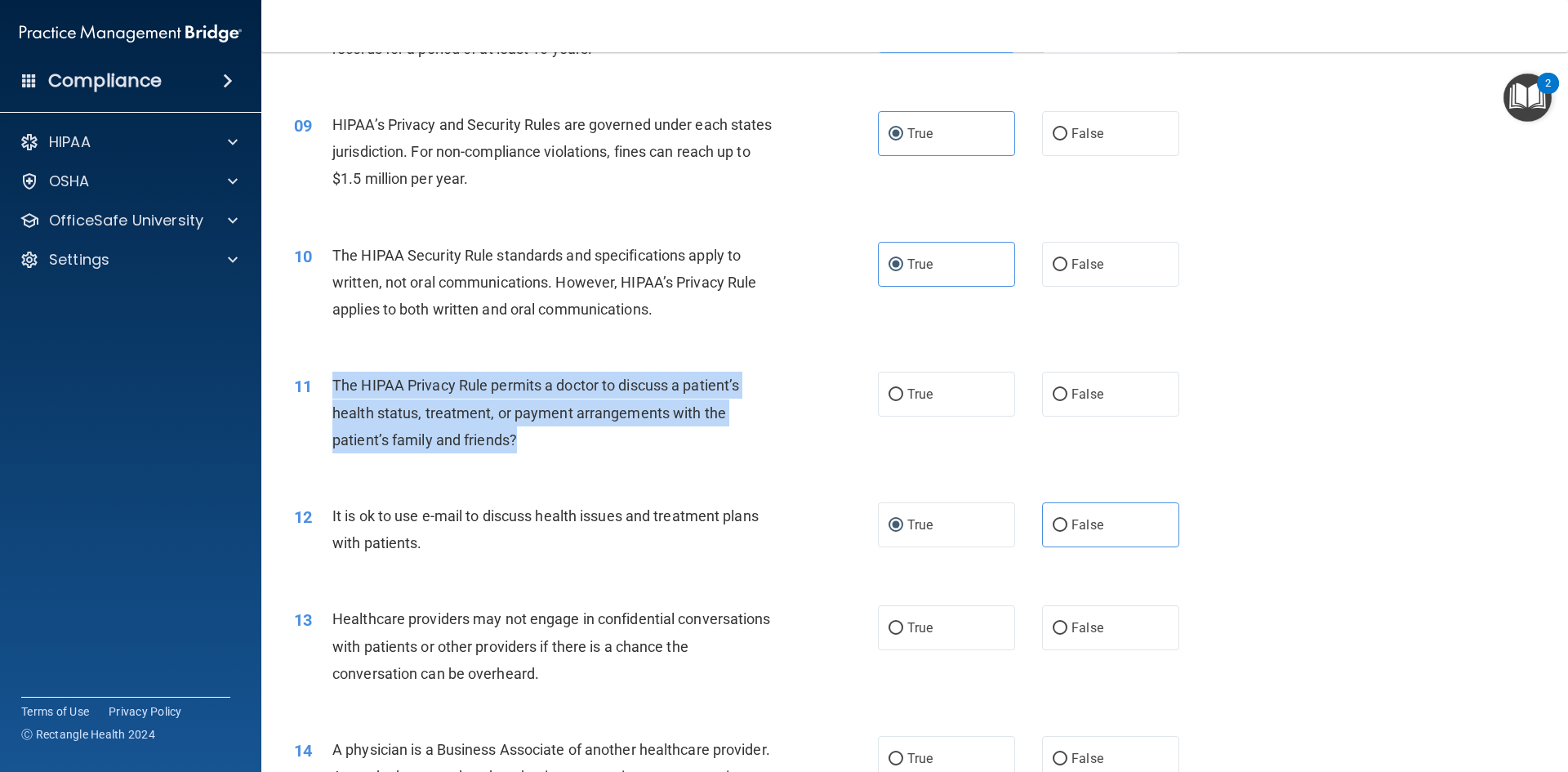
drag, startPoint x: 539, startPoint y: 444, endPoint x: 331, endPoint y: 391, distance: 214.6
click at [332, 391] on div "The HIPAA Privacy Rule permits a doctor to discuss a patient’s health status, t…" at bounding box center [560, 412] width 457 height 82
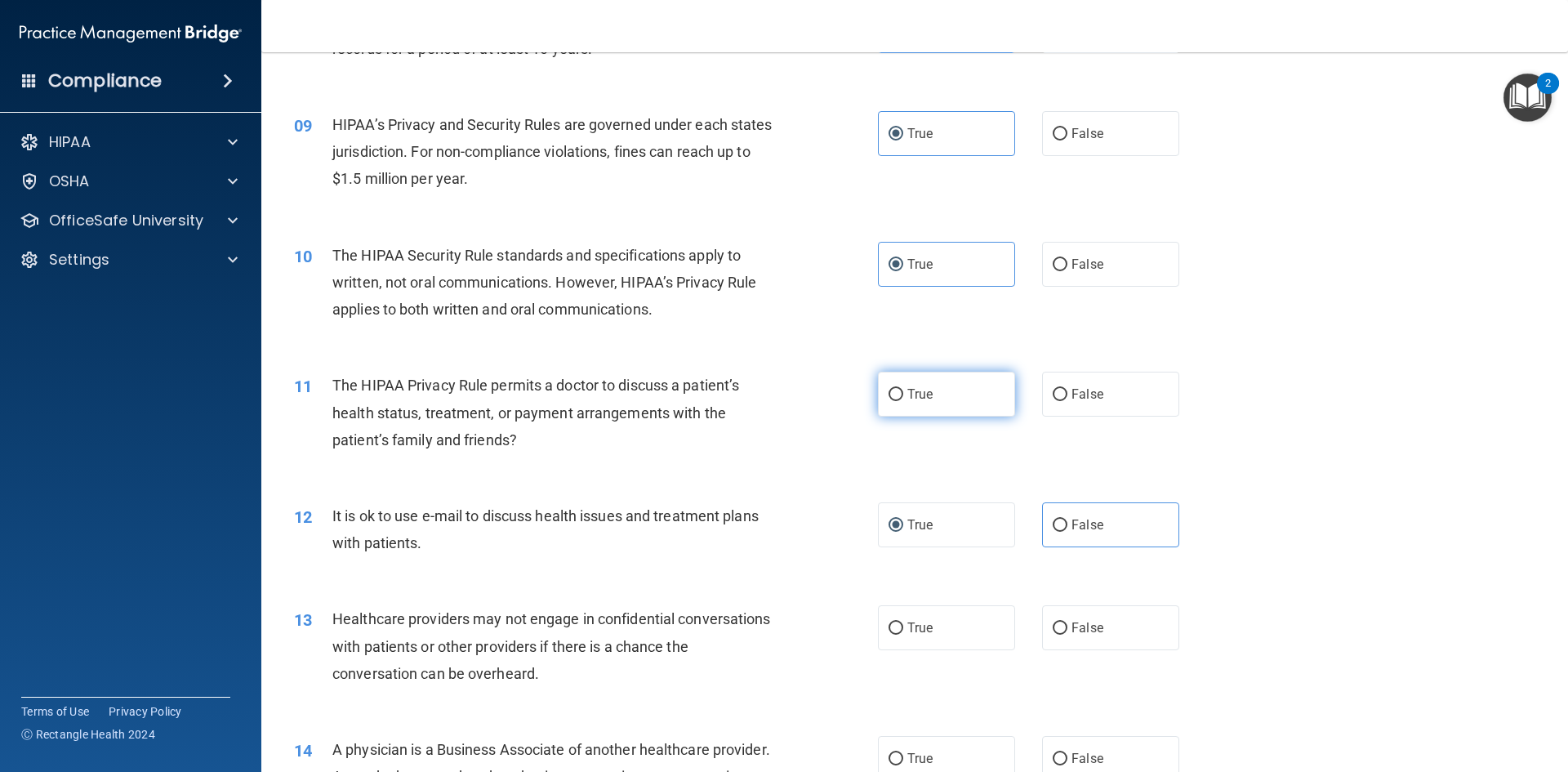
click at [898, 398] on label "True" at bounding box center [945, 394] width 137 height 45
click at [898, 398] on input "True" at bounding box center [896, 394] width 15 height 12
radio input "true"
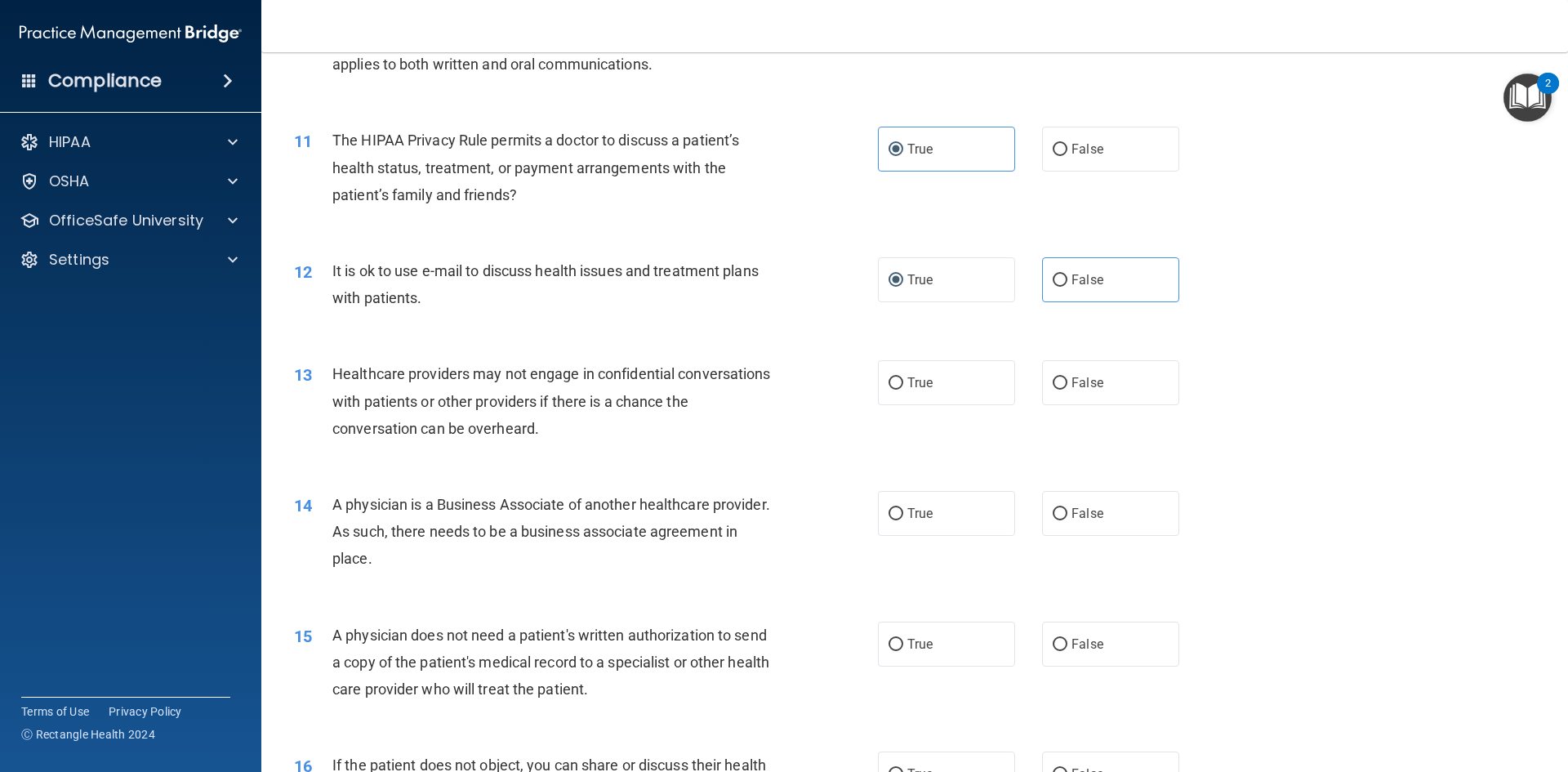
click at [809, 450] on div "13 Healthcare providers may not engage in confidential conversations with patie…" at bounding box center [586, 405] width 633 height 90
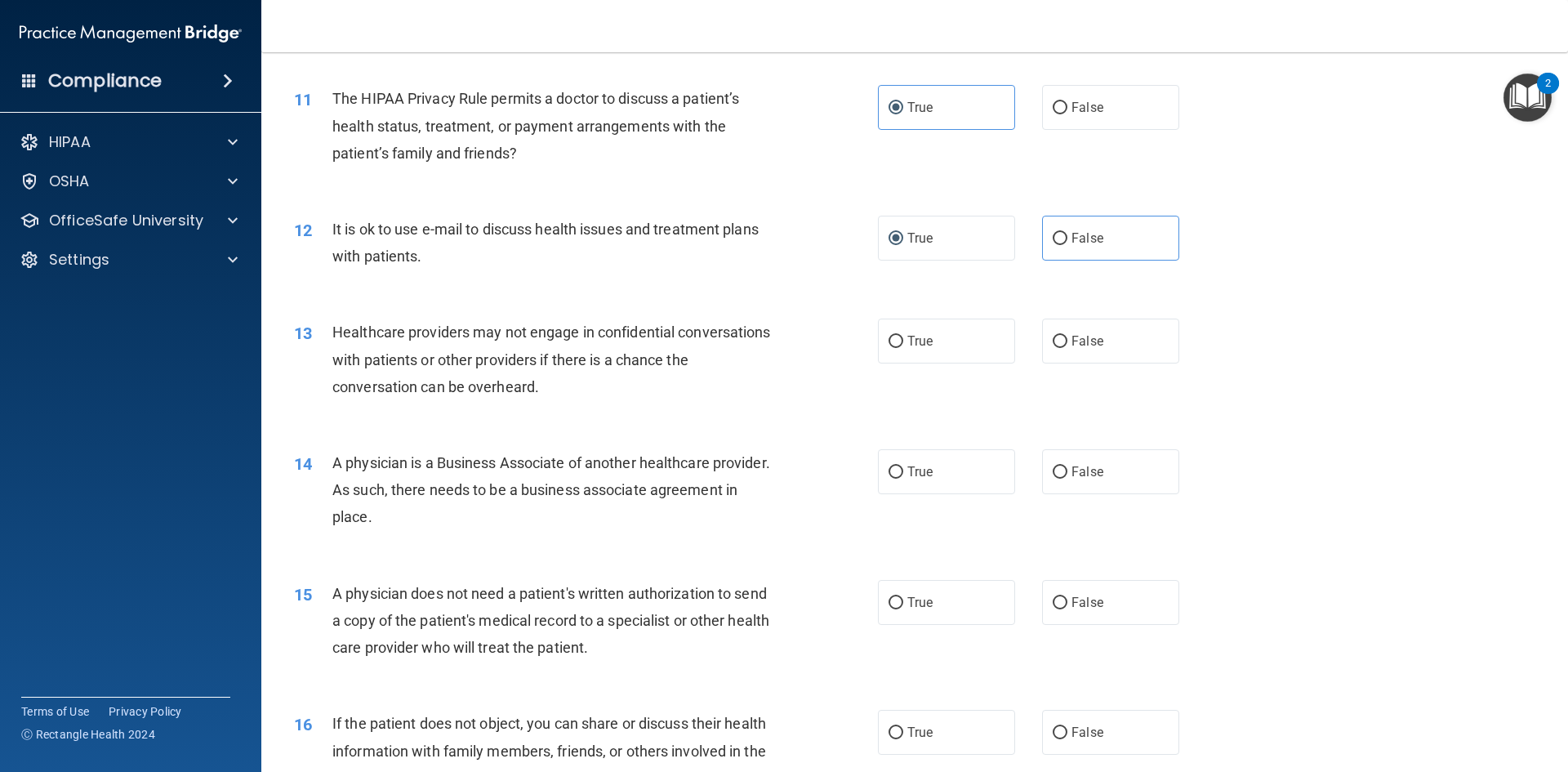
scroll to position [1307, 0]
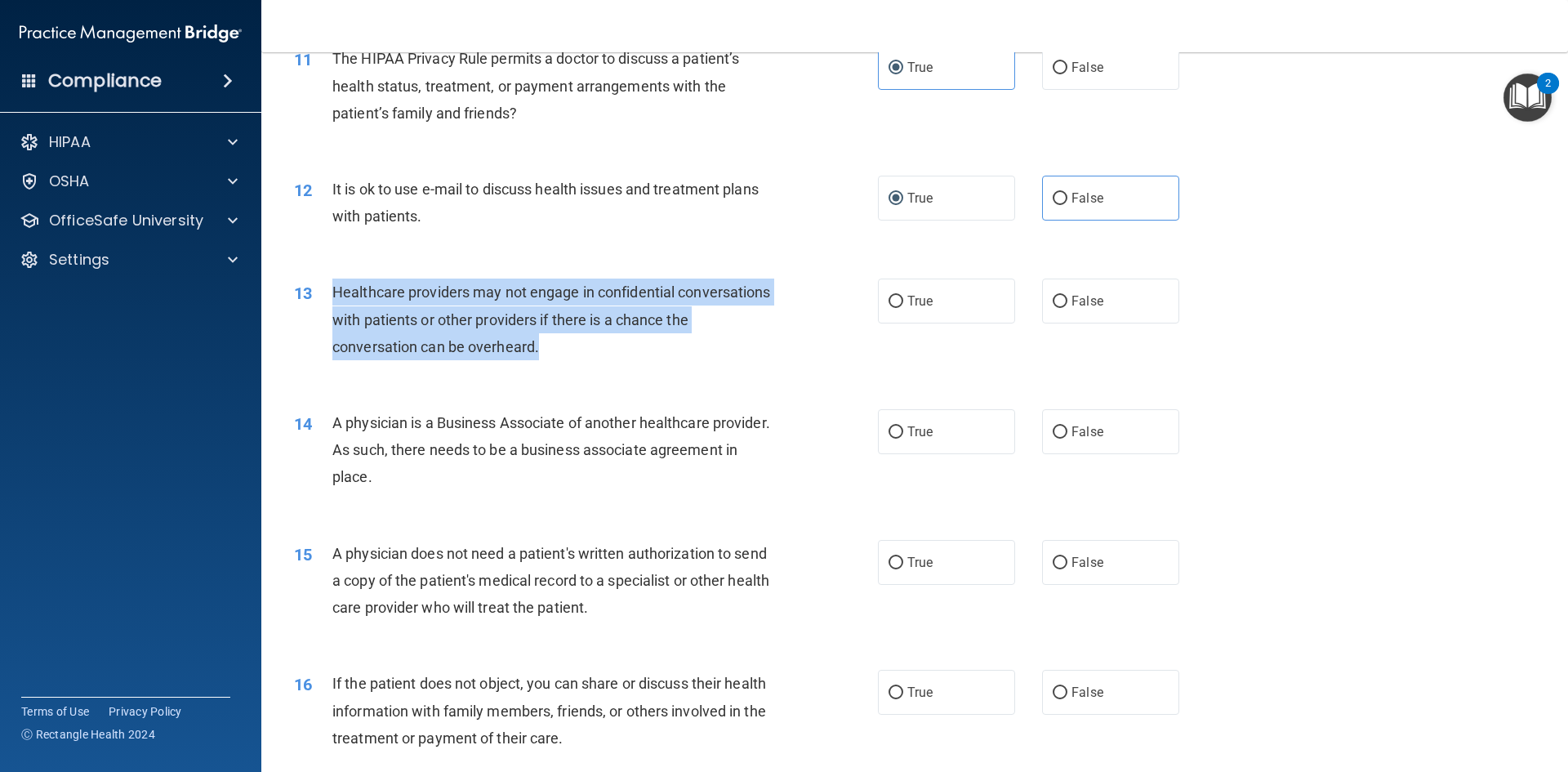
drag, startPoint x: 577, startPoint y: 350, endPoint x: 327, endPoint y: 295, distance: 256.0
click at [327, 295] on div "13 Healthcare providers may not engage in confidential conversations with patie…" at bounding box center [586, 323] width 633 height 90
click at [736, 361] on div "Healthcare providers may not engage in confidential conversations with patients…" at bounding box center [560, 319] width 457 height 82
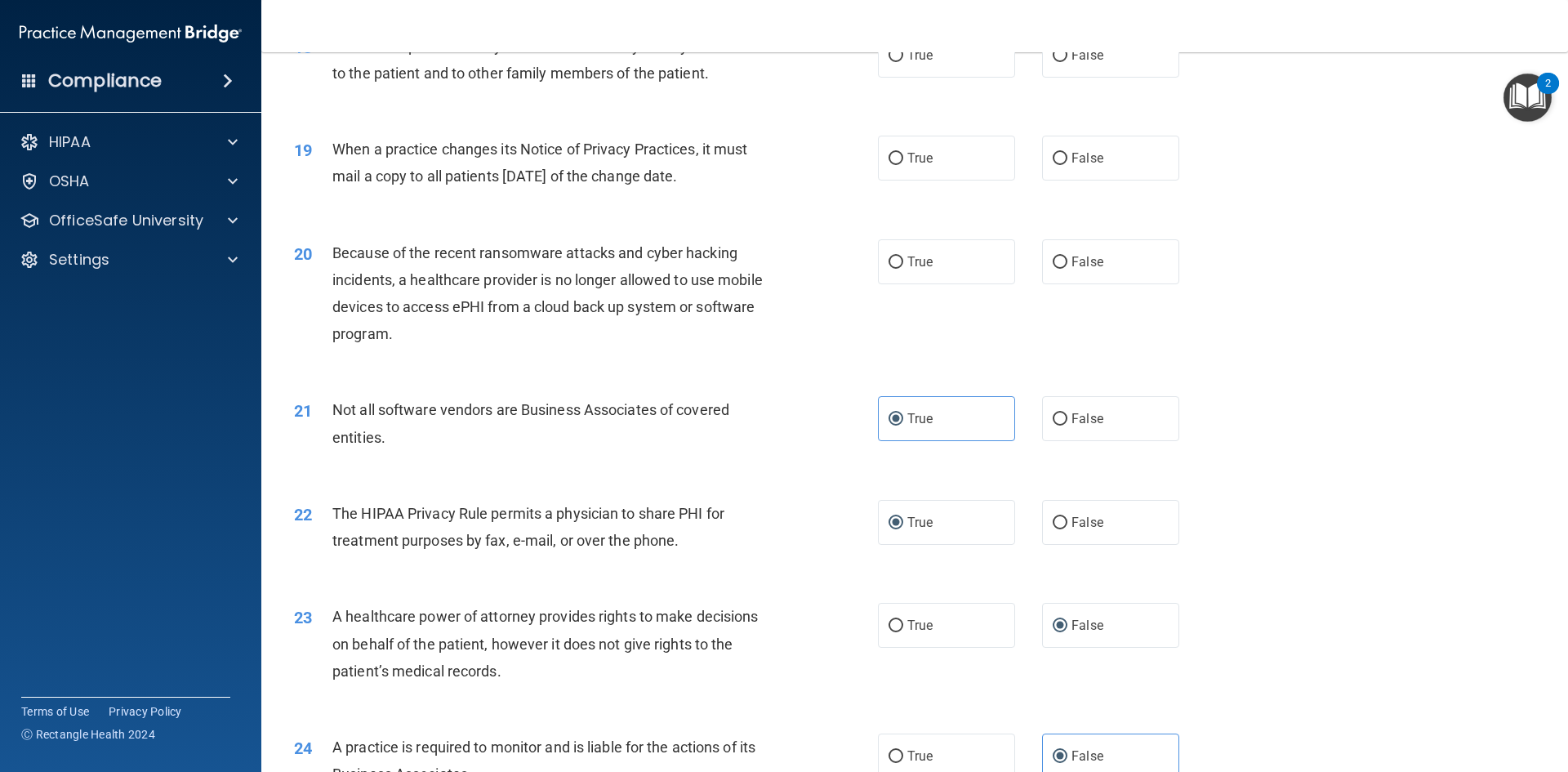
click at [770, 352] on div "20 Because of the recent ransomware attacks and cyber hacking incidents, a heal…" at bounding box center [586, 298] width 633 height 117
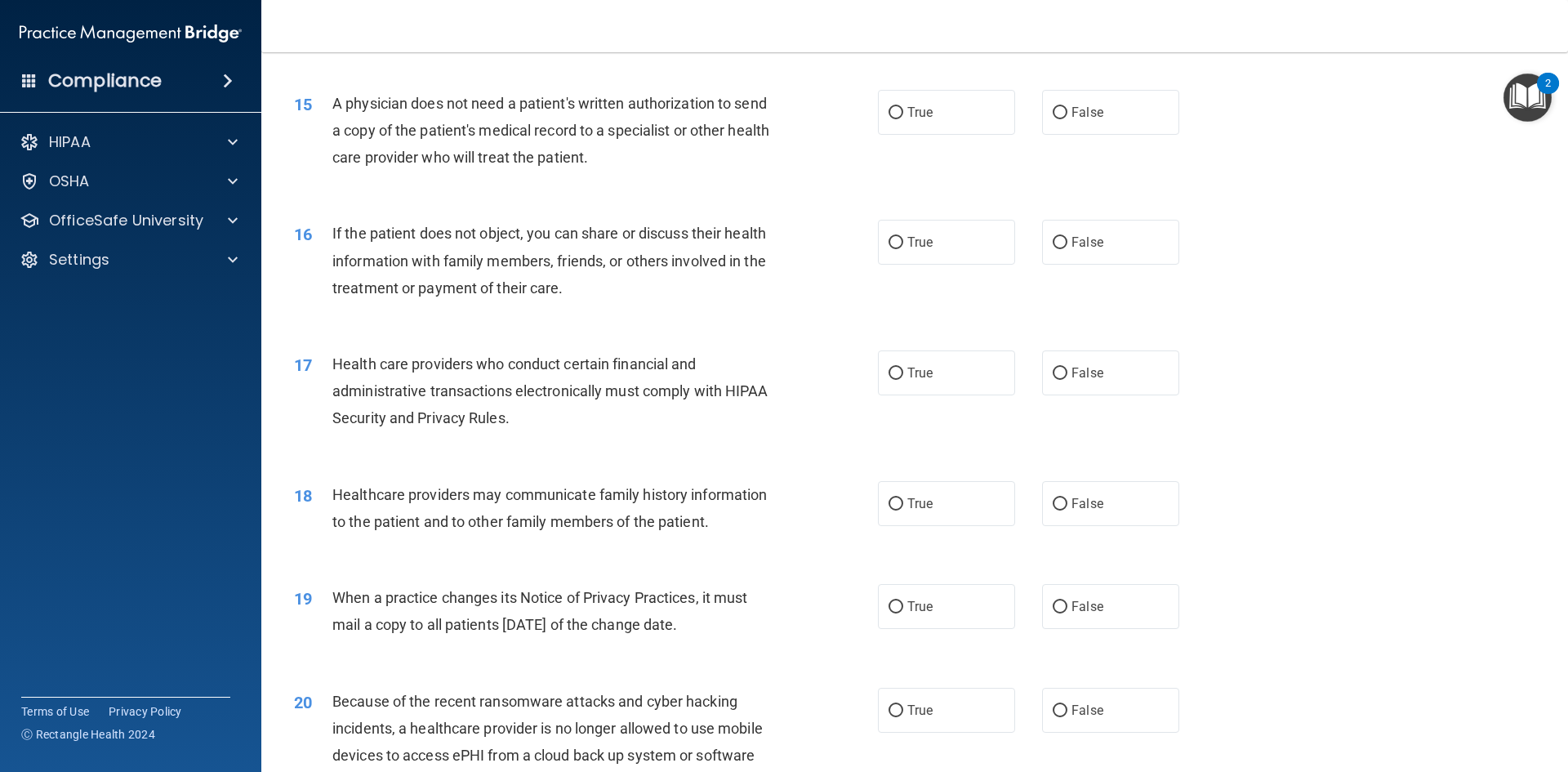
scroll to position [1716, 0]
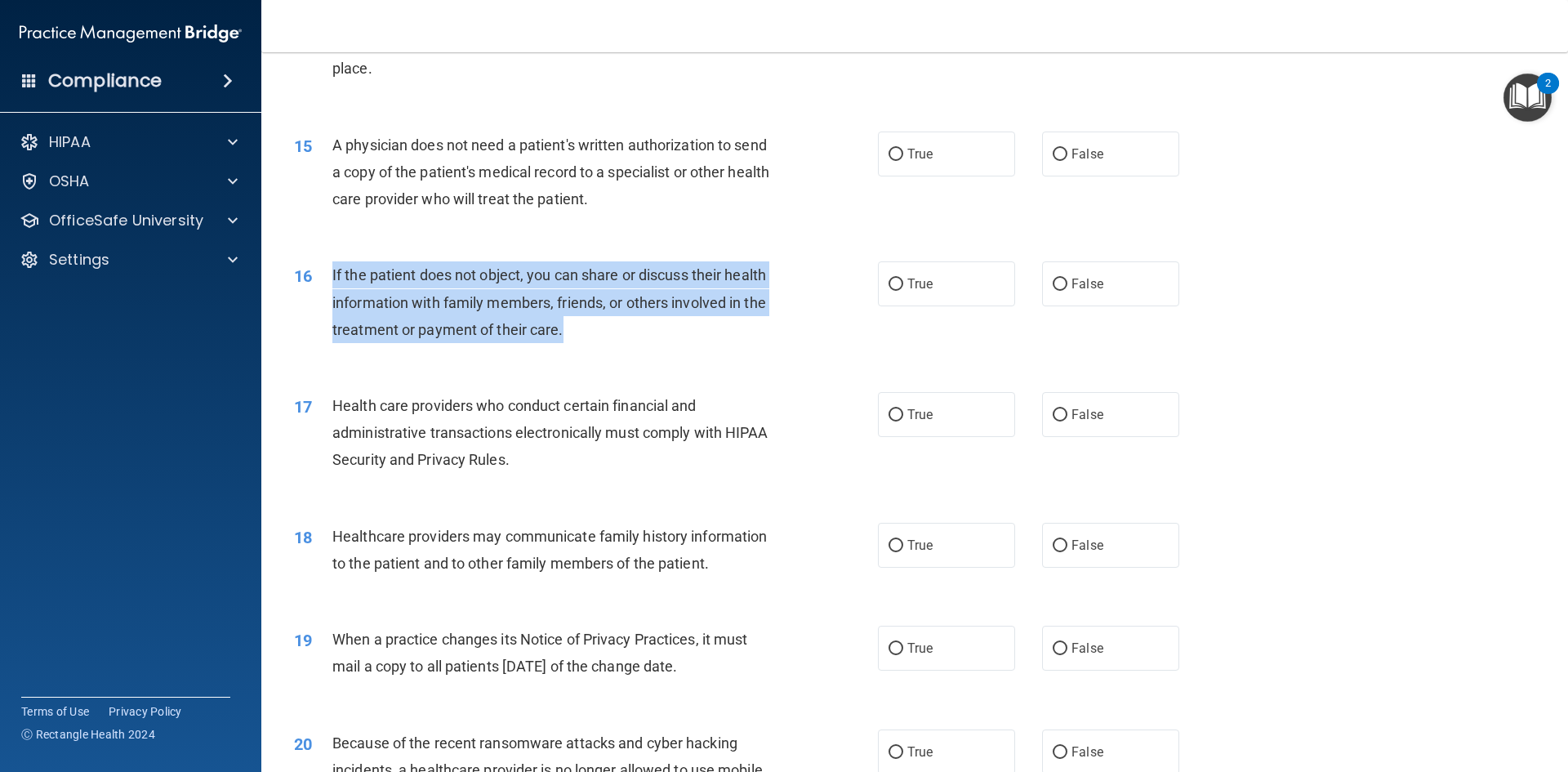
drag, startPoint x: 567, startPoint y: 333, endPoint x: 330, endPoint y: 275, distance: 244.0
click at [330, 275] on div "16 If the patient does not object, you can share or discuss their health inform…" at bounding box center [586, 306] width 633 height 90
click at [894, 289] on input "True" at bounding box center [896, 284] width 15 height 12
radio input "true"
click at [788, 344] on div "16 If the patient does not object, you can share or discuss their health inform…" at bounding box center [586, 306] width 633 height 90
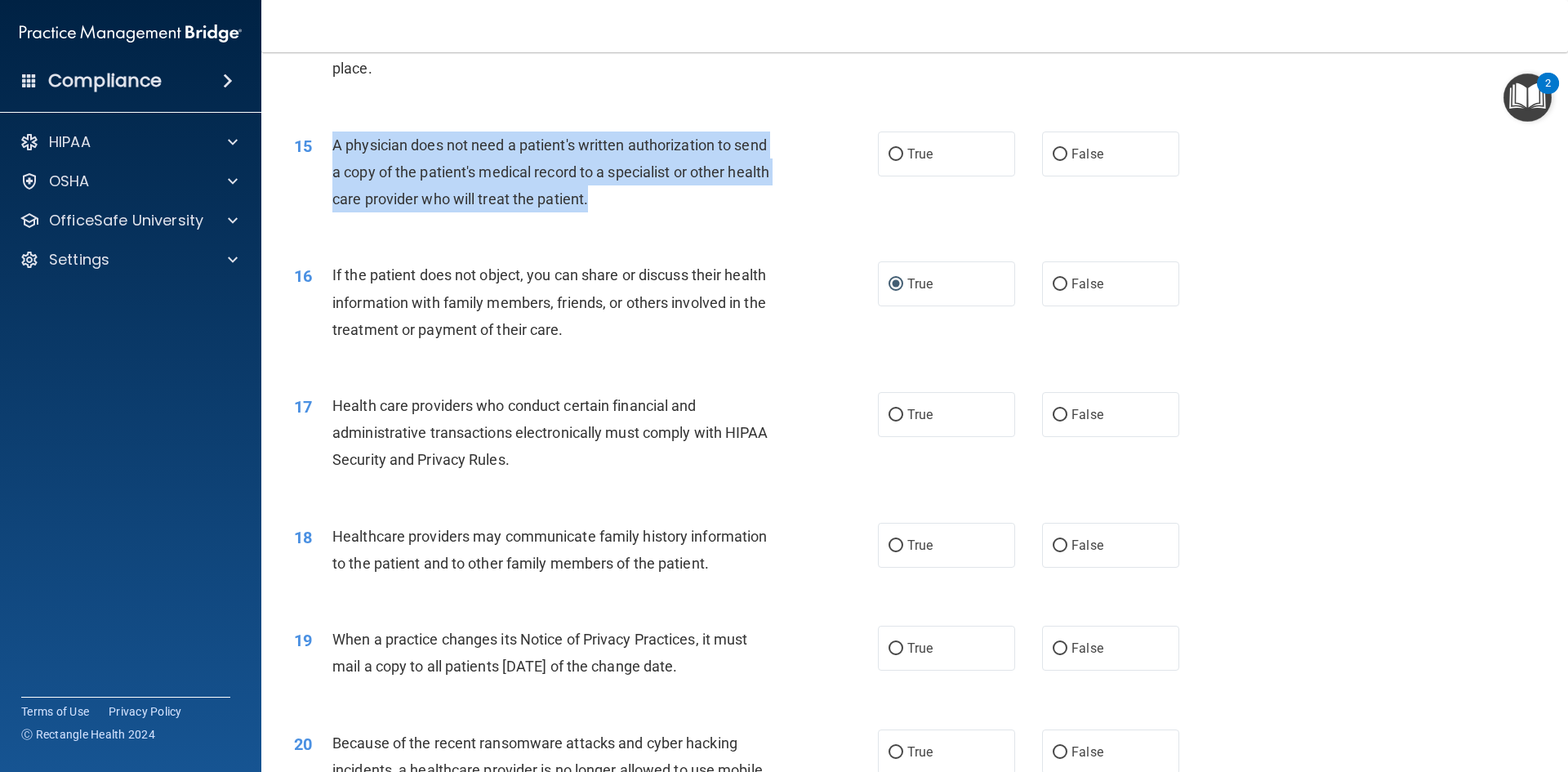
drag, startPoint x: 635, startPoint y: 202, endPoint x: 337, endPoint y: 148, distance: 302.9
click at [337, 148] on div "A physician does not need a patient's written authorization to send a copy of t…" at bounding box center [560, 172] width 457 height 82
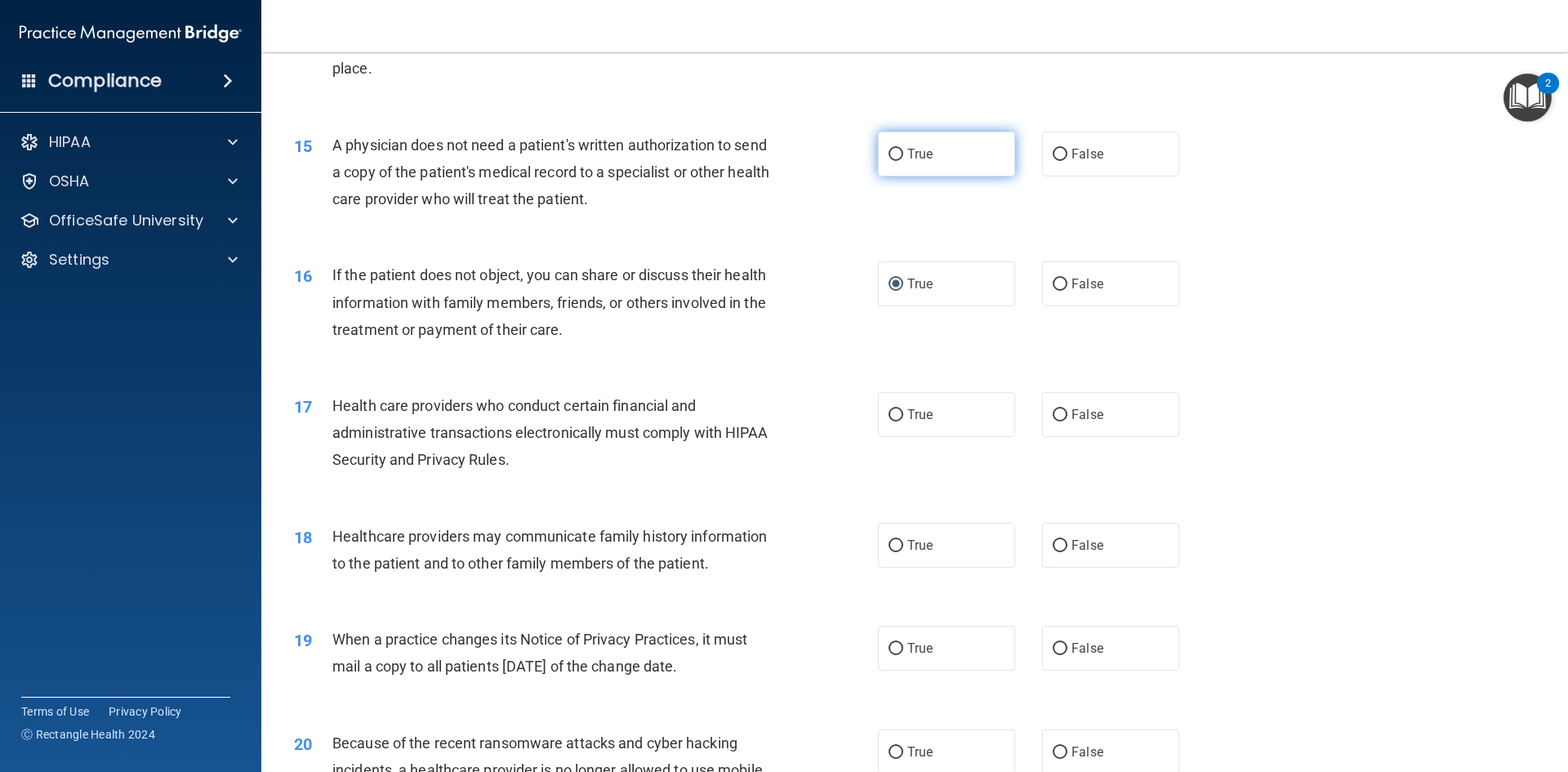
drag, startPoint x: 887, startPoint y: 137, endPoint x: 892, endPoint y: 161, distance: 24.5
click at [889, 143] on label "True" at bounding box center [945, 154] width 137 height 45
click at [889, 149] on input "True" at bounding box center [896, 155] width 15 height 12
radio input "true"
click at [747, 202] on div "A physician does not need a patient's written authorization to send a copy of t…" at bounding box center [560, 172] width 457 height 82
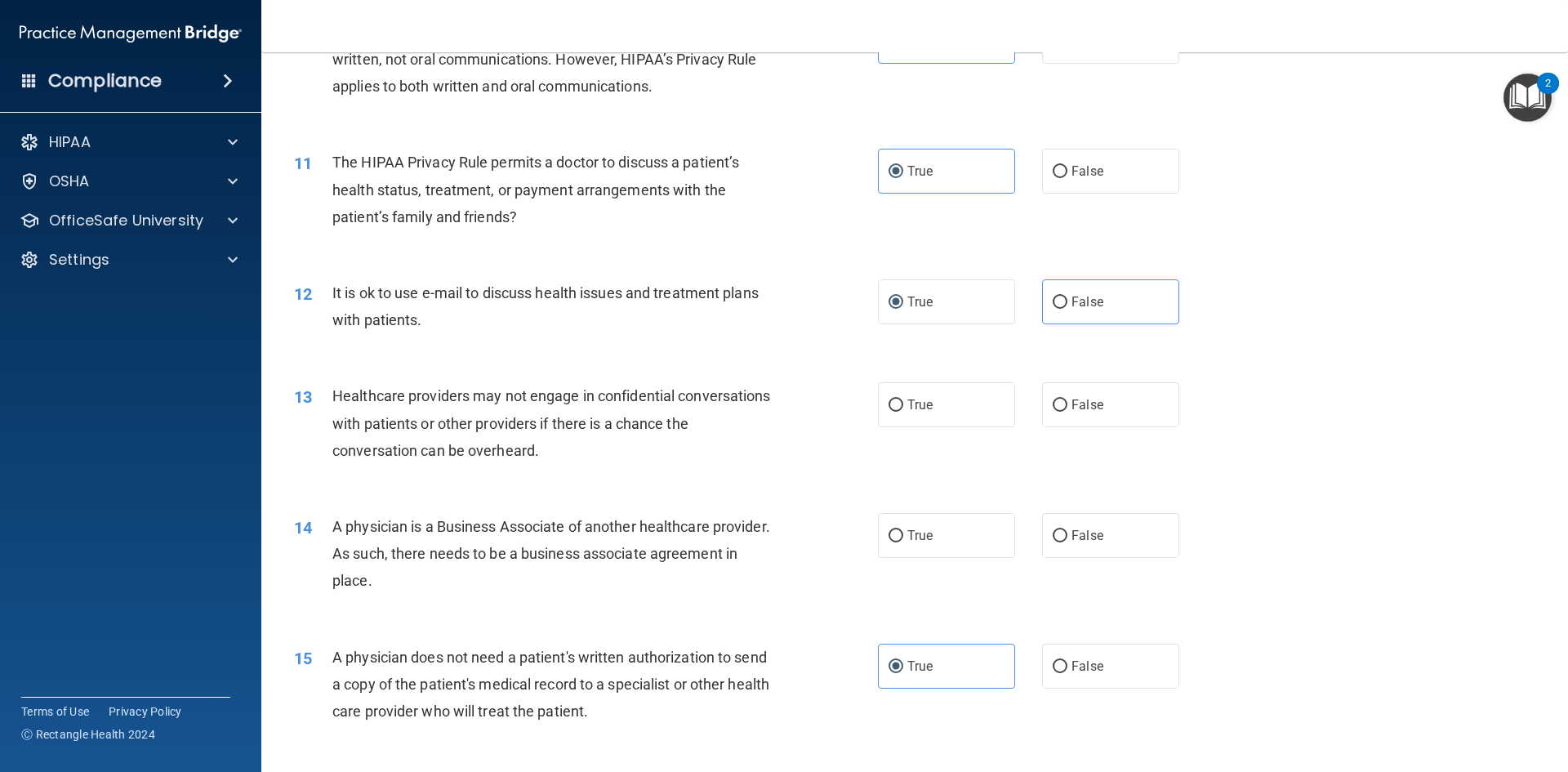
scroll to position [1225, 0]
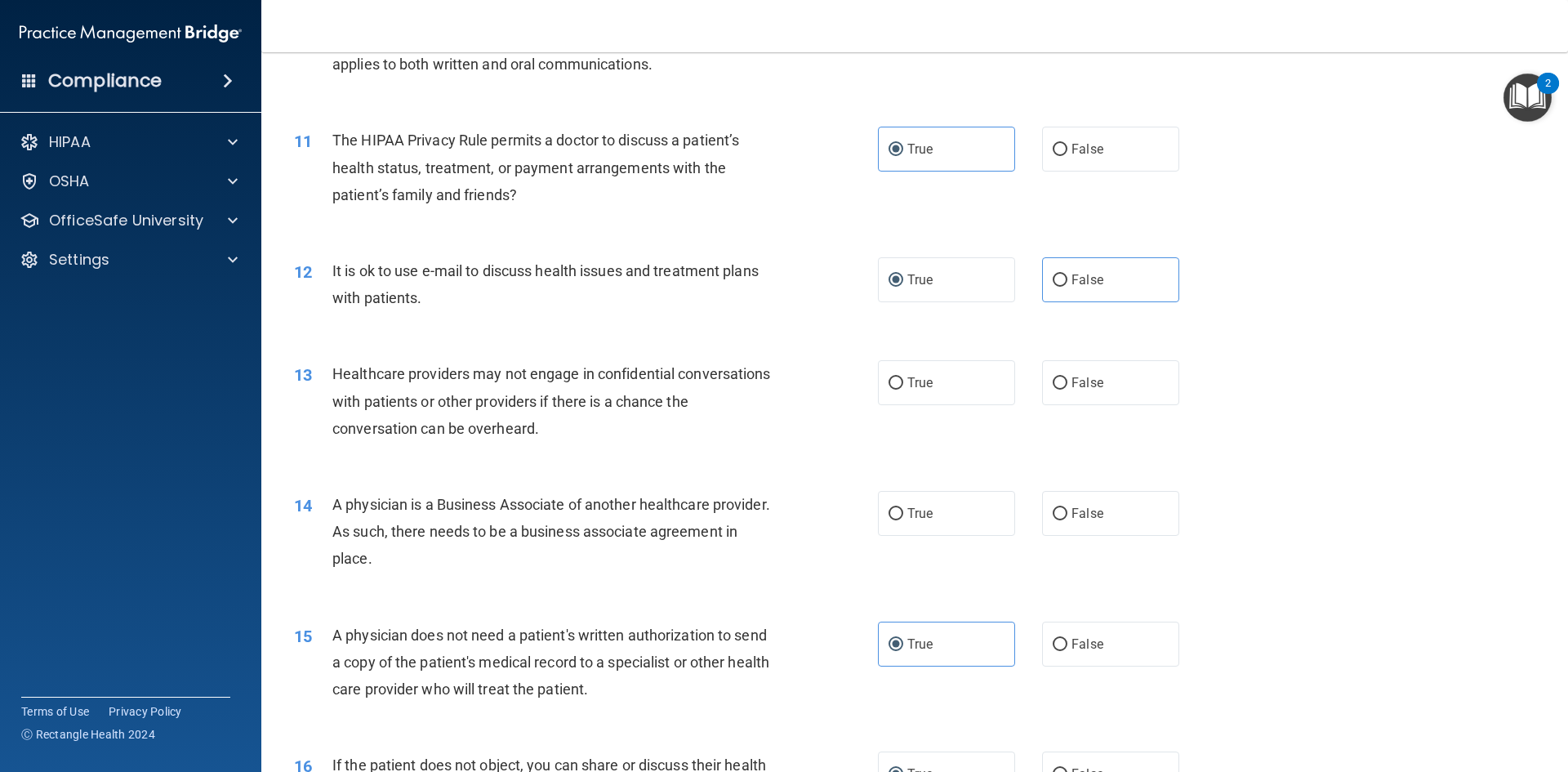
drag, startPoint x: 466, startPoint y: 562, endPoint x: 334, endPoint y: 503, distance: 144.6
click at [334, 503] on div "A physician is a Business Associate of another healthcare provider. As such, th…" at bounding box center [560, 531] width 457 height 82
click at [1063, 521] on label "False" at bounding box center [1109, 513] width 137 height 45
click at [1063, 520] on input "False" at bounding box center [1060, 513] width 15 height 12
radio input "true"
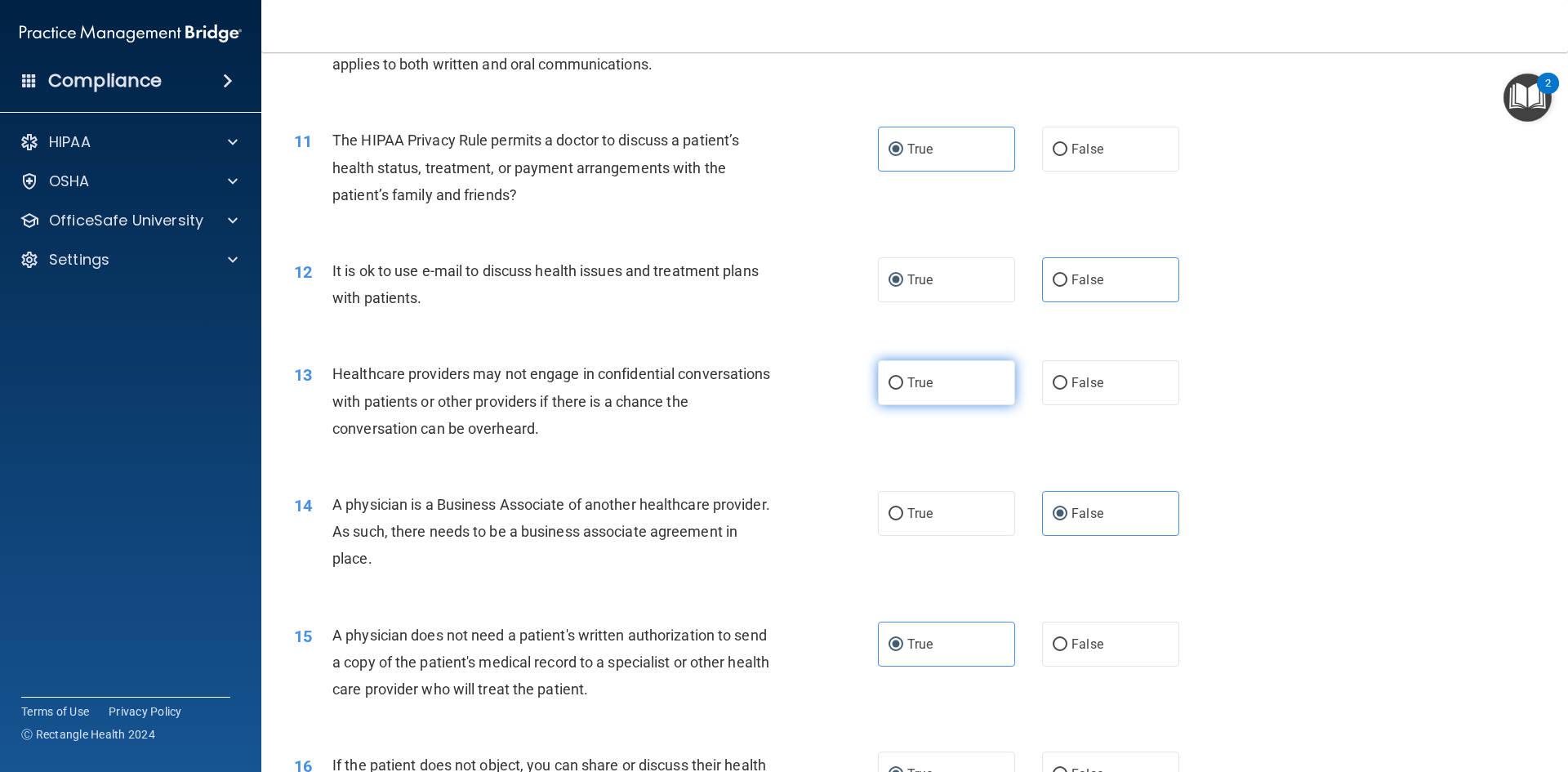
click at [900, 391] on label "True" at bounding box center [945, 383] width 137 height 45
click at [900, 390] on input "True" at bounding box center [896, 383] width 15 height 12
radio input "true"
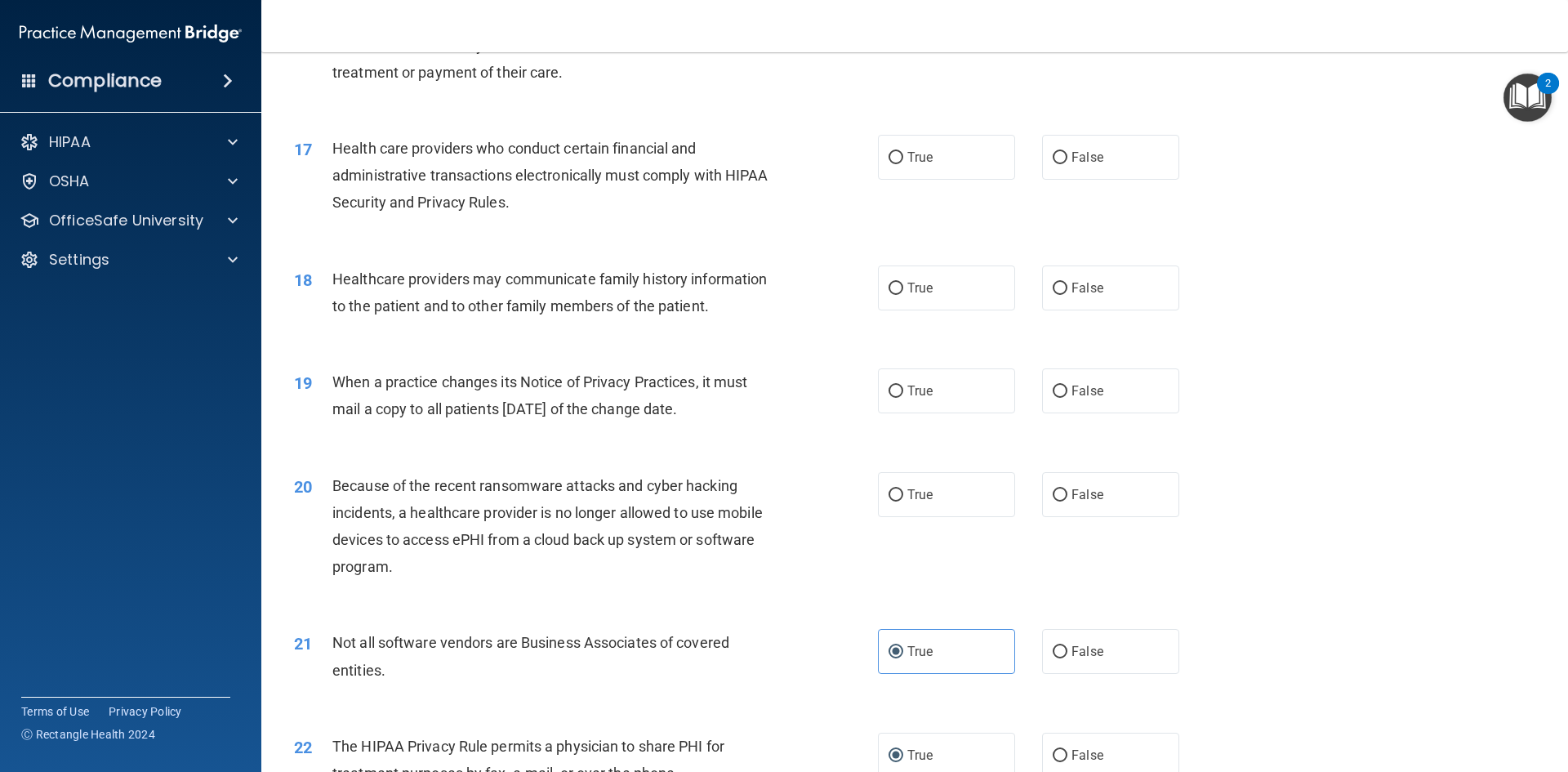
scroll to position [1977, 0]
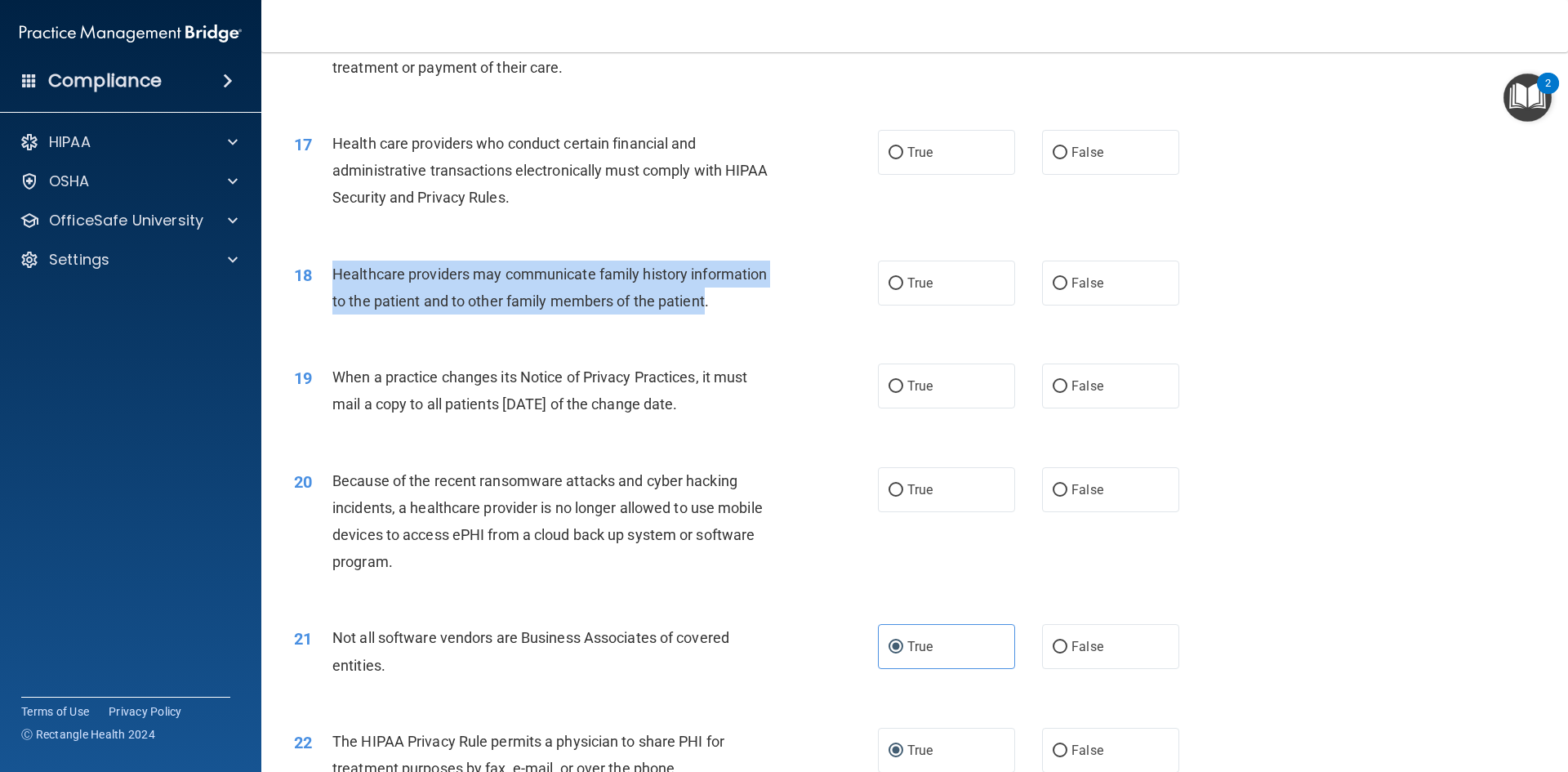
drag, startPoint x: 707, startPoint y: 304, endPoint x: 335, endPoint y: 282, distance: 372.6
click at [335, 282] on span "Healthcare providers may communicate family history information to the patient …" at bounding box center [549, 287] width 434 height 44
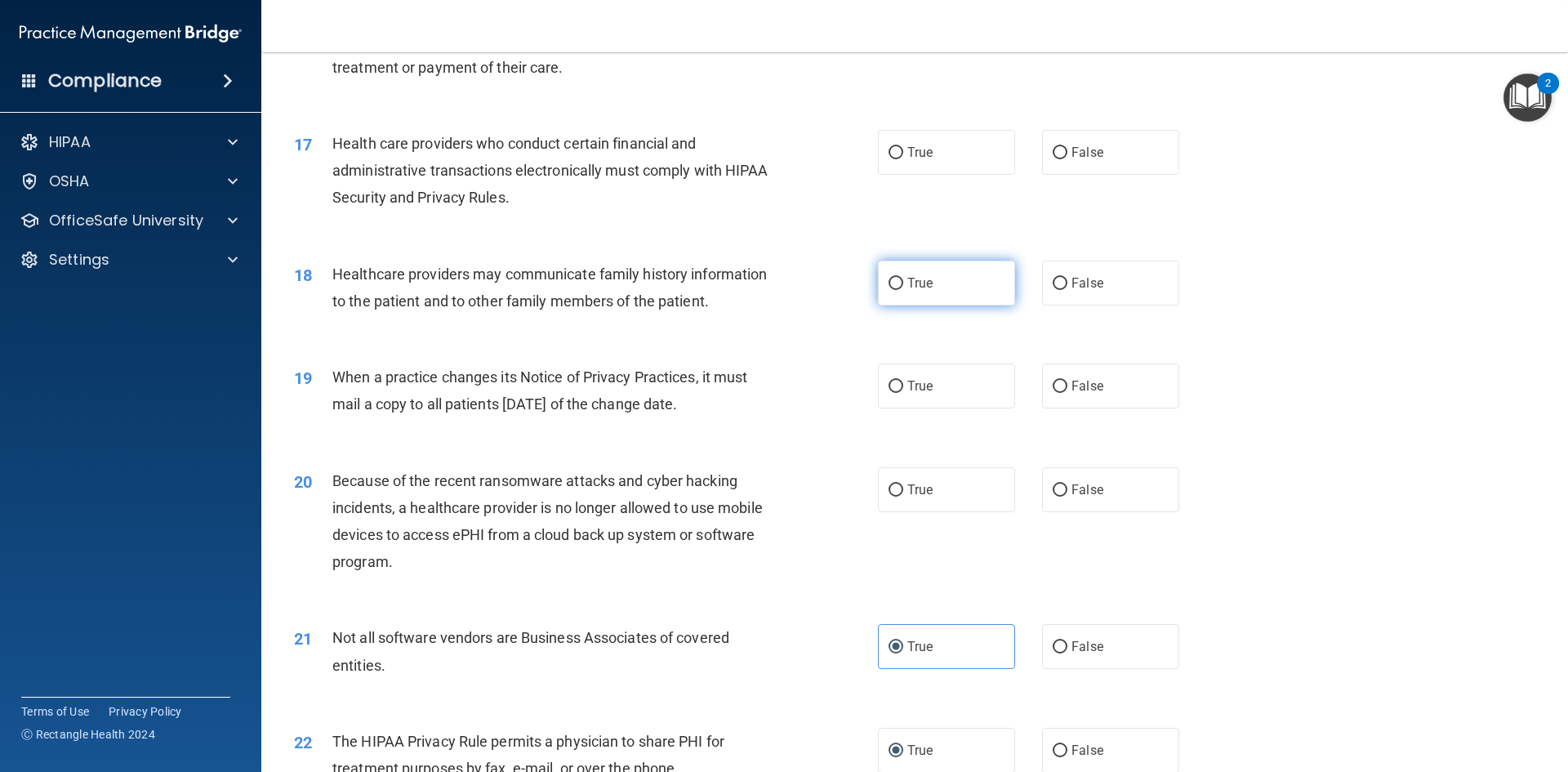
click at [908, 289] on span "True" at bounding box center [920, 283] width 25 height 15
click at [902, 289] on input "True" at bounding box center [896, 283] width 15 height 12
radio input "true"
drag, startPoint x: 744, startPoint y: 402, endPoint x: 337, endPoint y: 386, distance: 407.3
click at [337, 386] on div "When a practice changes its Notice of Privacy Practices, it must mail a copy to…" at bounding box center [560, 390] width 457 height 54
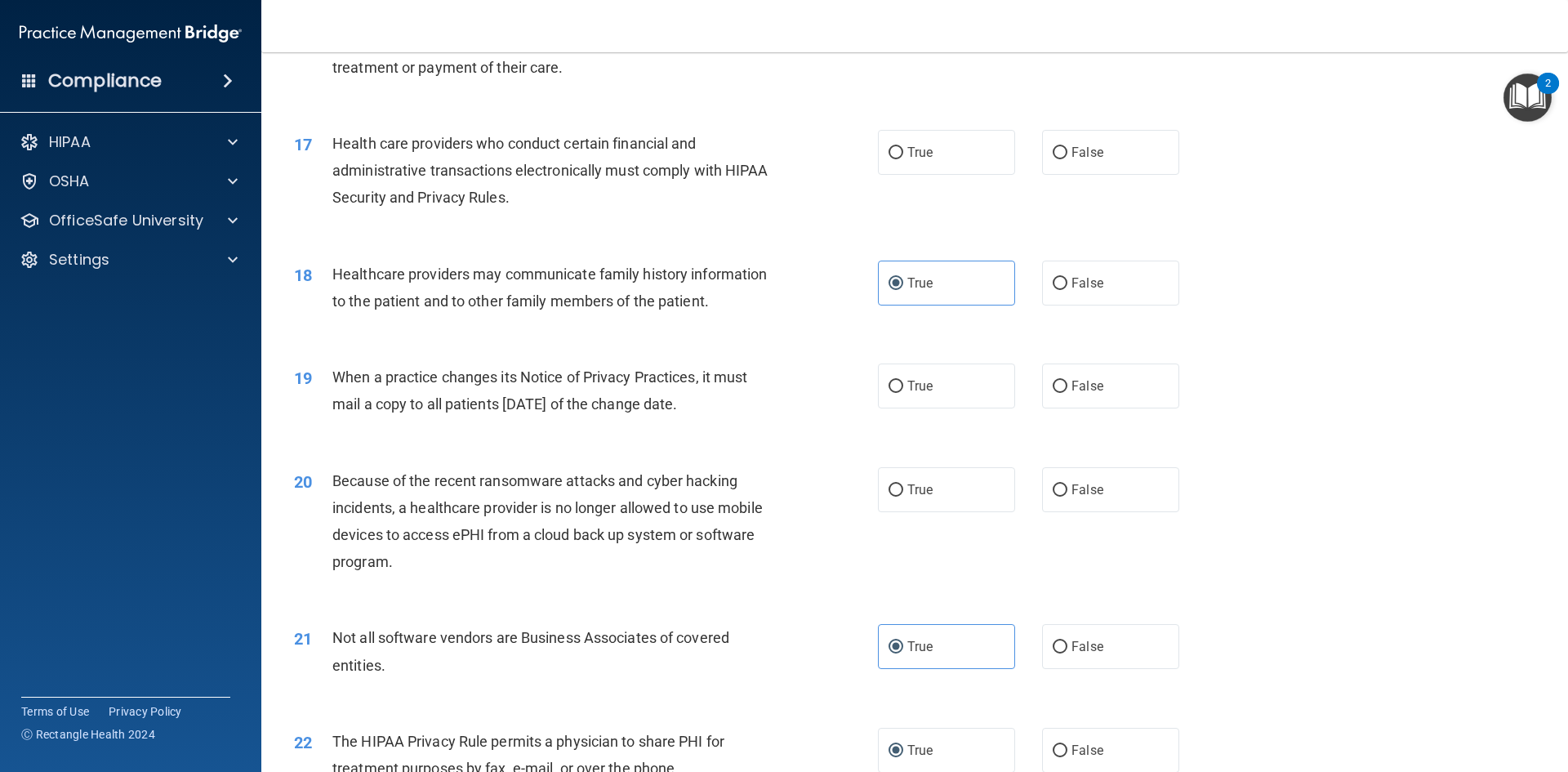
click at [751, 414] on div "When a practice changes its Notice of Privacy Practices, it must mail a copy to…" at bounding box center [560, 390] width 457 height 54
click at [893, 389] on input "True" at bounding box center [896, 386] width 15 height 12
radio input "true"
click at [828, 404] on div "19 When a practice changes its Notice of Privacy Practices, it must mail a copy…" at bounding box center [586, 394] width 633 height 62
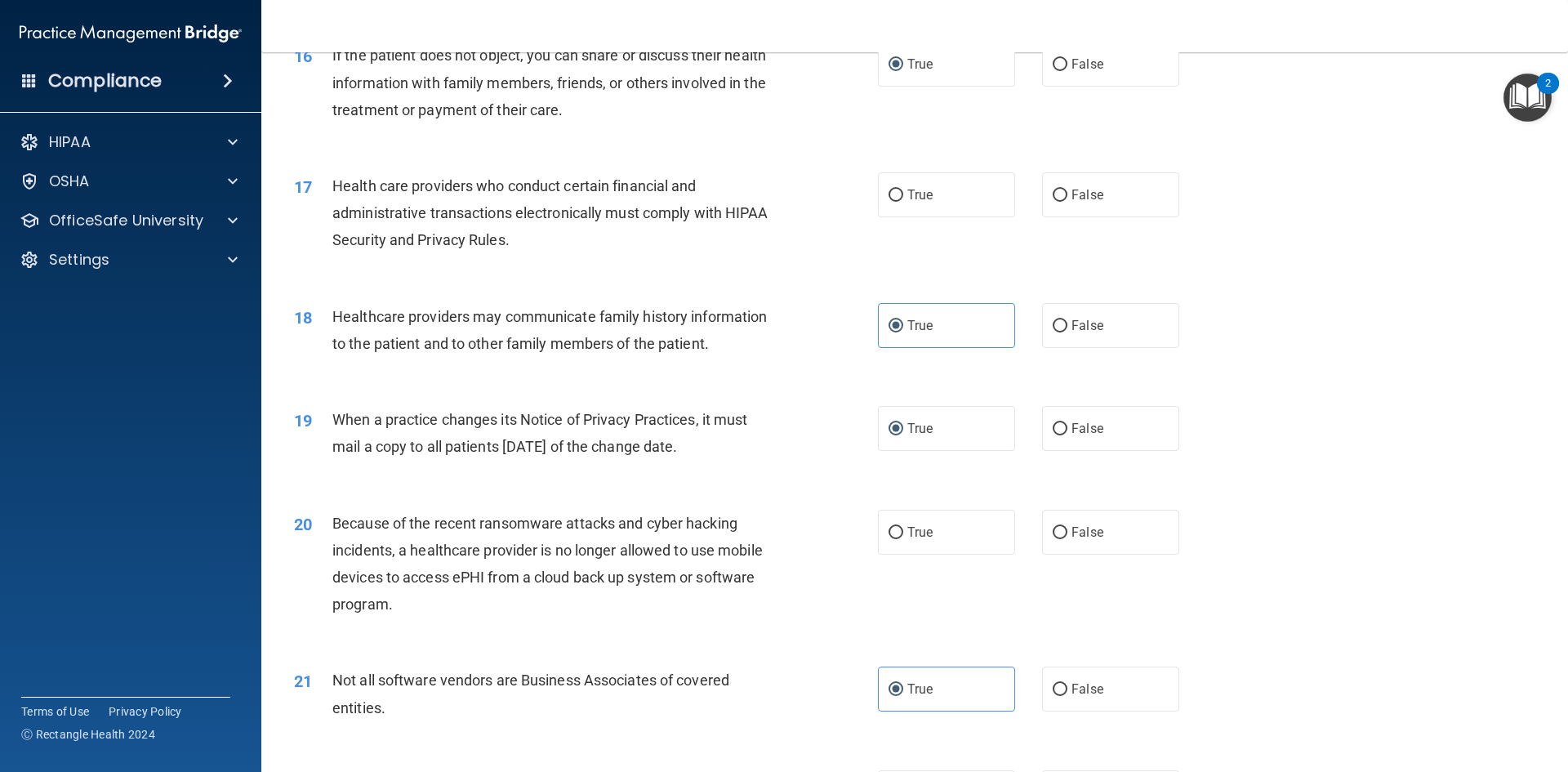
scroll to position [1896, 0]
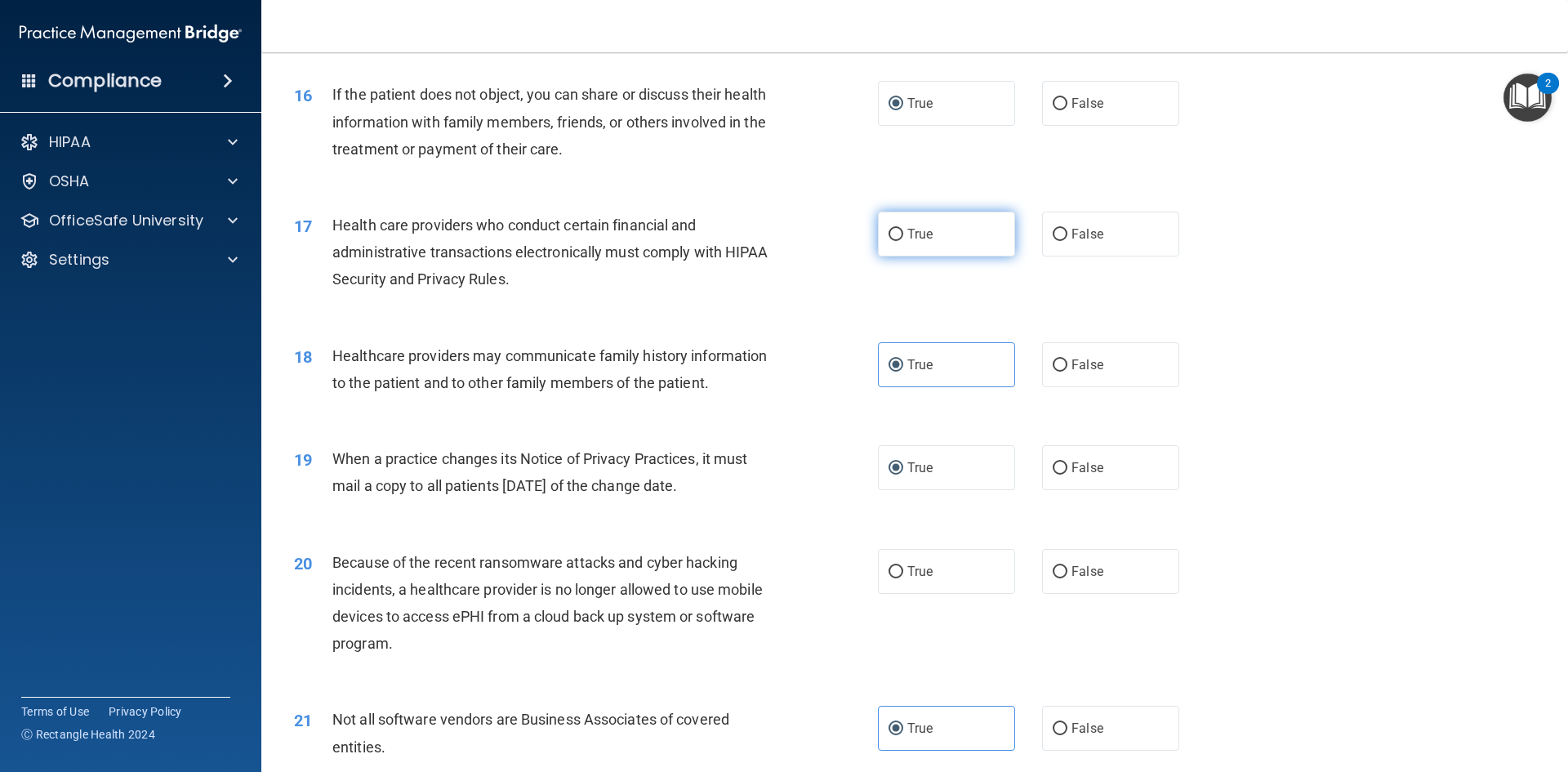
click at [889, 231] on input "True" at bounding box center [896, 234] width 15 height 12
radio input "true"
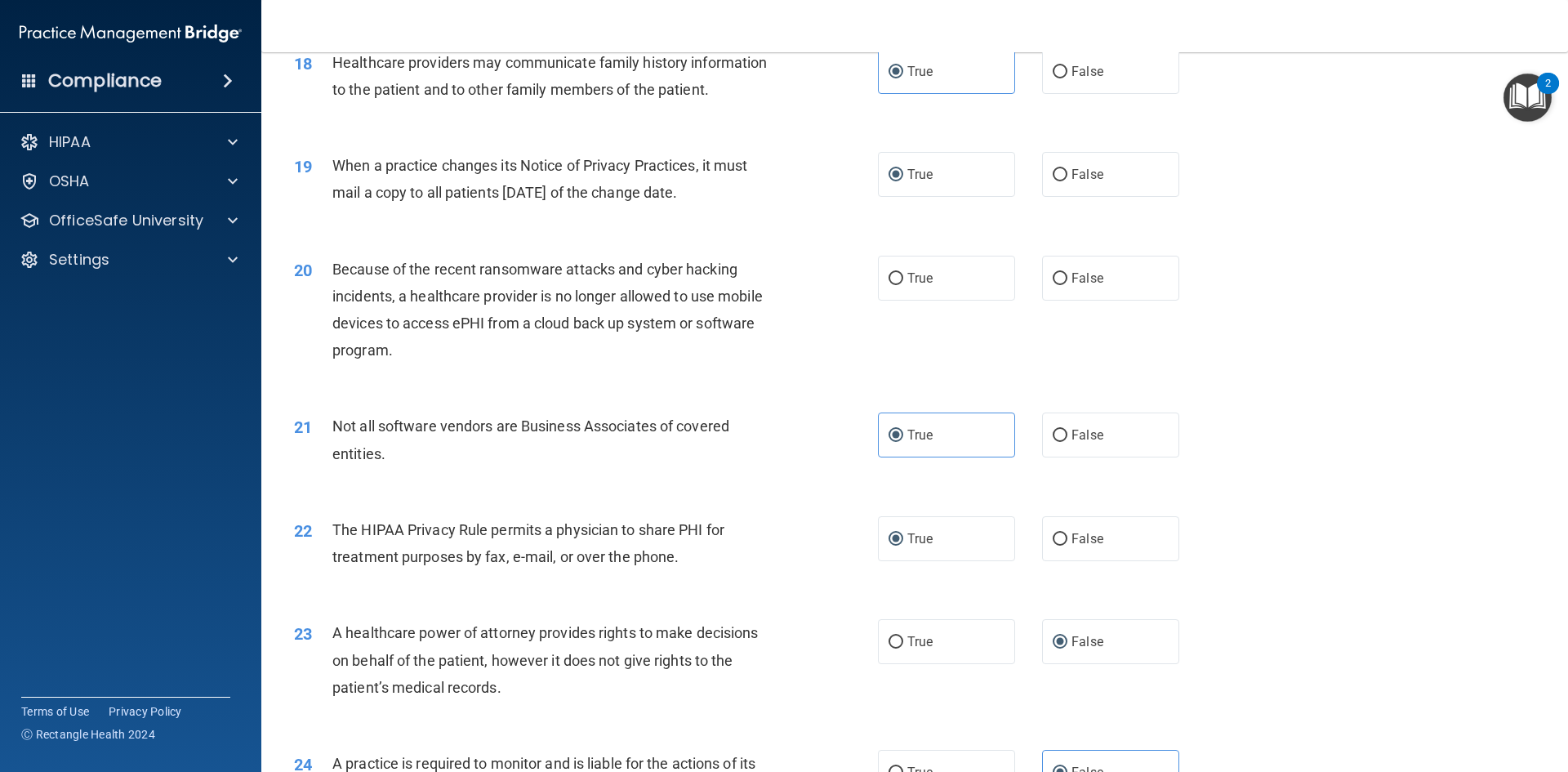
scroll to position [2223, 0]
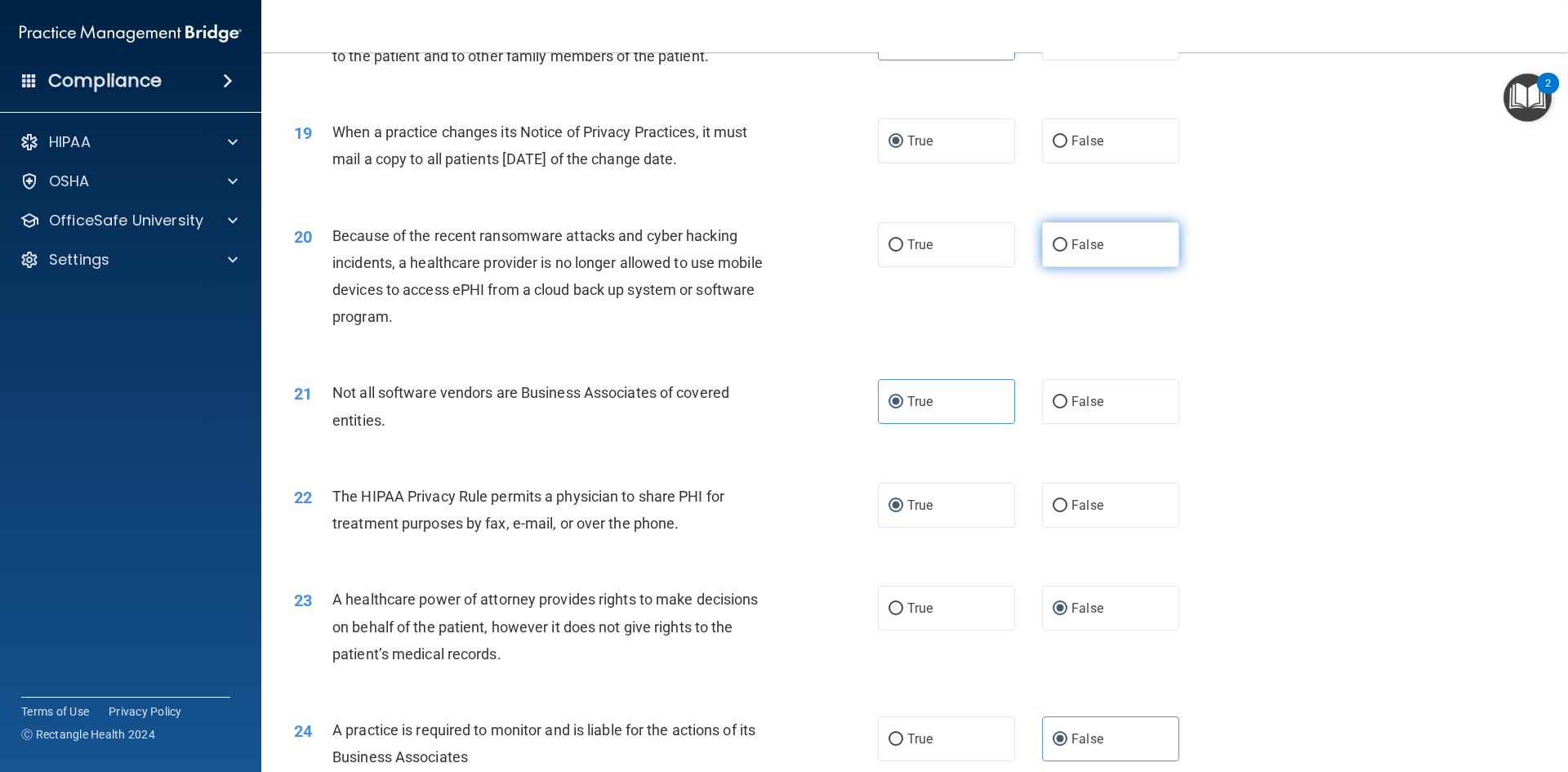
click at [1072, 243] on span "False" at bounding box center [1088, 244] width 32 height 15
click at [1067, 243] on input "False" at bounding box center [1060, 245] width 15 height 12
radio input "true"
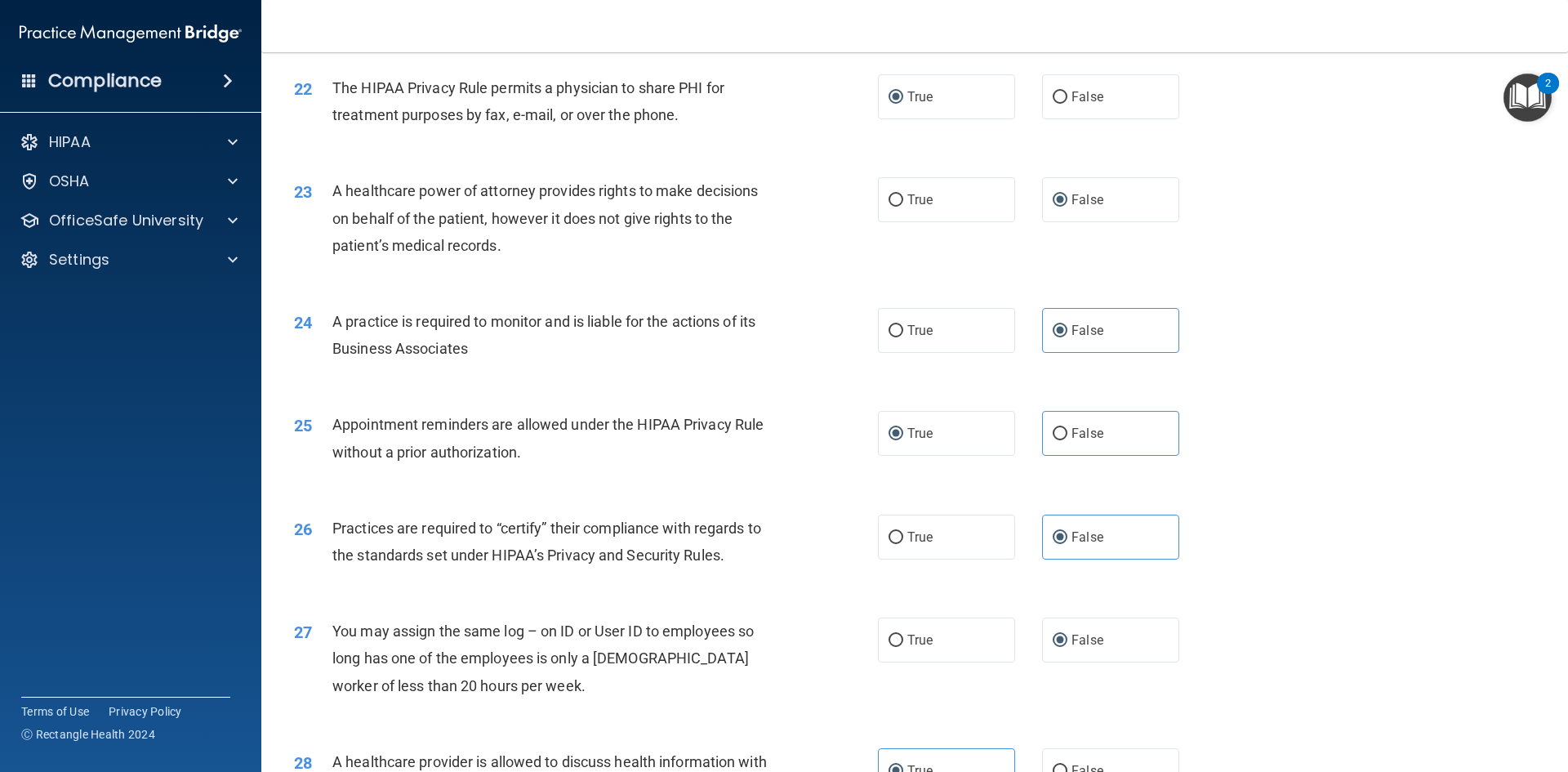
scroll to position [3030, 0]
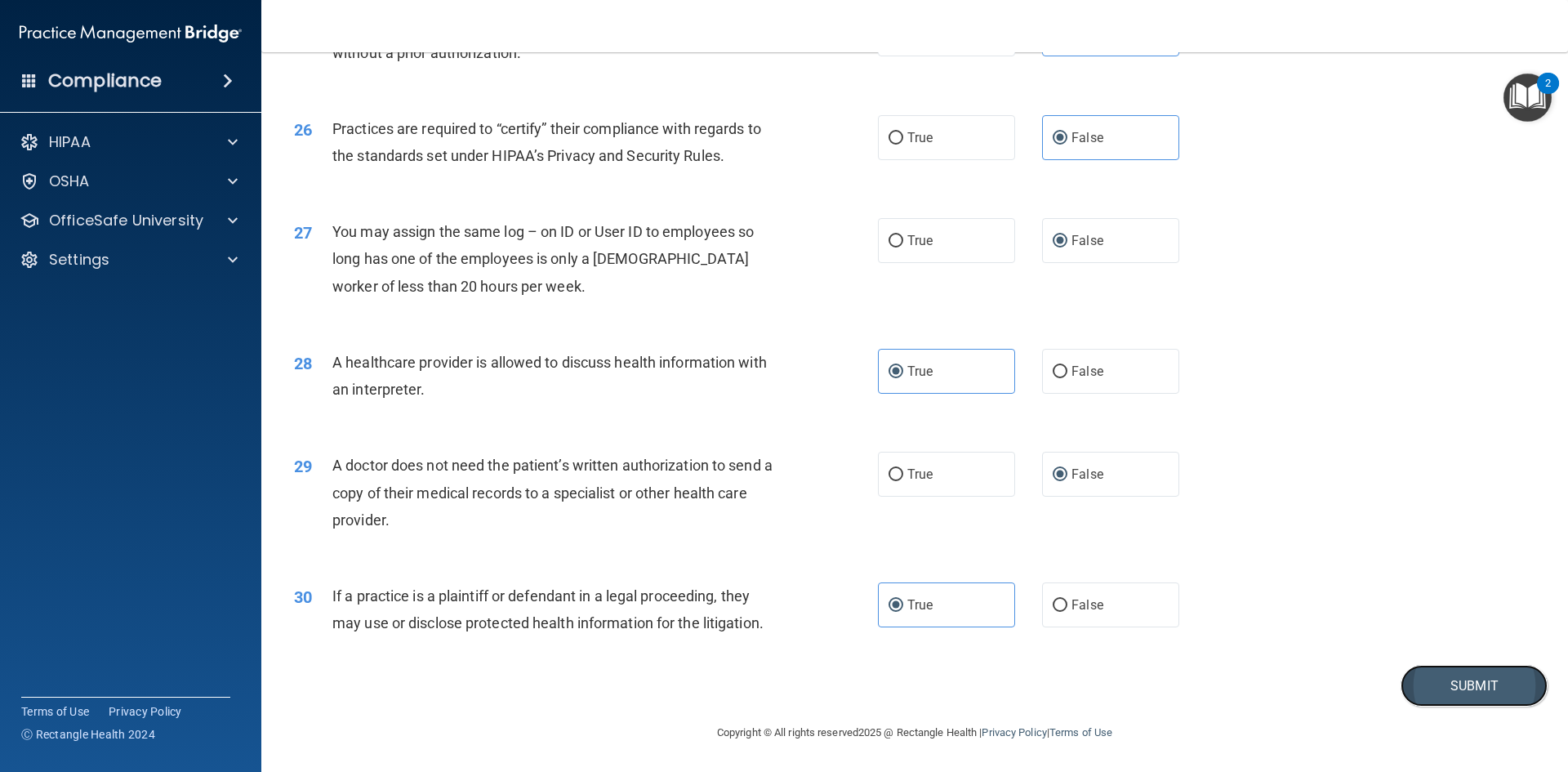
click at [1458, 690] on button "Submit" at bounding box center [1474, 686] width 147 height 42
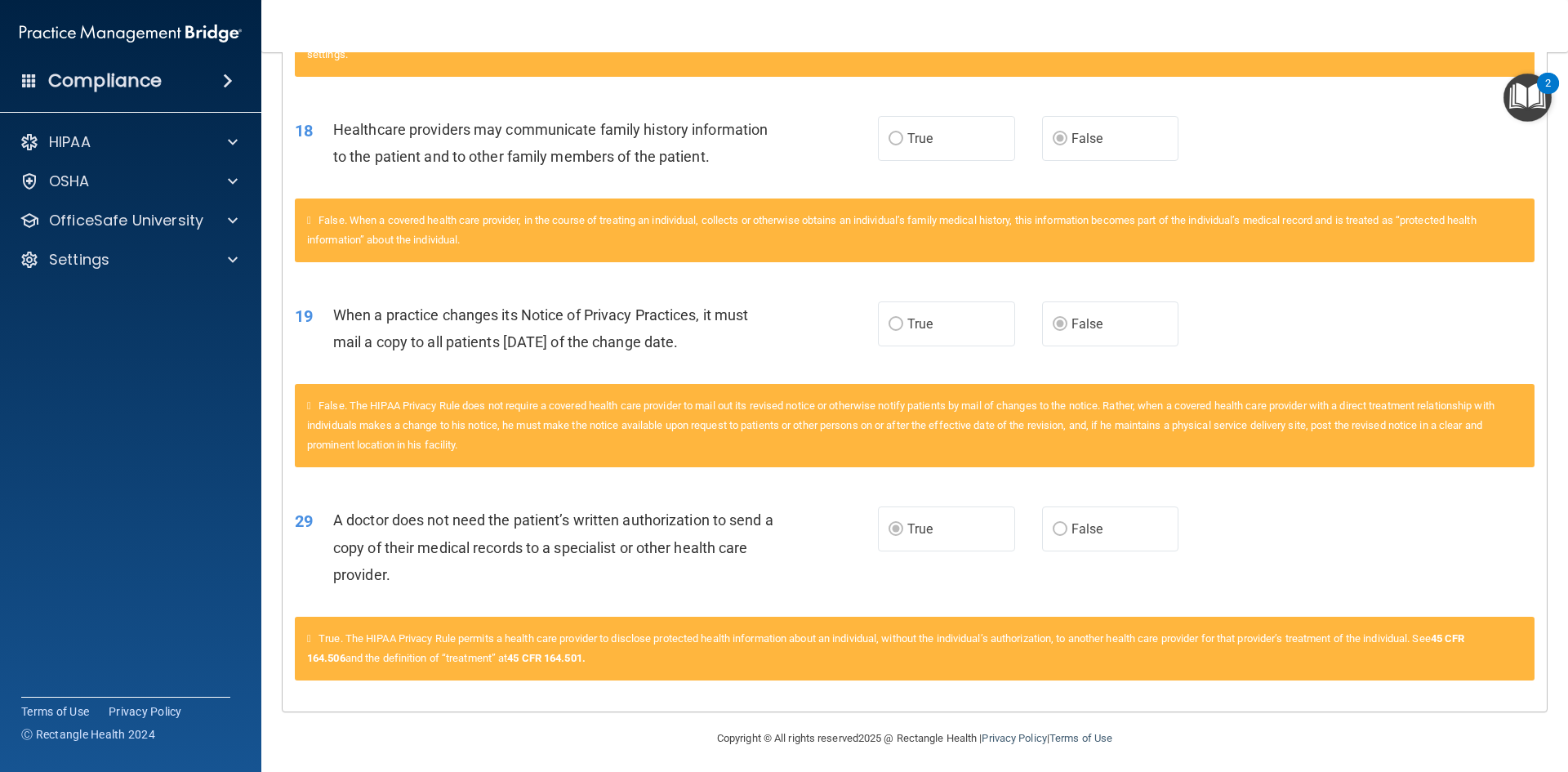
scroll to position [1386, 0]
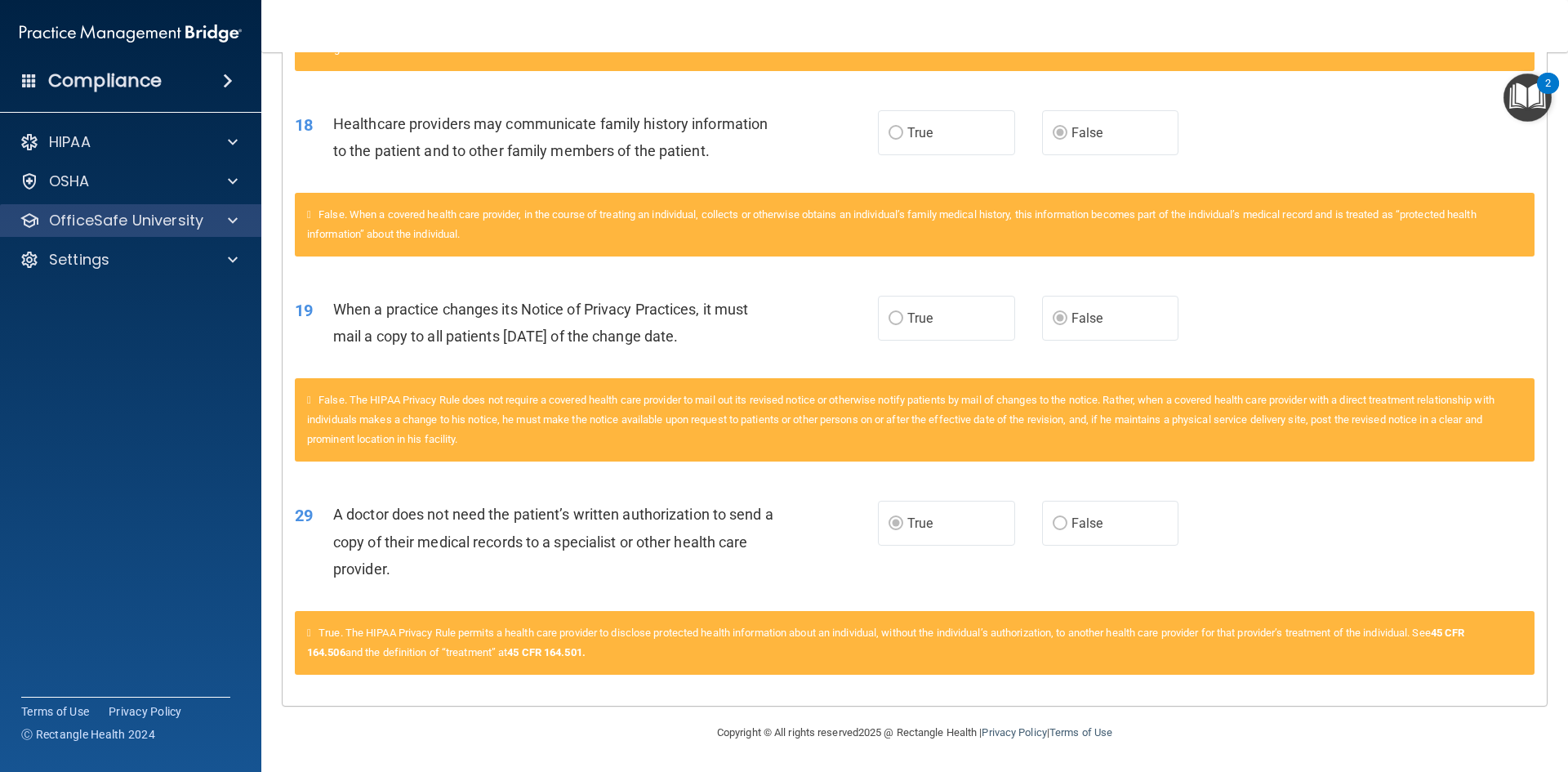
click at [225, 234] on div "OfficeSafe University" at bounding box center [131, 220] width 262 height 33
click at [234, 258] on span at bounding box center [232, 260] width 9 height 20
click at [138, 229] on p "OfficeSafe University" at bounding box center [126, 220] width 155 height 20
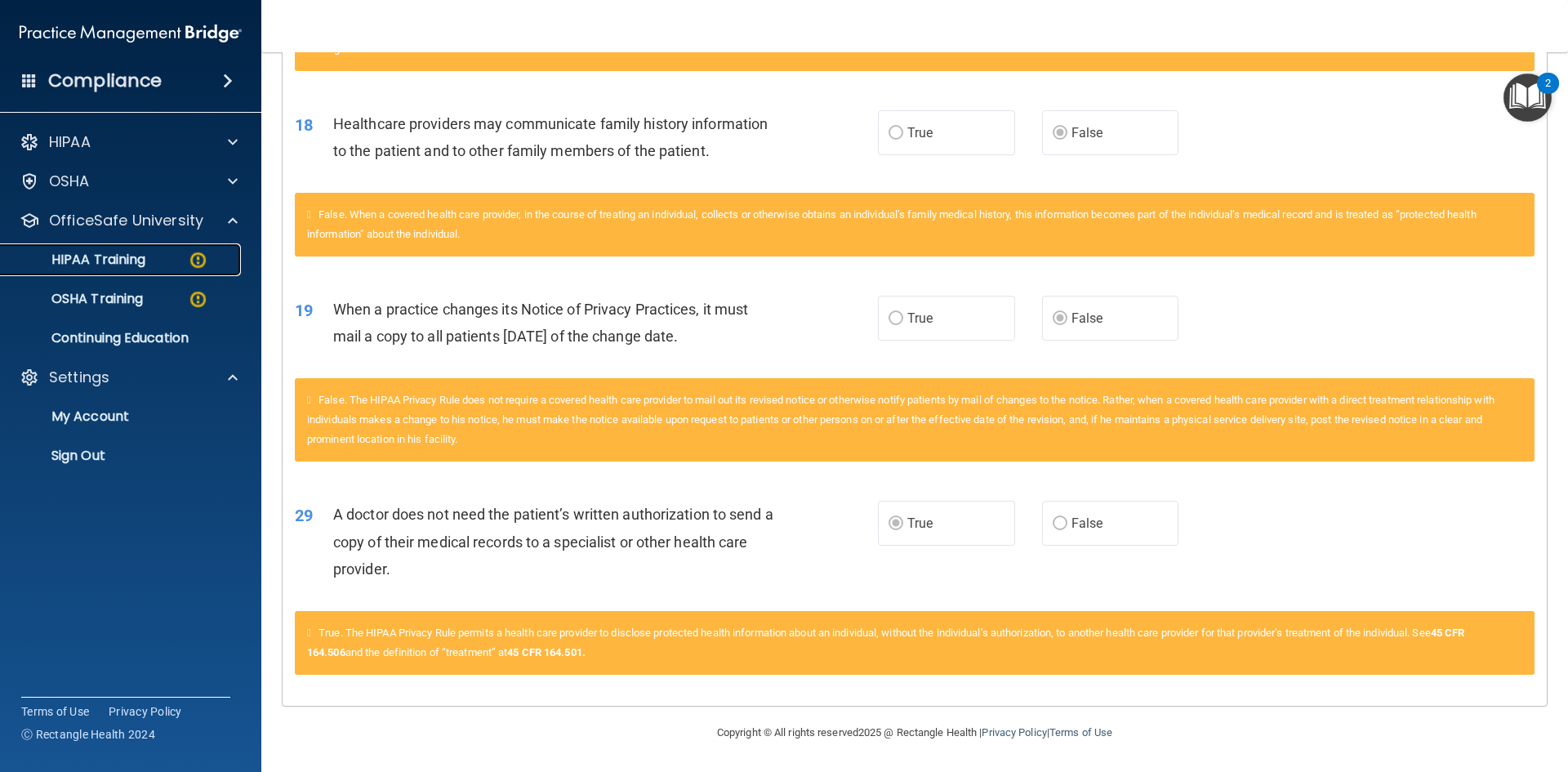
click at [131, 269] on link "HIPAA Training" at bounding box center [112, 260] width 258 height 33
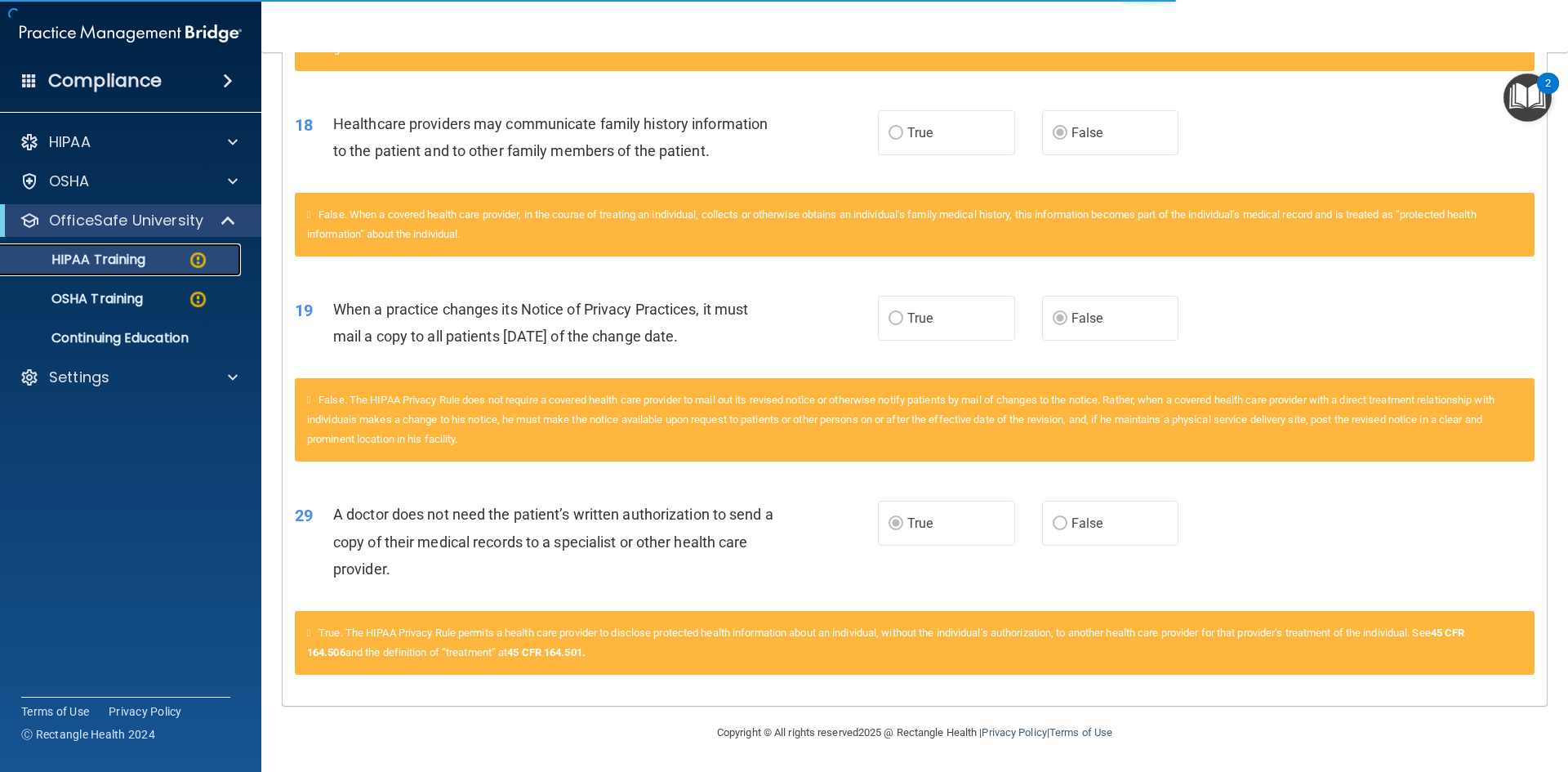
scroll to position [459, 0]
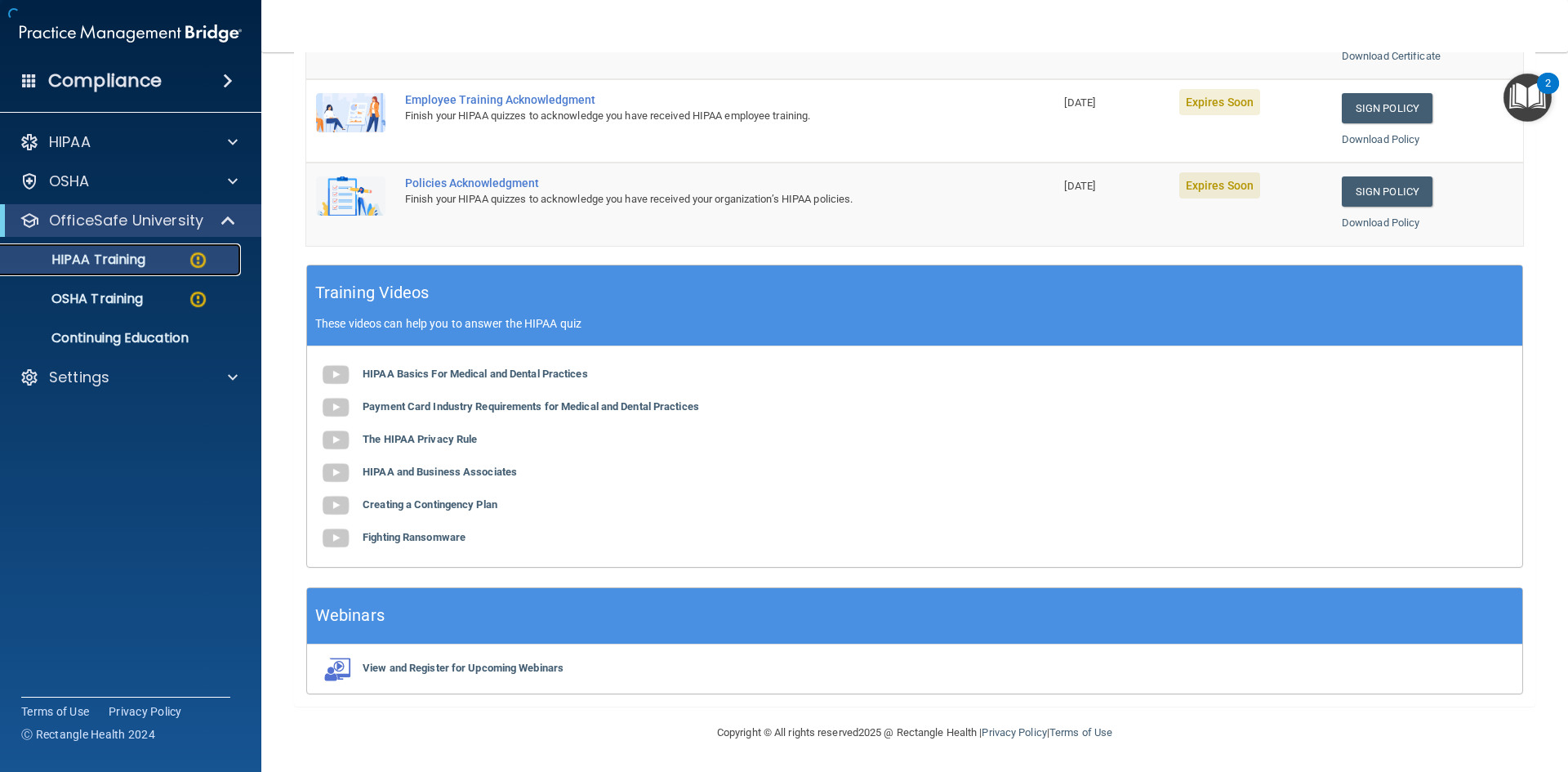
click at [165, 262] on div "HIPAA Training" at bounding box center [122, 260] width 223 height 16
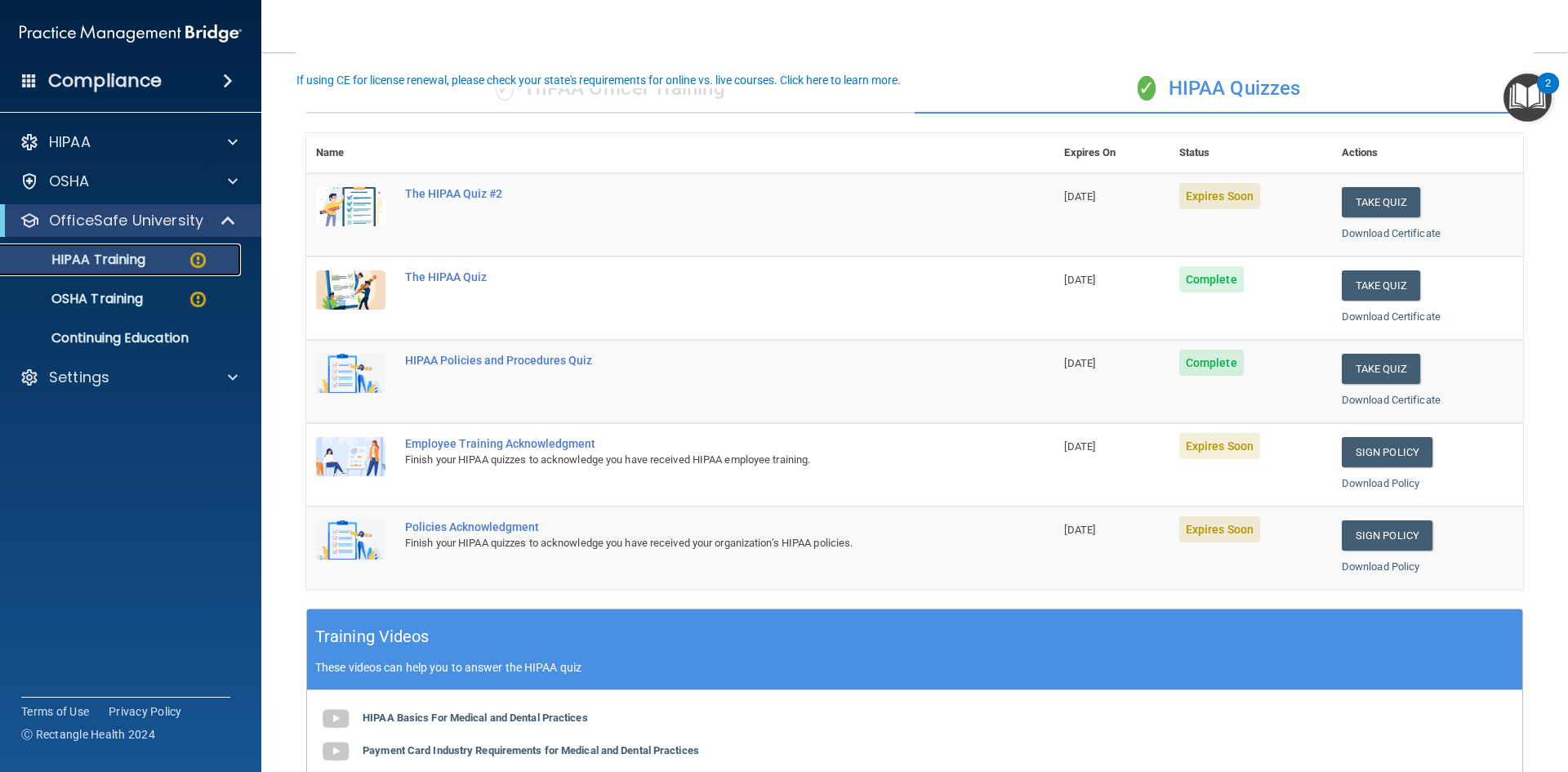
scroll to position [163, 0]
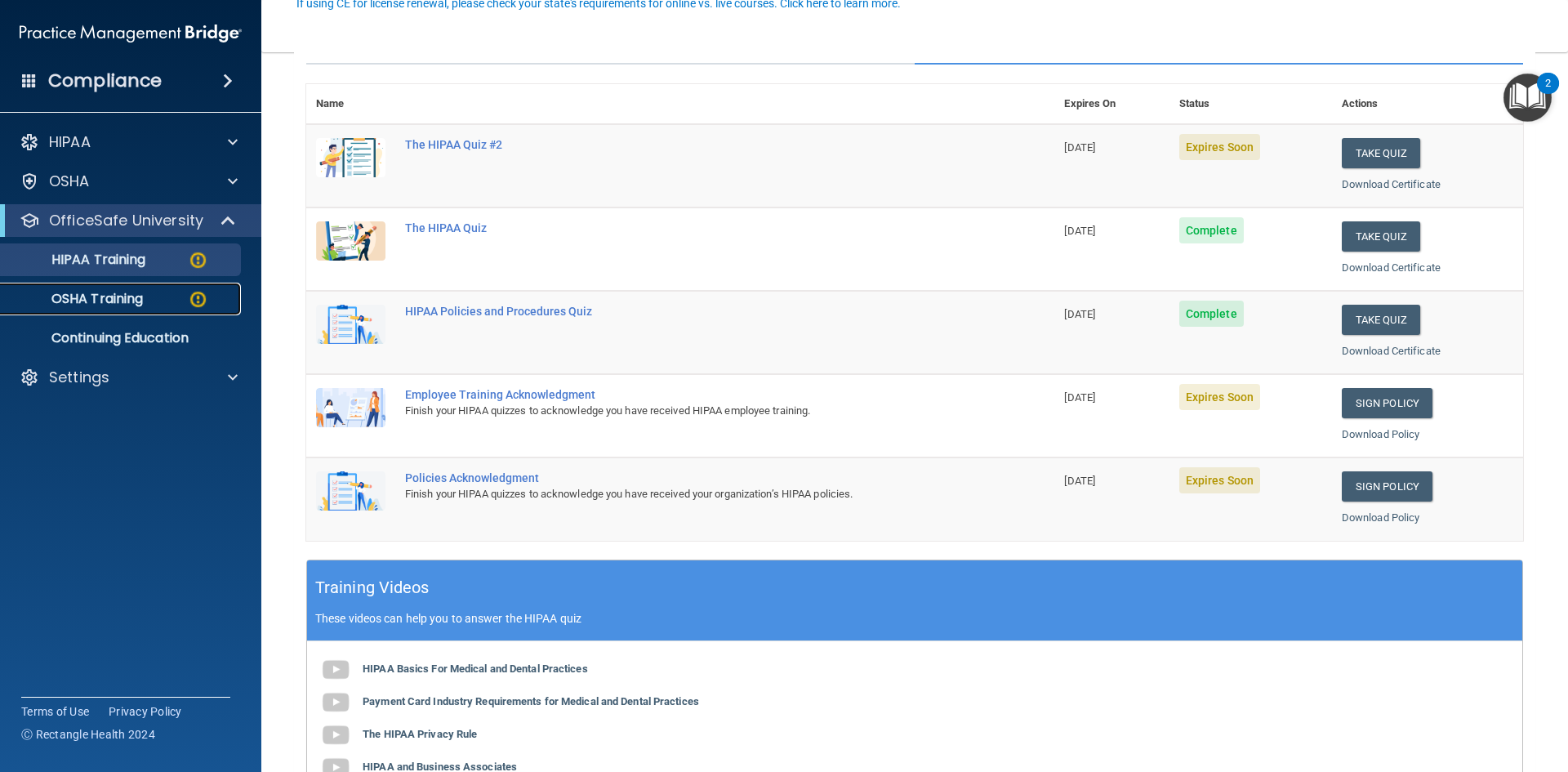
click at [155, 305] on div "OSHA Training" at bounding box center [122, 298] width 223 height 16
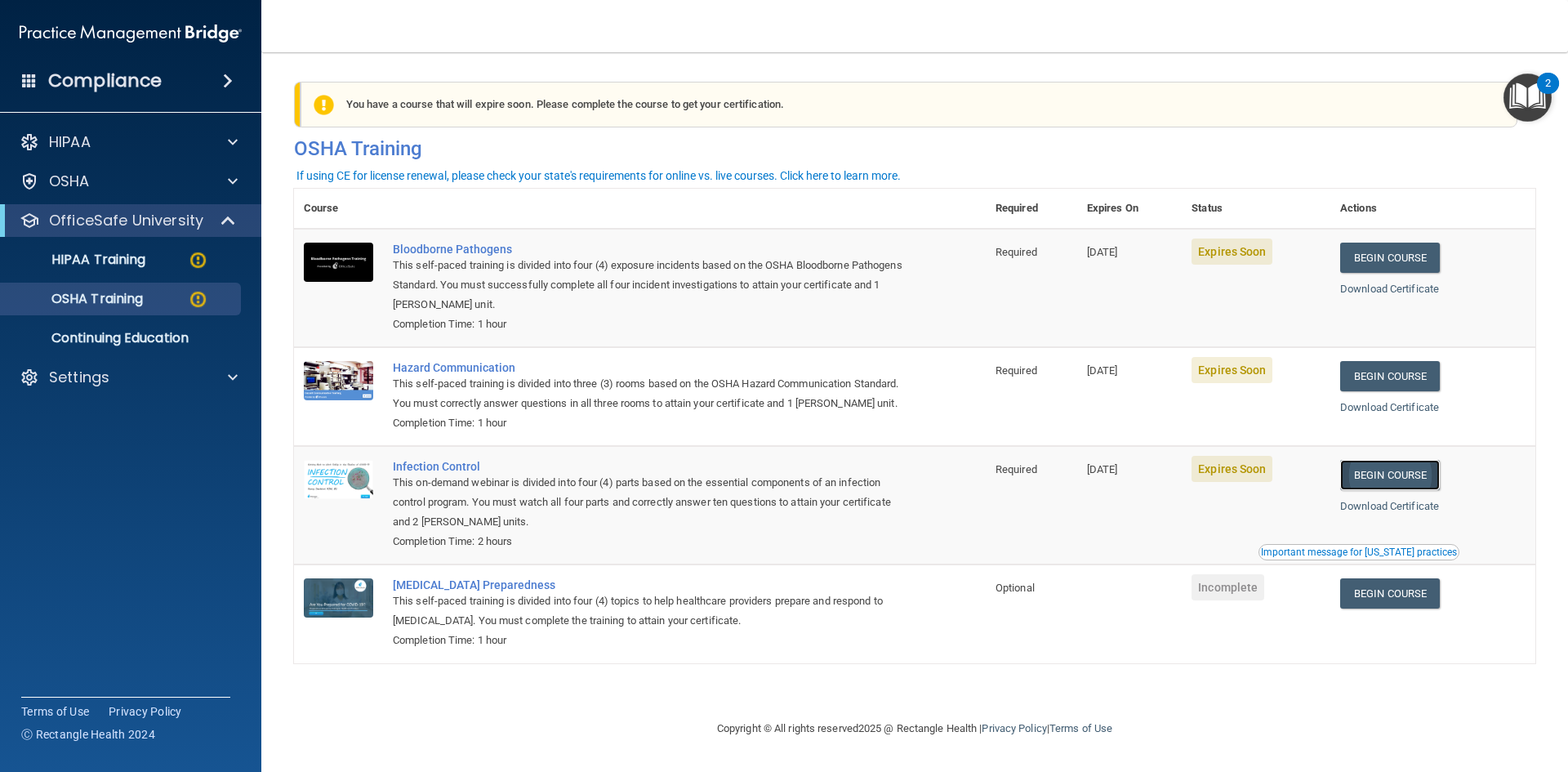
click at [1409, 490] on link "Begin Course" at bounding box center [1390, 475] width 100 height 30
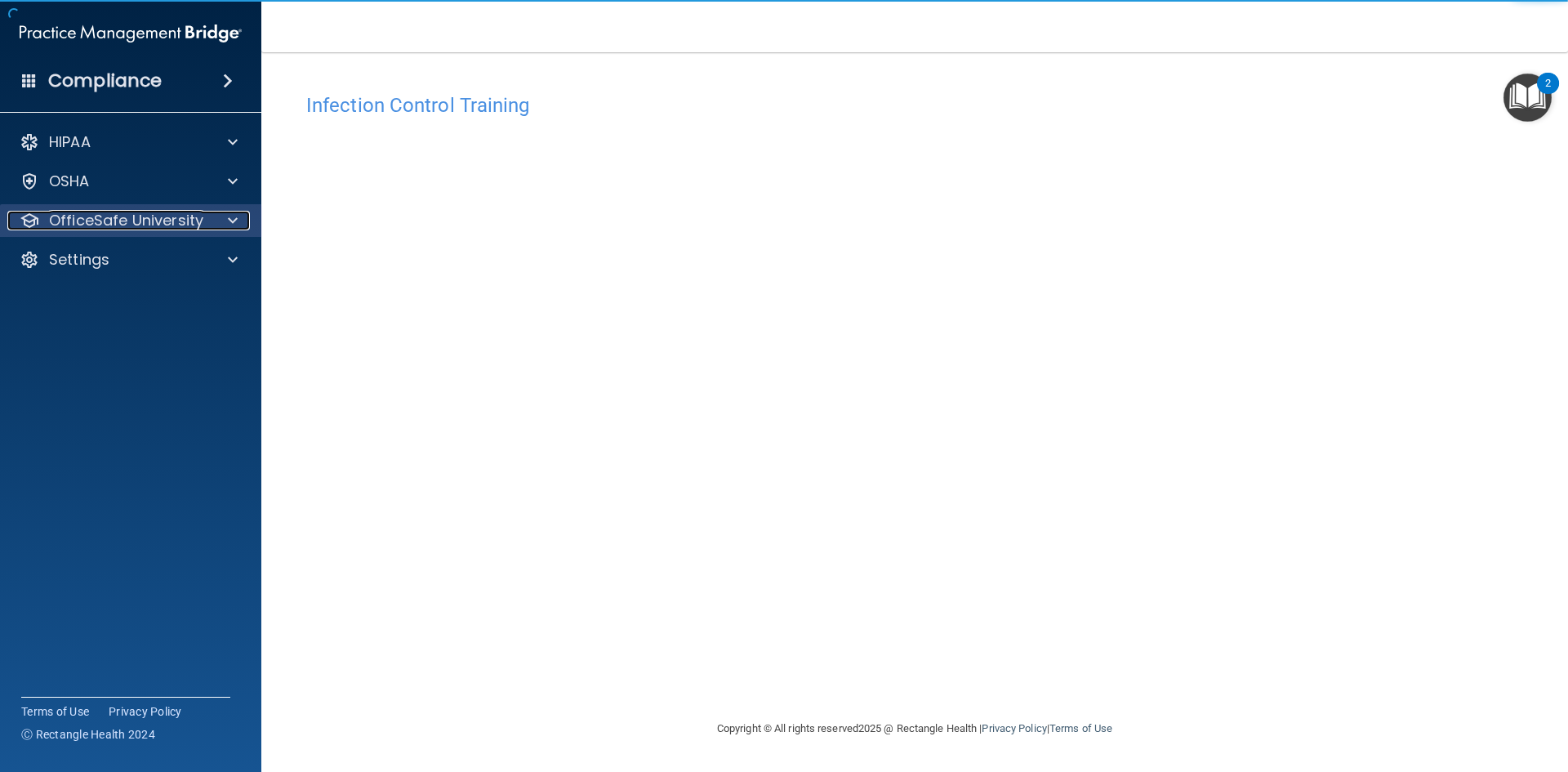
click at [150, 227] on p "OfficeSafe University" at bounding box center [126, 220] width 155 height 20
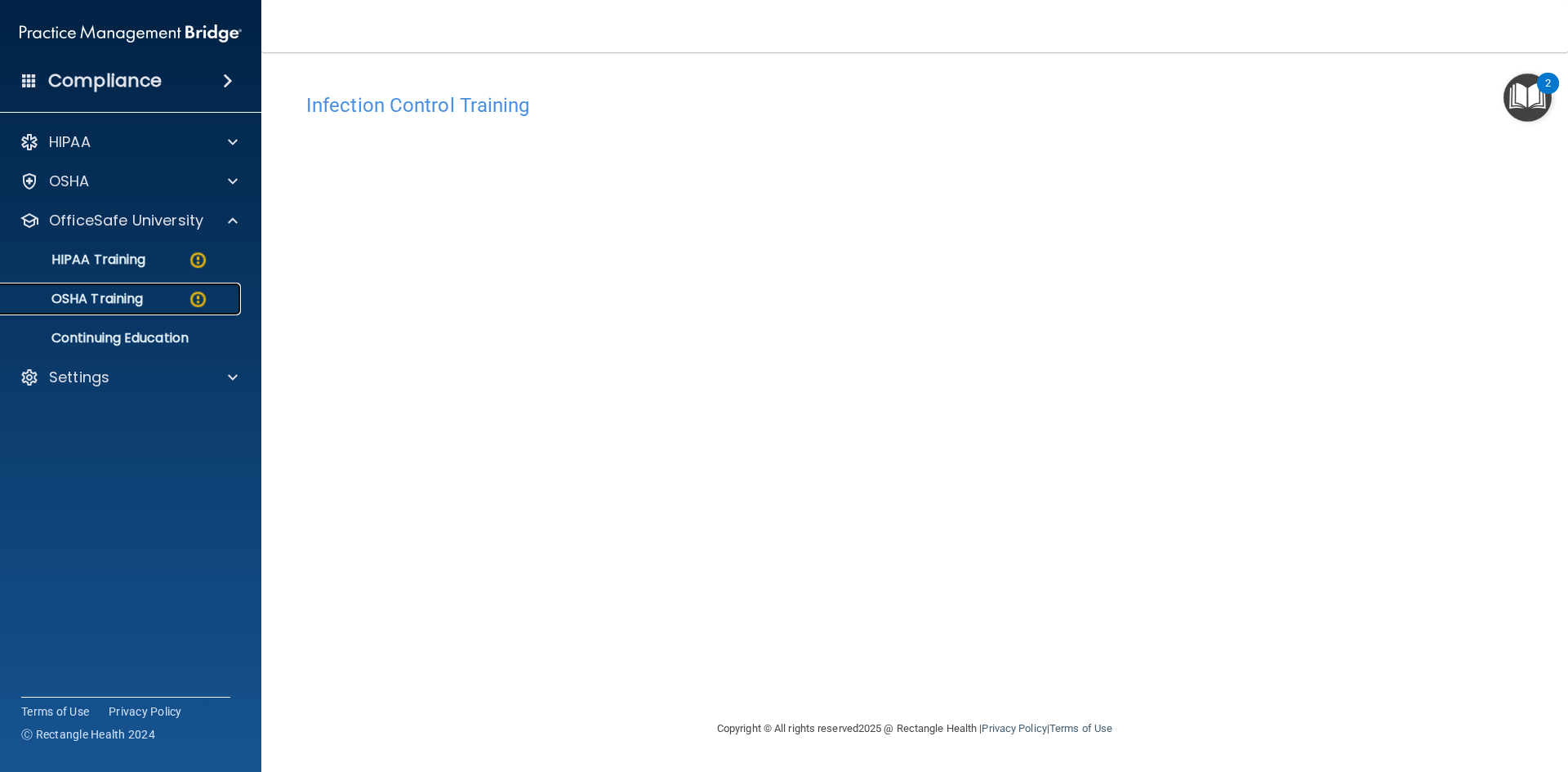
click at [118, 296] on p "OSHA Training" at bounding box center [76, 298] width 132 height 16
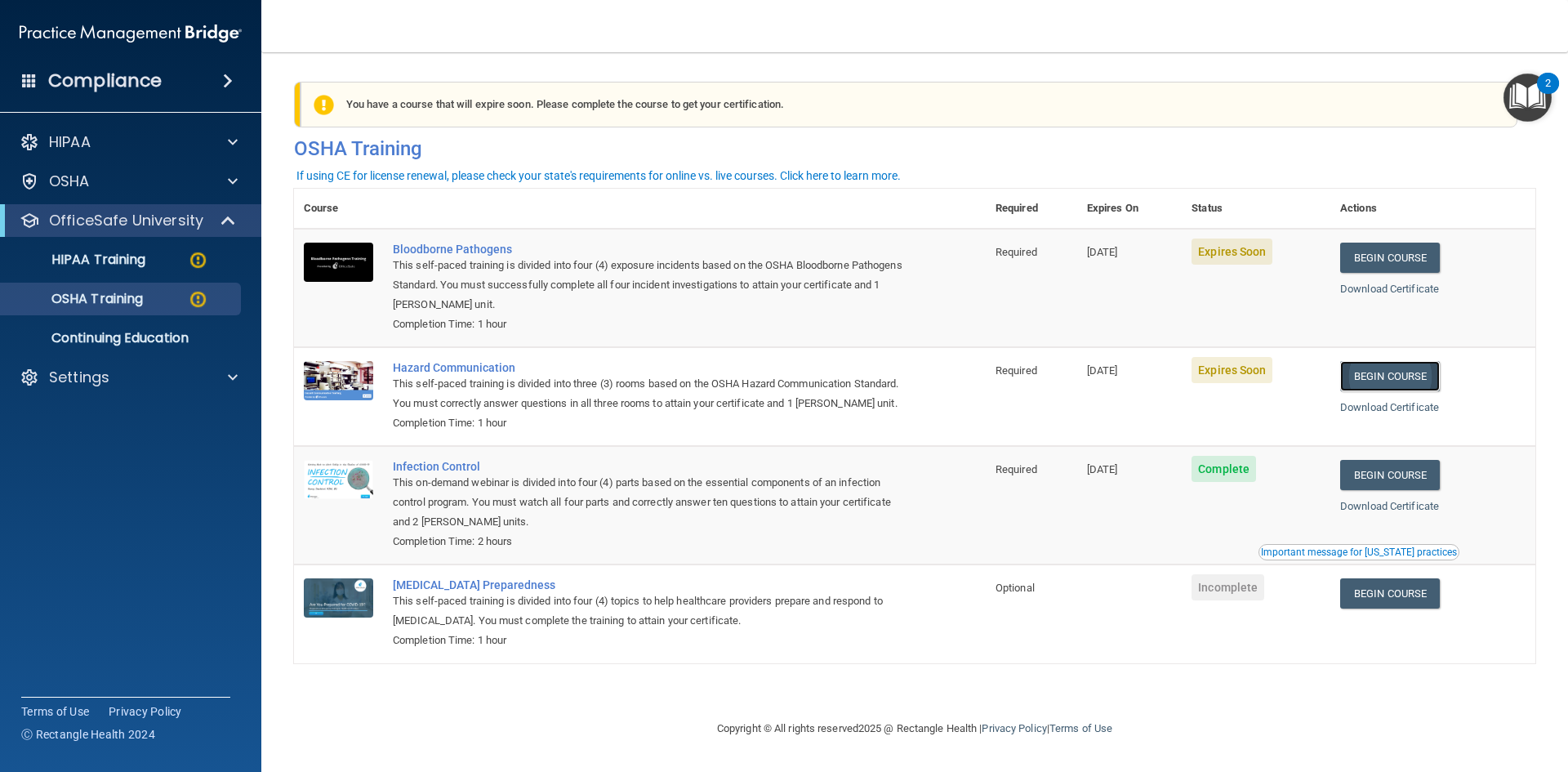
click at [1389, 363] on link "Begin Course" at bounding box center [1390, 377] width 100 height 30
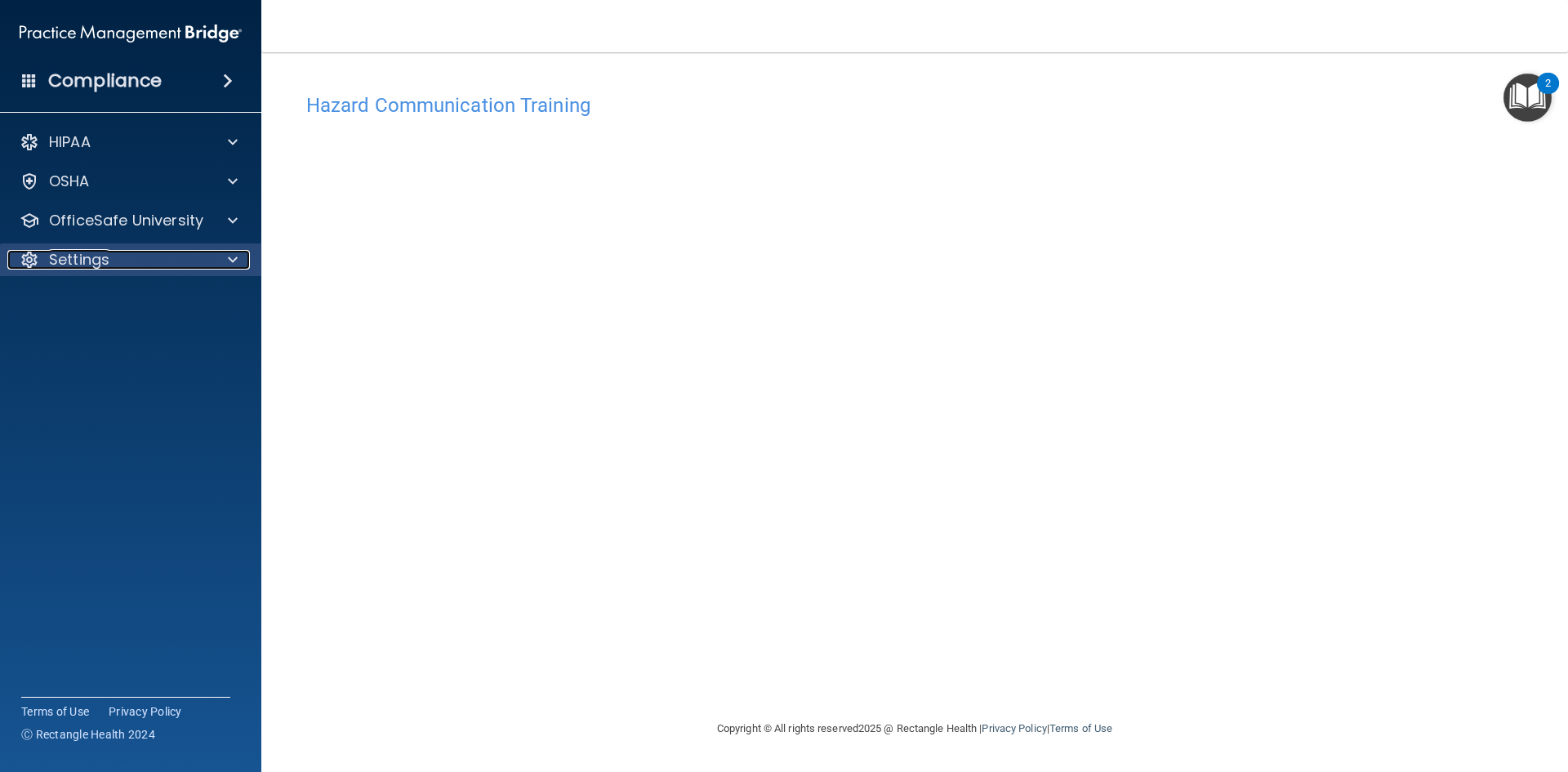
click at [220, 267] on div at bounding box center [229, 260] width 41 height 20
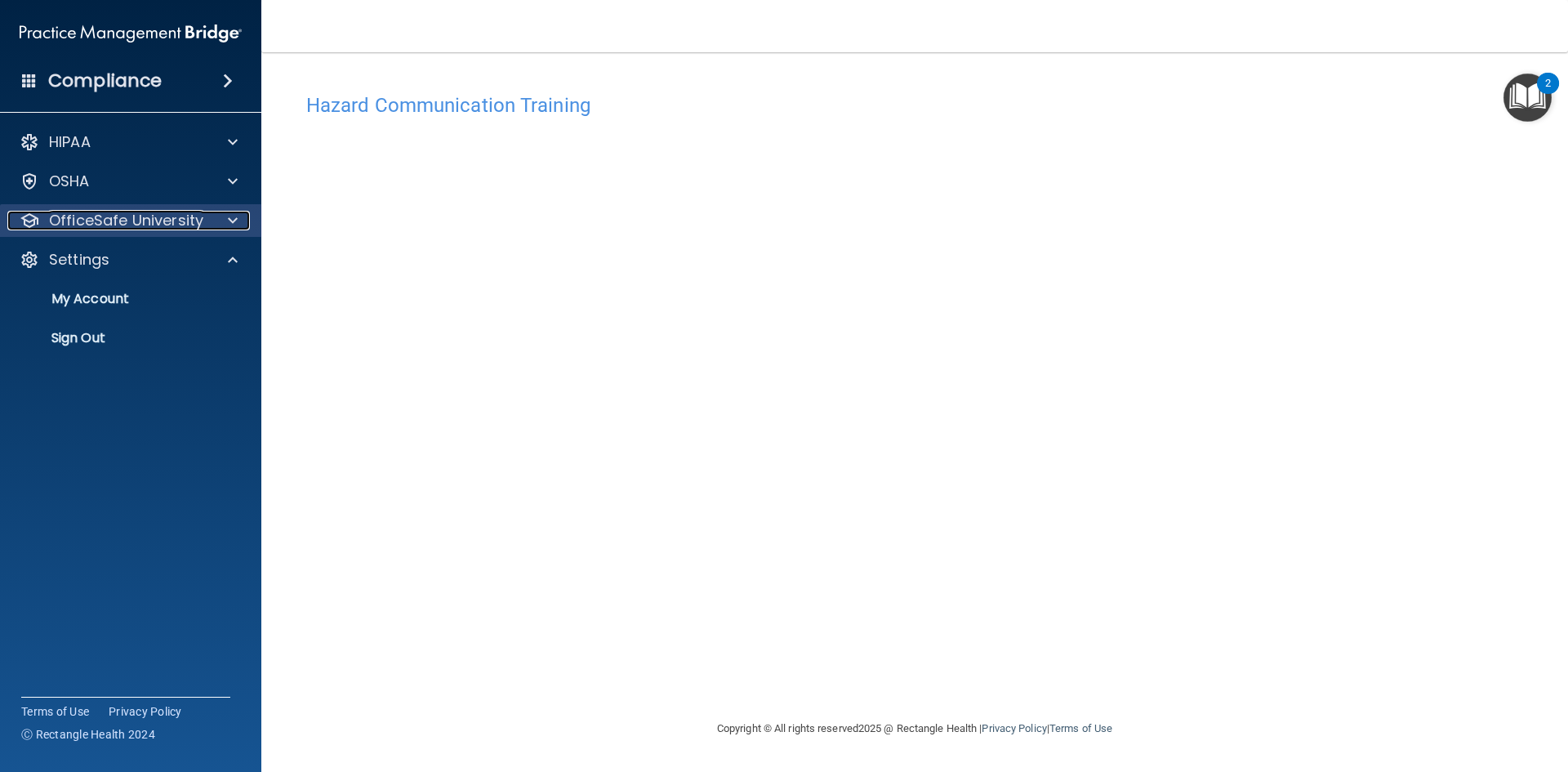
click at [162, 216] on p "OfficeSafe University" at bounding box center [126, 220] width 155 height 20
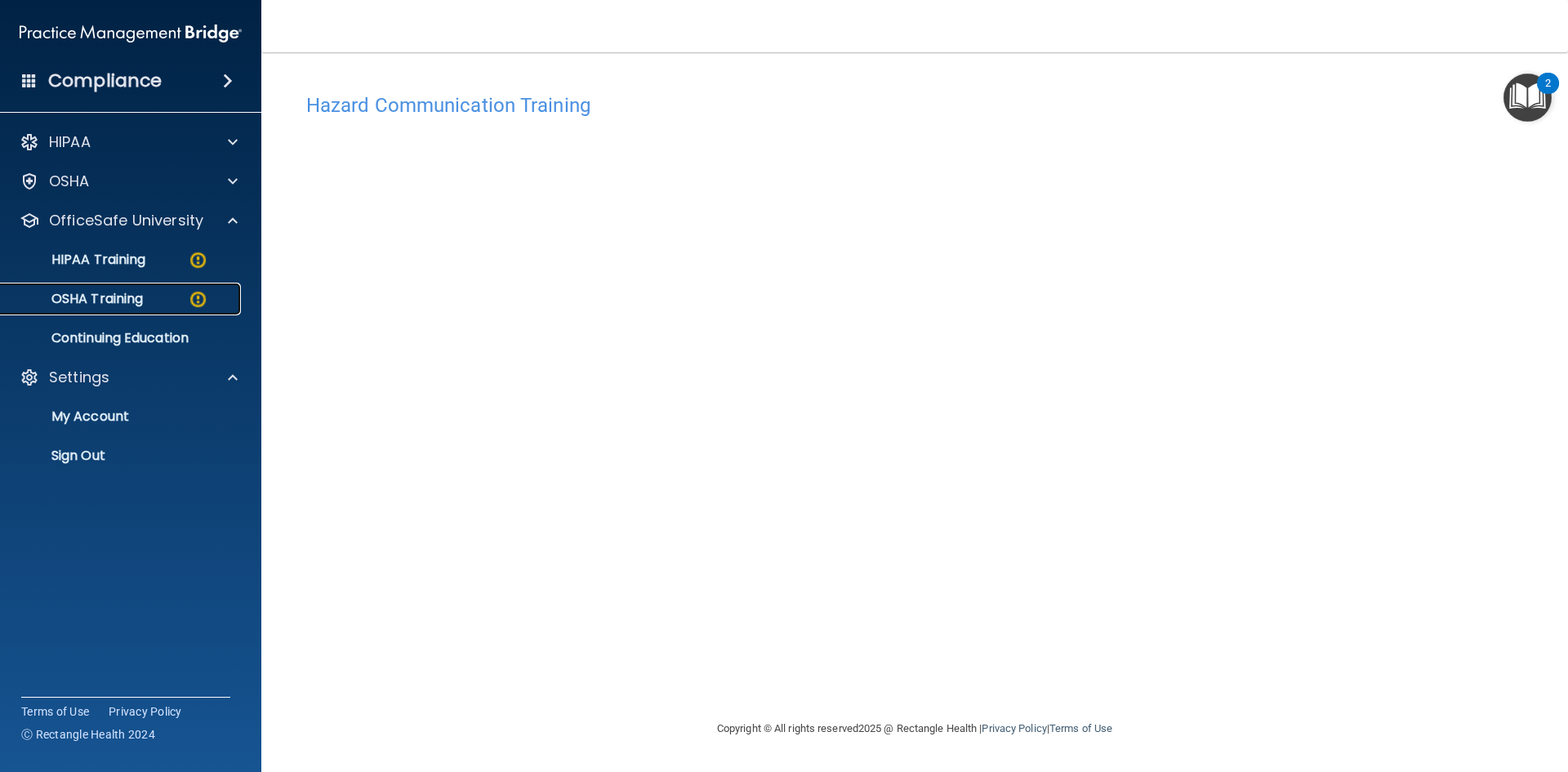
click at [167, 301] on div "OSHA Training" at bounding box center [122, 298] width 223 height 16
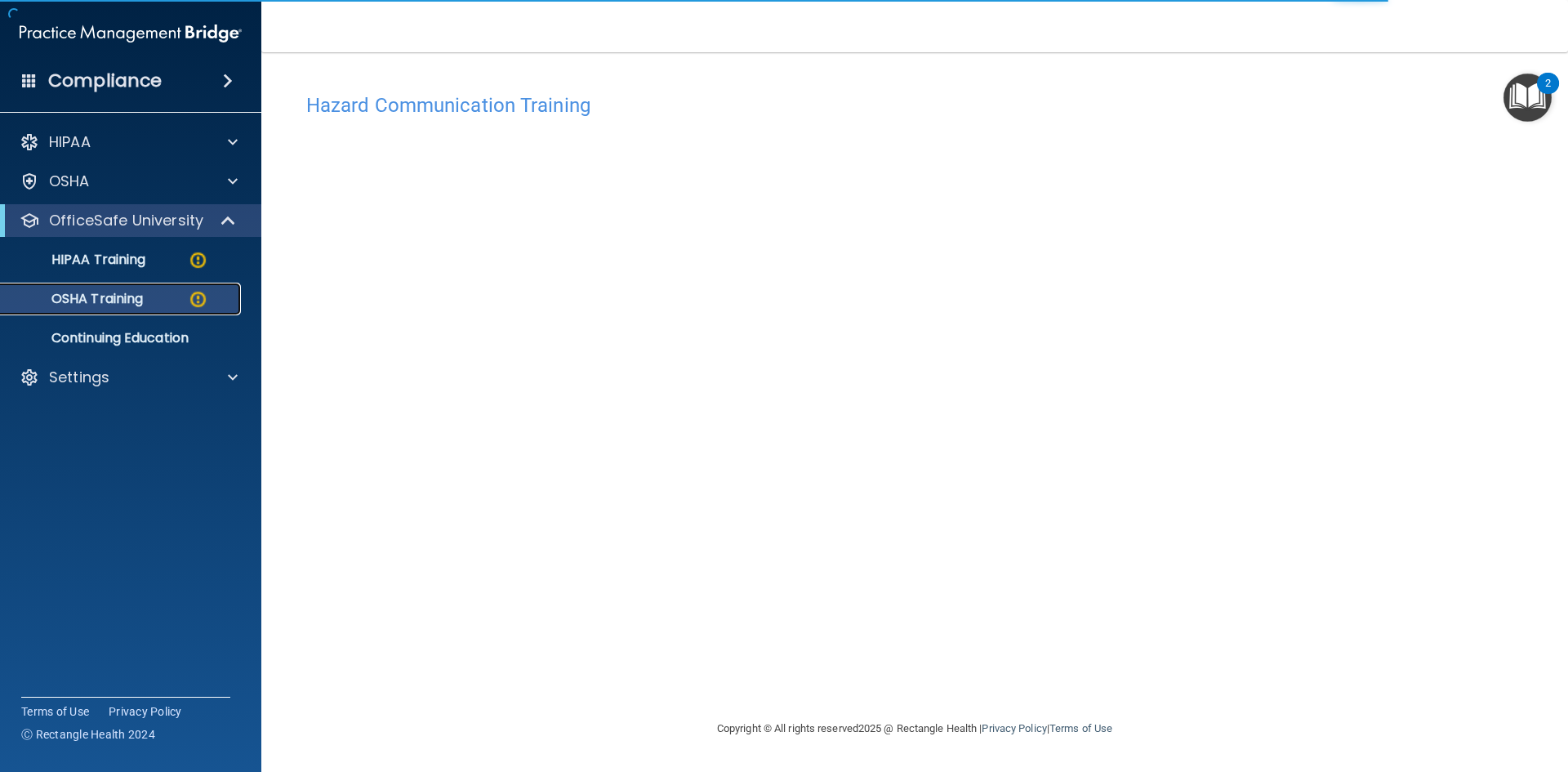
click at [181, 310] on link "OSHA Training" at bounding box center [112, 298] width 258 height 33
